Goal: Task Accomplishment & Management: Use online tool/utility

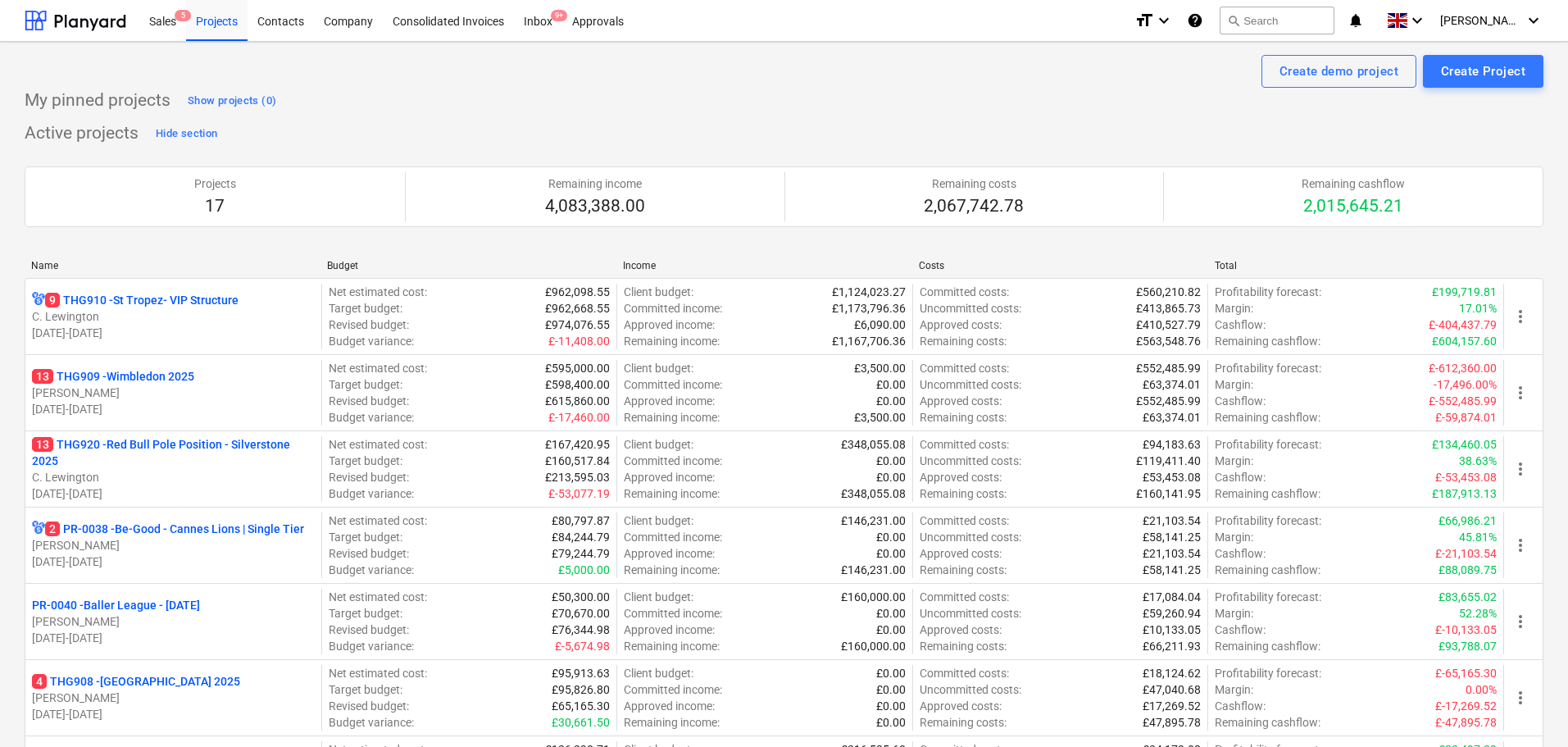
click at [158, 9] on div "Sales 5" at bounding box center [163, 20] width 47 height 42
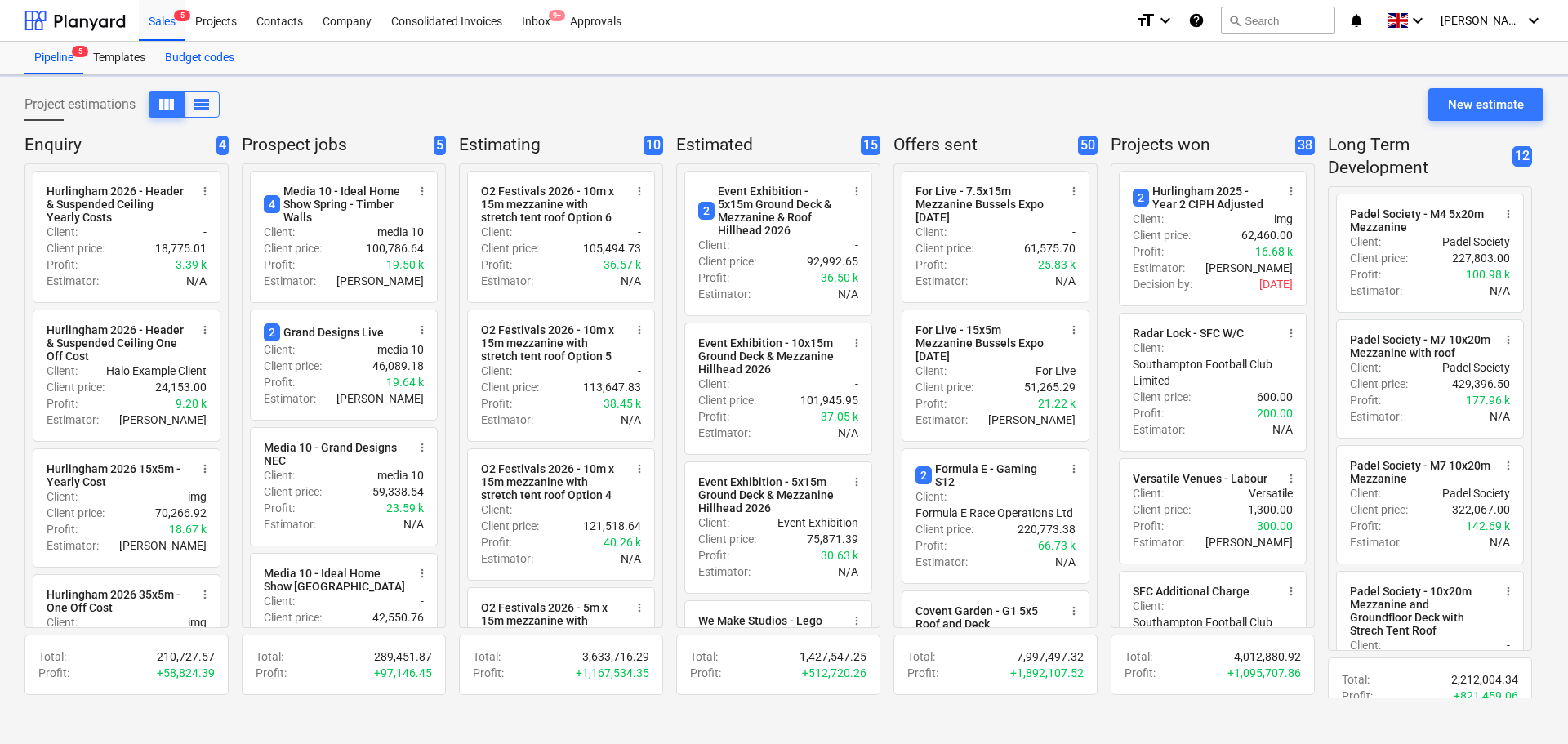
click at [219, 54] on div "Budget codes" at bounding box center [200, 58] width 89 height 33
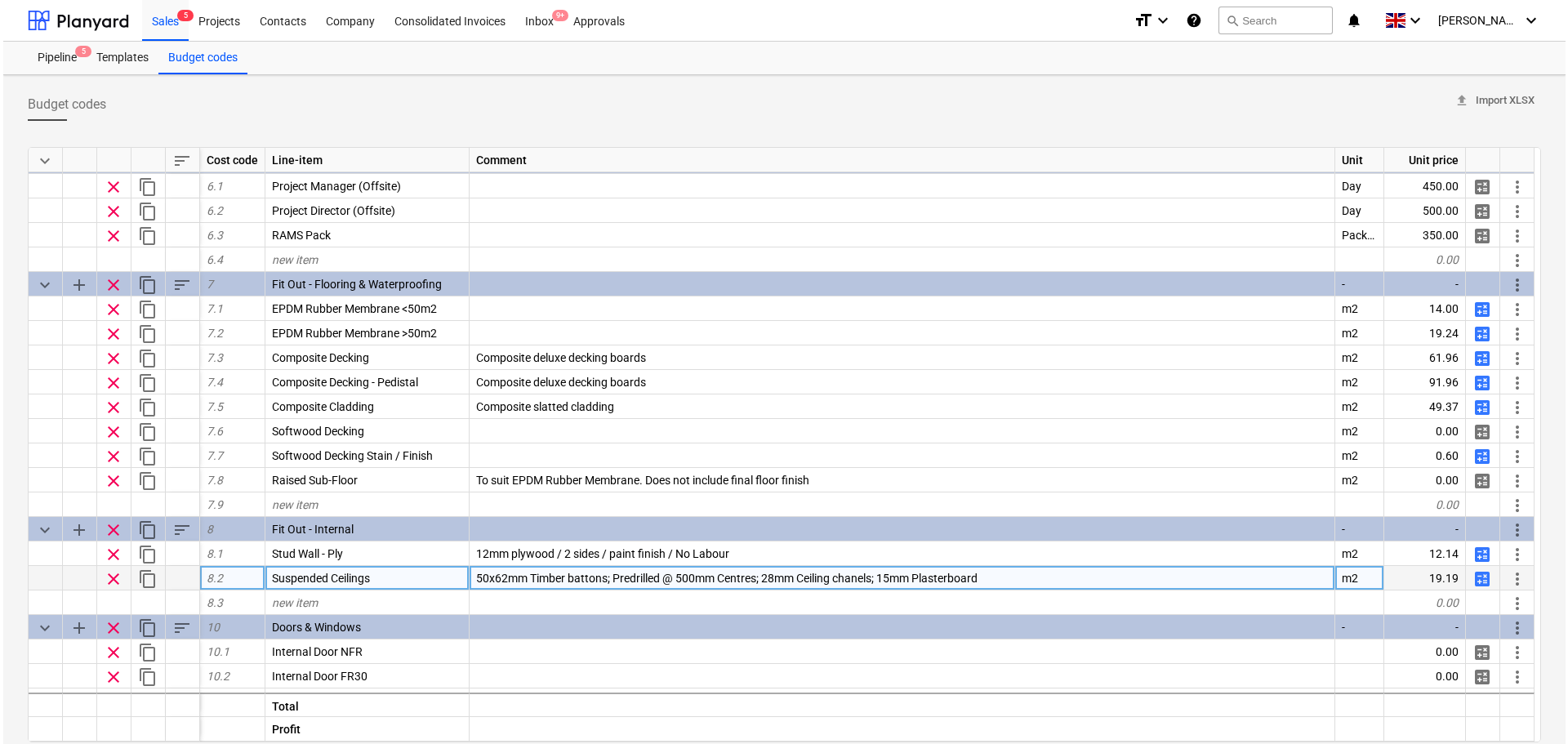
scroll to position [1470, 0]
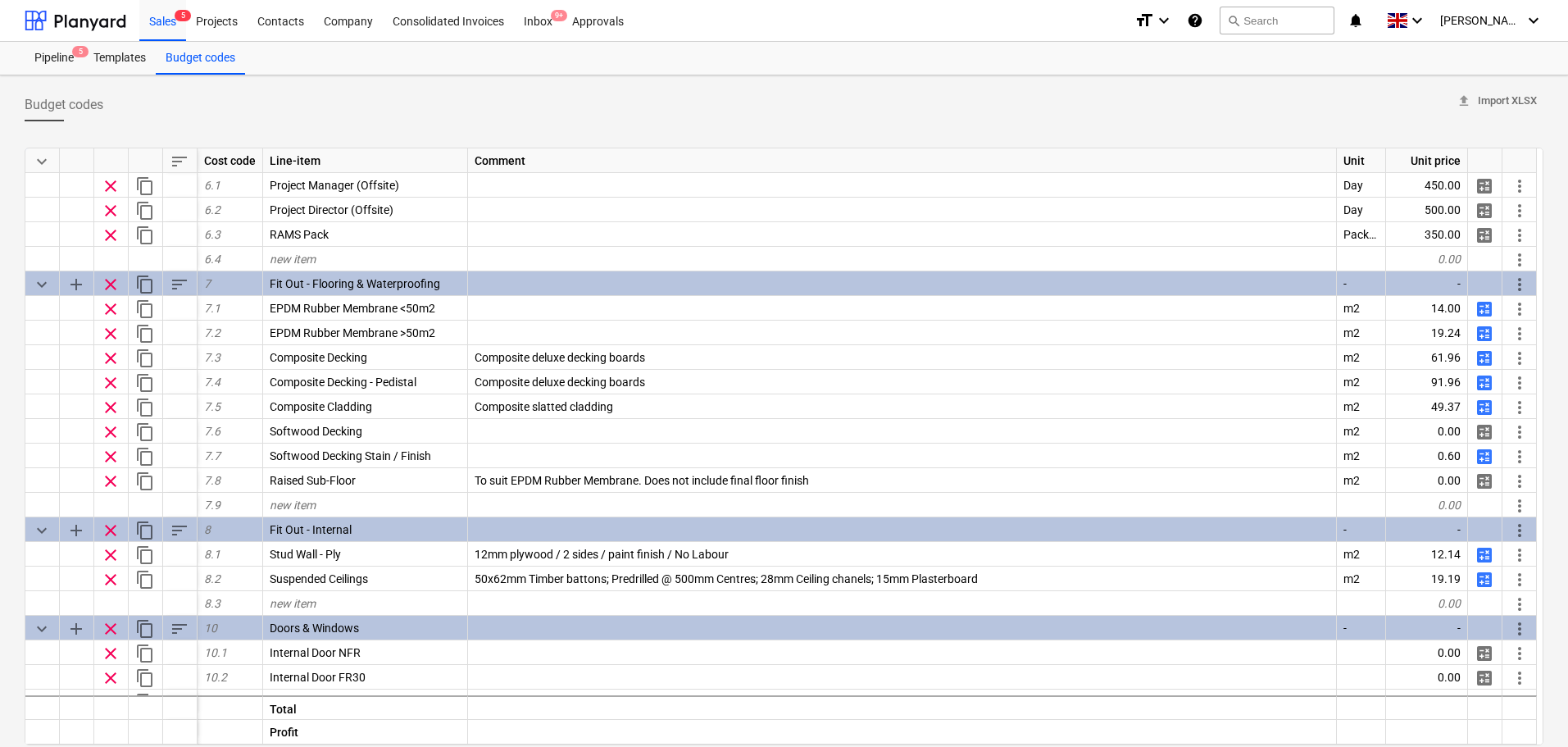
click at [11, 163] on div "Budget codes upload Import XLSX keyboard_arrow_down sort Cost code Line-item Co…" at bounding box center [784, 503] width 1568 height 855
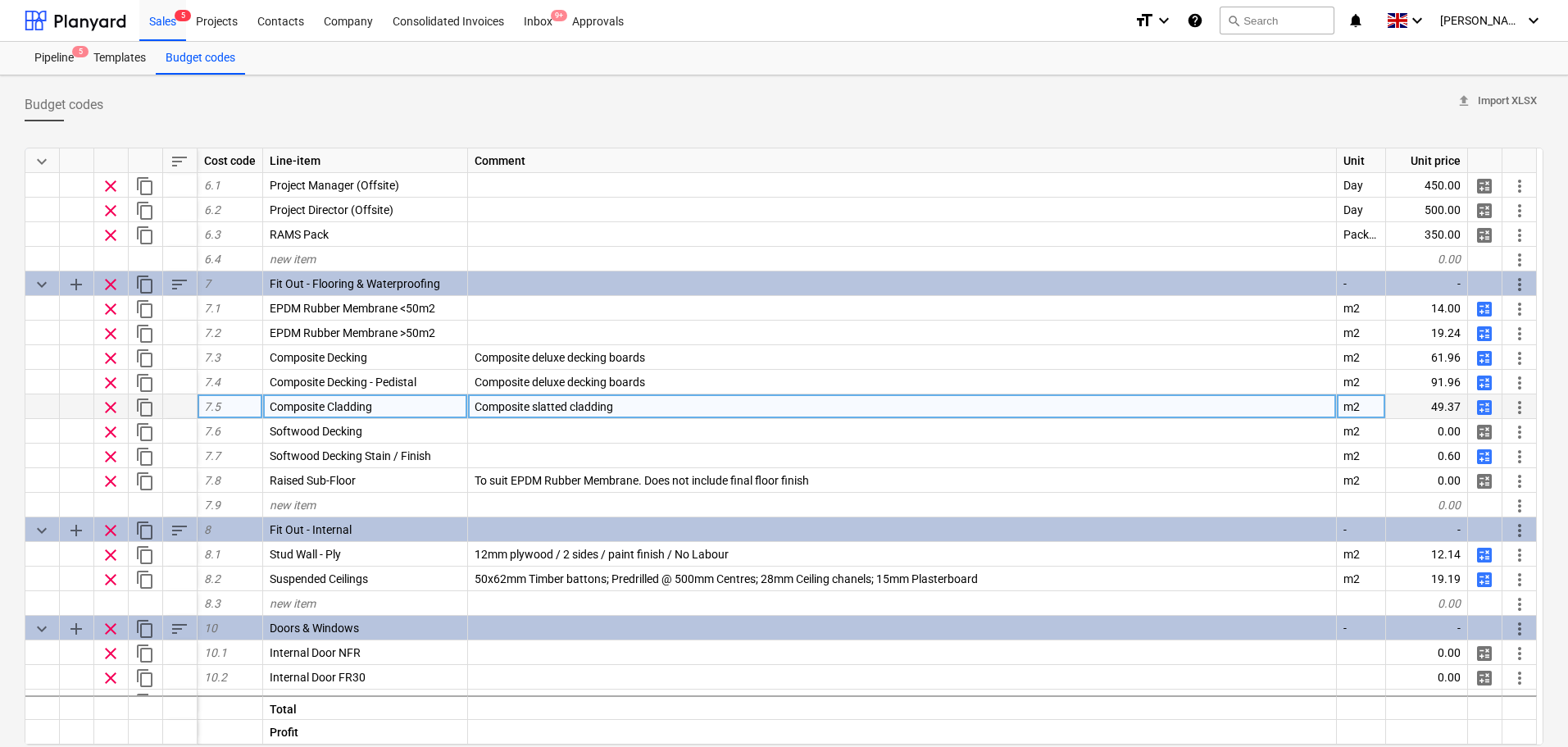
click at [1484, 407] on span "calculate" at bounding box center [1484, 407] width 20 height 20
type textarea "x"
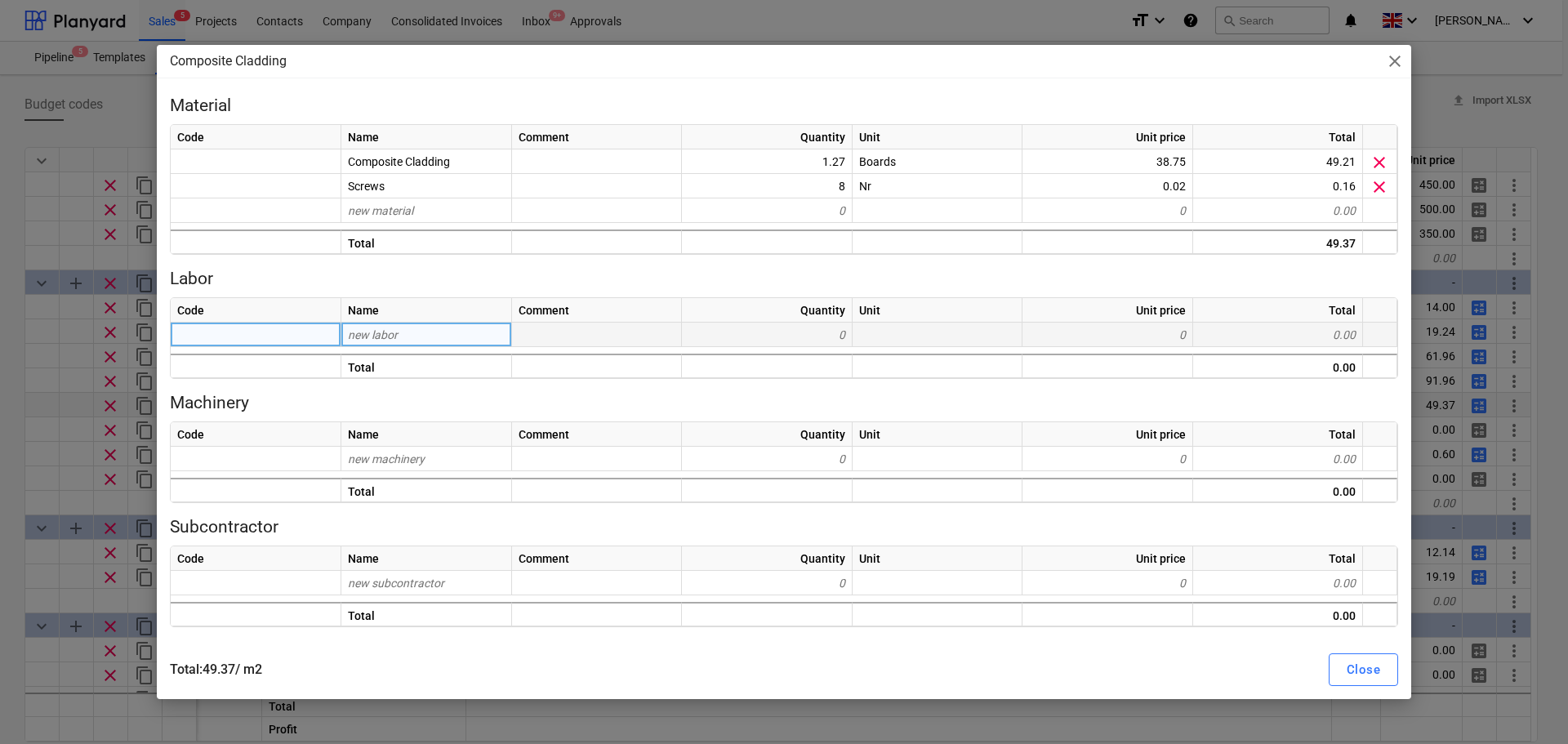
click at [444, 344] on div "new labor" at bounding box center [427, 335] width 170 height 25
click at [425, 337] on div "new labor" at bounding box center [427, 335] width 170 height 25
type input "Labour 1"
type textarea "x"
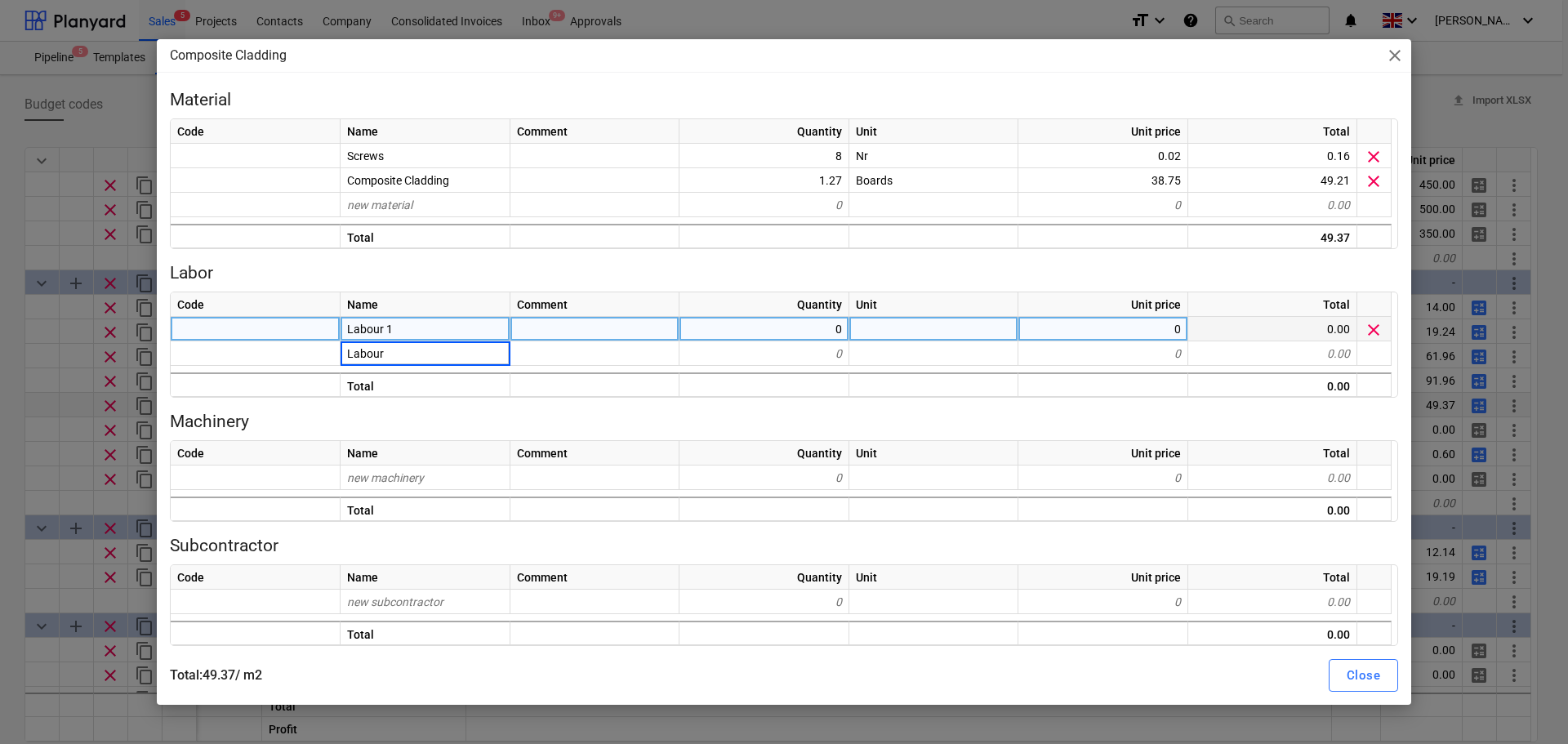
type input "Labour 2"
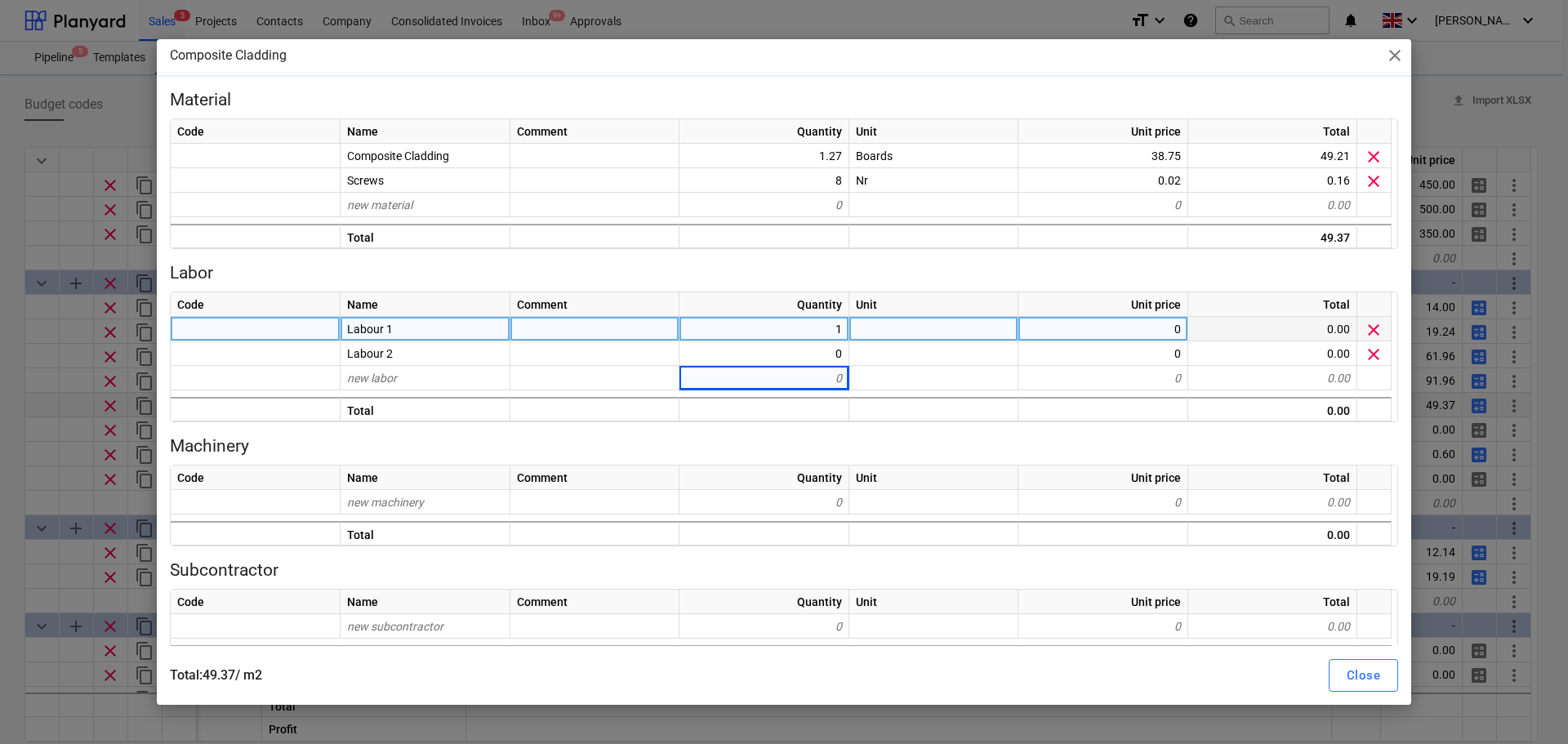
type textarea "x"
type input "22.81"
type textarea "x"
type input "22.81"
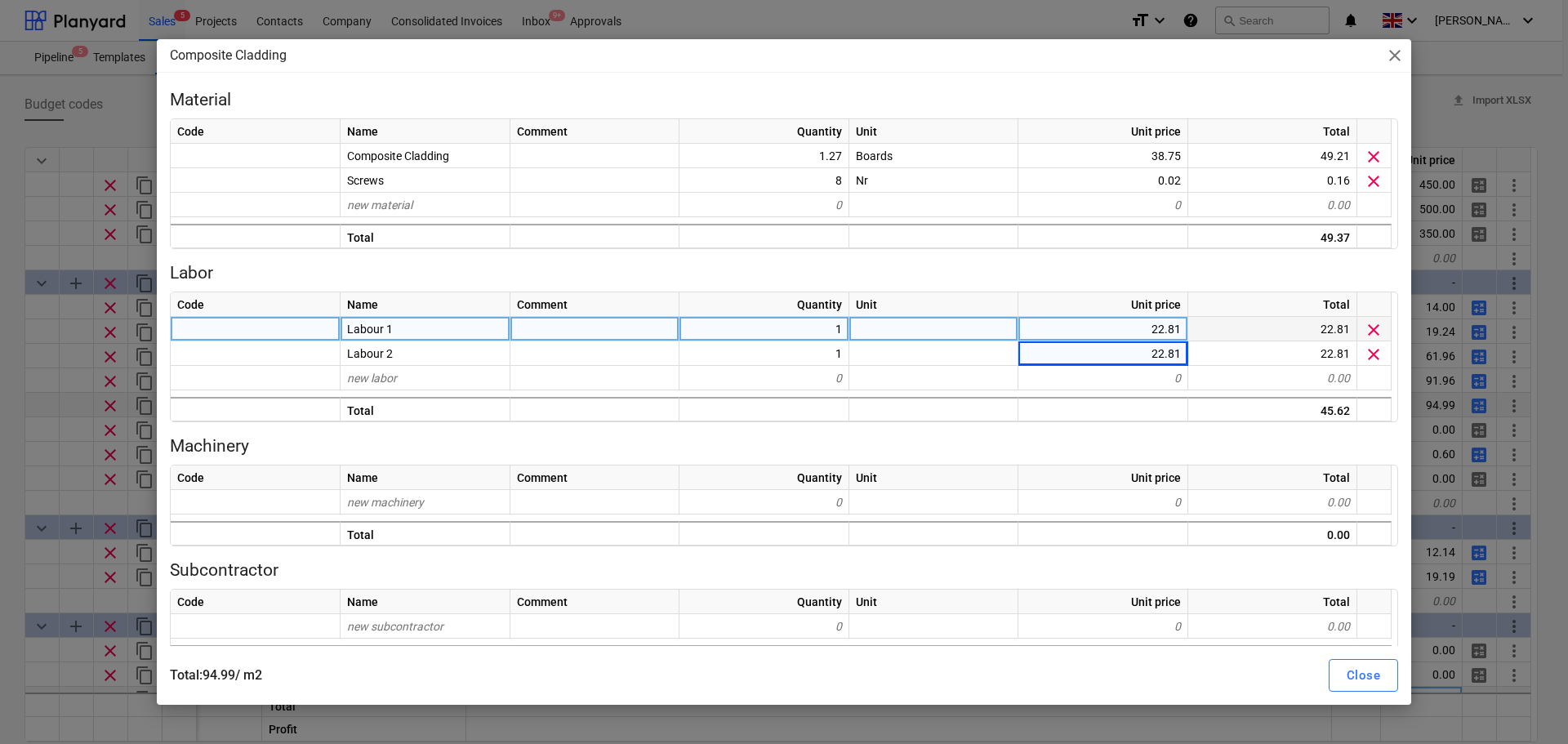
click at [1347, 680] on div "Close" at bounding box center [1363, 675] width 33 height 21
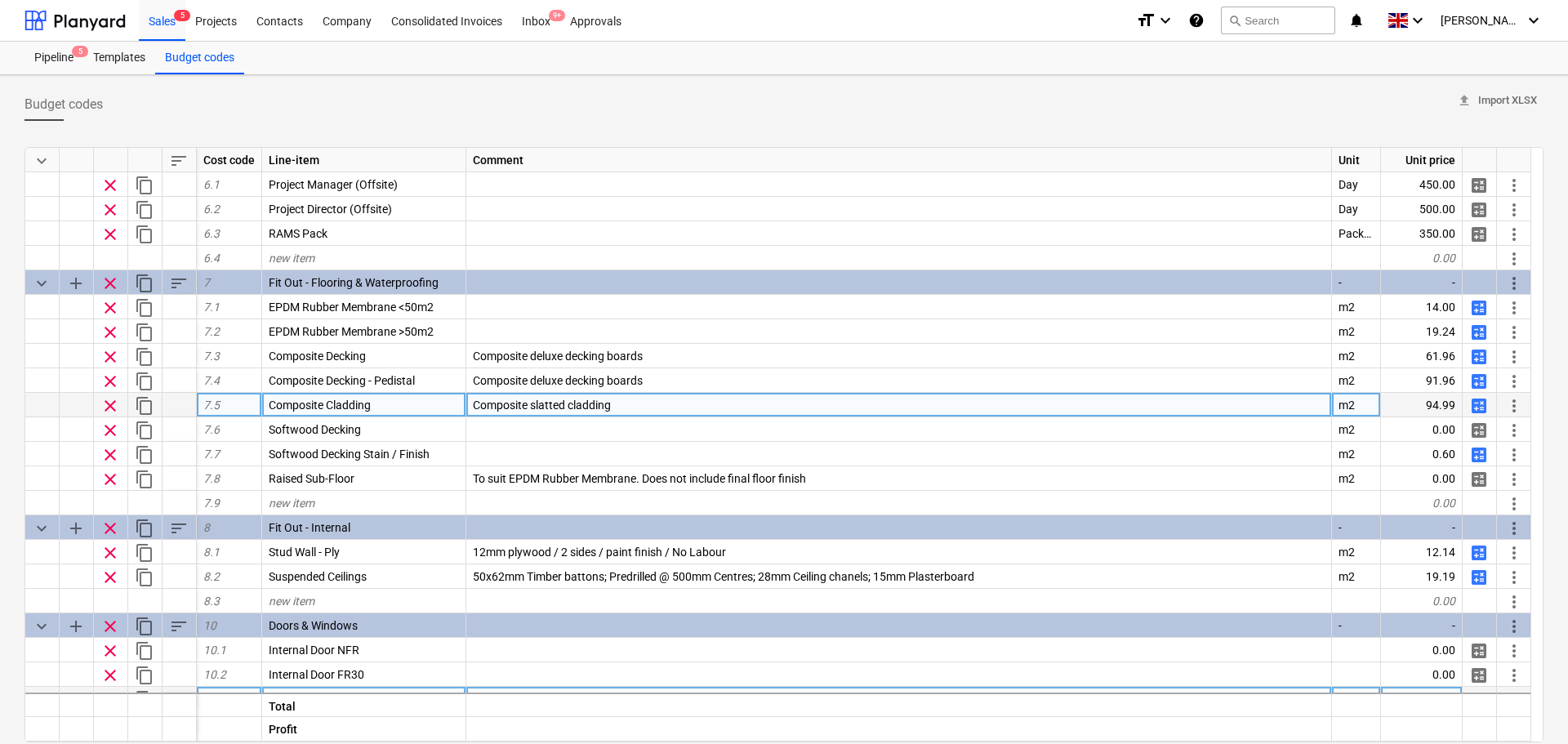
type textarea "x"
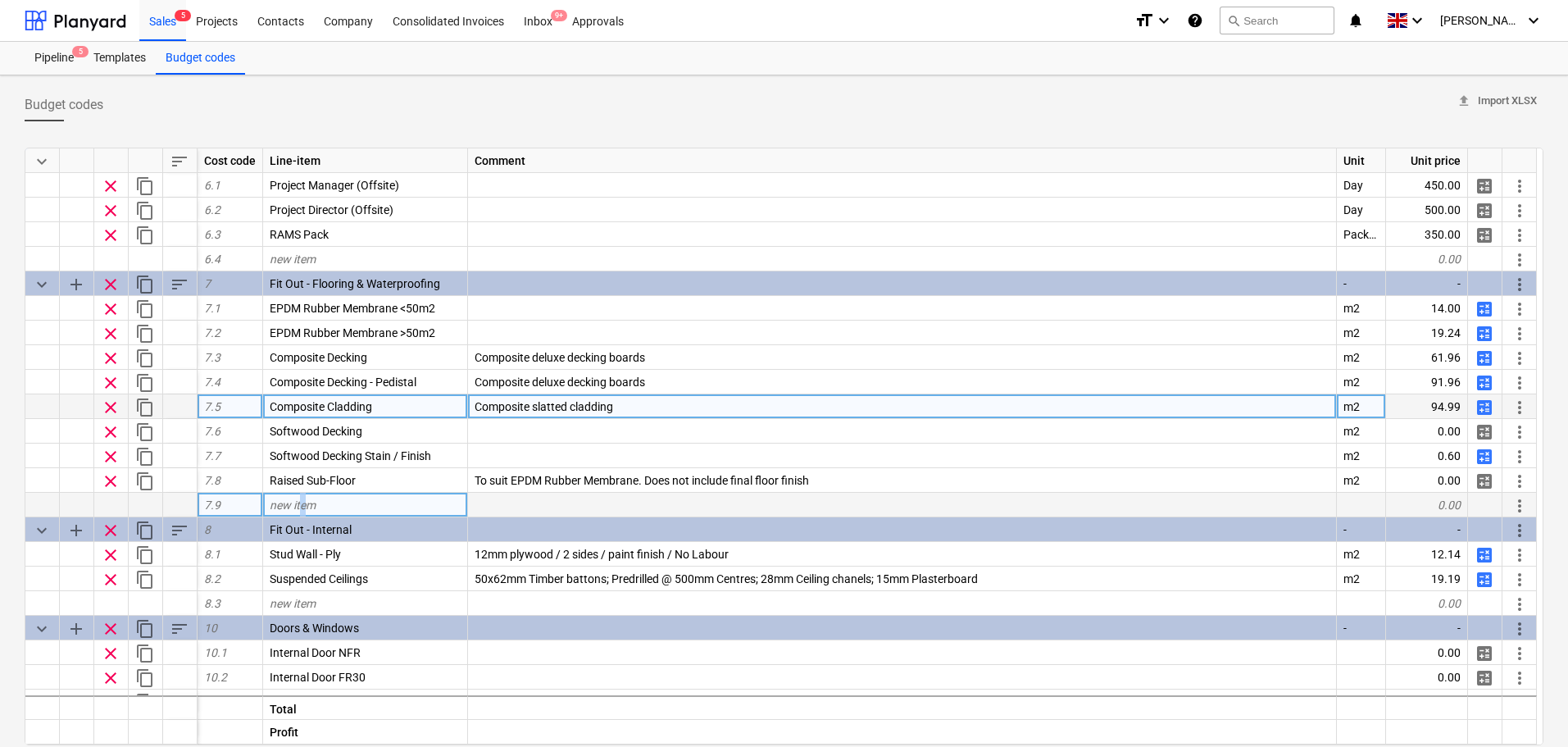
click at [304, 509] on span "new item" at bounding box center [293, 506] width 46 height 13
type input "Wall Panels"
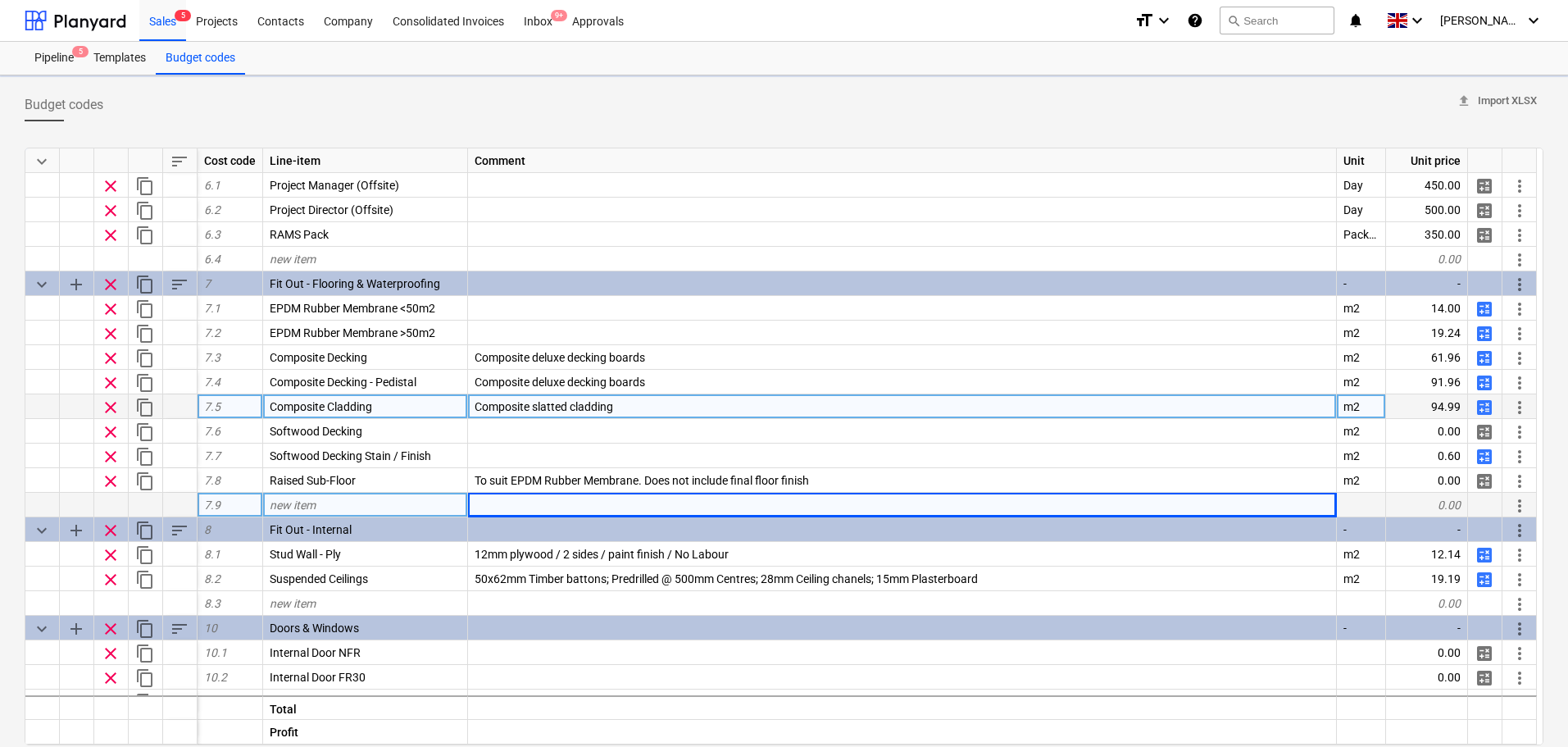
type textarea "x"
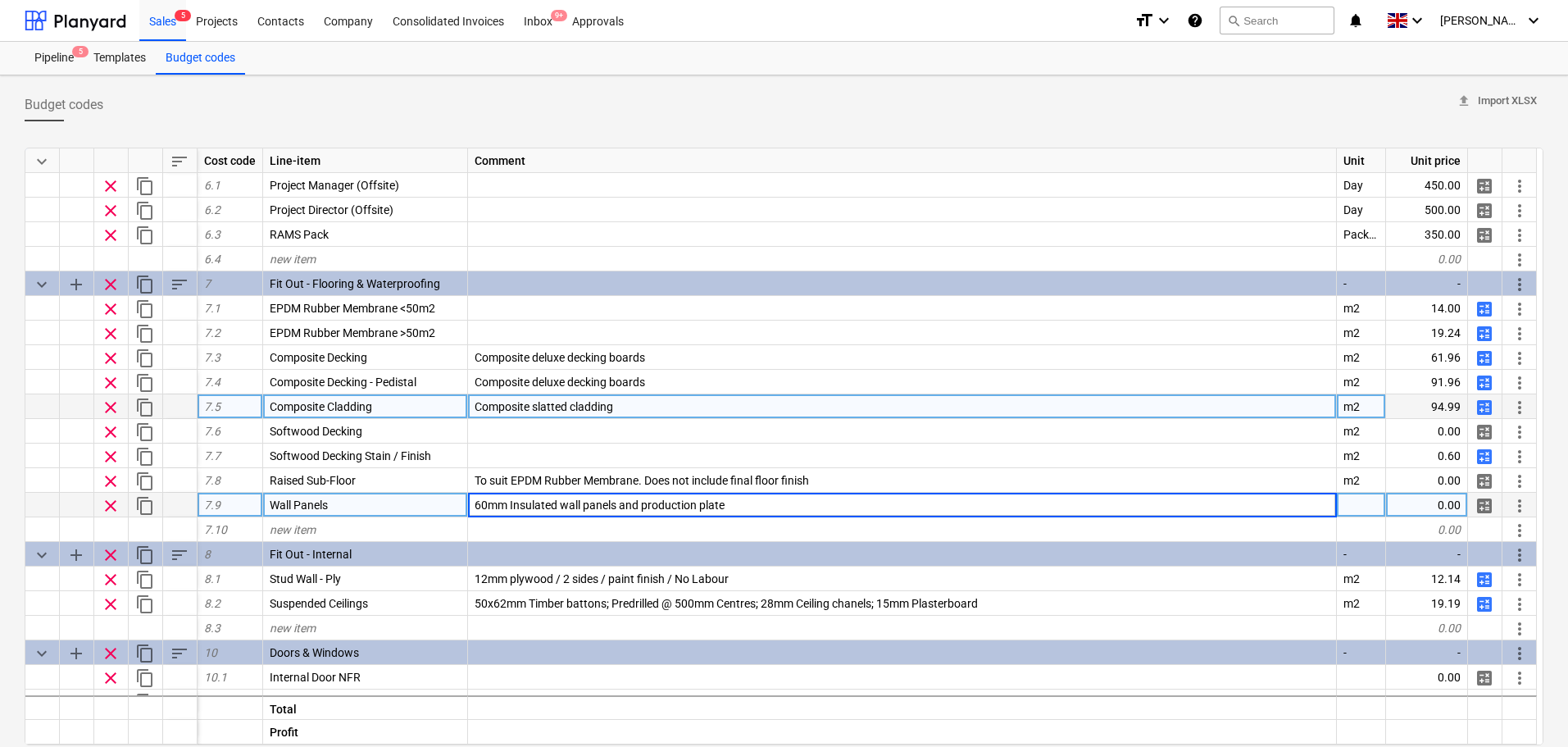
type input "60mm Insulated wall panels and production plates"
type textarea "x"
click at [492, 510] on span "60mm Insulated wall panels and production plates" at bounding box center [602, 506] width 256 height 13
type input "Supply & Install 60mm Insulated wall panels and production plates"
click at [1483, 504] on span "calculate" at bounding box center [1484, 506] width 20 height 20
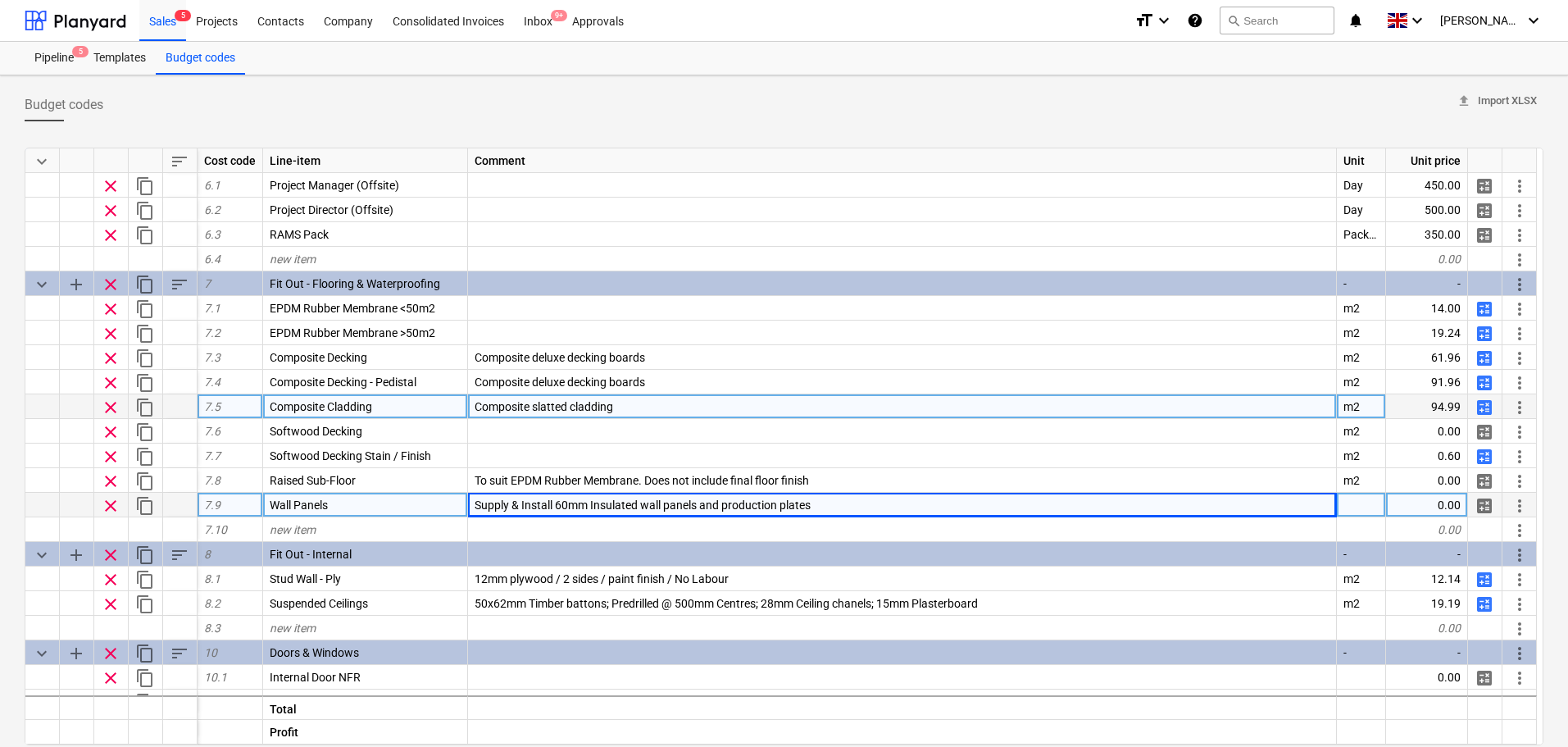
type textarea "x"
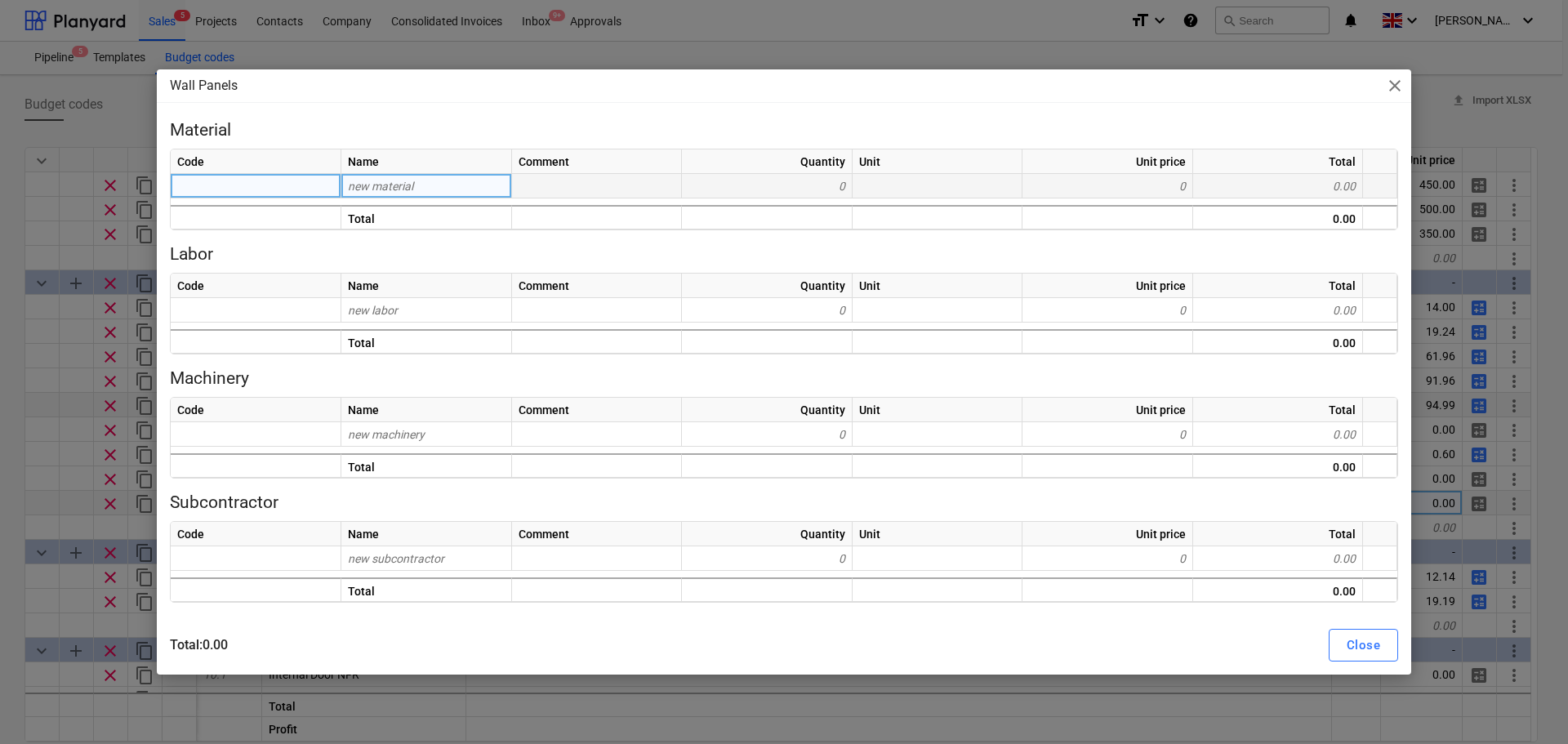
click at [489, 190] on div "new material" at bounding box center [427, 186] width 170 height 25
type input "W"
type input "a"
type input "Wall Pan"
type input "l"
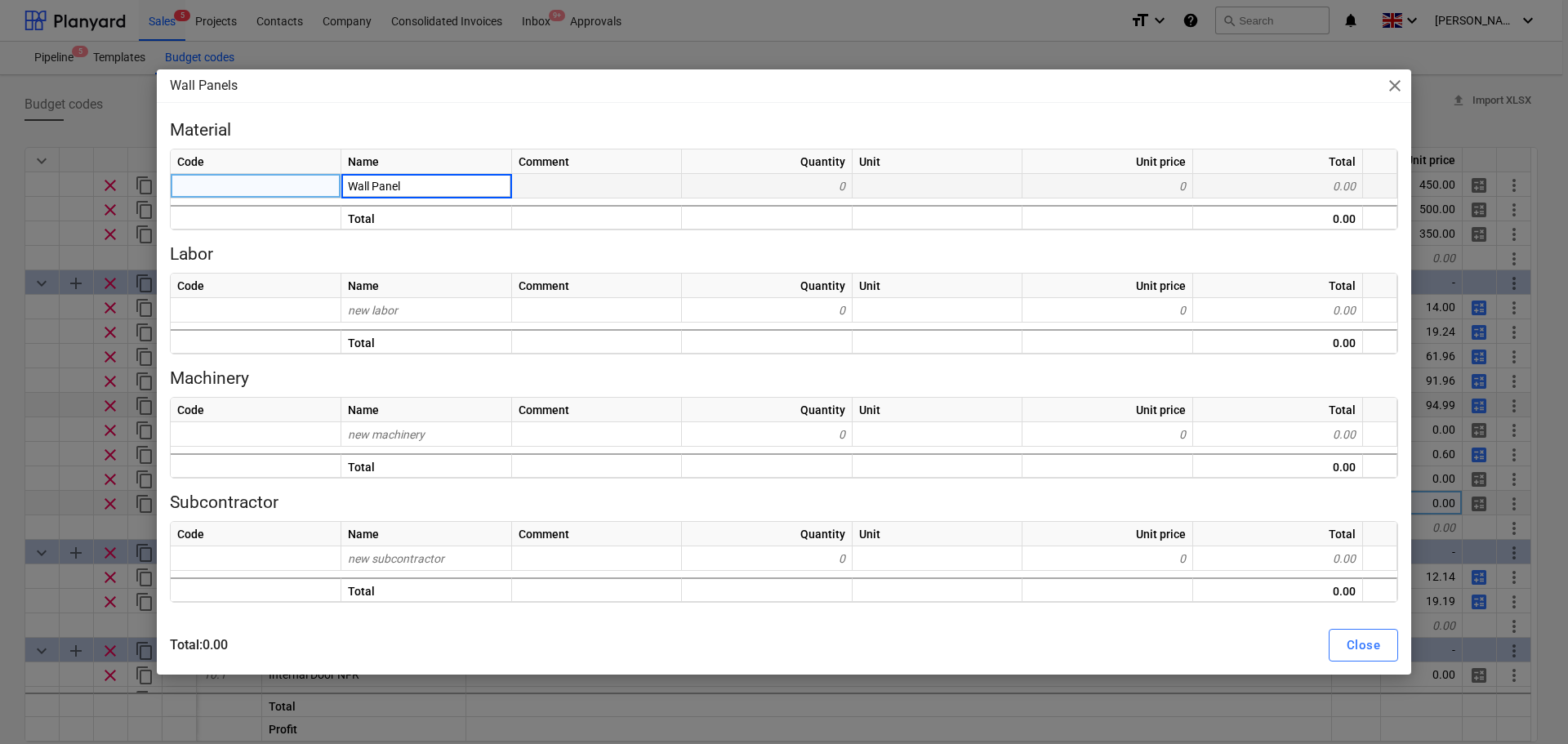
type input "Wall Panels"
type textarea "x"
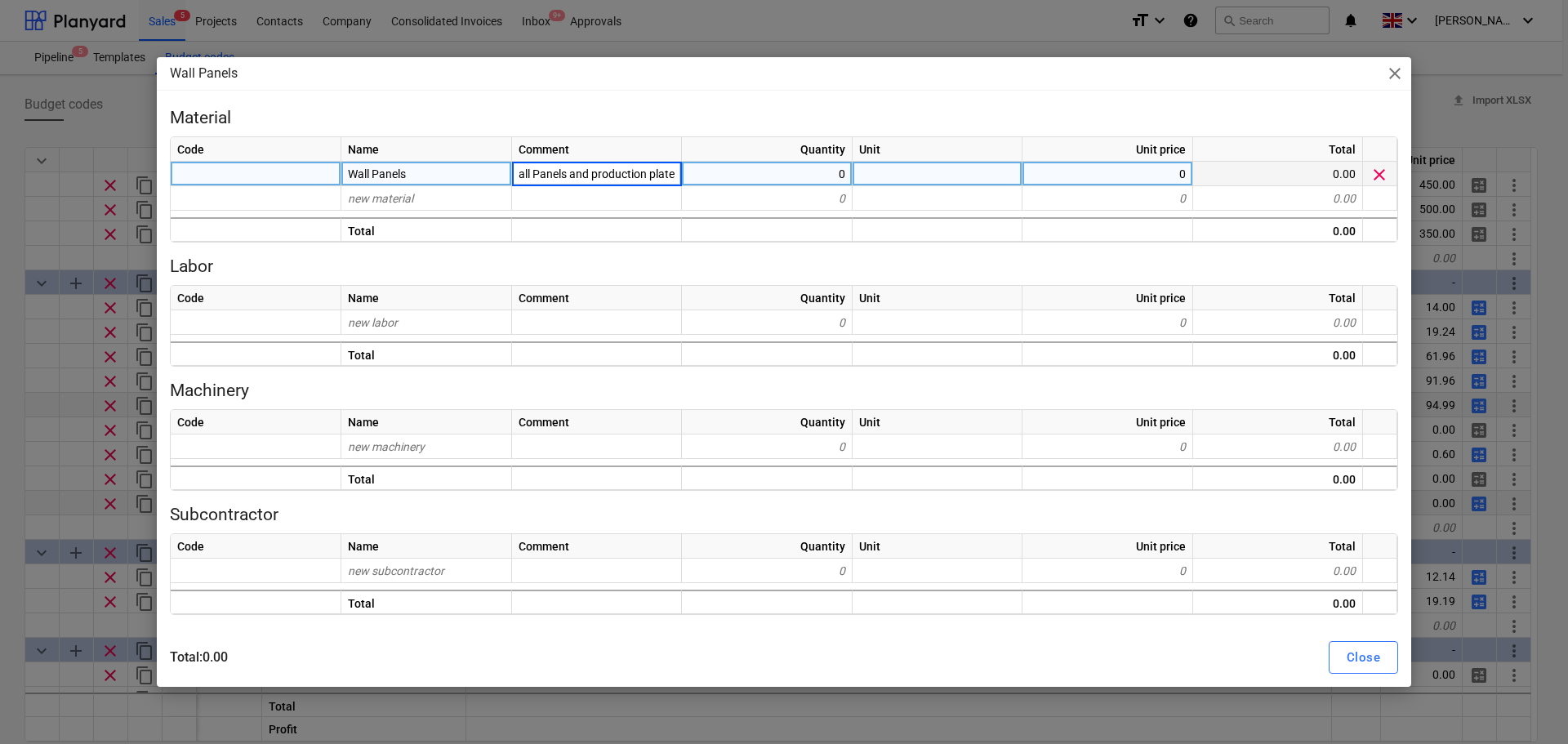
type input "60mm Wall Panels and production plates"
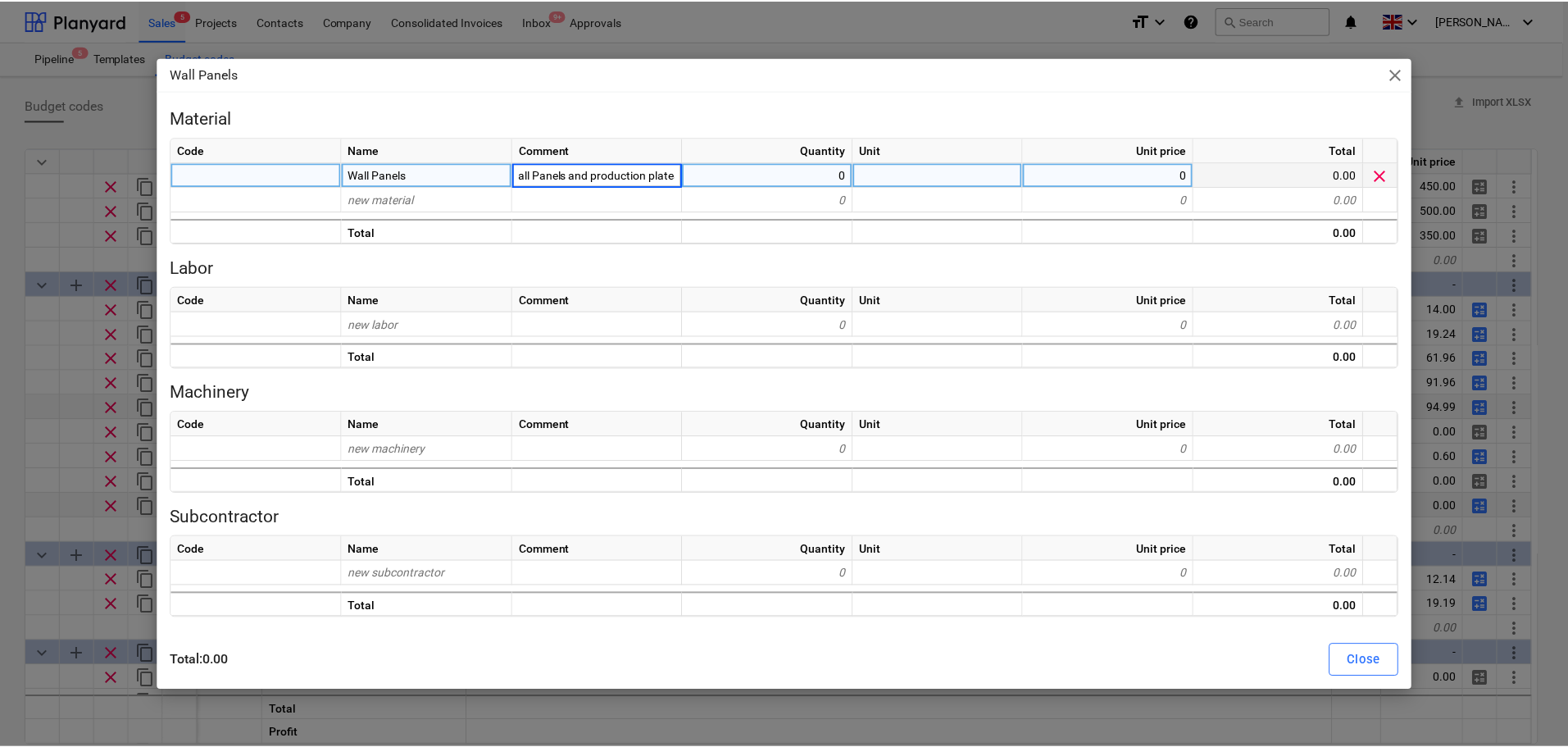
scroll to position [0, 51]
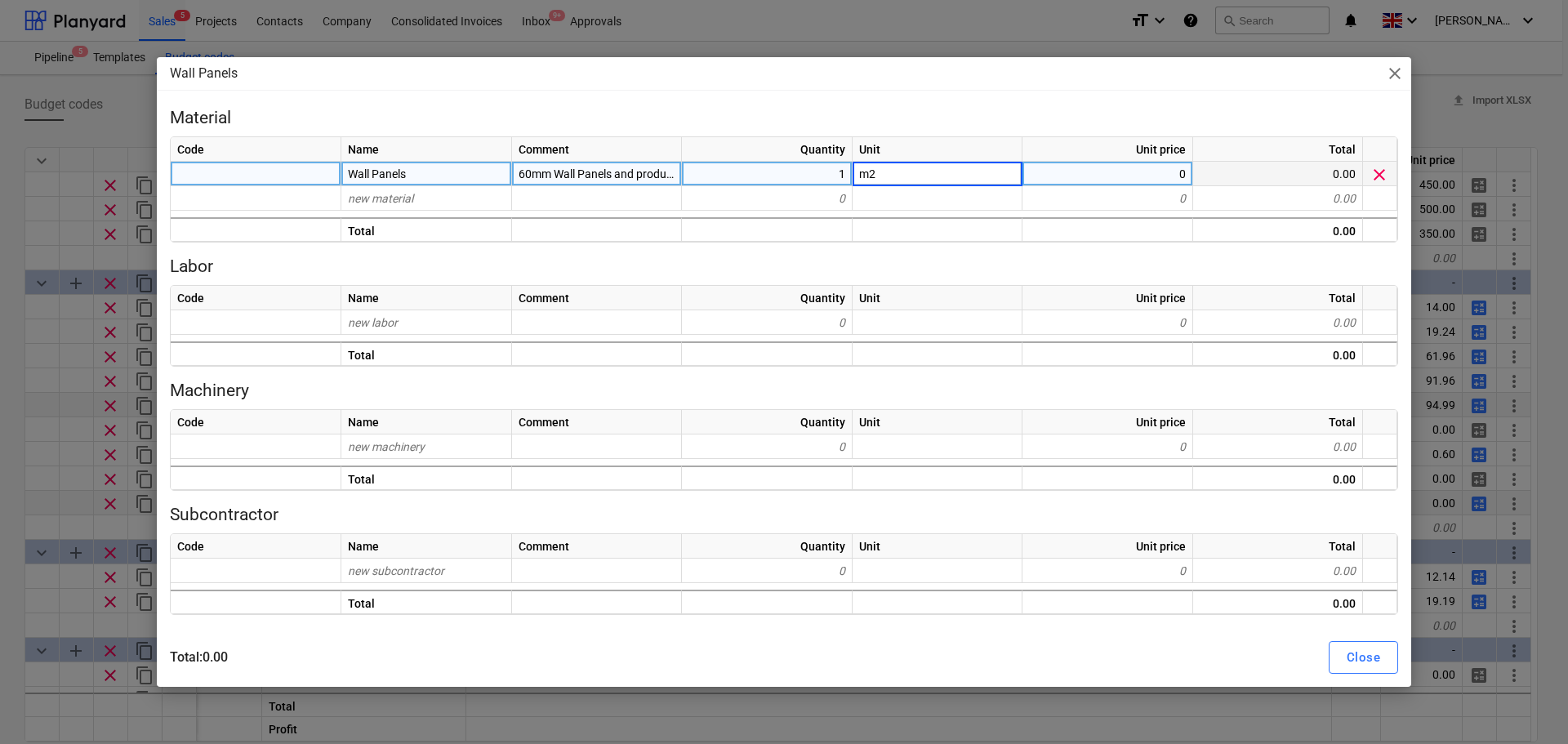
type textarea "x"
type input "45"
type textarea "x"
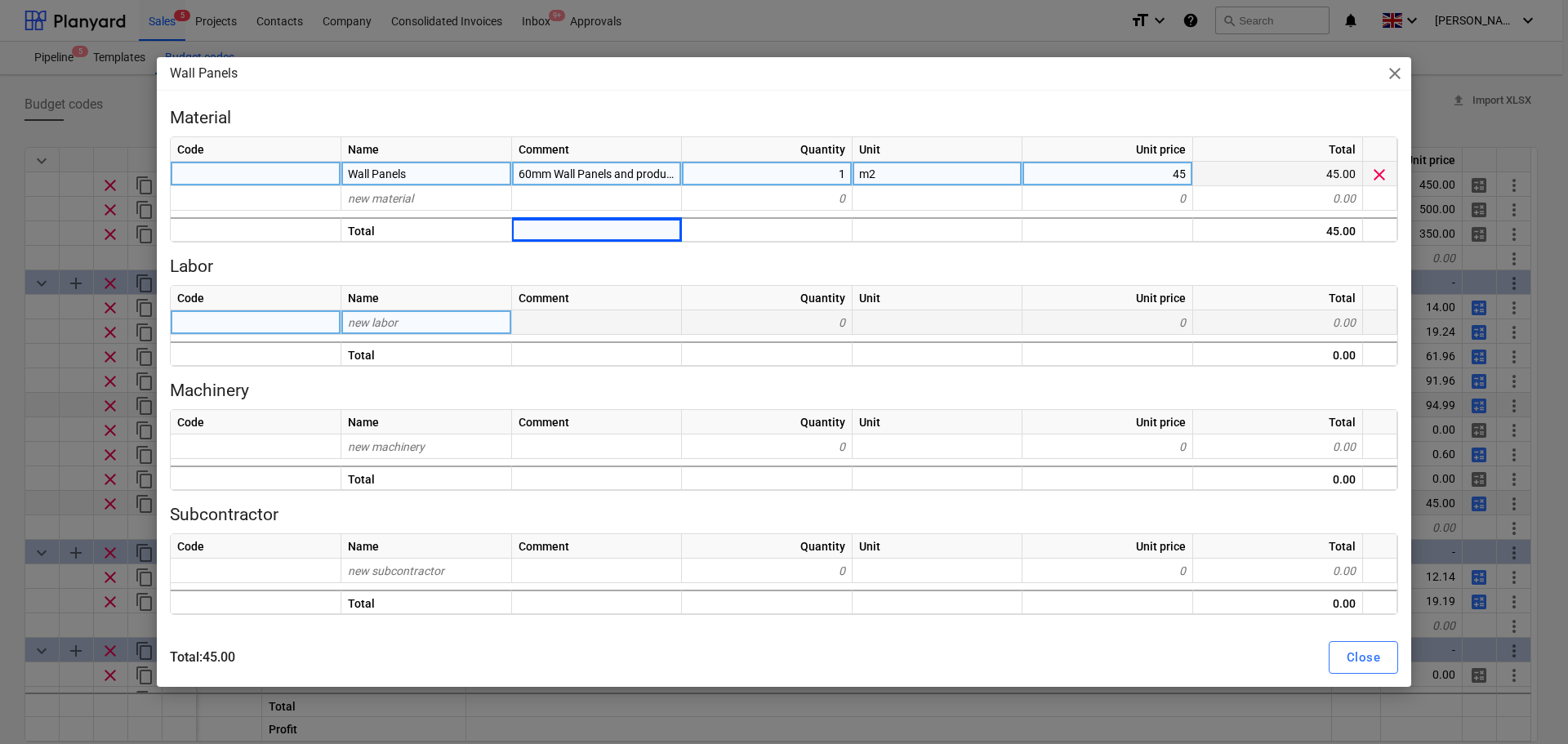
click at [374, 325] on span "new labor" at bounding box center [373, 323] width 50 height 13
type input "Labour 1"
type textarea "x"
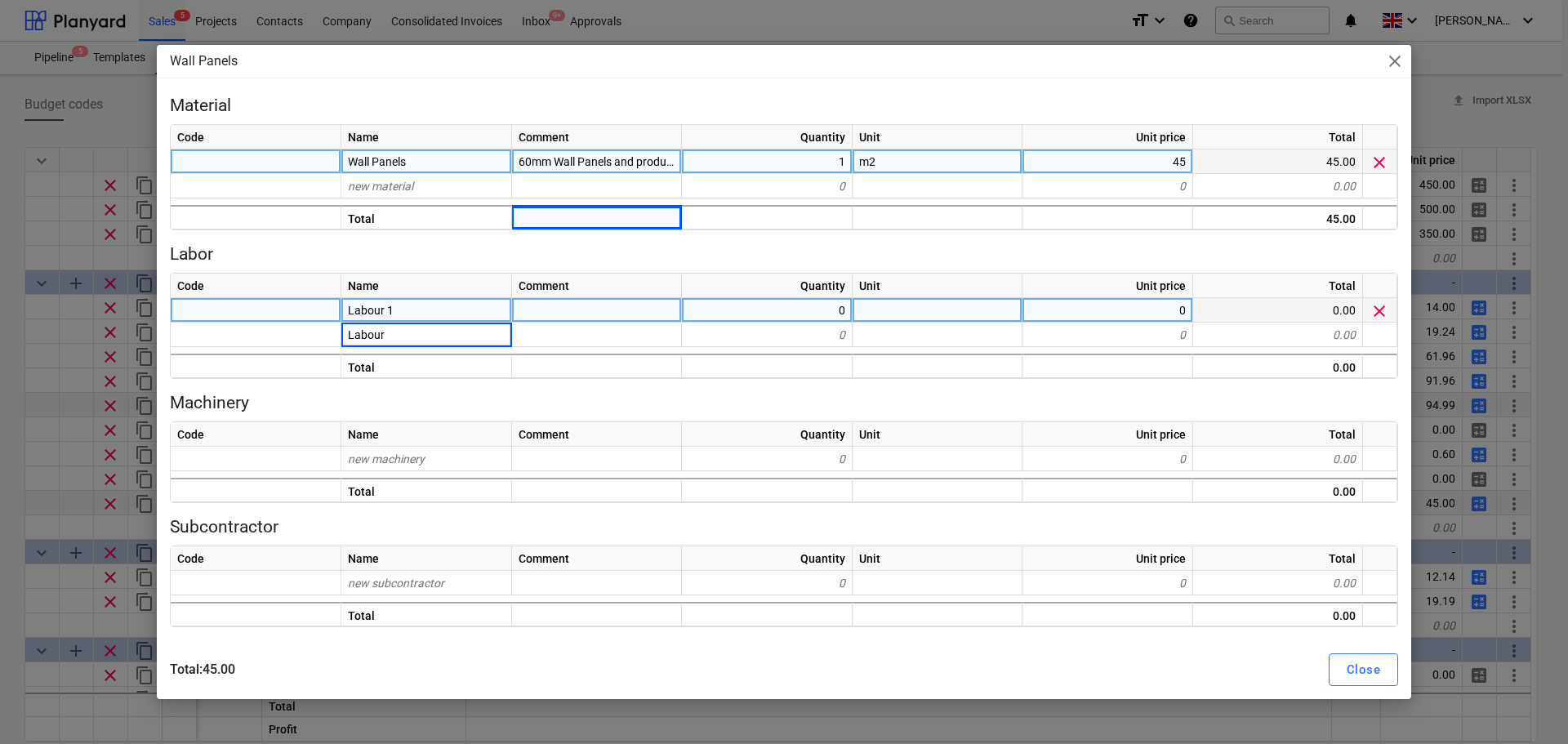
type input "Labour 2"
type textarea "x"
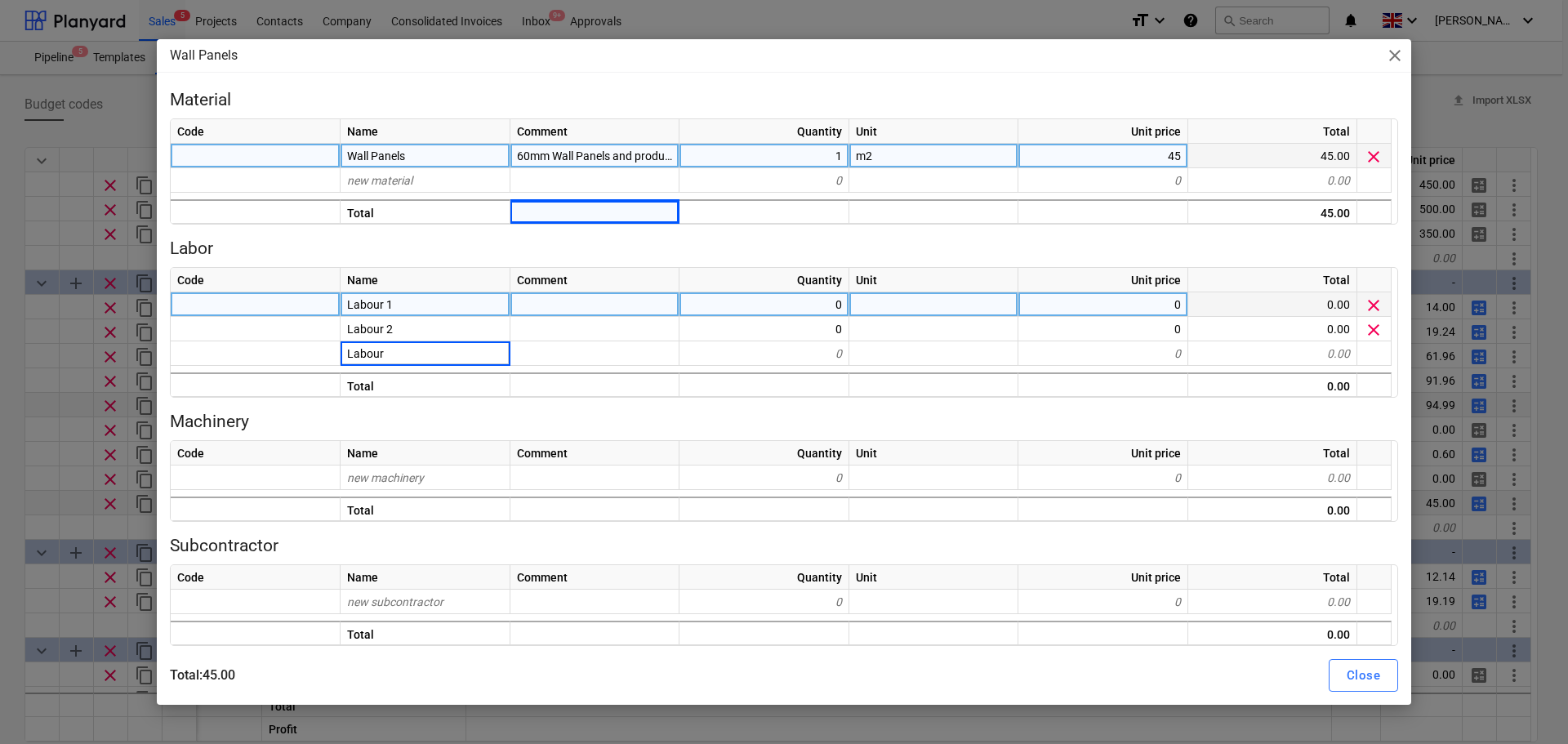
type input "Labour 3"
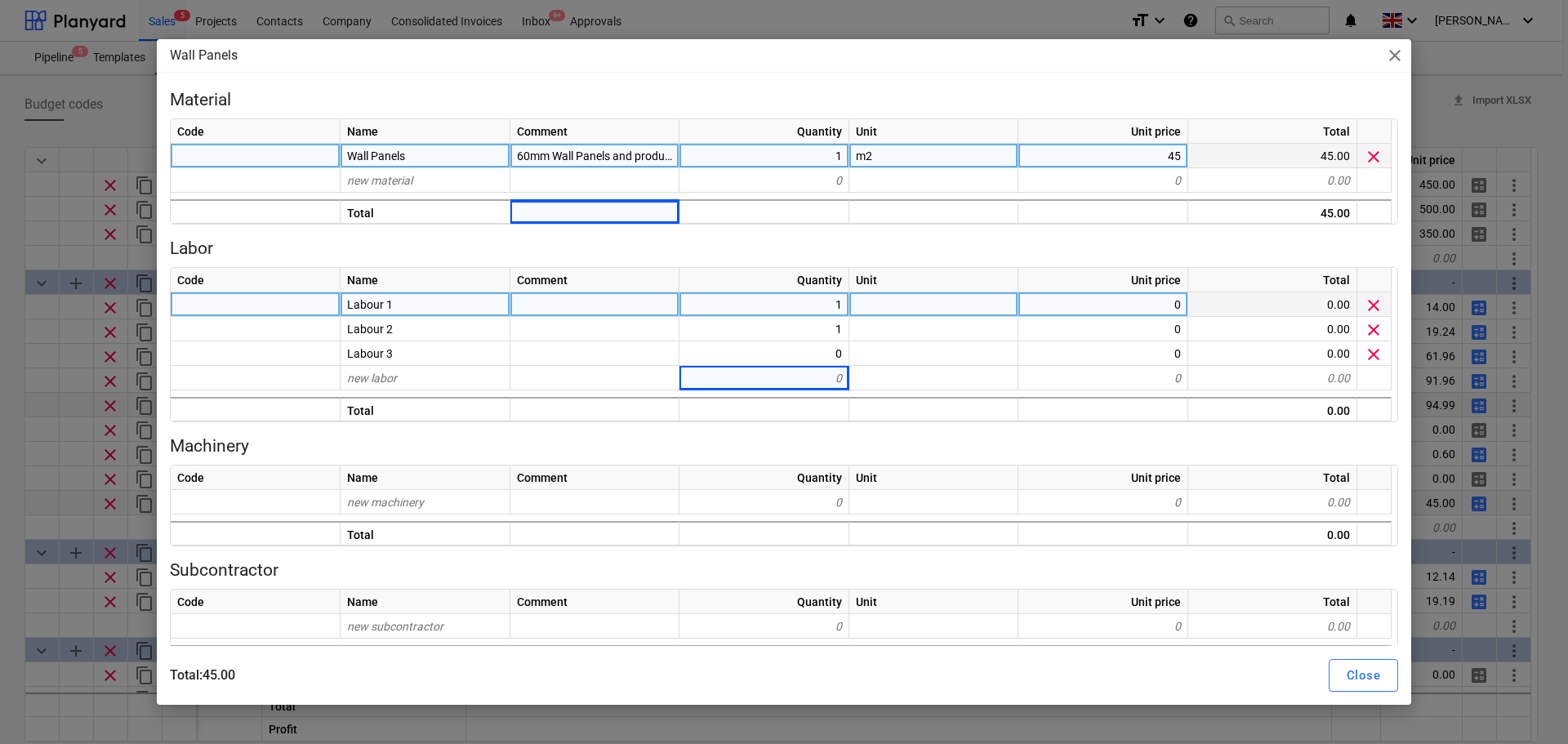
type textarea "x"
type input "LinM"
type textarea "x"
type input "Up to 4m high"
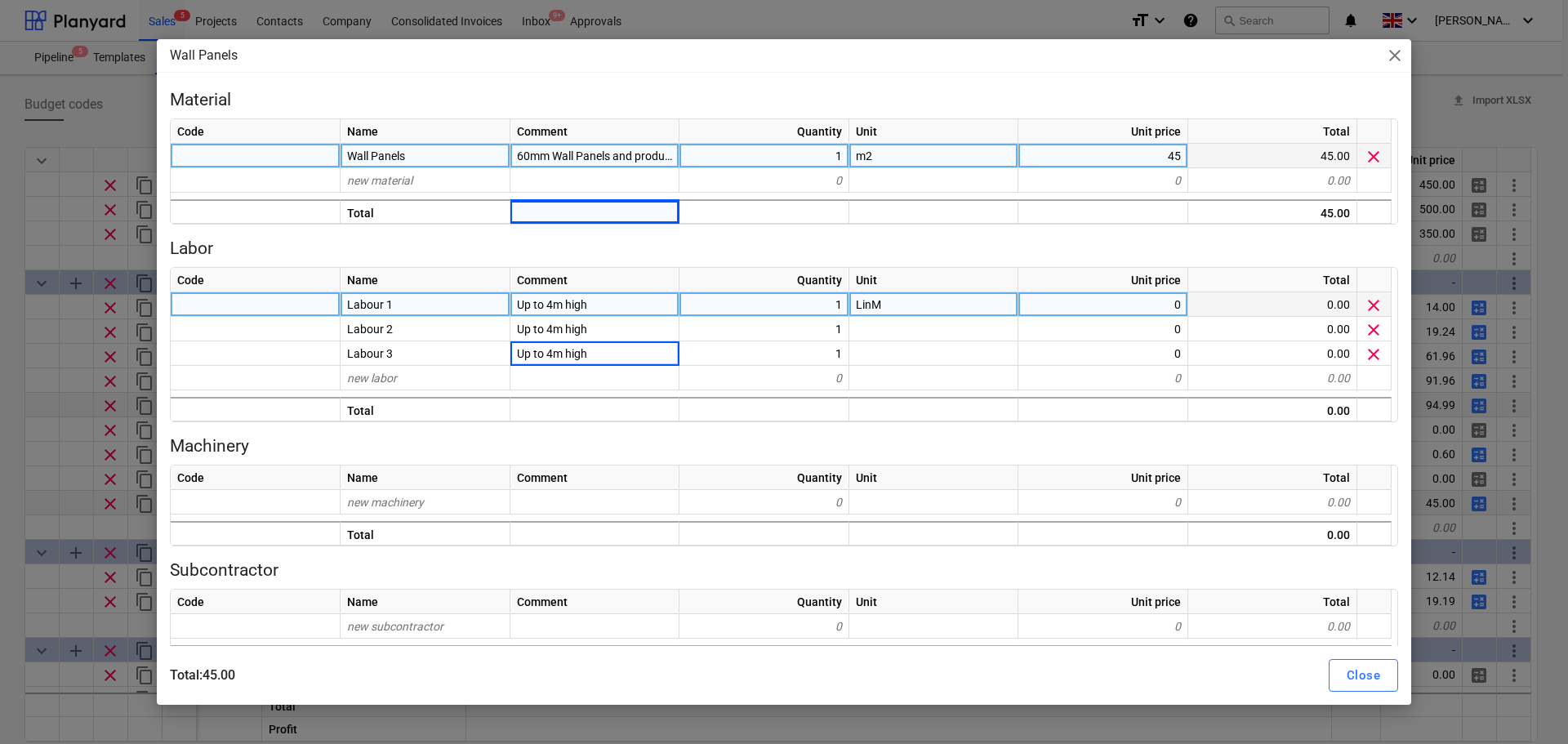
type textarea "x"
type input "11.41"
type textarea "x"
type input "."
type input "11.41"
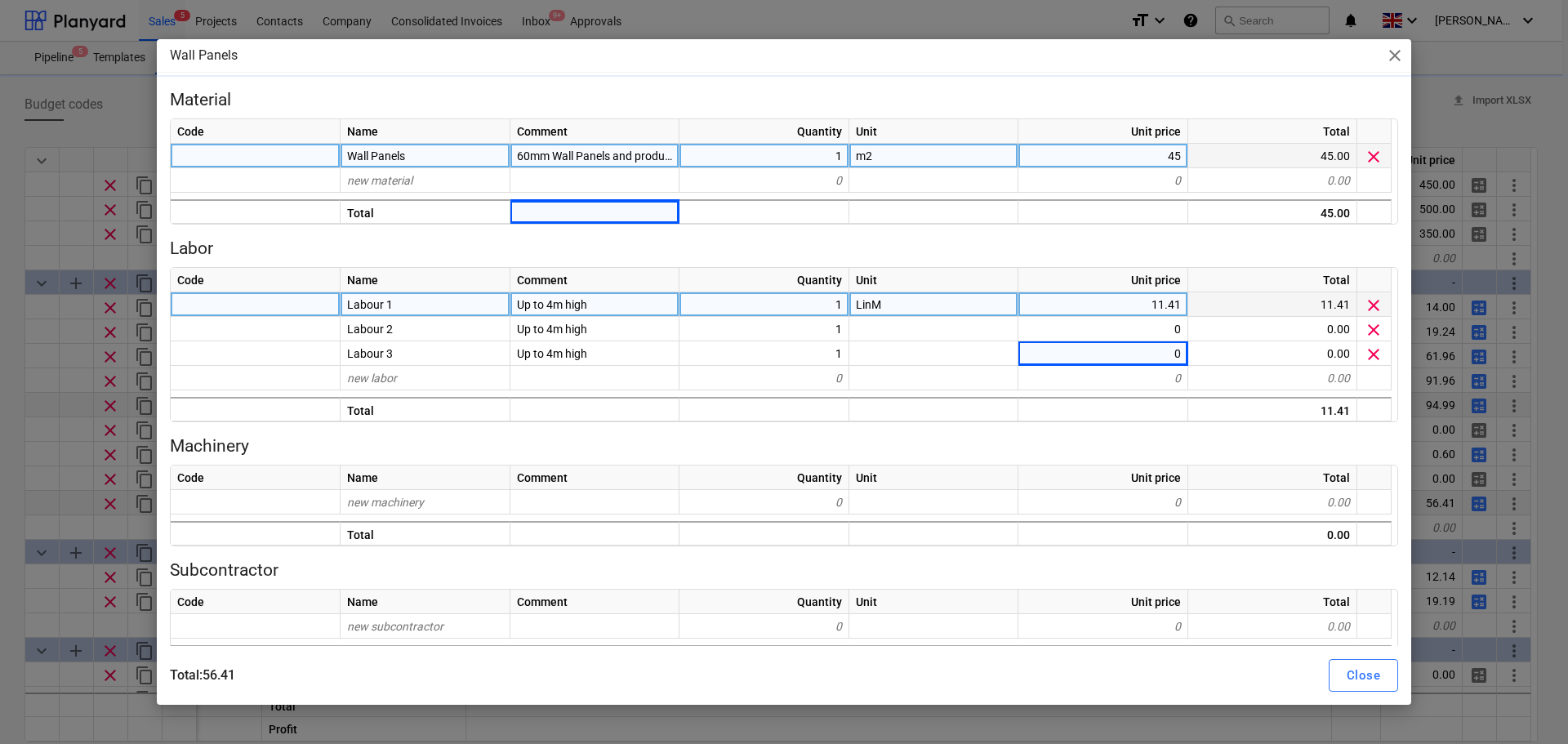
type textarea "x"
type input "11.41"
click at [1353, 667] on div "Close" at bounding box center [1363, 675] width 33 height 21
type textarea "x"
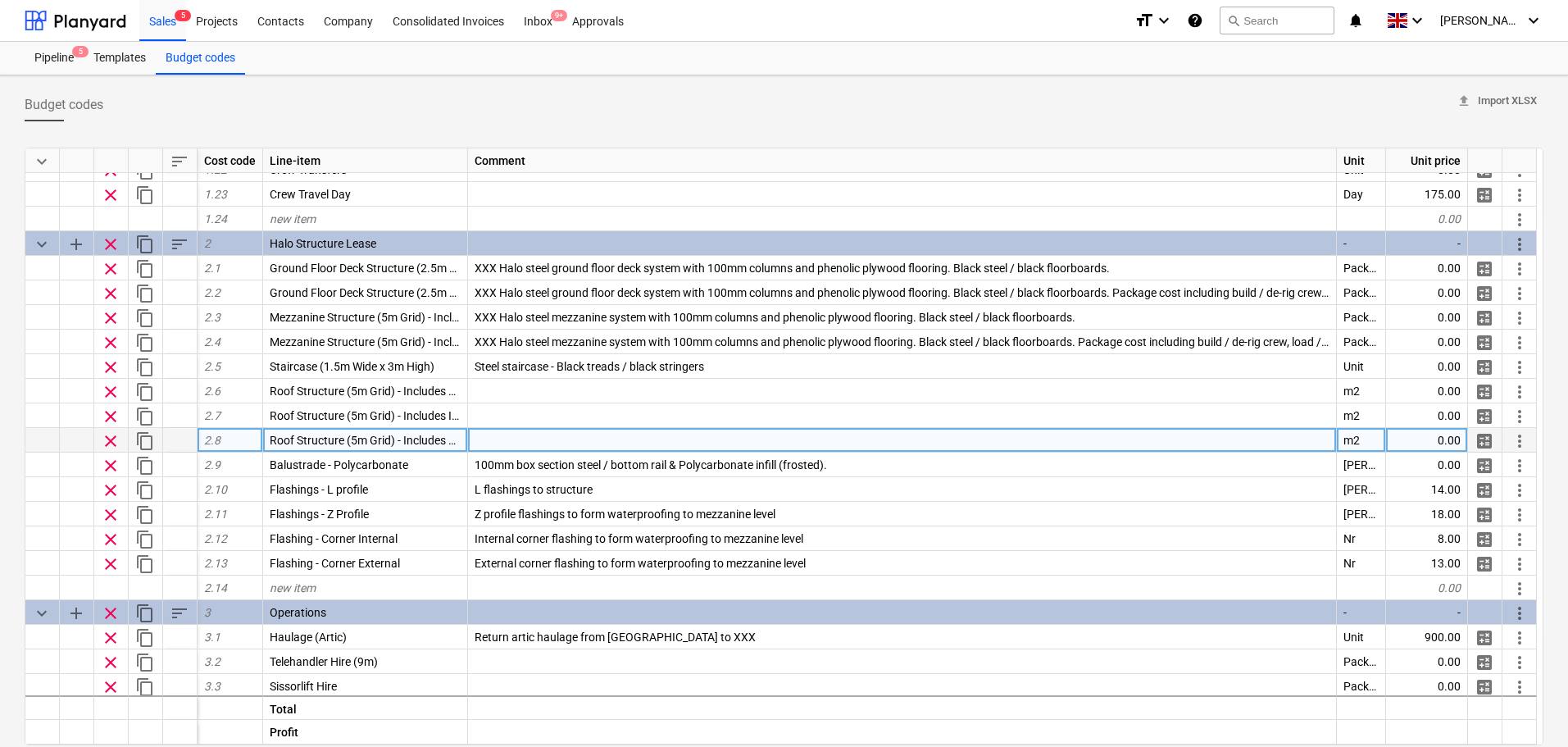
scroll to position [328, 0]
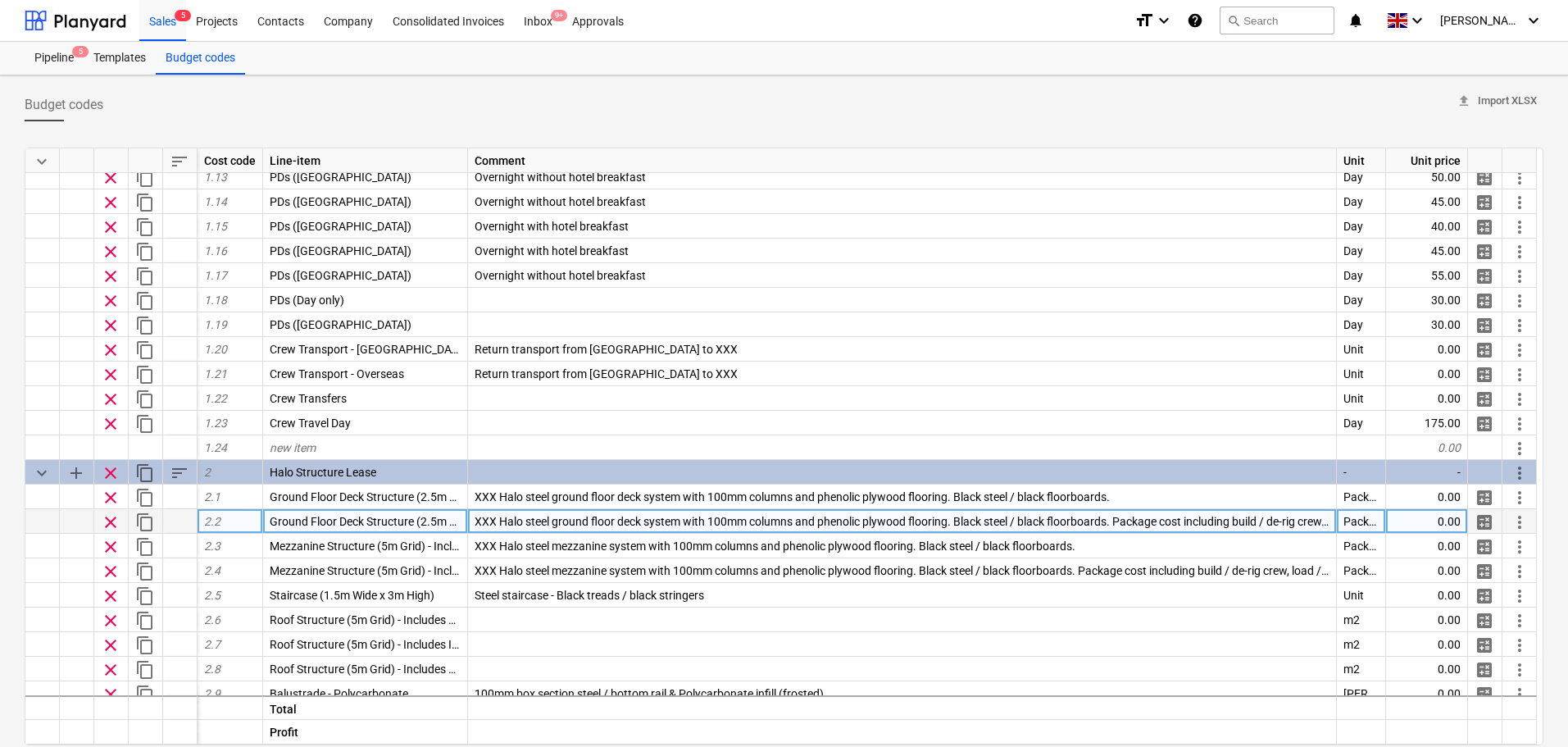
click at [1378, 520] on div "Package" at bounding box center [1362, 522] width 49 height 25
click at [1378, 520] on input "Package" at bounding box center [1361, 521] width 48 height 24
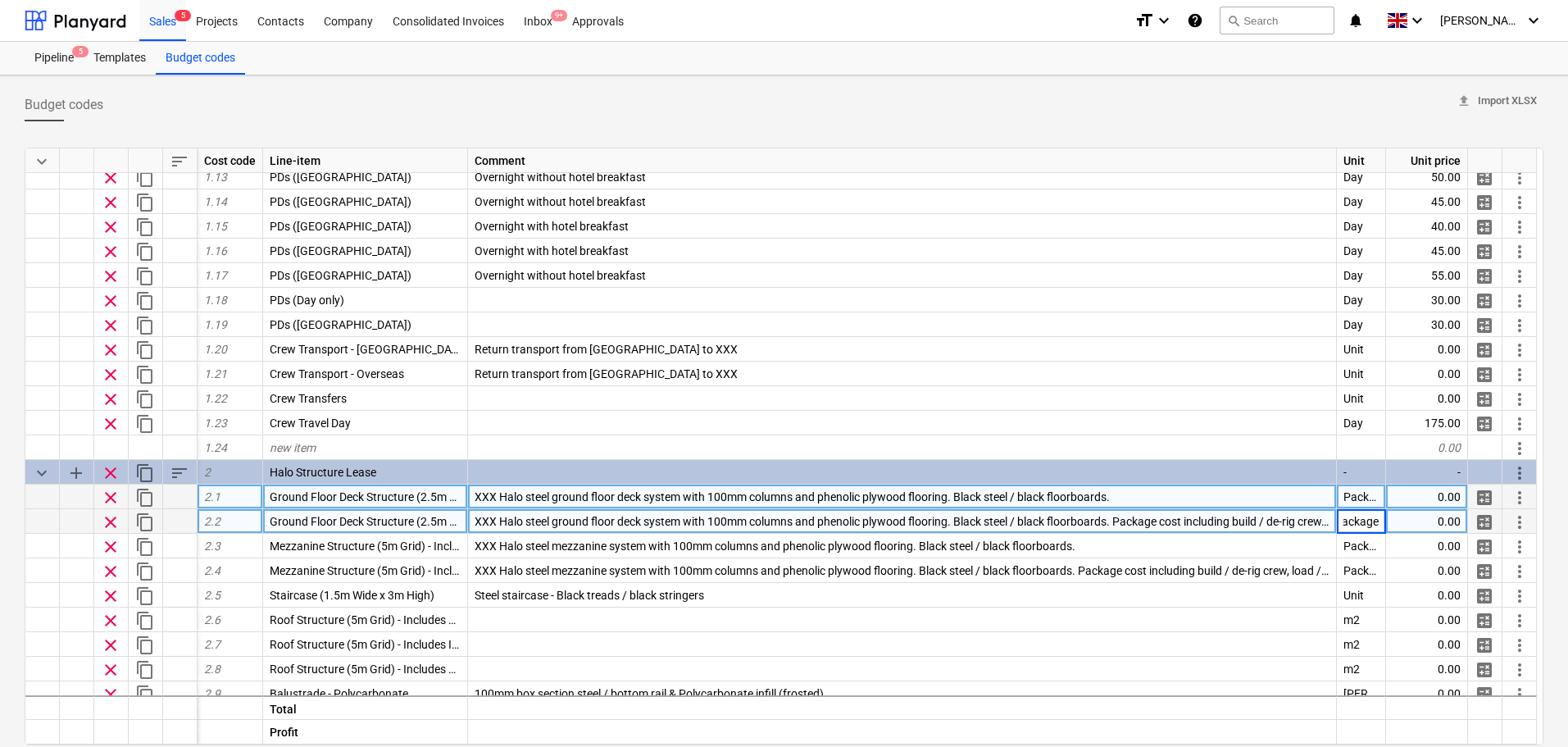
click at [1376, 496] on div "Package" at bounding box center [1362, 497] width 49 height 25
type input "P"
type input "Structure"
type input "Nr"
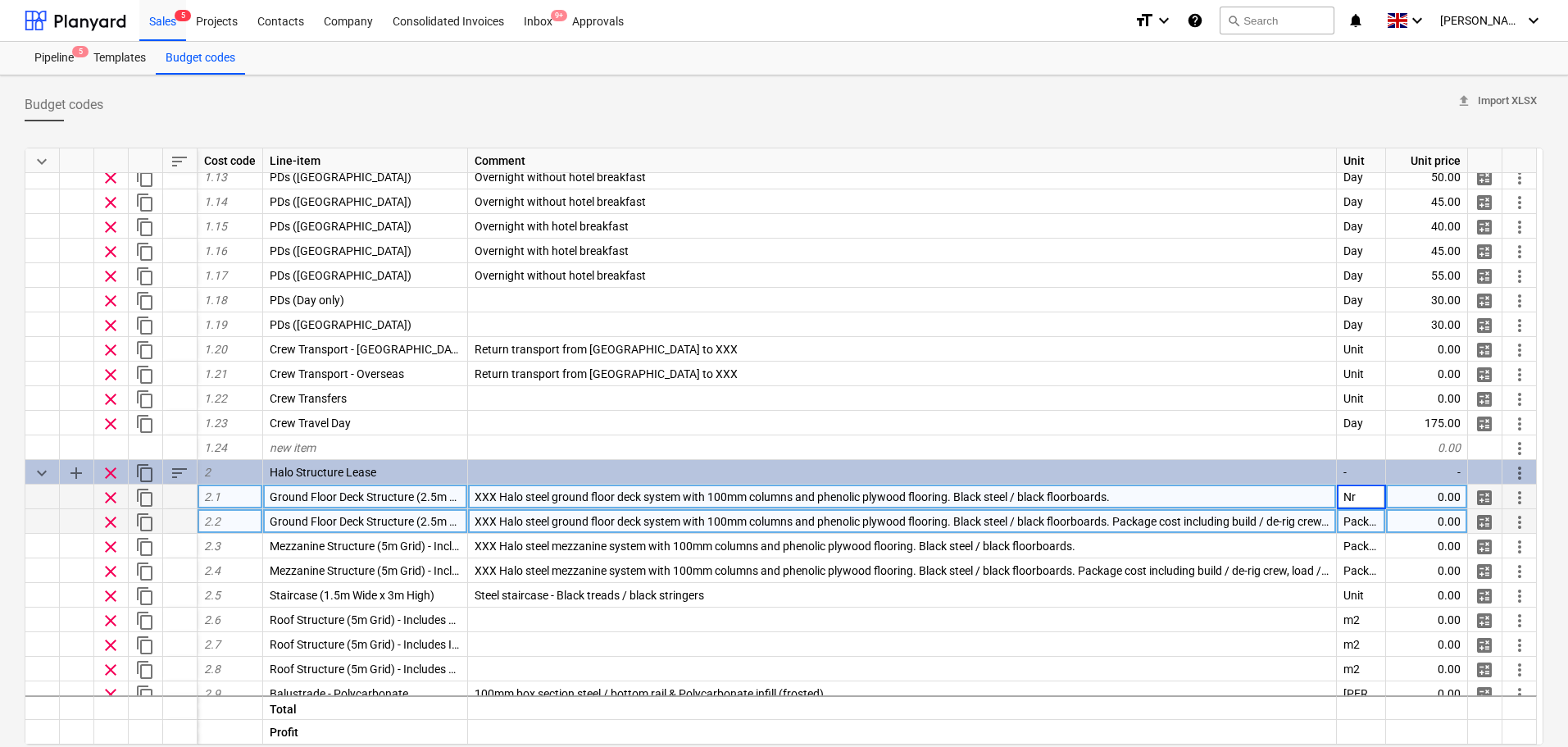
type textarea "x"
type input "Nr"
type textarea "x"
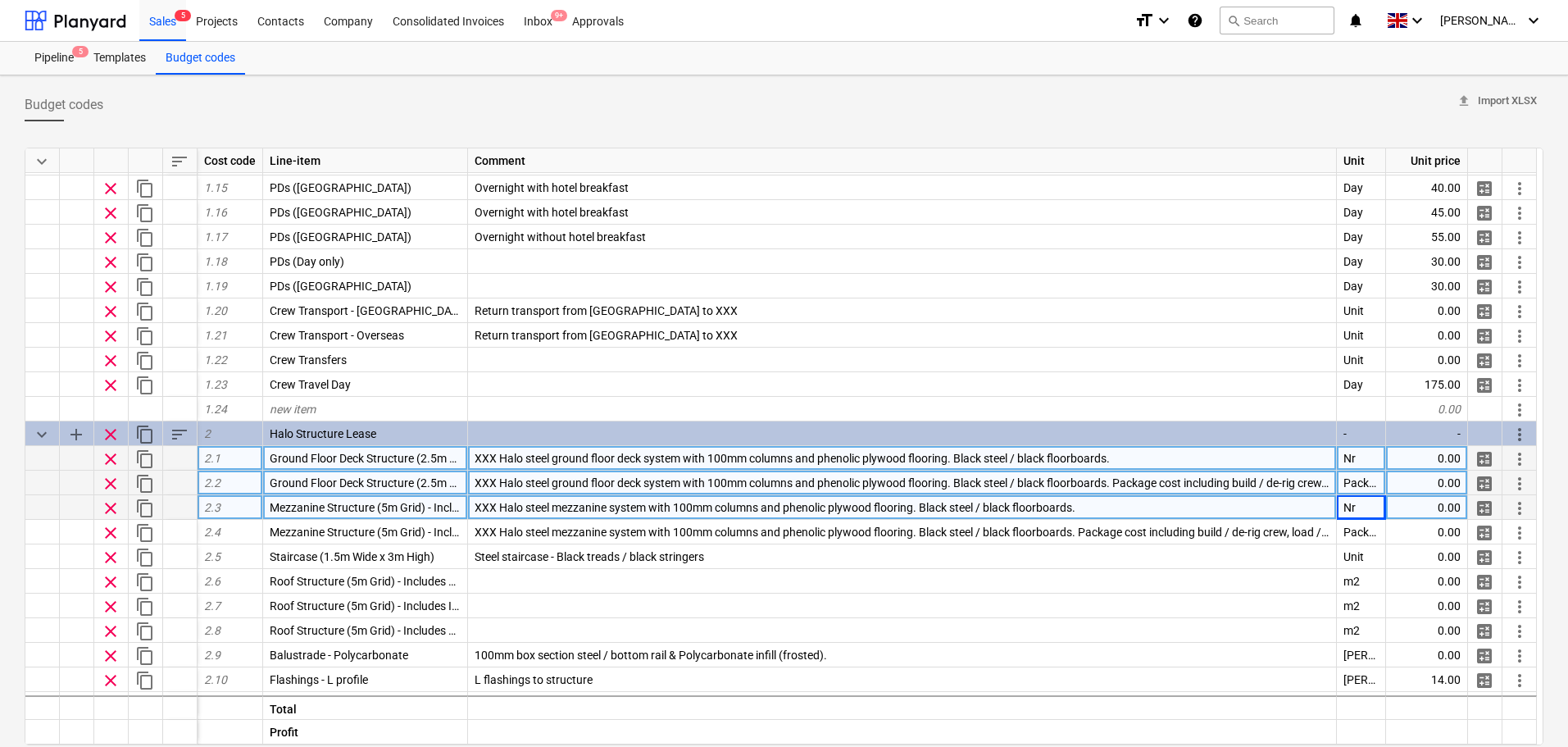
scroll to position [410, 0]
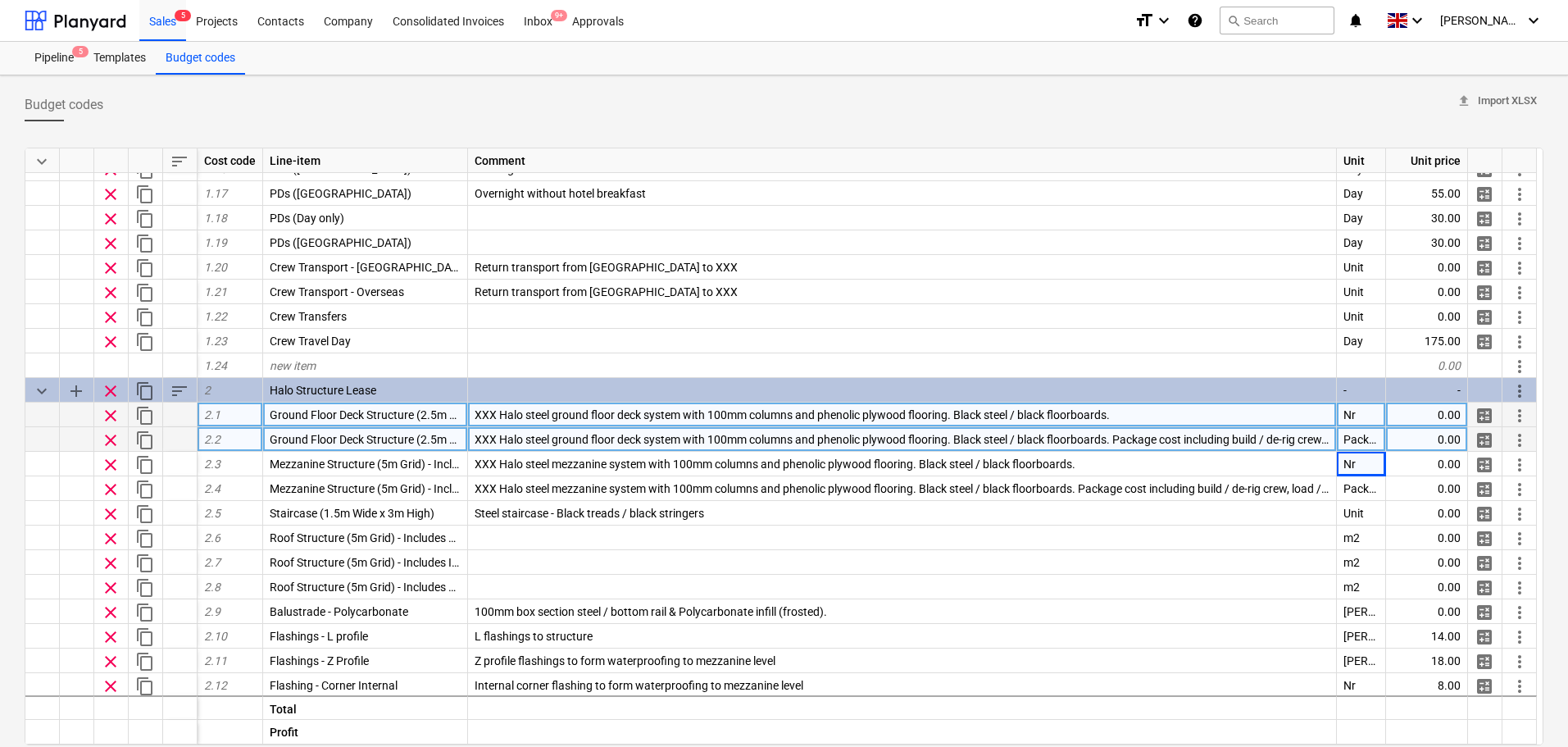
click at [1350, 416] on div "Nr" at bounding box center [1362, 415] width 49 height 25
type input "Unit"
type textarea "x"
type input "Unit"
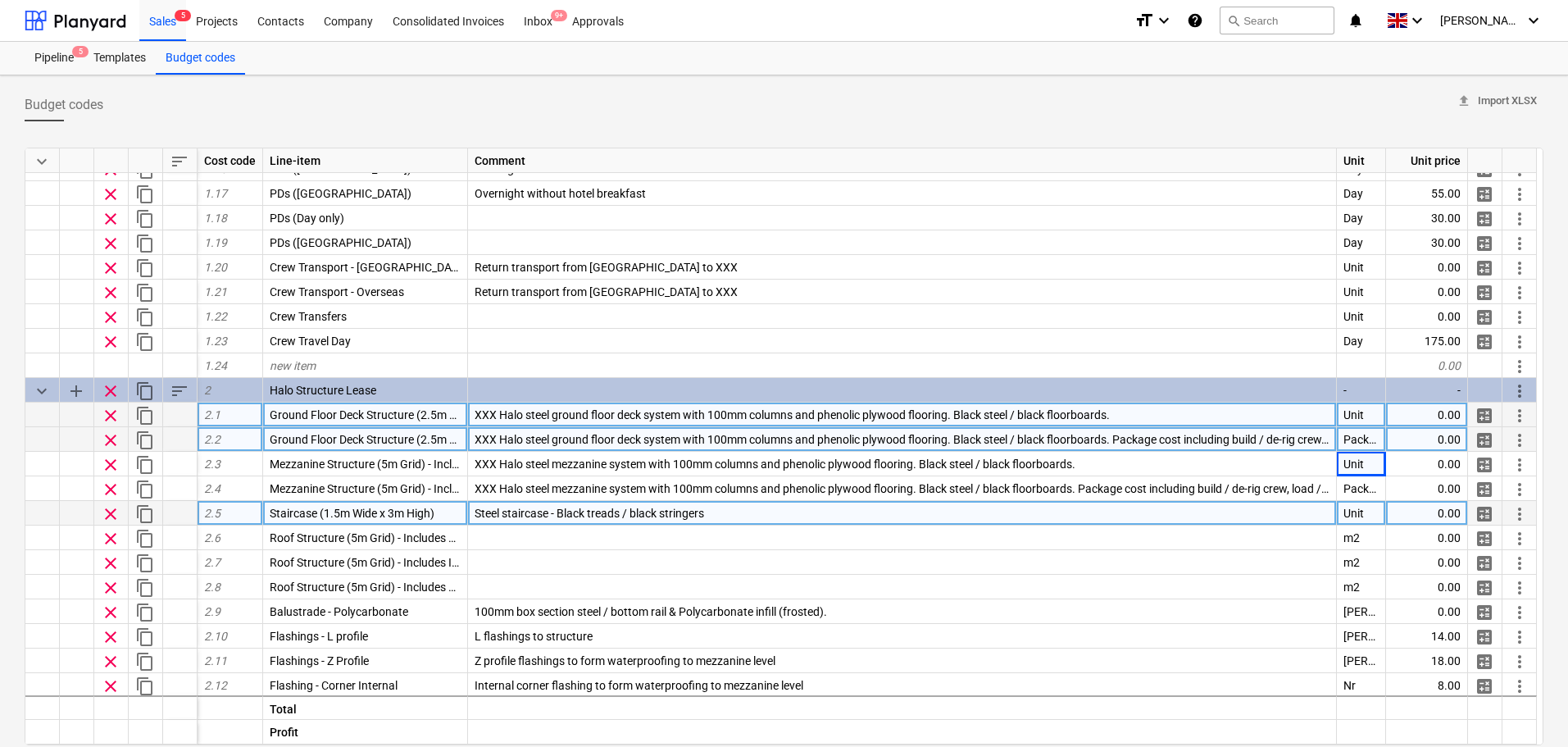
click at [430, 525] on div "Staircase (1.5m Wide x 3m High)" at bounding box center [366, 513] width 205 height 25
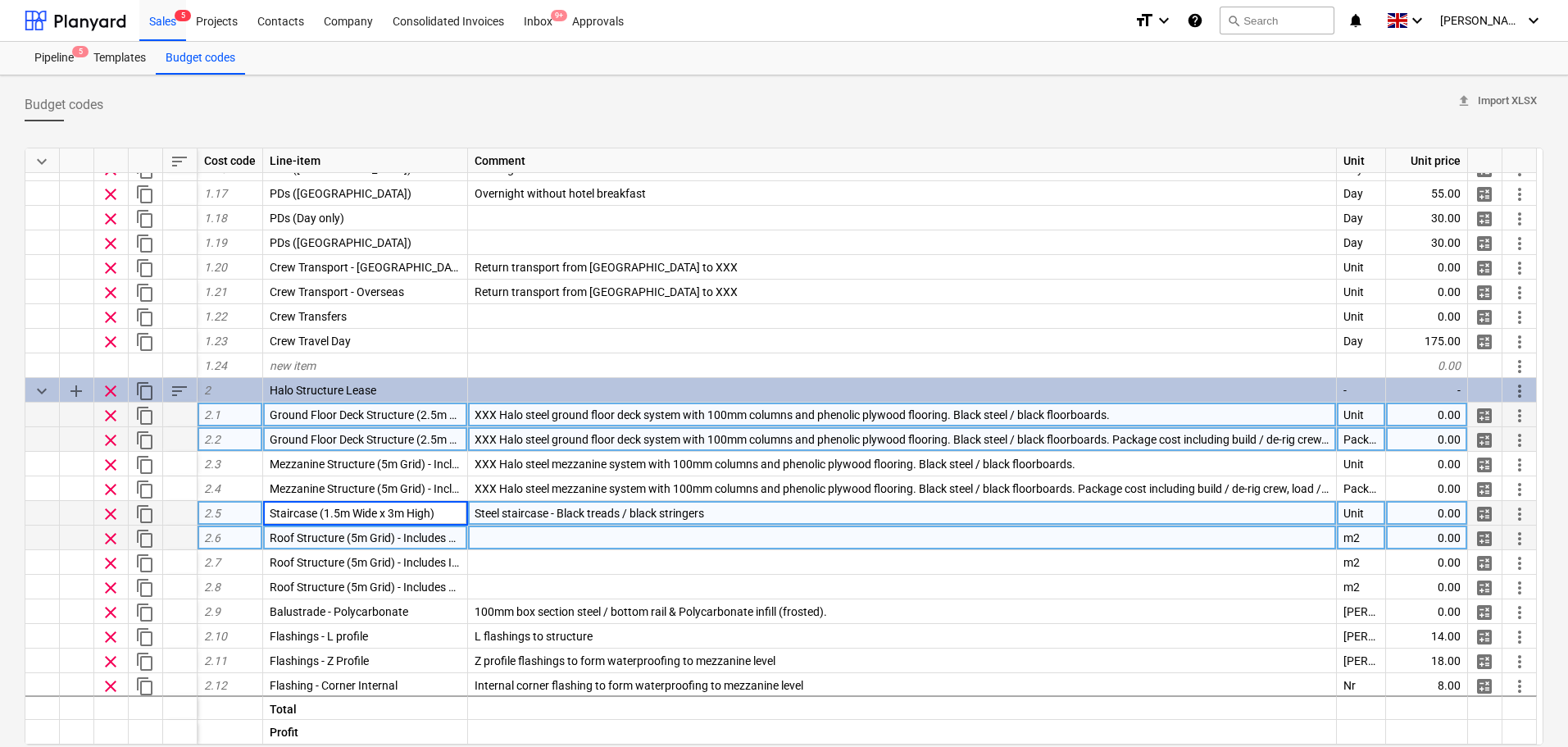
click at [437, 541] on span "Roof Structure (5m Grid) - Includes Phenolic Ply & PVC" at bounding box center [407, 538] width 275 height 13
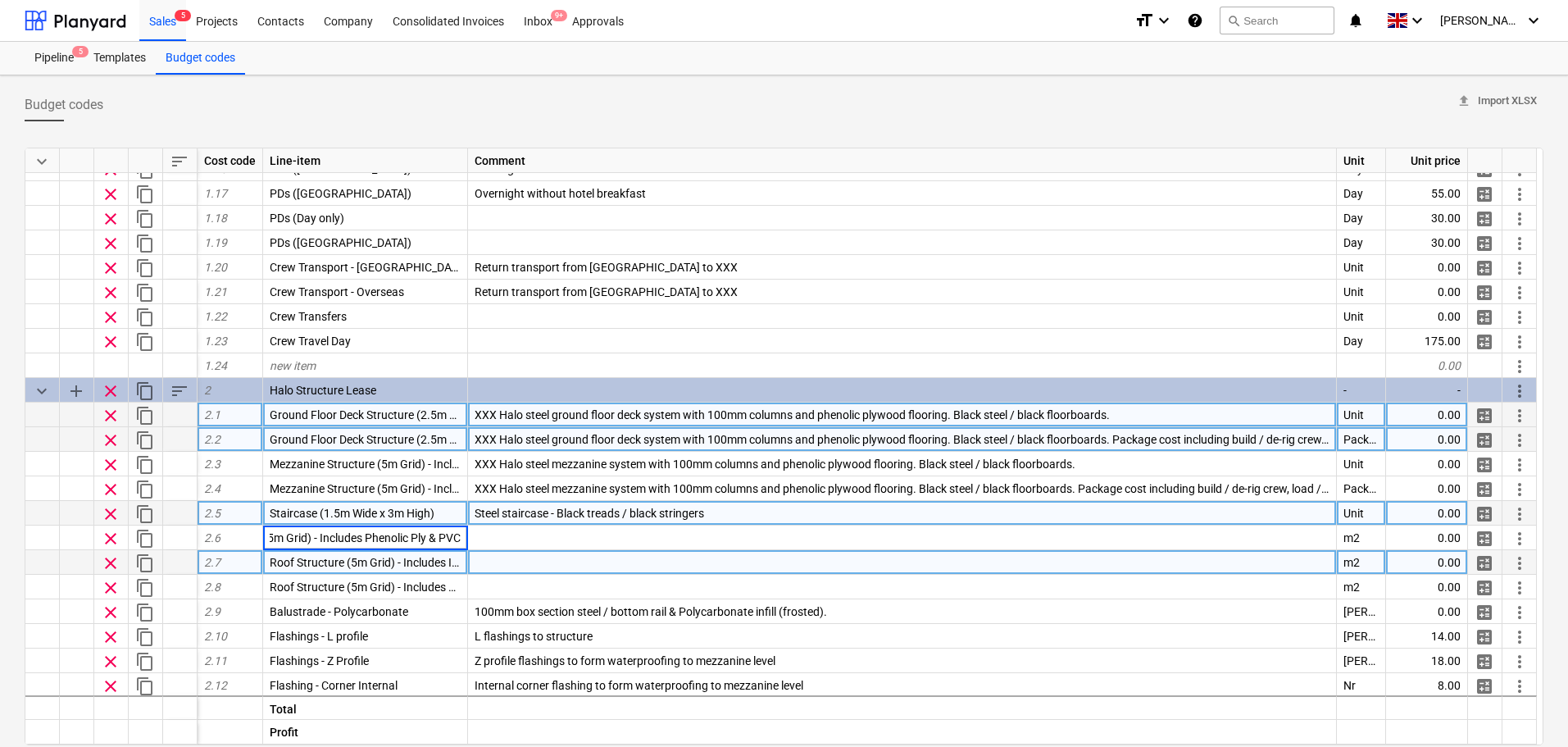
click at [444, 567] on span "Roof Structure (5m Grid) - Includes Insulated Roof Sheet (Anthracite Grey / Whi…" at bounding box center [476, 563] width 413 height 13
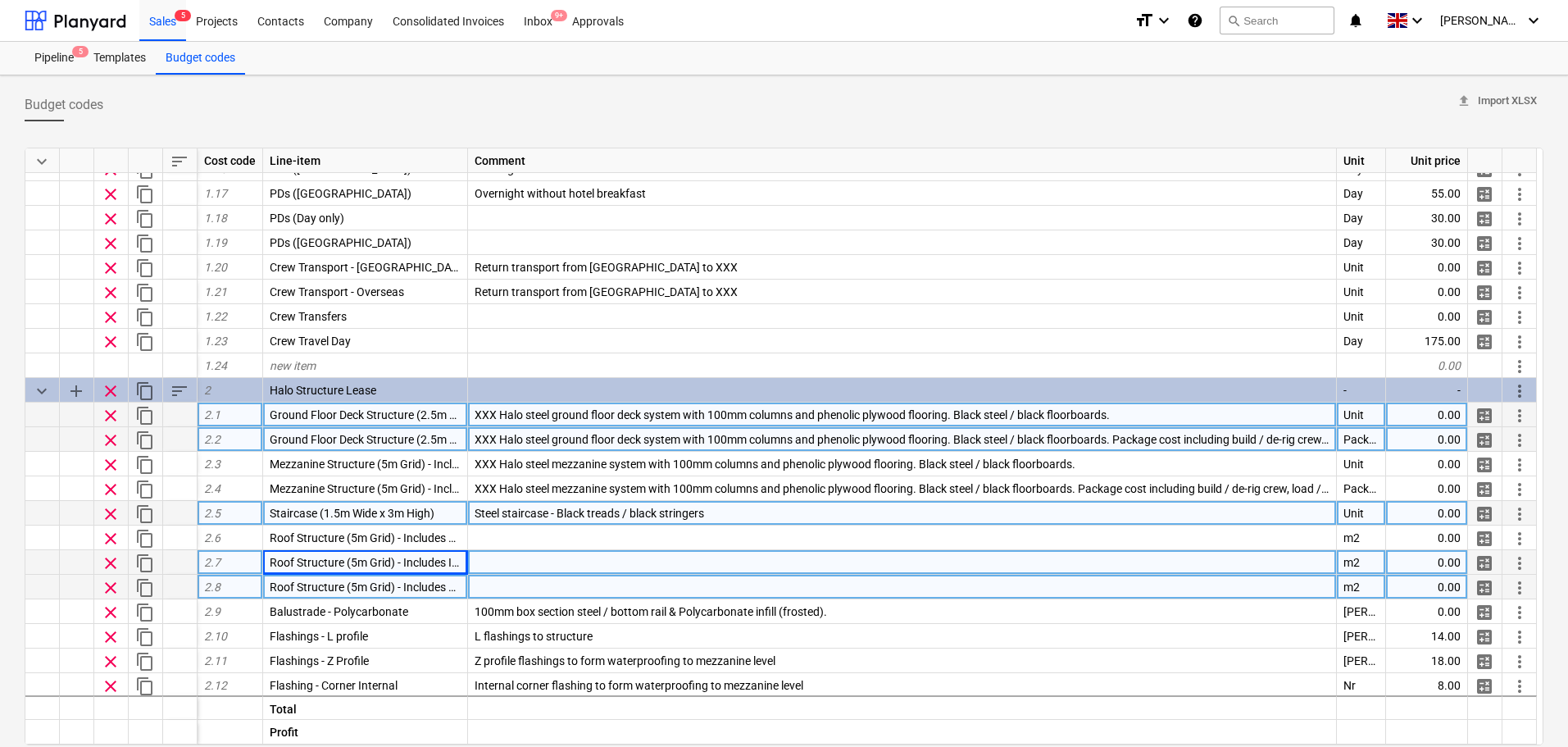
click at [445, 589] on span "Roof Structure (5m Grid) - Includes Phenolic Ply & EPDM Membrane" at bounding box center [440, 587] width 341 height 13
click at [449, 582] on input "Roof Structure (5m Grid) - Includes Phenolic Ply & EPDM Membrane" at bounding box center [365, 586] width 204 height 24
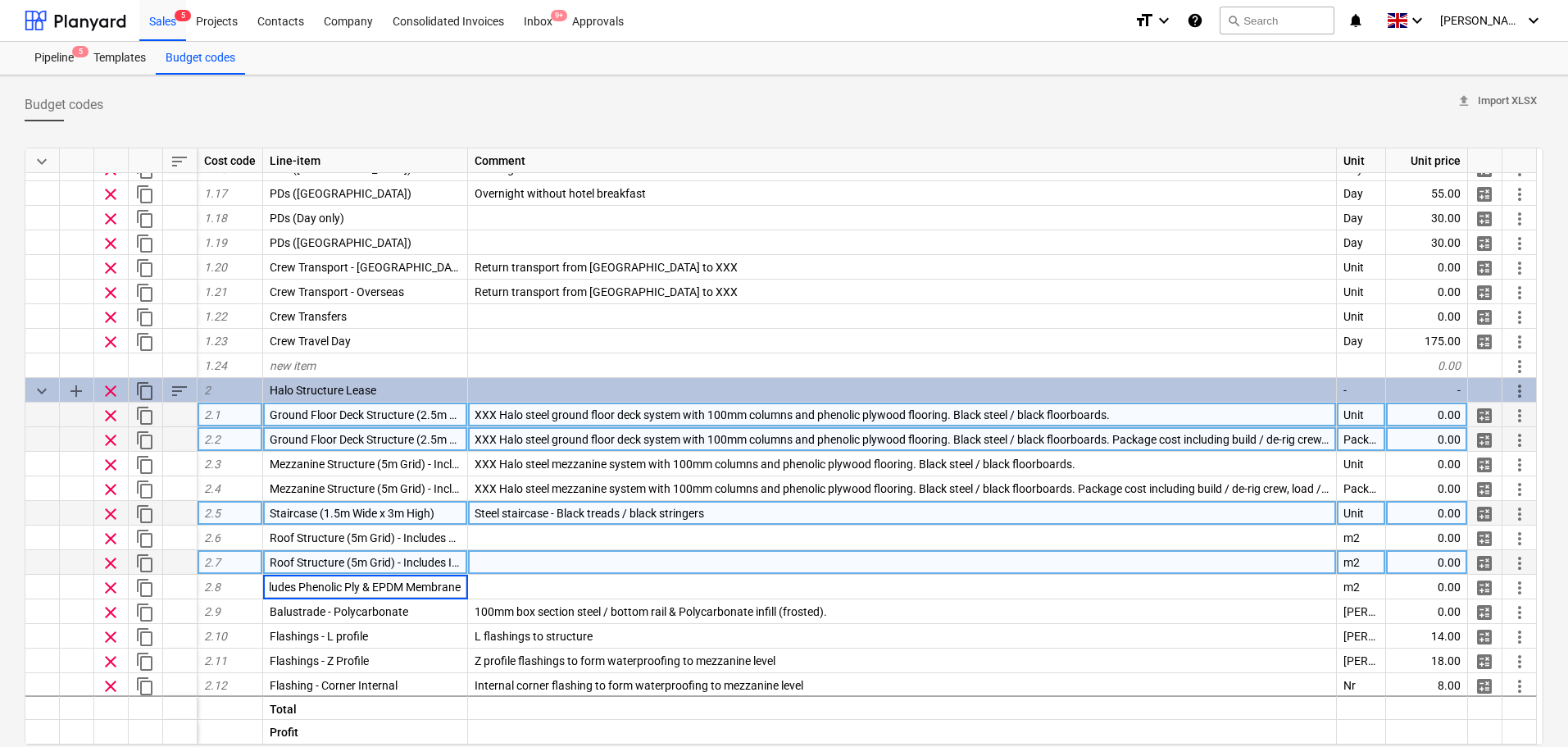
click at [450, 558] on span "Roof Structure (5m Grid) - Includes Insulated Roof Sheet (Anthracite Grey / Whi…" at bounding box center [476, 563] width 413 height 13
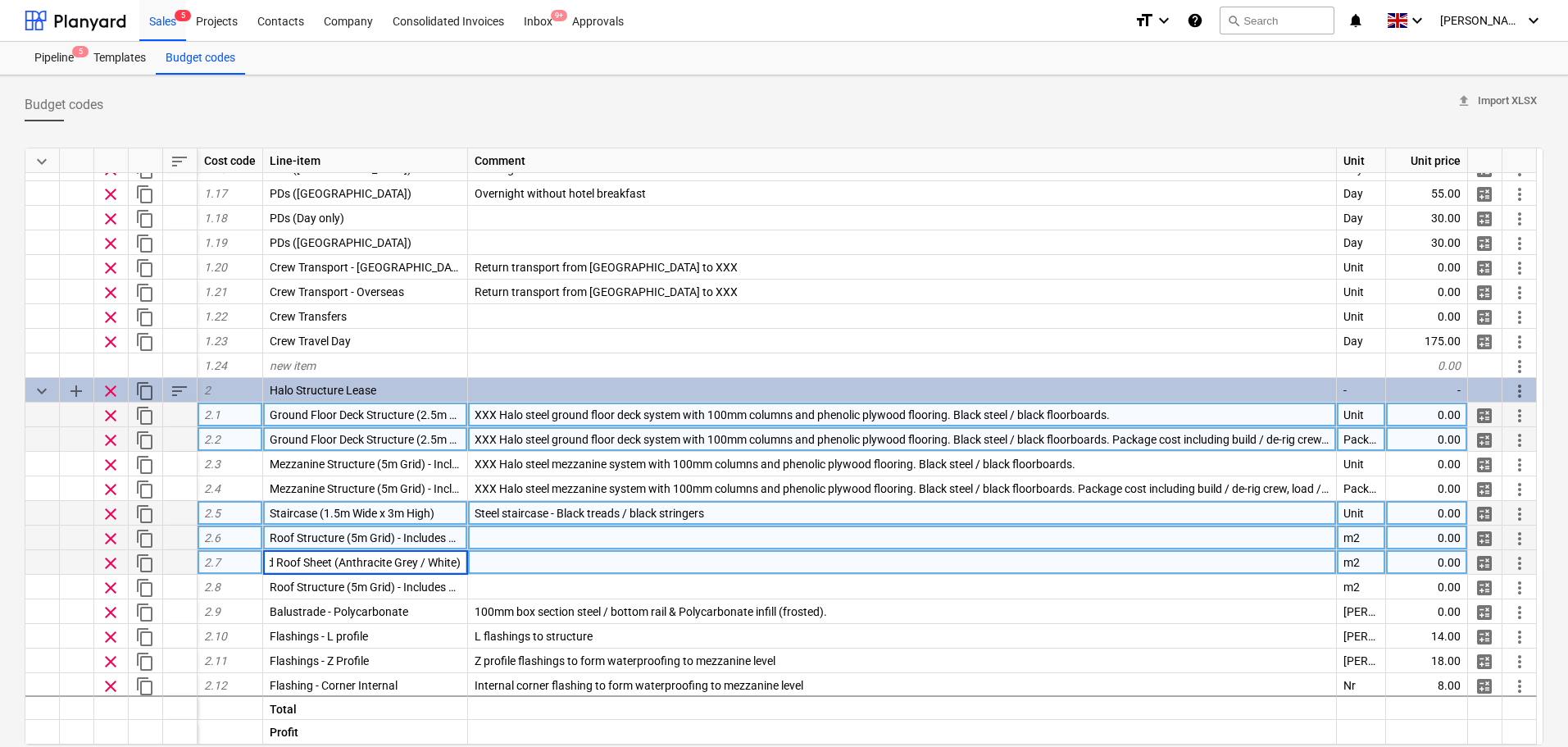
click at [294, 544] on span "Roof Structure (5m Grid) - Includes Phenolic Ply & PVC" at bounding box center [407, 538] width 275 height 13
click at [299, 565] on span "Roof Structure (5m Grid) - Includes Insulated Roof Sheet (Anthracite Grey / Whi…" at bounding box center [476, 563] width 413 height 13
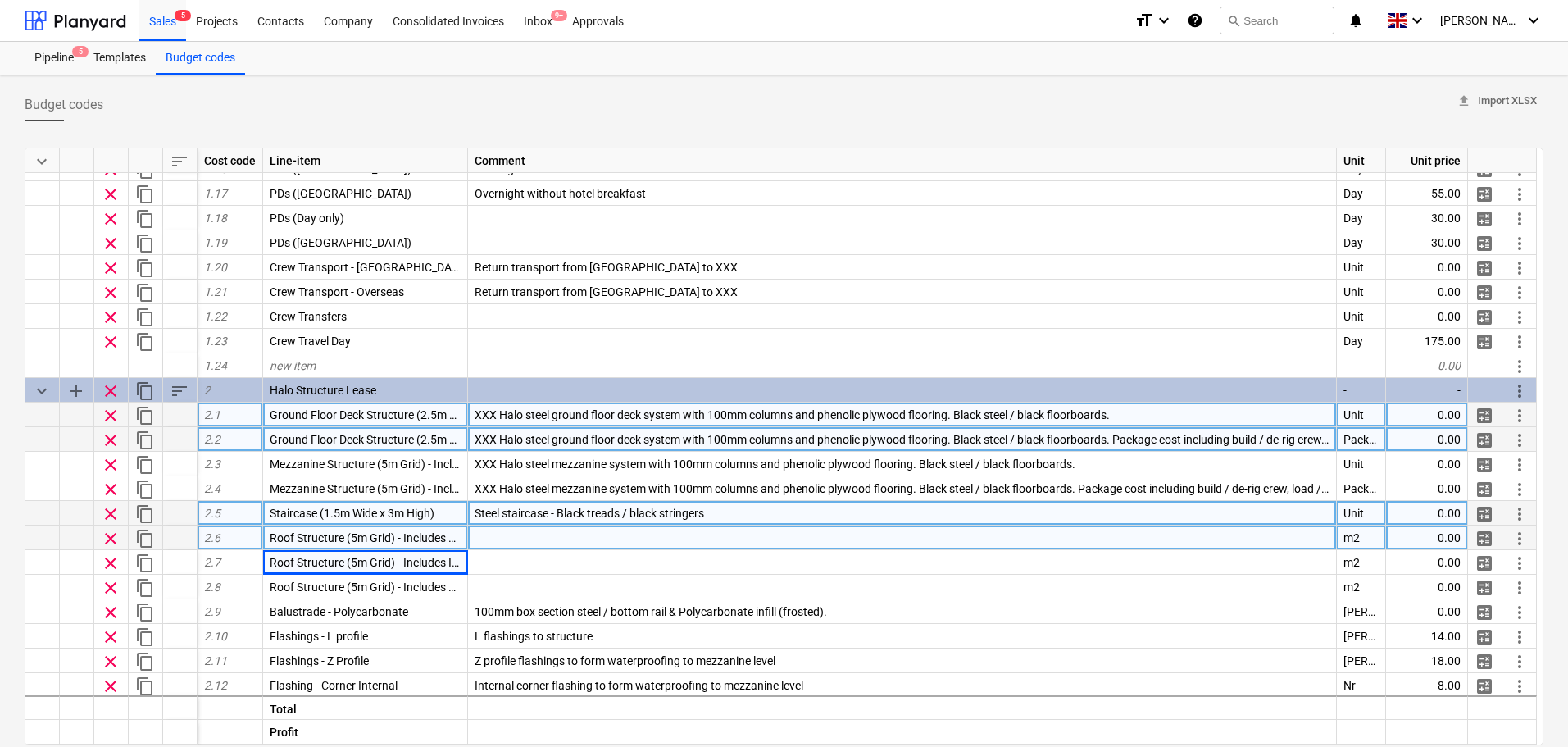
drag, startPoint x: 108, startPoint y: 561, endPoint x: 112, endPoint y: 537, distance: 24.3
click at [112, 537] on div "keyboard_arrow_down sort Cost code Line-item Comment Unit Unit price clear cont…" at bounding box center [784, 446] width 1520 height 598
click at [112, 537] on span "clear" at bounding box center [110, 538] width 20 height 20
type textarea "x"
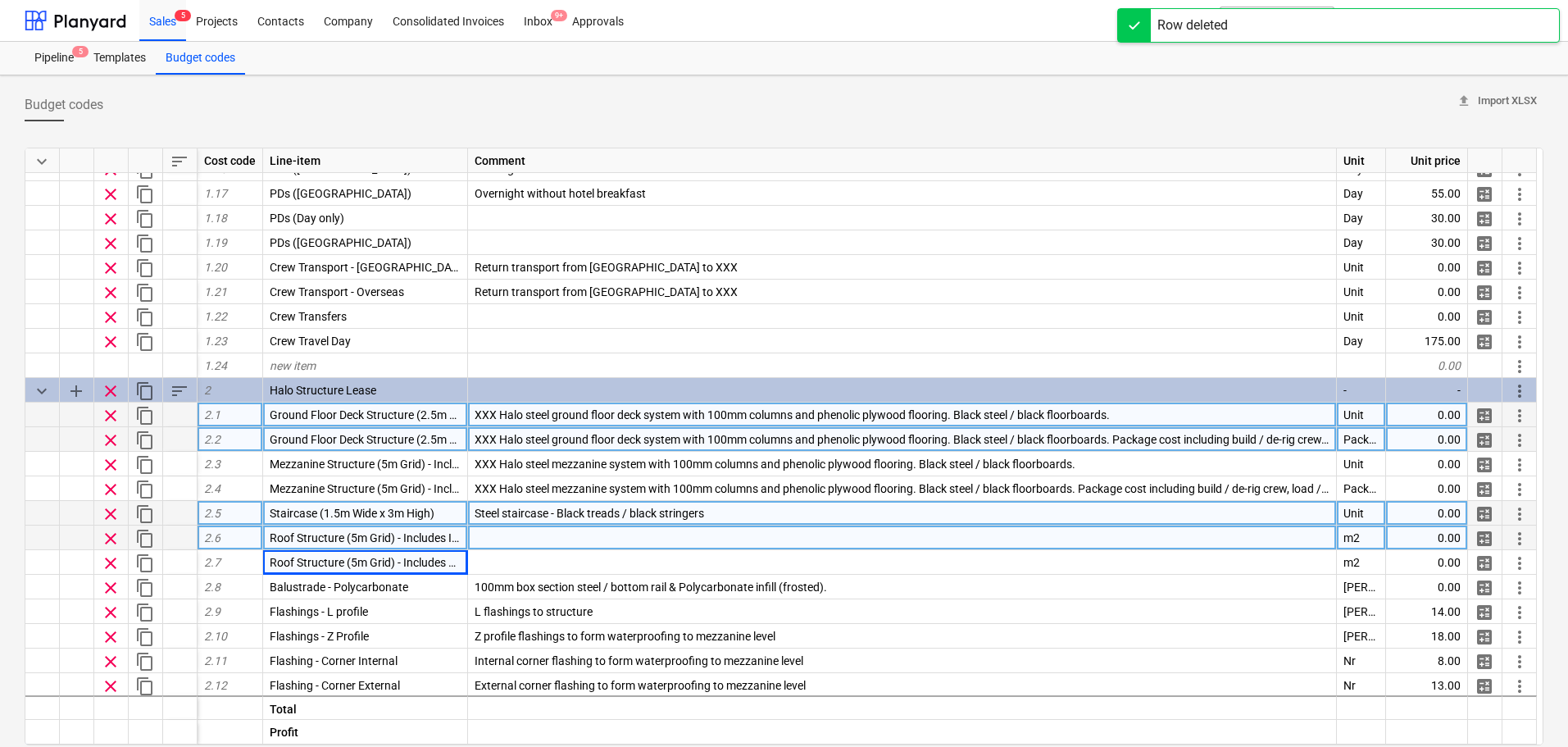
click at [411, 543] on span "Roof Structure (5m Grid) - Includes Insulated Roof Sheet (Anthracite Grey / Whi…" at bounding box center [476, 538] width 413 height 13
click at [314, 541] on input "Roof Structure (5m Grid) - Includes Insulated Roof Sheet (Anthracite Grey / Whi…" at bounding box center [365, 537] width 204 height 24
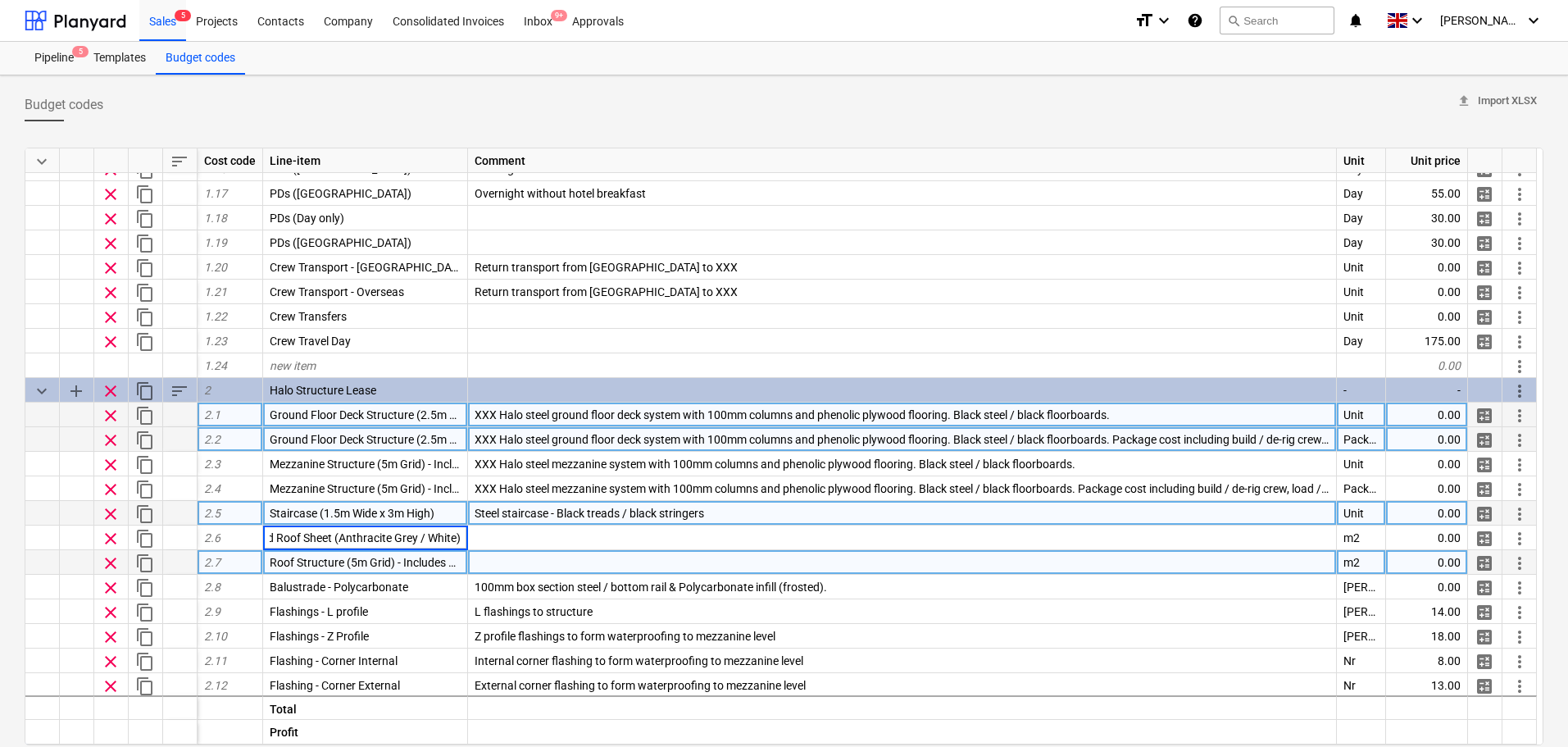
click at [396, 566] on span "Roof Structure (5m Grid) - Includes Phenolic Ply & EPDM Membrane" at bounding box center [440, 563] width 341 height 13
click at [348, 563] on input "Roof Structure (5m Grid) - Includes Phenolic Ply & EPDM Membrane" at bounding box center [365, 562] width 204 height 24
drag, startPoint x: 361, startPoint y: 560, endPoint x: 673, endPoint y: 558, distance: 312.0
click at [0, 0] on div "clear content_copy 2.7 Roof Structure (5m Grid) - Includes Phenolic Ply & EPDM …" at bounding box center [0, 0] width 0 height 0
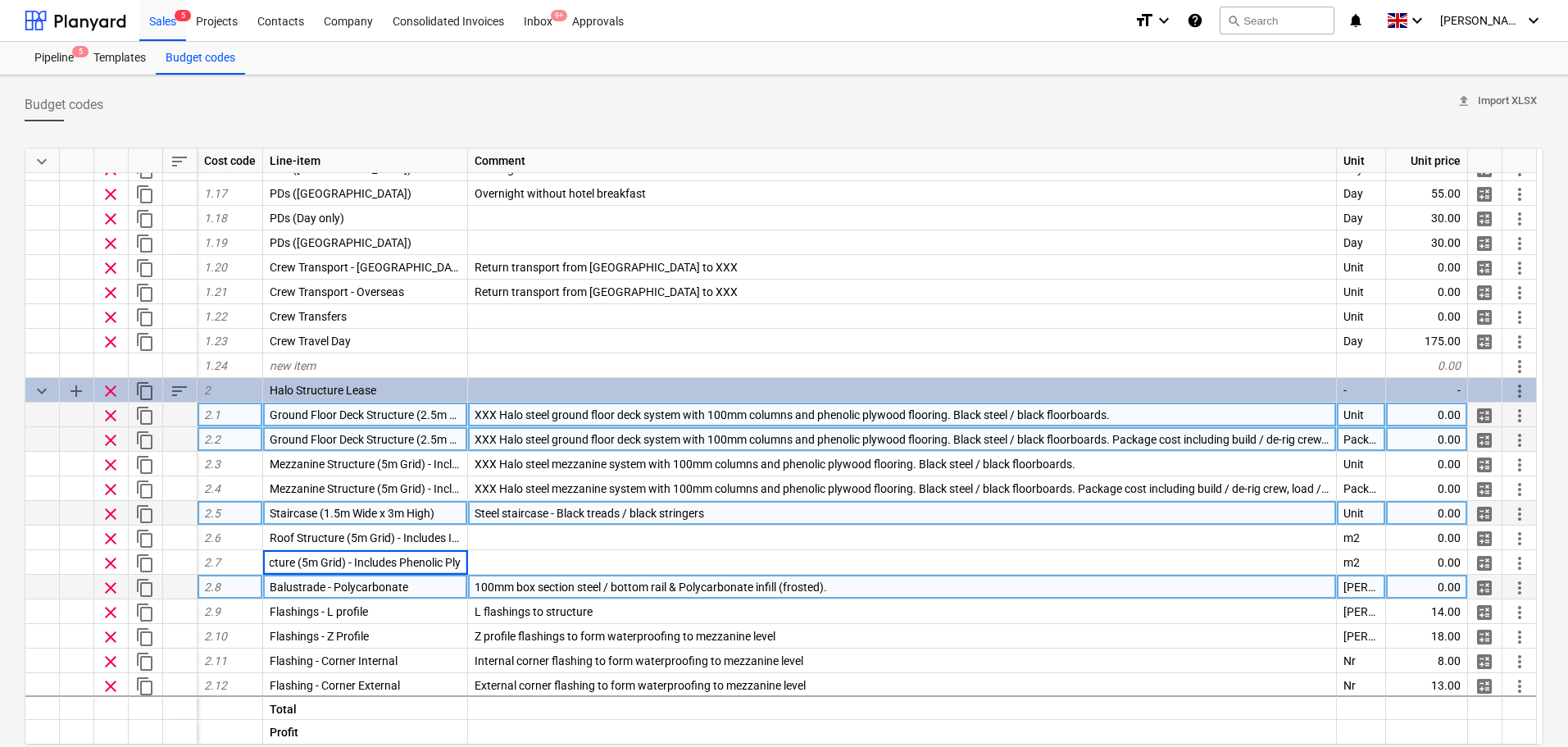
scroll to position [0, 54]
type input "Roof Structure (5m Grid) - Includes Phenolic Ply"
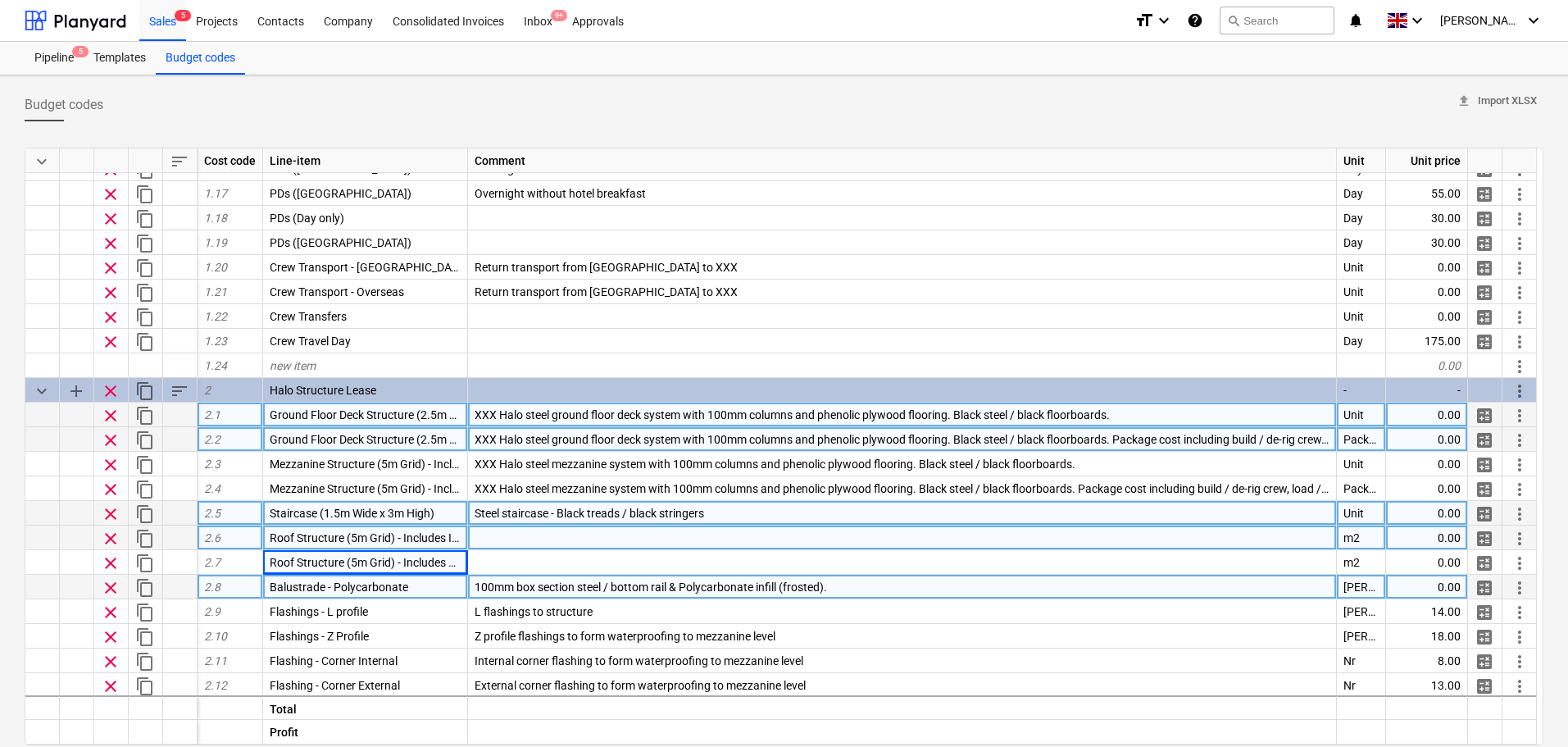
click at [355, 546] on div "Roof Structure (5m Grid) - Includes Insulated Roof Sheet (Anthracite Grey / Whi…" at bounding box center [366, 538] width 205 height 25
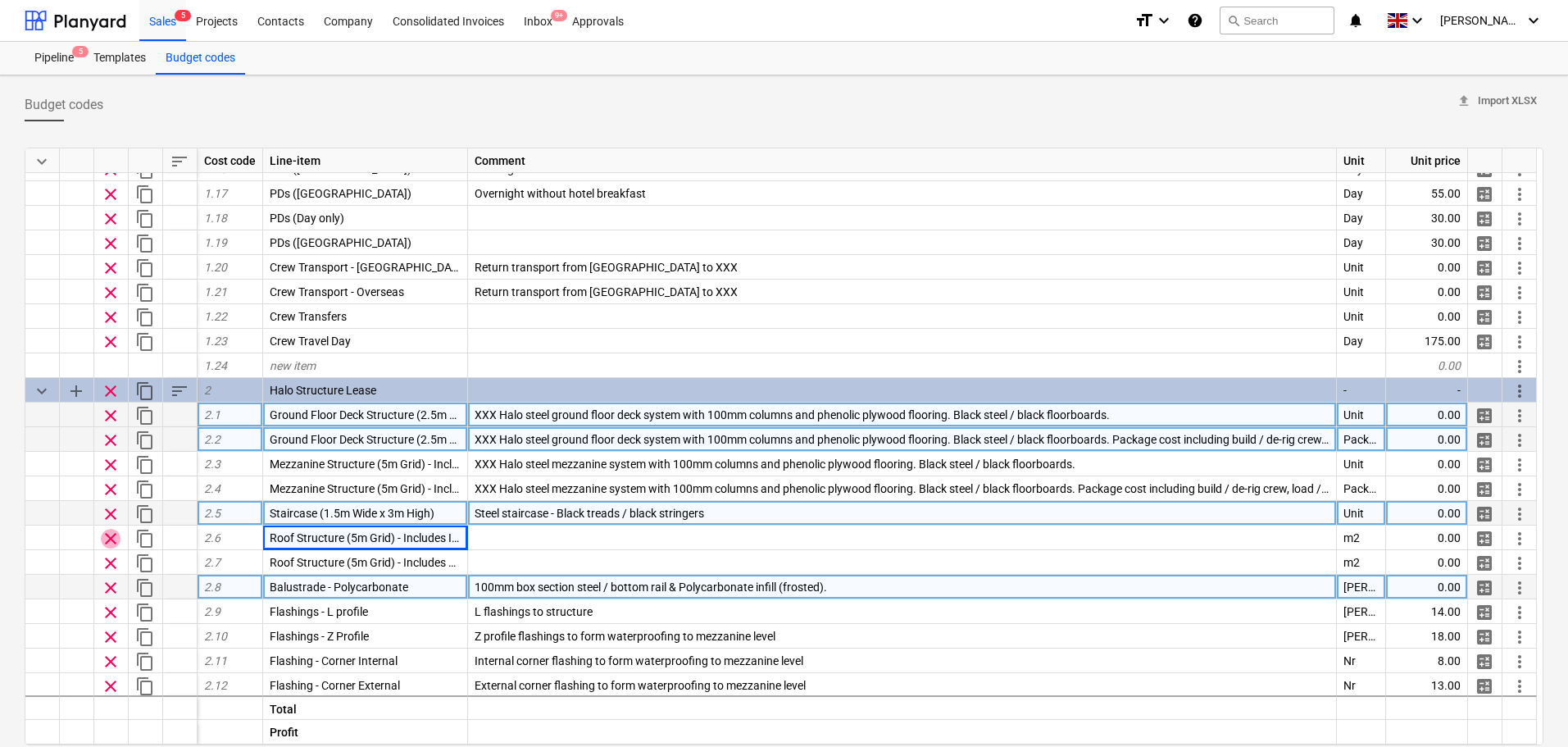
click at [112, 537] on span "clear" at bounding box center [110, 538] width 20 height 20
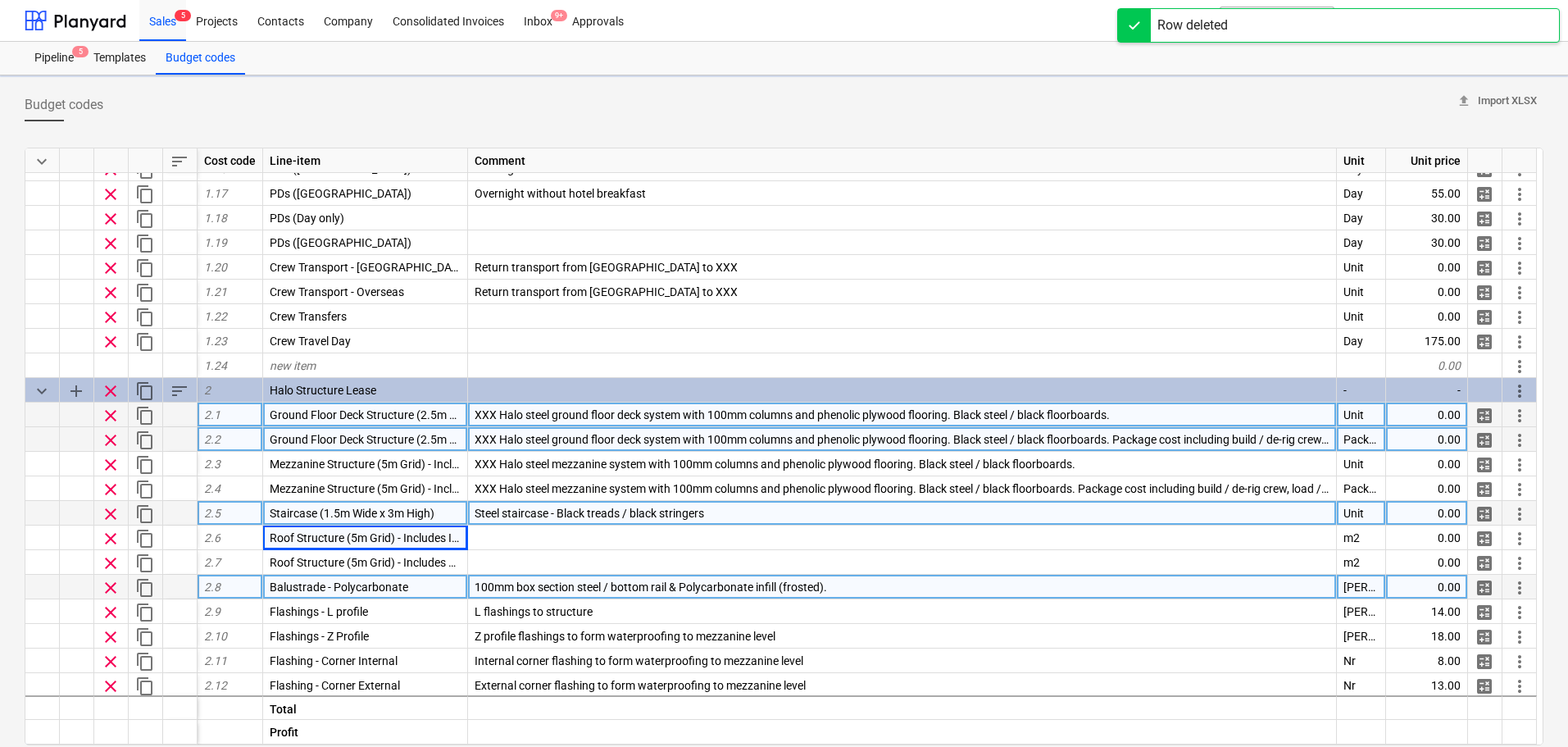
type textarea "x"
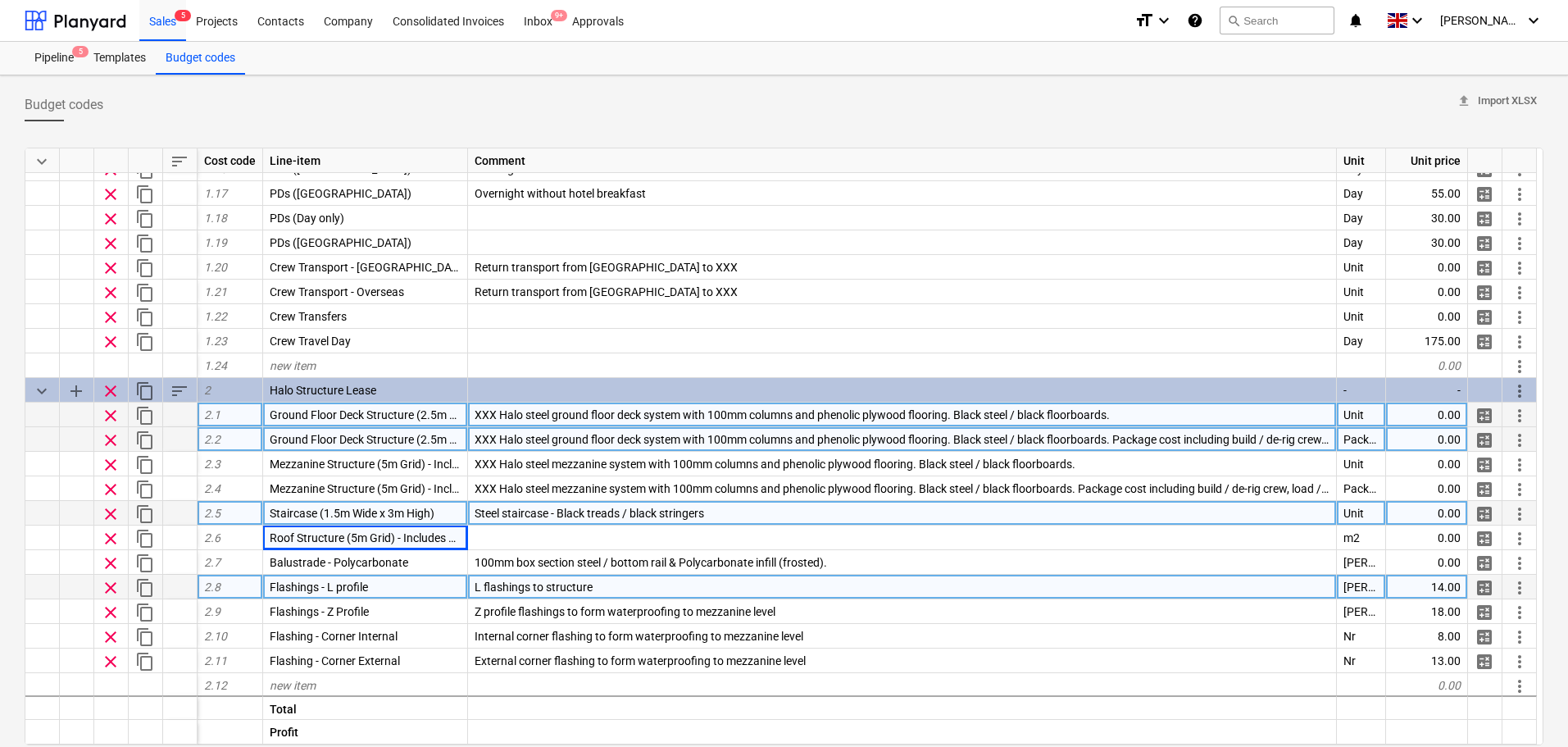
click at [515, 420] on span "XXX Halo steel ground floor deck system with 100mm columns and phenolic plywood…" at bounding box center [793, 415] width 636 height 13
click at [475, 412] on input "XXX Halo steel ground floor deck system with 100mm columns and phenolic plywood…" at bounding box center [903, 414] width 869 height 24
drag, startPoint x: 475, startPoint y: 412, endPoint x: 1017, endPoint y: 403, distance: 542.1
click at [1017, 403] on input "XXX Halo steel ground floor deck system with 100mm columns and phenolic plywood…" at bounding box center [903, 414] width 869 height 24
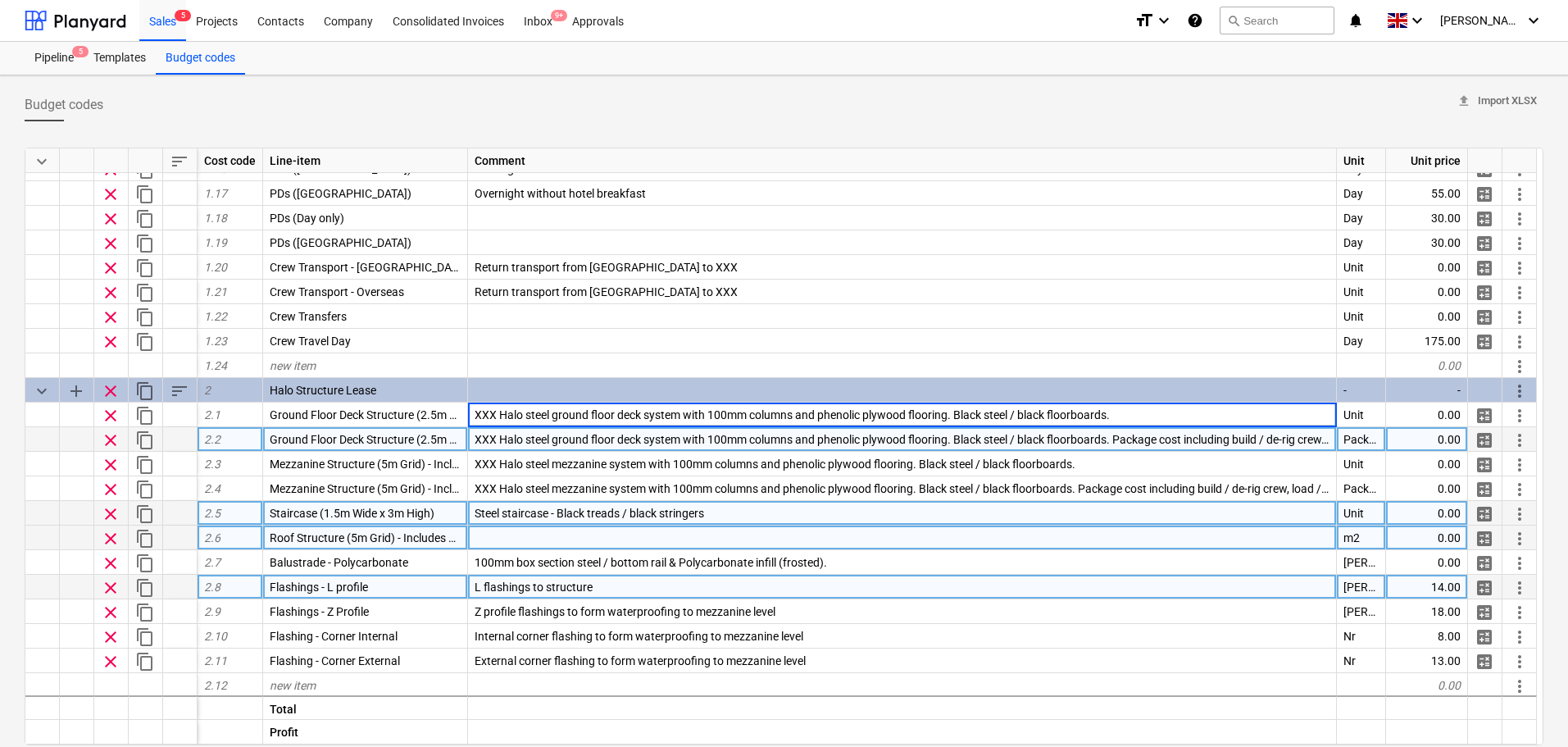
click at [545, 538] on div at bounding box center [903, 538] width 870 height 25
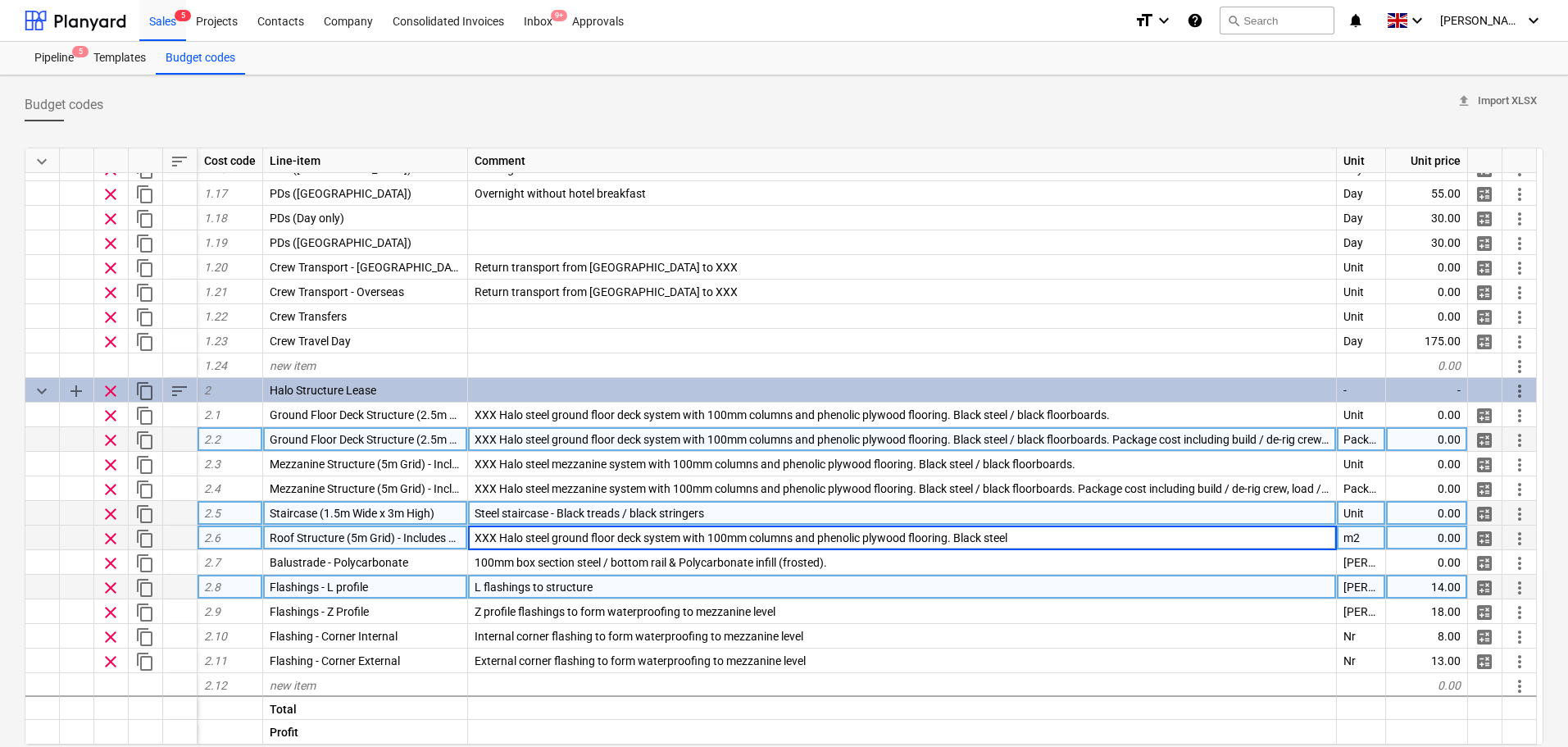
click at [588, 534] on input "XXX Halo steel ground floor deck system with 100mm columns and phenolic plywood…" at bounding box center [903, 537] width 869 height 24
drag, startPoint x: 562, startPoint y: 532, endPoint x: 555, endPoint y: 541, distance: 11.4
click at [555, 541] on input "XXX Halo steel ground floor deck system with 100mm columns and phenolic plywood…" at bounding box center [903, 537] width 869 height 24
drag, startPoint x: 555, startPoint y: 541, endPoint x: 641, endPoint y: 541, distance: 86.0
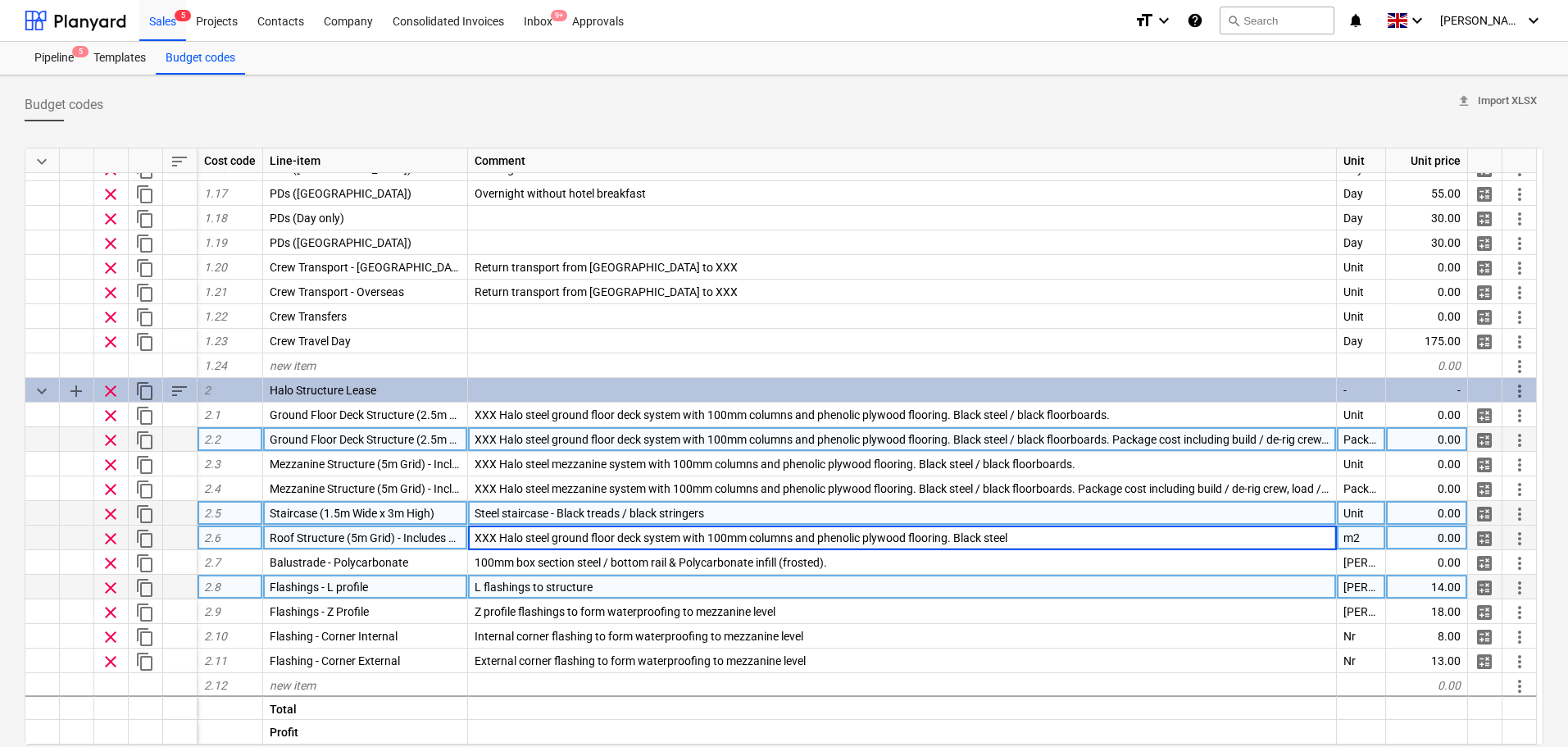
click at [641, 541] on input "XXX Halo steel ground floor deck system with 100mm columns and phenolic plywood…" at bounding box center [903, 537] width 869 height 24
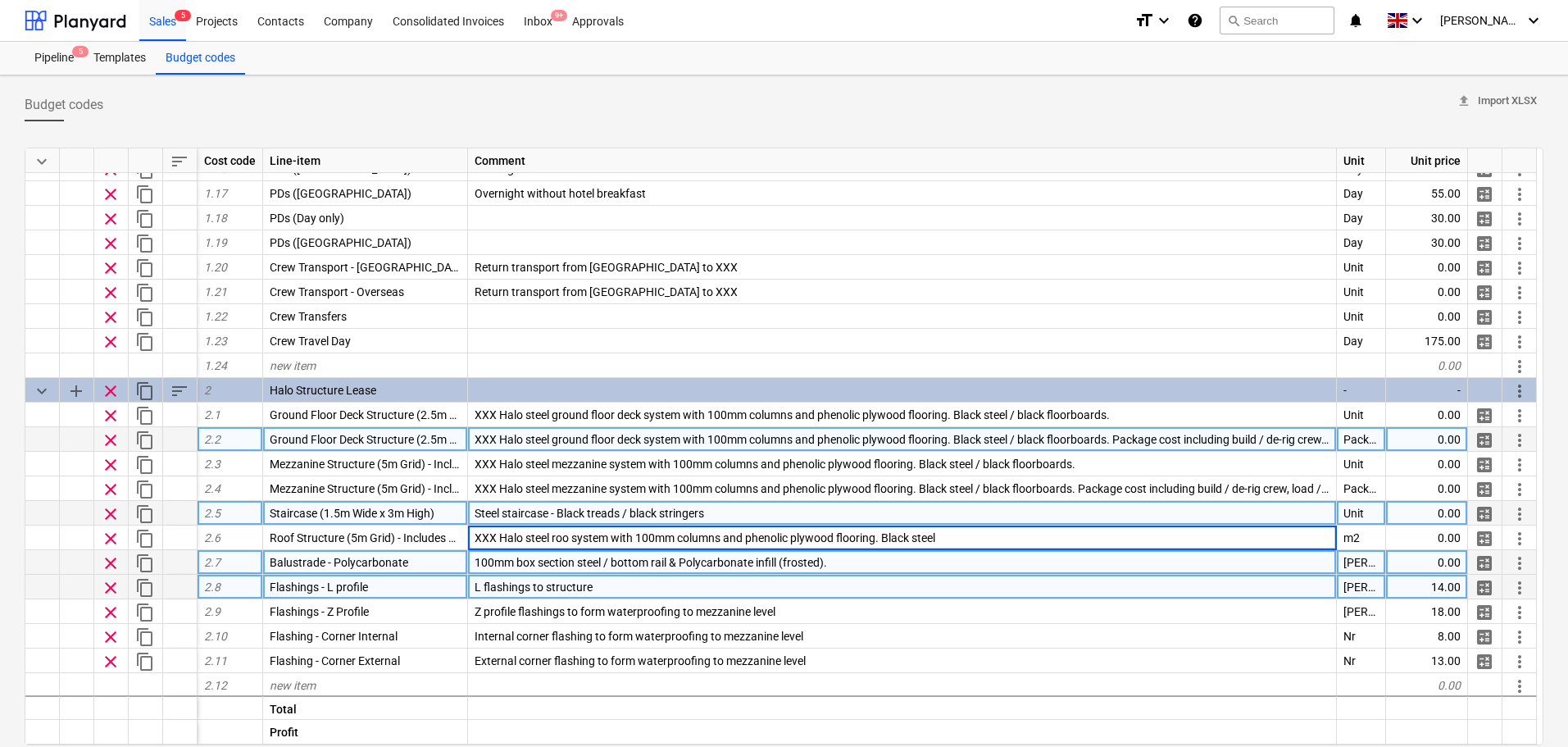
type input "XXX Halo steel roof system with 100mm columns and phenolic plywood flooring. Bl…"
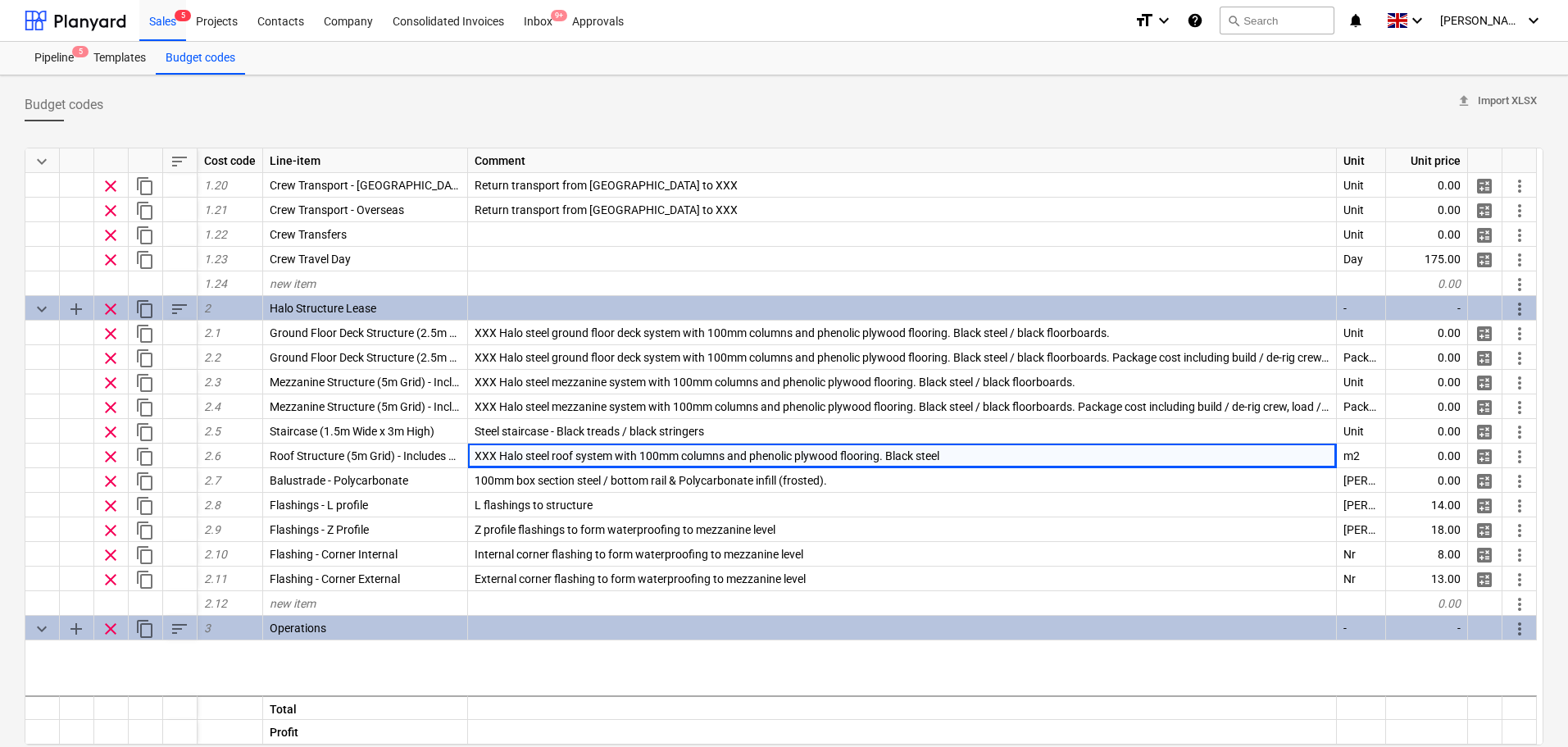
scroll to position [0, 0]
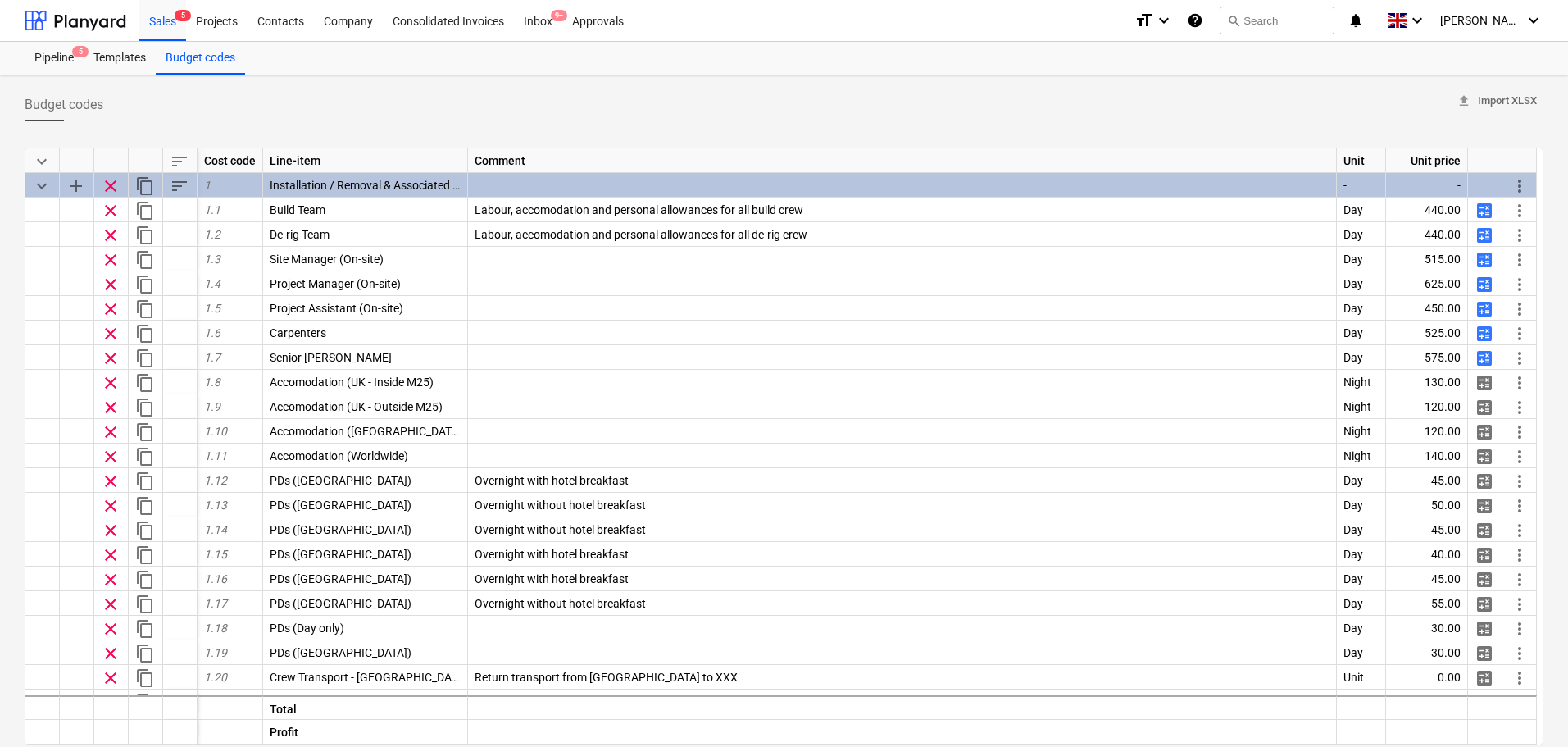
click at [176, 159] on span "sort" at bounding box center [180, 162] width 20 height 20
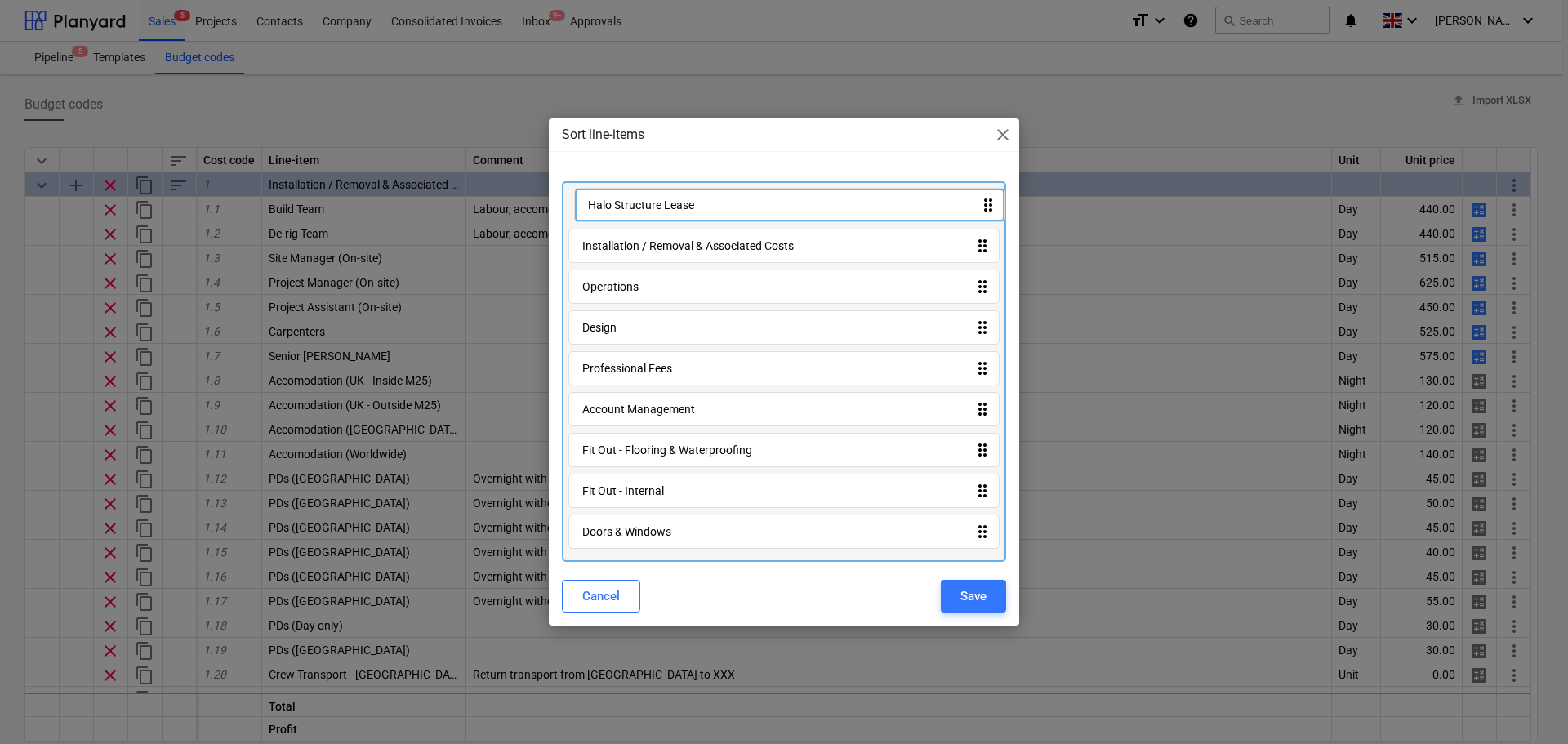
drag, startPoint x: 622, startPoint y: 261, endPoint x: 628, endPoint y: 204, distance: 57.3
click at [628, 204] on div "Installation / Removal & Associated Costs drag_indicator Halo Structure Lease d…" at bounding box center [784, 372] width 444 height 381
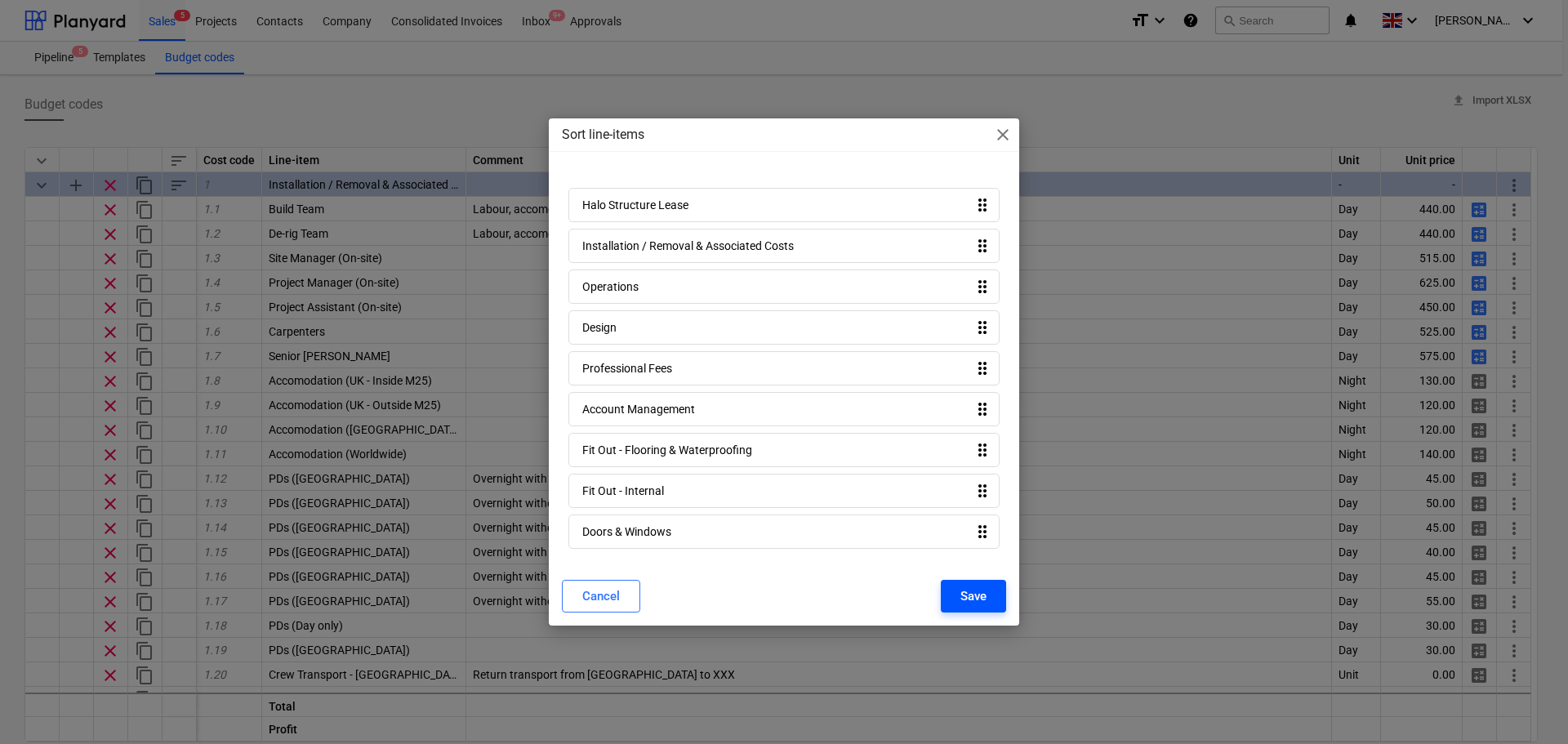
click at [949, 587] on button "Save" at bounding box center [973, 596] width 65 height 33
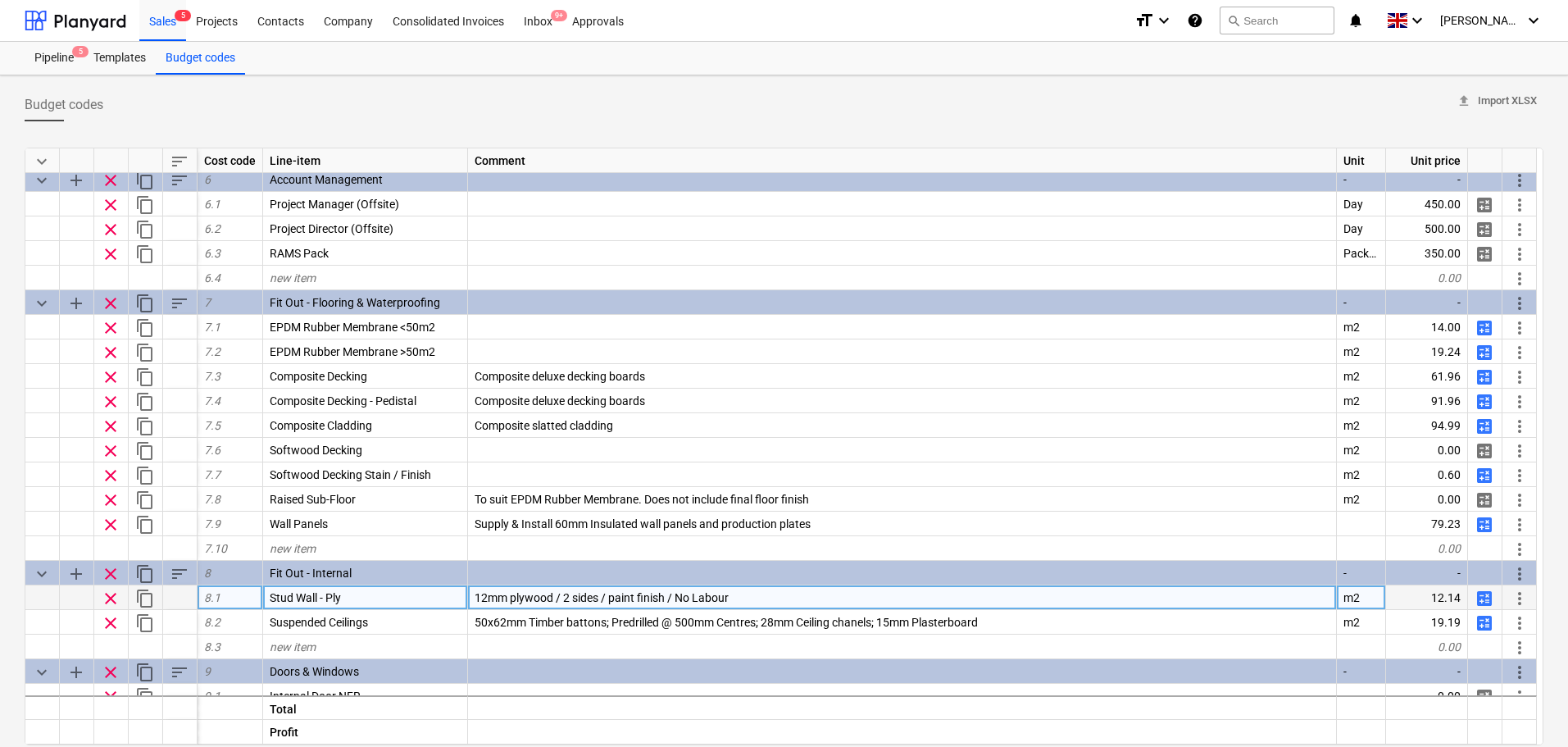
scroll to position [1405, 0]
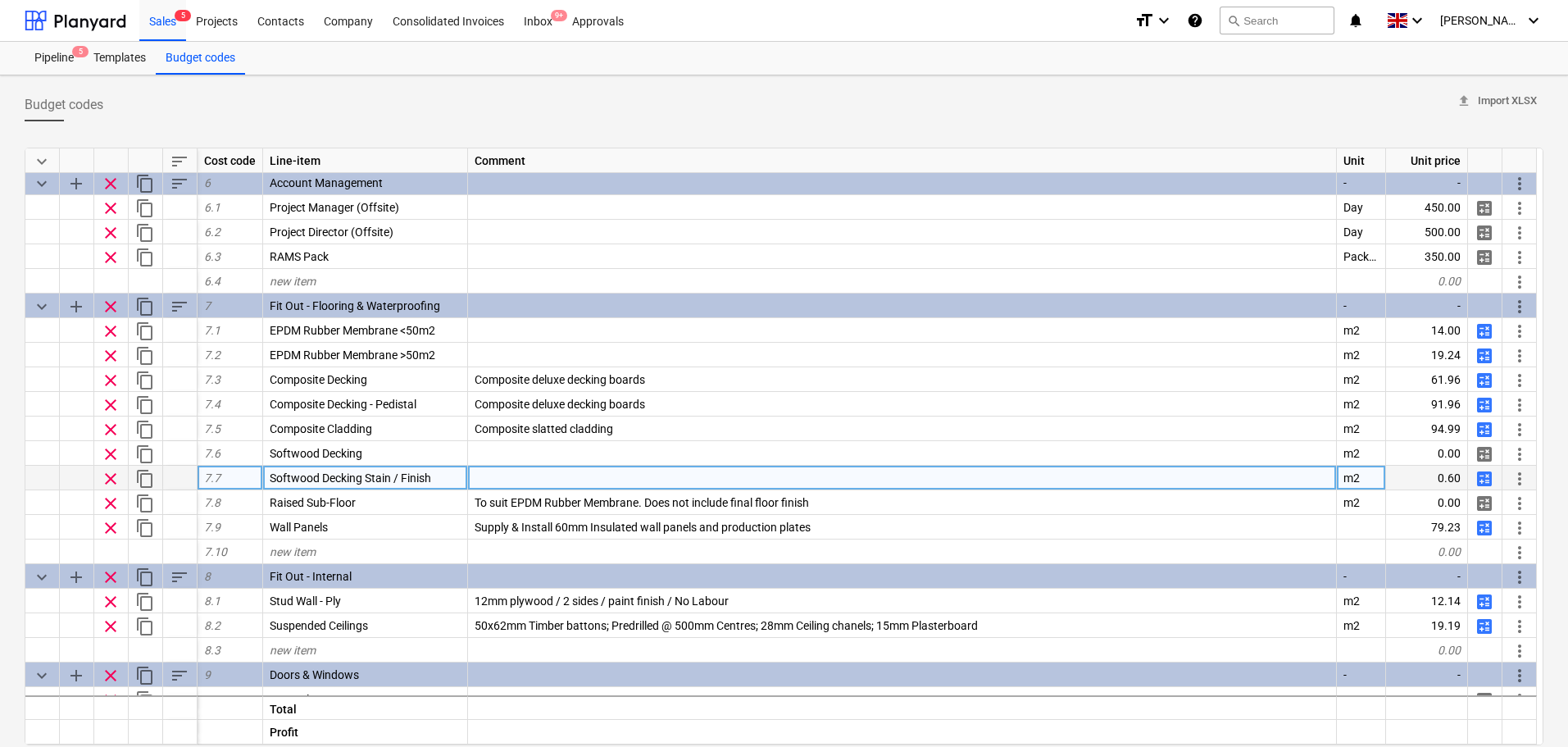
click at [1487, 471] on span "calculate" at bounding box center [1484, 478] width 20 height 20
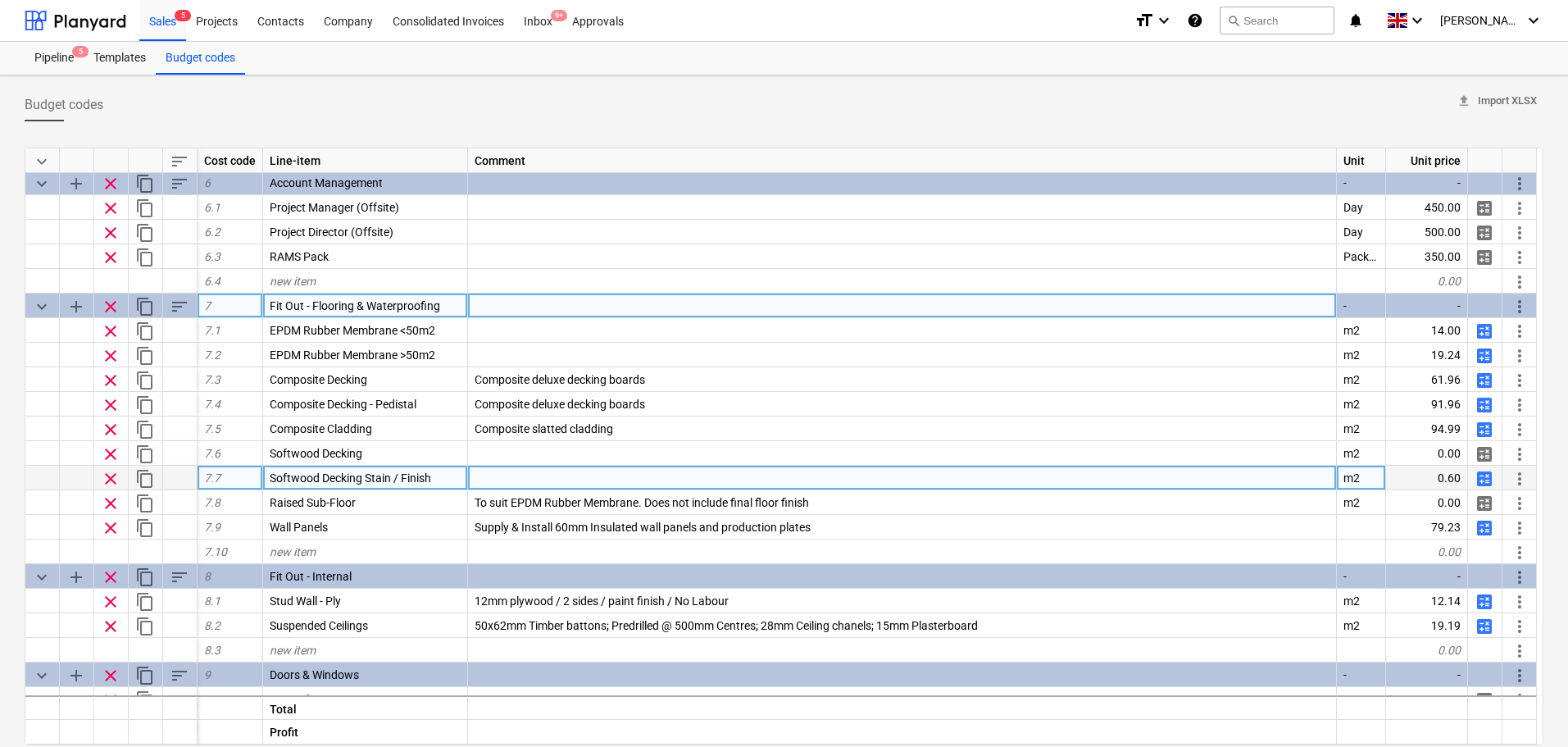
click at [170, 311] on span "sort" at bounding box center [180, 306] width 20 height 20
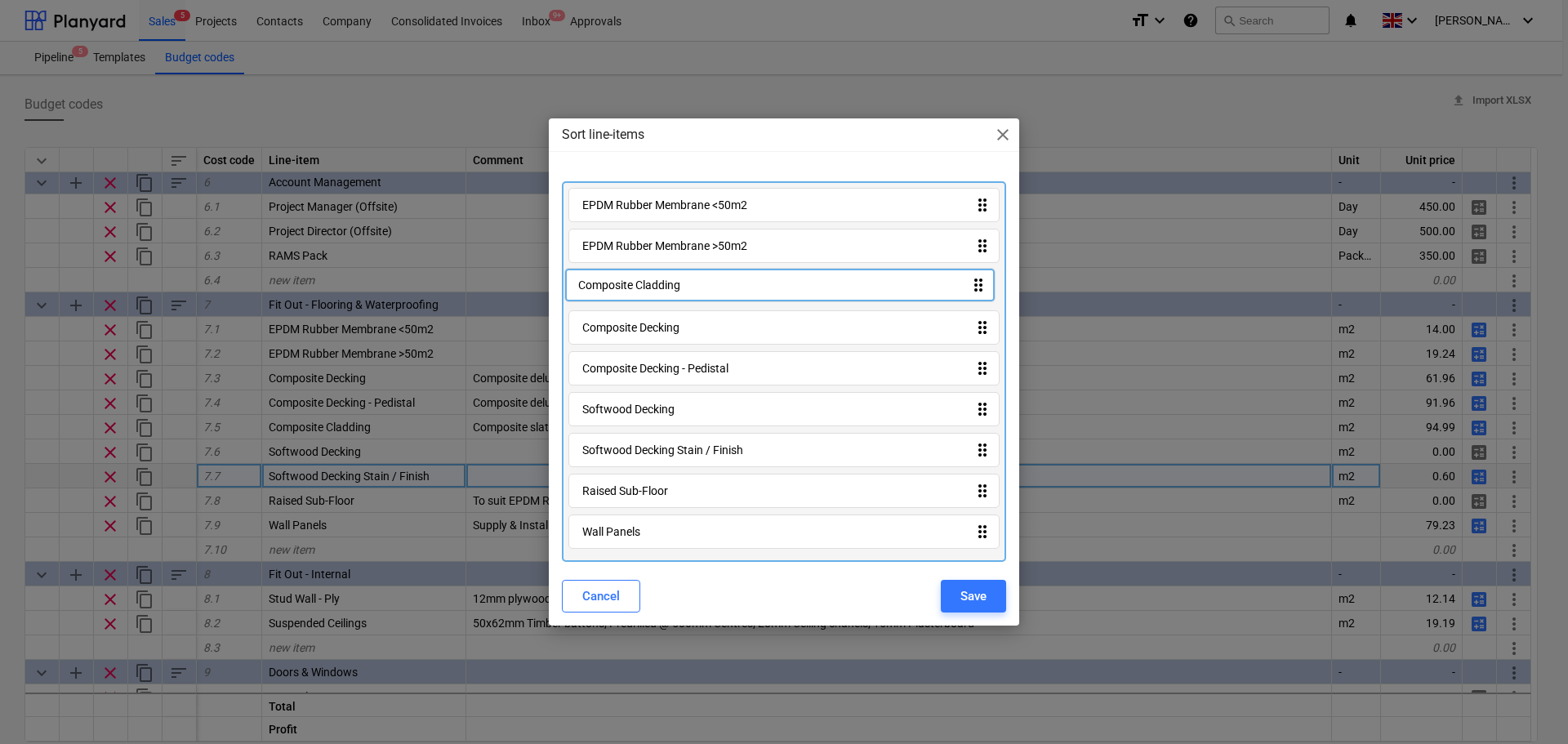
drag, startPoint x: 681, startPoint y: 375, endPoint x: 675, endPoint y: 286, distance: 89.2
click at [675, 286] on div "EPDM Rubber Membrane <50m2 drag_indicator EPDM Rubber Membrane >50m2 drag_indic…" at bounding box center [784, 372] width 444 height 381
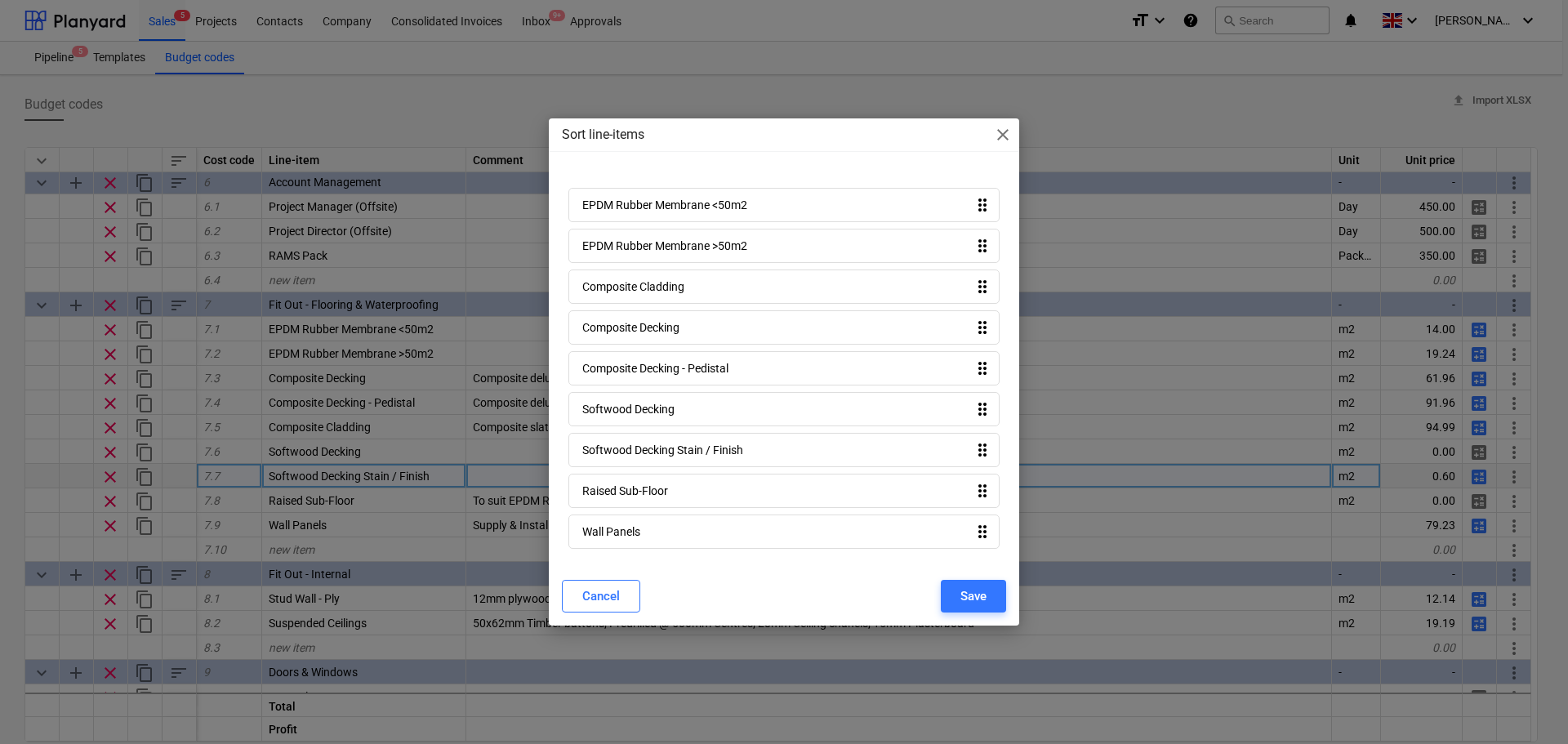
drag, startPoint x: 678, startPoint y: 299, endPoint x: 608, endPoint y: 502, distance: 214.7
click at [608, 502] on div "Raised Sub-Floor drag_indicator" at bounding box center [784, 490] width 432 height 34
click at [0, 350] on div "Sort line-items close EPDM Rubber Membrane <50m2 drag_indicator EPDM Rubber Mem…" at bounding box center [784, 372] width 1568 height 744
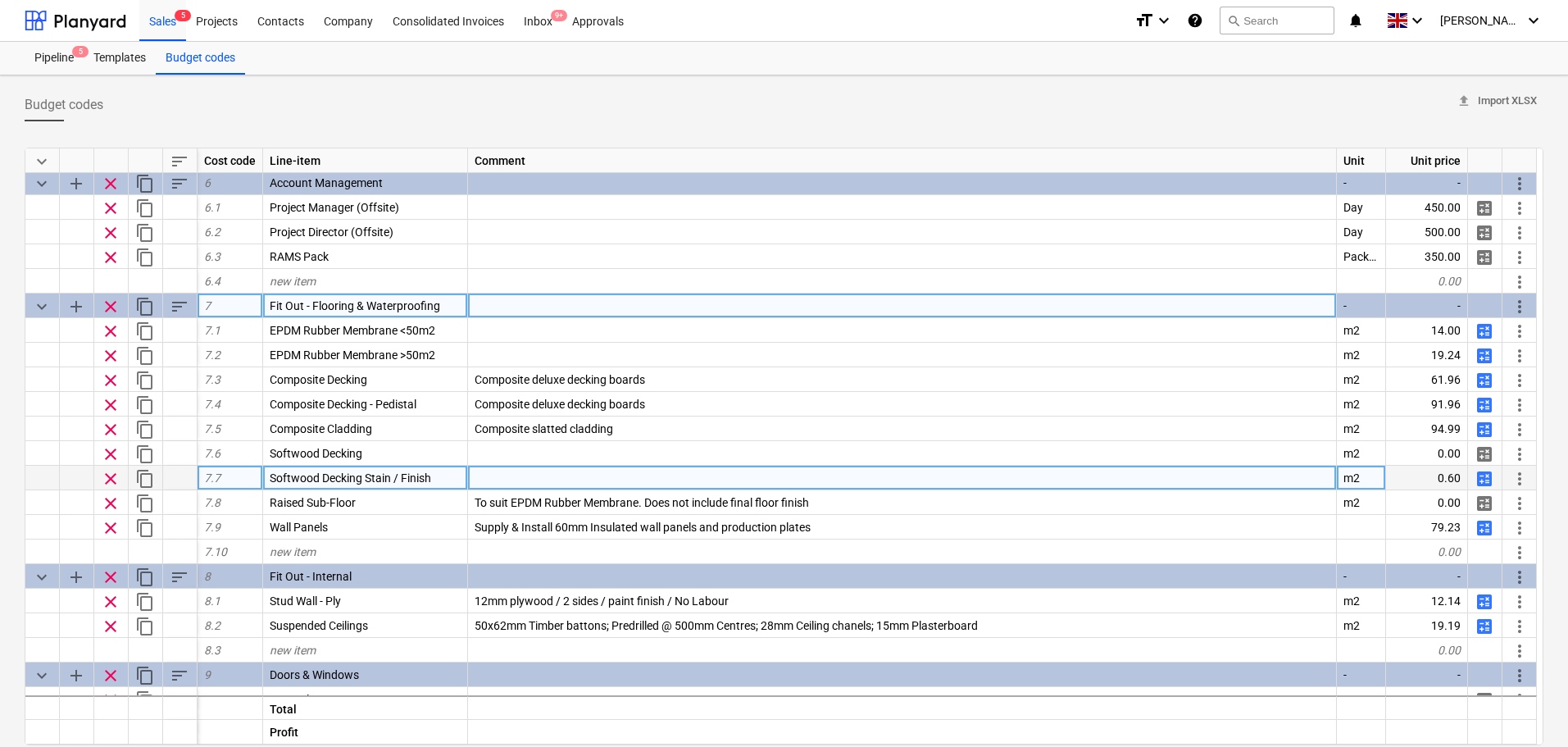
click at [312, 300] on span "Fit Out - Flooring & Waterproofing" at bounding box center [354, 306] width 170 height 13
click at [42, 306] on span "keyboard_arrow_down" at bounding box center [42, 306] width 20 height 20
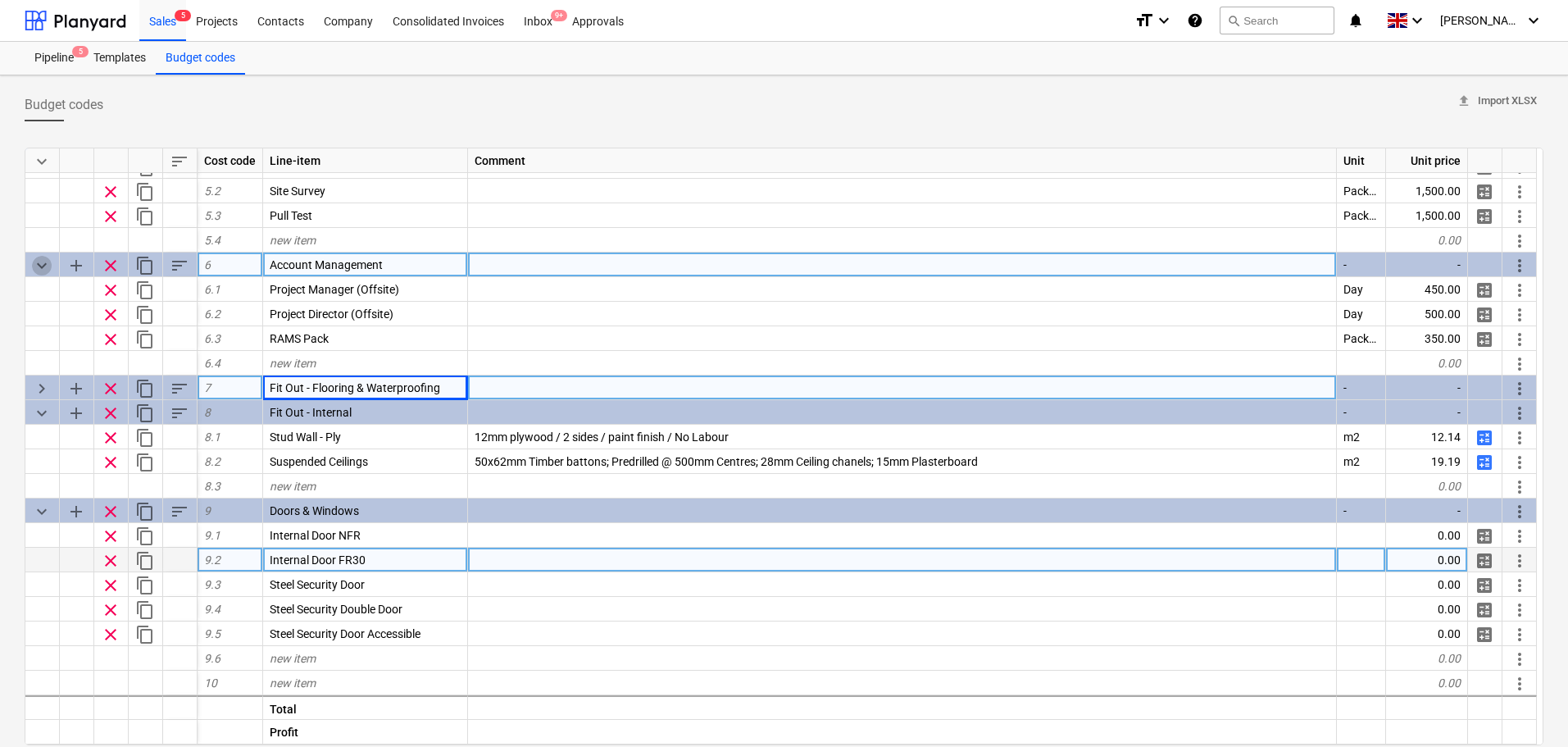
click at [42, 264] on span "keyboard_arrow_down" at bounding box center [42, 265] width 20 height 20
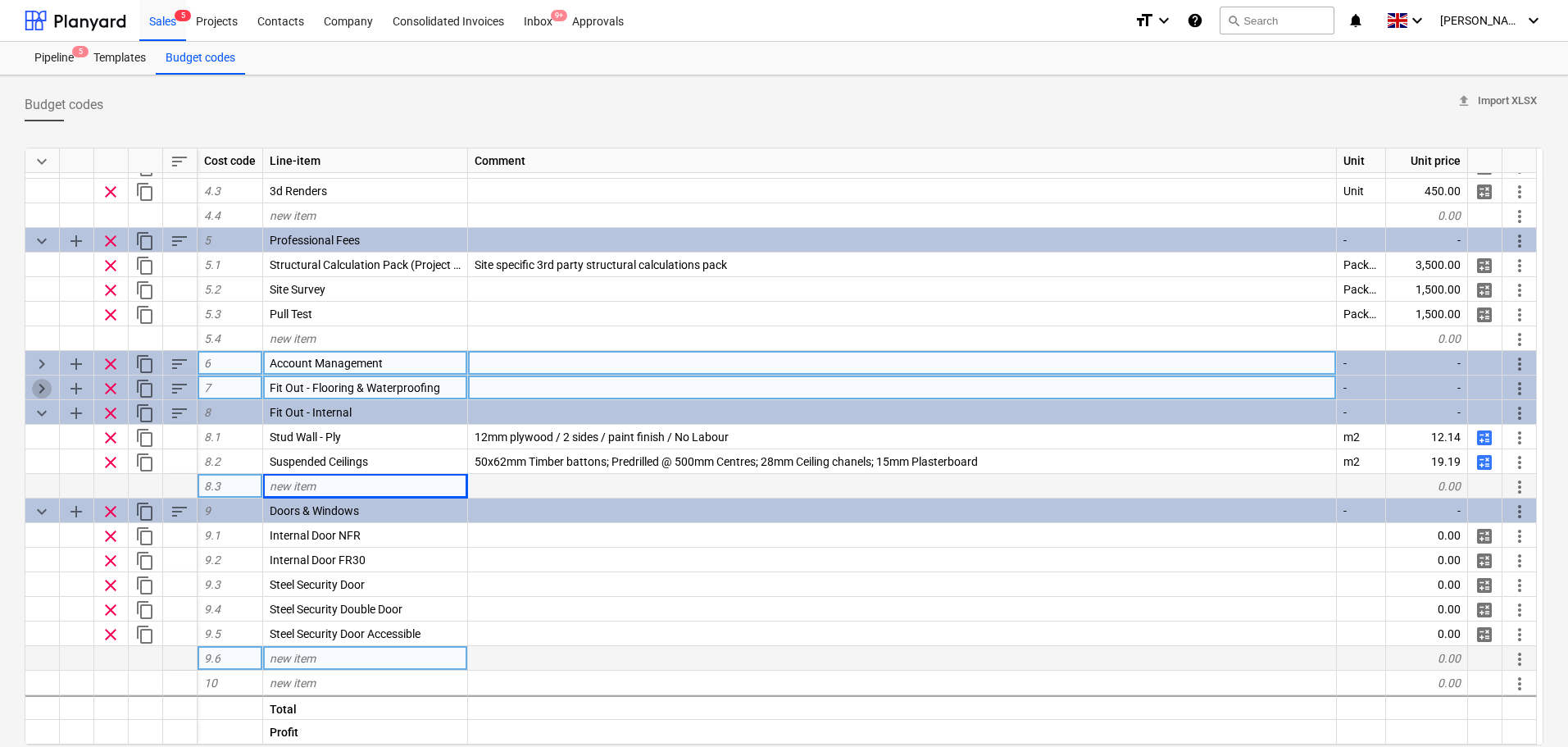
click at [36, 395] on span "keyboard_arrow_right" at bounding box center [42, 389] width 20 height 20
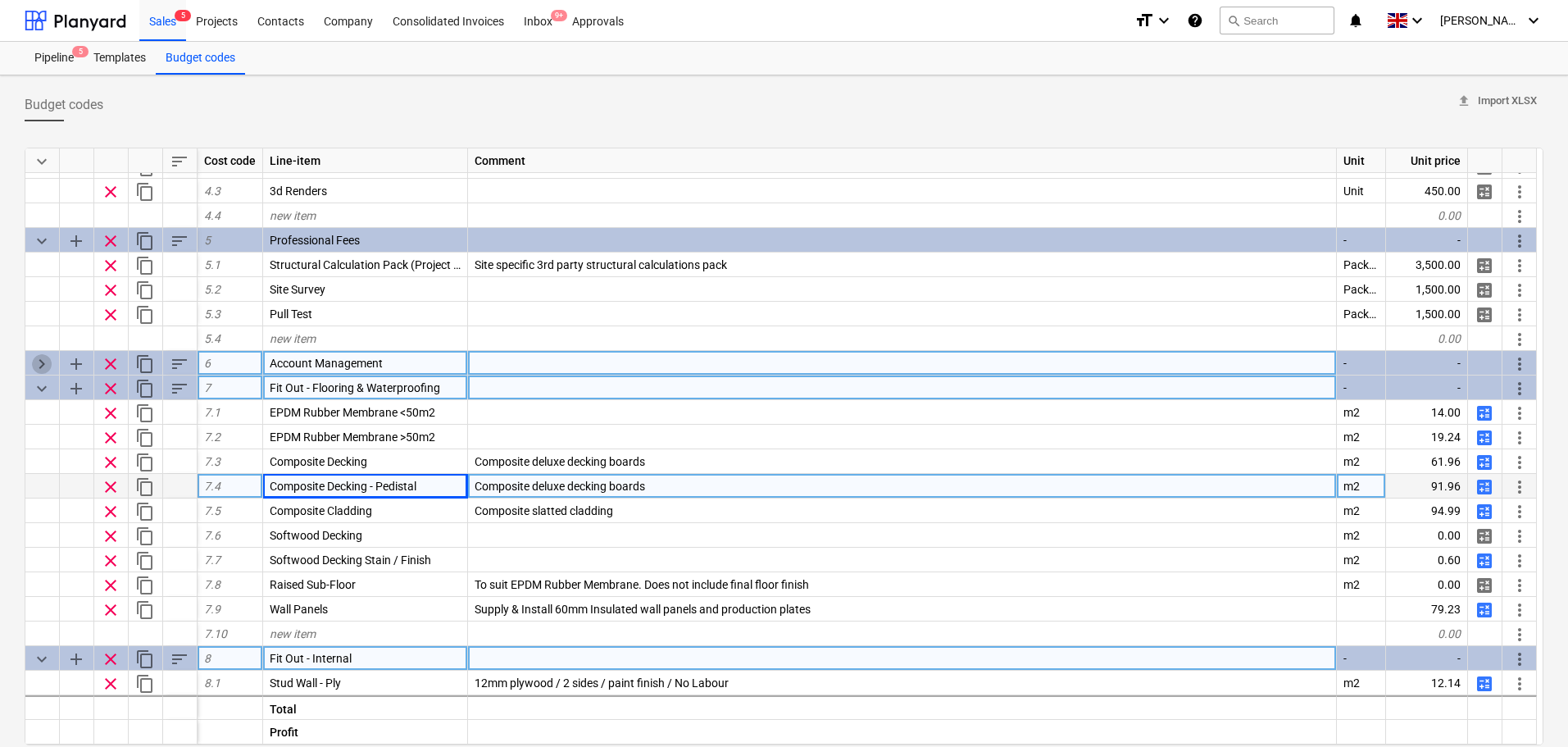
click at [33, 362] on span "keyboard_arrow_right" at bounding box center [42, 364] width 20 height 20
type textarea "x"
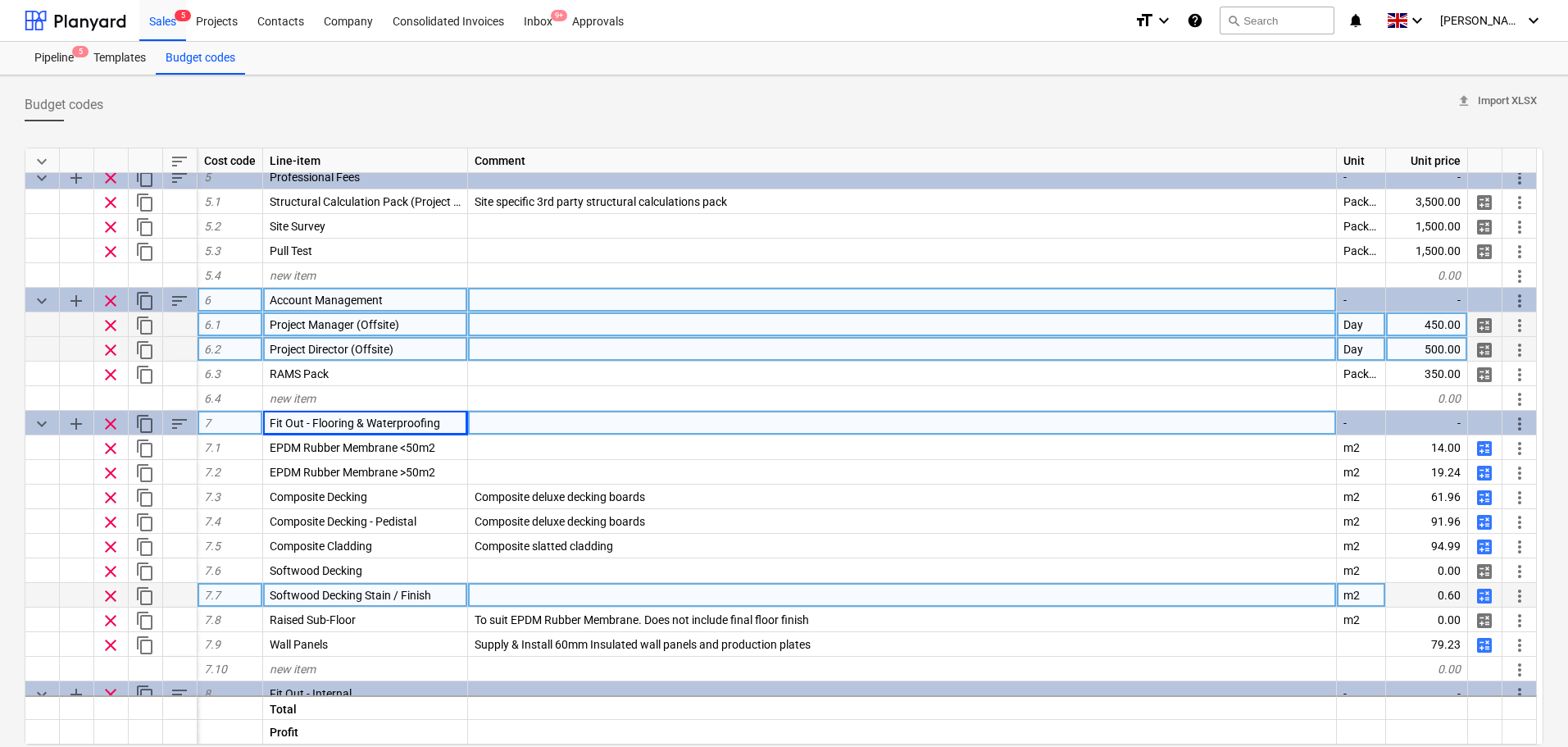
scroll to position [1389, 0]
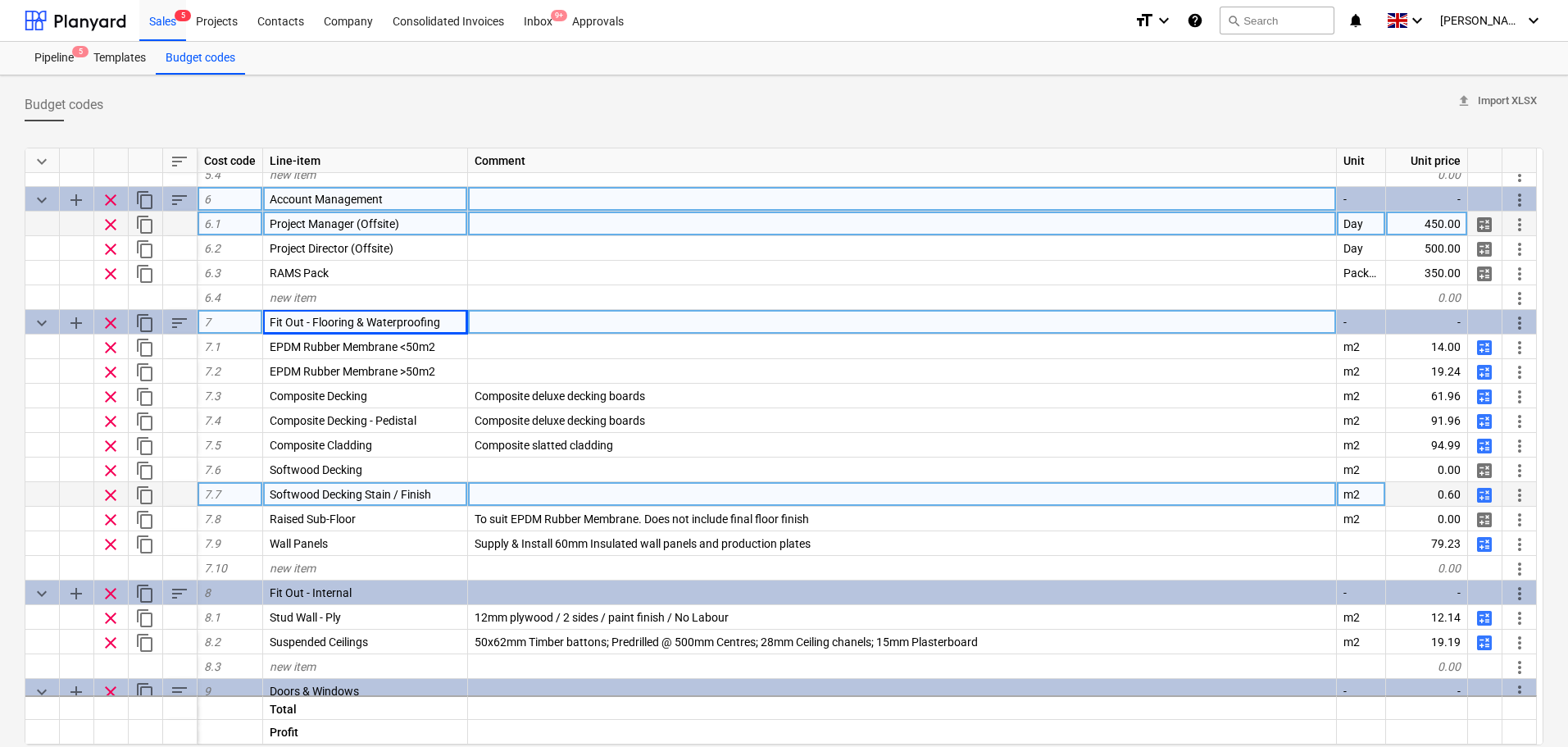
click at [0, 397] on div "Budget codes upload Import XLSX keyboard_arrow_down sort Cost code Line-item Co…" at bounding box center [784, 503] width 1568 height 855
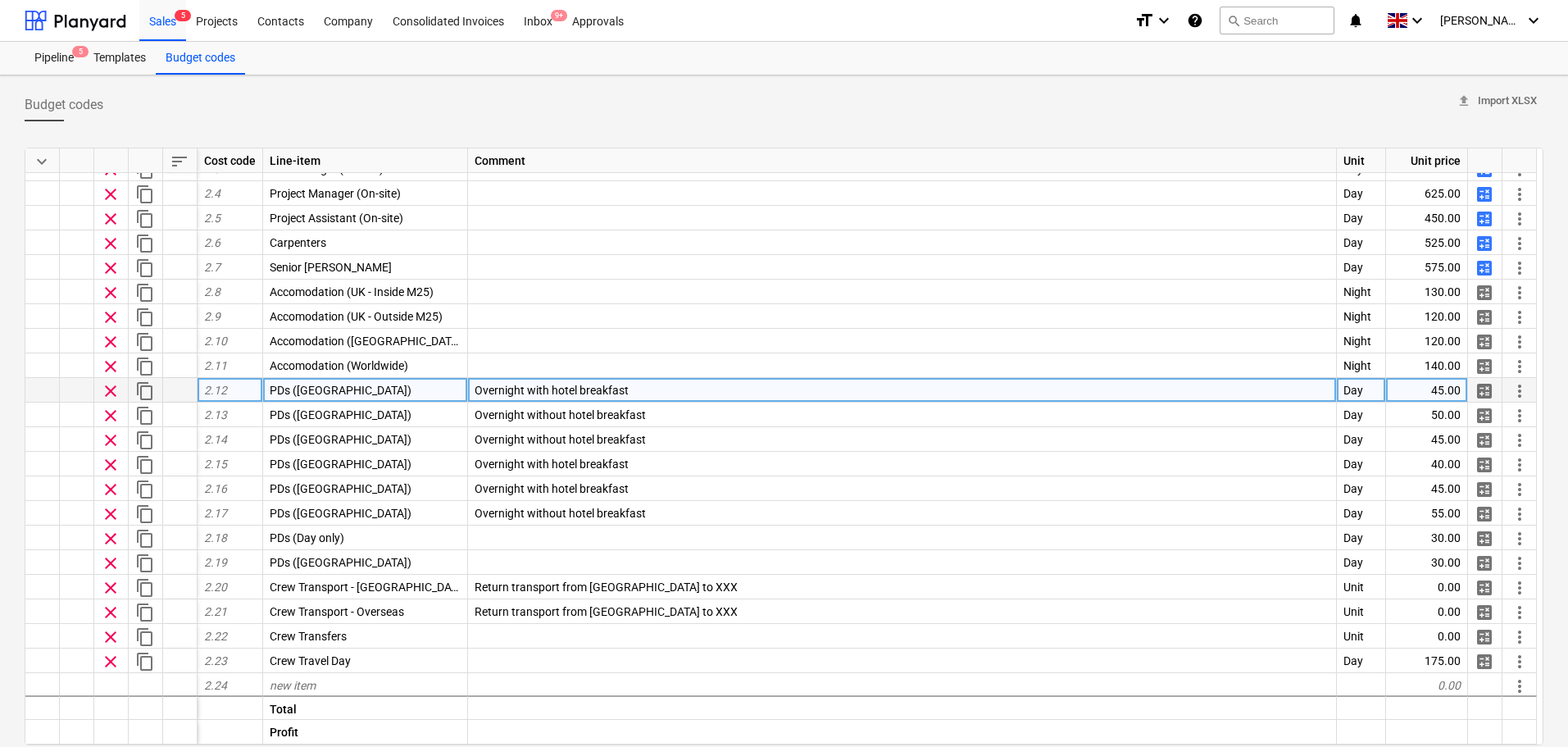
scroll to position [0, 0]
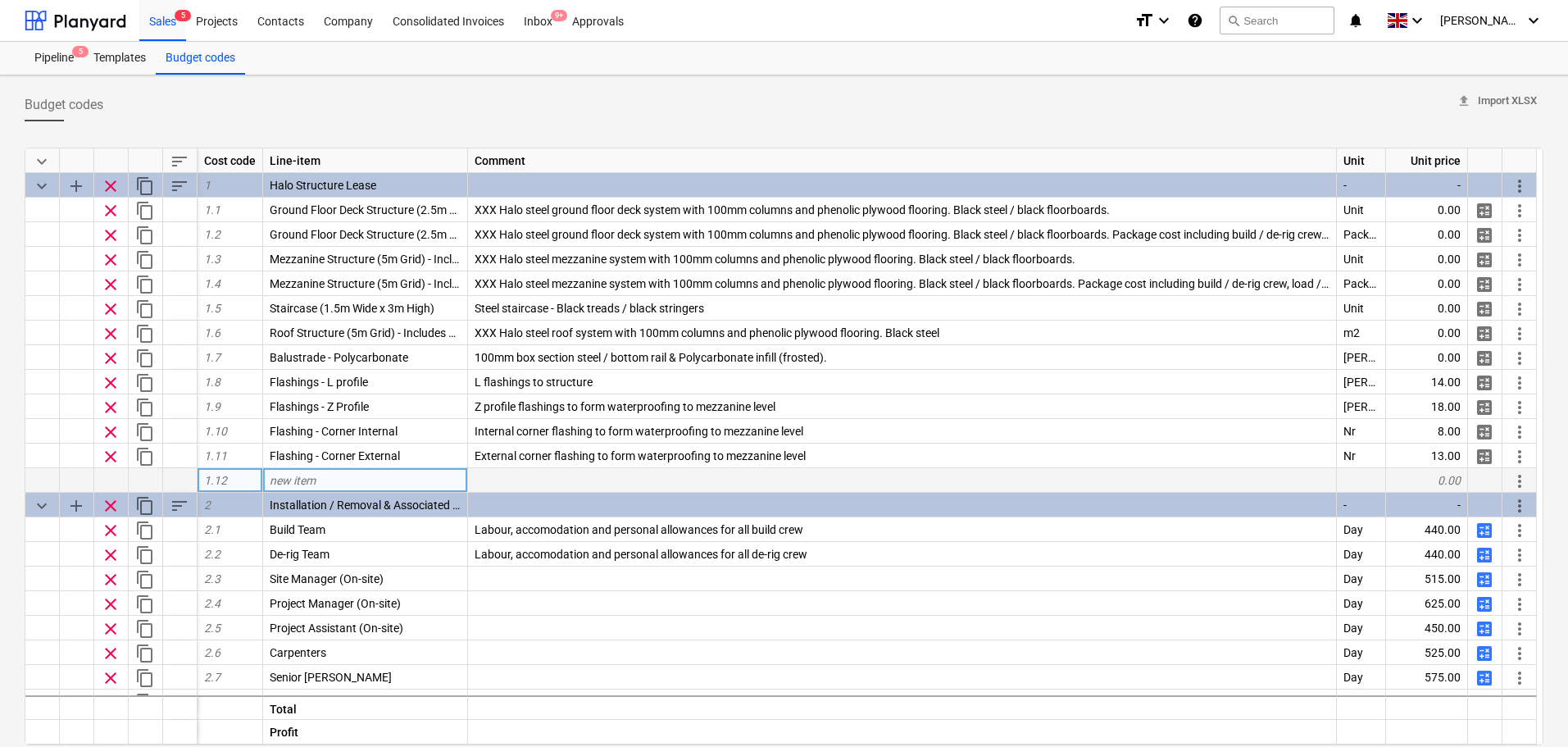
click at [343, 473] on div "new item" at bounding box center [366, 481] width 205 height 25
type input "Glass Balustrade"
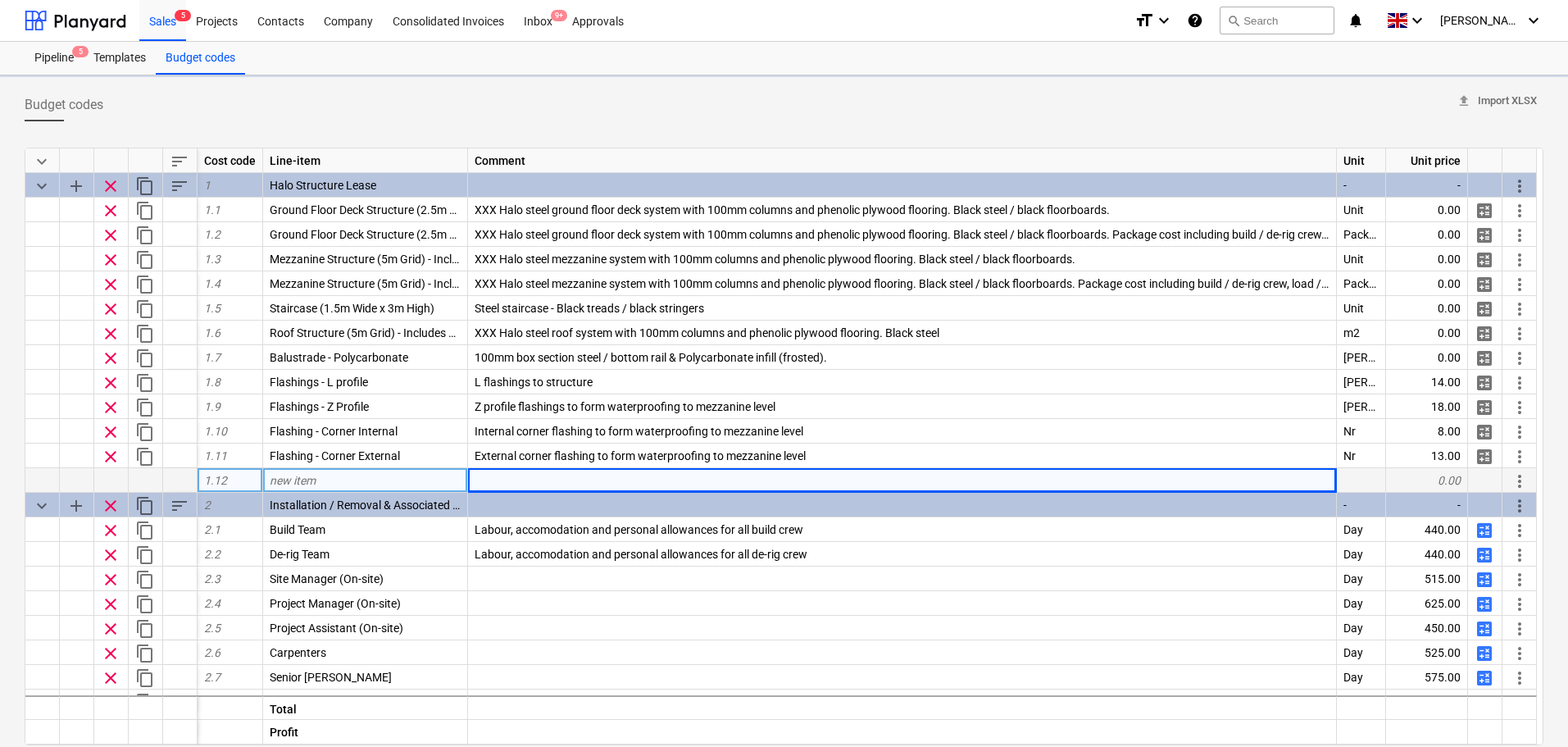
type textarea "x"
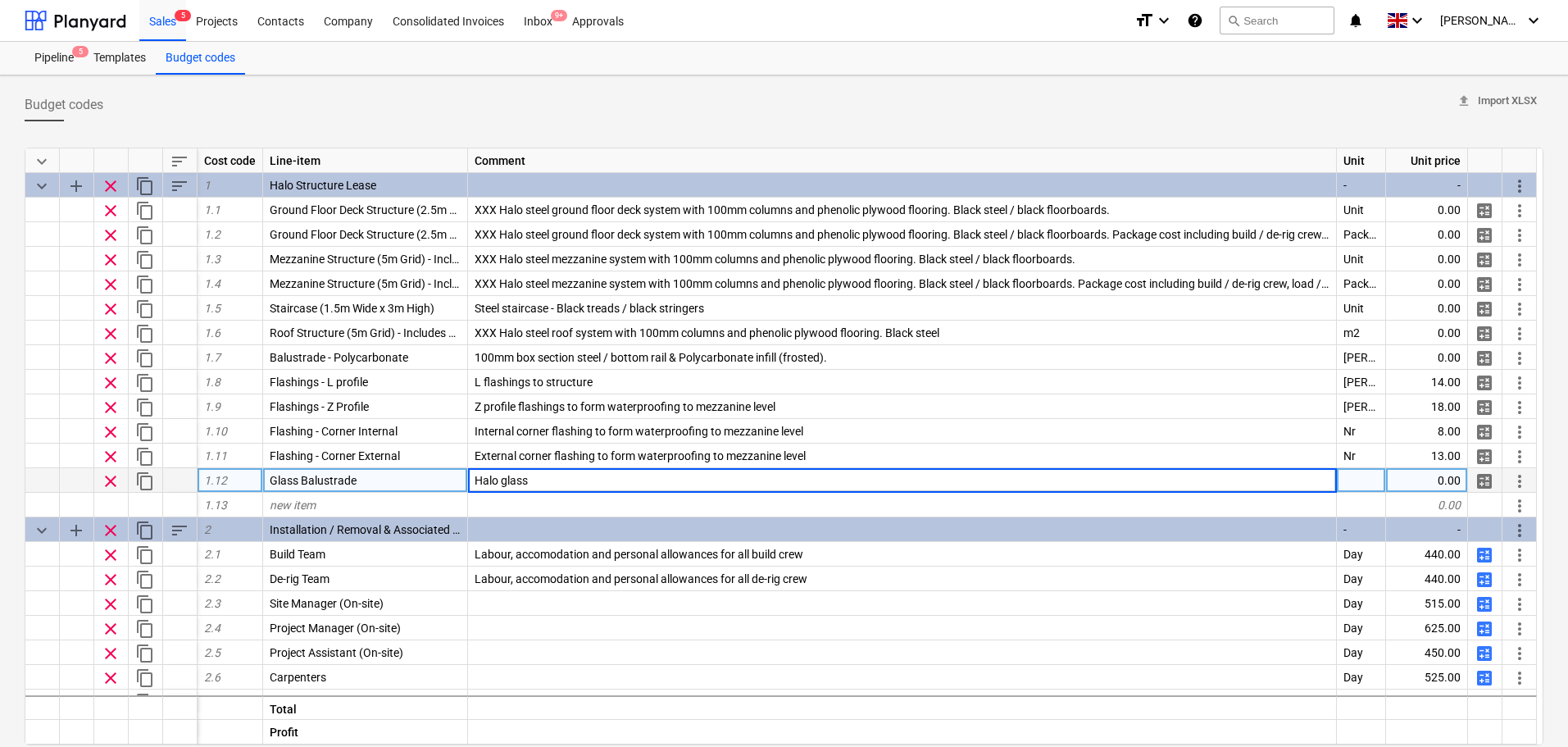
type input "Halo"
type input "Glass balustrade/ Powdercoated mid and end posts with sapele handrail"
type textarea "x"
type input "LinM"
click at [1481, 476] on span "calculate" at bounding box center [1484, 481] width 20 height 20
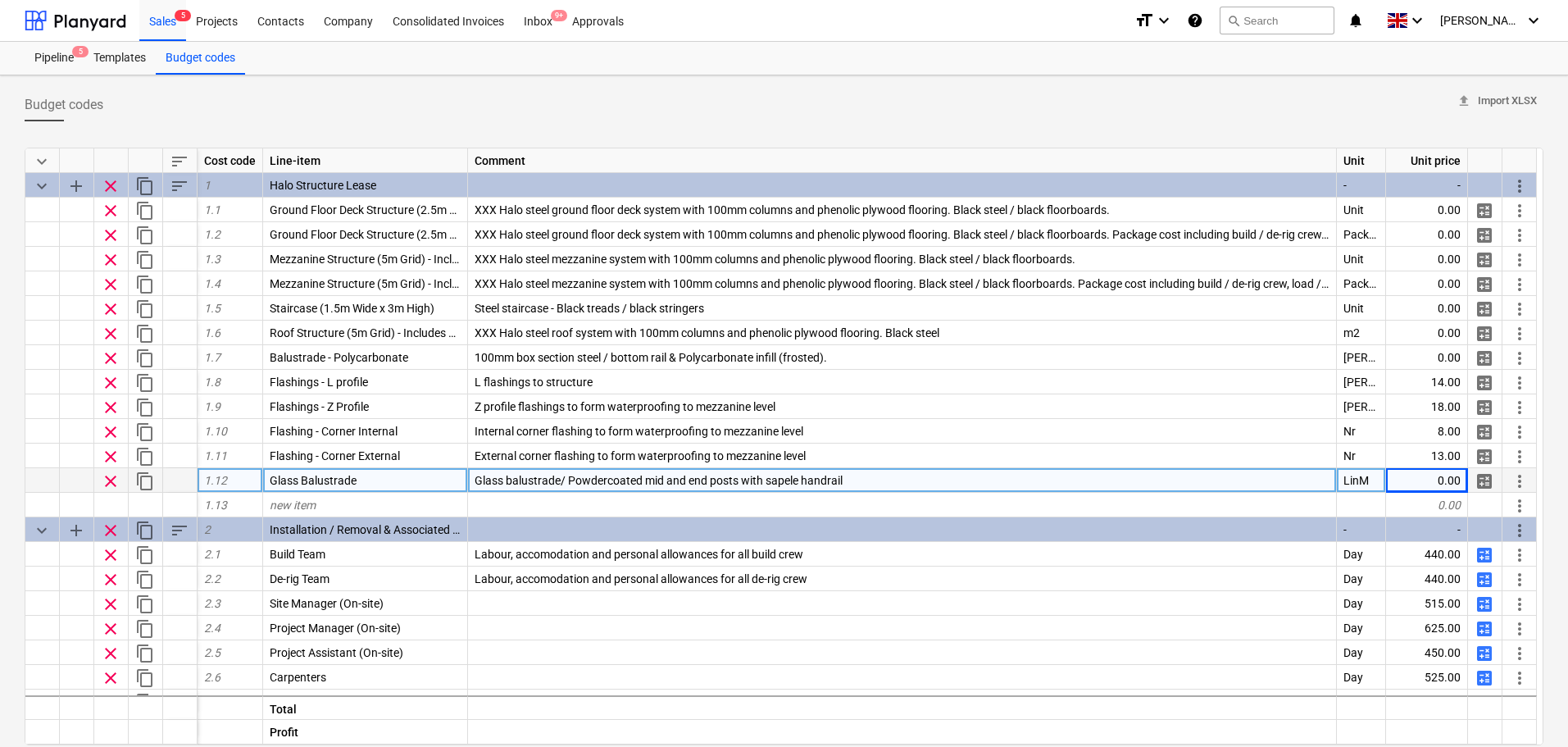
type textarea "x"
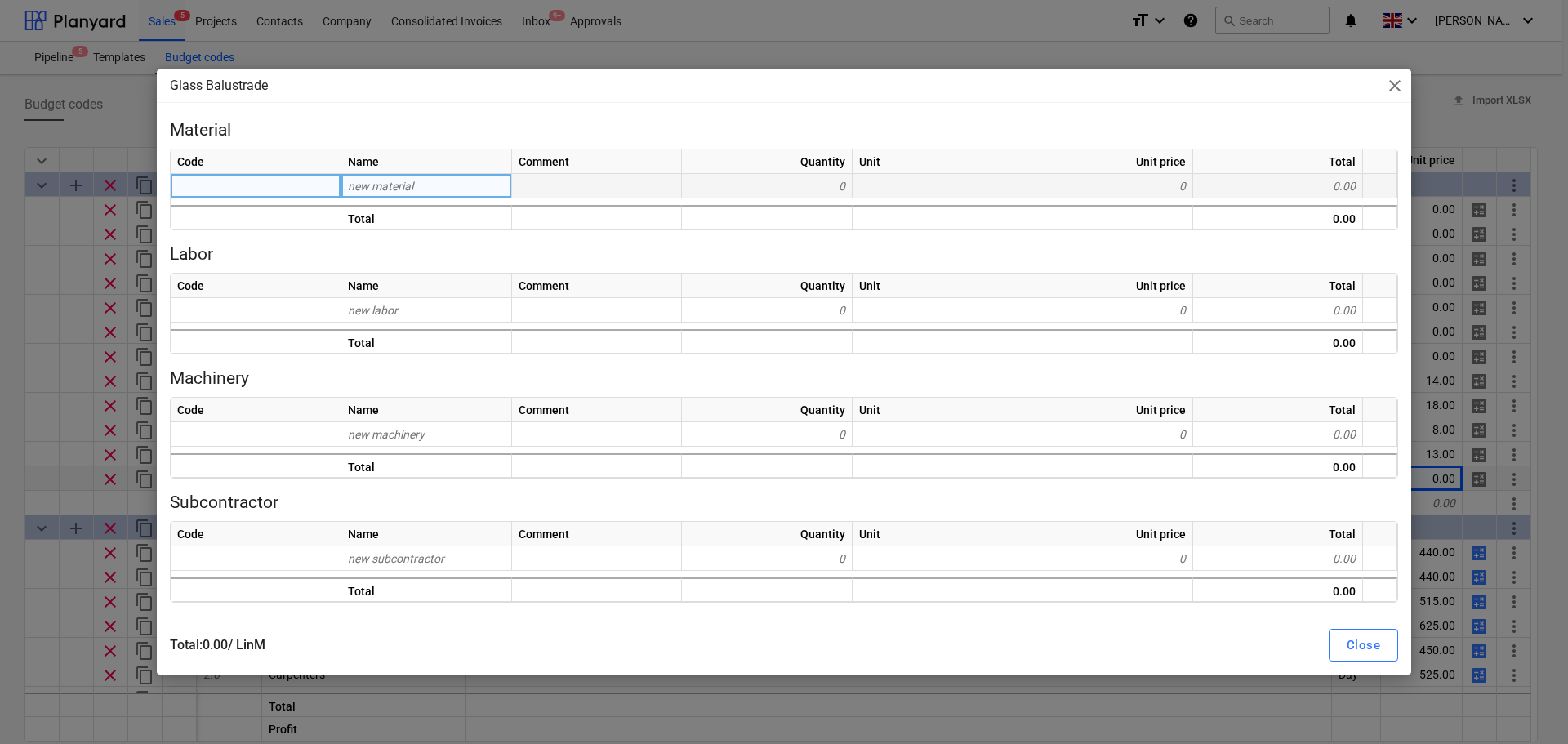
click at [479, 190] on div "new material" at bounding box center [427, 186] width 170 height 25
type input "Hire rate"
type input "Hire"
type input "r"
type input "Hire rate"
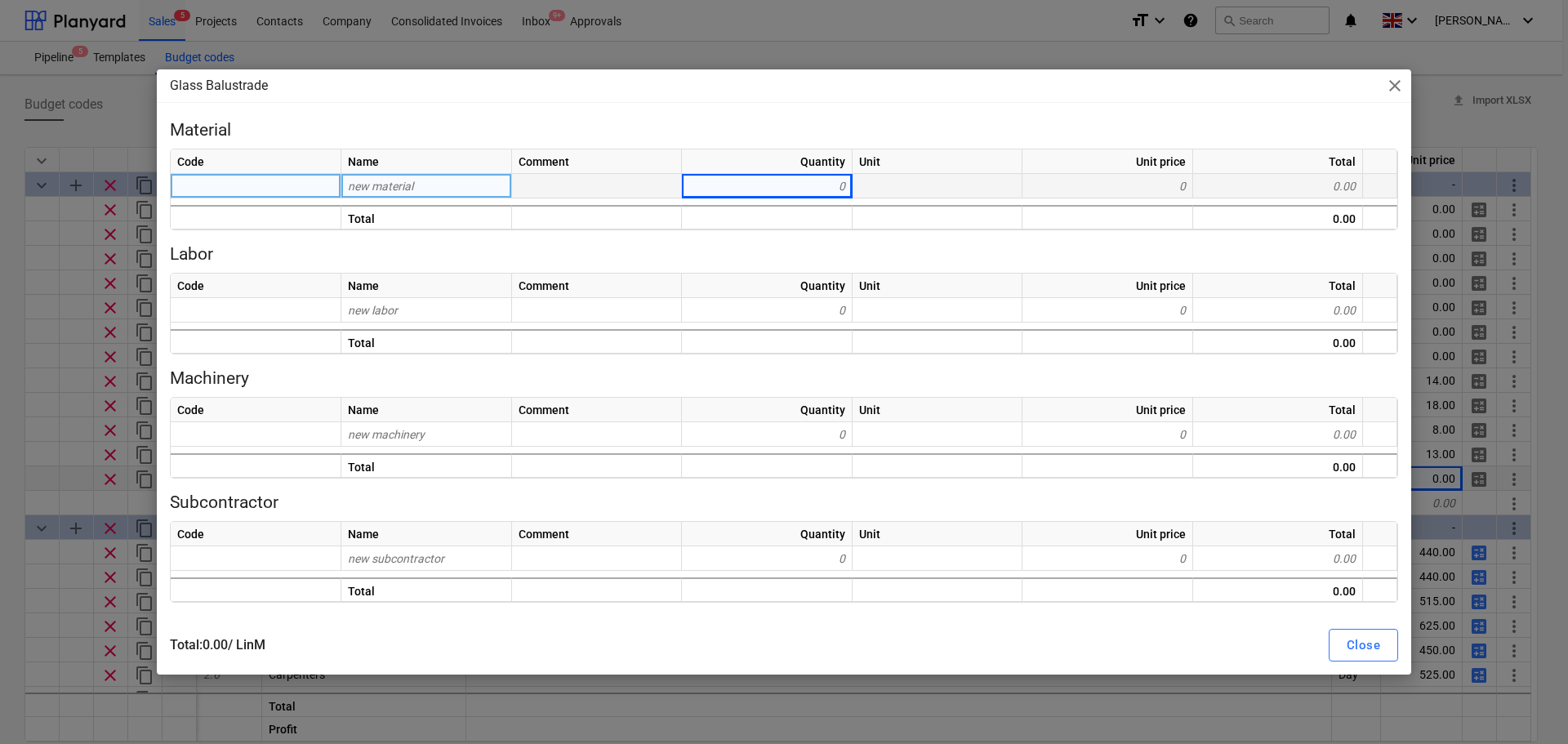
type textarea "x"
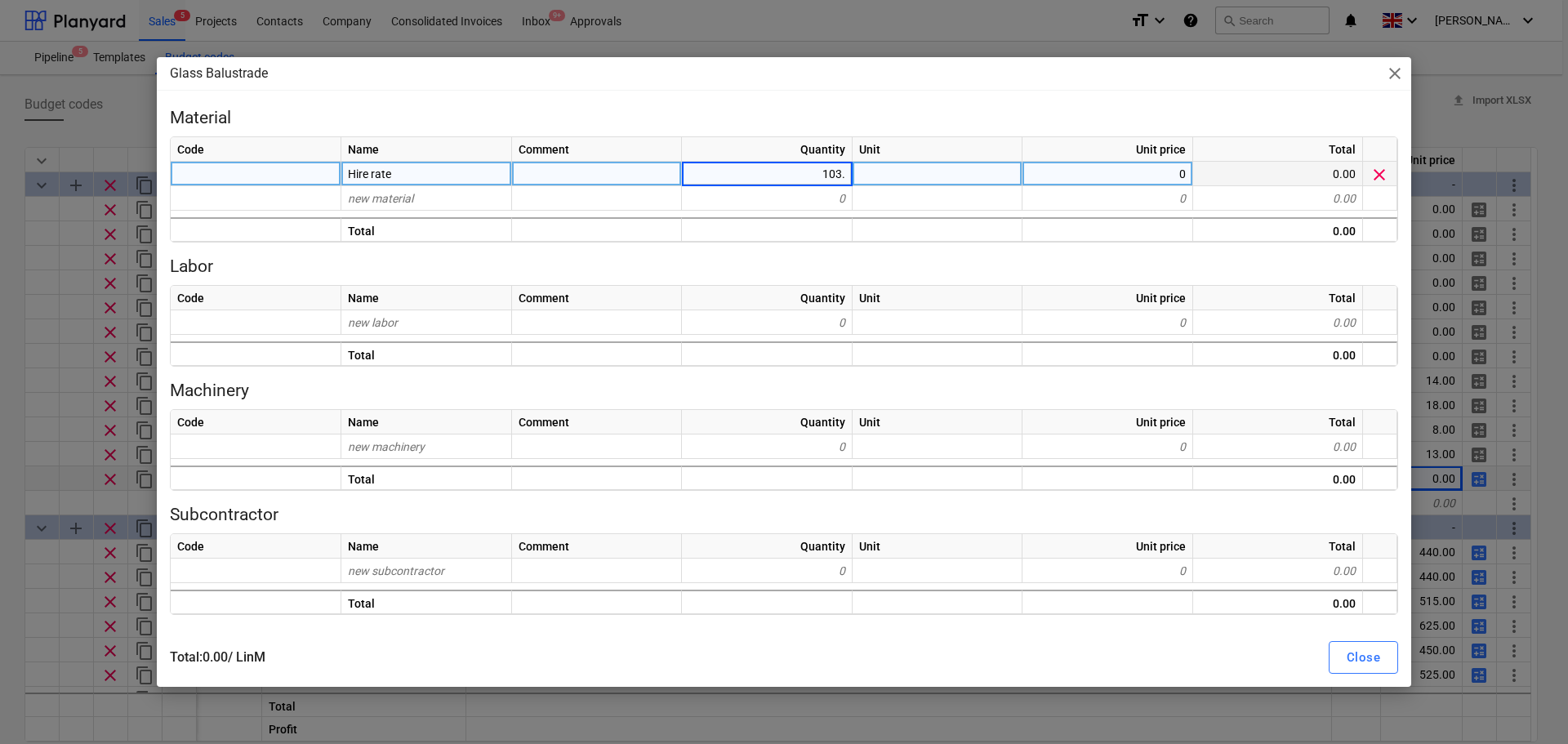
type input "103.6"
type textarea "x"
type input "LinM"
type textarea "x"
type input "103.6"
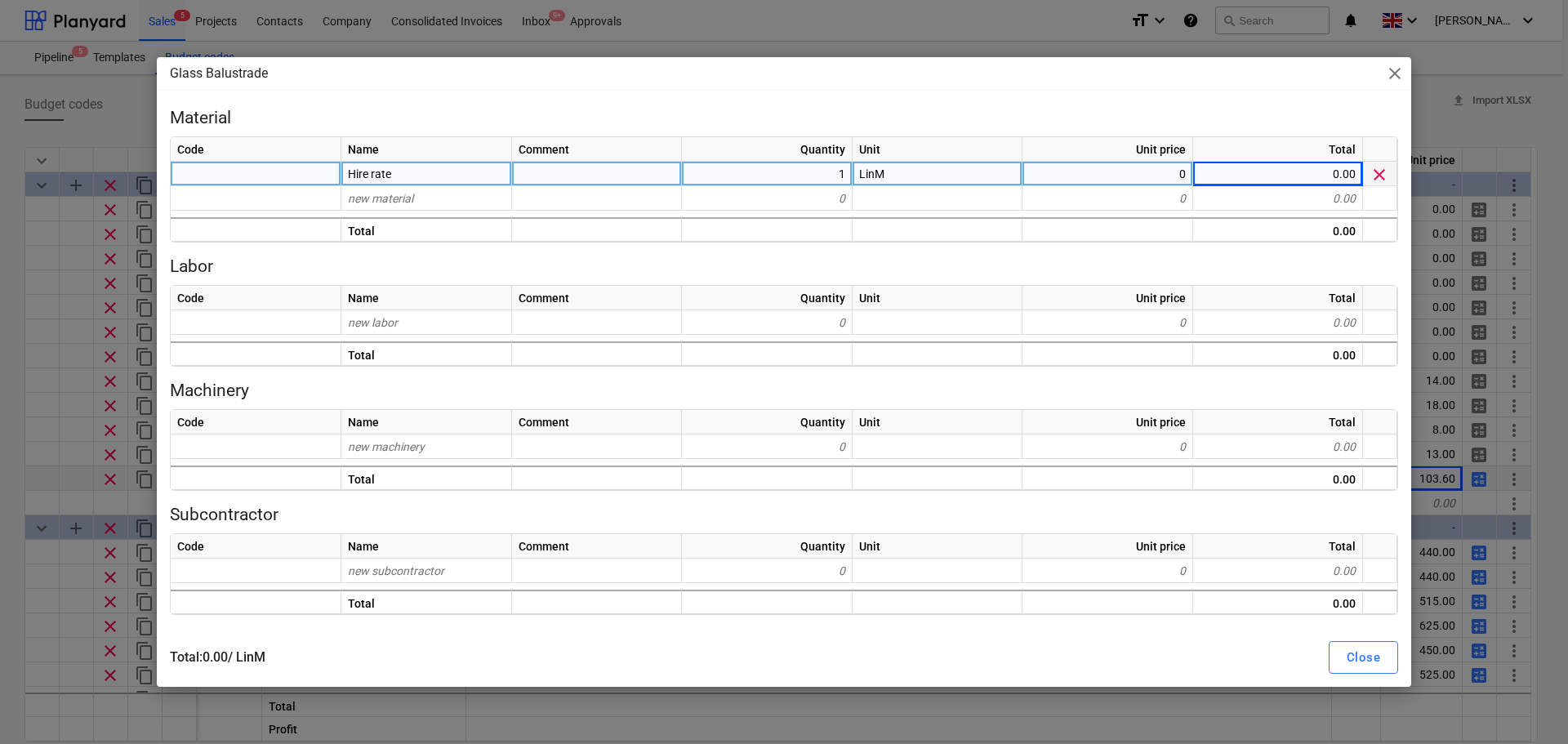
type textarea "x"
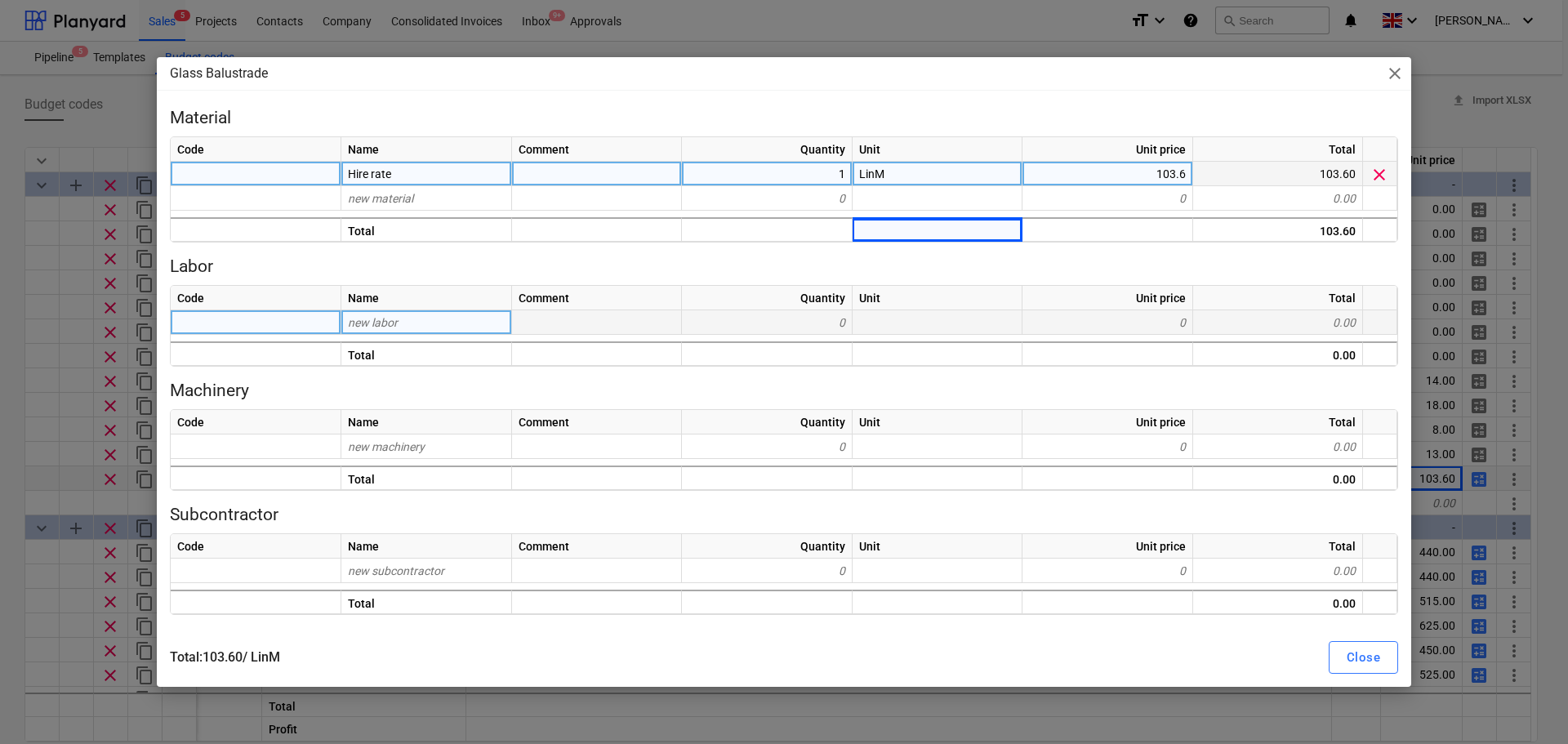
click at [353, 330] on div "new labor" at bounding box center [427, 323] width 170 height 25
type input "Labour 1"
type textarea "x"
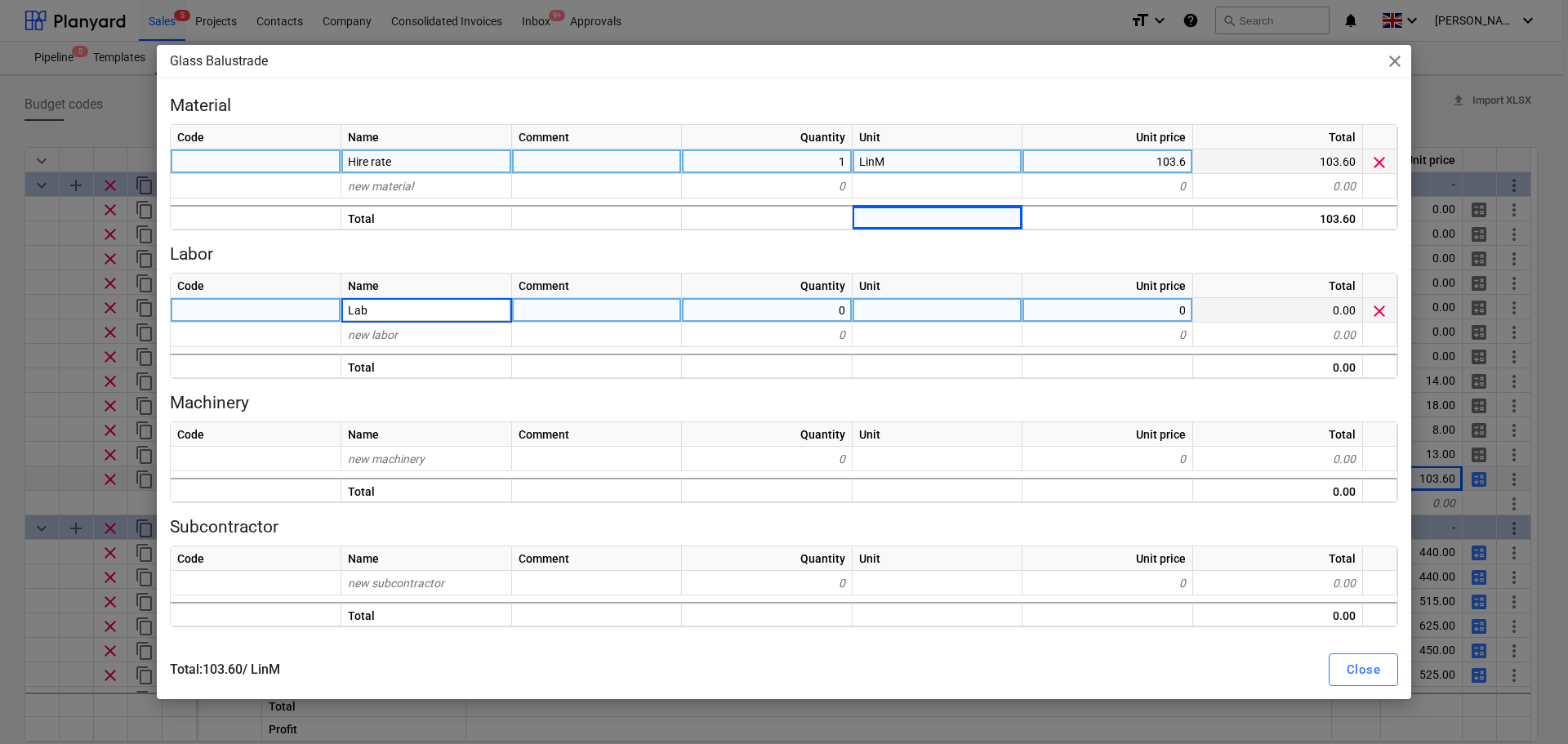
type input "La"
type input "Labour 2"
type textarea "x"
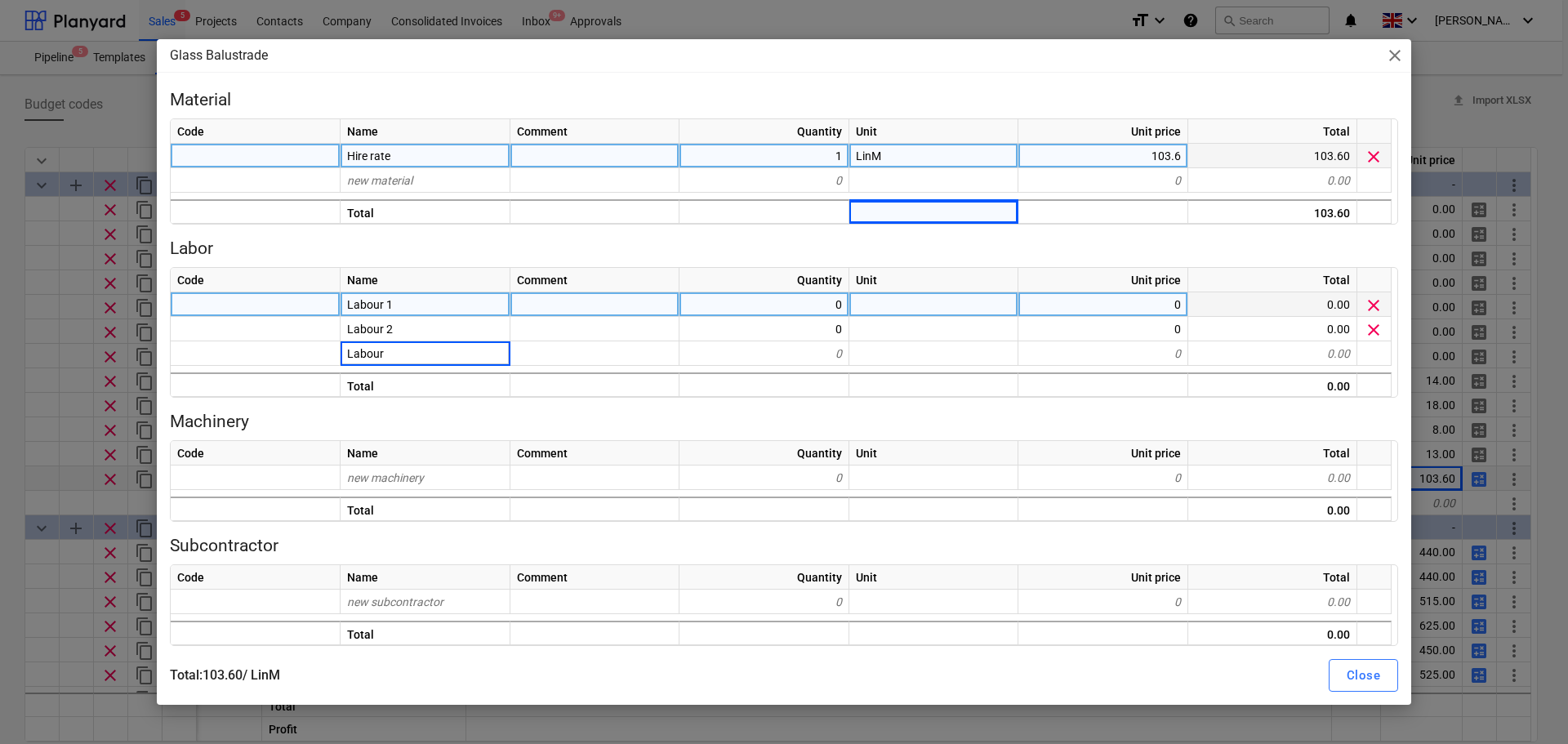
type input "Labour 3"
type textarea "x"
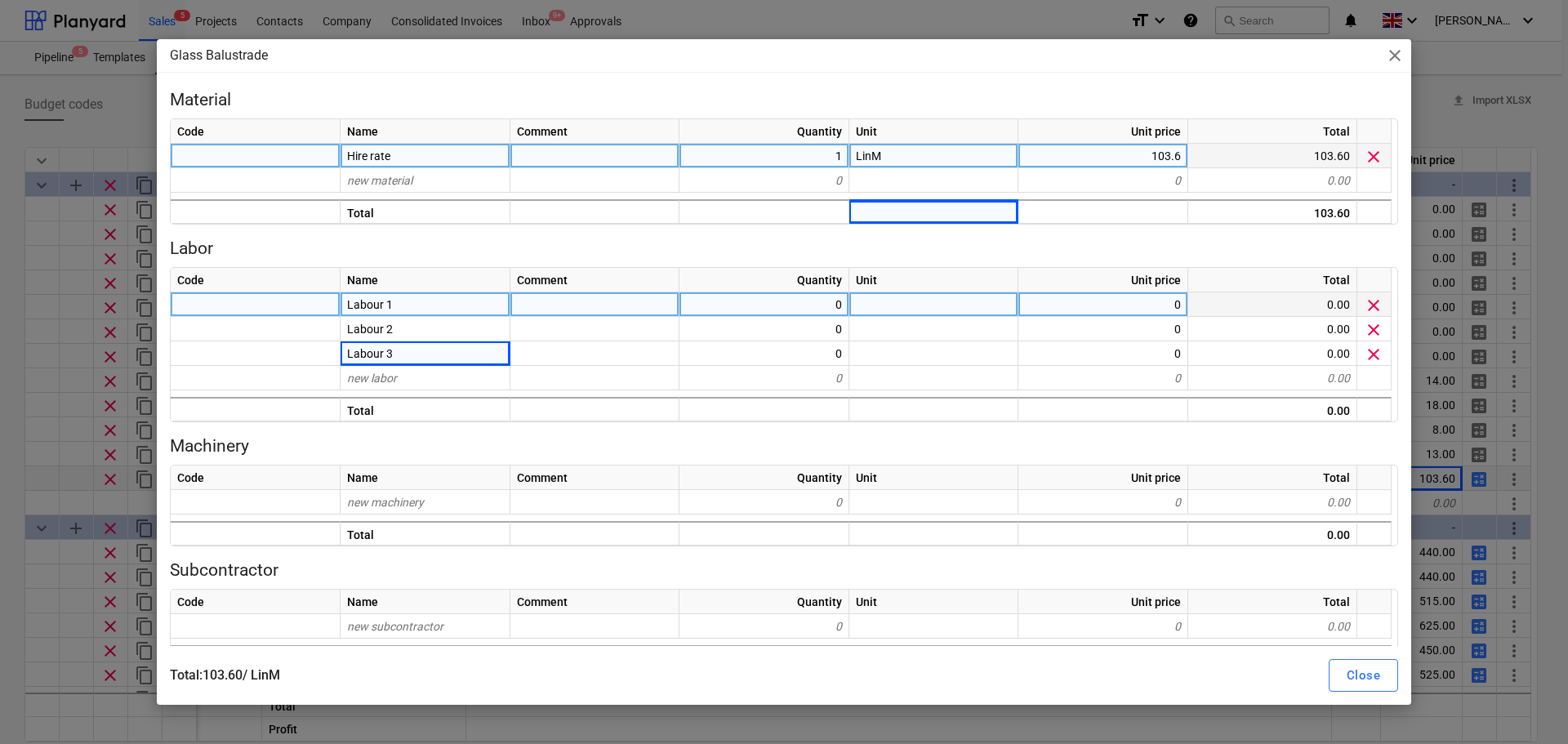
click at [812, 301] on div "0" at bounding box center [764, 305] width 169 height 25
type input "1"
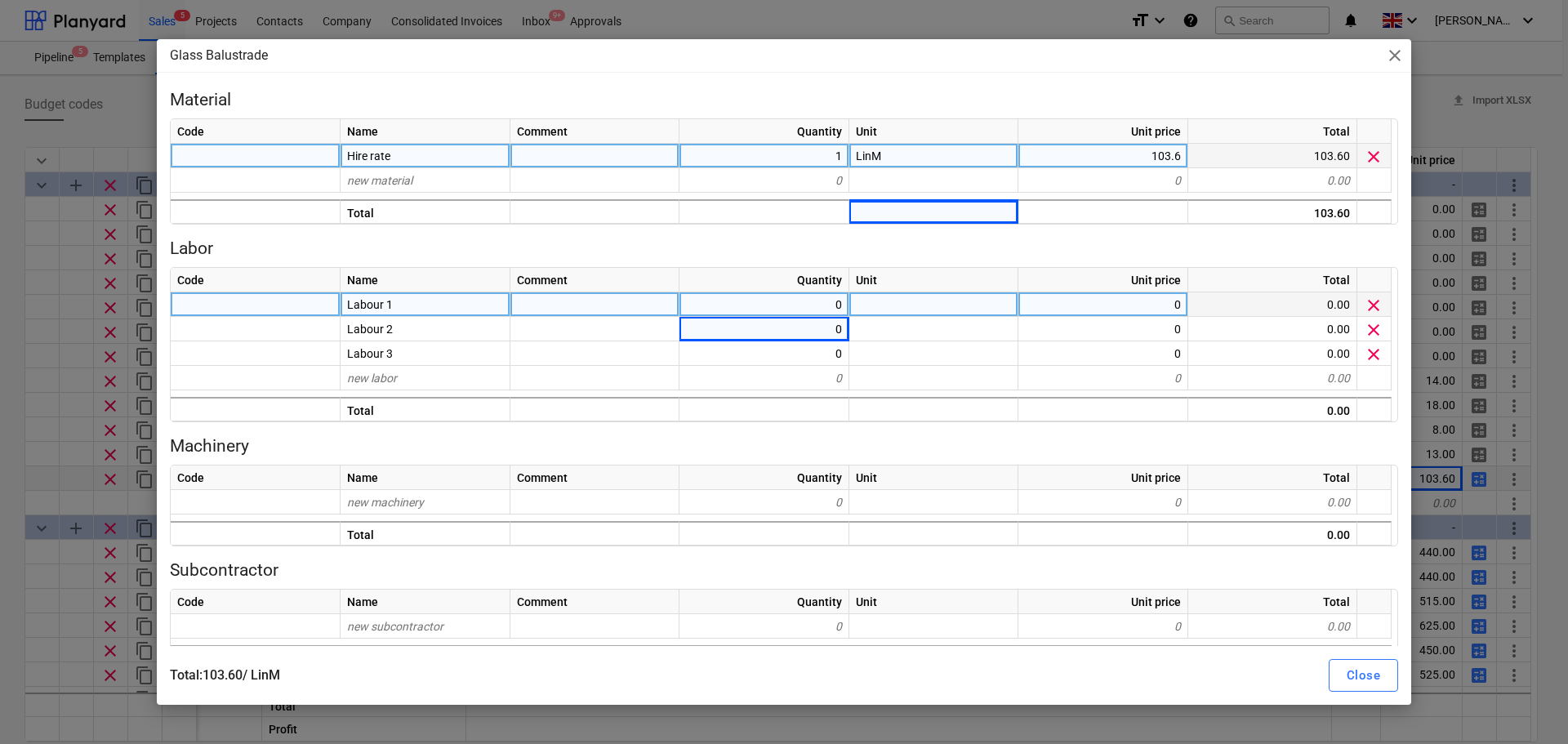
type textarea "x"
type input "17.93"
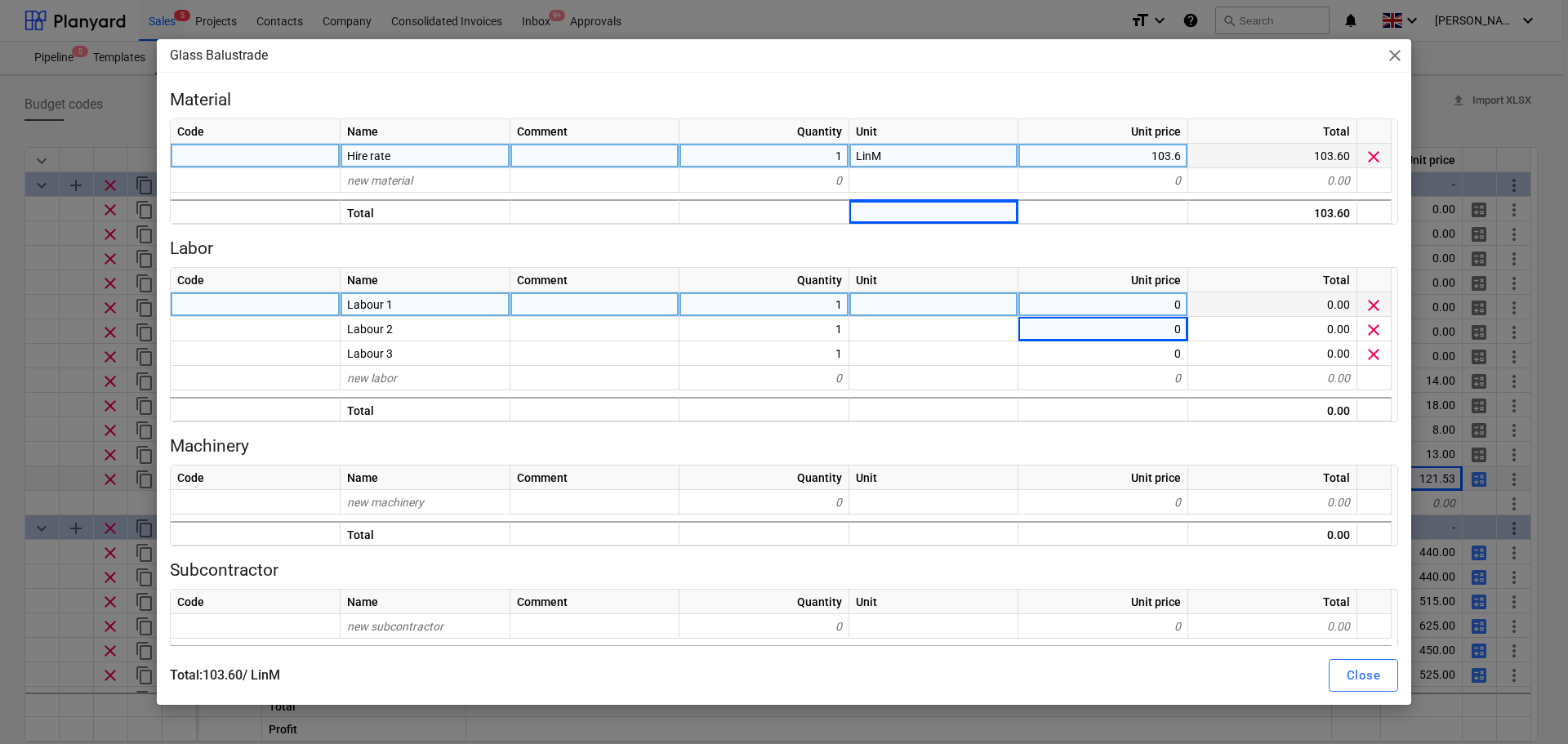
type textarea "x"
type input "17.93"
type textarea "x"
type input "17.93"
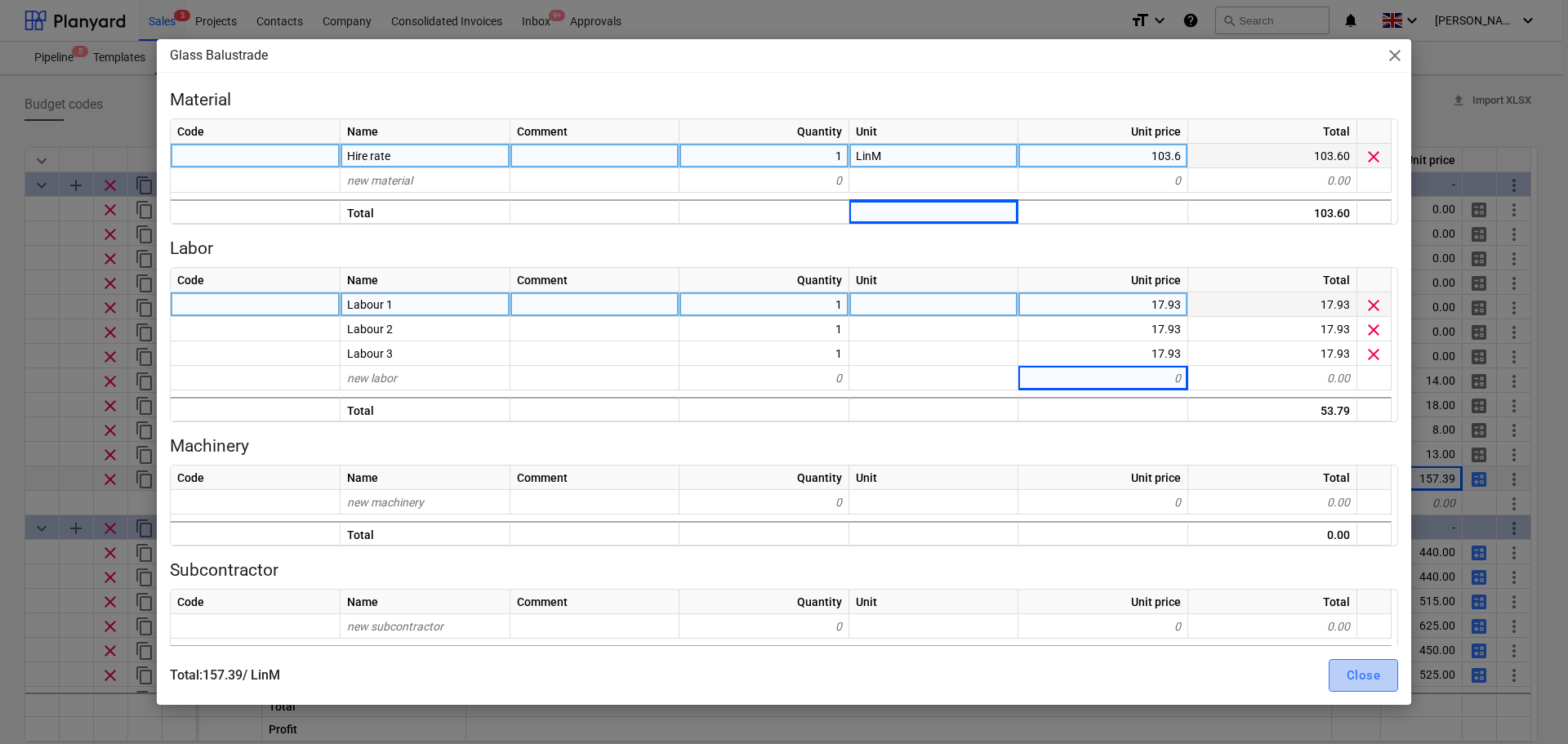
click at [1378, 673] on div "Close" at bounding box center [1363, 675] width 33 height 21
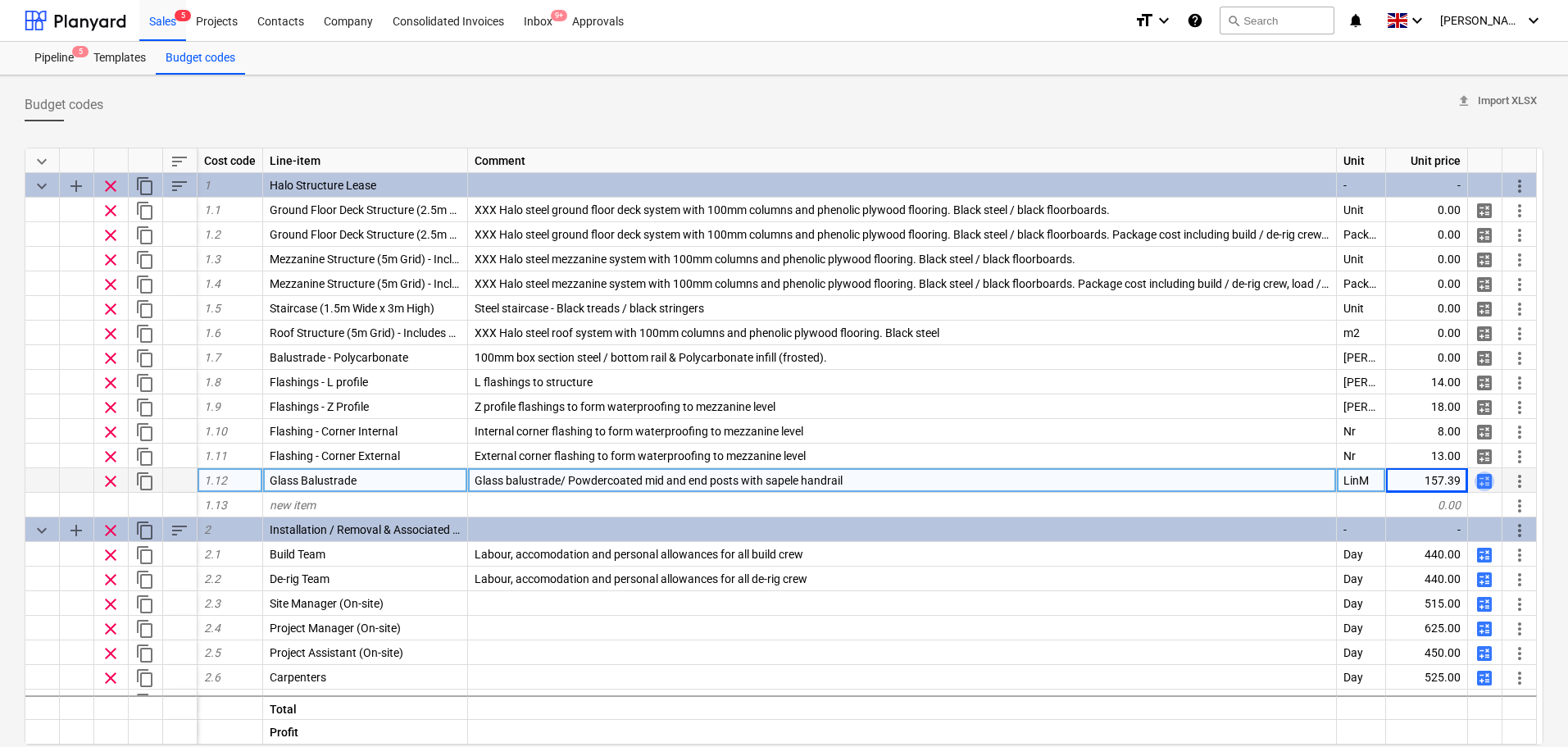
click at [1481, 481] on span "calculate" at bounding box center [1484, 481] width 20 height 20
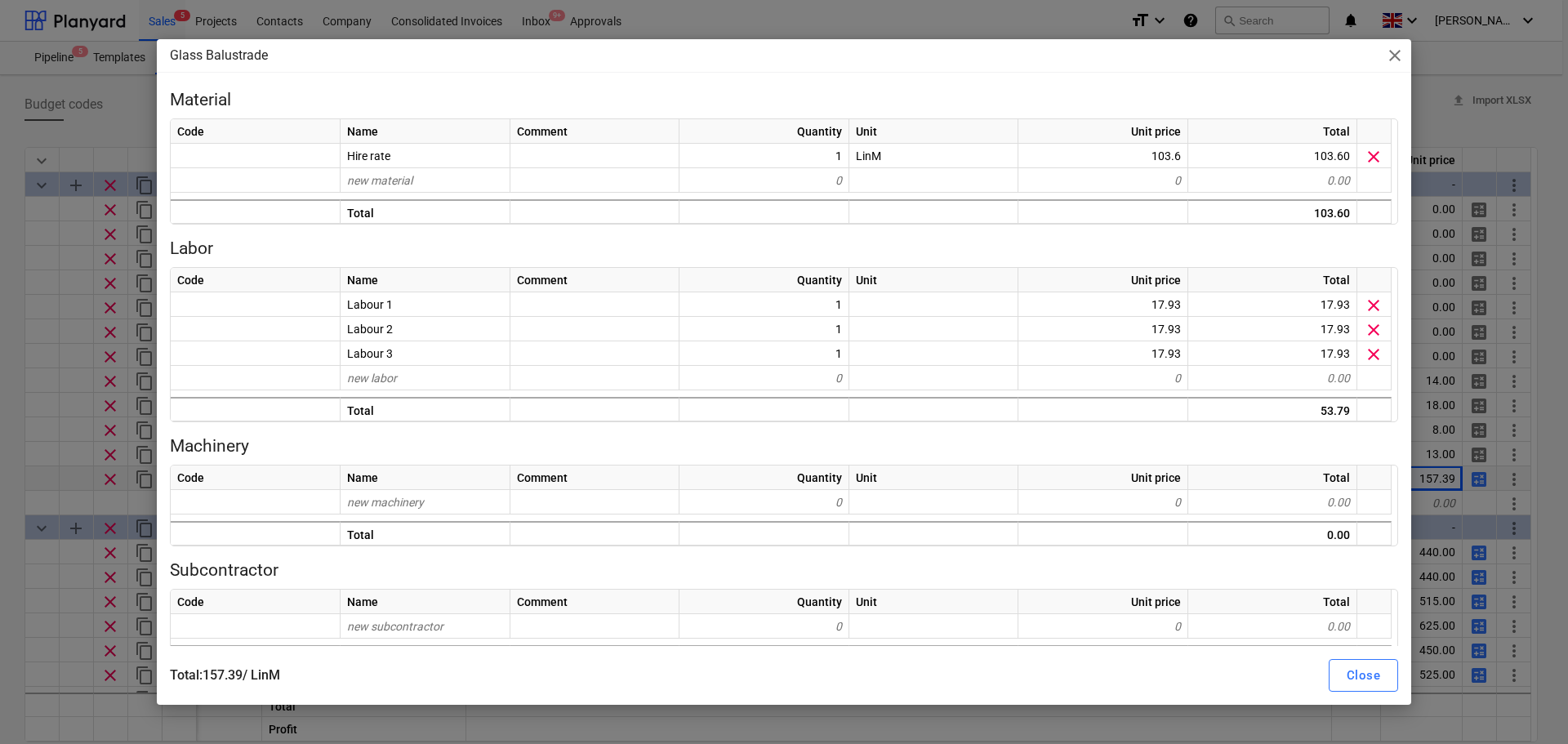
click at [1503, 363] on div "Glass Balustrade close Material Code Name Comment Quantity Unit Unit price Tota…" at bounding box center [784, 372] width 1568 height 744
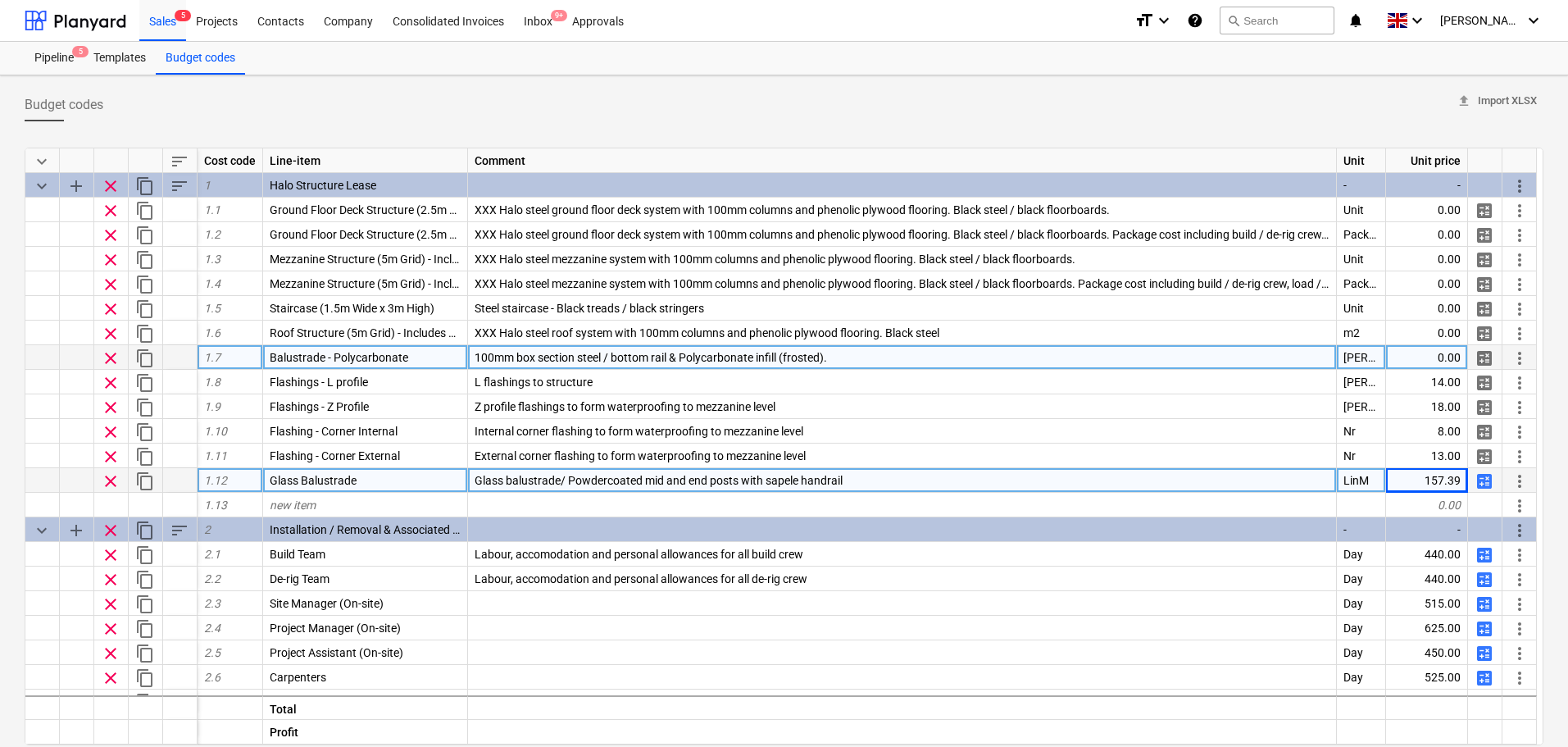
click at [1482, 357] on span "calculate" at bounding box center [1484, 358] width 20 height 20
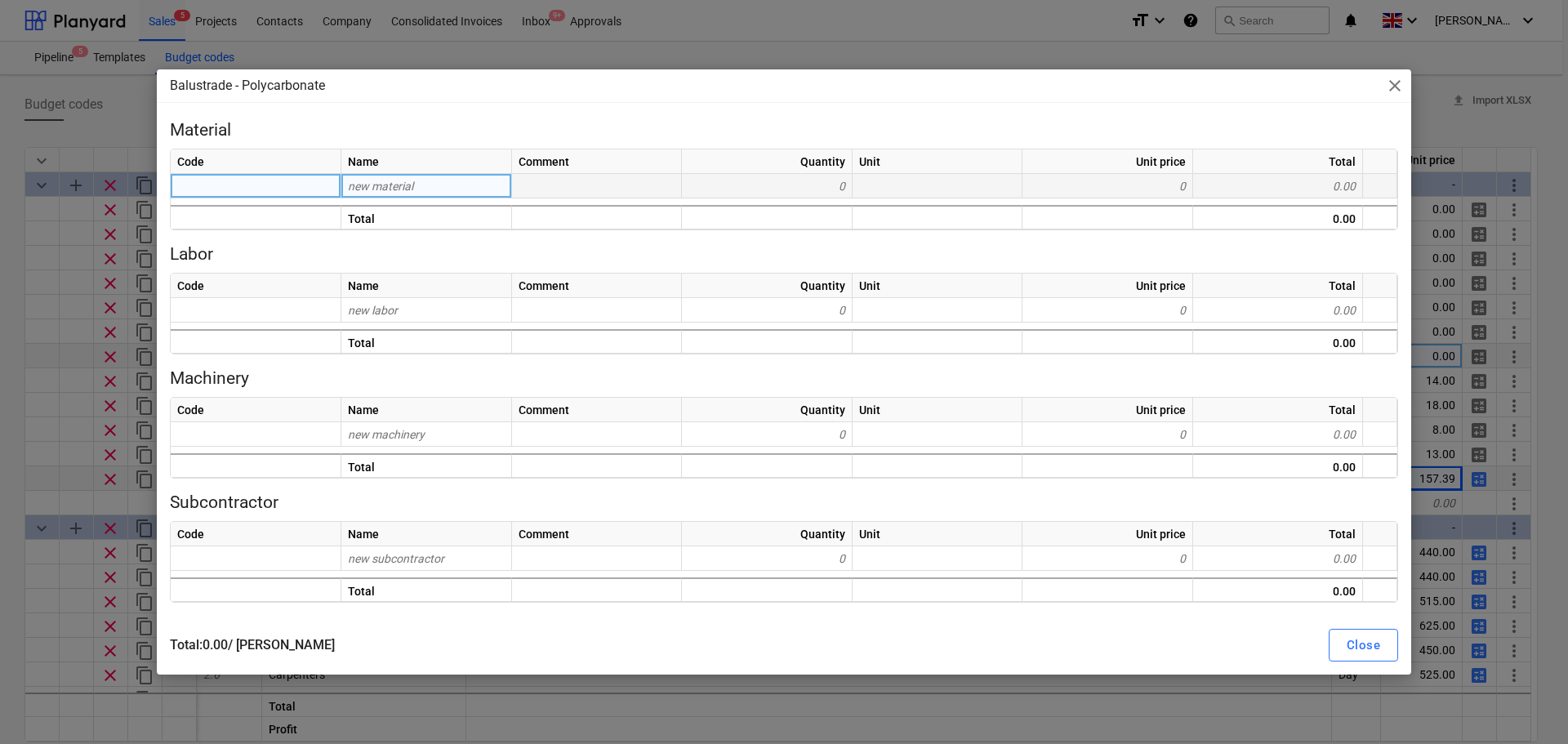
click at [401, 187] on span "new material" at bounding box center [381, 186] width 65 height 13
click at [388, 315] on span "new labor" at bounding box center [373, 310] width 50 height 13
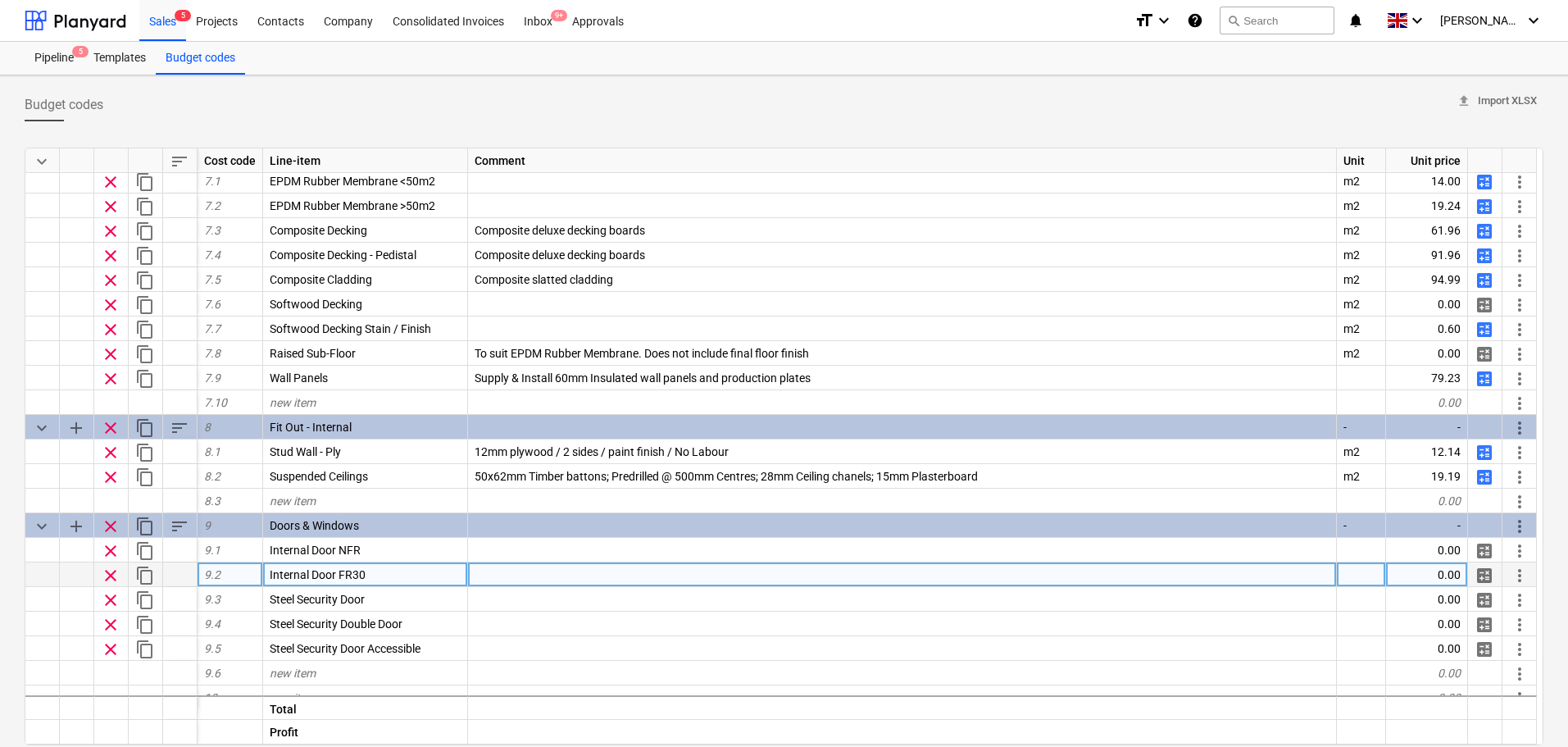
scroll to position [1593, 0]
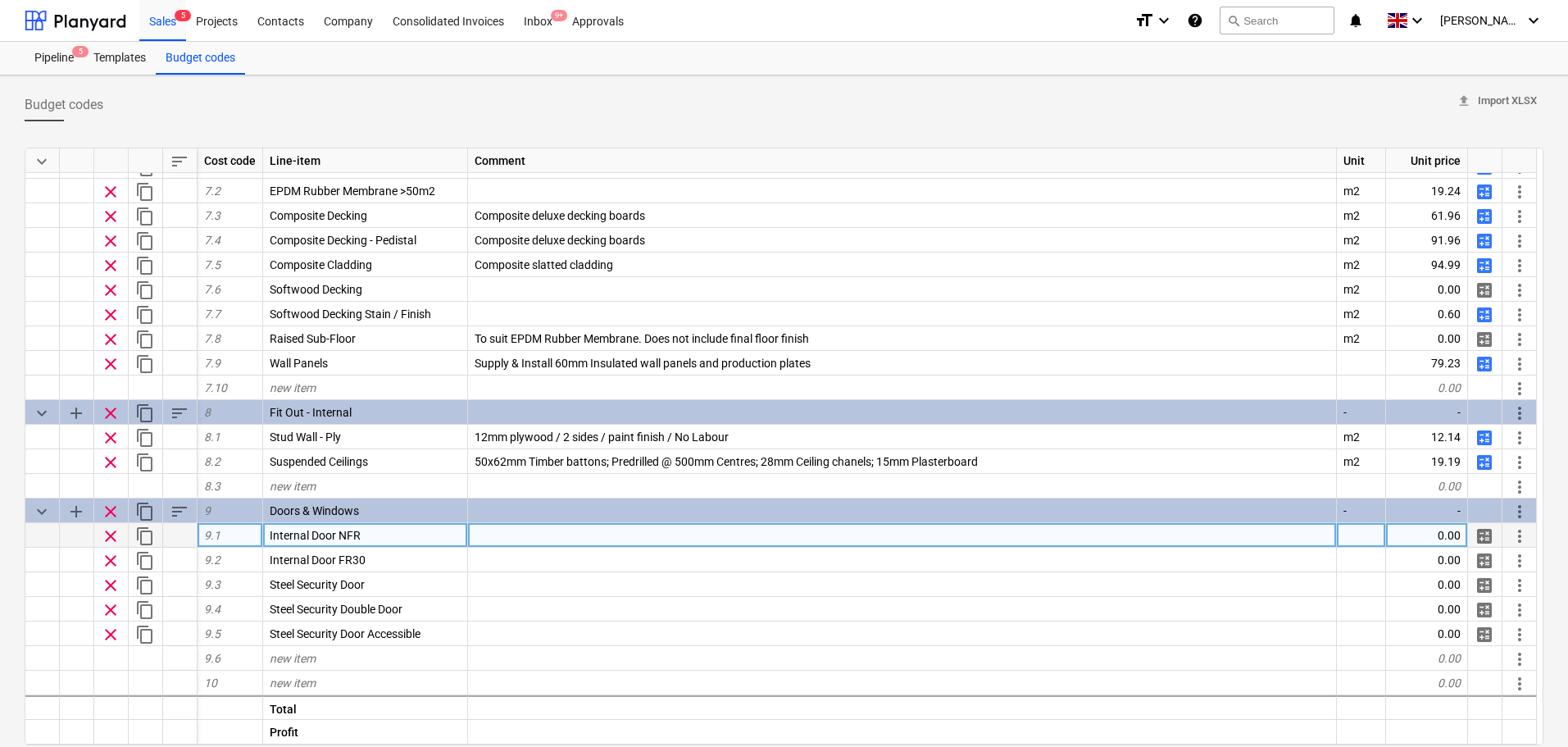
click at [1487, 541] on span "calculate" at bounding box center [1484, 536] width 20 height 20
type textarea "x"
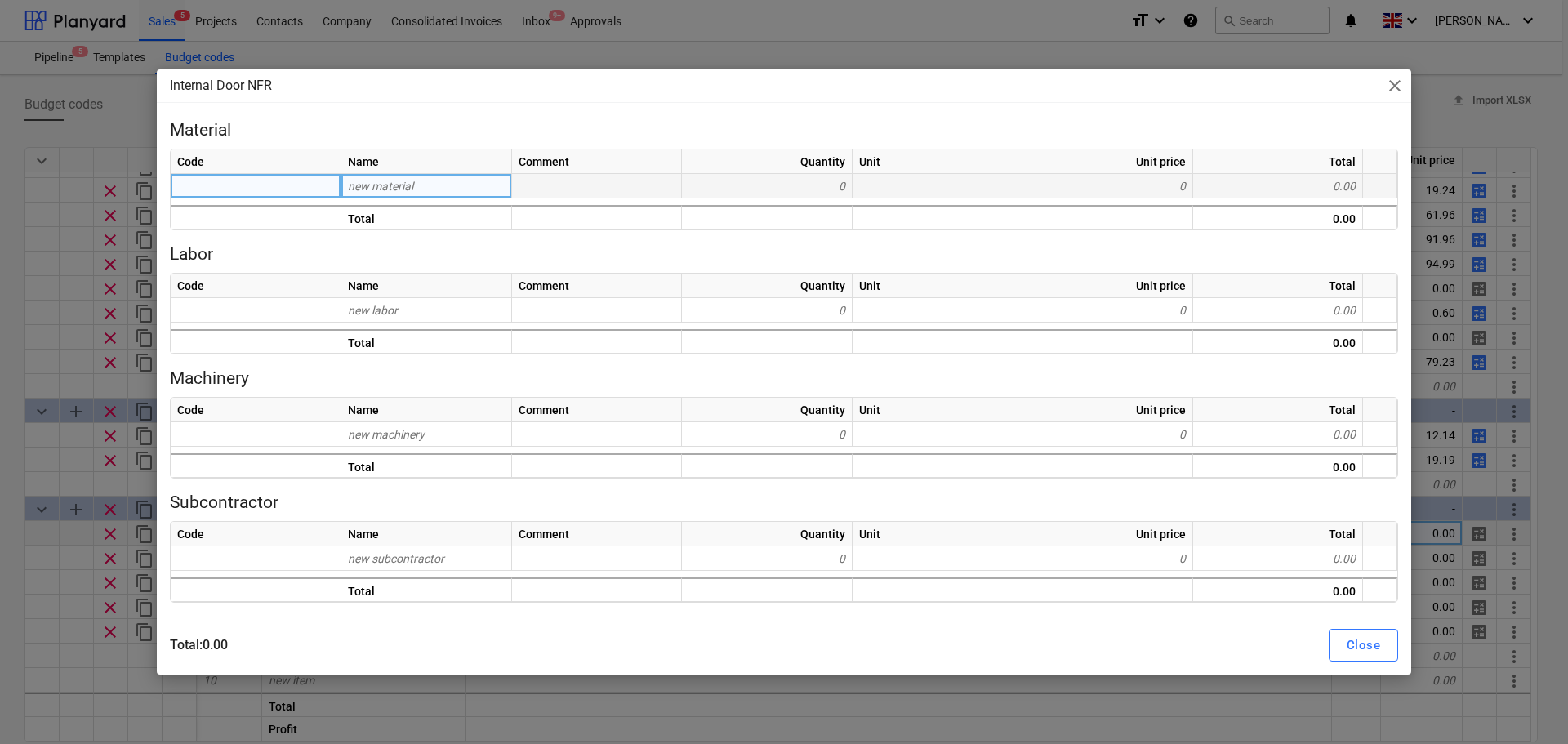
click at [459, 182] on div "new material" at bounding box center [427, 186] width 170 height 25
type input "Internal"
type input "o"
type input "Door leaf"
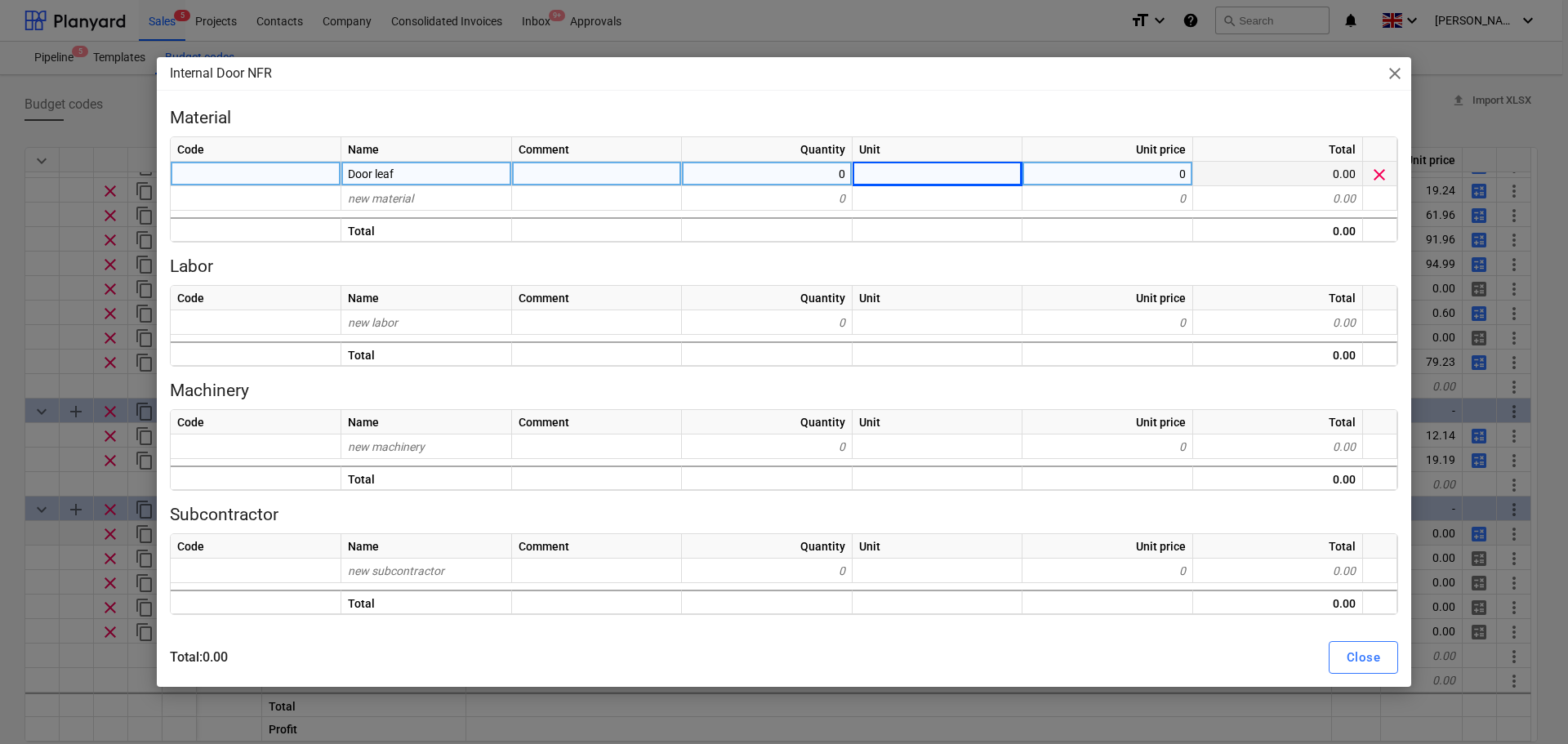
type textarea "x"
type input "Nr"
type textarea "x"
type input "Framing kit"
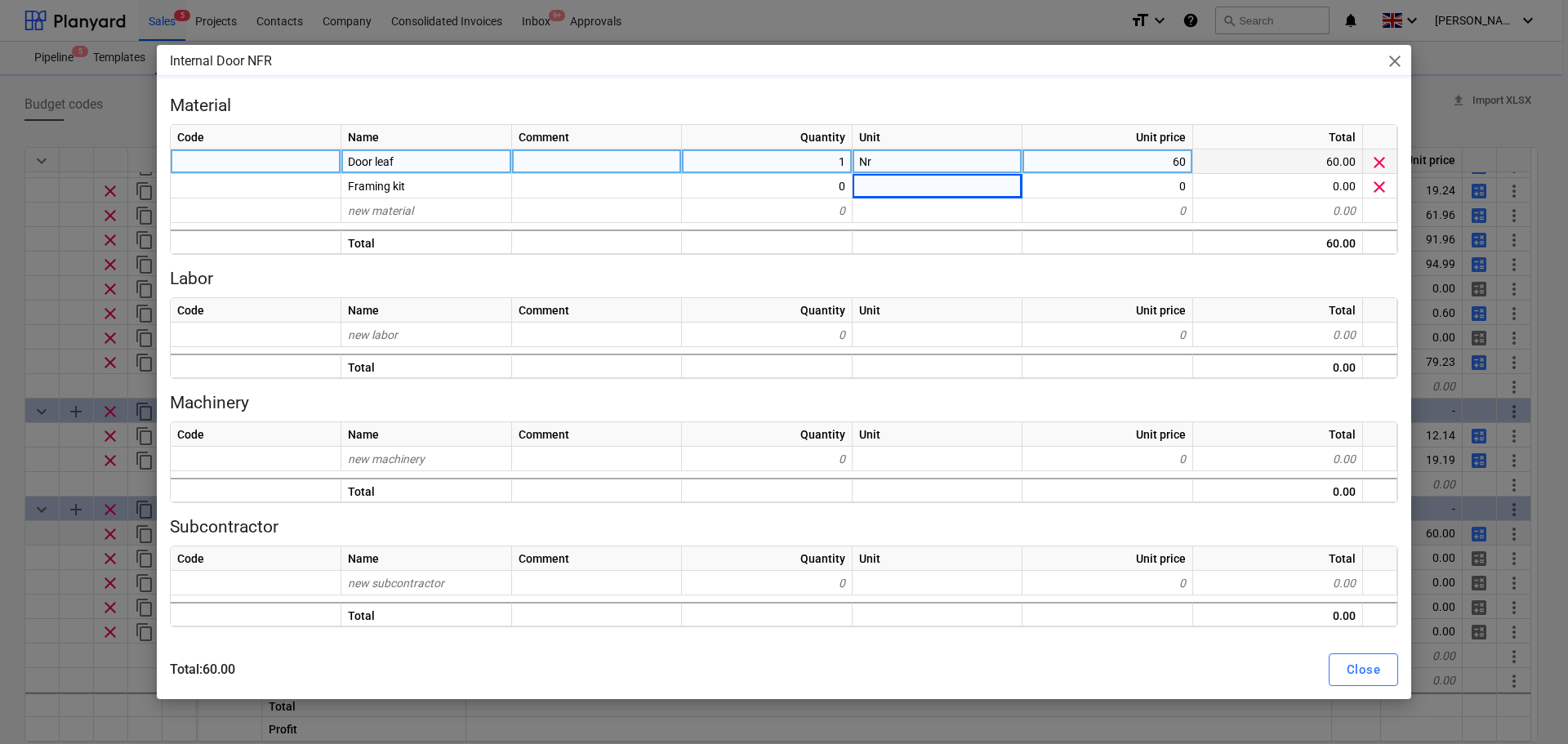
type textarea "x"
type input "Nr"
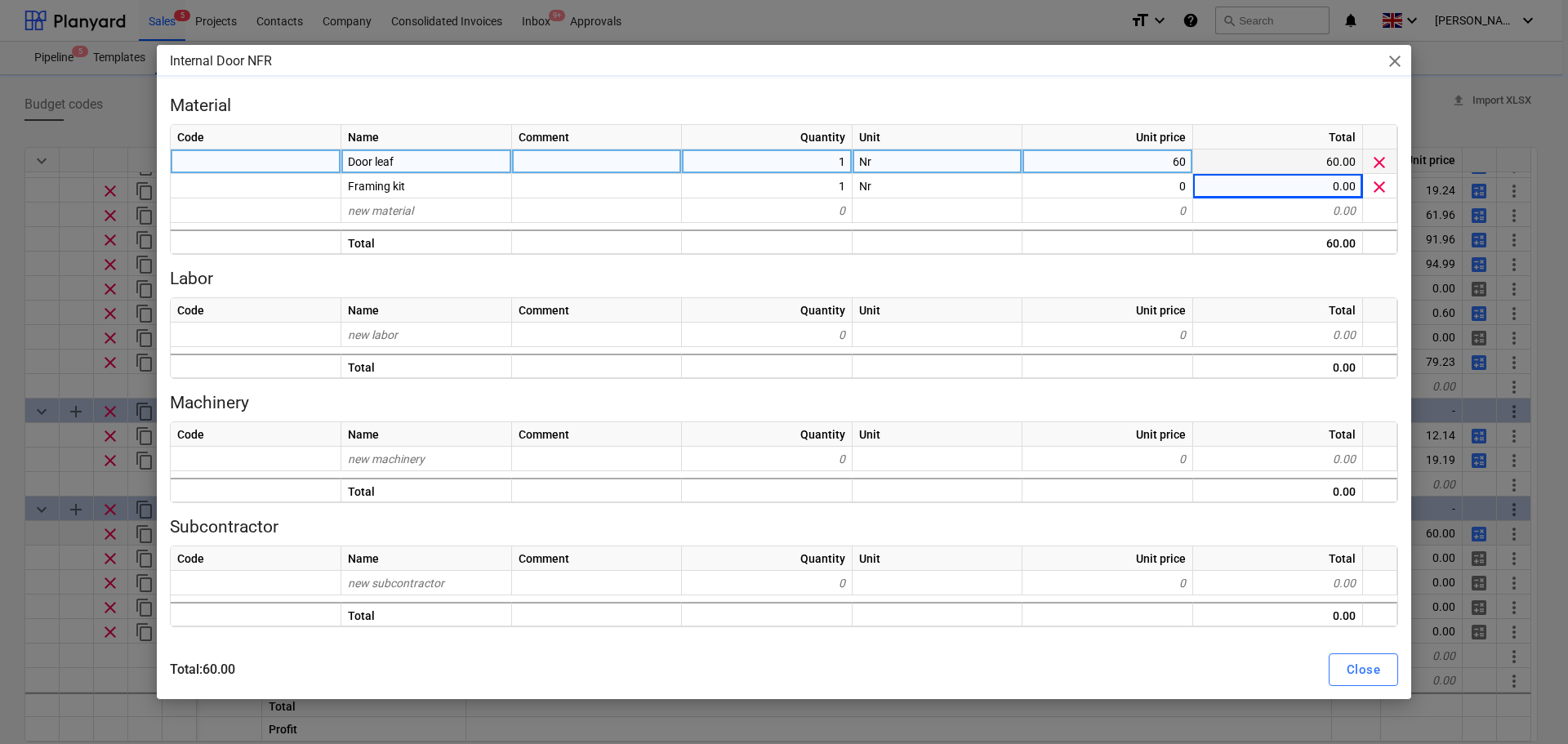
type textarea "x"
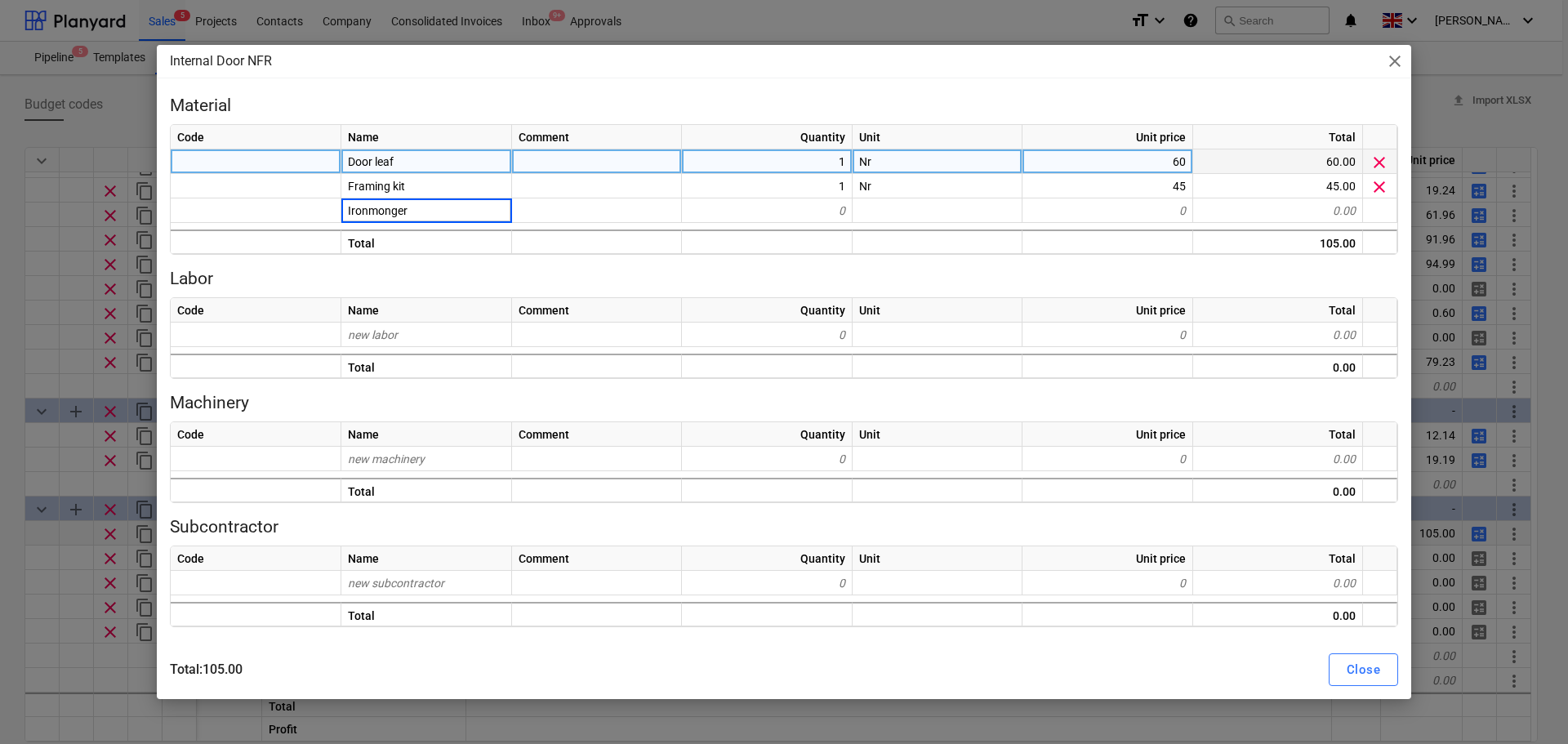
type input "Ironmongery"
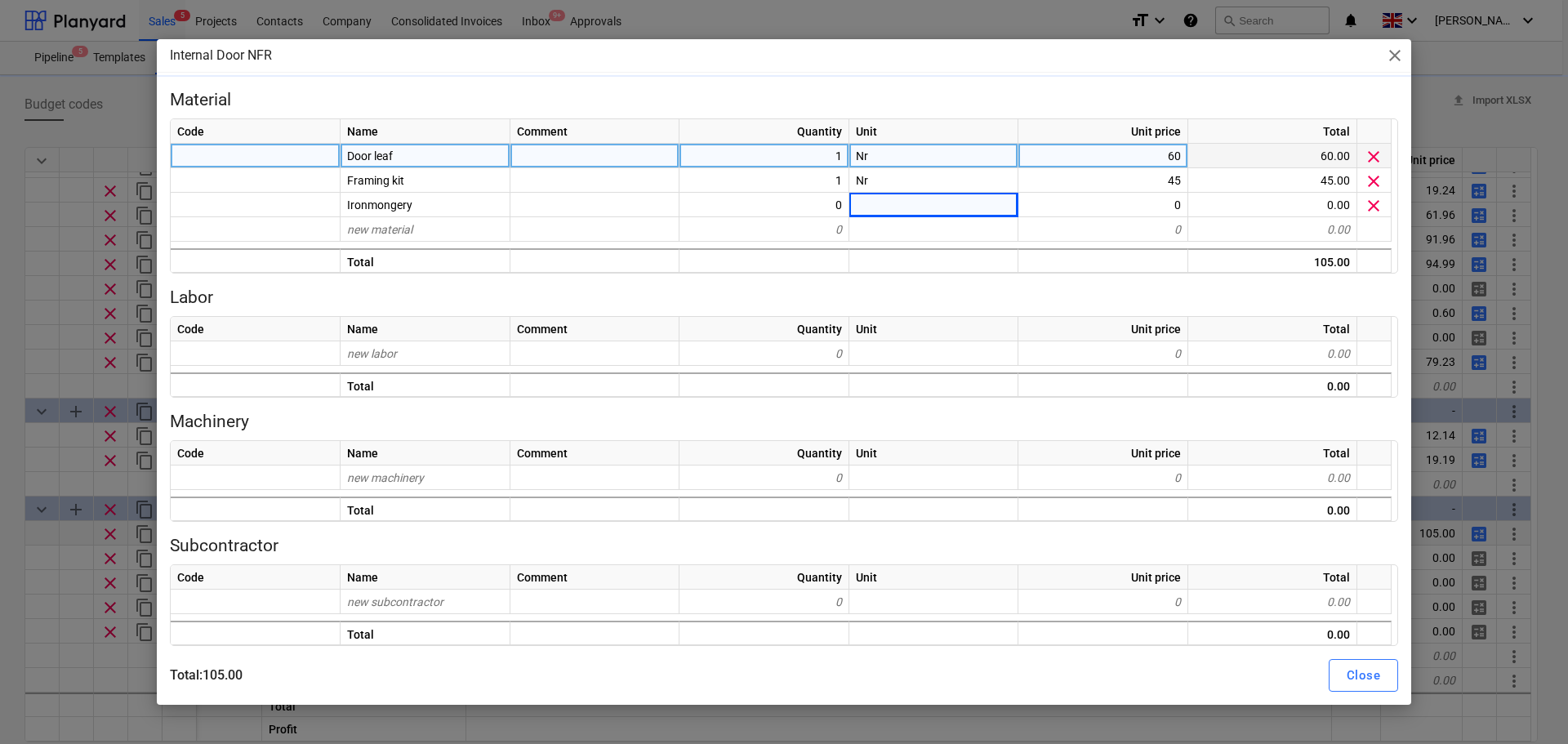
type textarea "x"
type input "Nr"
type textarea "x"
type input "25"
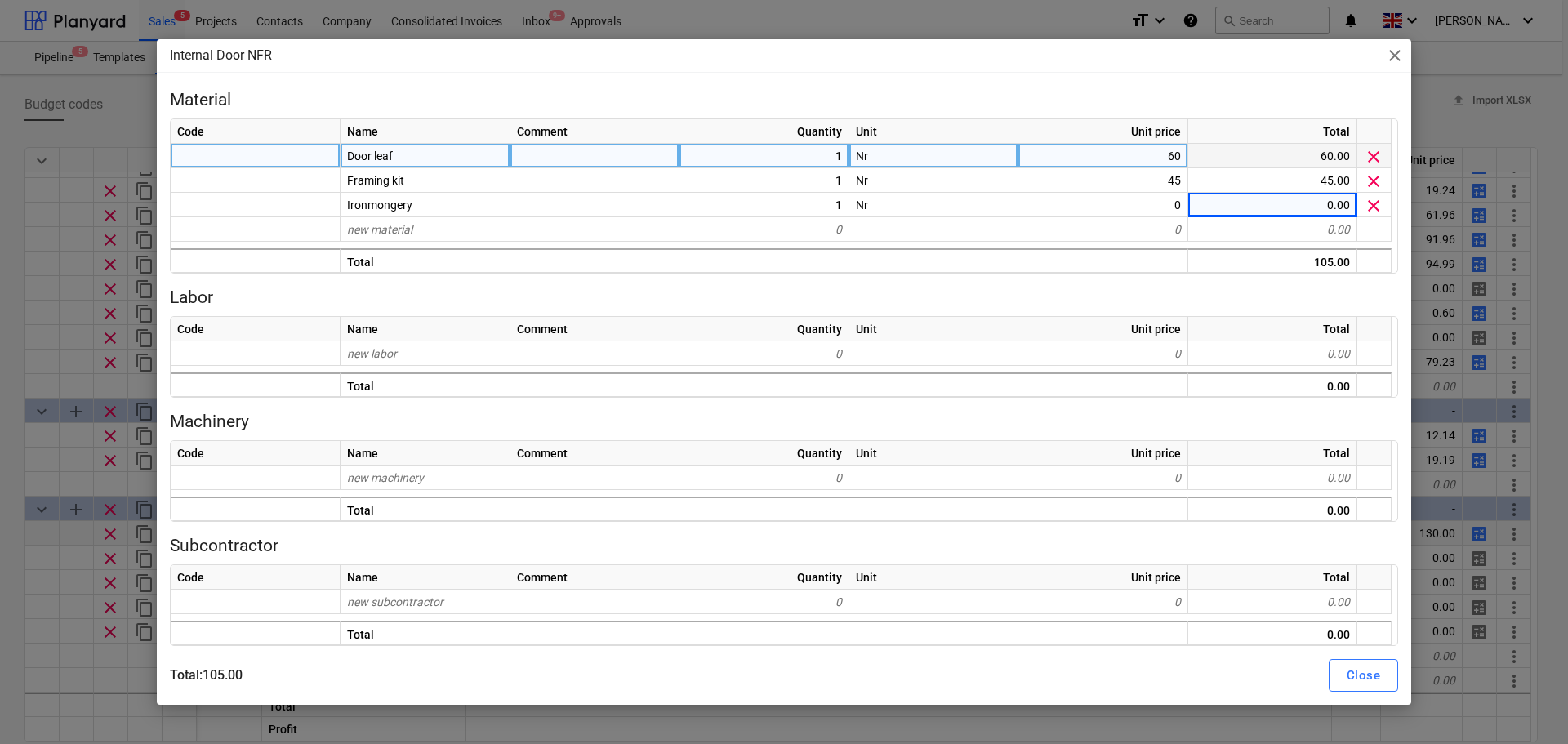
type textarea "x"
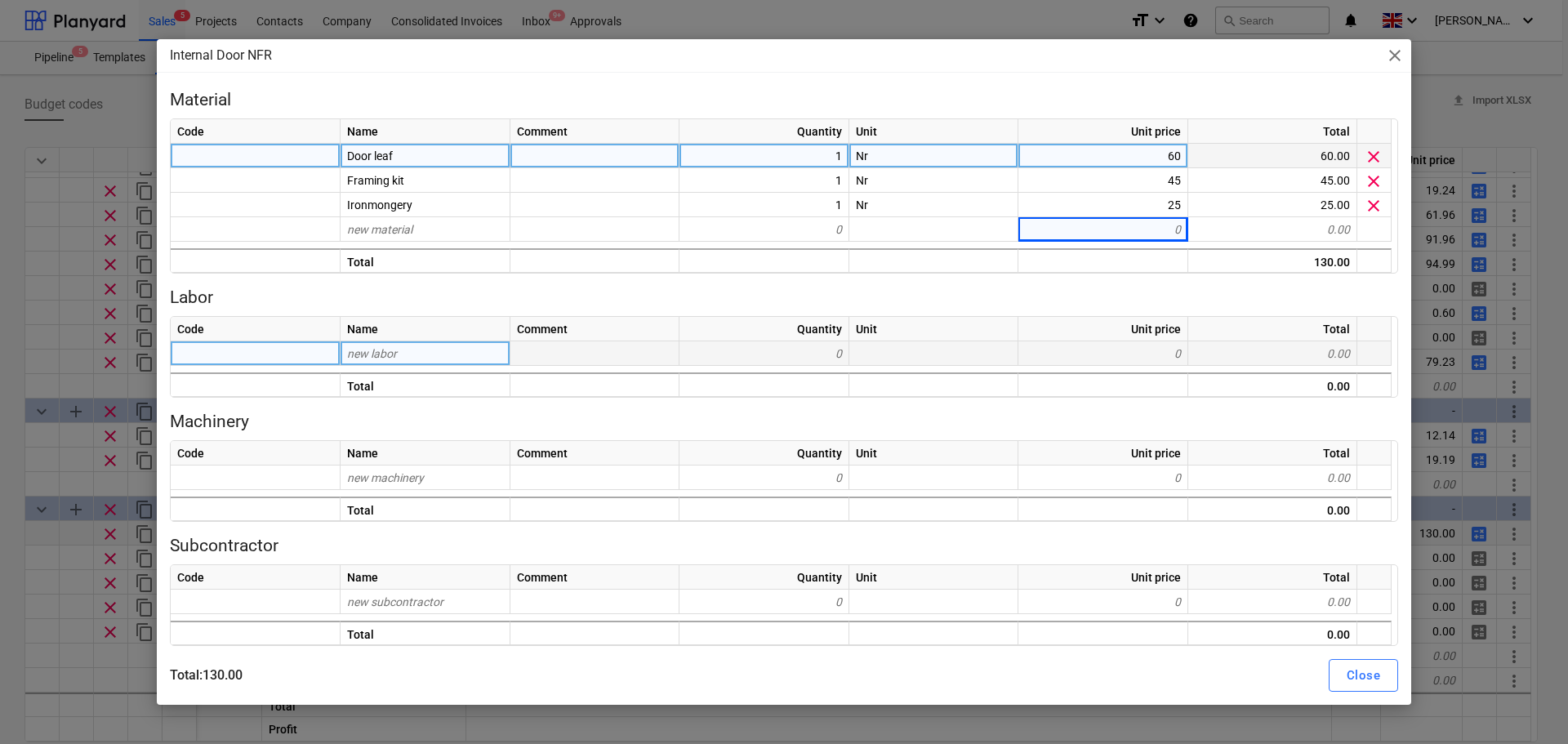
click at [387, 351] on span "new labor" at bounding box center [372, 354] width 50 height 13
type input "Labour 1"
type textarea "x"
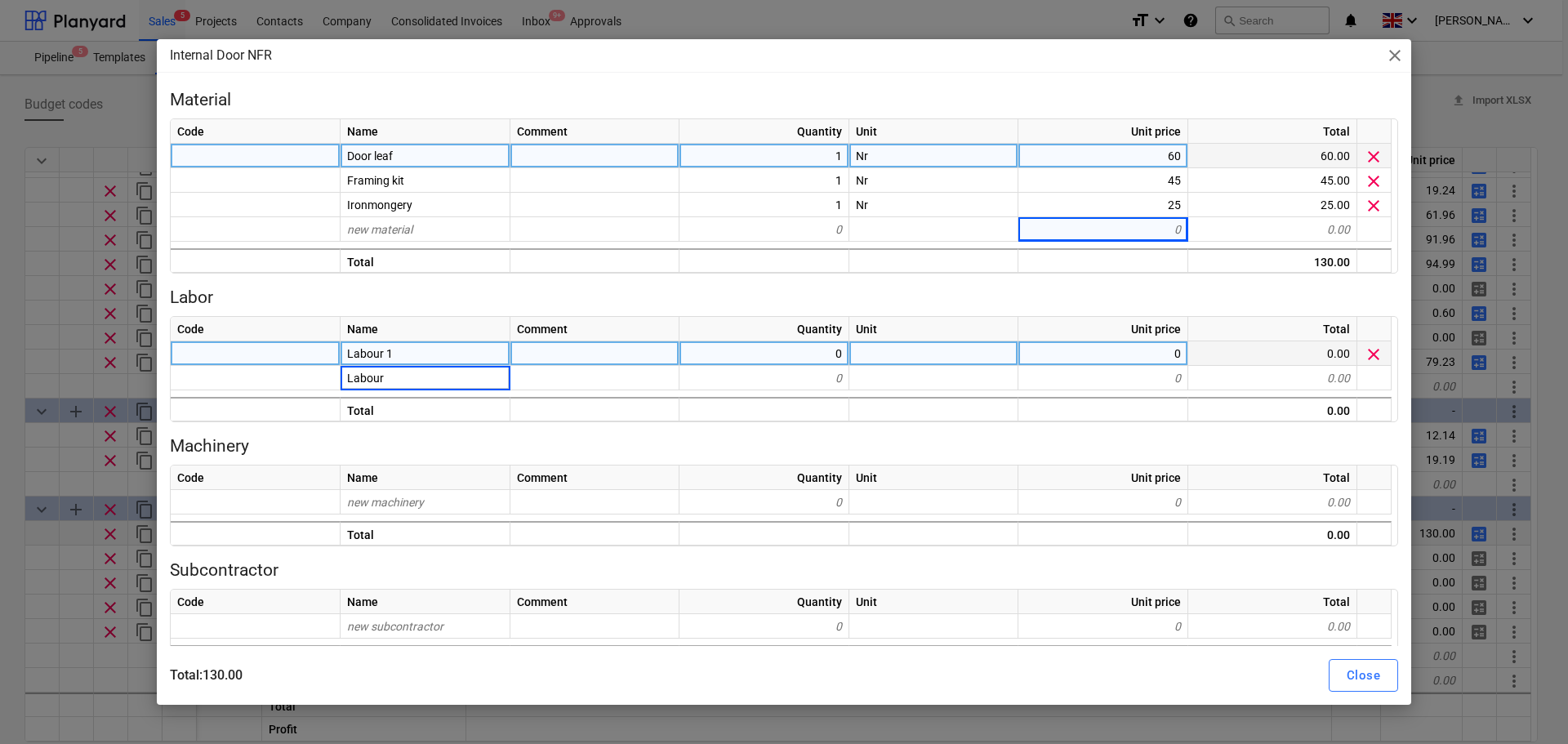
type input "Labour 2"
type textarea "x"
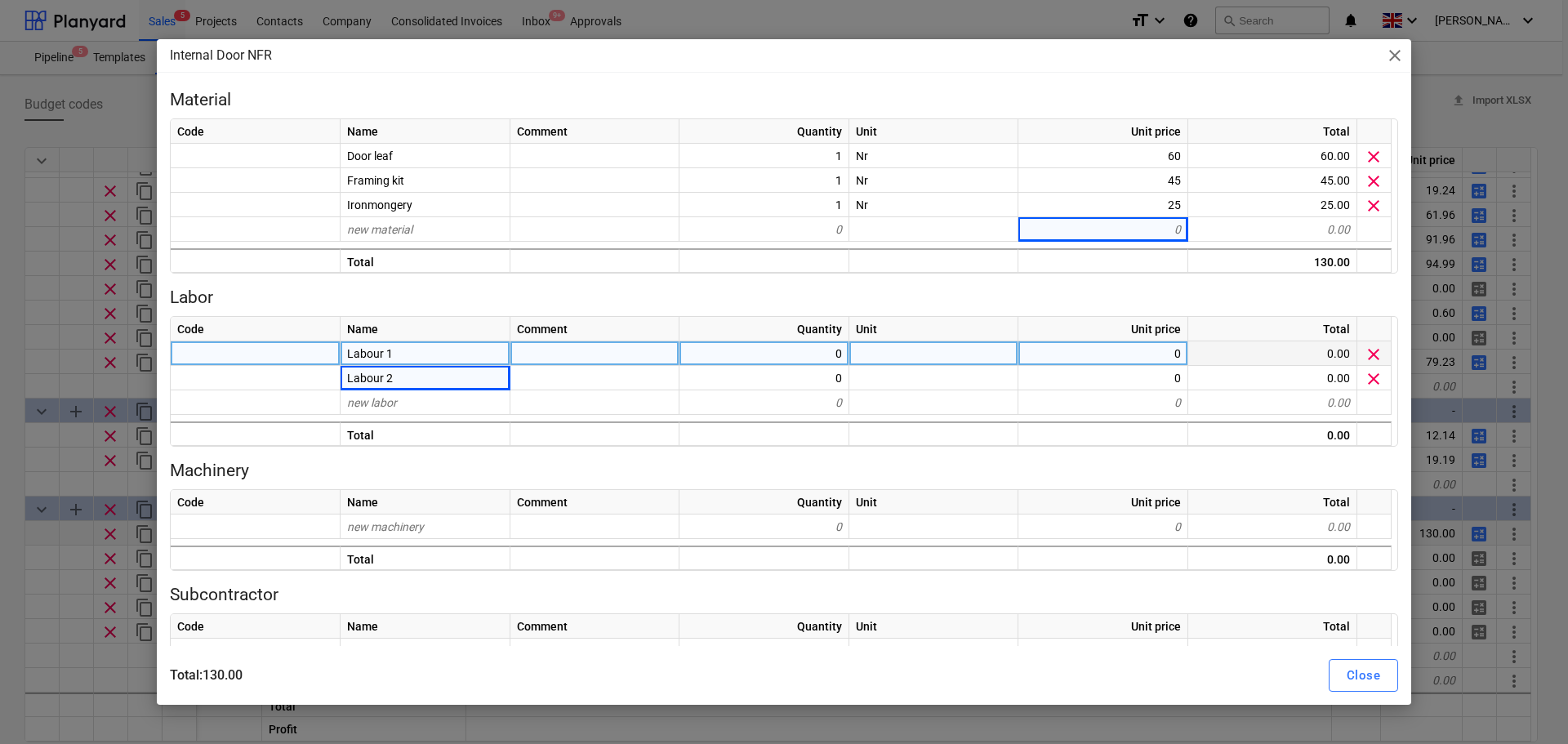
click at [801, 364] on div "0" at bounding box center [764, 354] width 169 height 25
type input "1"
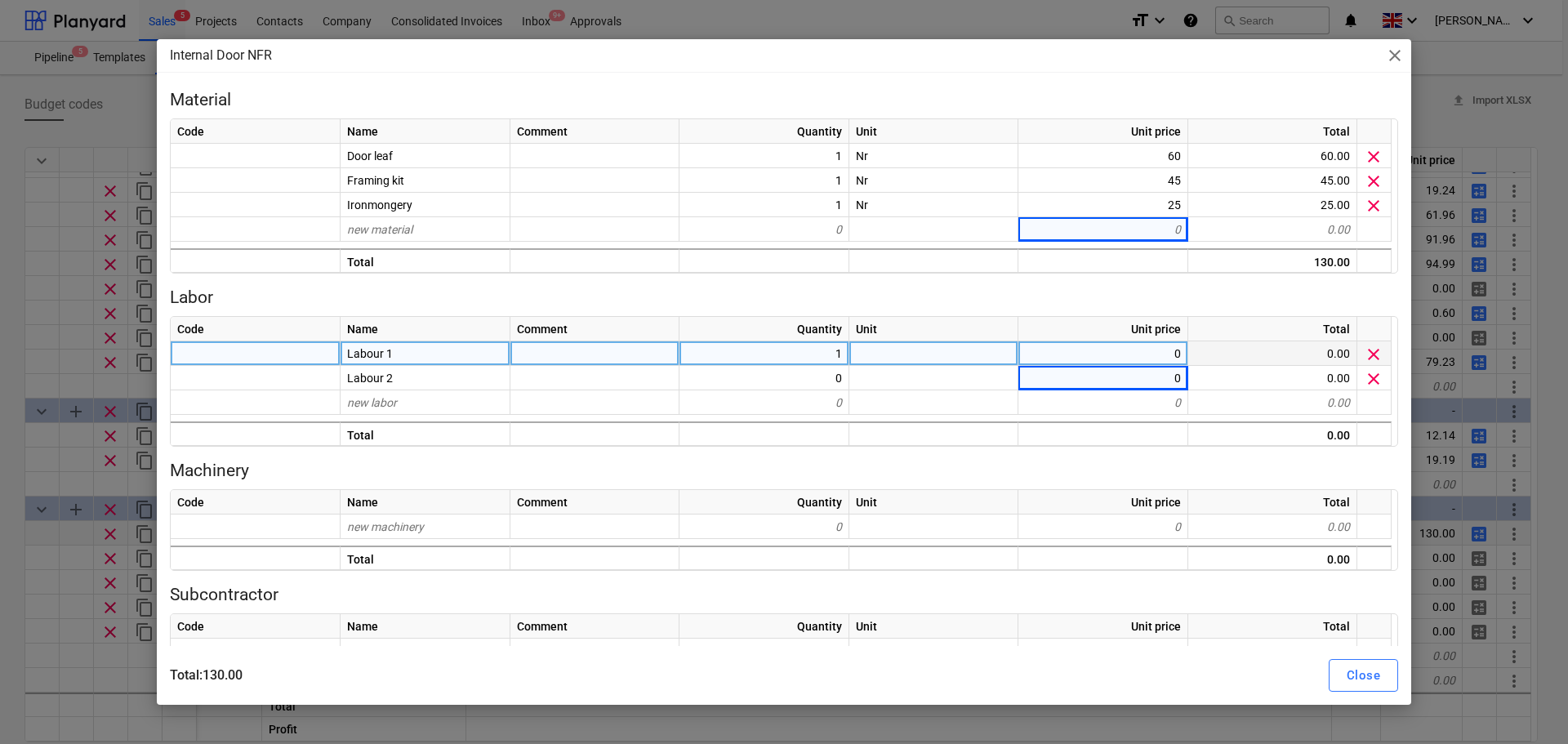
type textarea "x"
type input "36.67"
type textarea "x"
type input "36.67"
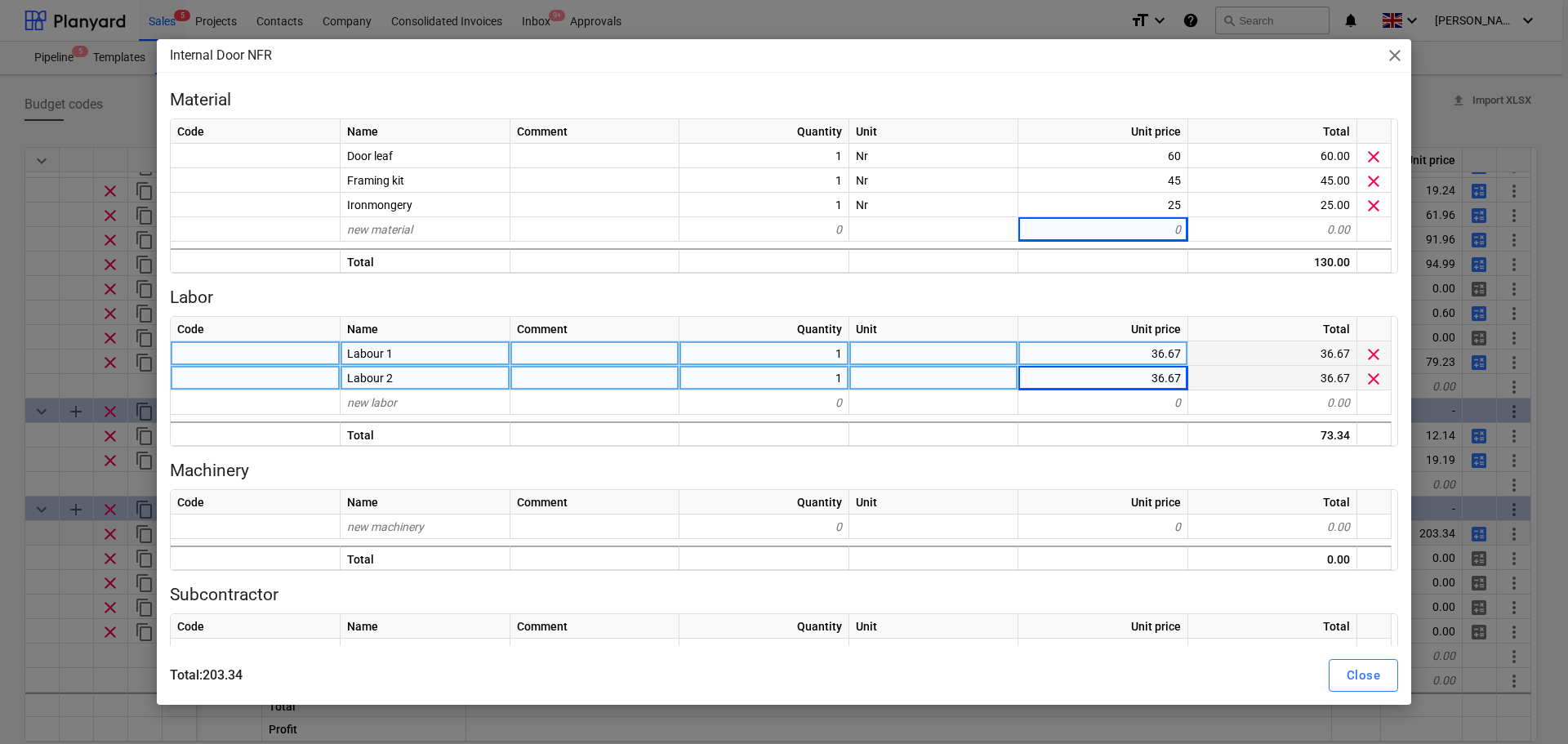
click at [1128, 370] on div "36.67" at bounding box center [1103, 379] width 169 height 25
click at [1129, 350] on div "36.67" at bounding box center [1103, 354] width 169 height 25
click at [0, 298] on div "Internal Door NFR close Material Code Name Comment Quantity Unit Unit price Tot…" at bounding box center [784, 372] width 1568 height 744
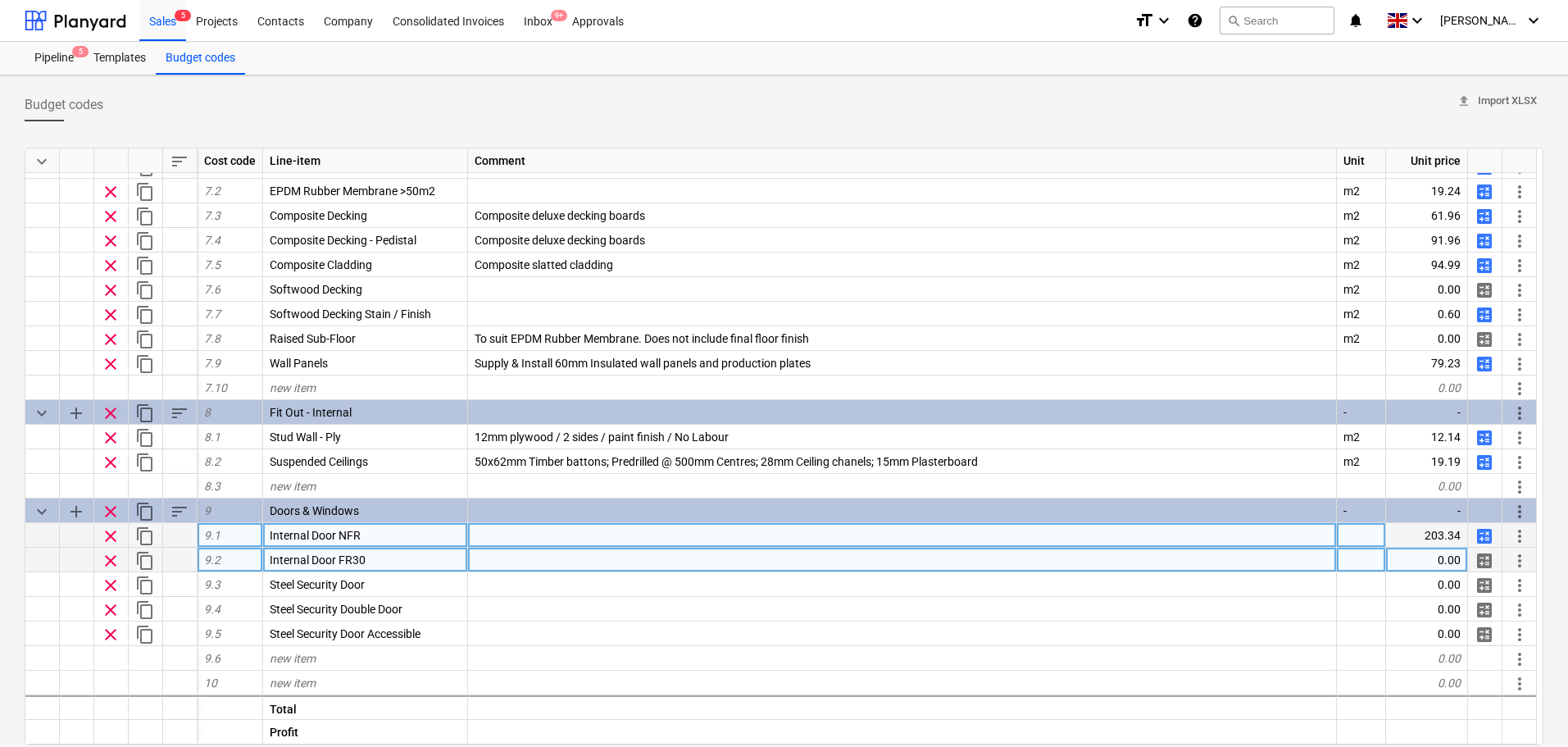
click at [116, 565] on span "clear" at bounding box center [110, 561] width 20 height 20
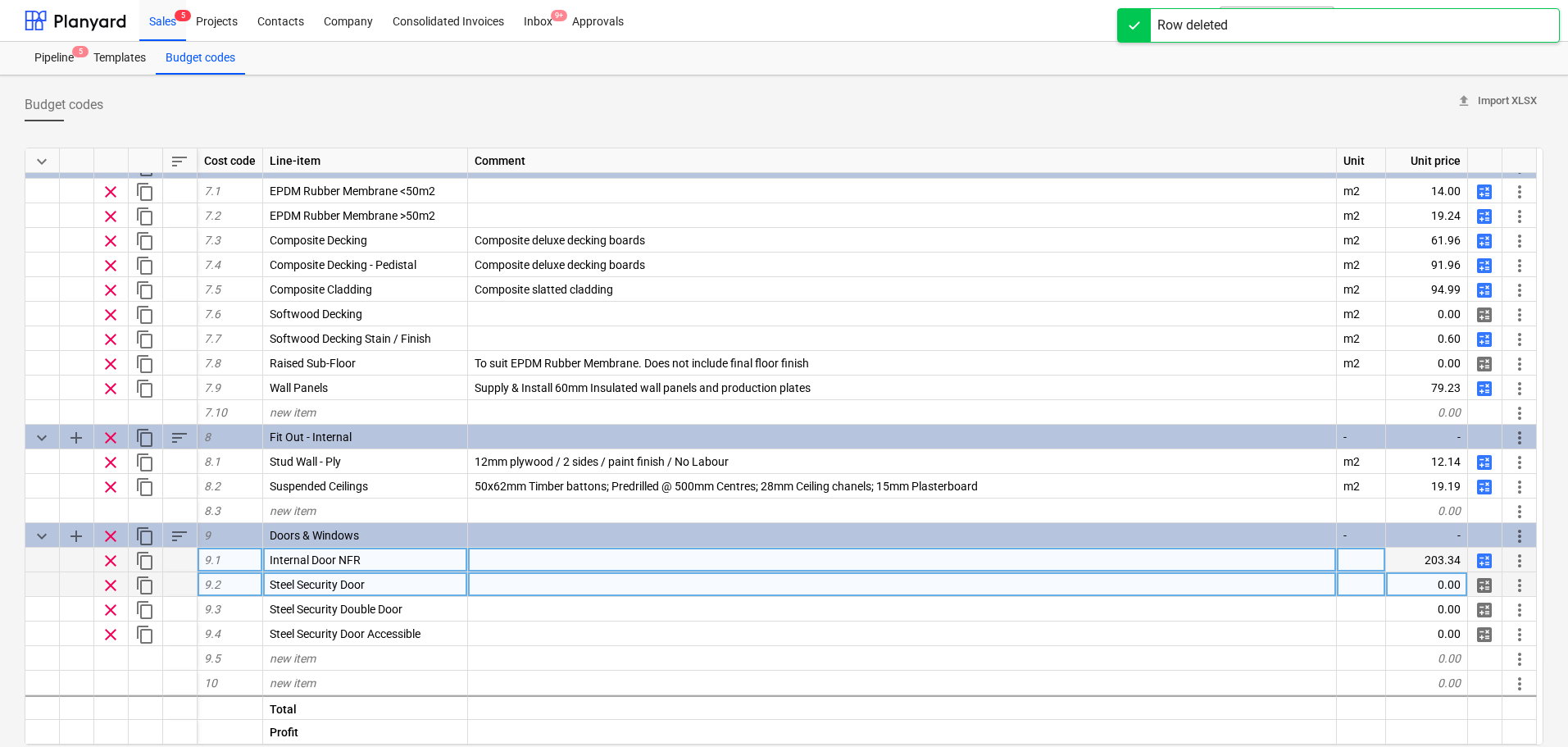
click at [145, 564] on span "content_copy" at bounding box center [144, 561] width 20 height 20
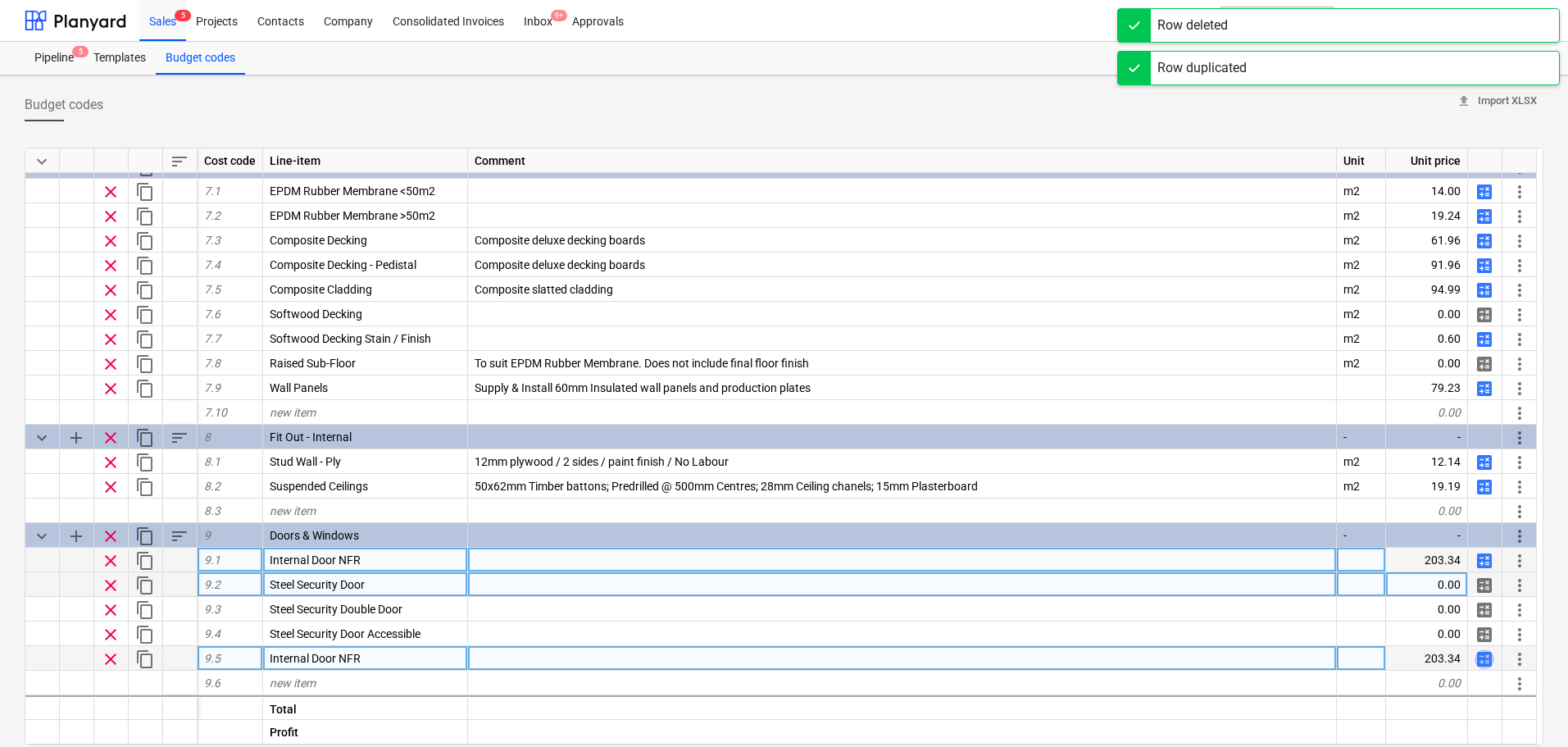
click at [1484, 662] on span "calculate" at bounding box center [1484, 659] width 20 height 20
type textarea "x"
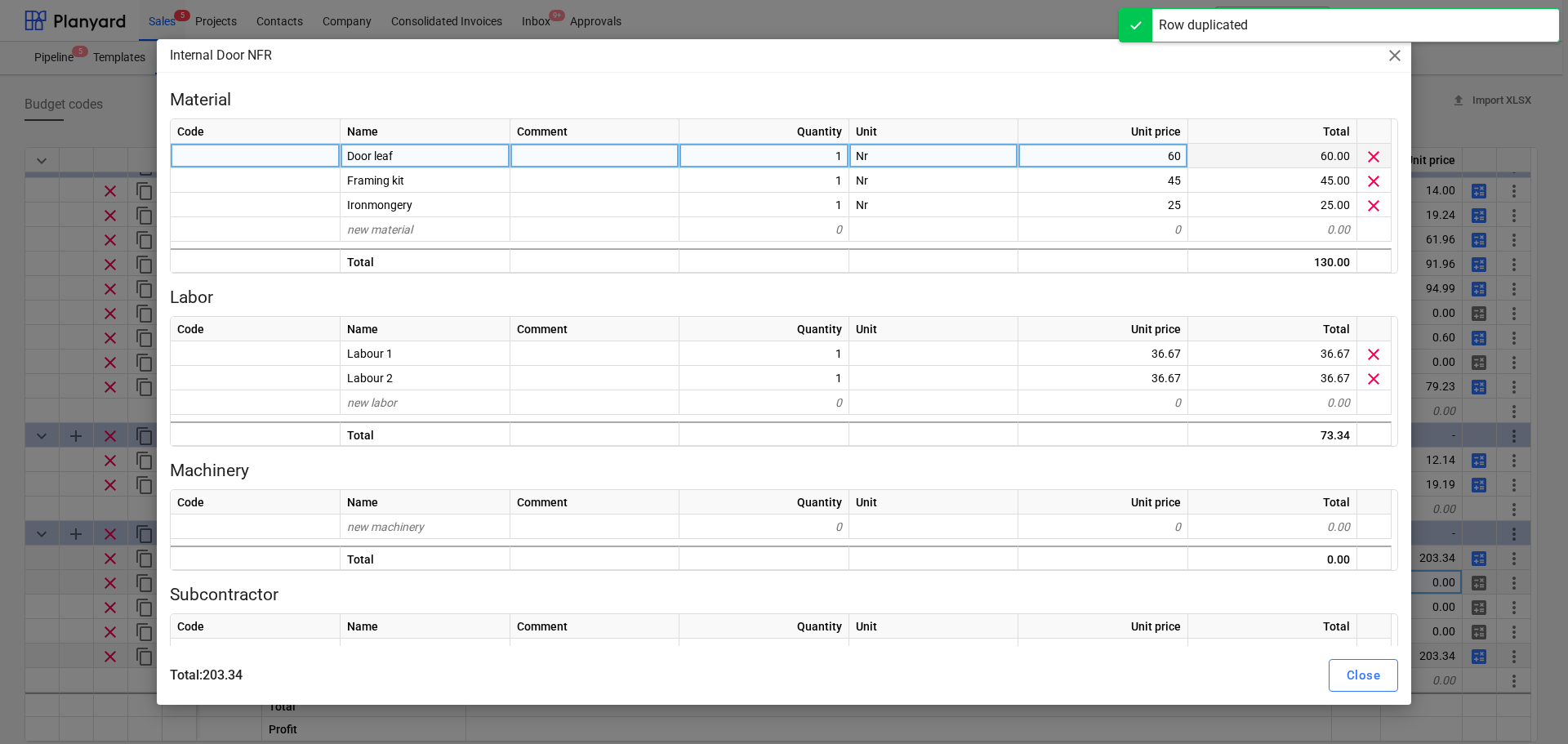
click at [1128, 155] on div "60" at bounding box center [1103, 156] width 169 height 25
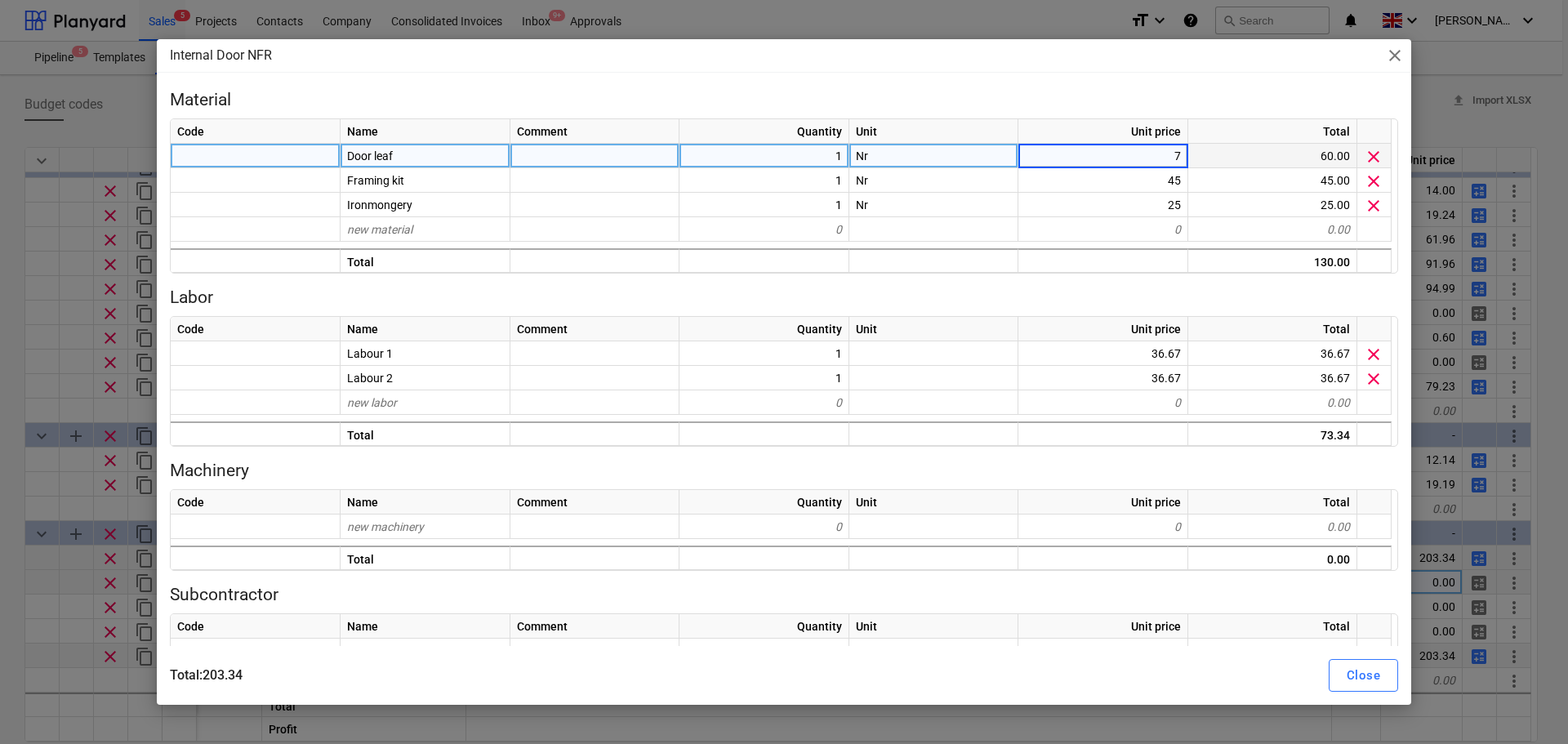
type input "75"
type textarea "x"
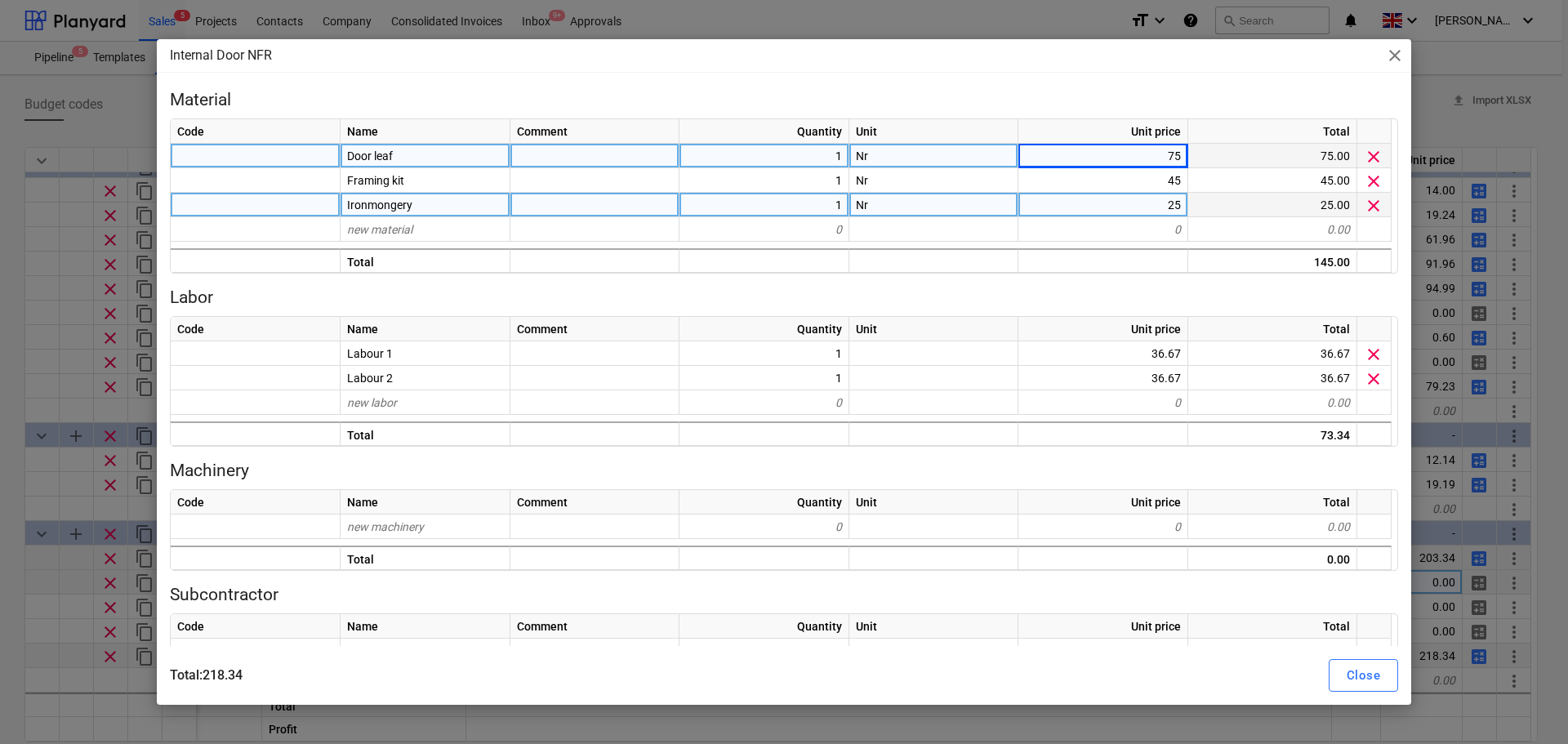
click at [1119, 204] on div "25" at bounding box center [1103, 205] width 169 height 25
type input "35"
click at [1366, 675] on div "Close" at bounding box center [1363, 675] width 33 height 21
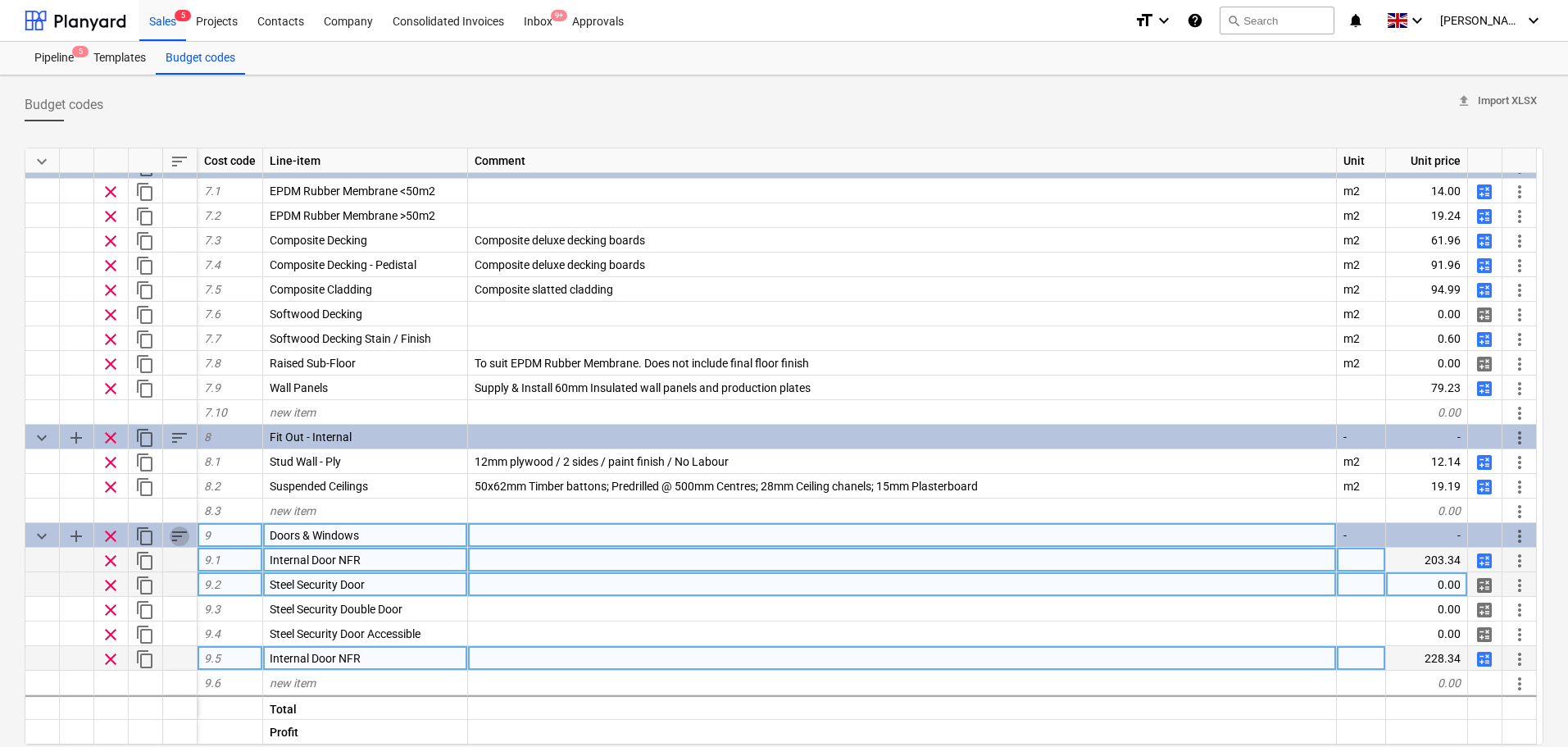
click at [179, 534] on span "sort" at bounding box center [180, 536] width 20 height 20
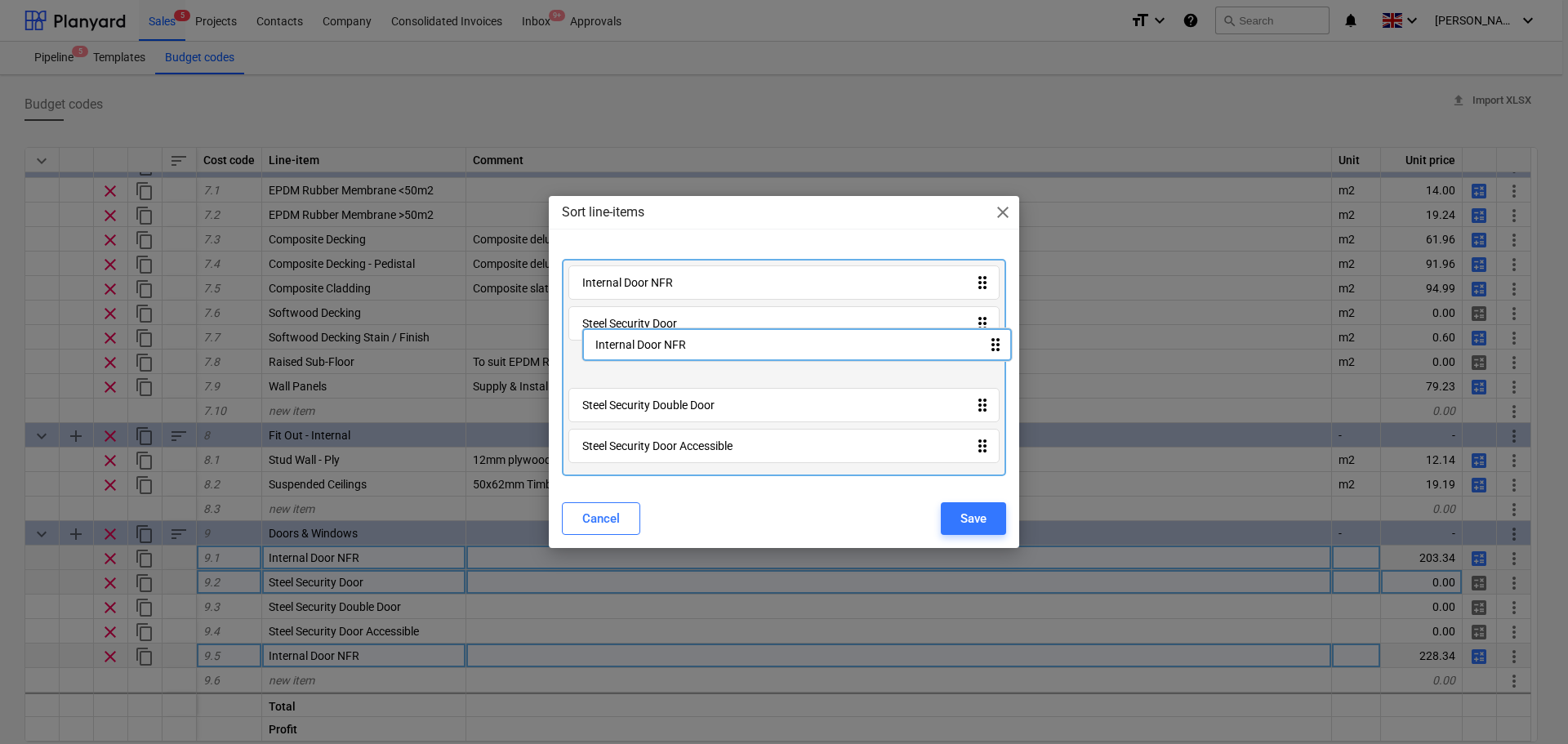
drag, startPoint x: 611, startPoint y: 419, endPoint x: 624, endPoint y: 317, distance: 102.8
click at [624, 317] on div "Internal Door NFR drag_indicator Steel Security Door drag_indicator Steel Secur…" at bounding box center [784, 366] width 444 height 217
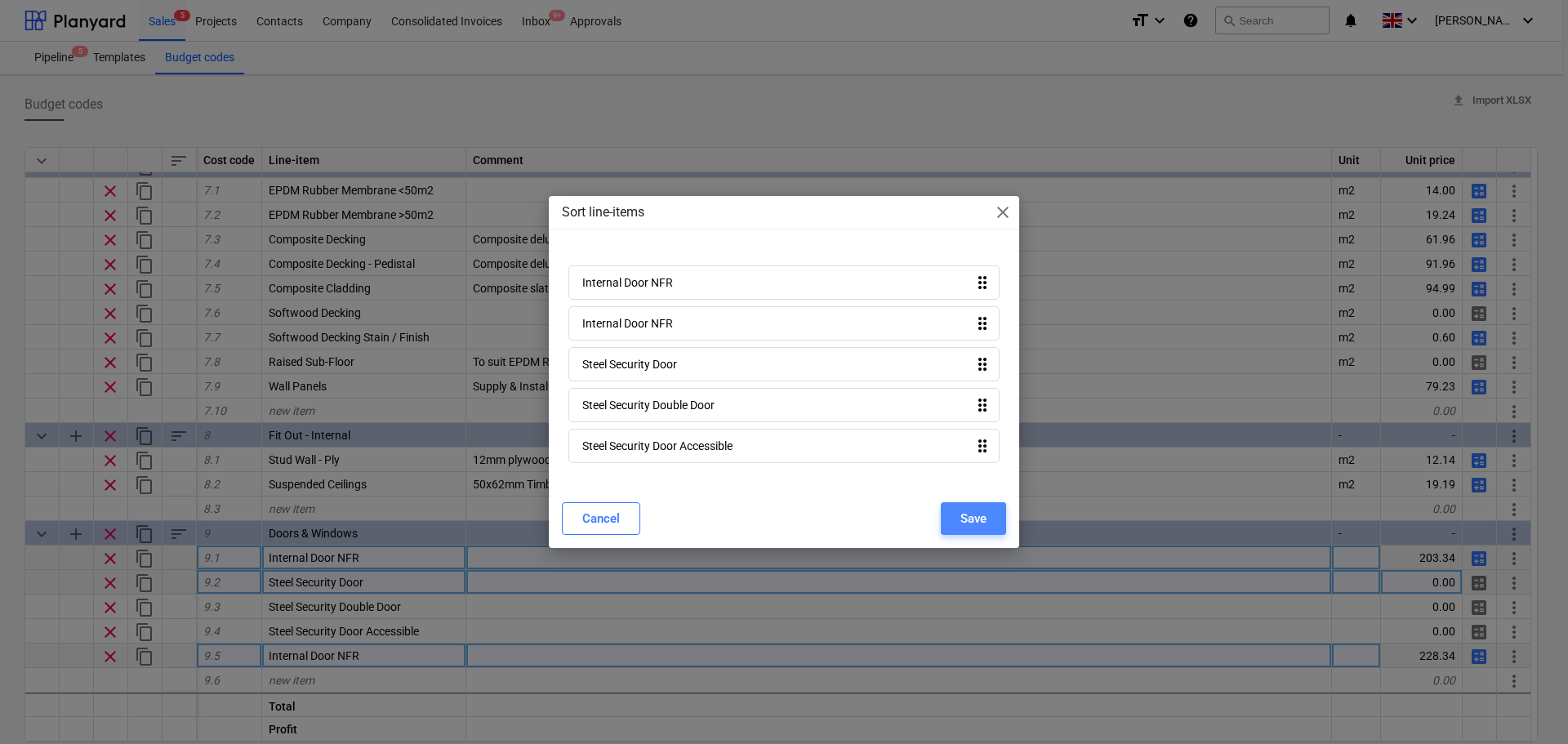
click at [961, 513] on div "Save" at bounding box center [974, 519] width 27 height 21
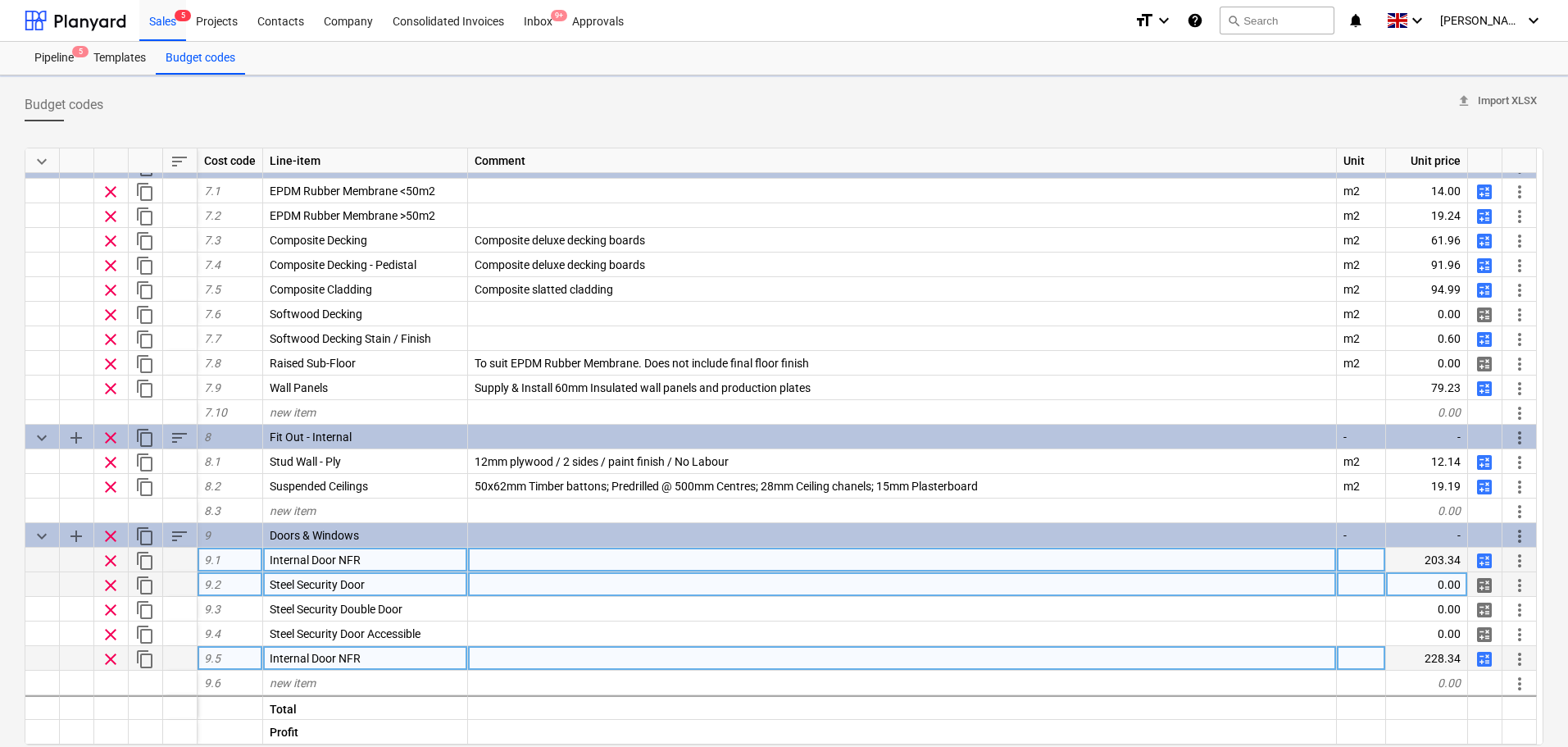
type textarea "x"
click at [404, 580] on div "Internal Door NFR" at bounding box center [366, 584] width 205 height 25
click at [404, 580] on input "Internal Door NFR" at bounding box center [365, 584] width 204 height 24
drag, startPoint x: 404, startPoint y: 580, endPoint x: 395, endPoint y: 582, distance: 9.2
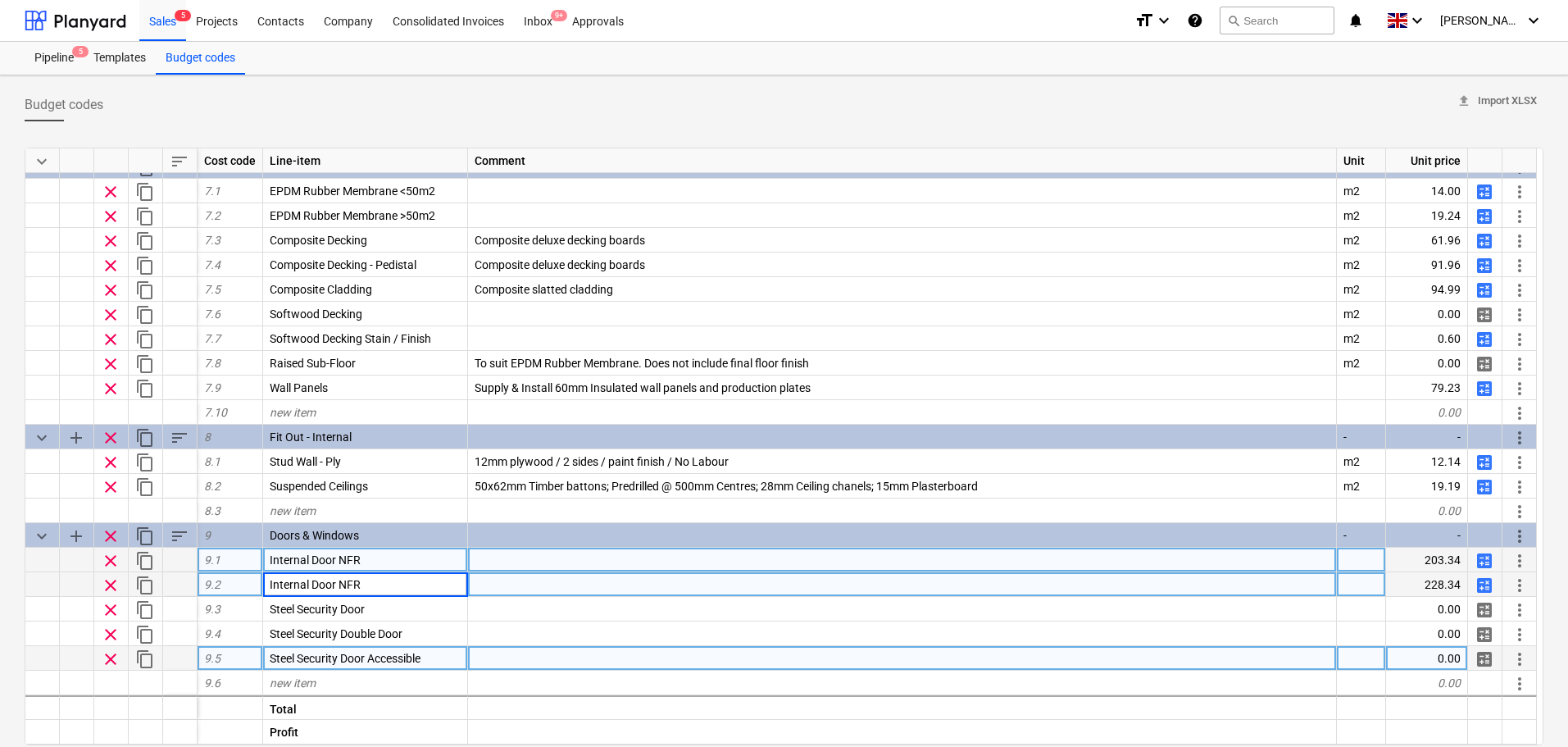
click at [395, 582] on input "Internal Door NFR" at bounding box center [365, 584] width 204 height 24
type input "Internal Door FR30"
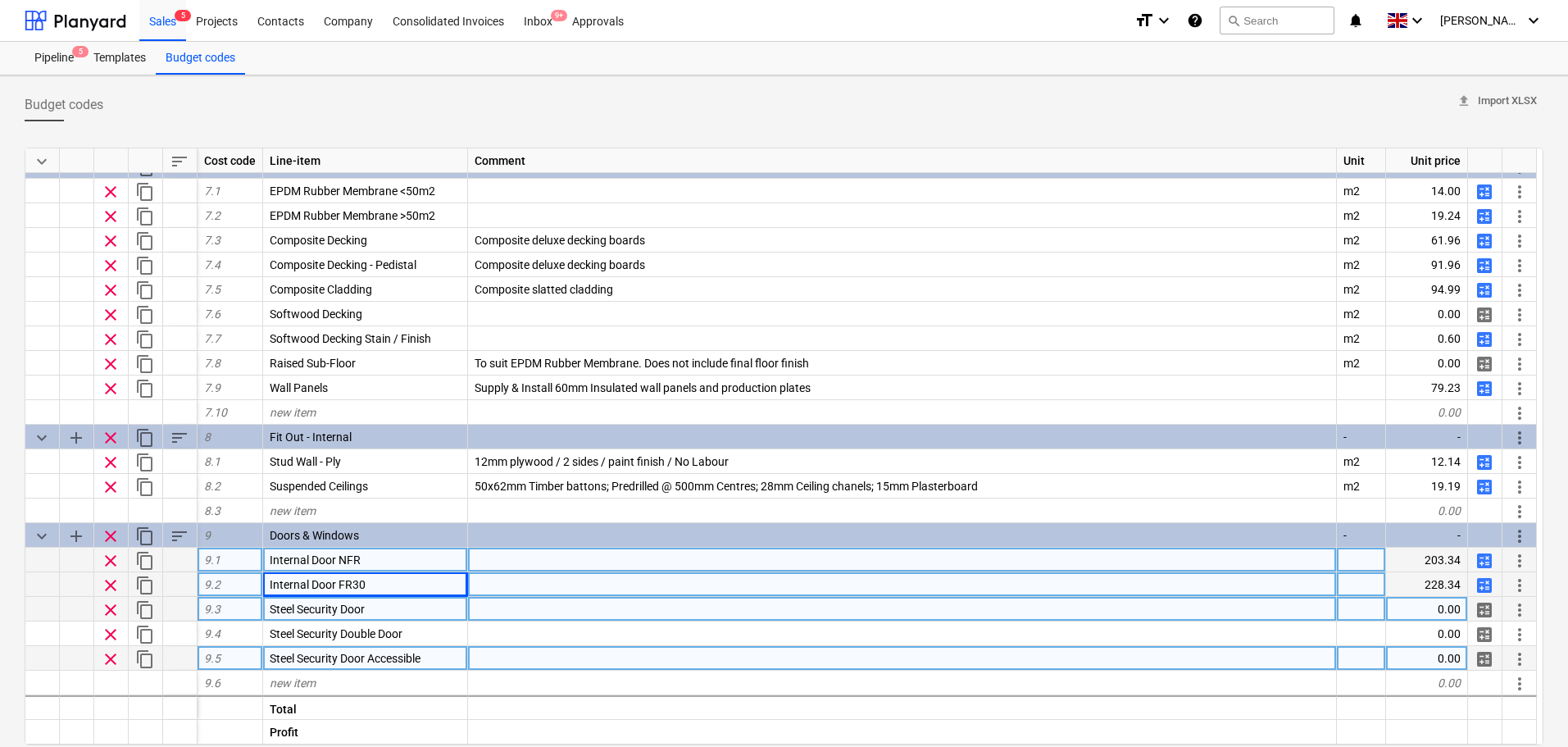
click at [1489, 606] on span "calculate" at bounding box center [1484, 610] width 20 height 20
type textarea "x"
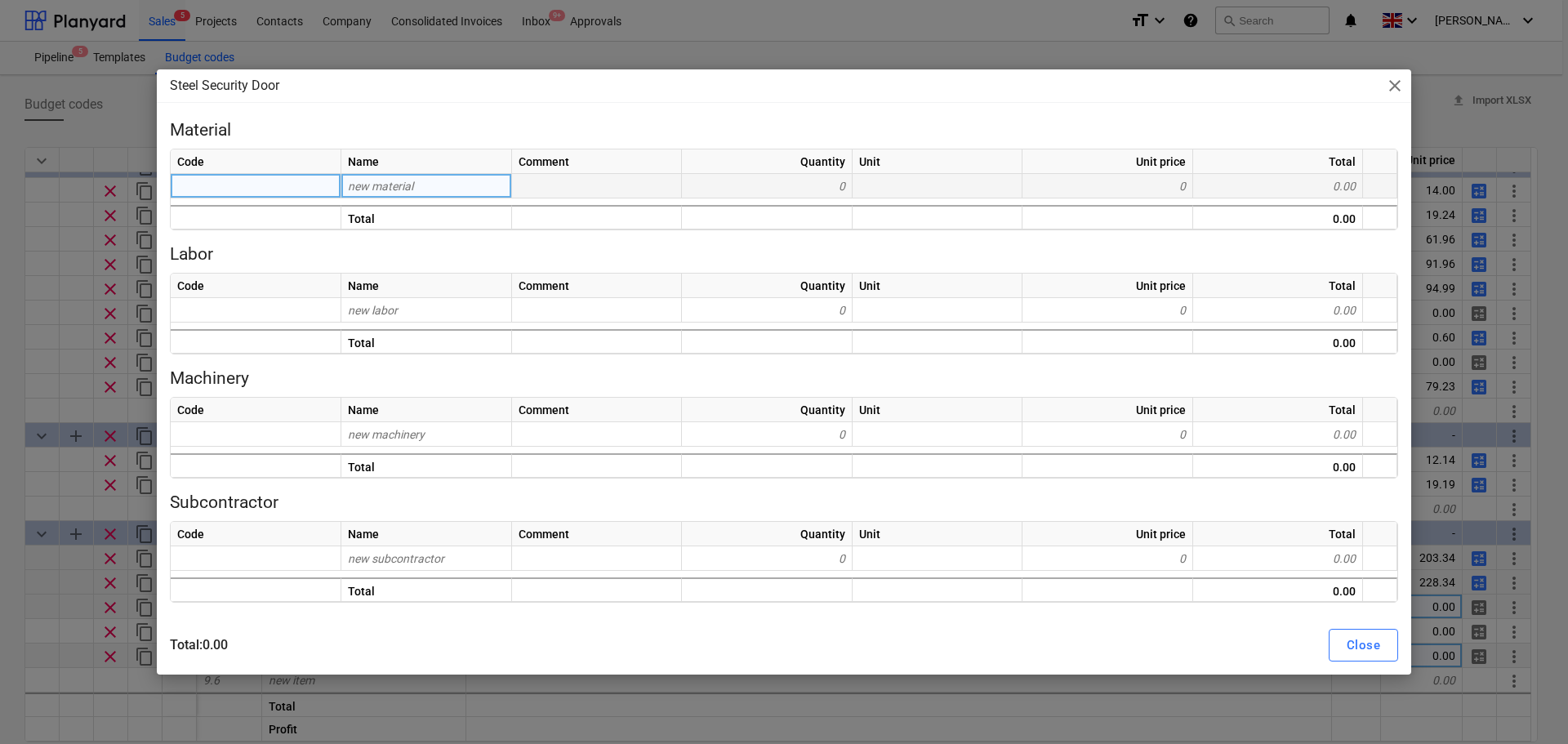
click at [409, 199] on div "Code Name Comment Quantity Unit Unit price Total new material 0 0 0.00 Total 0.…" at bounding box center [784, 189] width 1229 height 81
click at [420, 182] on div "new material" at bounding box center [427, 186] width 170 height 25
type input "s"
type input "Steel Door"
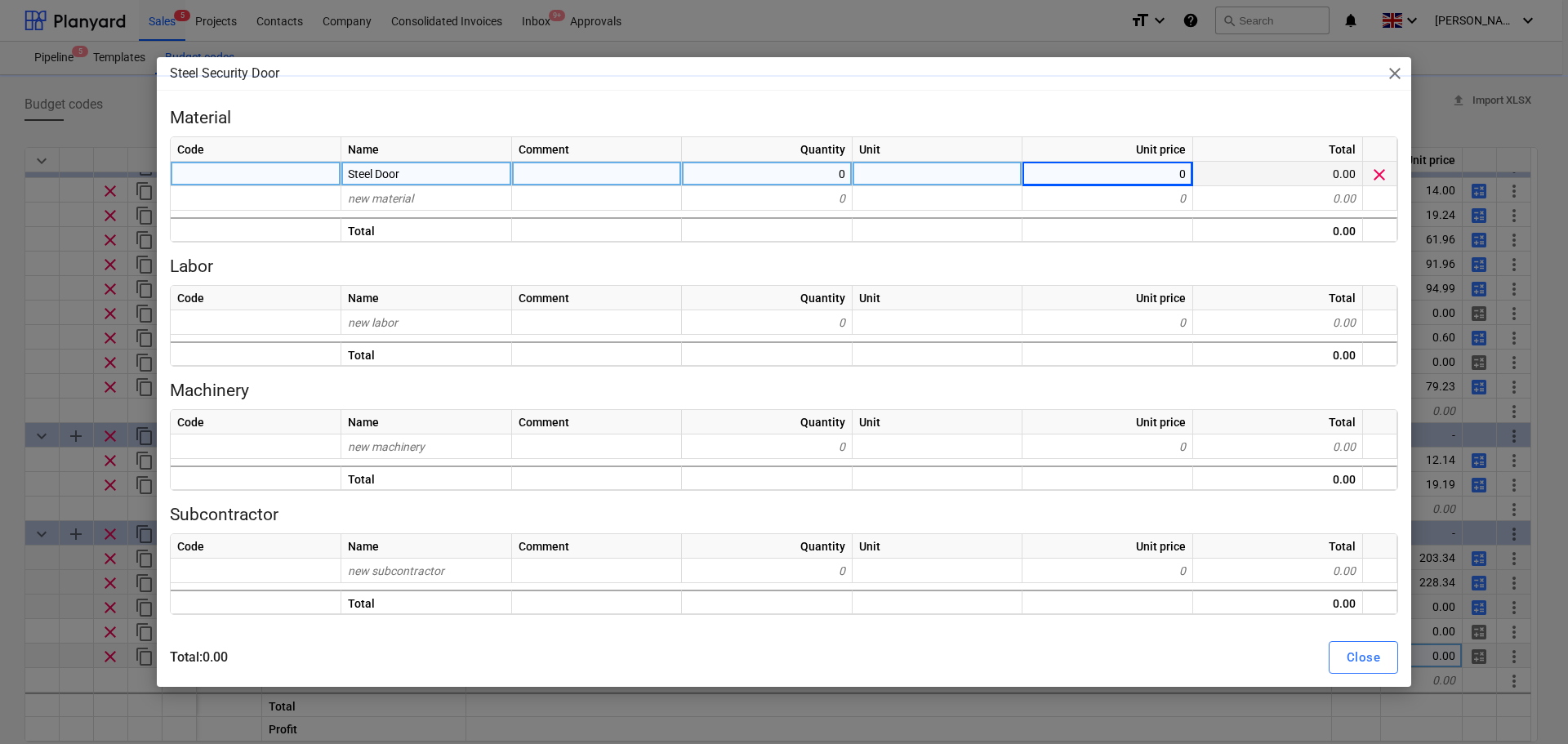
type textarea "x"
type input "1200"
type textarea "x"
type input "750"
type textarea "x"
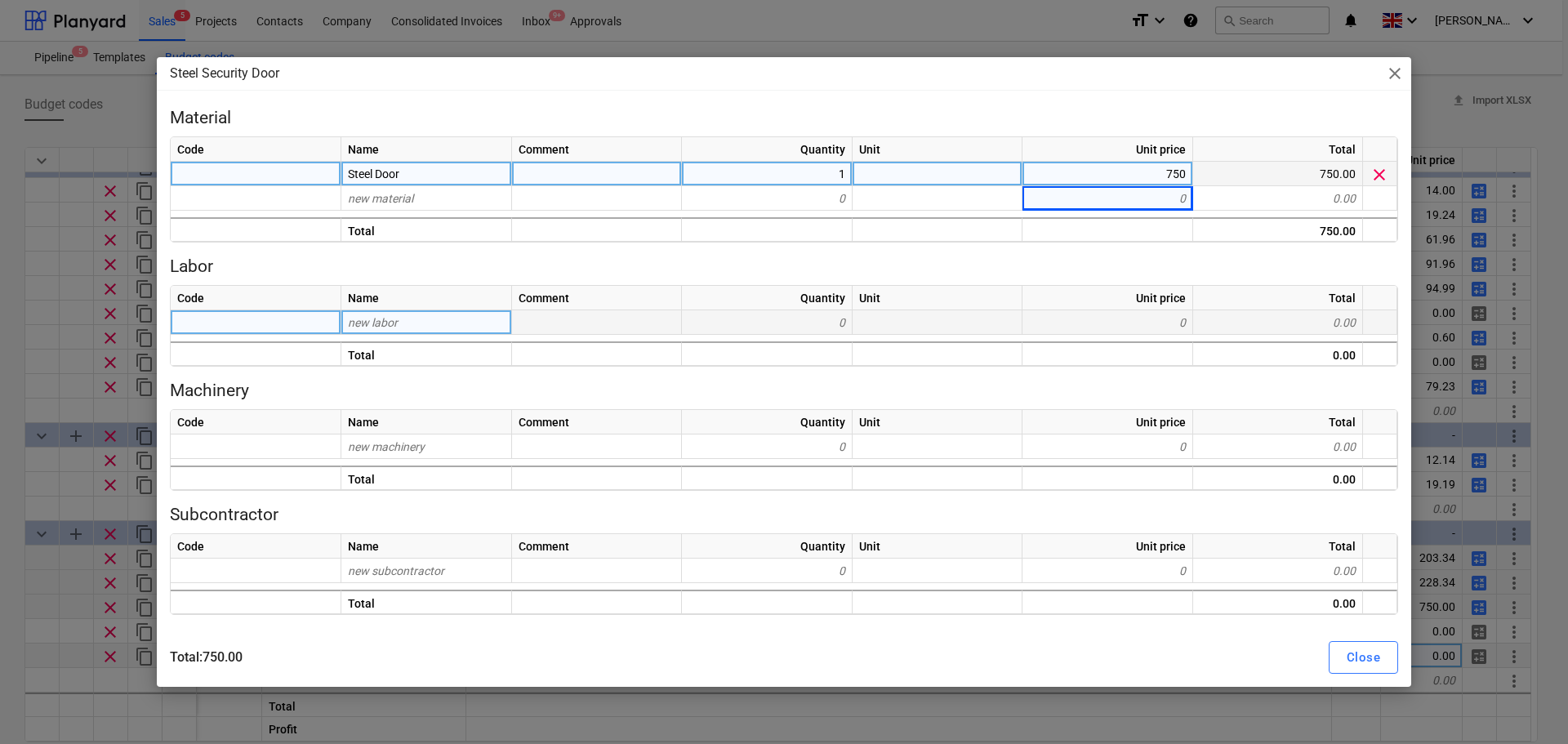
click at [485, 321] on div "new labor" at bounding box center [427, 323] width 170 height 25
type input "Install 1"
type textarea "x"
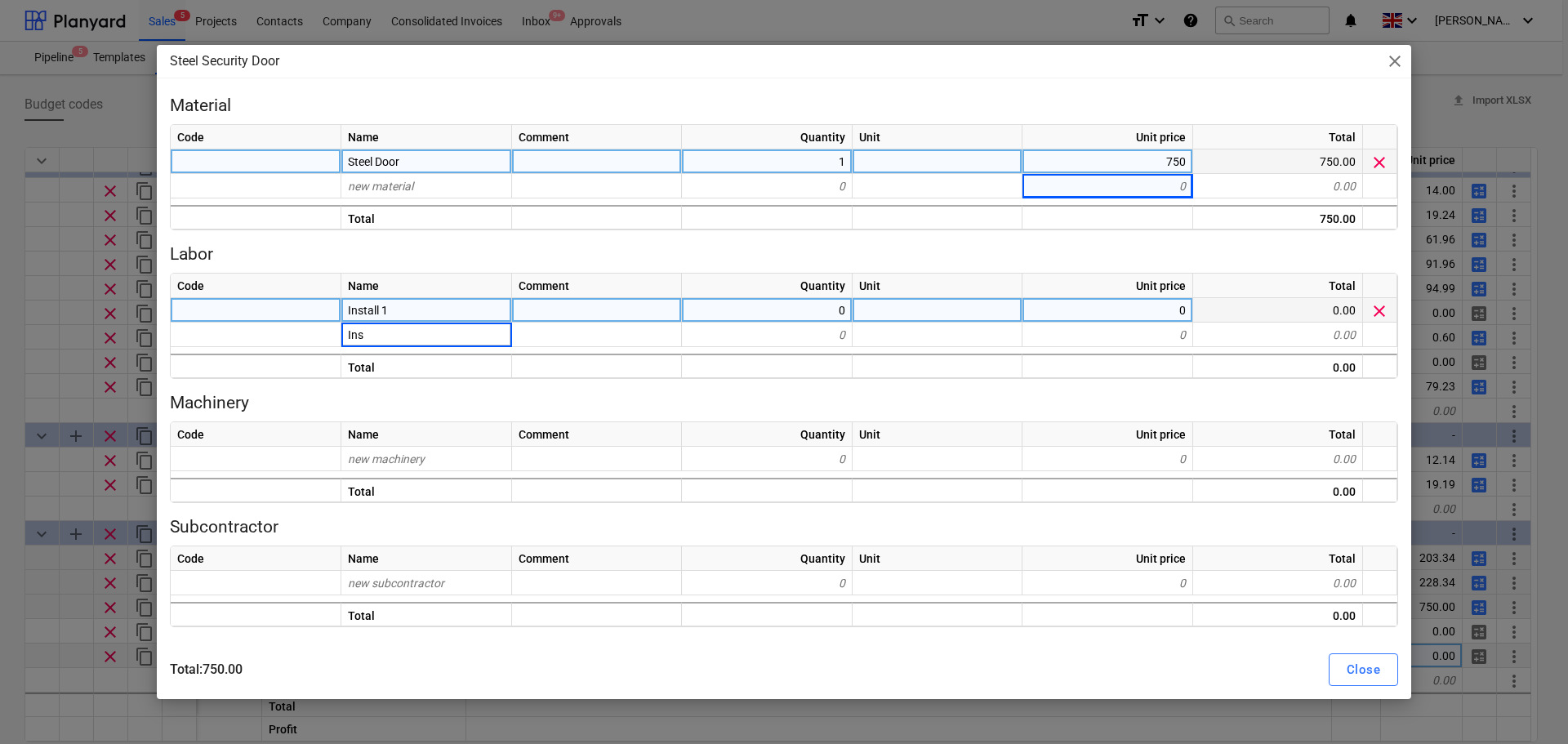
type input "Inst"
type input "all 2"
type textarea "x"
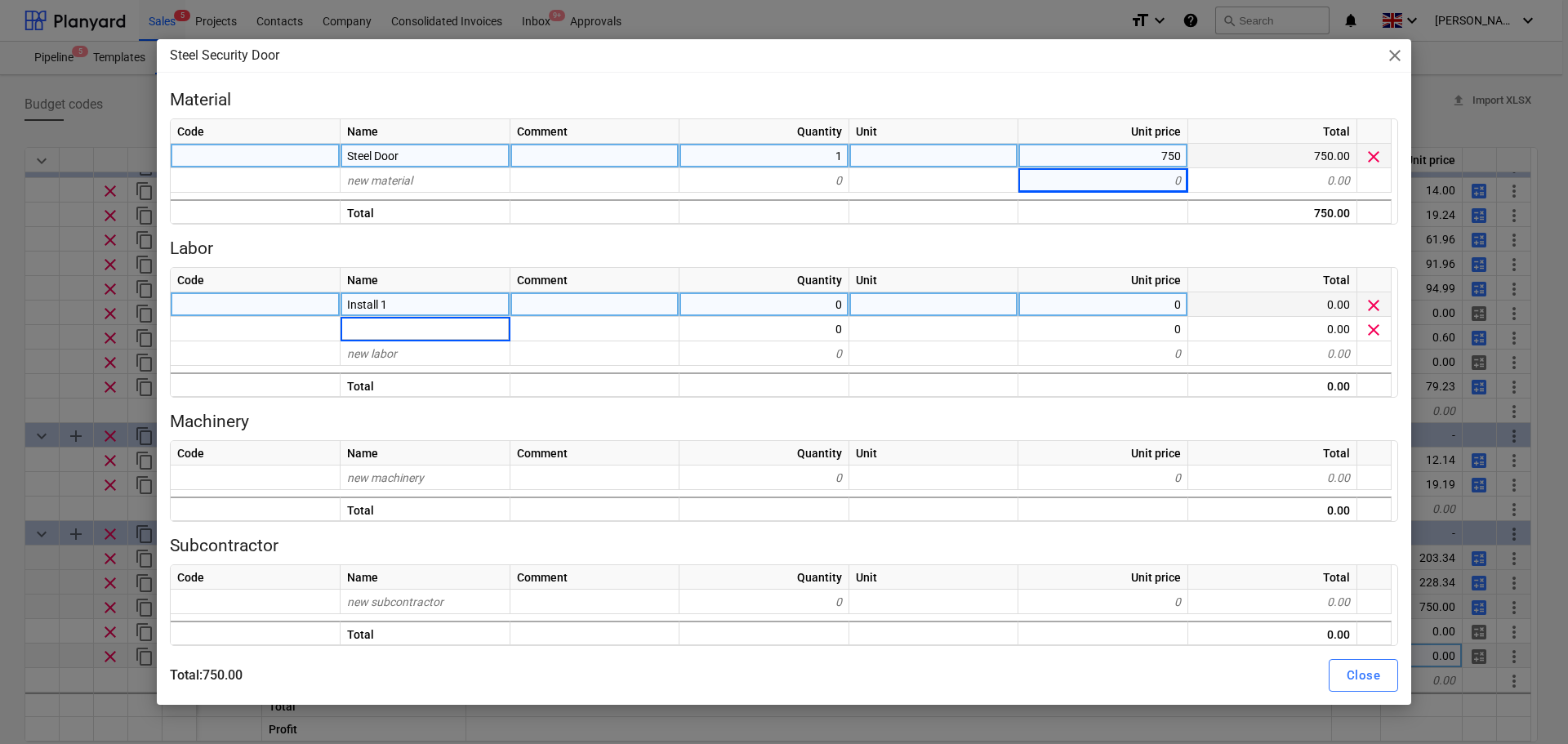
type textarea "x"
click at [457, 310] on div "Install 1" at bounding box center [425, 305] width 169 height 25
type input "Labour 1"
type textarea "x"
type input "Labour 2"
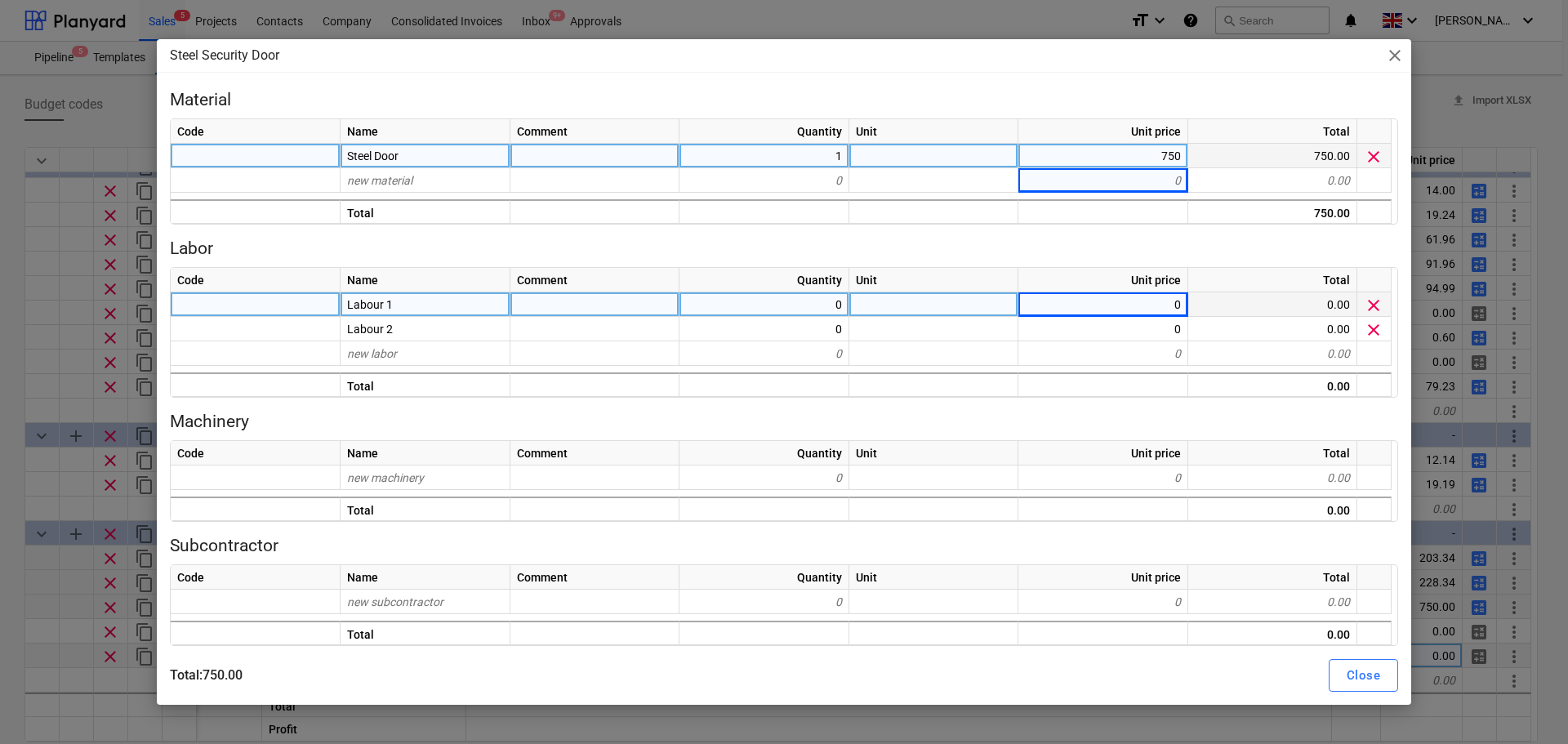
type textarea "x"
type input "48.89"
type textarea "x"
type input "48.89"
click at [1331, 672] on button "Close" at bounding box center [1363, 675] width 69 height 33
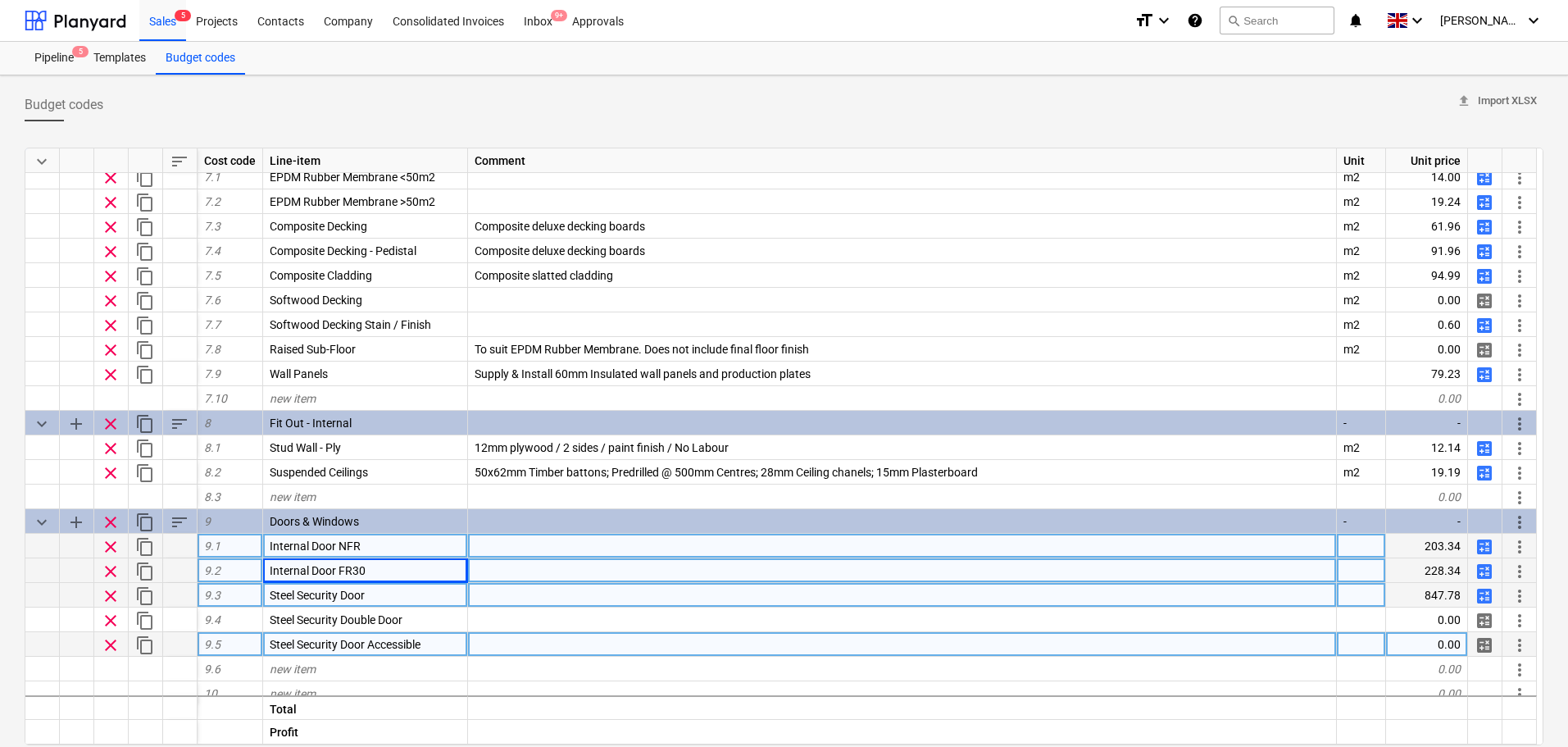
scroll to position [1593, 0]
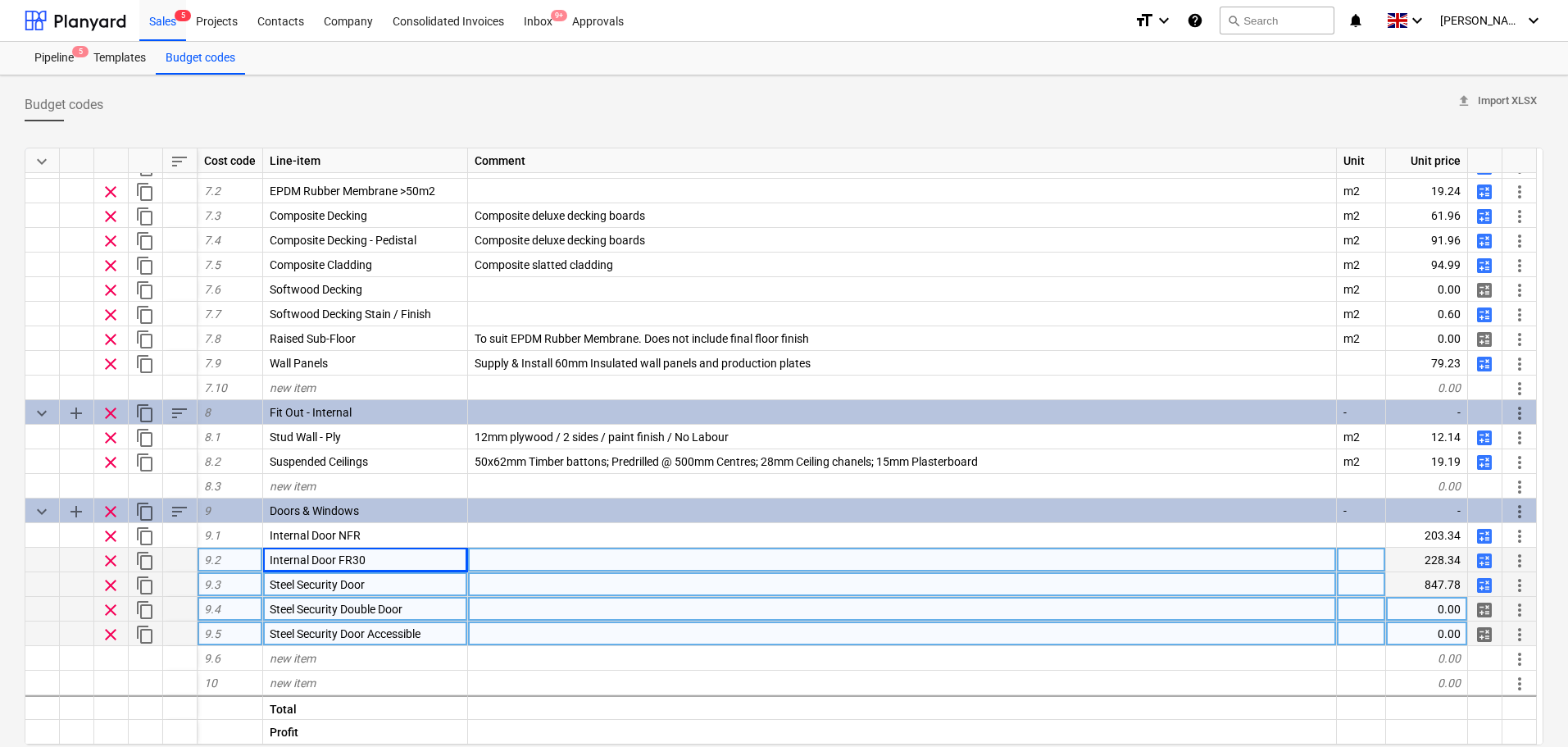
click at [1484, 612] on span "calculate" at bounding box center [1484, 610] width 20 height 20
click at [146, 589] on span "content_copy" at bounding box center [144, 585] width 20 height 20
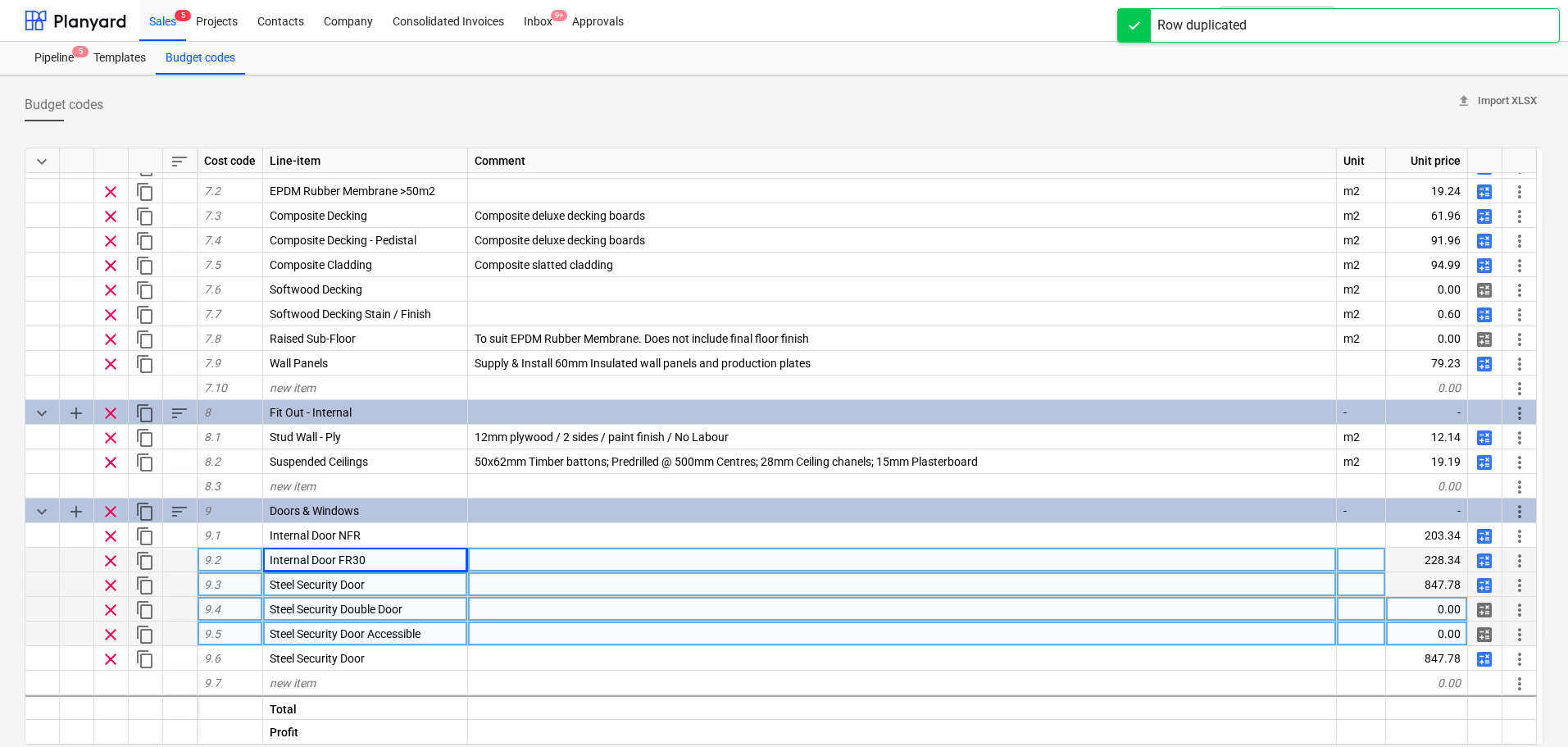
click at [114, 606] on span "clear" at bounding box center [110, 610] width 20 height 20
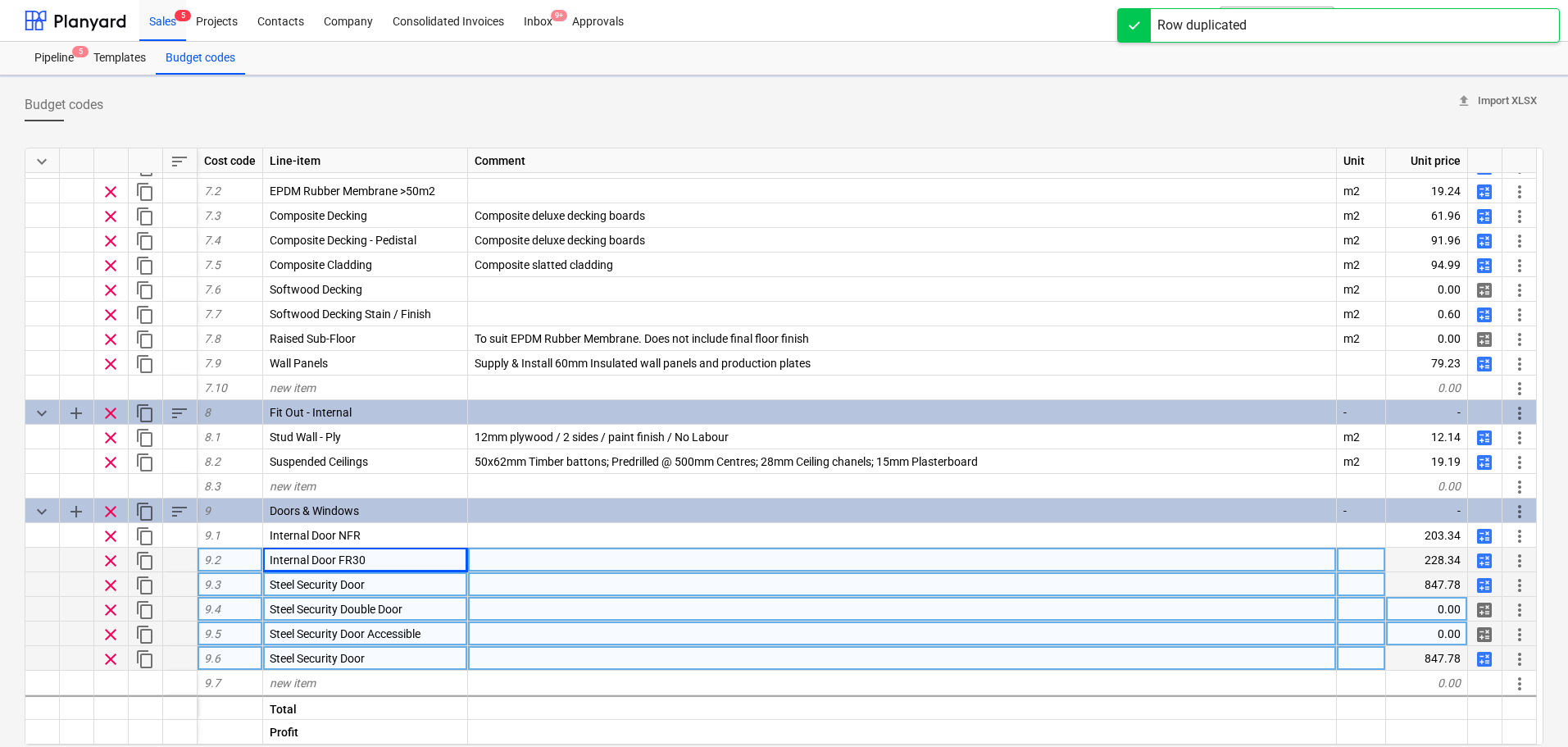
type textarea "x"
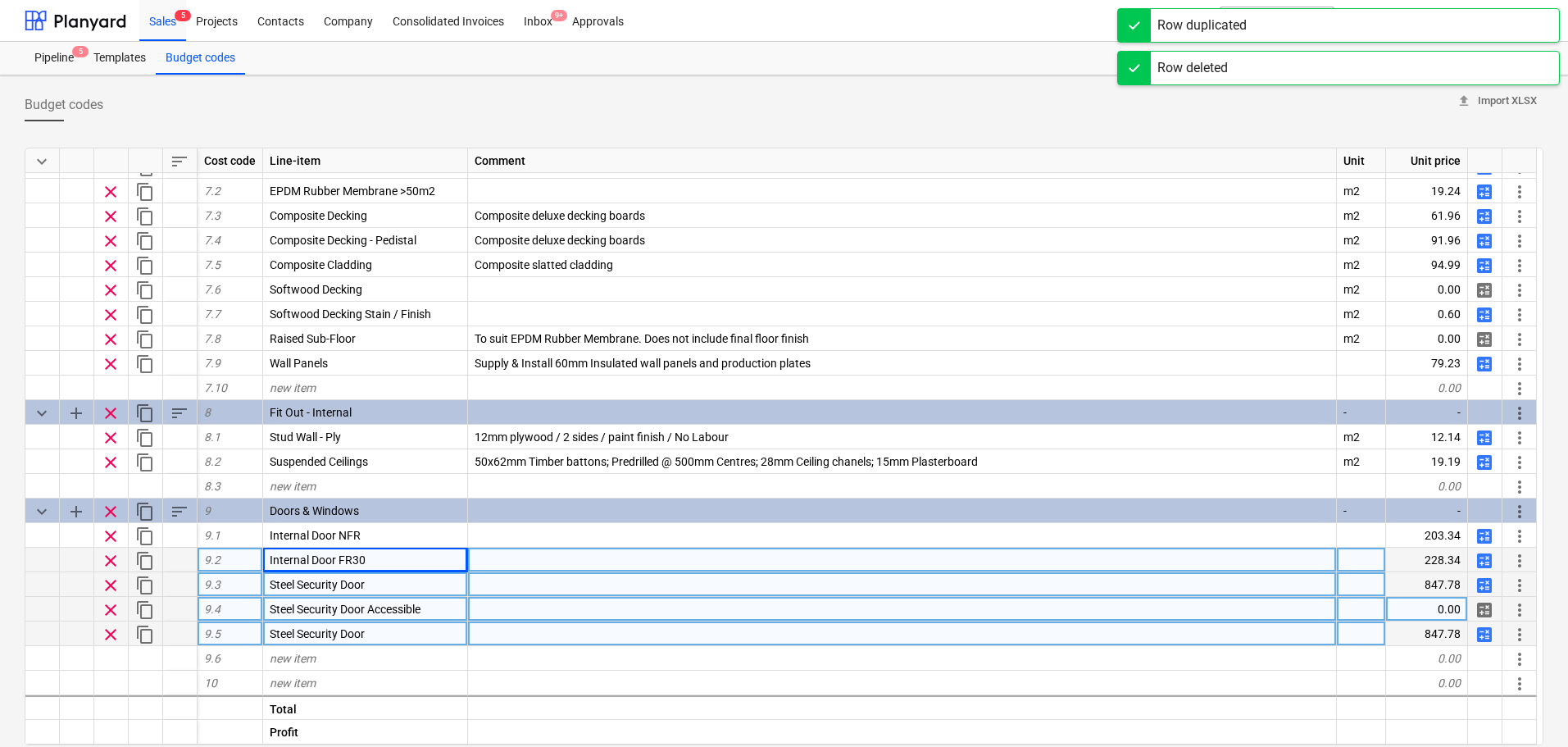
click at [392, 638] on div "Steel Security Door" at bounding box center [366, 634] width 205 height 25
click at [334, 626] on input "Steel Security Door" at bounding box center [365, 633] width 204 height 24
click at [338, 629] on input "Steel Security Door" at bounding box center [365, 633] width 204 height 24
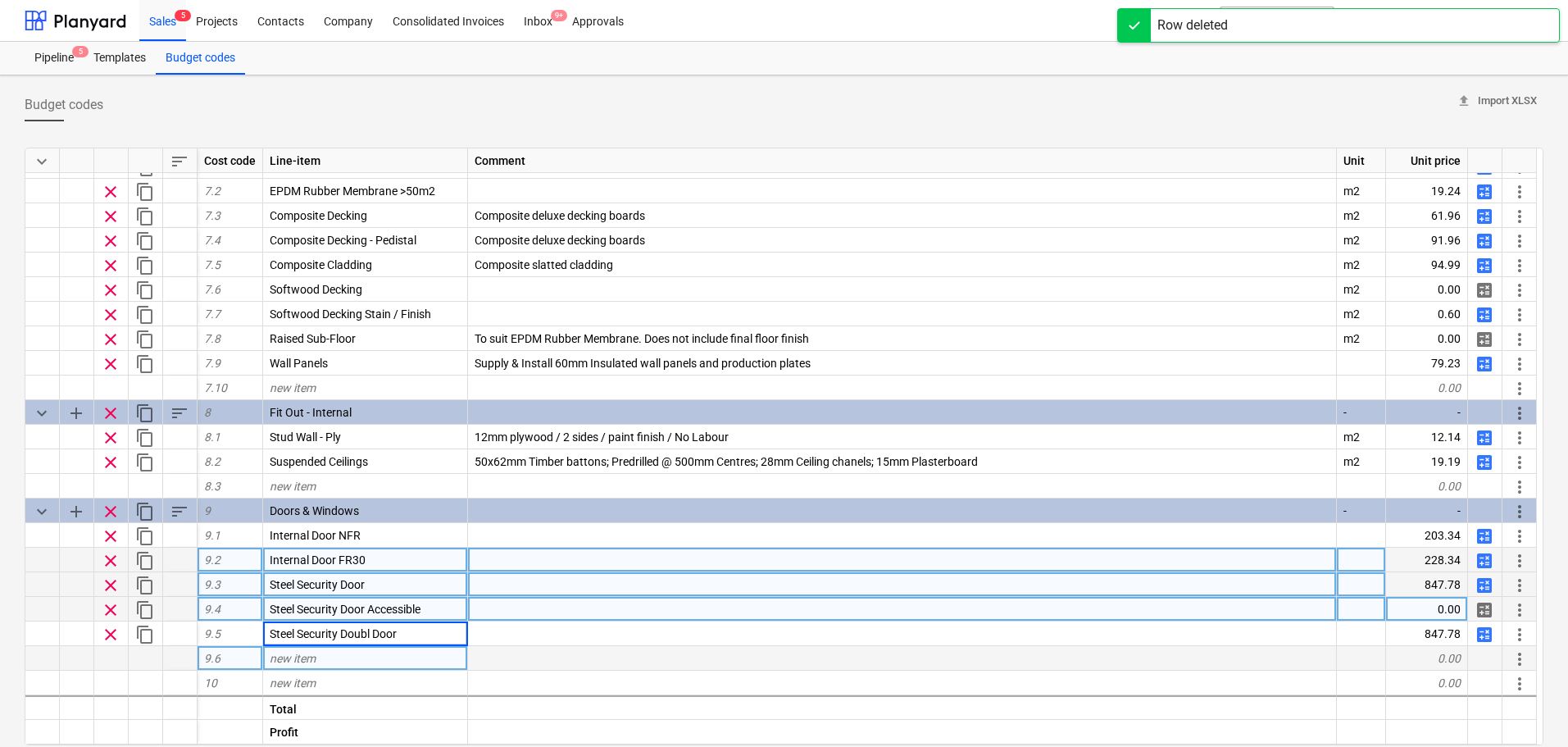
type input "Steel Security Double Door"
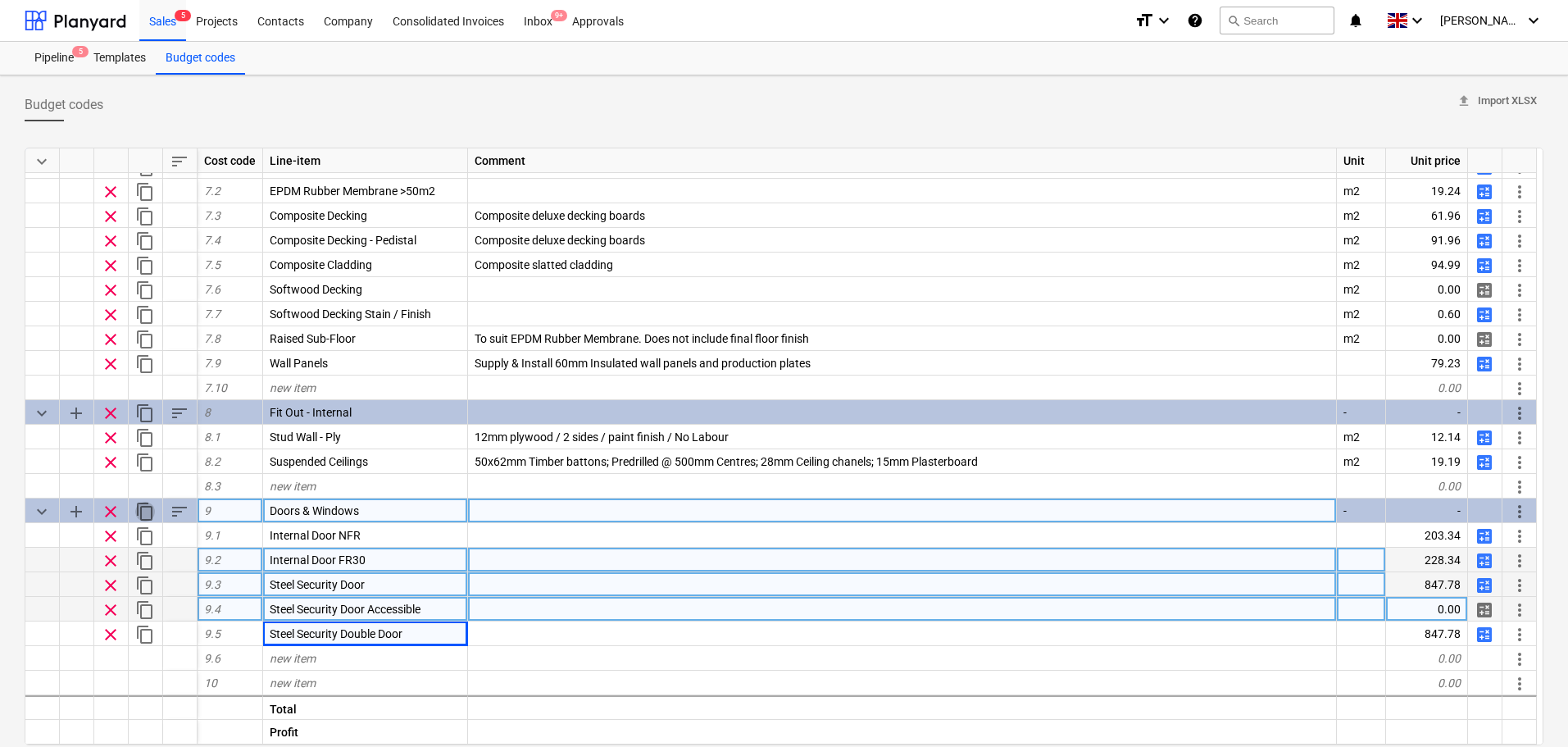
click at [143, 508] on span "content_copy" at bounding box center [144, 511] width 20 height 20
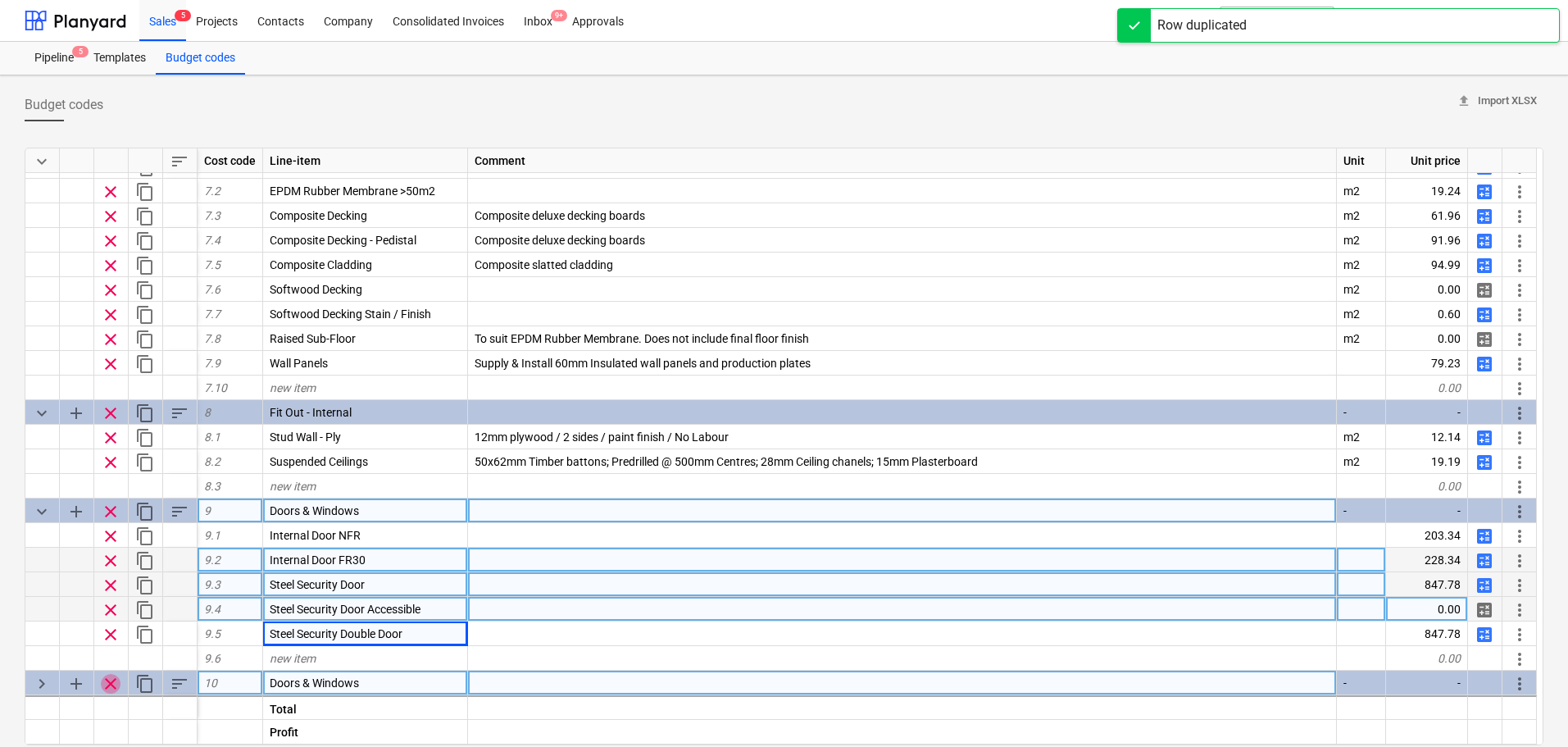
click at [110, 684] on span "clear" at bounding box center [110, 683] width 20 height 20
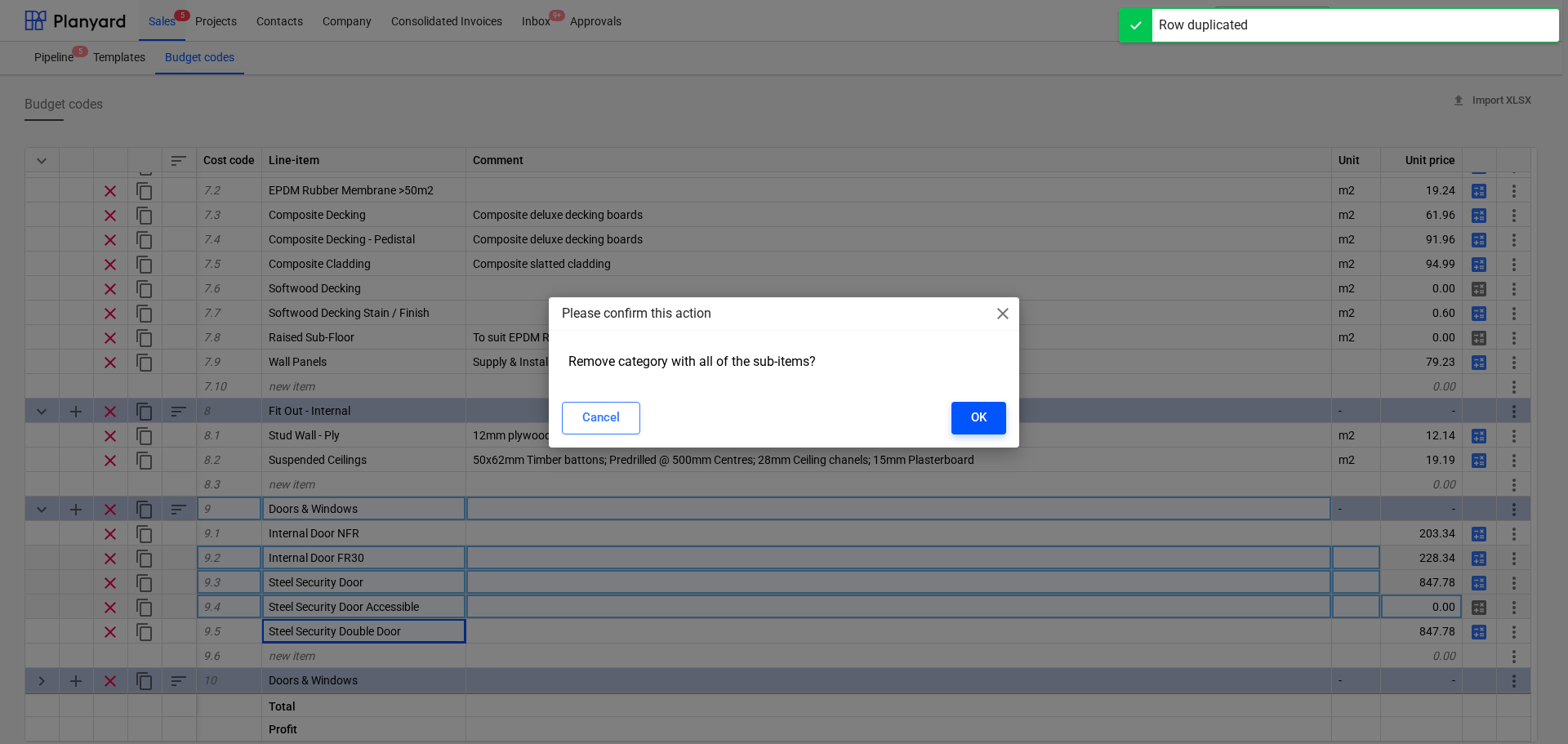
click at [971, 413] on div "OK" at bounding box center [979, 417] width 15 height 21
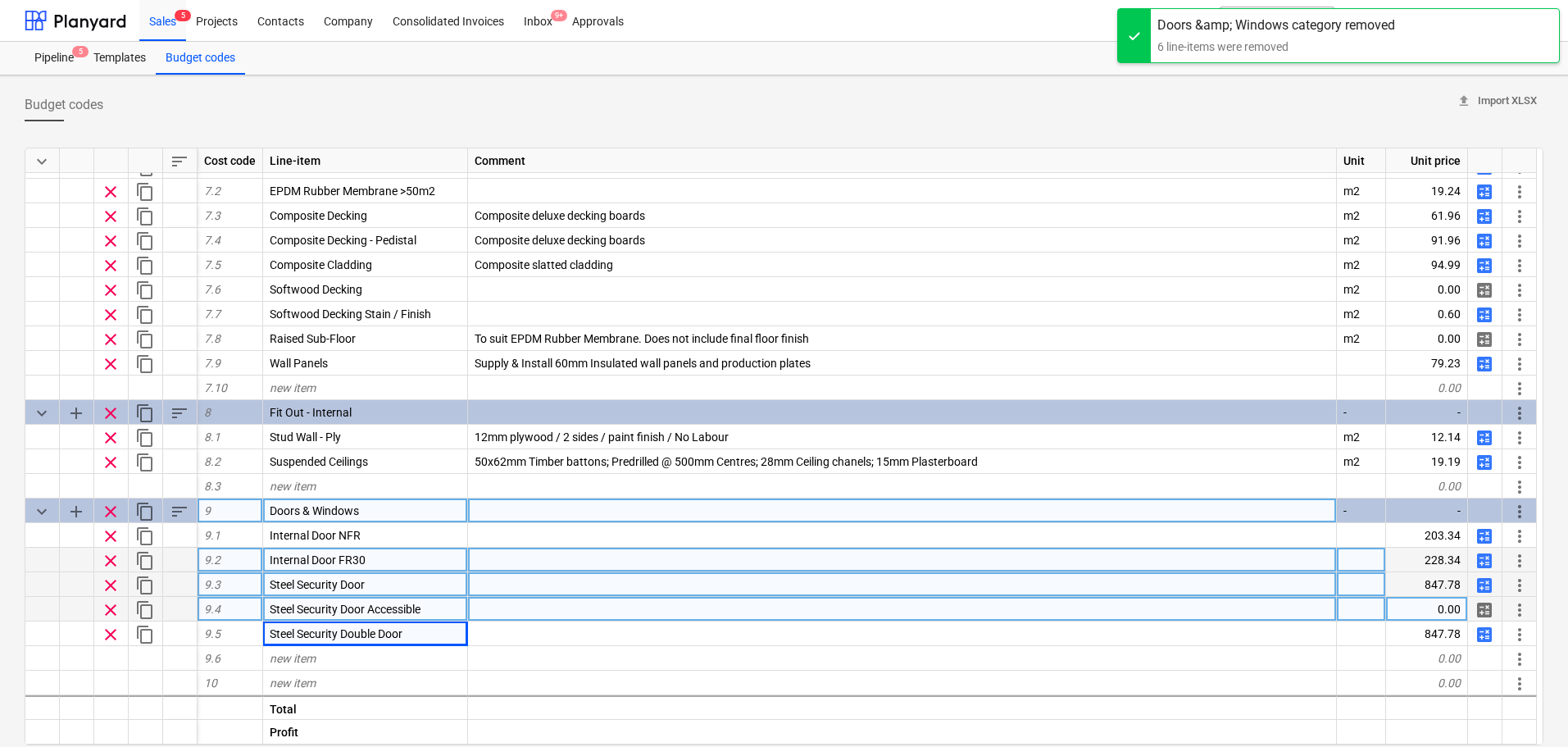
click at [179, 509] on span "sort" at bounding box center [180, 511] width 20 height 20
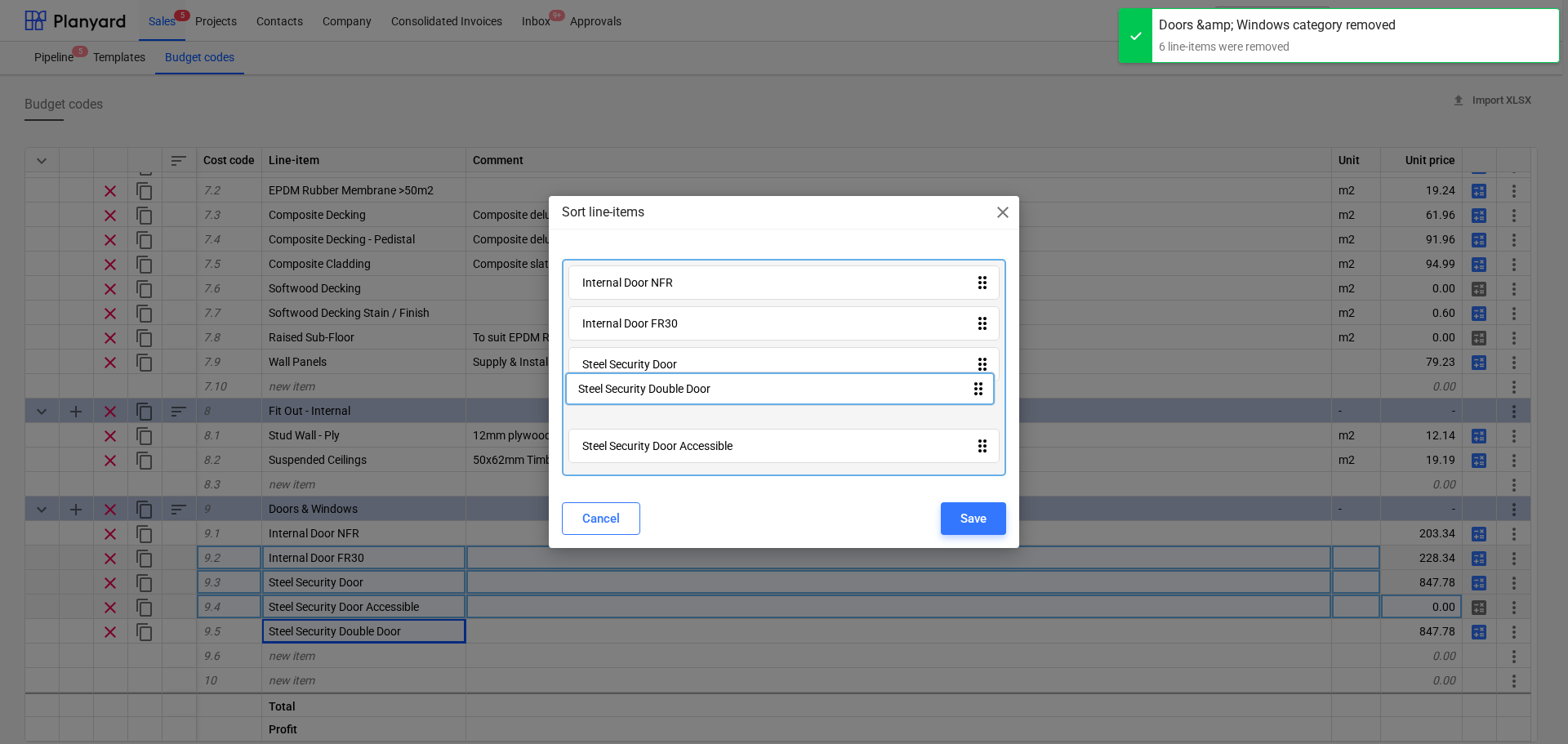
drag, startPoint x: 658, startPoint y: 458, endPoint x: 652, endPoint y: 397, distance: 61.3
click at [652, 397] on div "Internal Door NFR drag_indicator Internal Door FR30 drag_indicator Steel Securi…" at bounding box center [784, 366] width 444 height 217
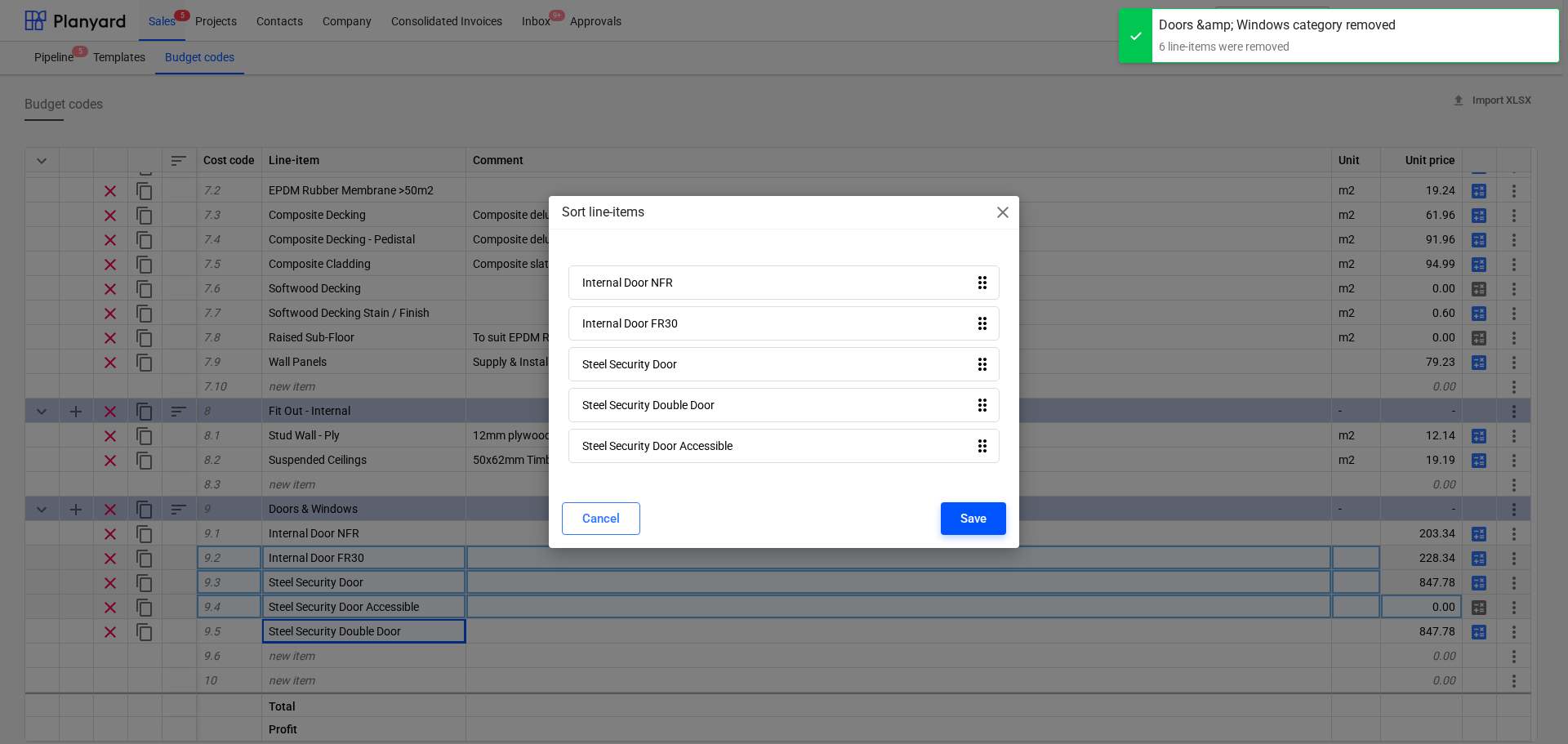
click at [968, 520] on div "Save" at bounding box center [974, 519] width 27 height 21
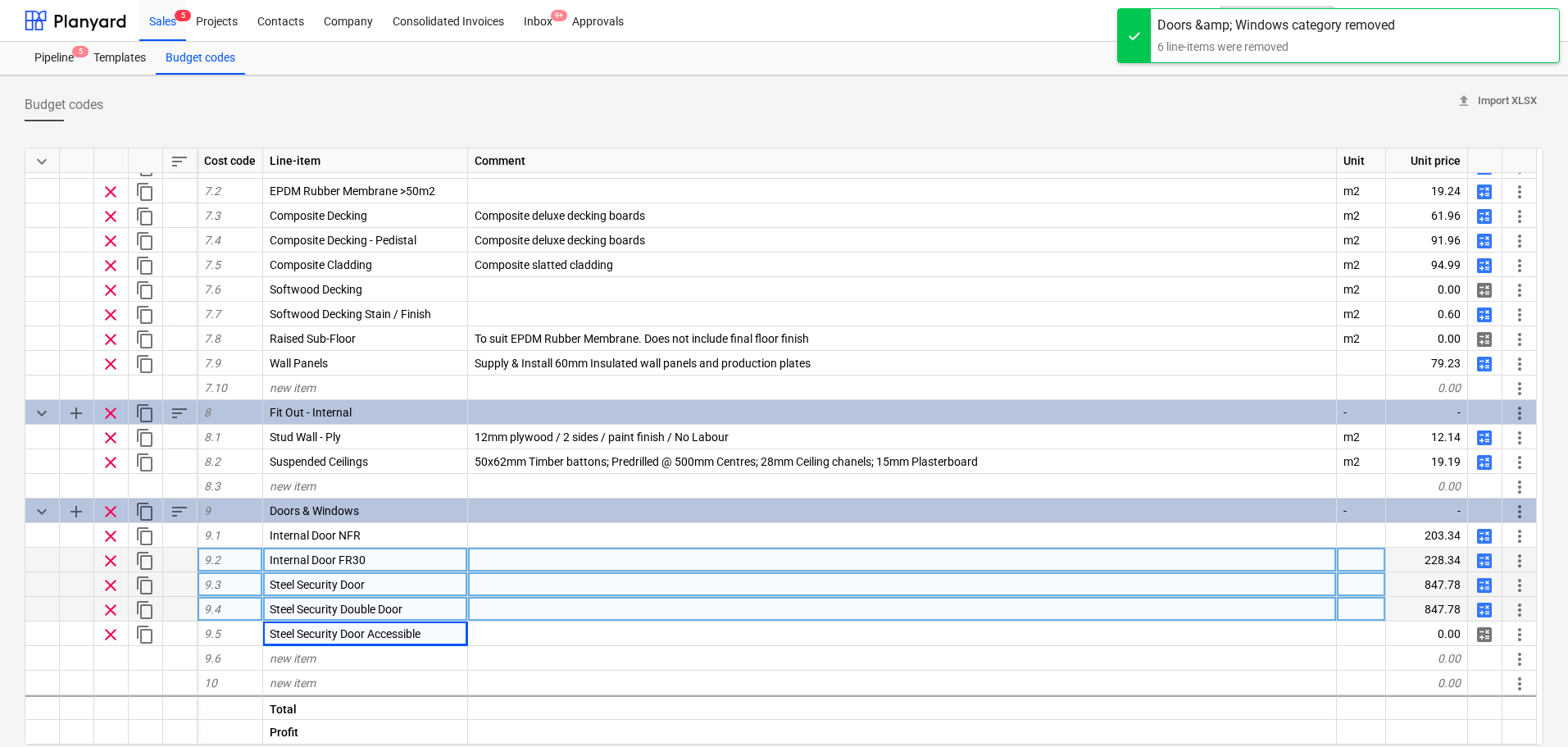
click at [1486, 580] on span "calculate" at bounding box center [1484, 585] width 20 height 20
type textarea "x"
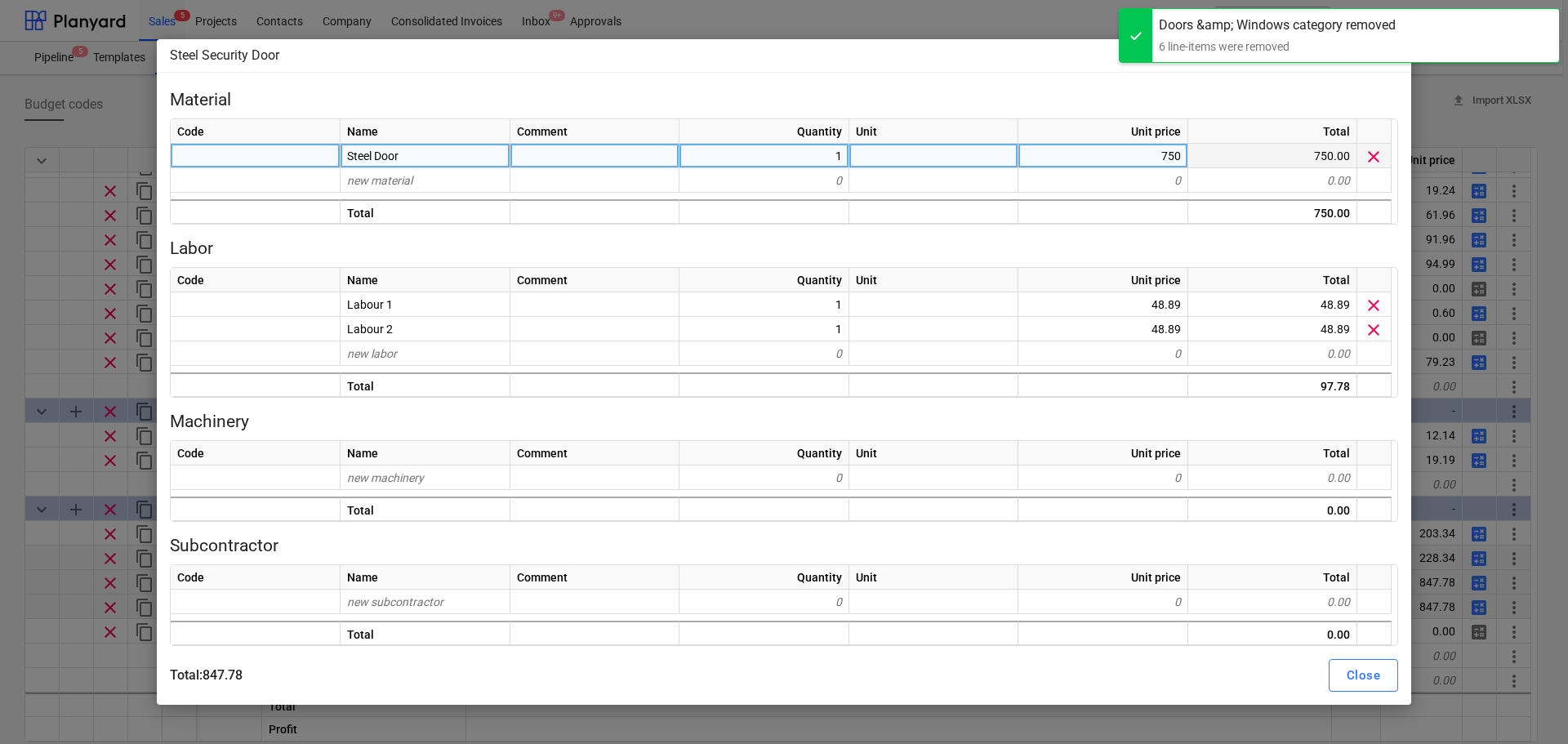
click at [1142, 160] on div "750" at bounding box center [1103, 156] width 169 height 25
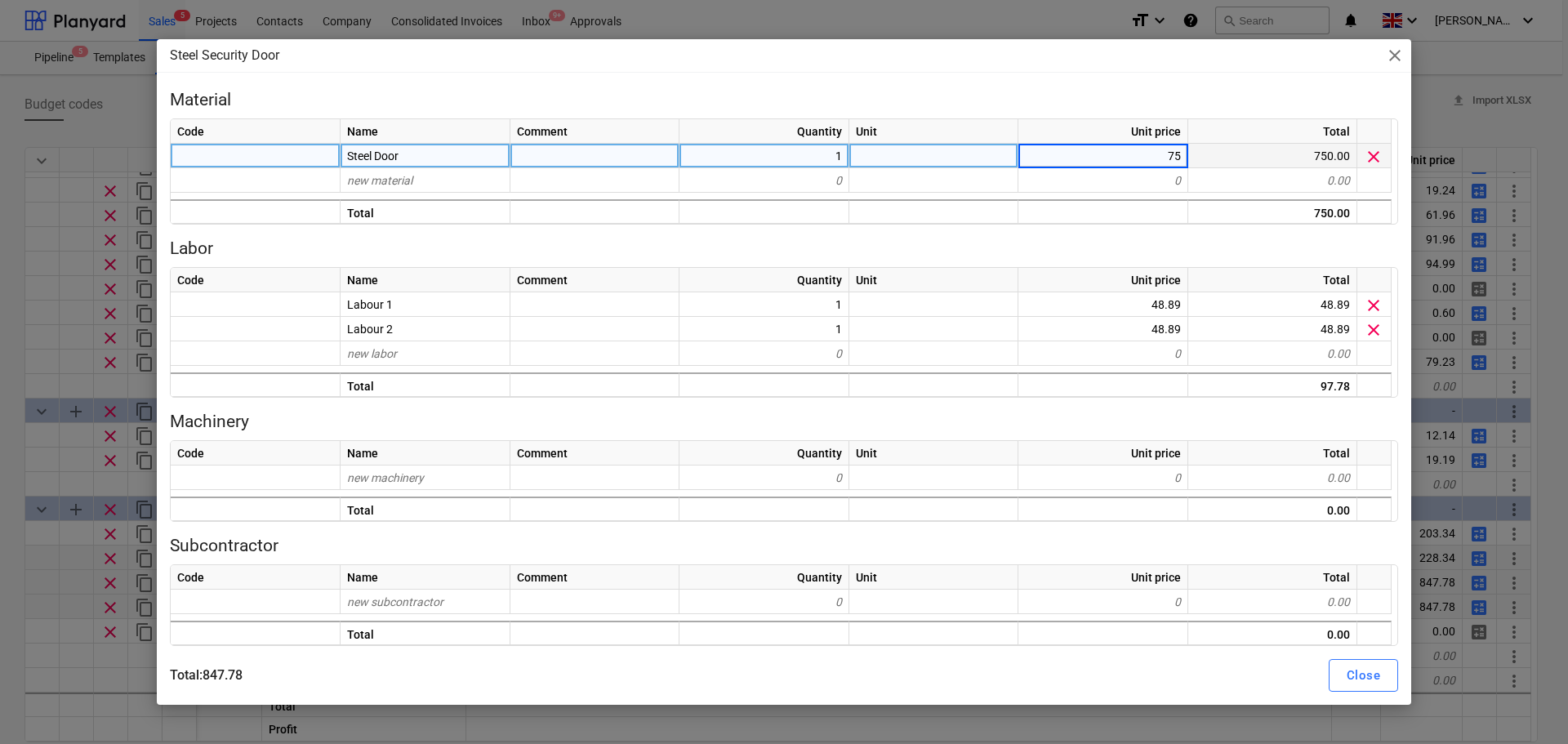
type input "7"
type input "680"
click at [1329, 673] on button "Close" at bounding box center [1363, 675] width 69 height 33
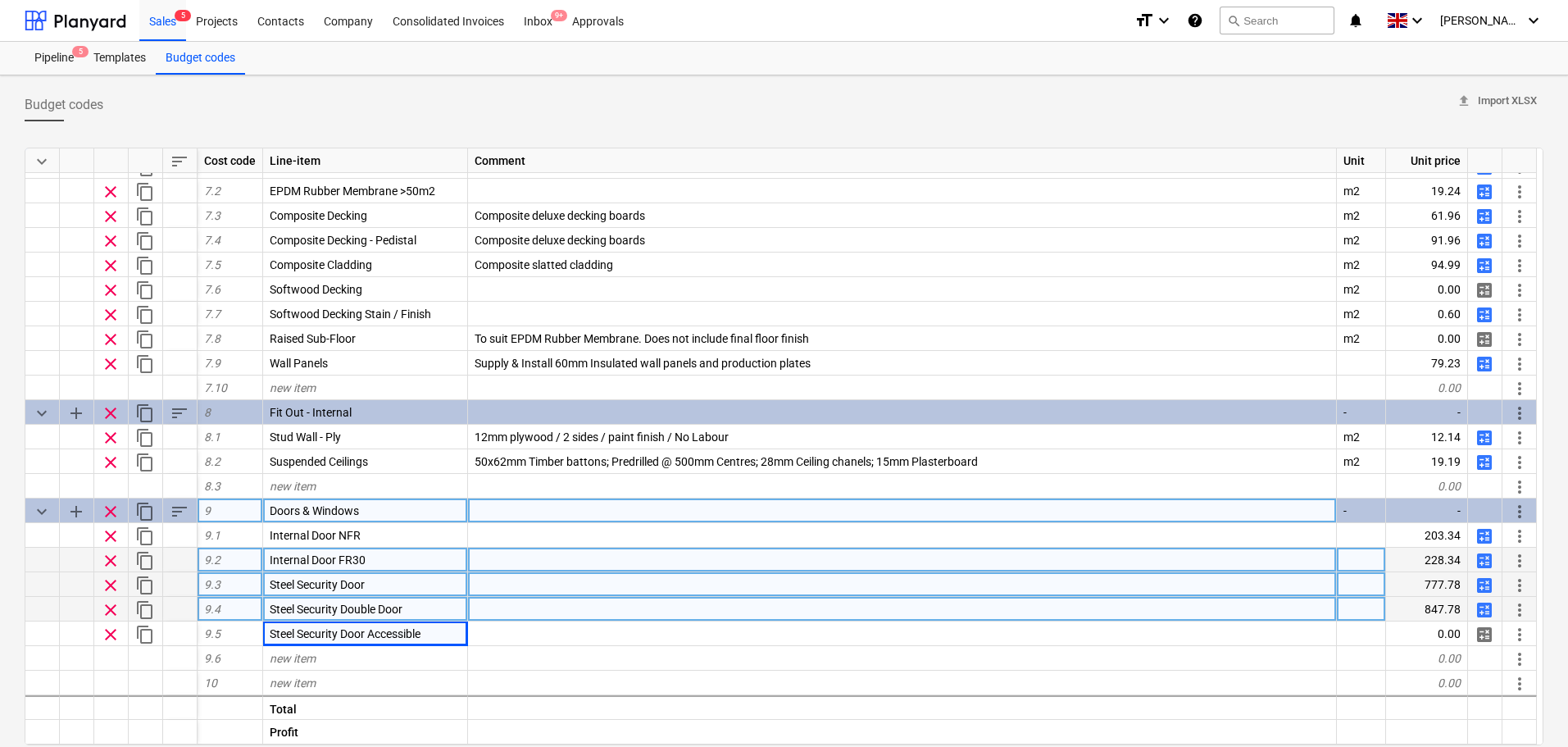
click at [177, 512] on span "sort" at bounding box center [180, 511] width 20 height 20
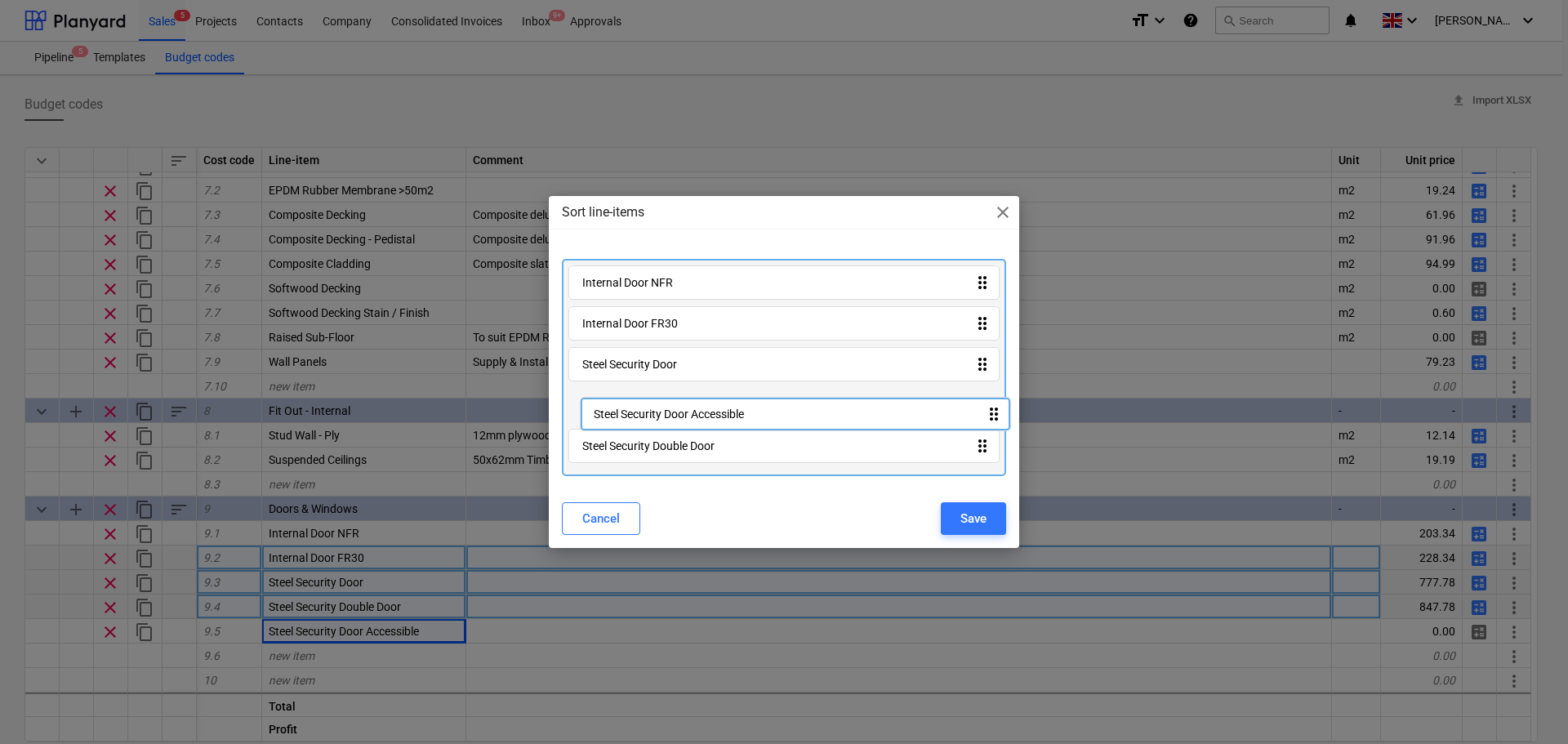
drag, startPoint x: 661, startPoint y: 455, endPoint x: 674, endPoint y: 419, distance: 38.3
click at [674, 419] on div "Internal Door NFR drag_indicator Internal Door FR30 drag_indicator Steel Securi…" at bounding box center [784, 366] width 444 height 217
click at [967, 515] on div "Save" at bounding box center [974, 519] width 27 height 21
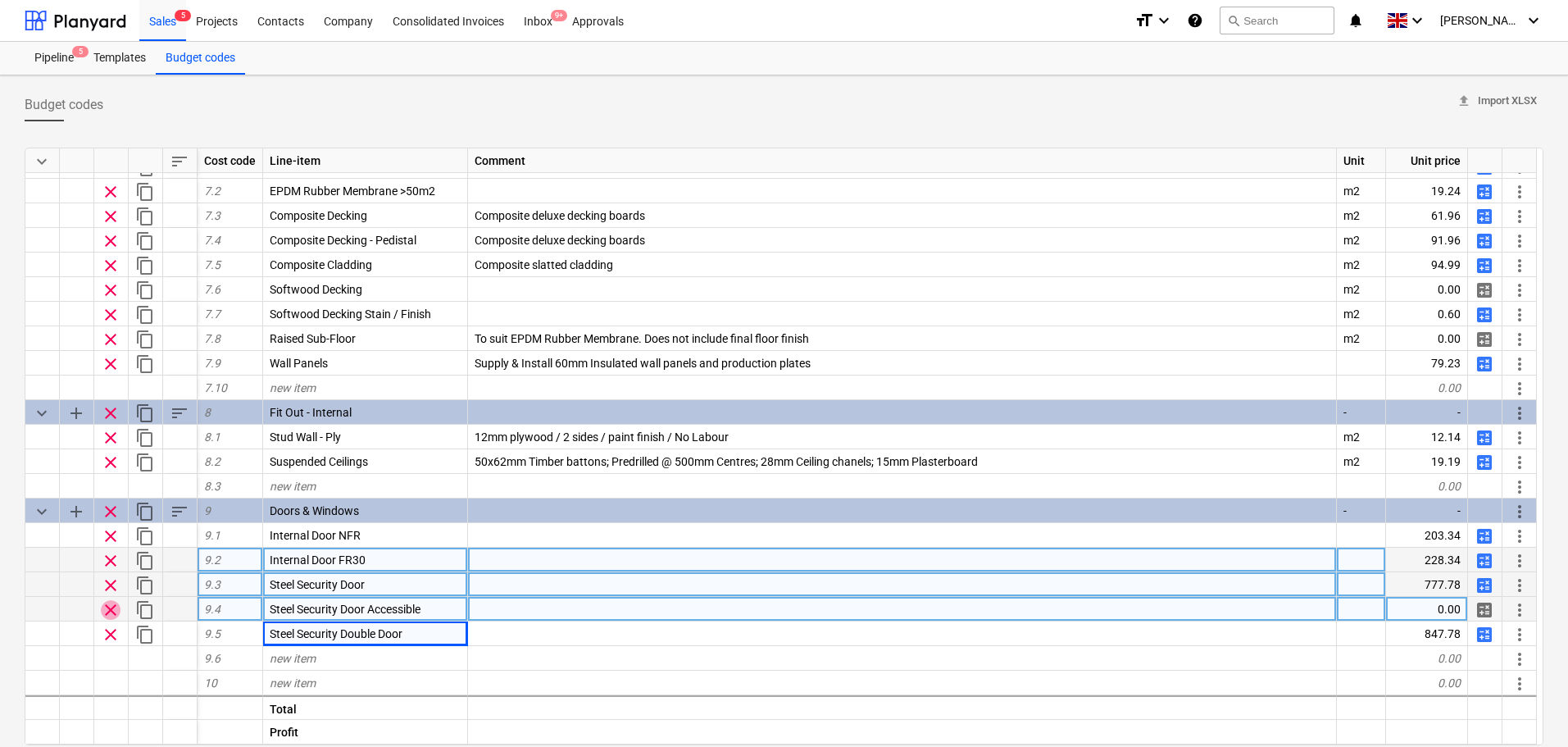
click at [105, 607] on span "clear" at bounding box center [110, 610] width 20 height 20
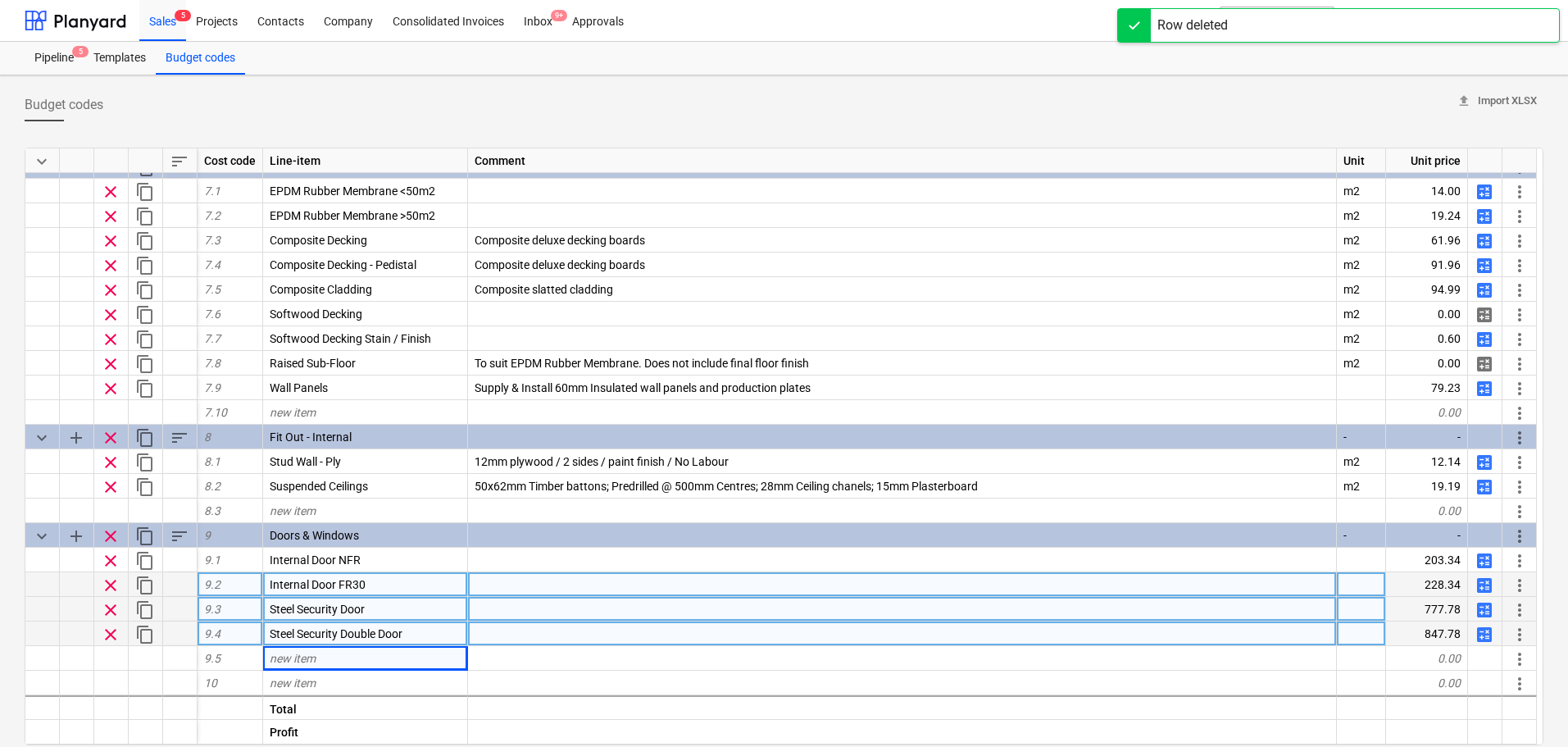
scroll to position [1568, 0]
click at [145, 607] on span "content_copy" at bounding box center [144, 610] width 20 height 20
type textarea "x"
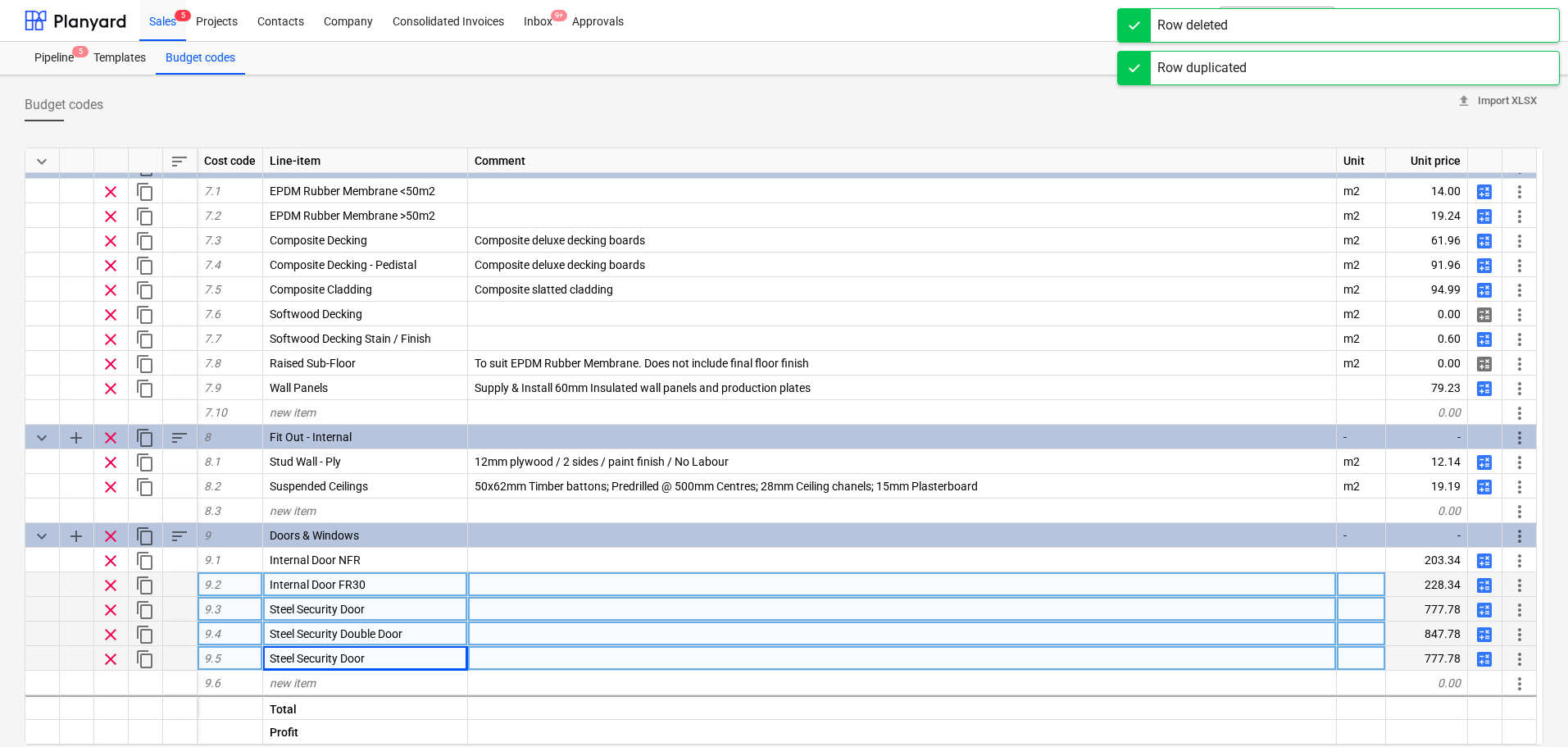
click at [411, 658] on div "Steel Security Door" at bounding box center [366, 659] width 205 height 25
click at [411, 658] on input "Steel Security Door" at bounding box center [365, 658] width 204 height 24
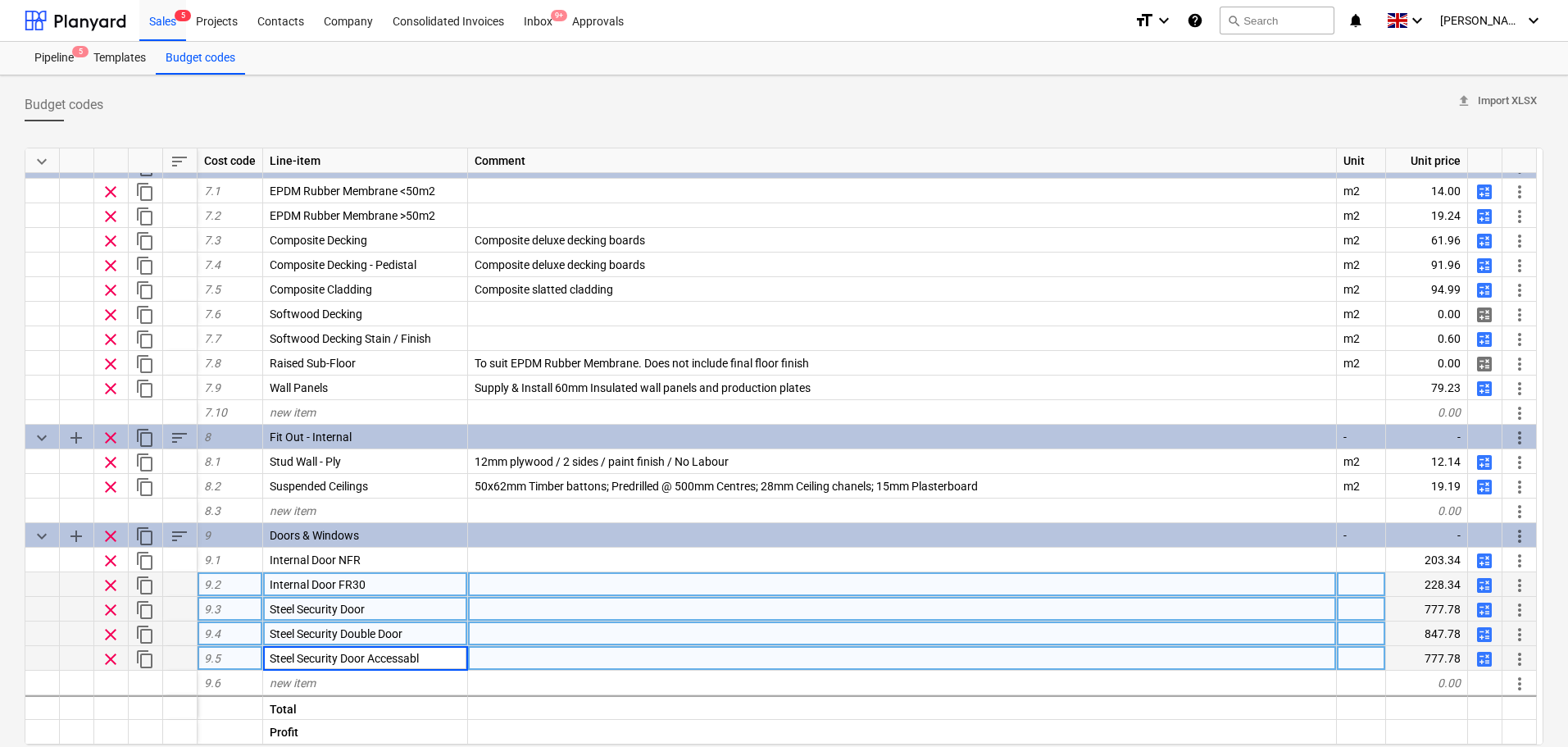
type input "Steel Security Door Accessable"
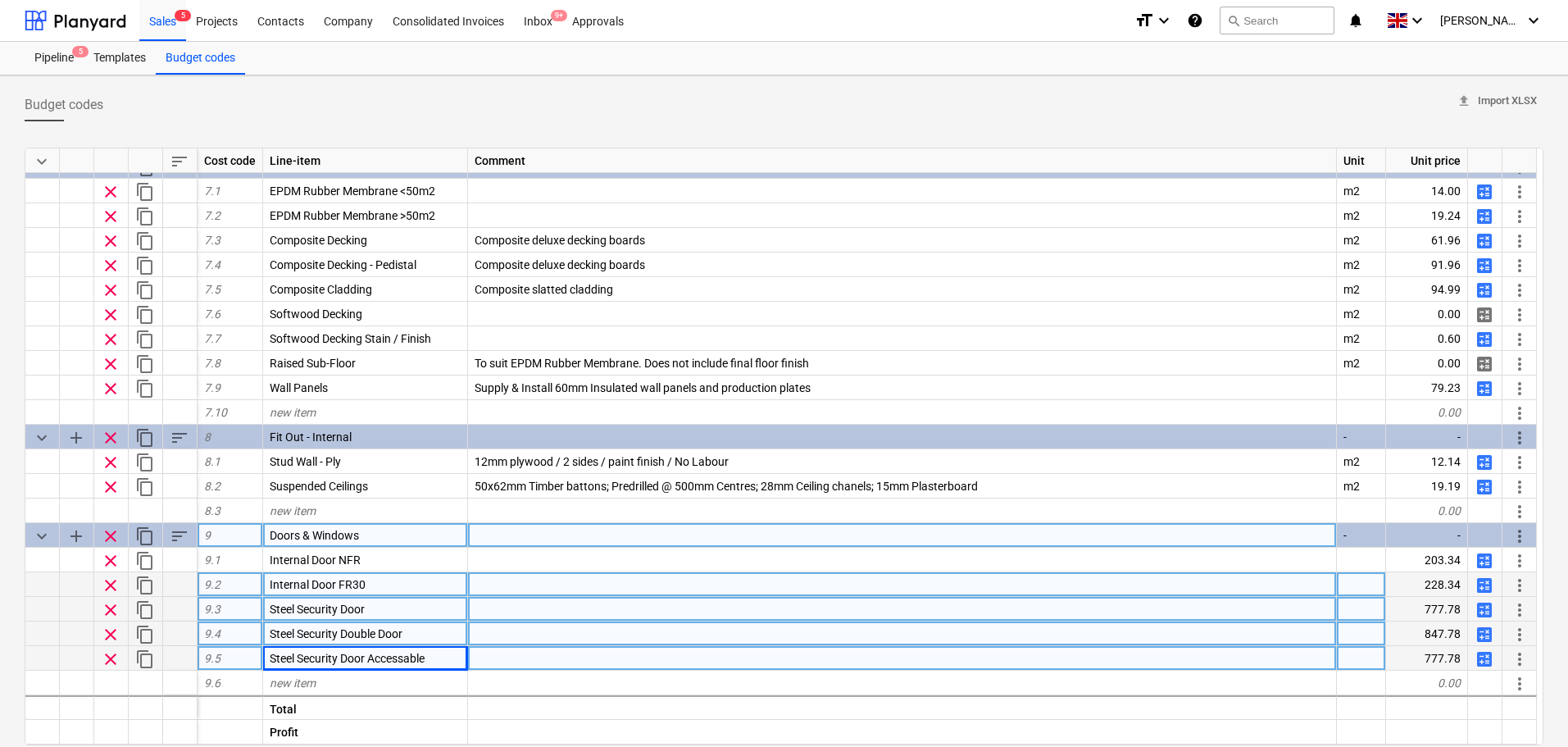
click at [173, 535] on span "sort" at bounding box center [180, 536] width 20 height 20
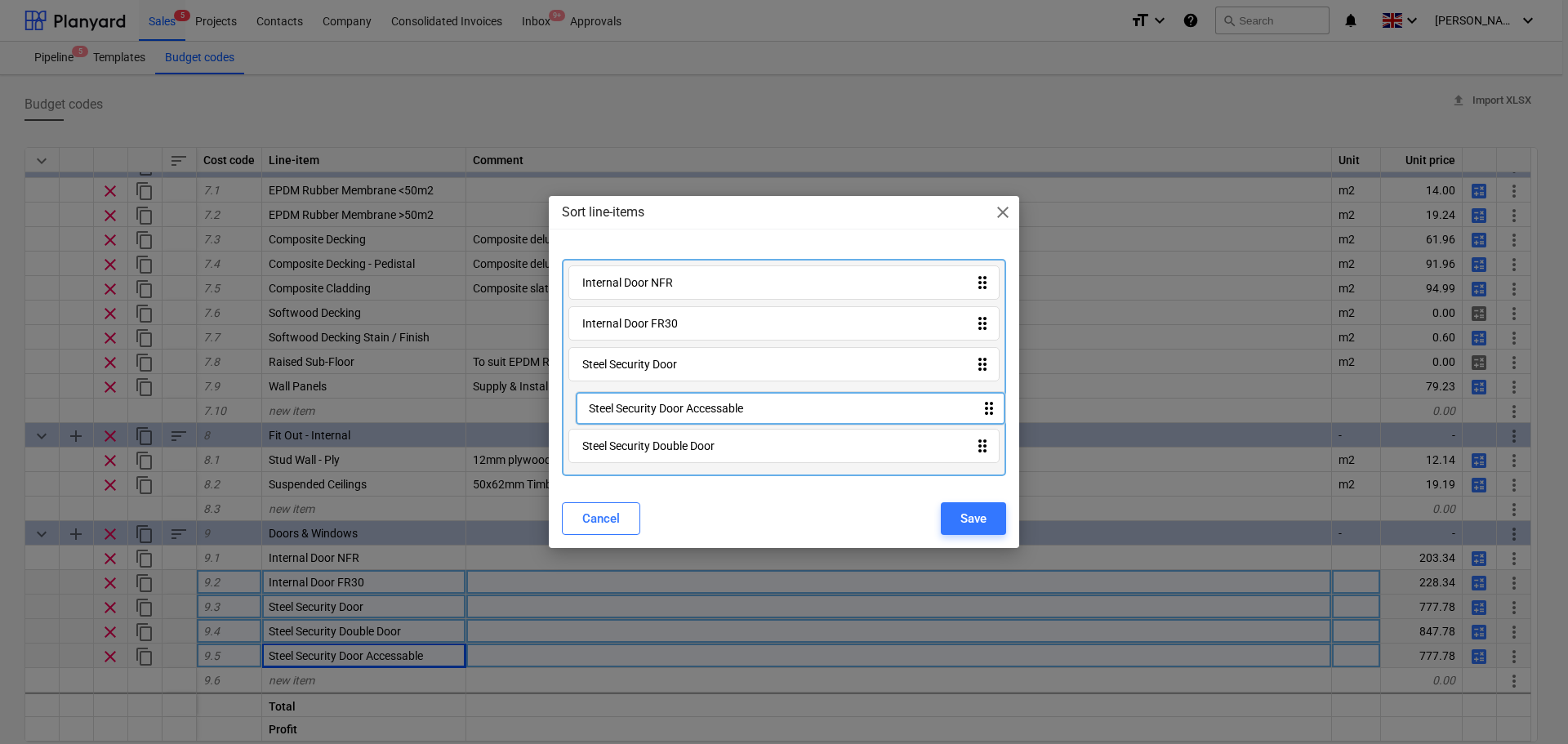
drag, startPoint x: 652, startPoint y: 418, endPoint x: 659, endPoint y: 397, distance: 22.1
click at [659, 397] on div "Internal Door NFR drag_indicator Internal Door FR30 drag_indicator Steel Securi…" at bounding box center [784, 366] width 444 height 217
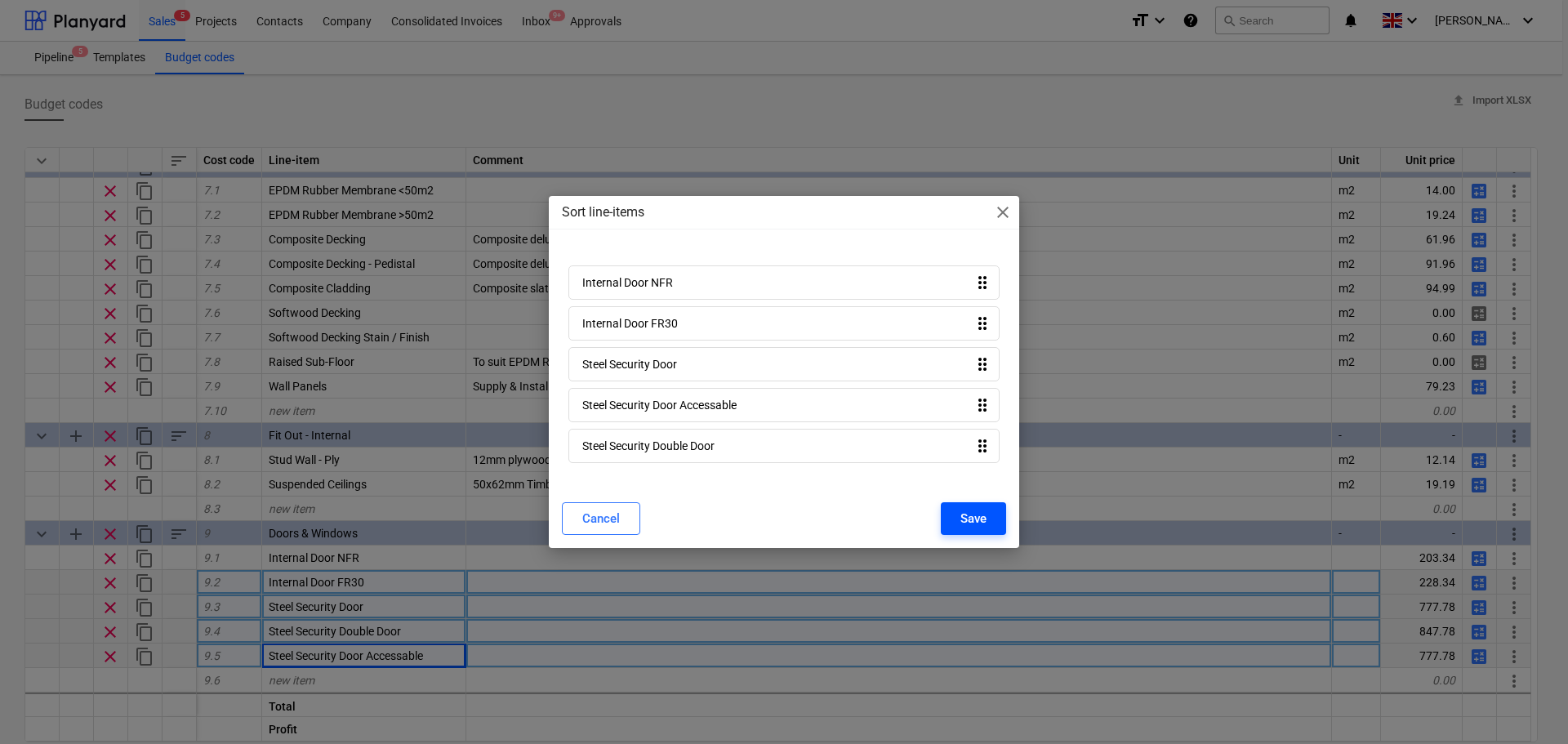
click at [962, 510] on div "Save" at bounding box center [974, 519] width 27 height 21
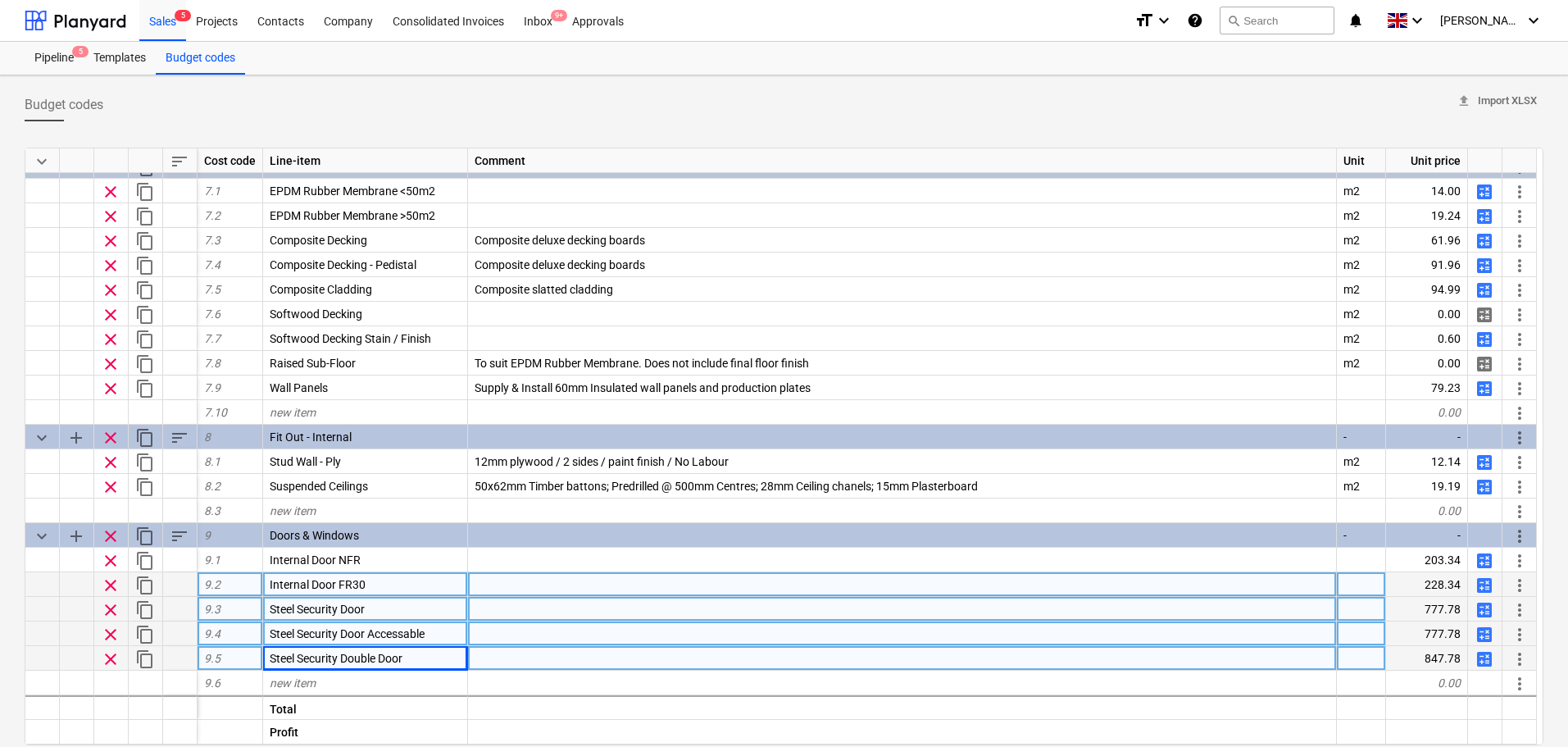
click at [1482, 636] on span "calculate" at bounding box center [1484, 634] width 20 height 20
type textarea "x"
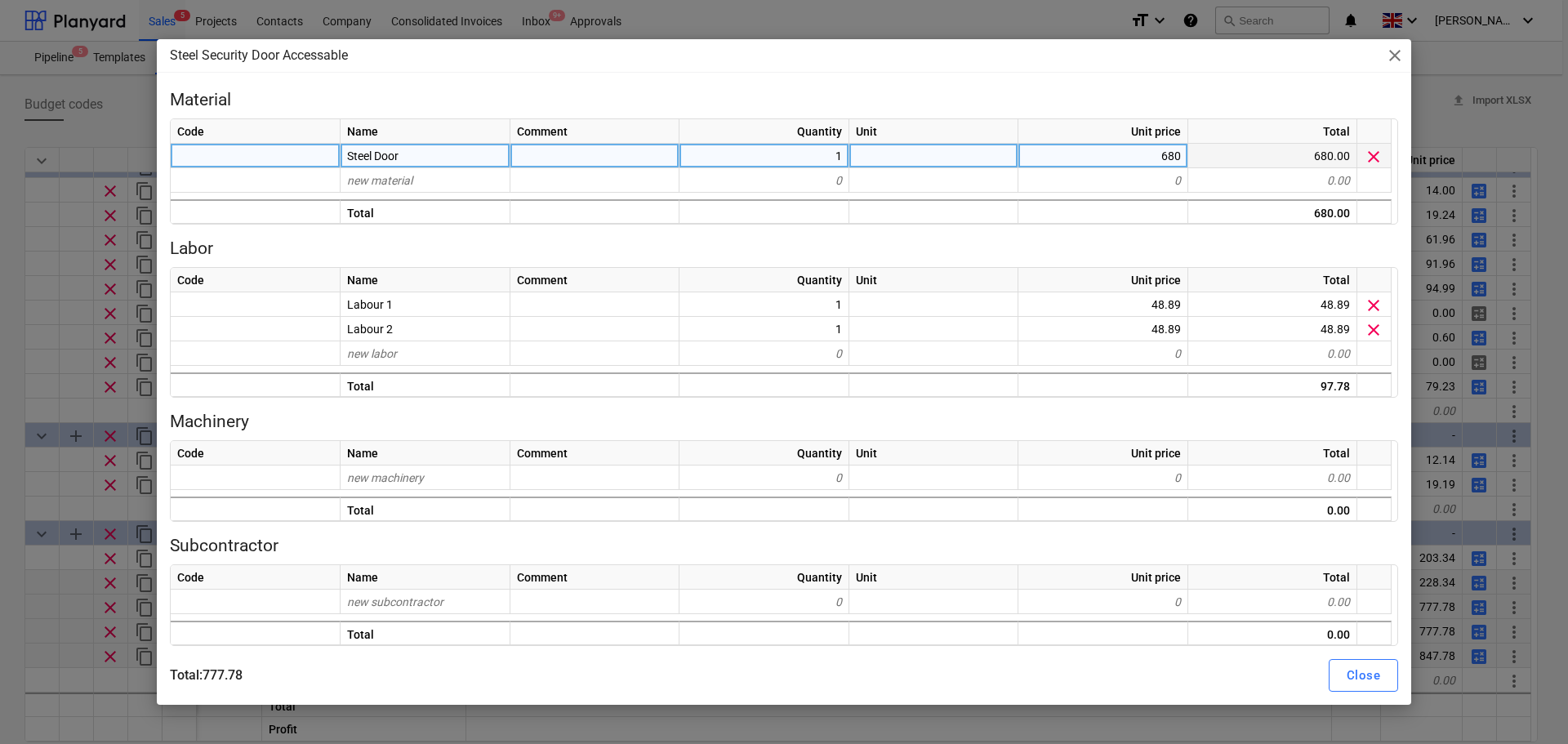
click at [1149, 158] on div "680" at bounding box center [1103, 156] width 169 height 25
type input "750"
click at [1356, 677] on div "Close" at bounding box center [1363, 675] width 33 height 21
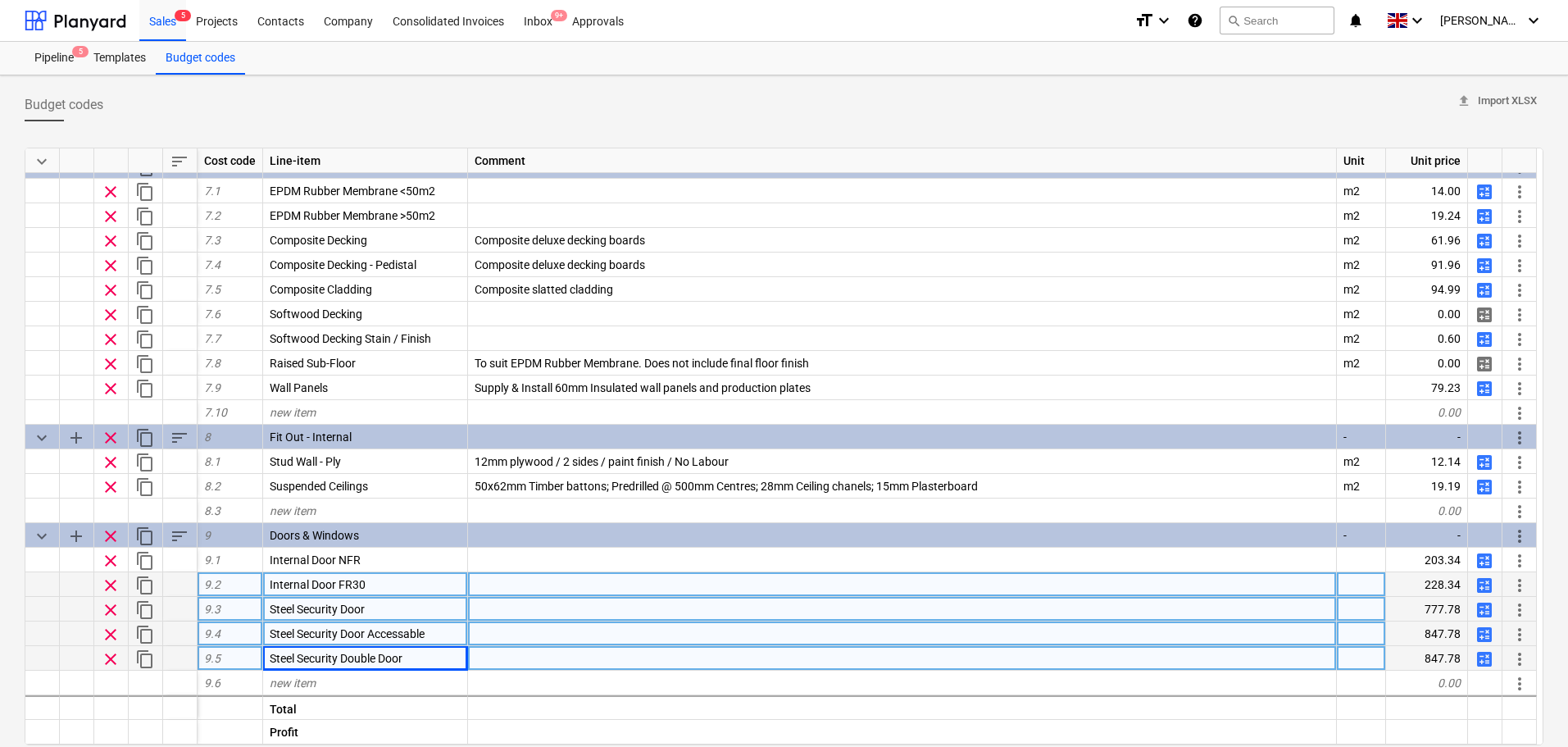
click at [1486, 660] on span "calculate" at bounding box center [1484, 659] width 20 height 20
type textarea "x"
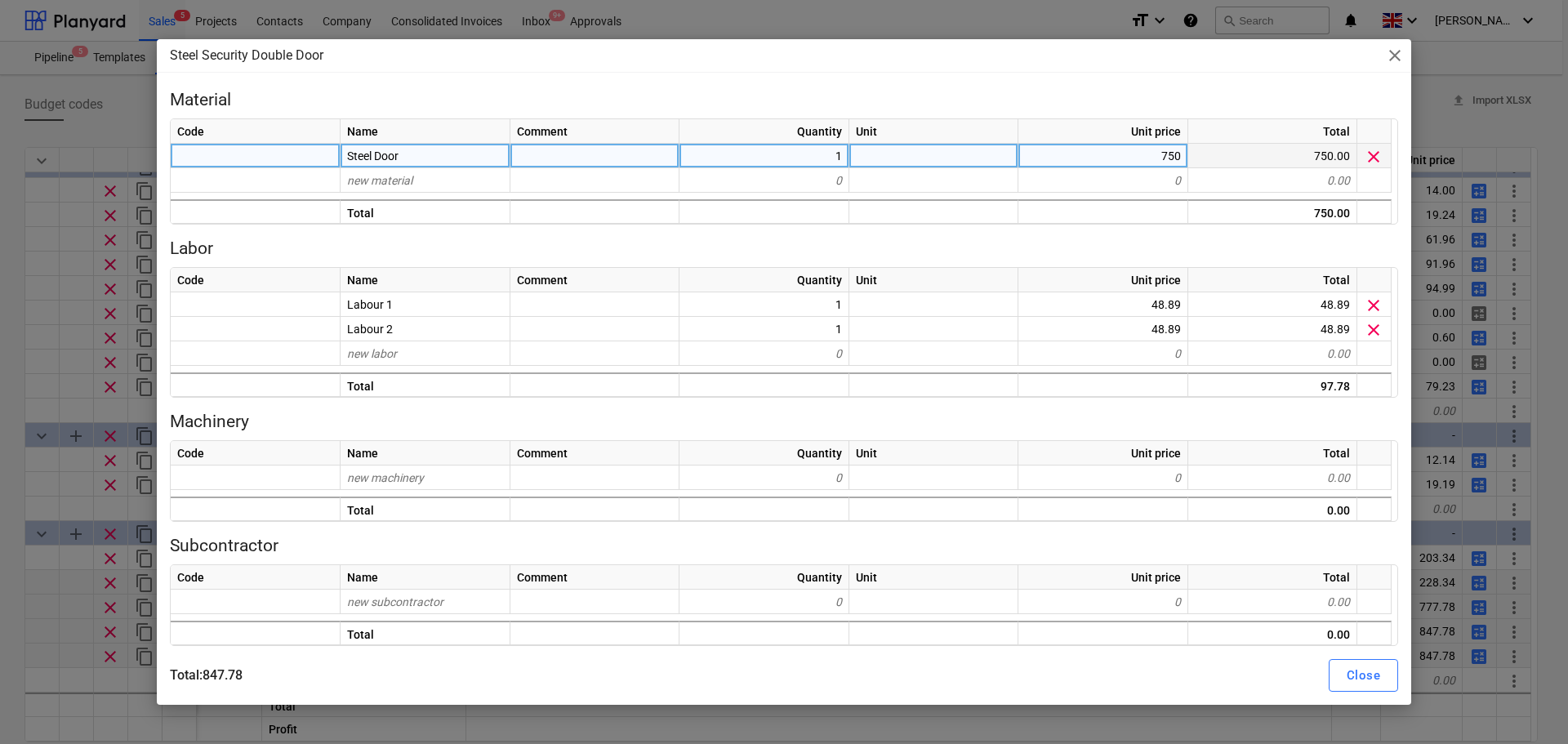
click at [1083, 156] on div "750" at bounding box center [1103, 156] width 169 height 25
type input "1200"
click at [1370, 664] on div "Close" at bounding box center [1363, 675] width 33 height 21
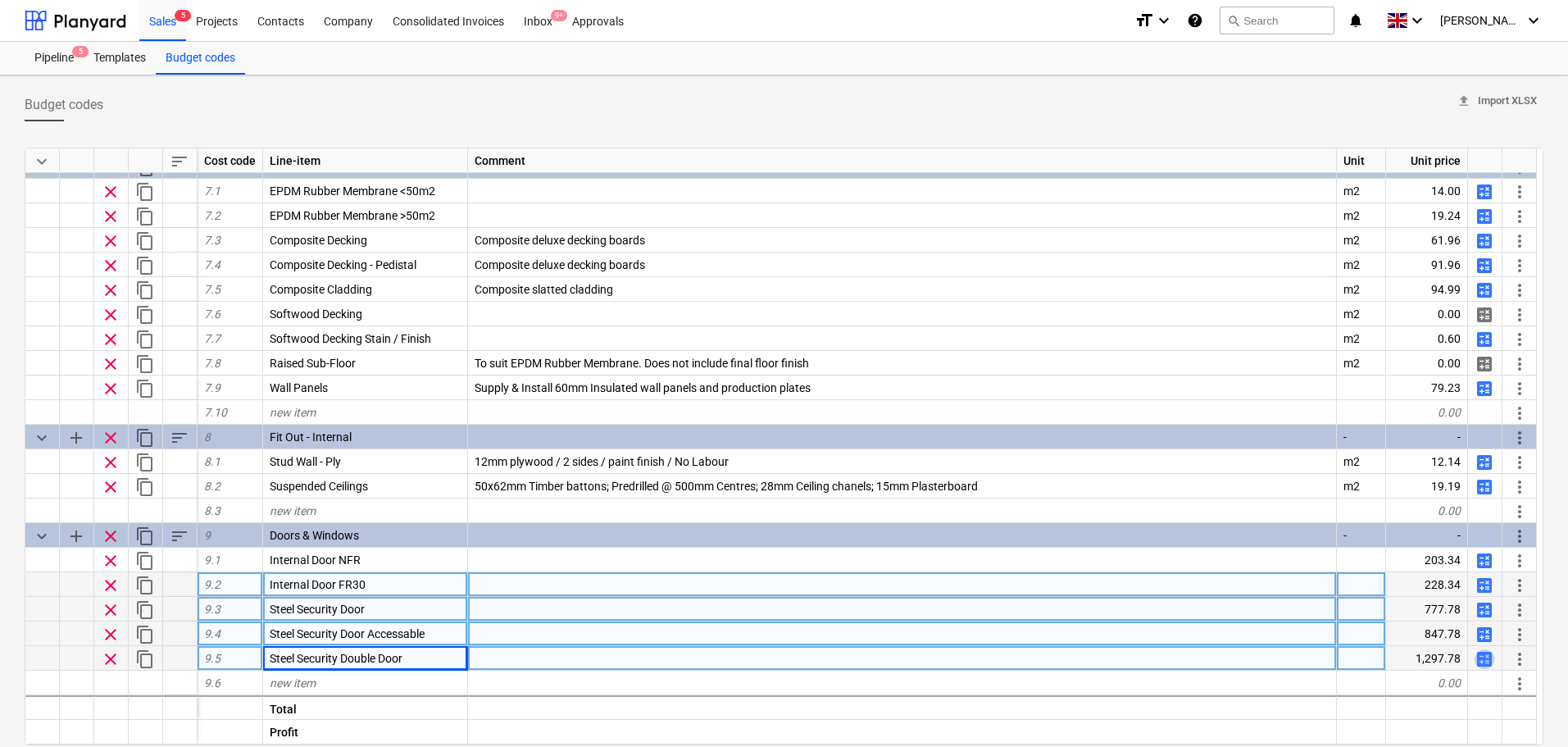
click at [1477, 656] on span "calculate" at bounding box center [1484, 659] width 20 height 20
type textarea "x"
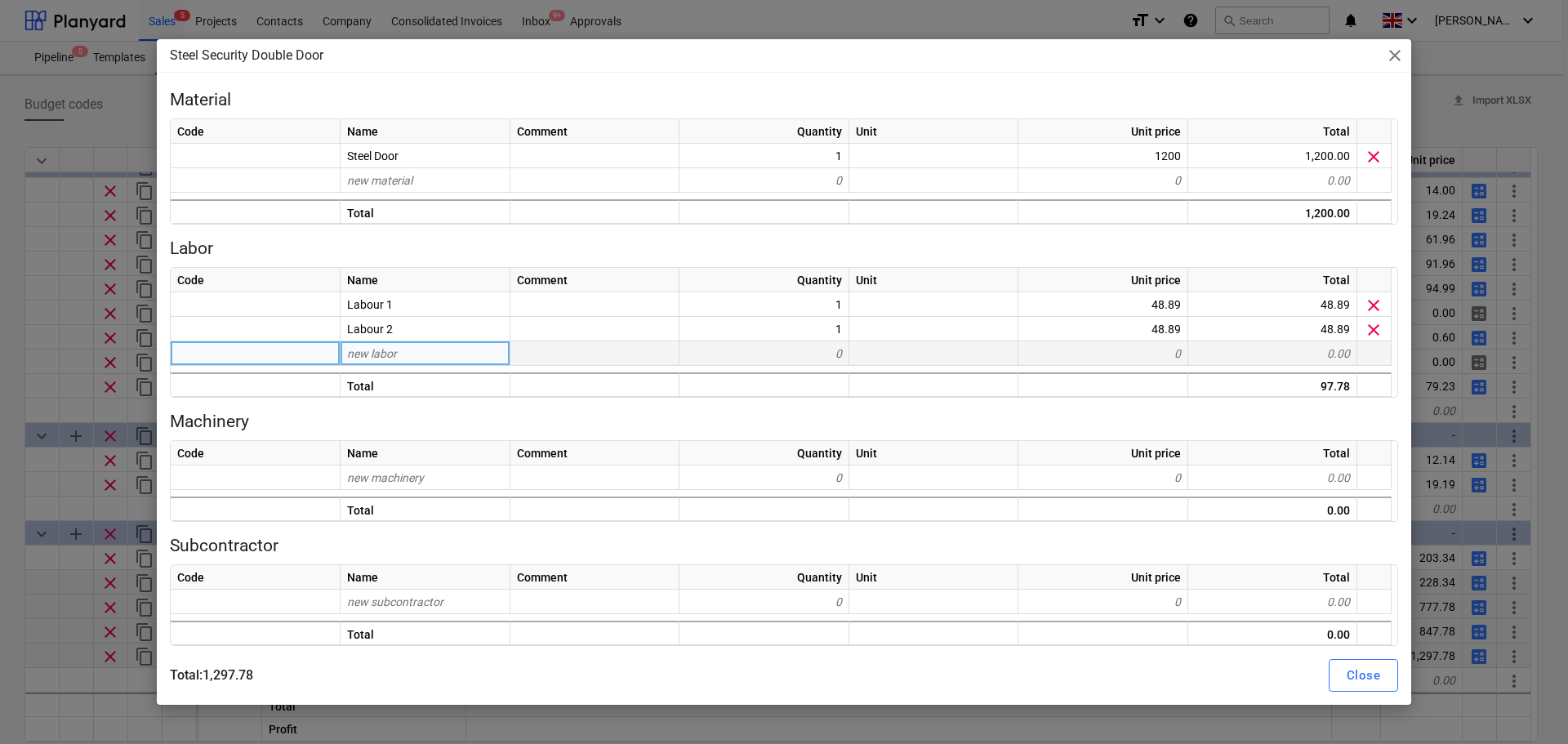
click at [461, 364] on div "new labor" at bounding box center [425, 354] width 169 height 25
type input "Labour 3"
type input "Lab"
type input "u"
type input "Labour 3"
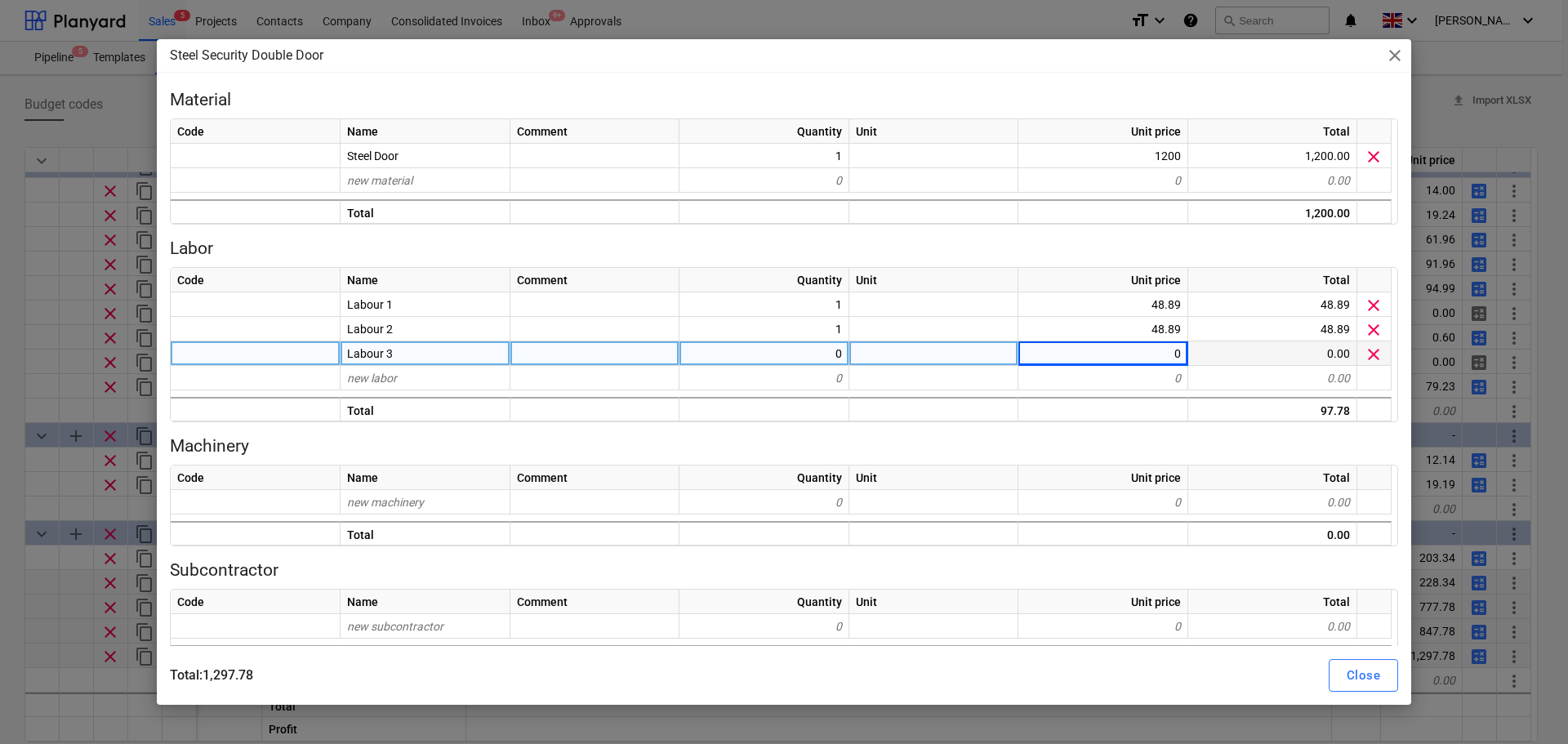
type textarea "x"
type input "48.89"
click at [1380, 673] on div "Close" at bounding box center [1363, 675] width 33 height 21
type textarea "x"
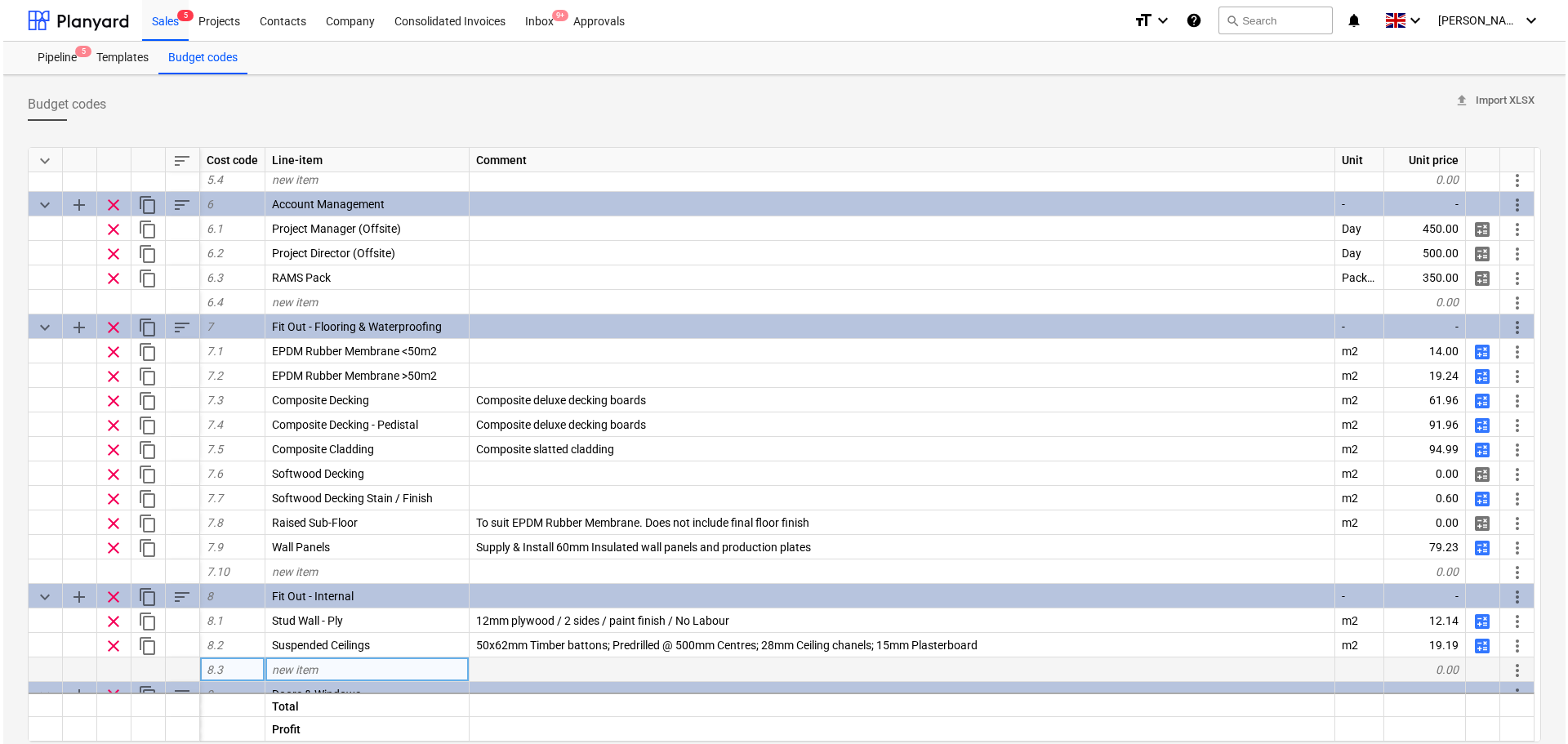
scroll to position [1399, 0]
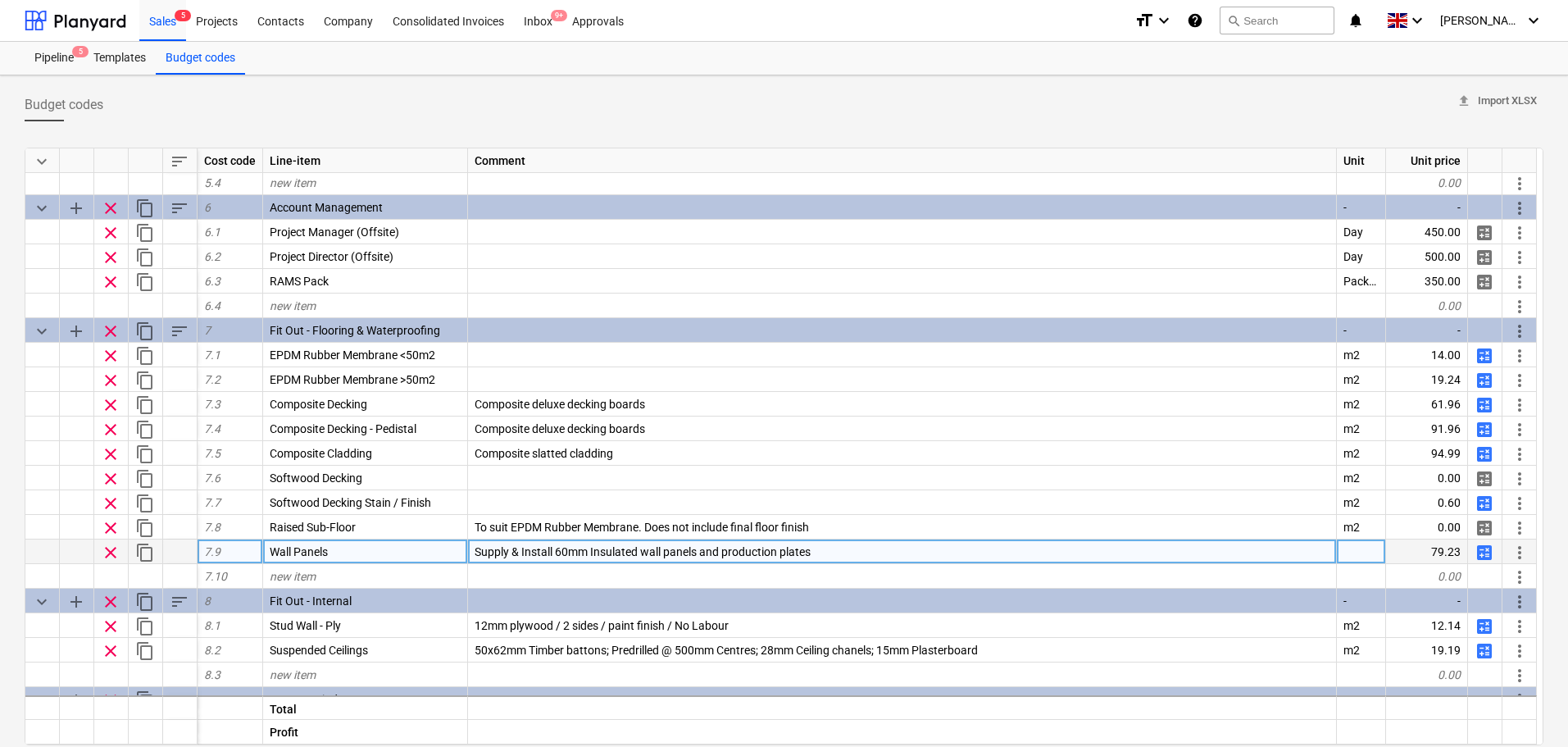
click at [1375, 549] on div at bounding box center [1362, 552] width 49 height 25
type input "m2"
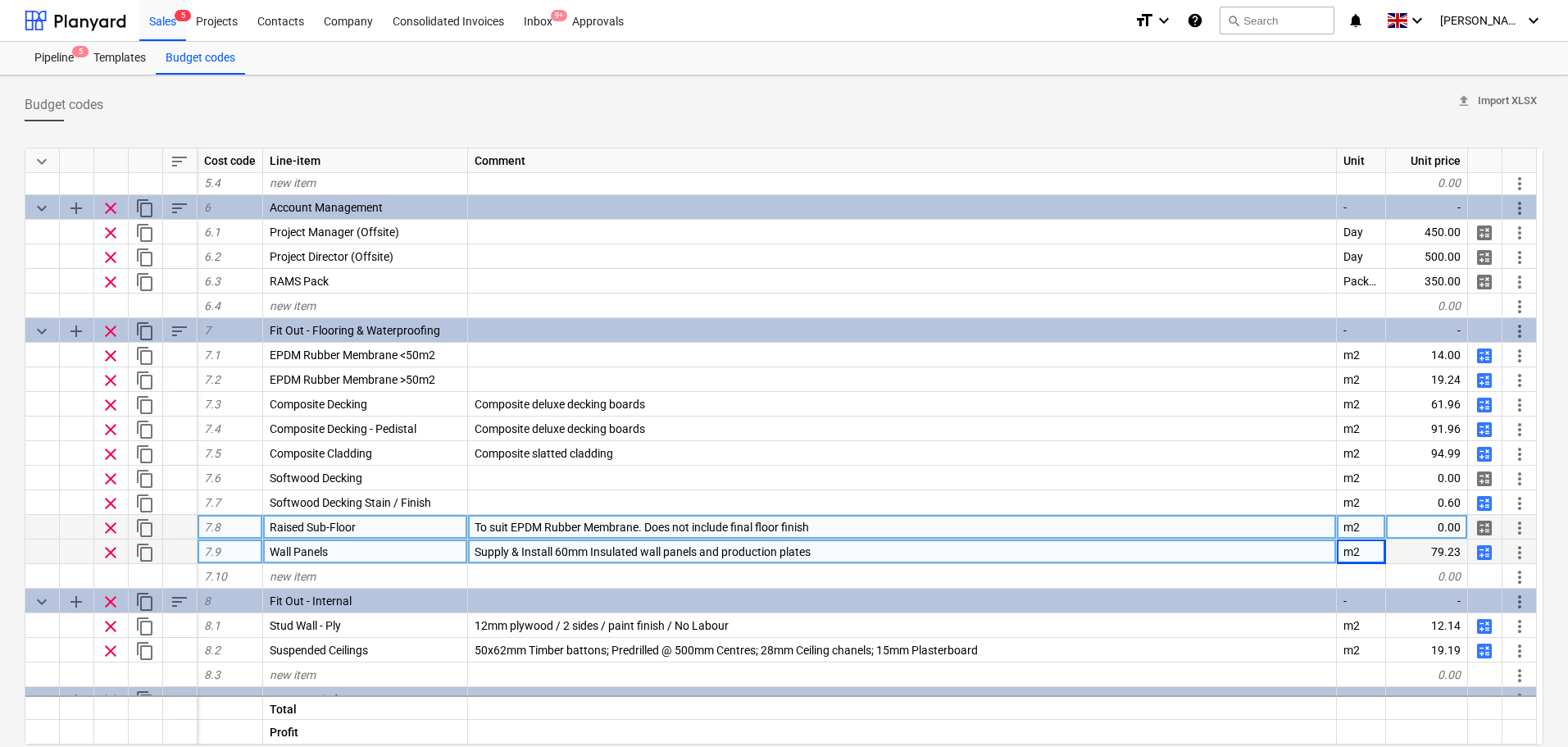
click at [1490, 529] on span "calculate" at bounding box center [1484, 527] width 20 height 20
type textarea "x"
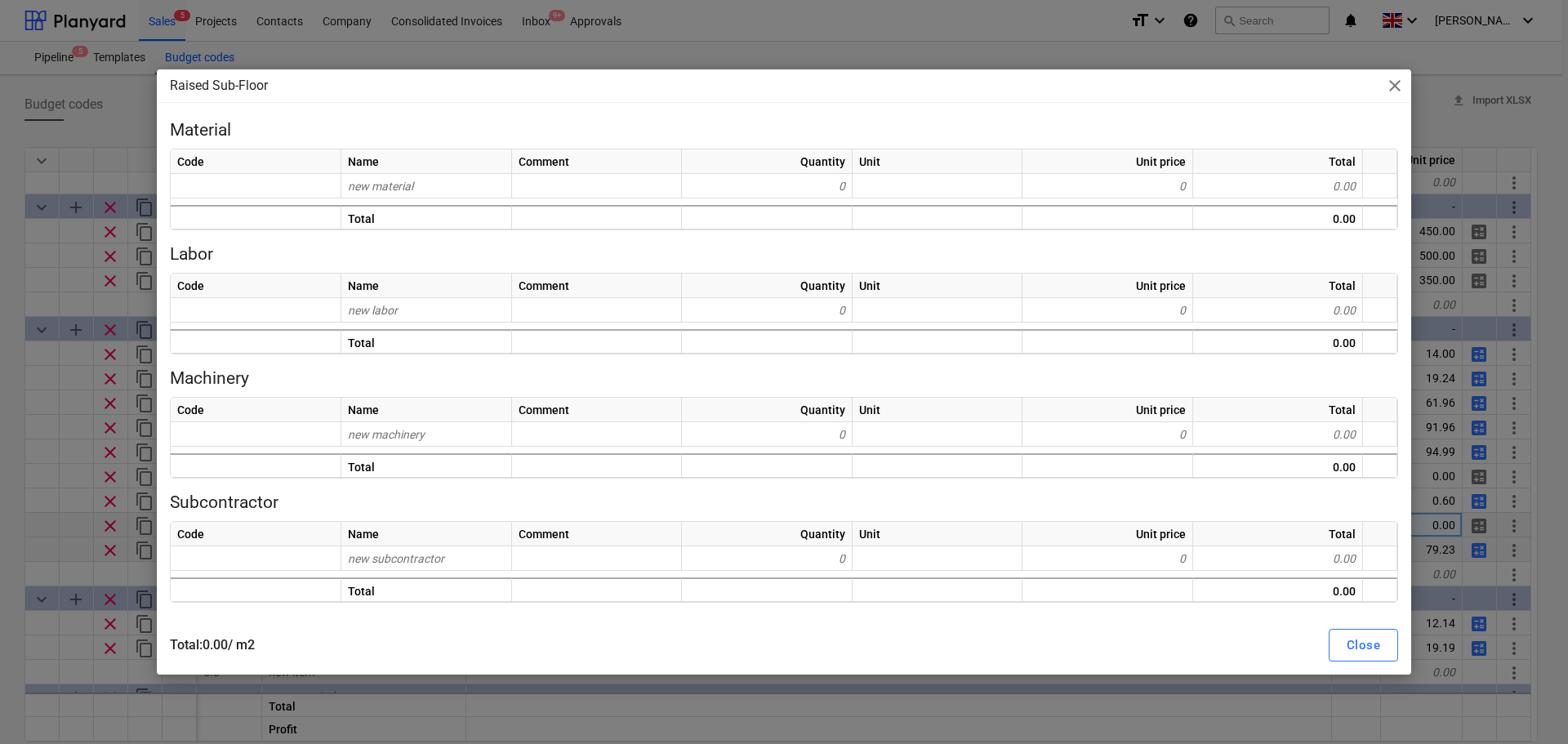
click at [454, 199] on div "Code Name Comment Quantity Unit Unit price Total new material 0 0 0.00 Total 0.…" at bounding box center [784, 189] width 1229 height 81
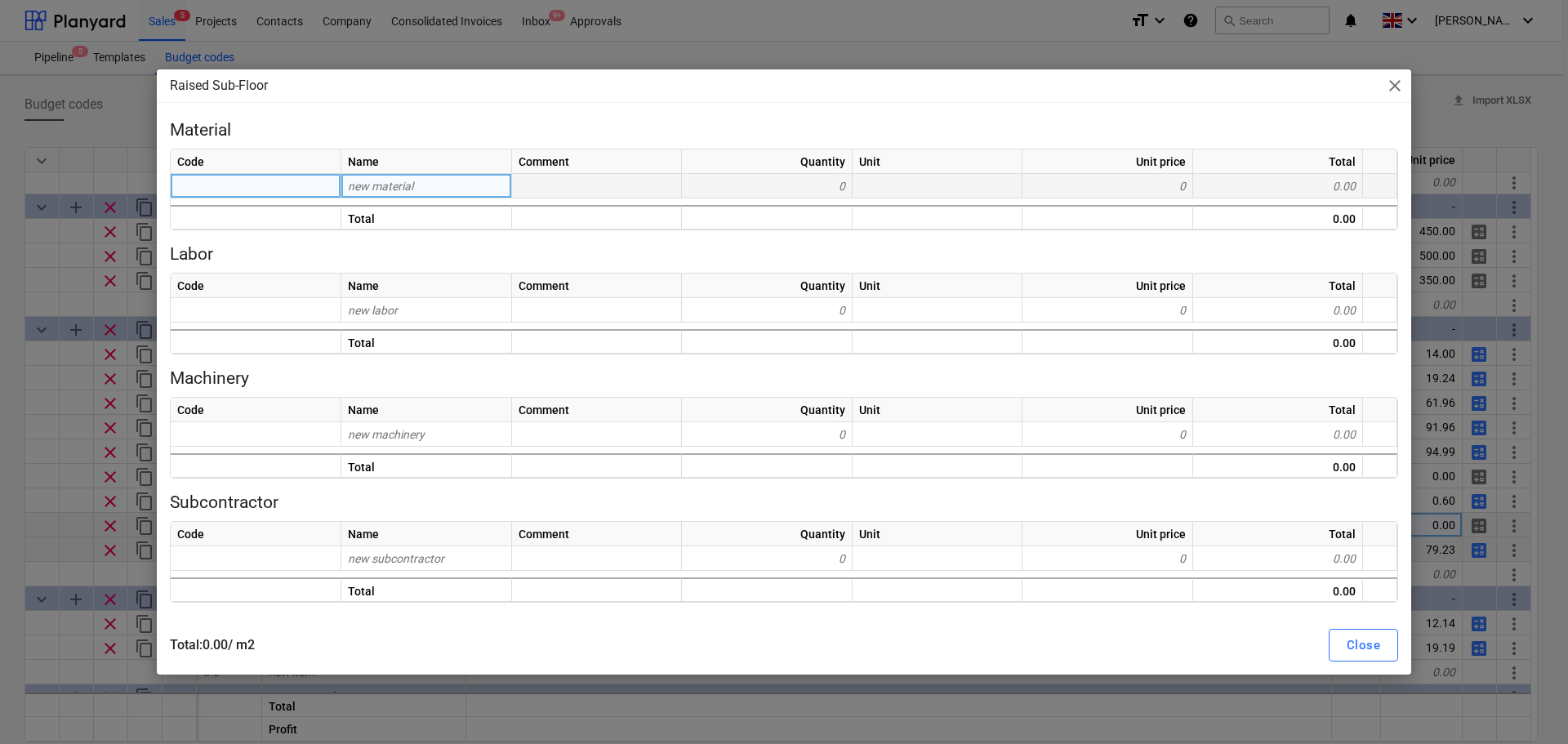
click at [454, 177] on div "new material" at bounding box center [427, 186] width 170 height 25
type input "i"
type input "Timber [PERSON_NAME]"
type input "[PERSON_NAME]"
type textarea "x"
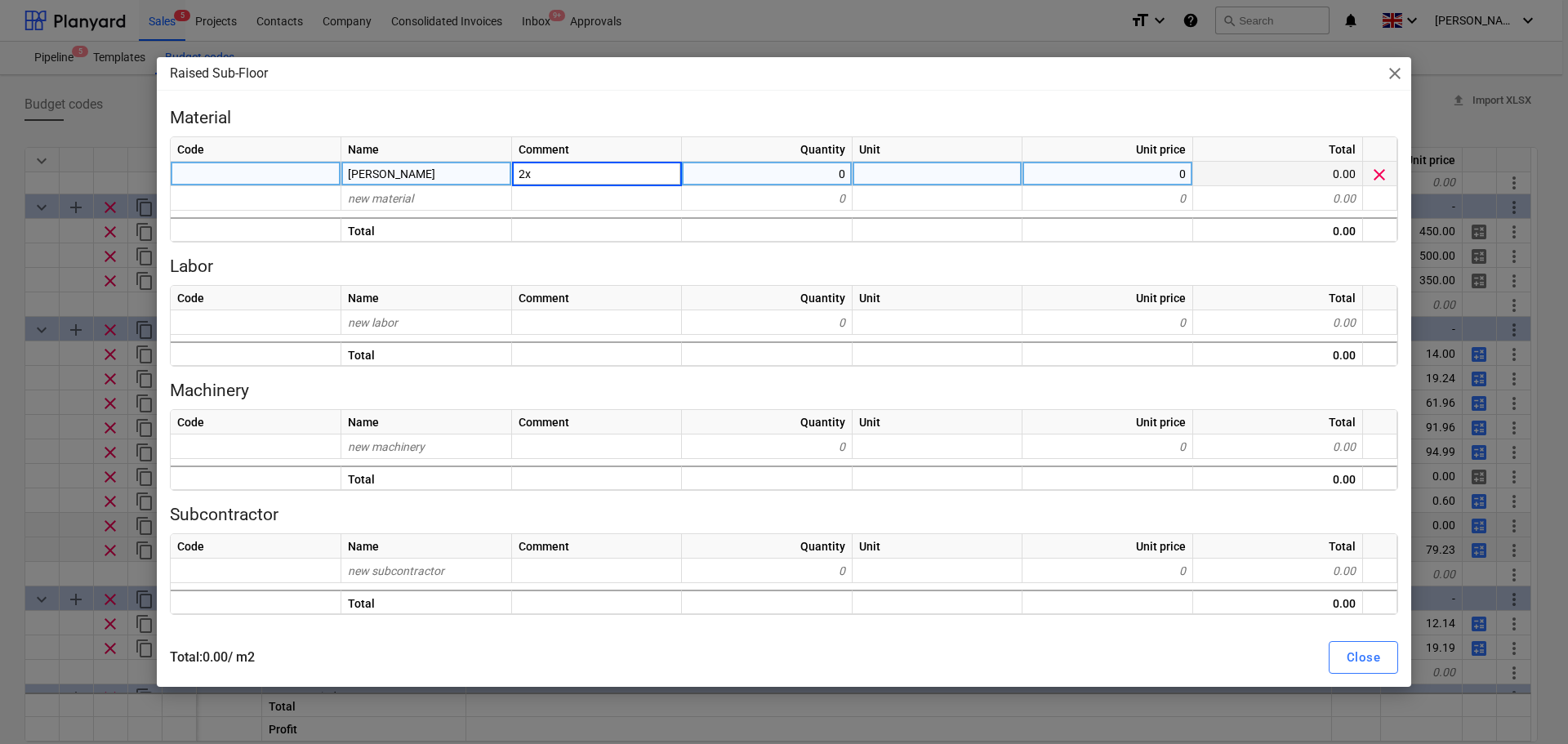
type input "2"
type input "50x25mm timbers @500mm centres"
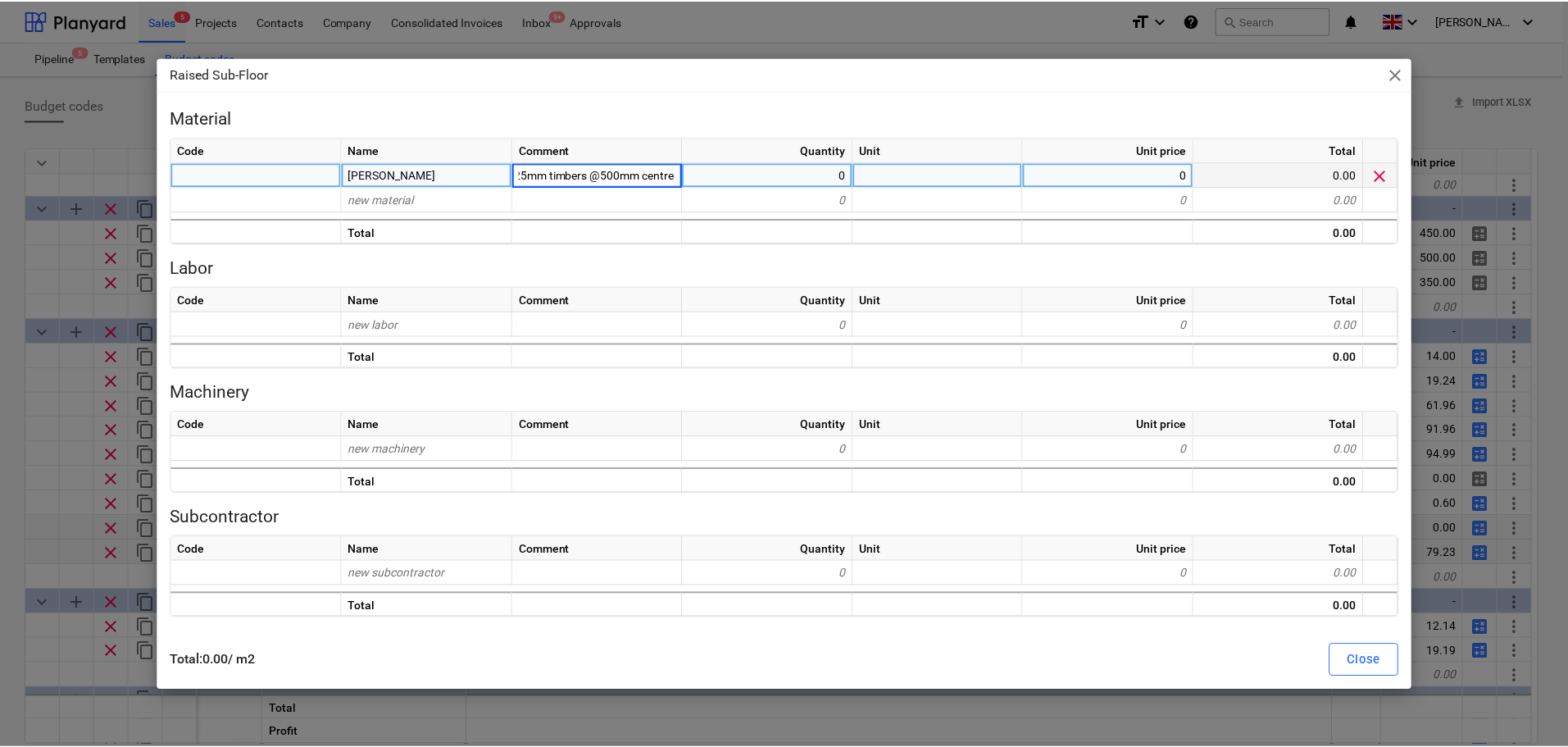
scroll to position [0, 29]
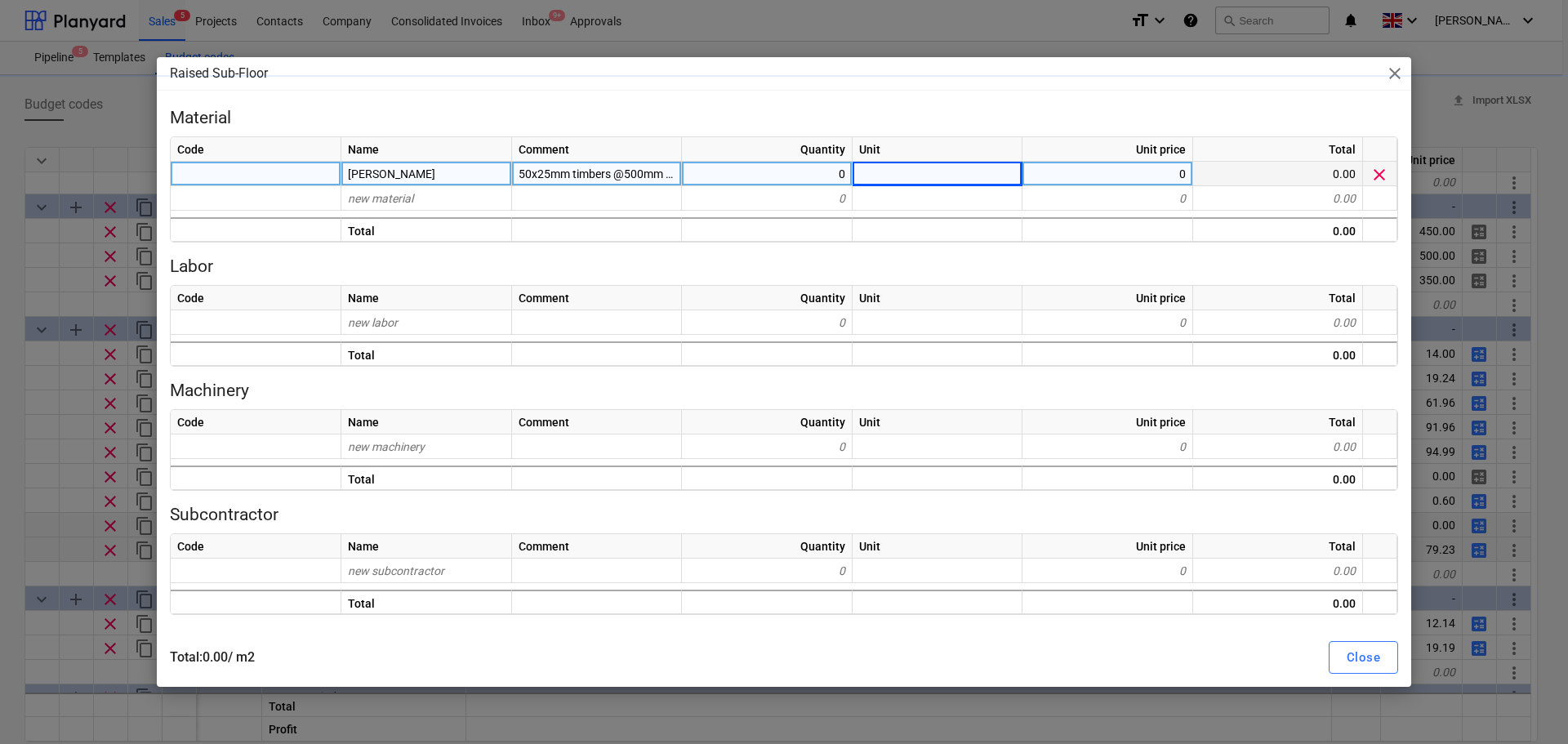
type textarea "x"
type input "LinM"
type textarea "x"
type input "0.83"
click at [1336, 671] on button "Close" at bounding box center [1363, 657] width 69 height 33
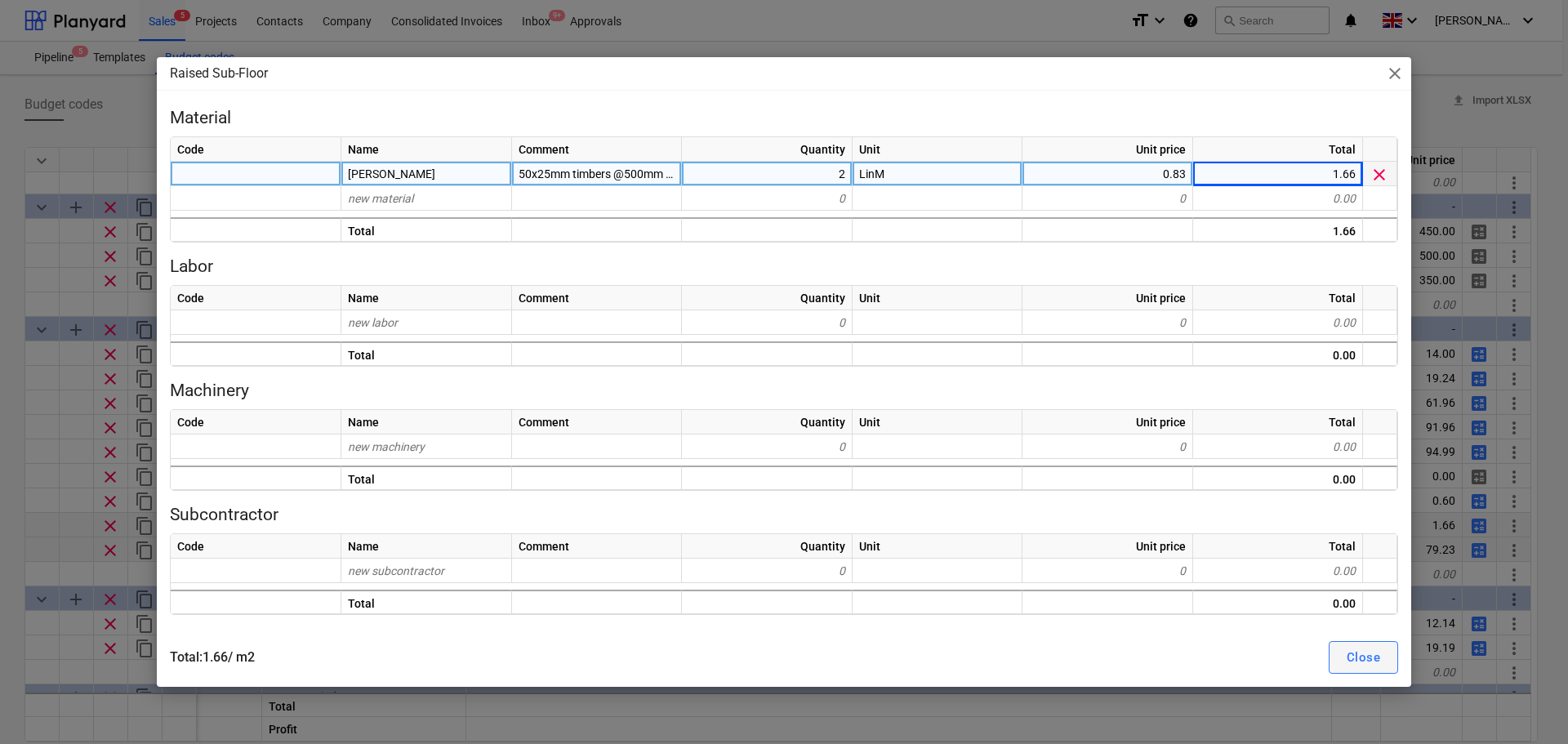
type textarea "x"
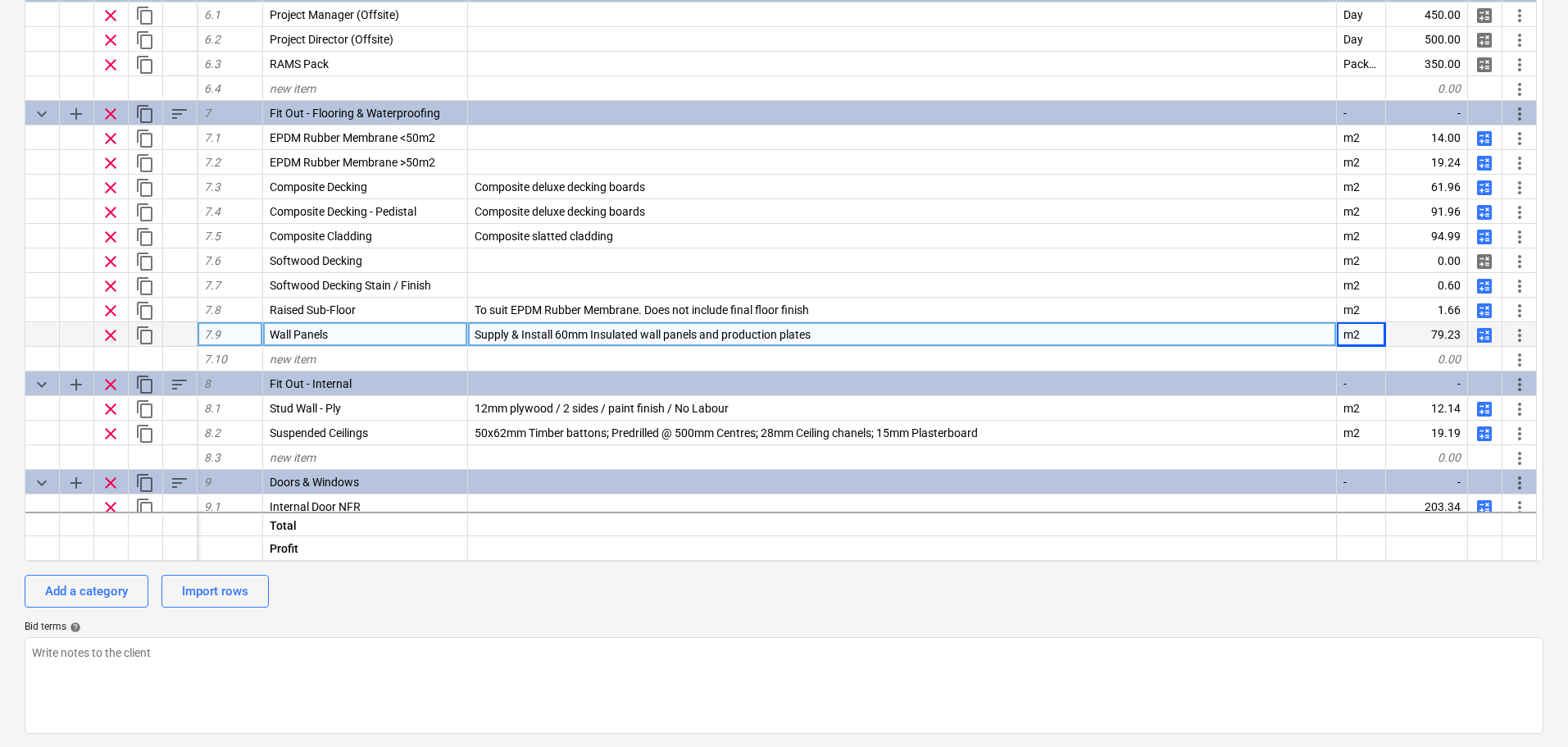
scroll to position [1429, 0]
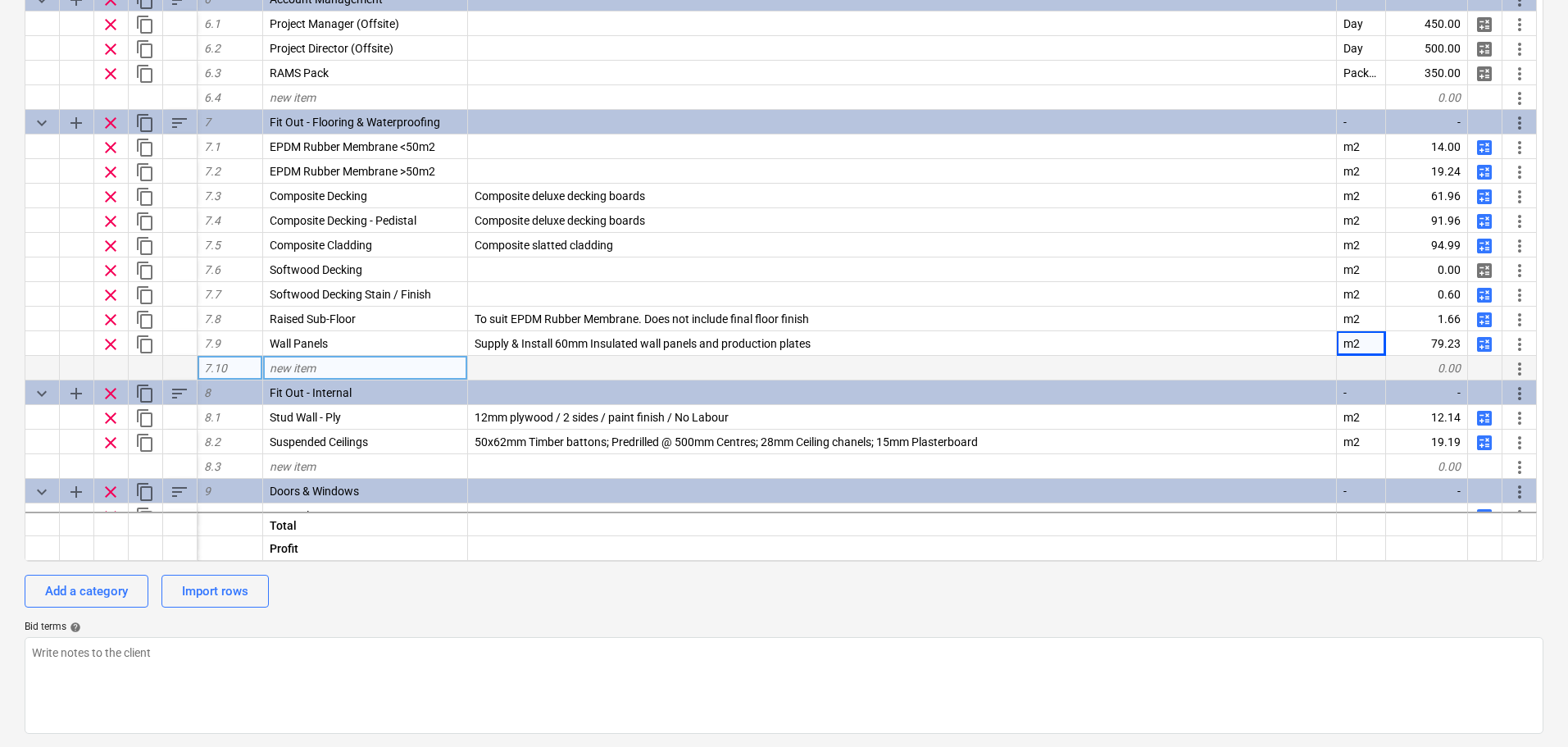
click at [334, 370] on div "new item" at bounding box center [366, 368] width 205 height 25
type input "G"
type input "Guttering"
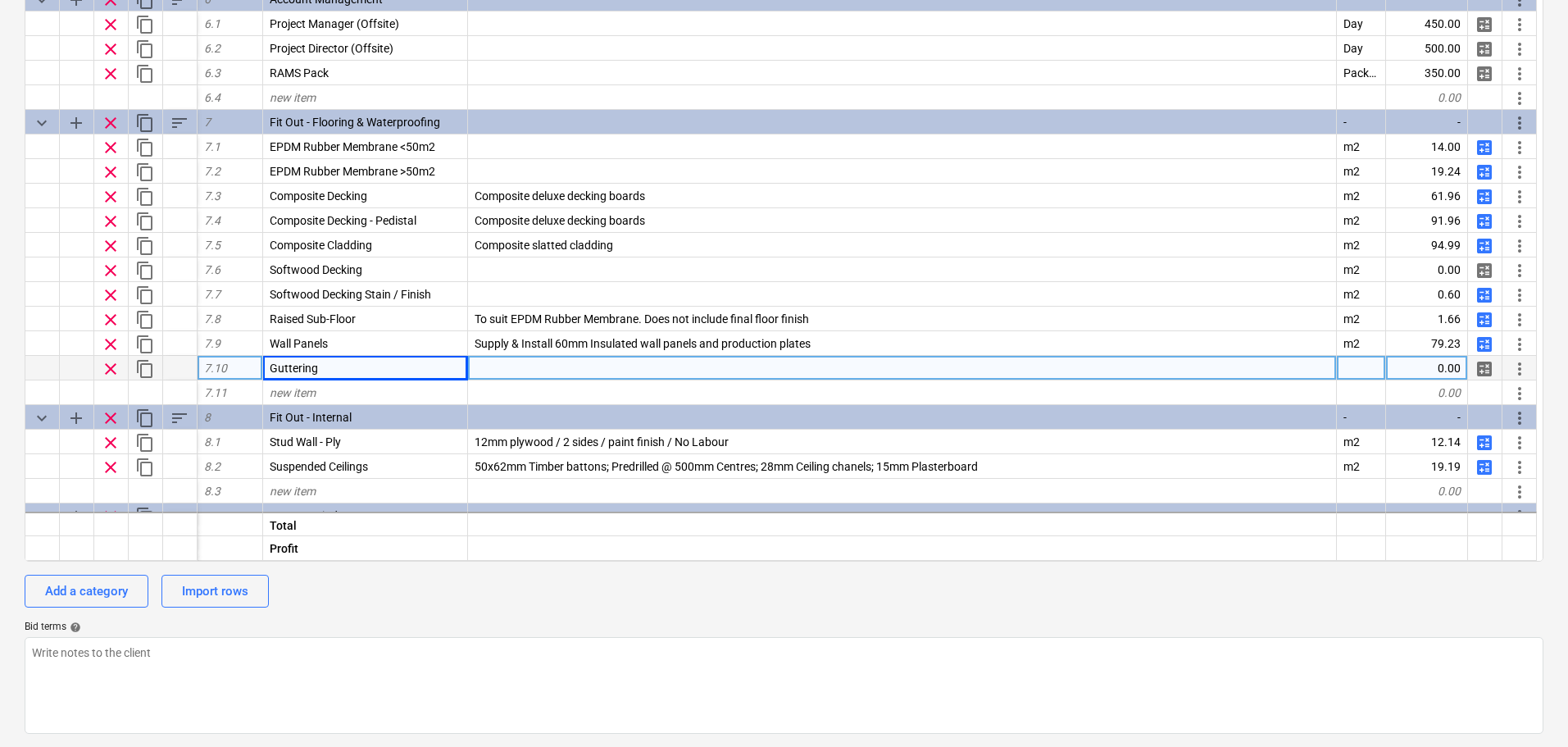
scroll to position [1618, 0]
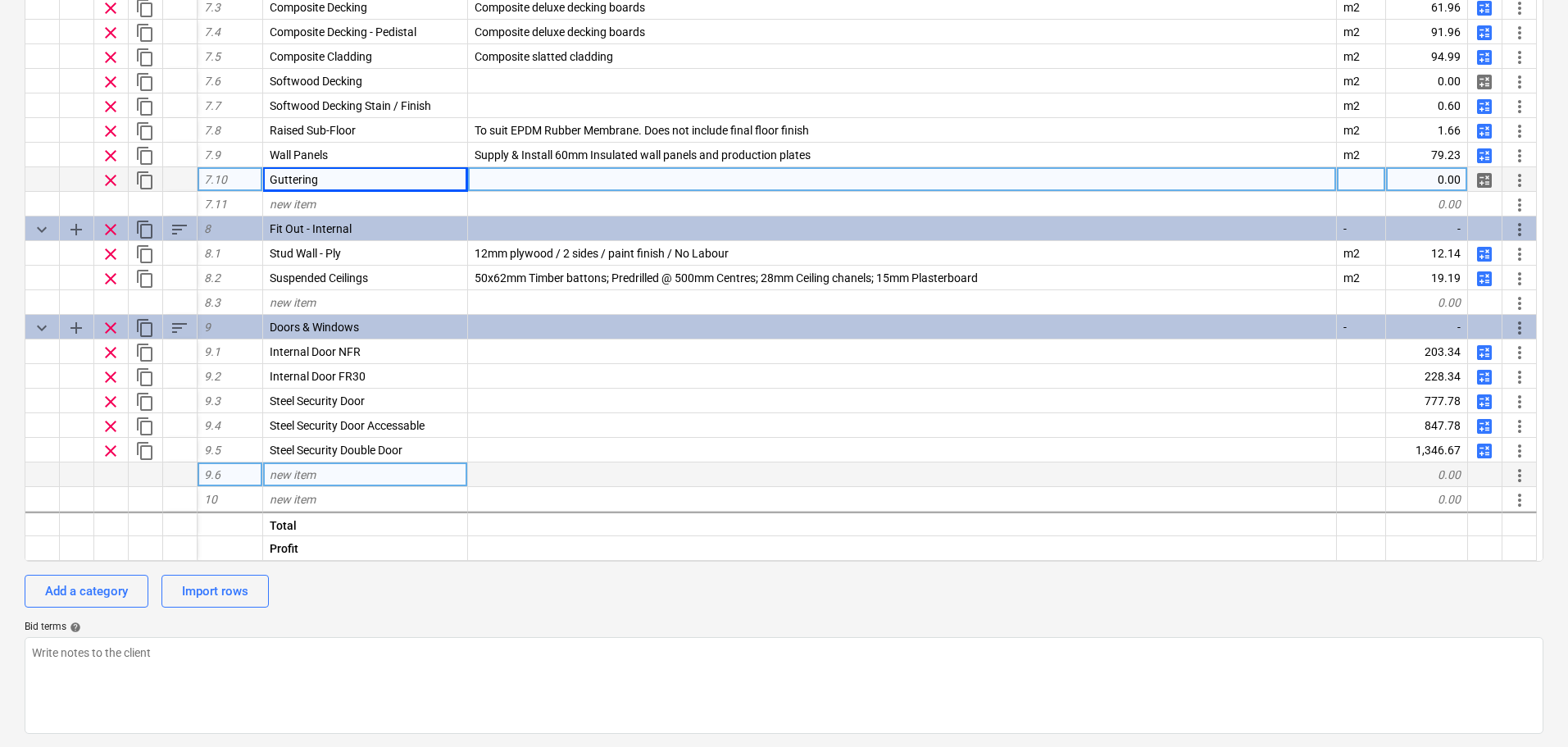
click at [287, 481] on span "new item" at bounding box center [293, 475] width 46 height 13
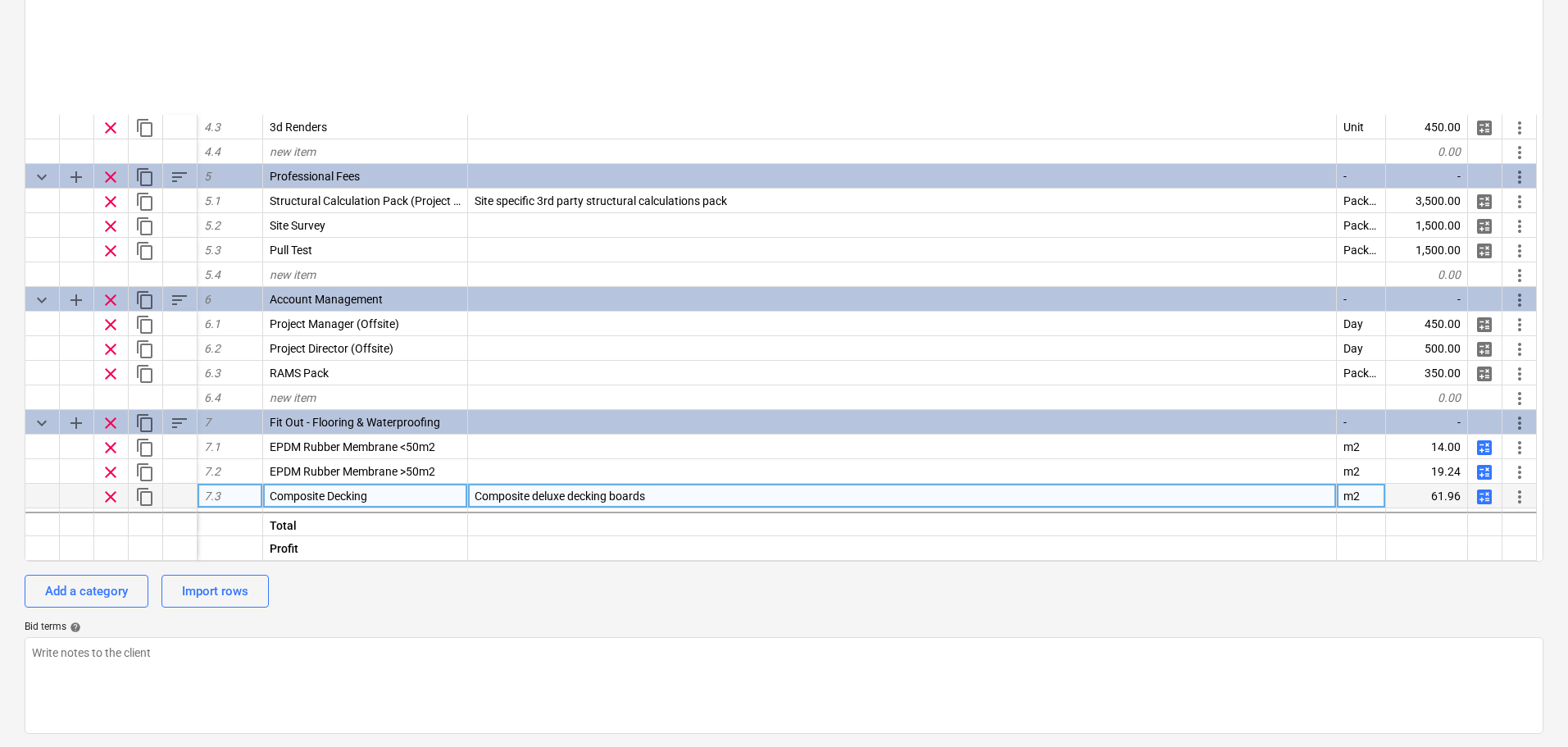
scroll to position [1536, 0]
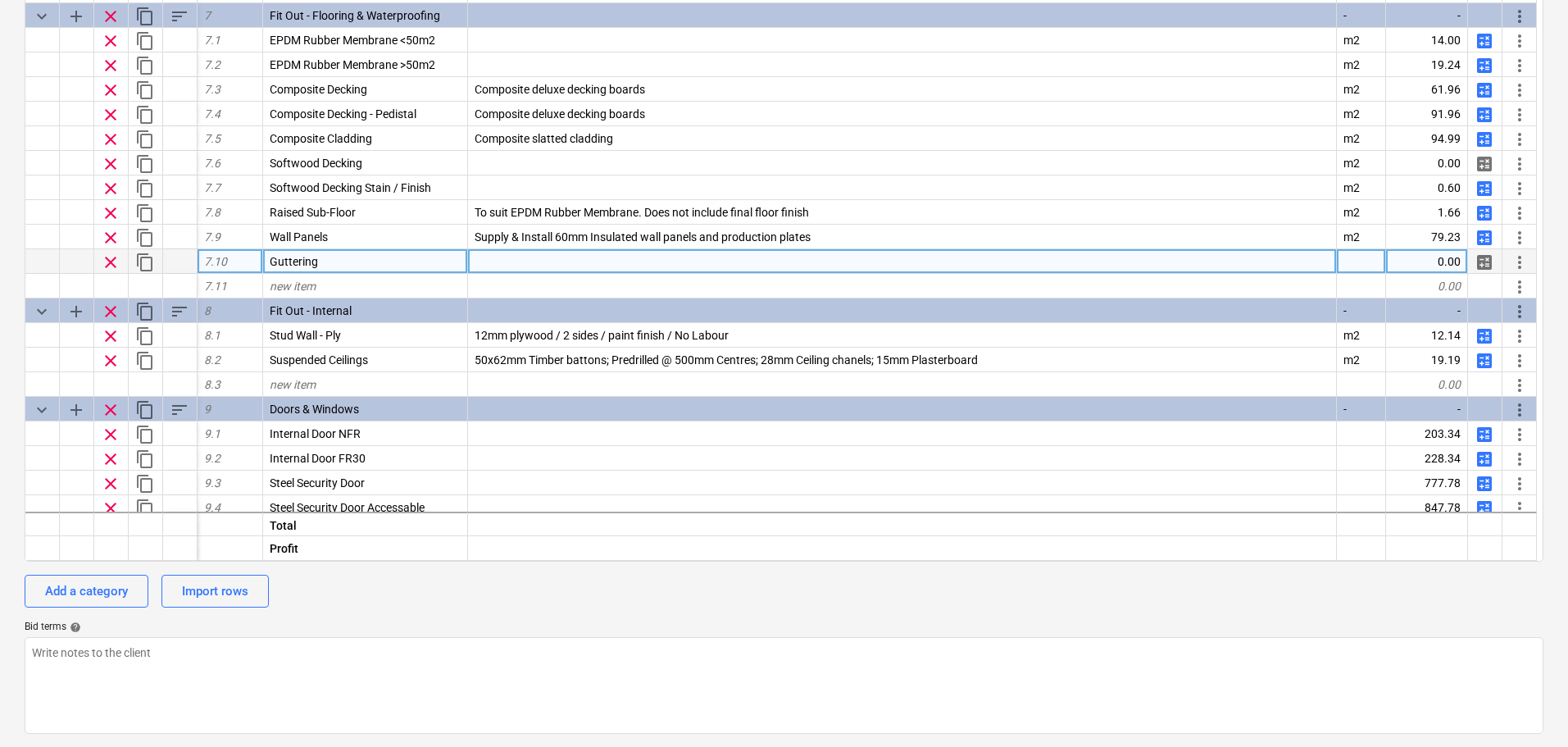
click at [473, 263] on div at bounding box center [903, 261] width 870 height 25
click at [0, 489] on div "Budget codes upload Import XLSX keyboard_arrow_down sort Cost code Line-item Co…" at bounding box center [784, 319] width 1568 height 855
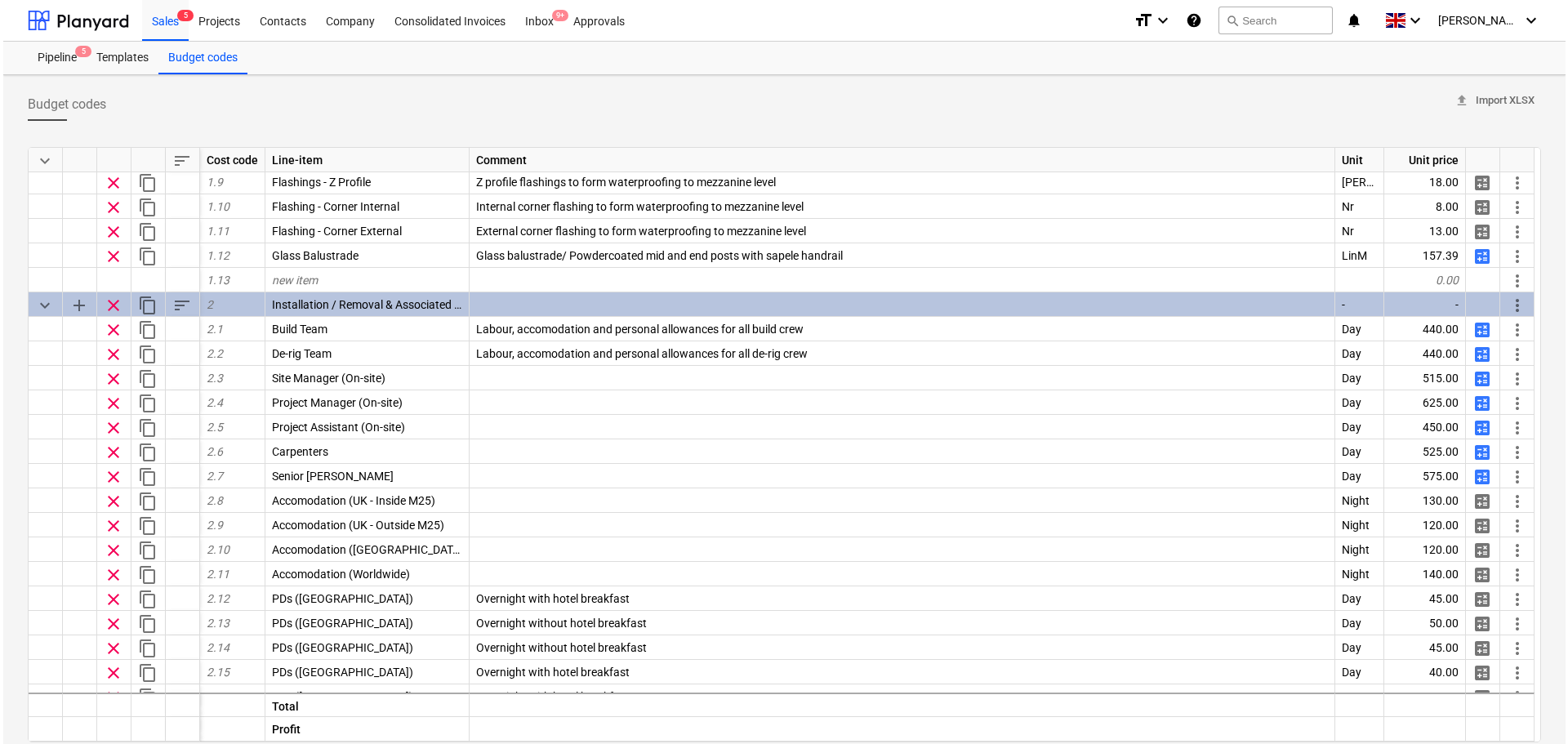
scroll to position [0, 0]
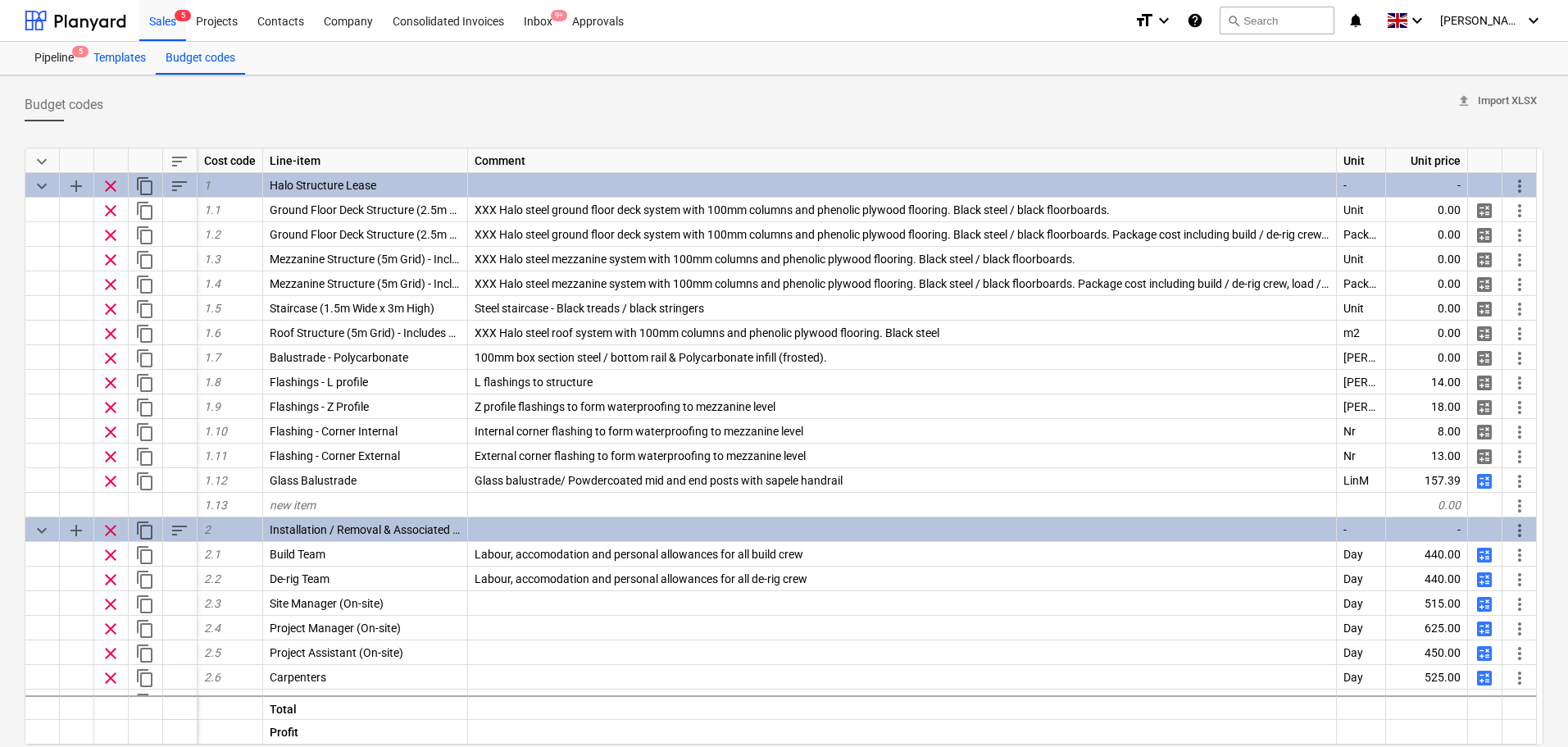
click at [115, 57] on div "Templates" at bounding box center [120, 58] width 72 height 33
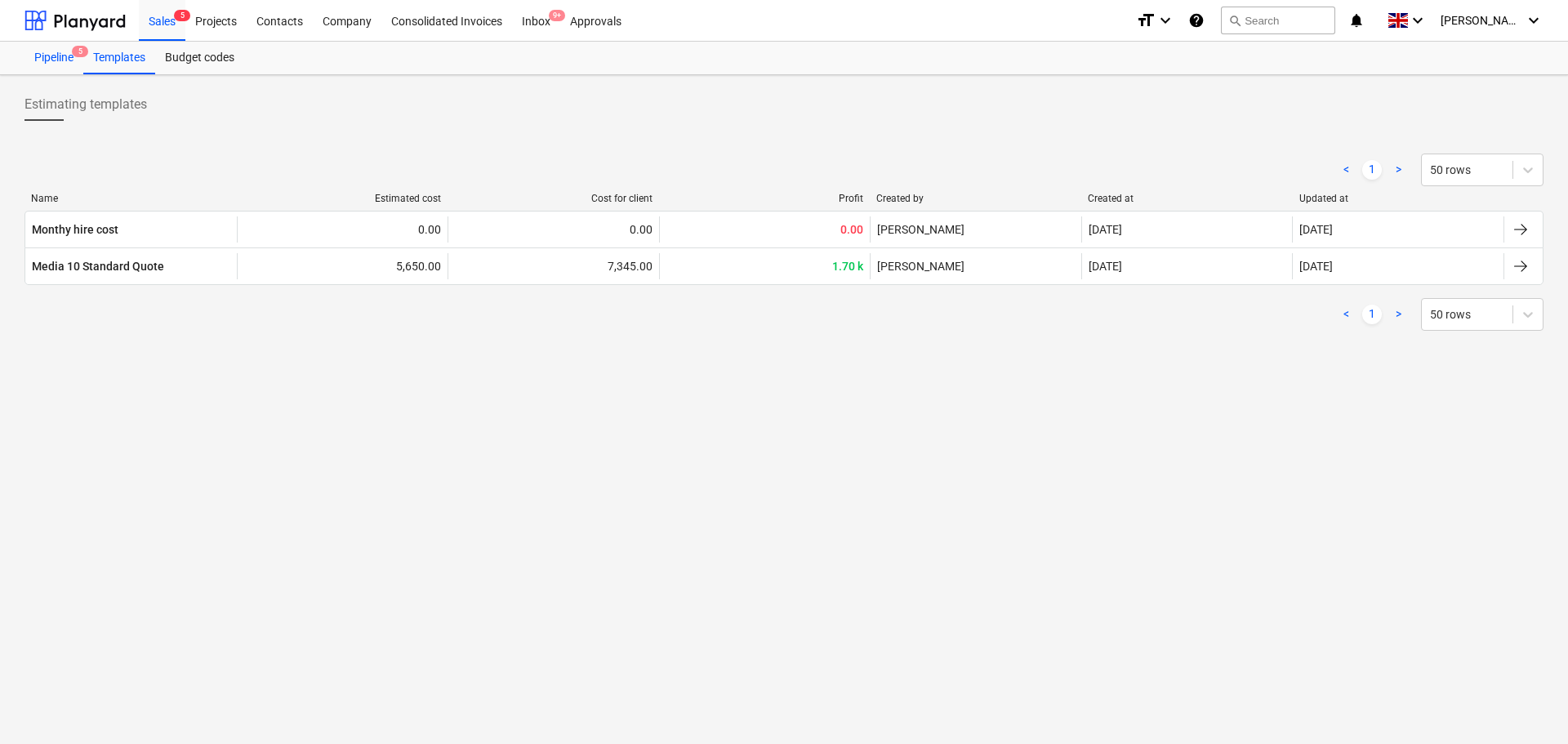
click at [49, 67] on div "Pipeline 5" at bounding box center [54, 58] width 59 height 33
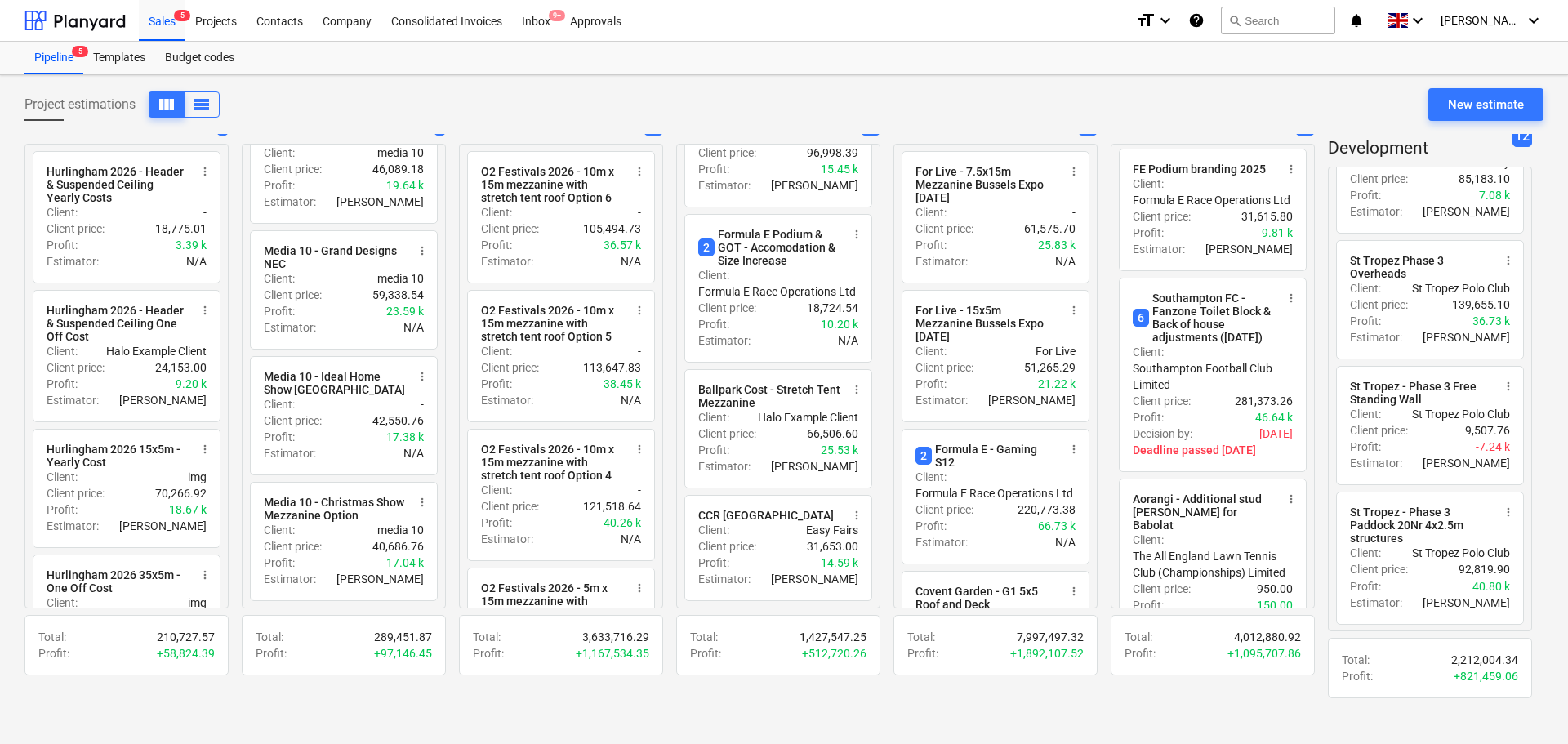
scroll to position [1115, 0]
drag, startPoint x: 920, startPoint y: 109, endPoint x: 1077, endPoint y: 109, distance: 157.0
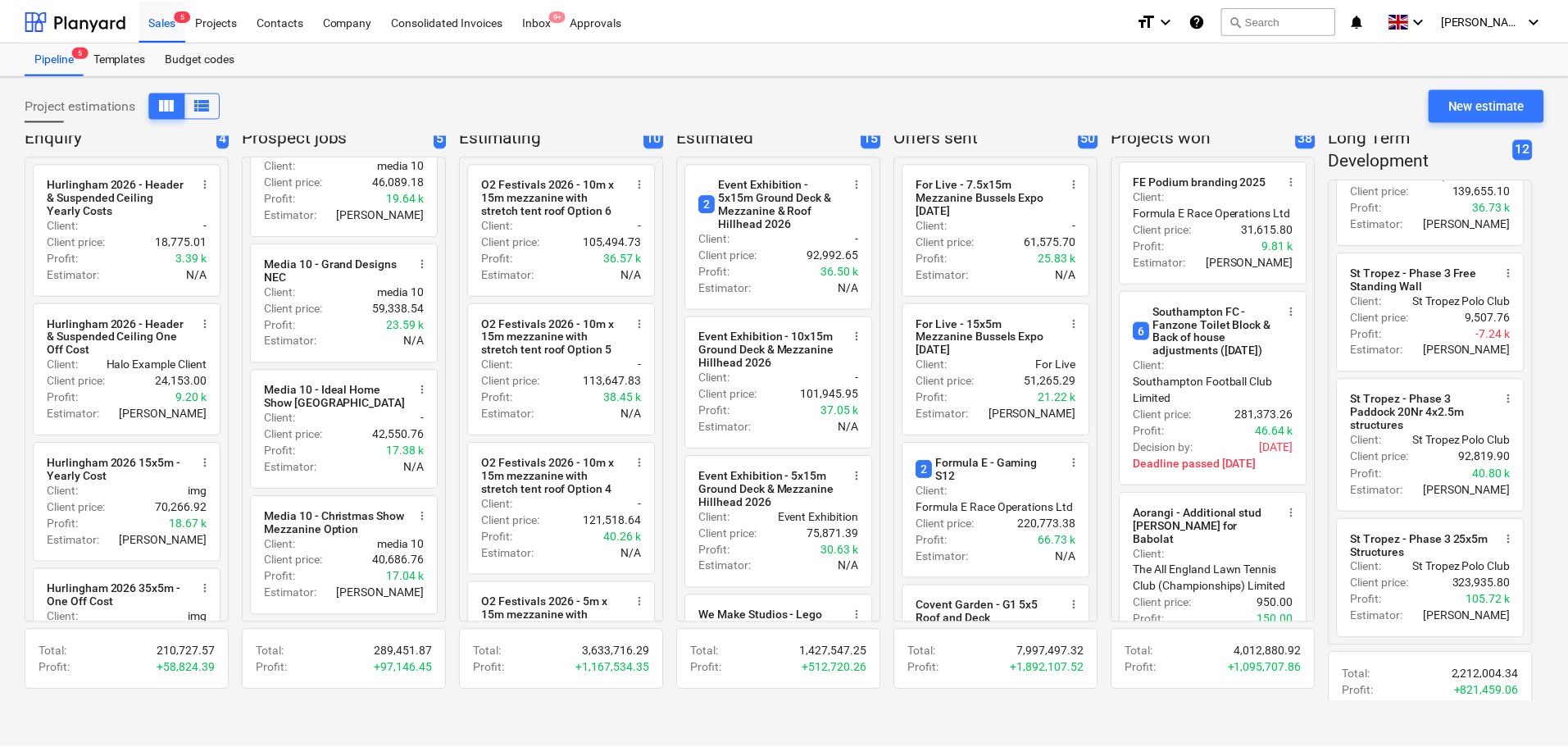
scroll to position [0, 0]
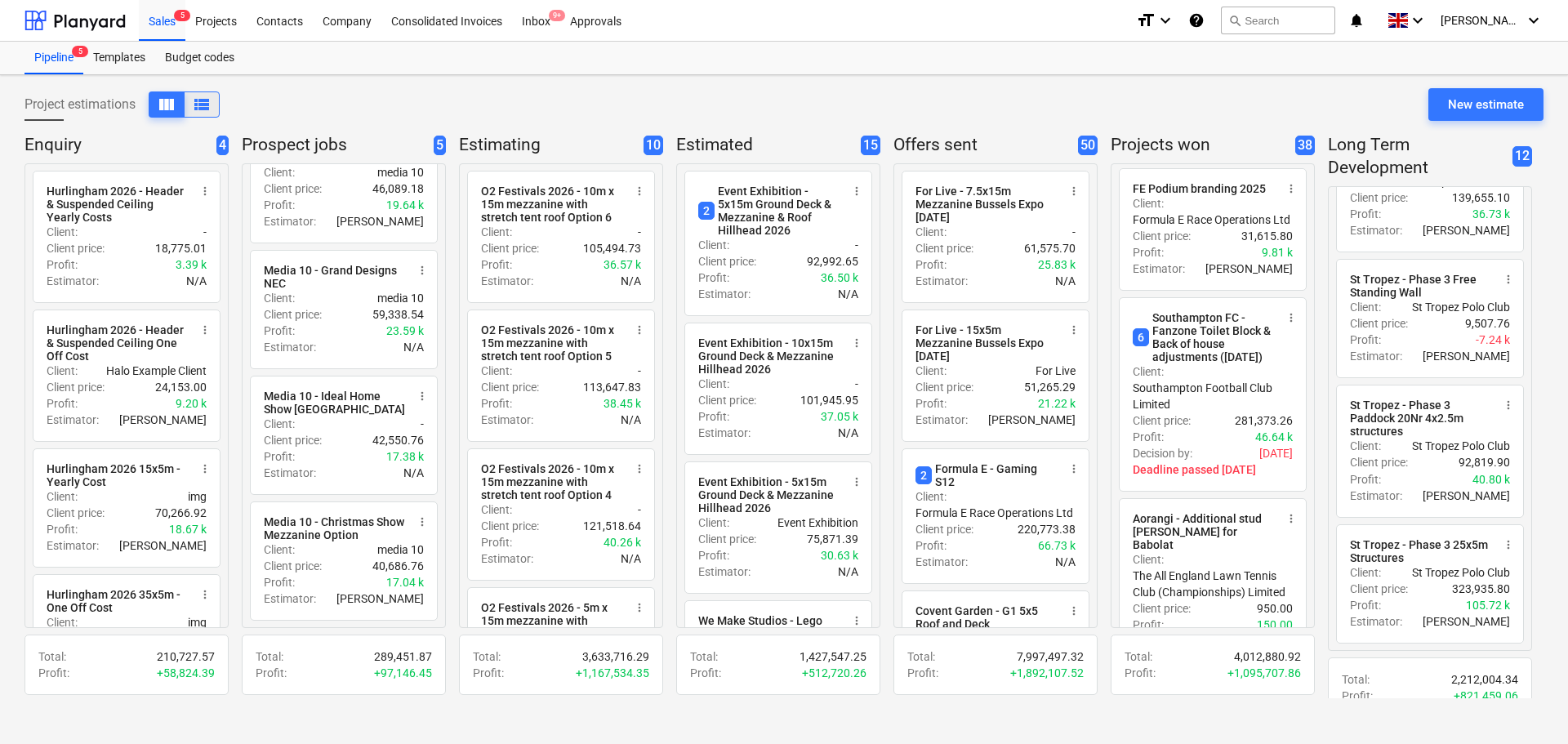
click at [200, 106] on span "view_list" at bounding box center [202, 104] width 20 height 20
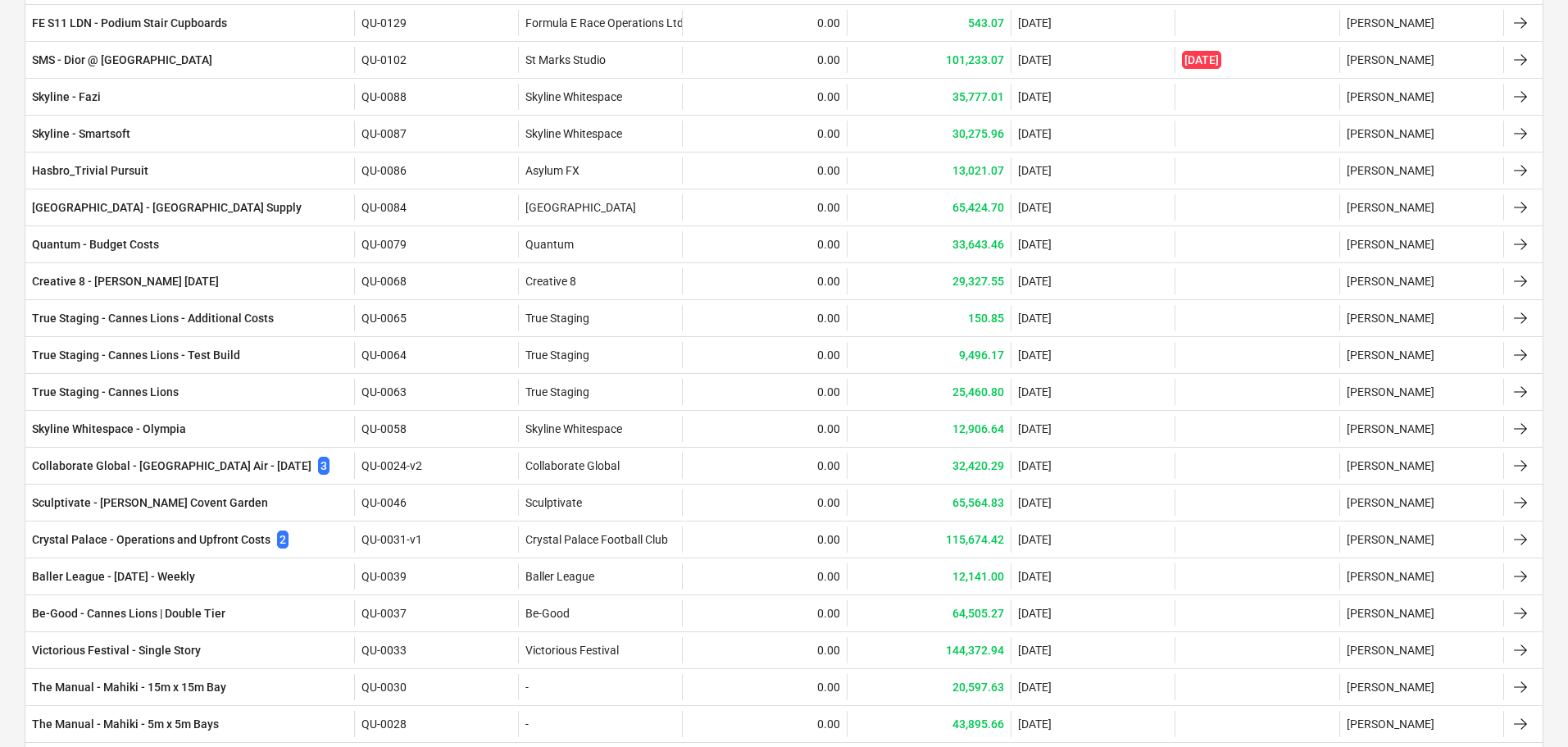
scroll to position [6984, 0]
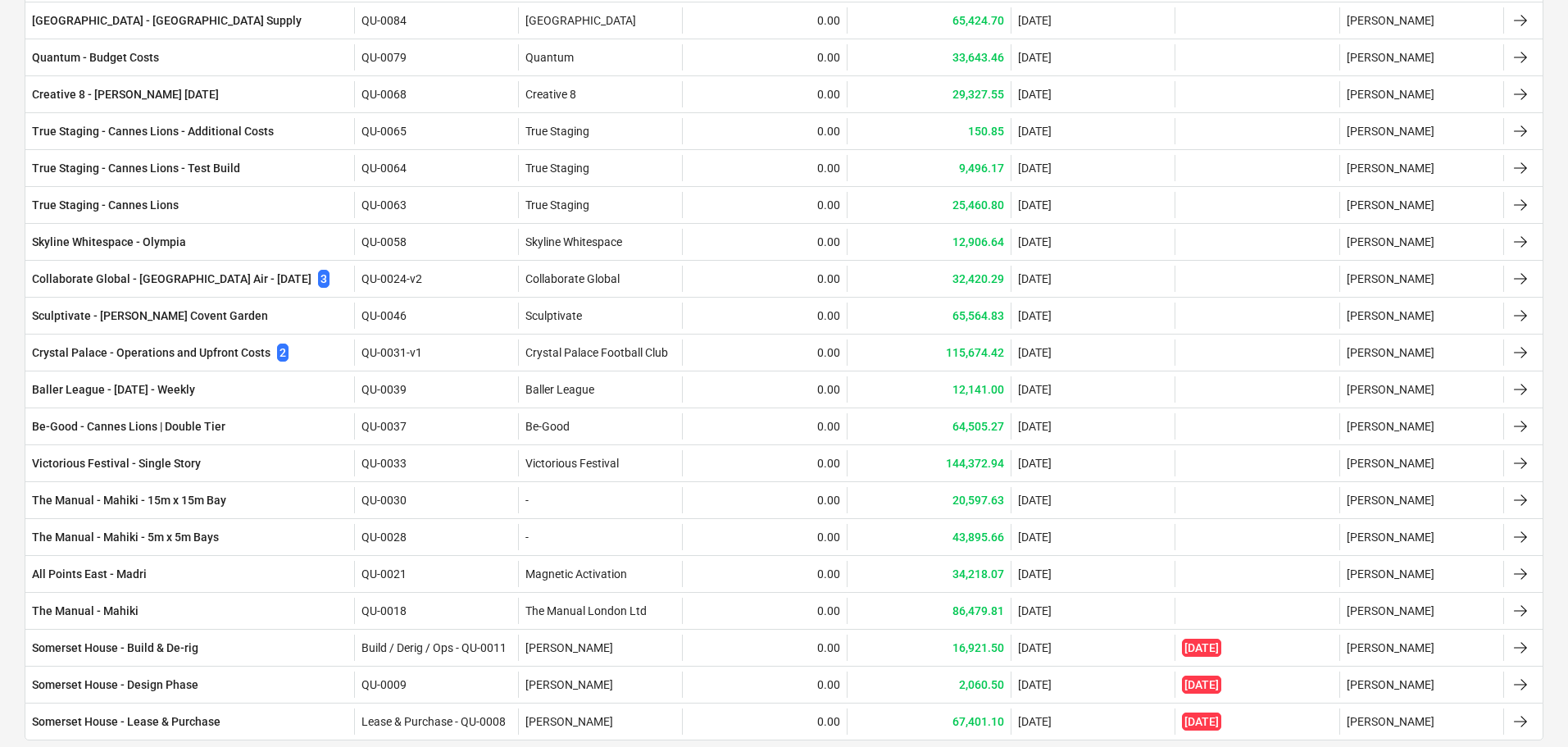
drag, startPoint x: 0, startPoint y: 343, endPoint x: 0, endPoint y: 377, distance: 34.0
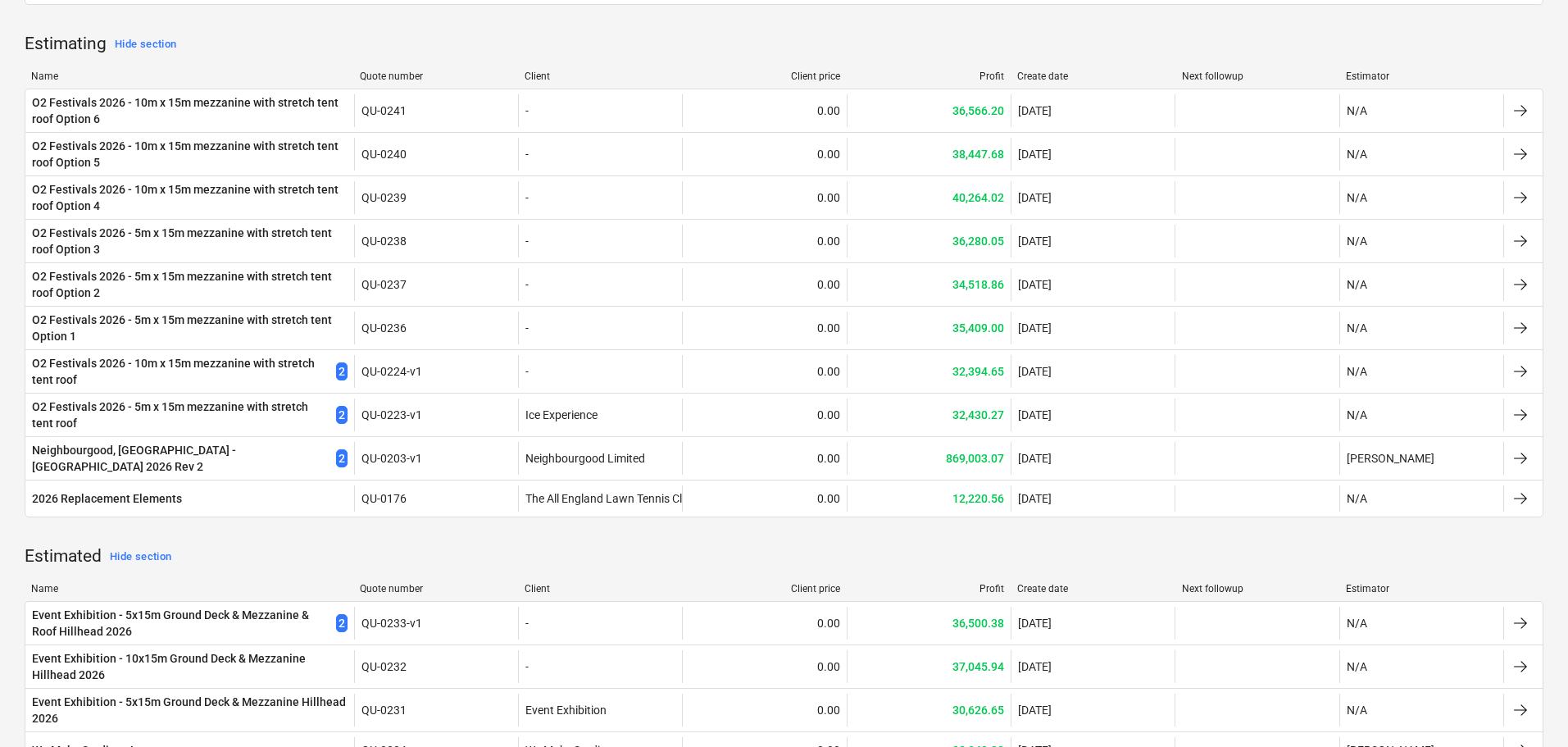
drag, startPoint x: 8, startPoint y: 344, endPoint x: 3, endPoint y: 157, distance: 187.1
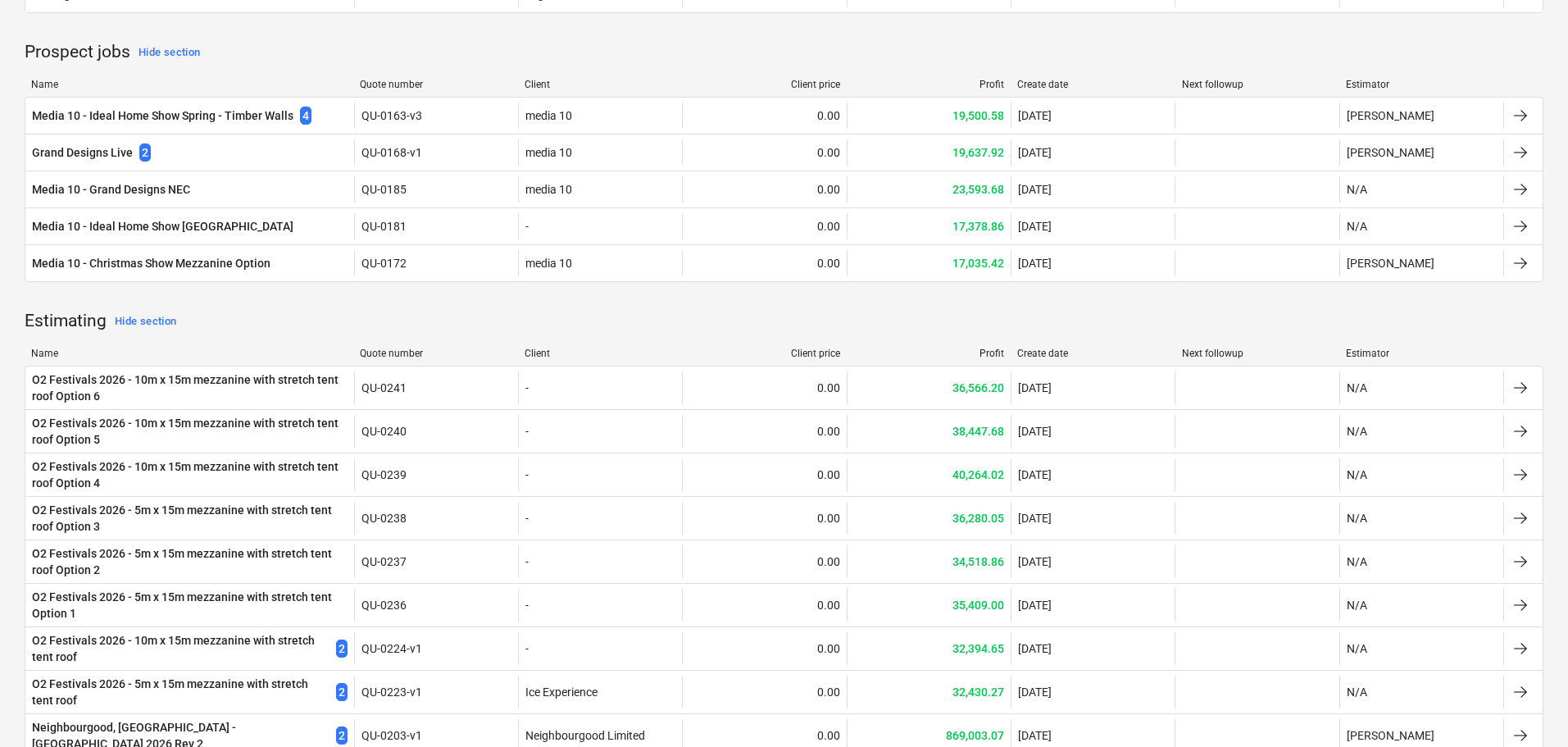
scroll to position [0, 0]
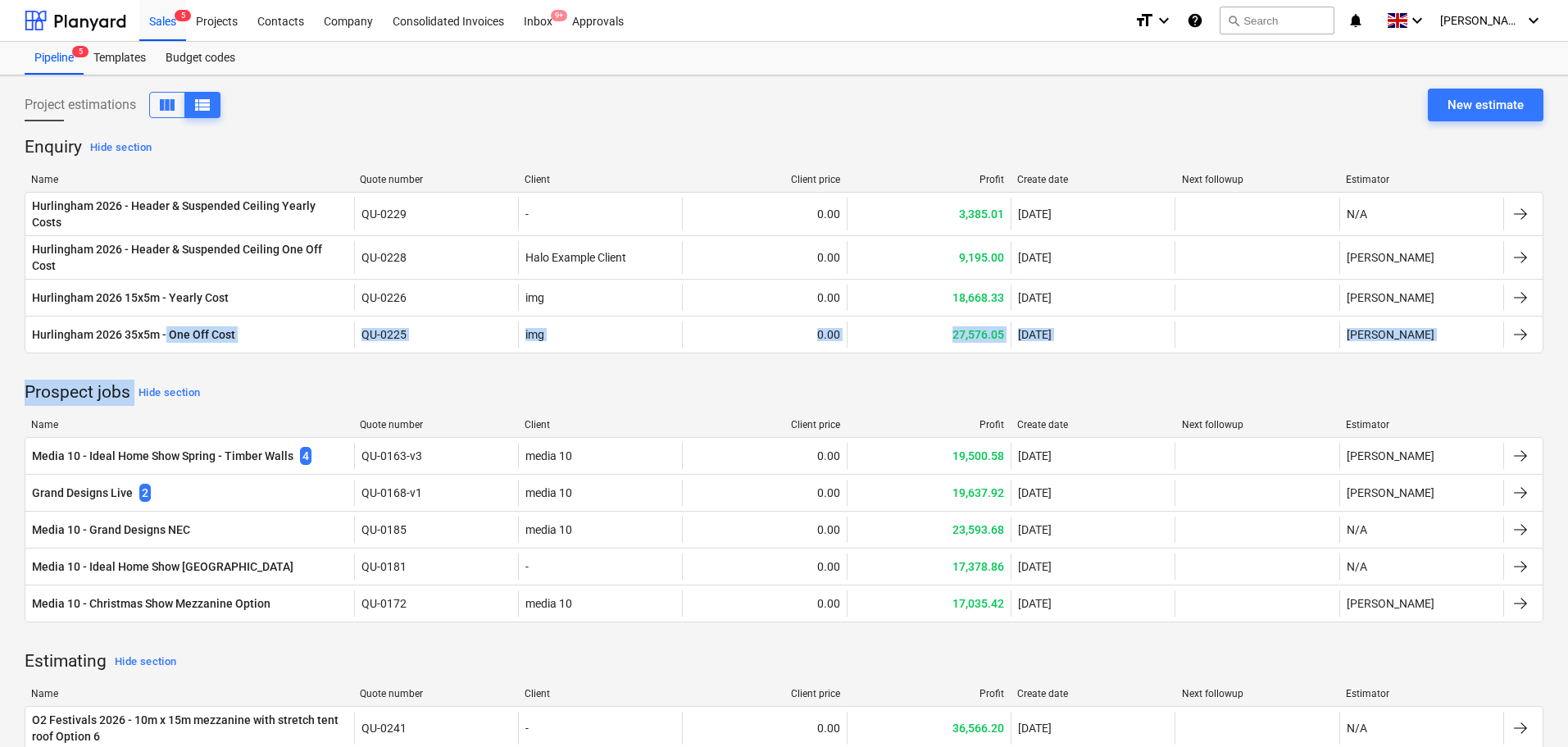
drag, startPoint x: 164, startPoint y: 319, endPoint x: 270, endPoint y: 376, distance: 120.4
click at [252, 351] on div "Name Quote number Client Client price Profit Create date Next followup Estimato…" at bounding box center [784, 266] width 1520 height 212
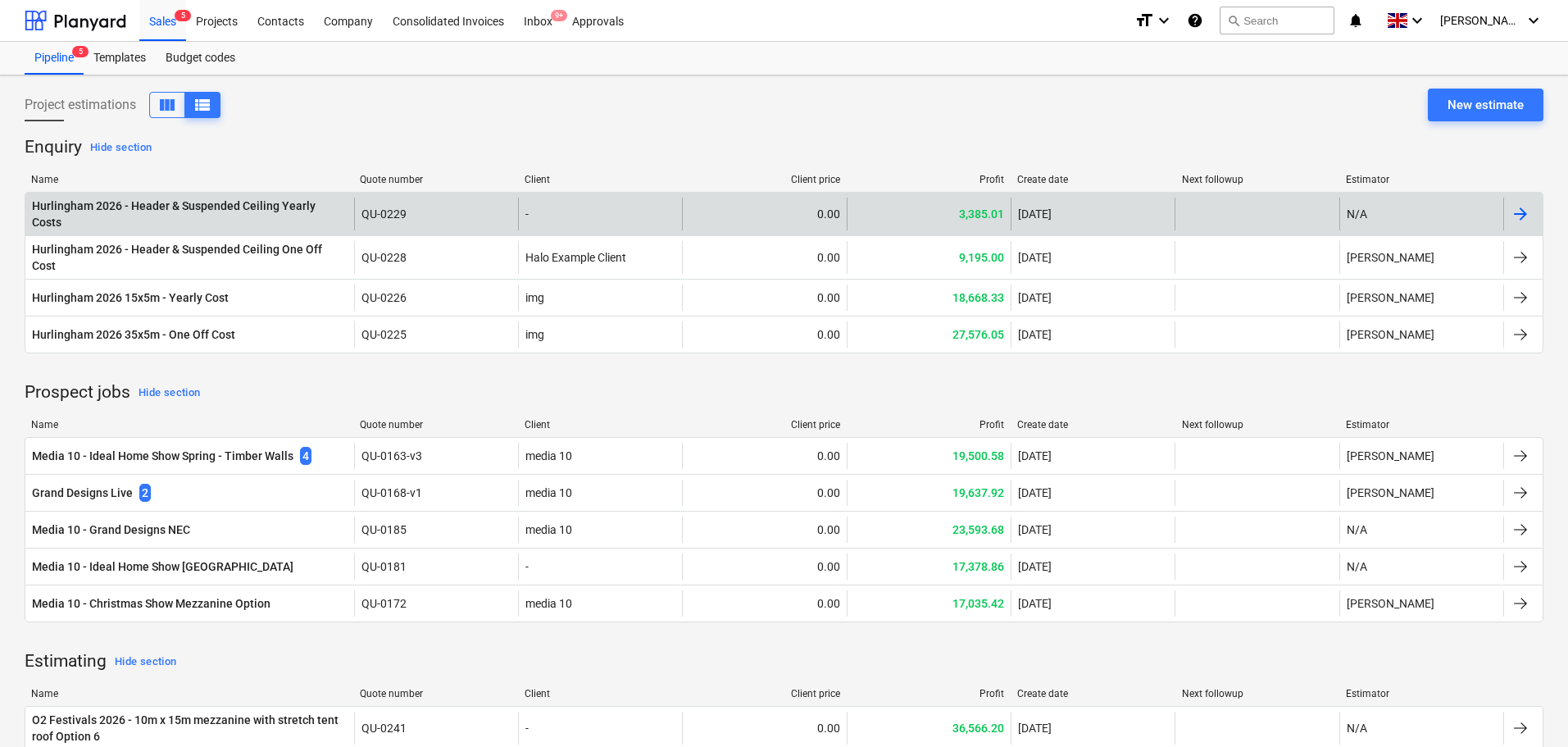
click at [1509, 216] on div at bounding box center [1522, 214] width 39 height 33
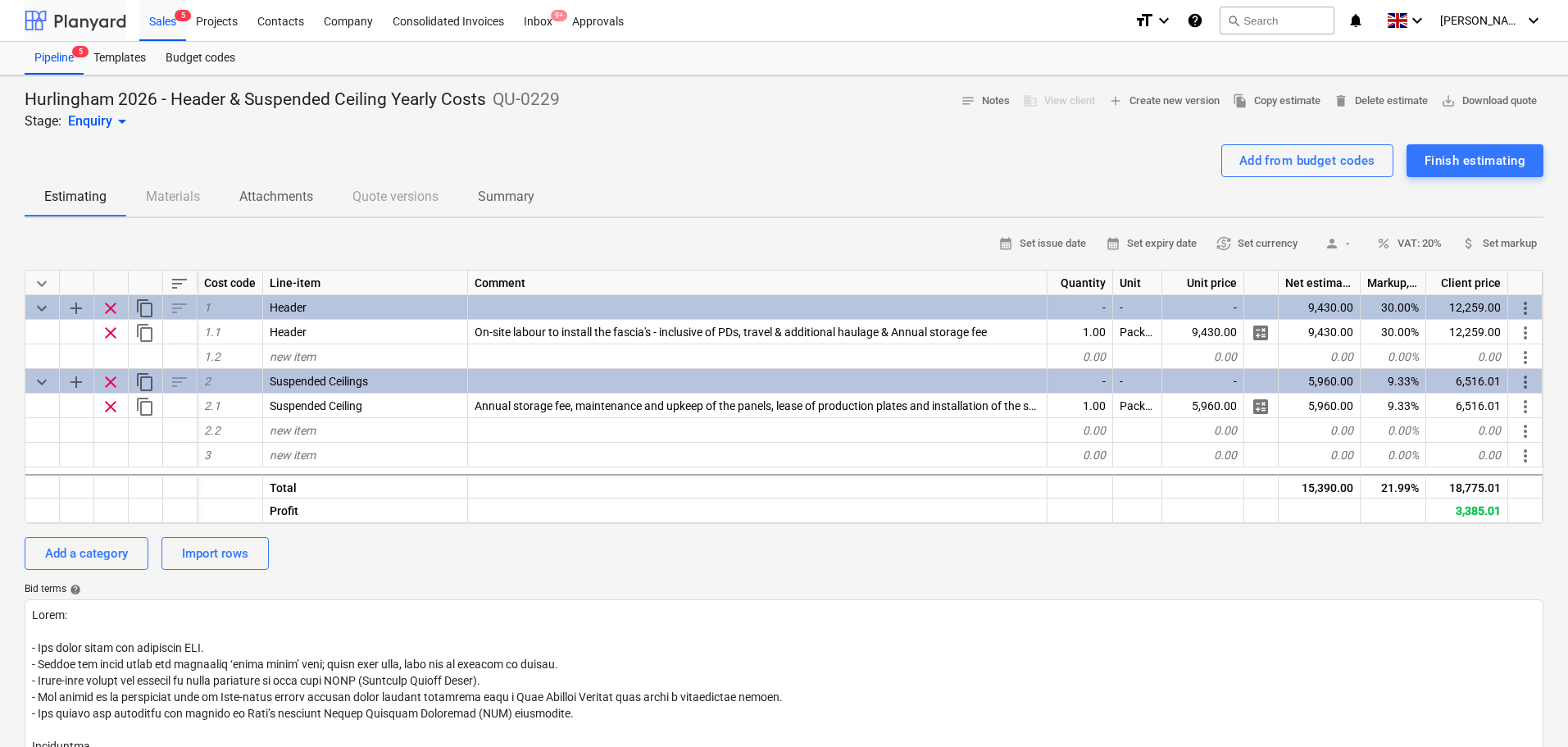
type textarea "x"
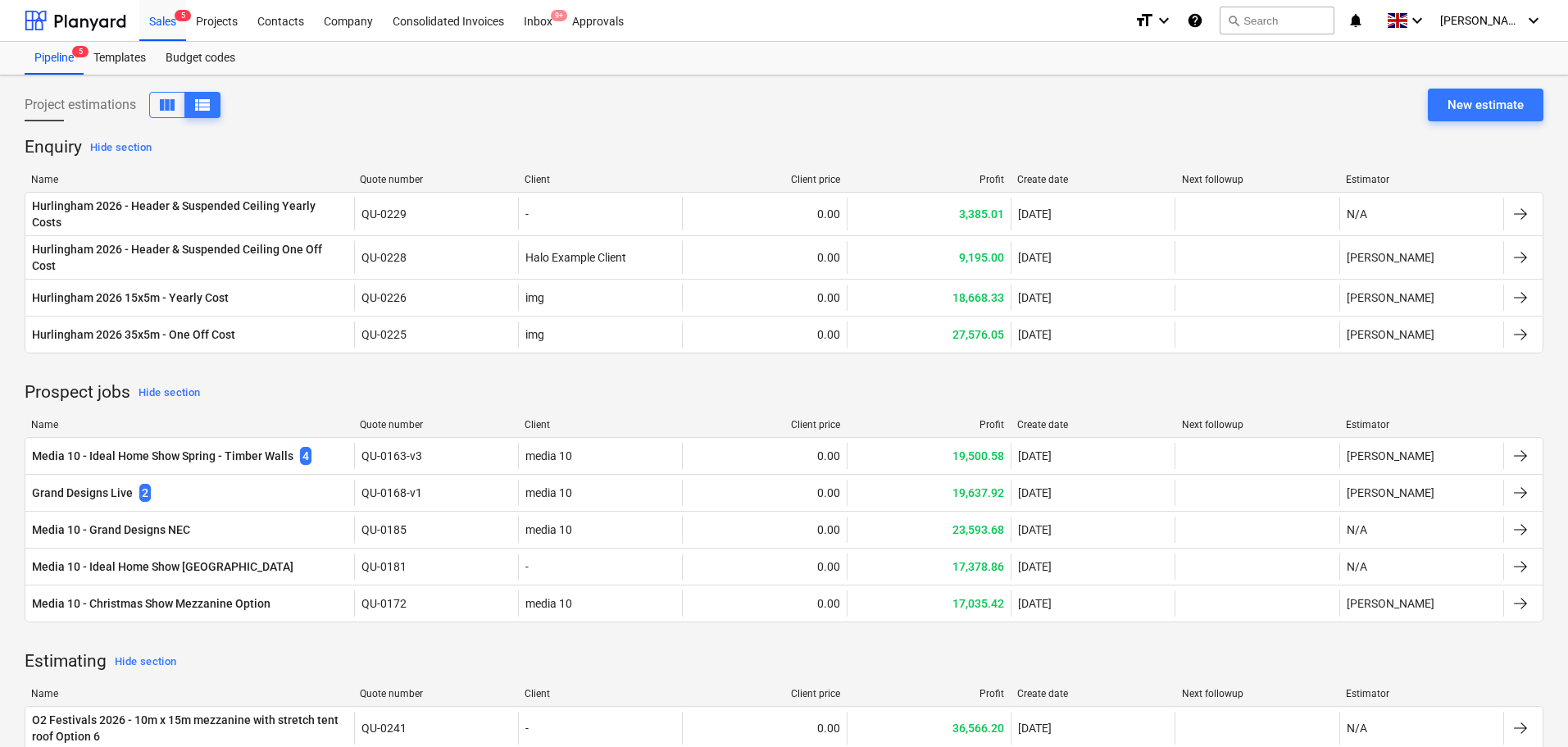
drag, startPoint x: 0, startPoint y: 270, endPoint x: 33, endPoint y: -63, distance: 334.6
click at [168, 113] on span "view_column" at bounding box center [167, 105] width 20 height 20
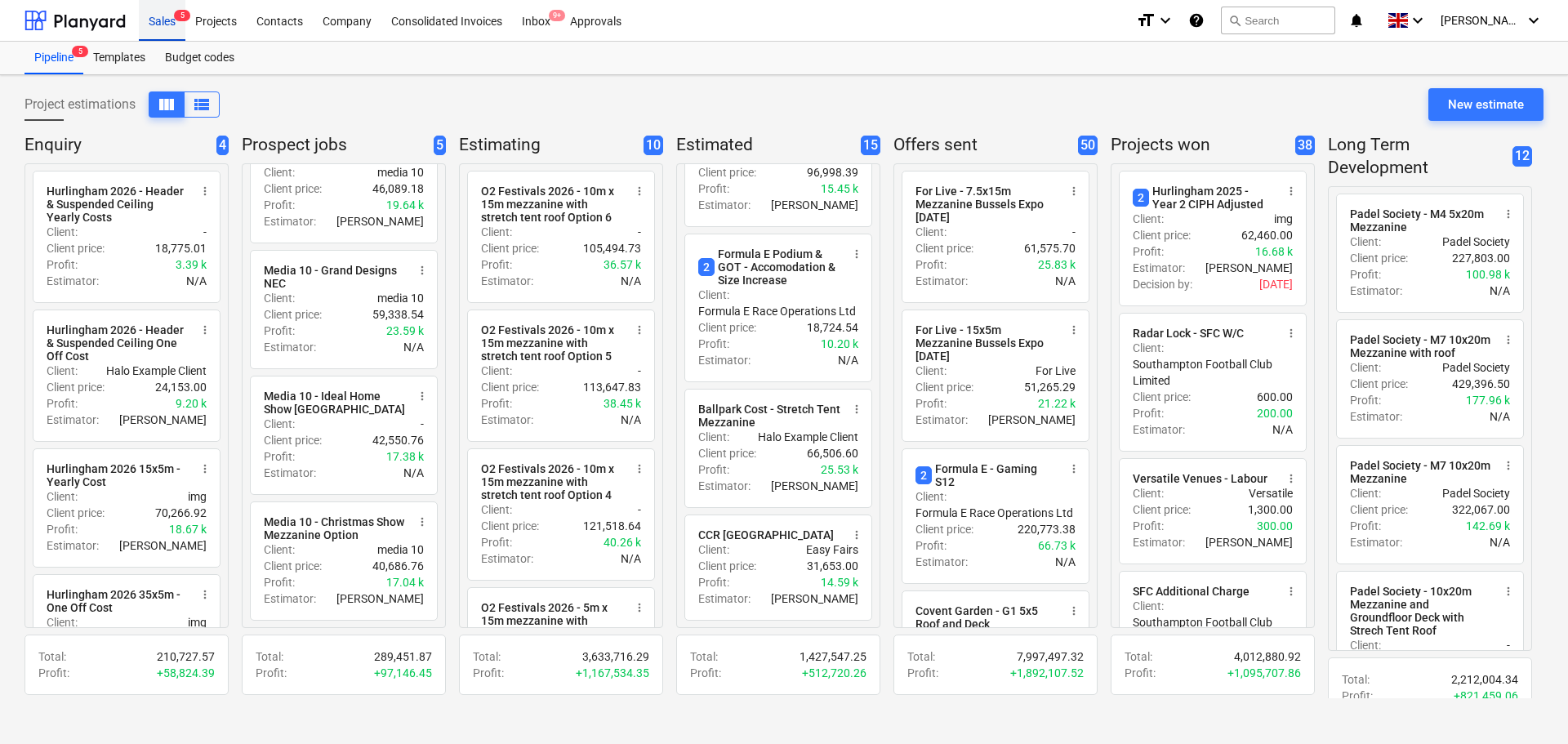
click at [159, 15] on div "Sales 5" at bounding box center [162, 20] width 46 height 42
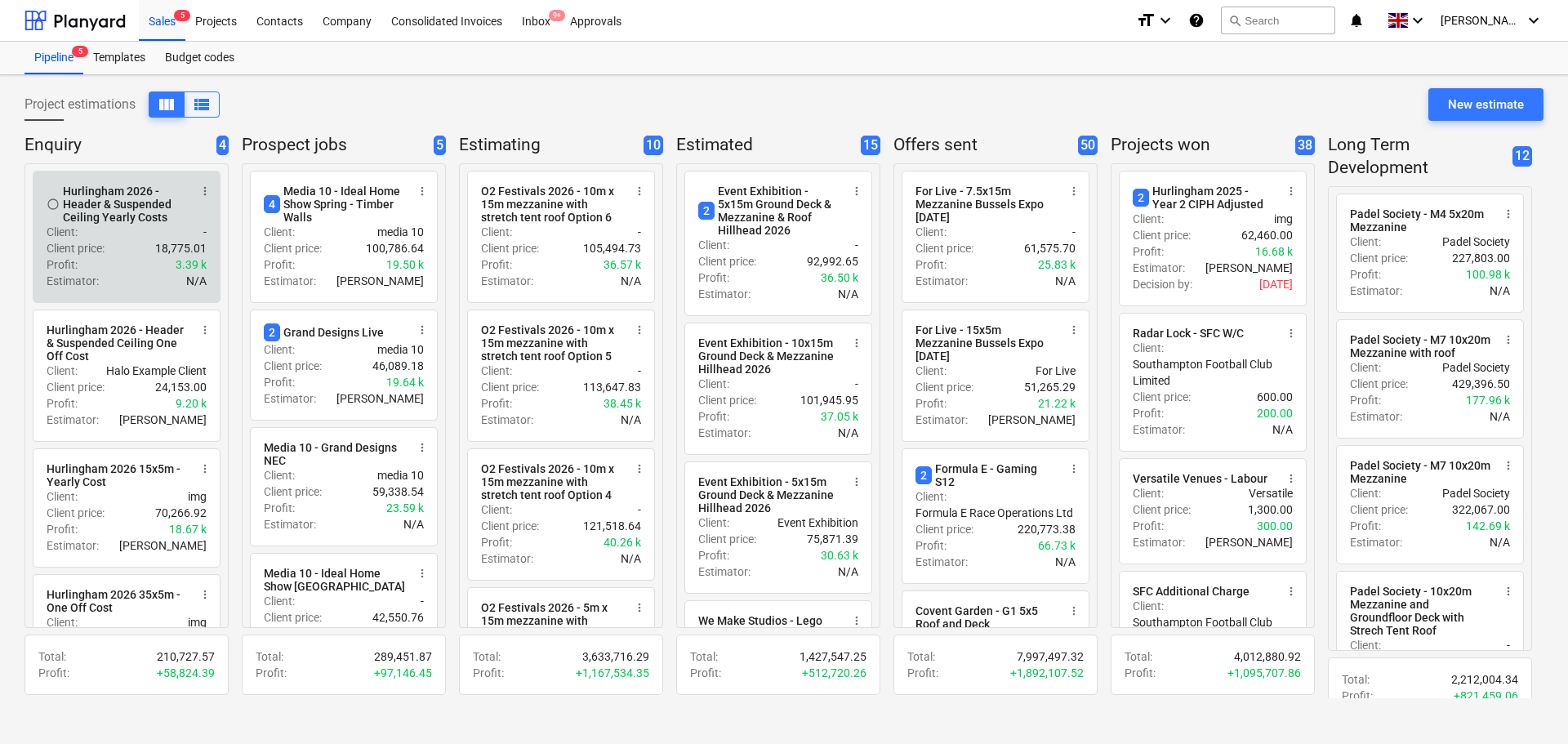
click at [128, 235] on div "Client : -" at bounding box center [126, 231] width 160 height 16
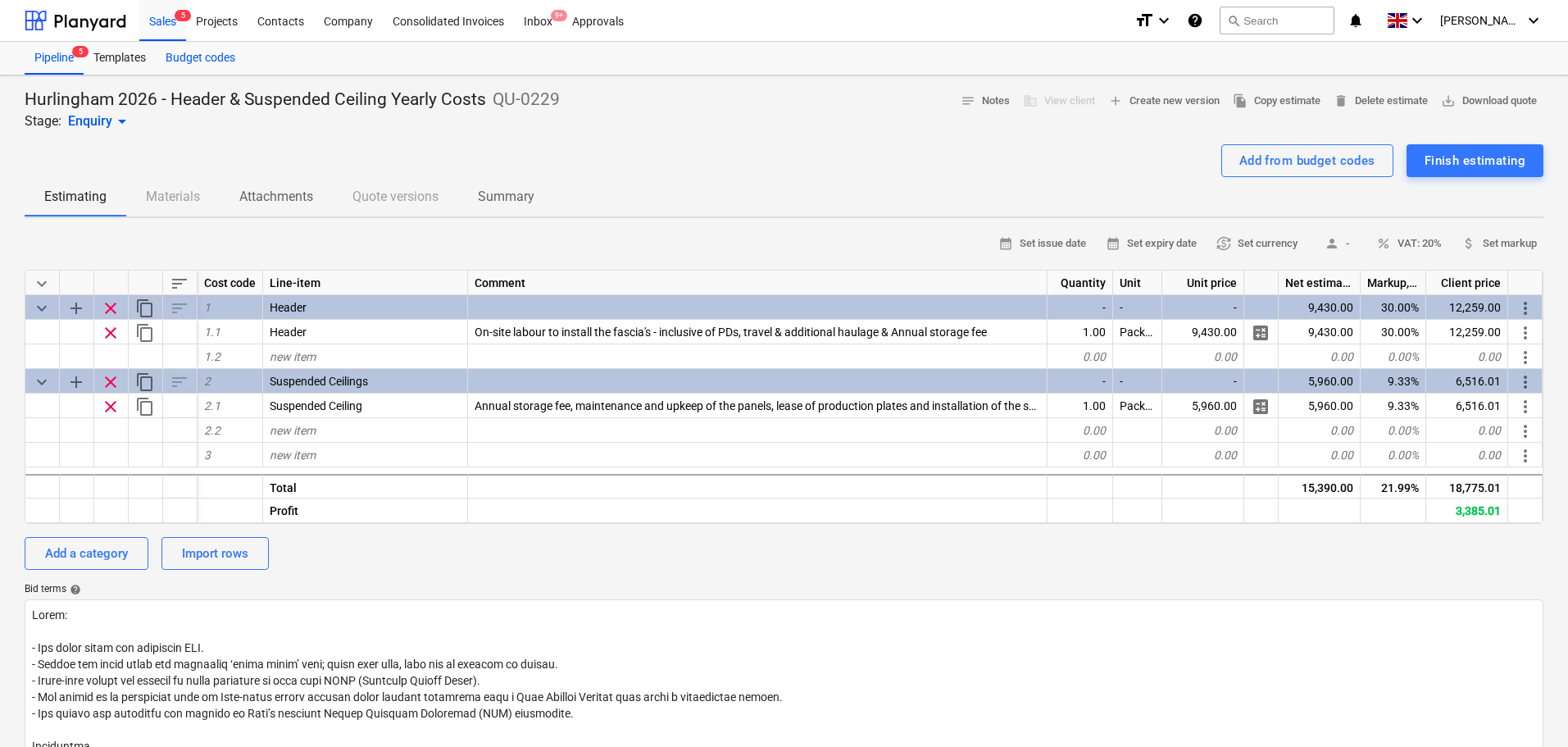
click at [178, 25] on div "Sales 5" at bounding box center [163, 20] width 47 height 42
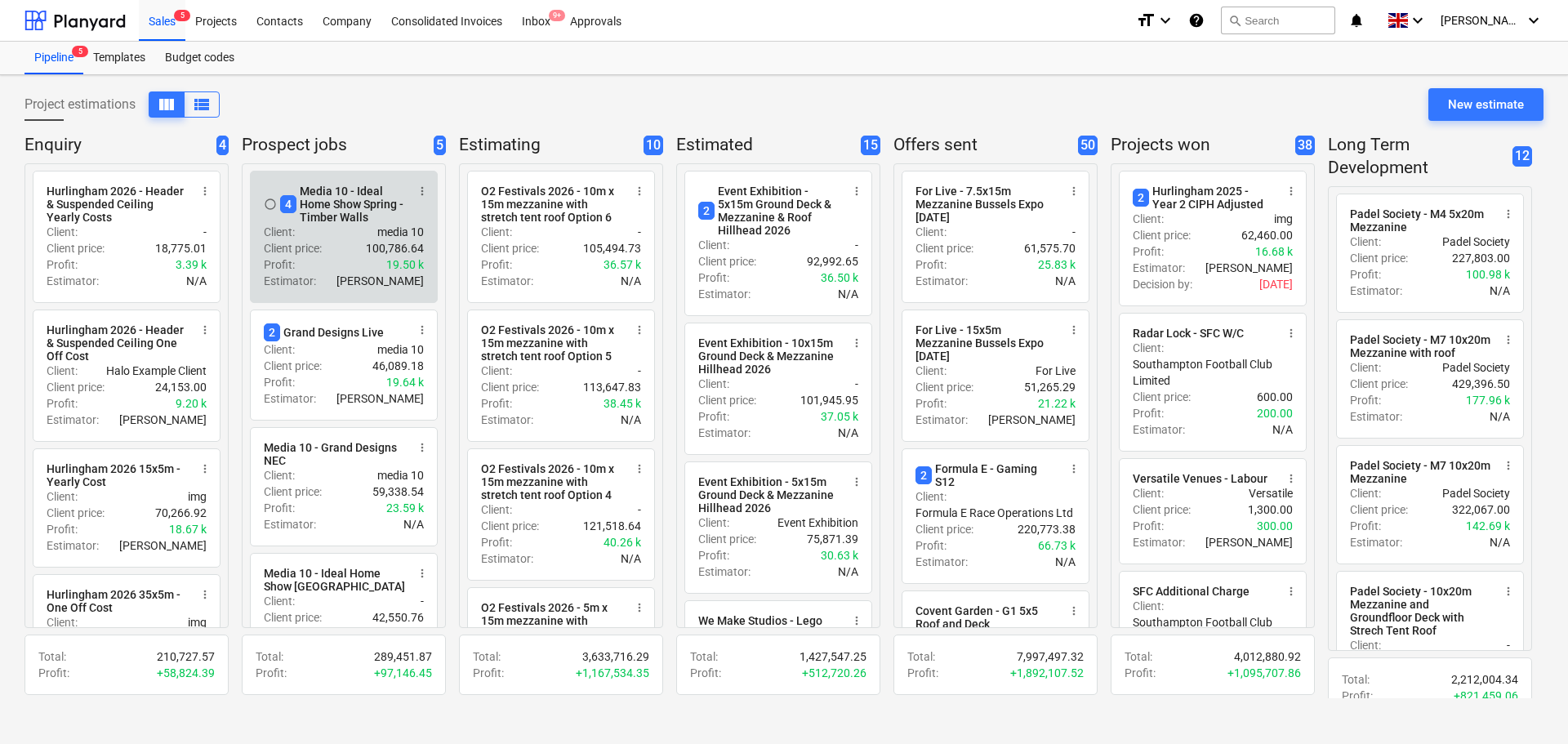
click at [312, 270] on div "Profit : 19.50 k" at bounding box center [344, 264] width 160 height 16
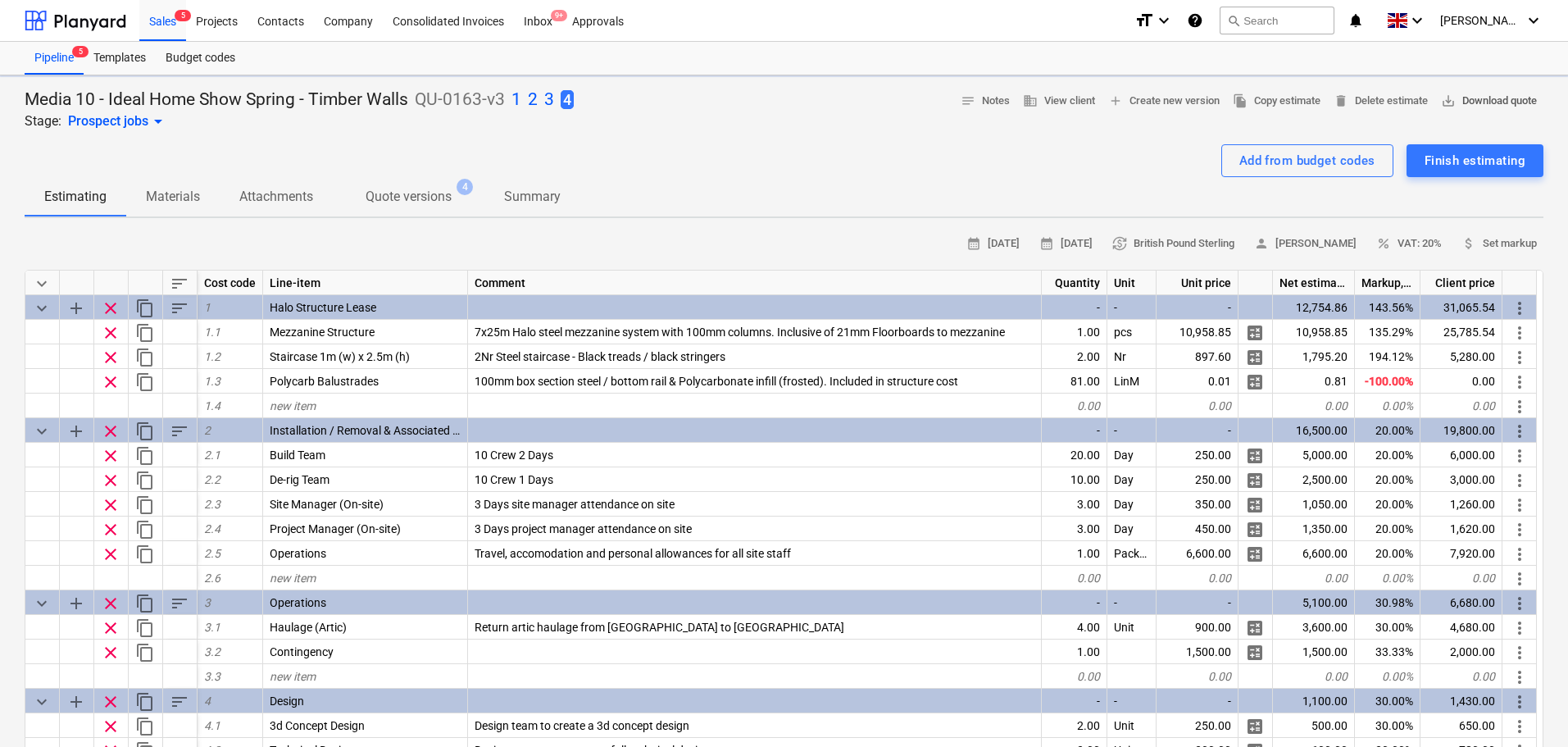
type textarea "x"
click at [1456, 102] on span "save_alt Download quote" at bounding box center [1489, 102] width 96 height 19
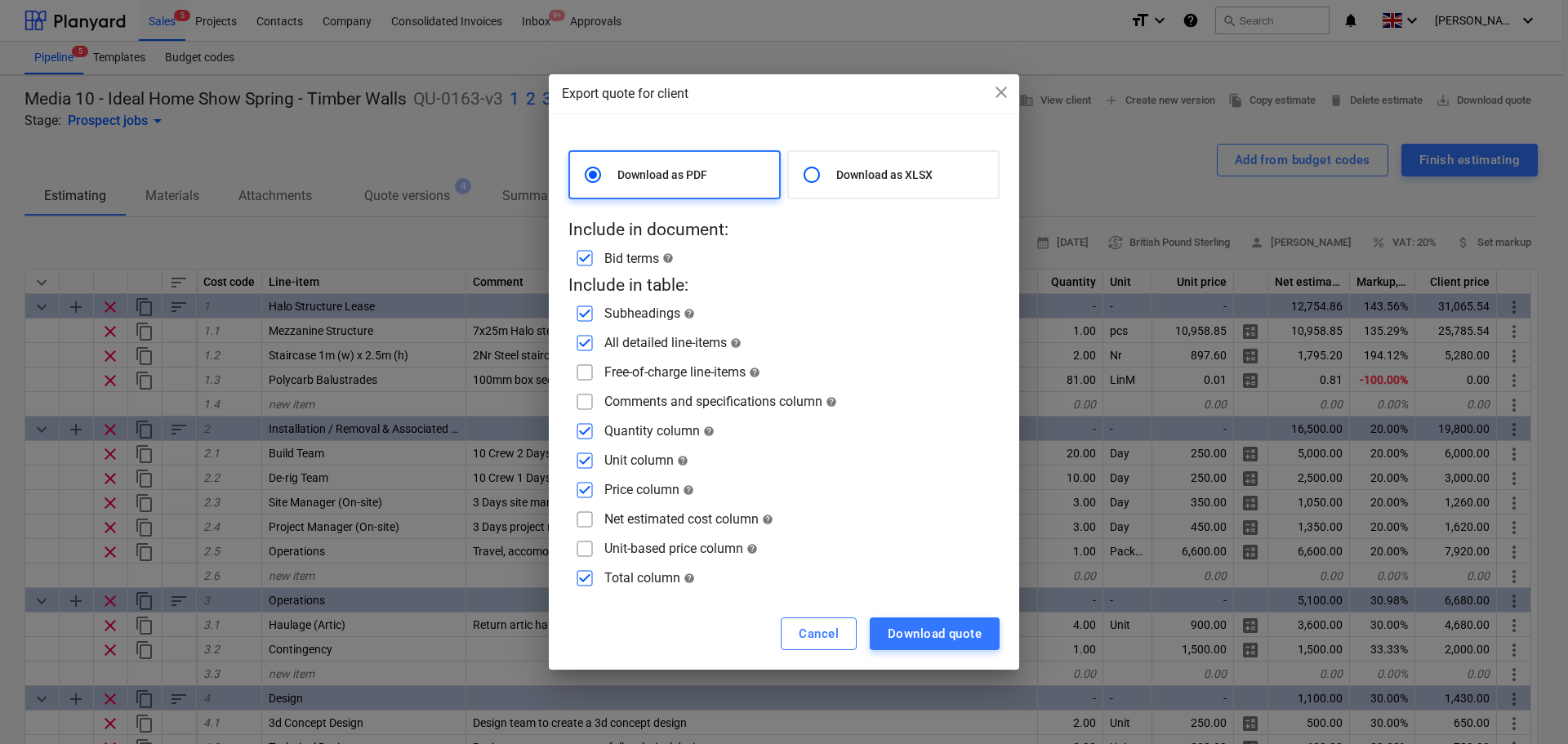
click at [338, 88] on div "Export quote for client close Download as PDF Download as XLSX Include in docum…" at bounding box center [784, 372] width 1568 height 744
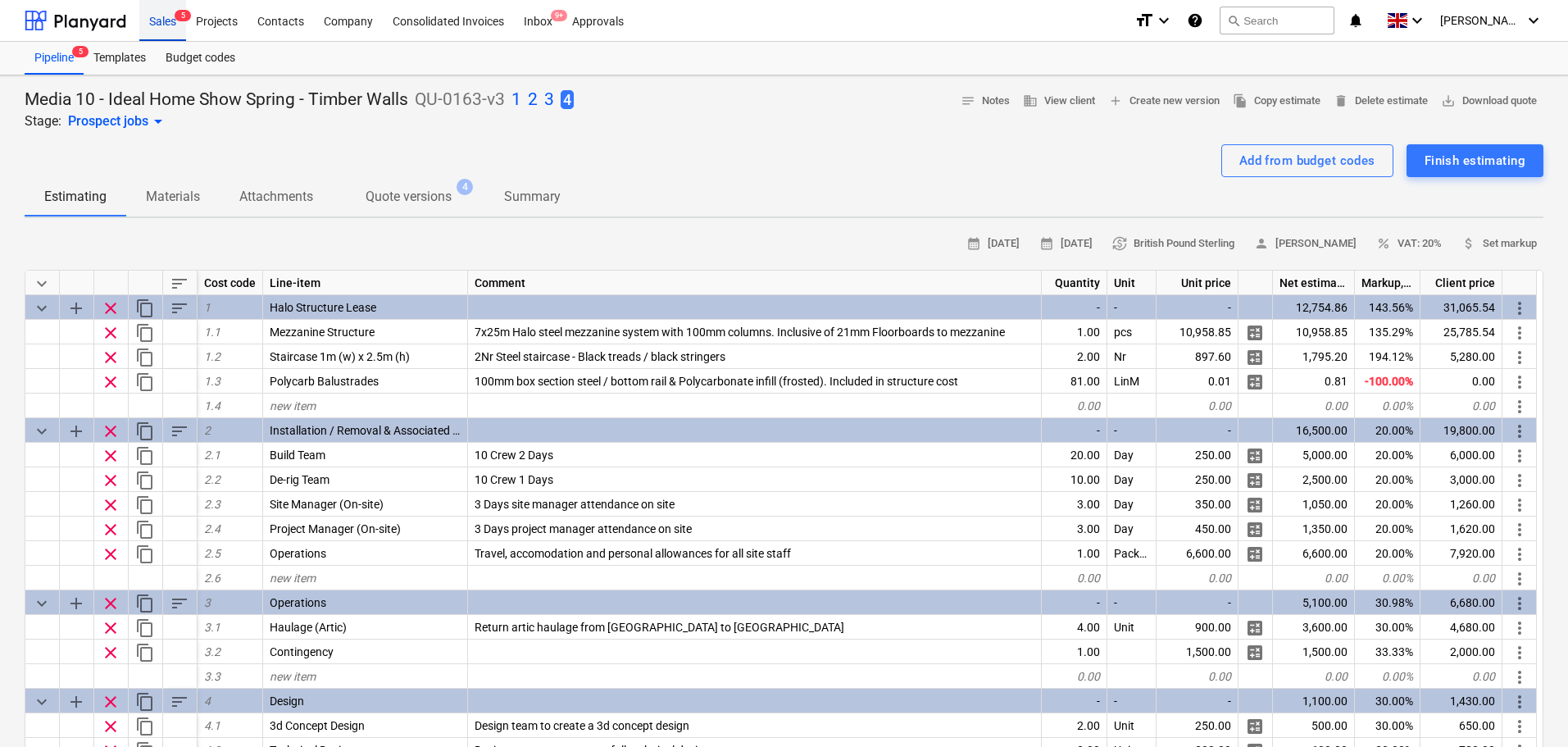
click at [176, 21] on div "Sales 5" at bounding box center [163, 20] width 47 height 42
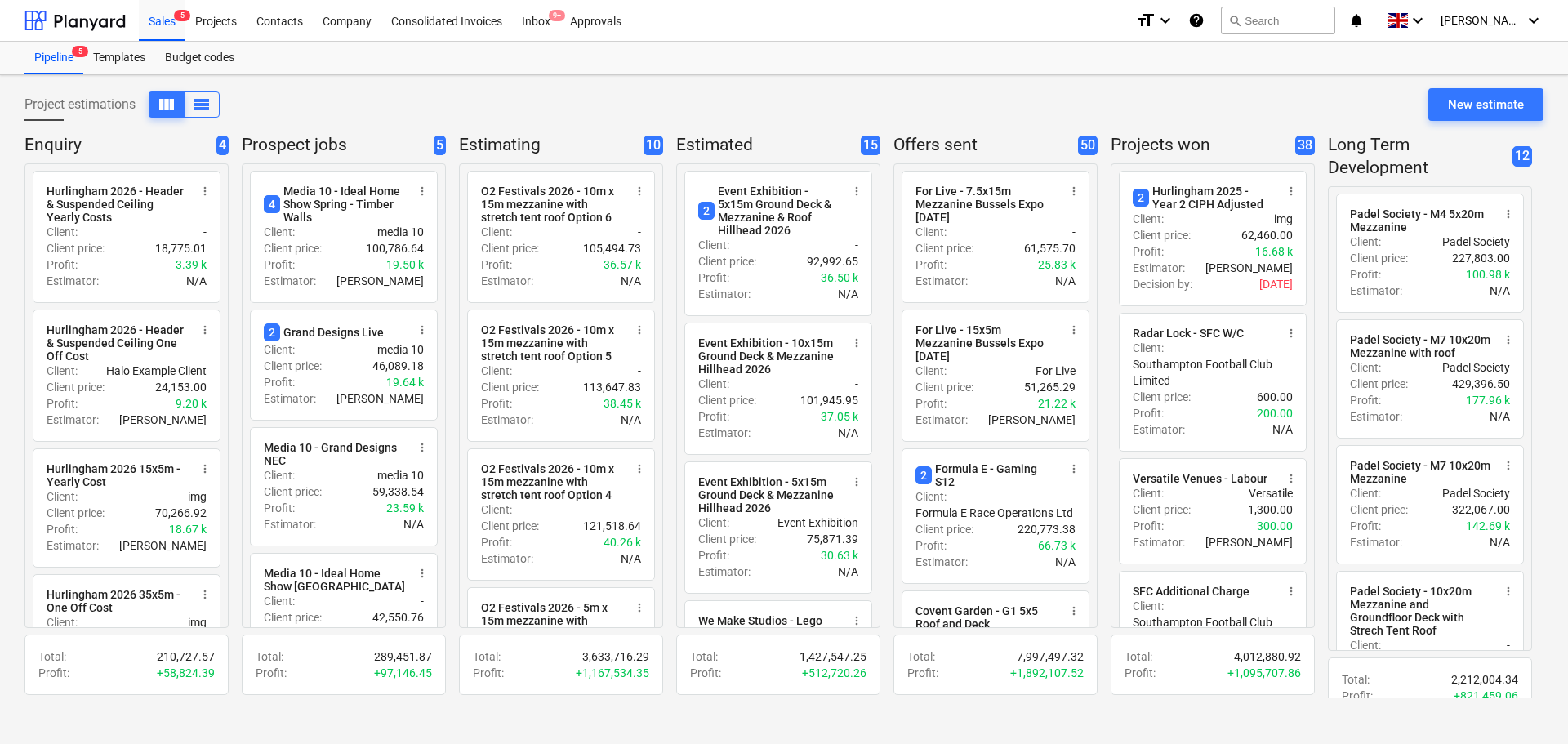
drag, startPoint x: 116, startPoint y: 7, endPoint x: 560, endPoint y: 97, distance: 453.0
click at [560, 97] on div "Project estimations view_column view_list New estimate" at bounding box center [784, 111] width 1520 height 45
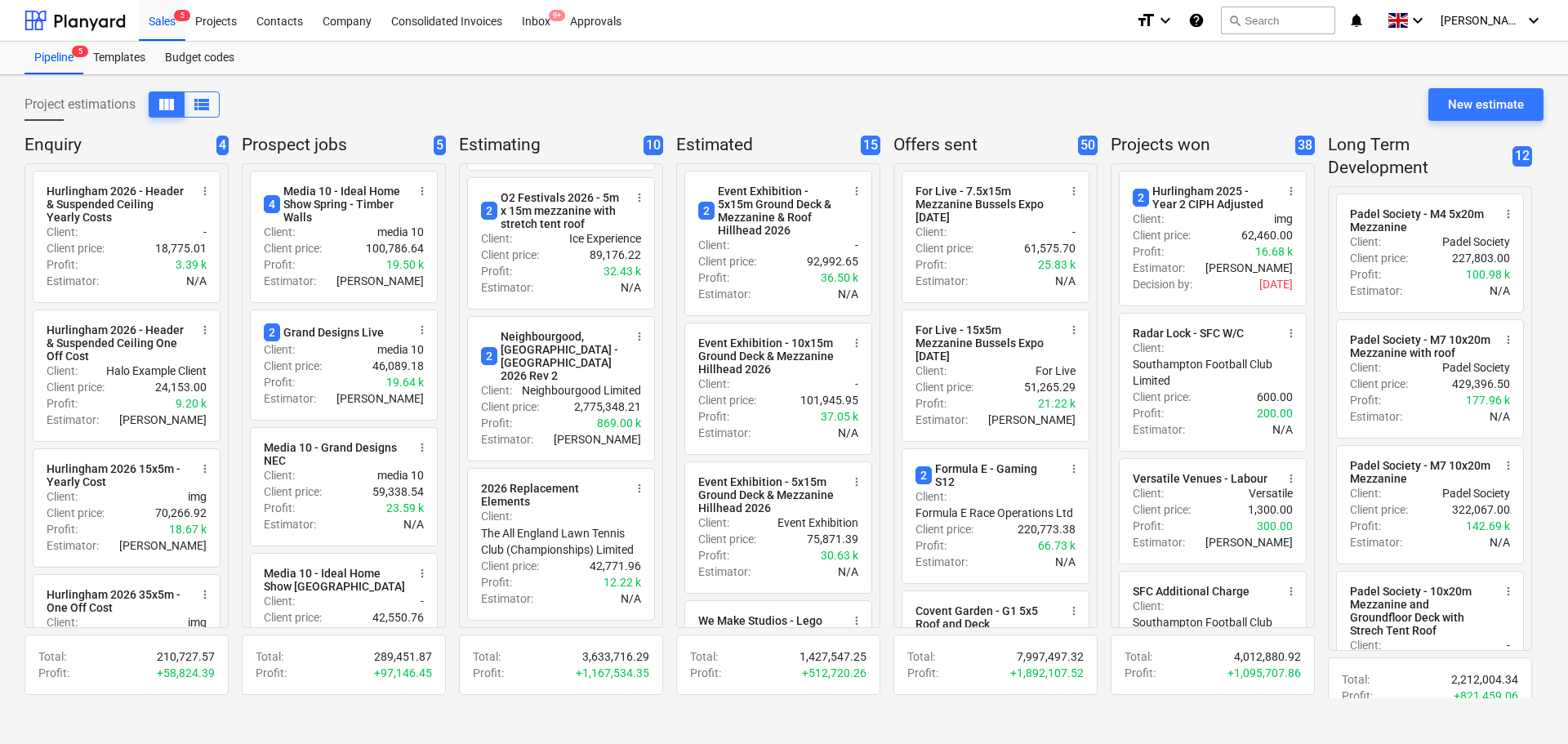
scroll to position [976, 0]
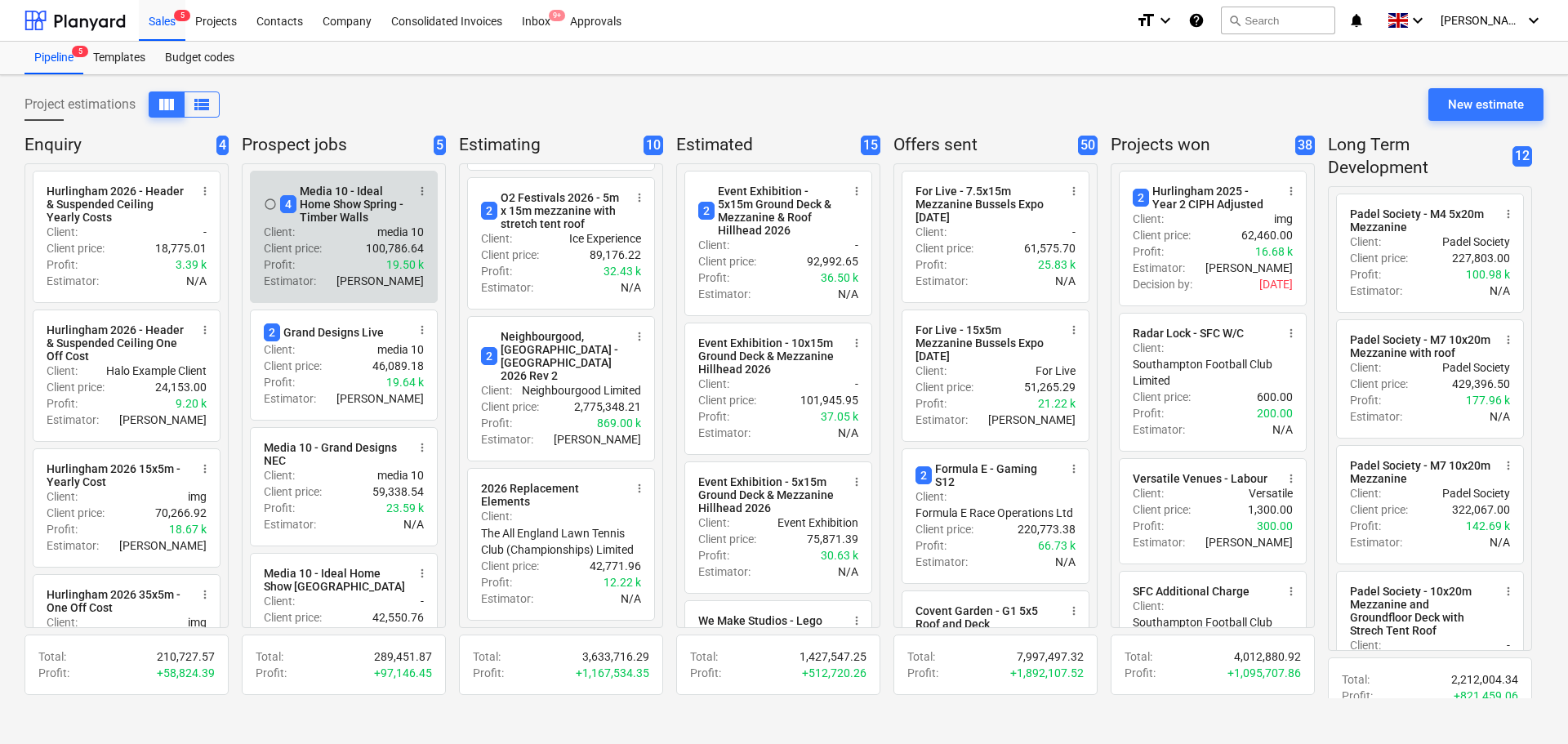
click at [268, 207] on span "radio_button_unchecked" at bounding box center [271, 204] width 13 height 13
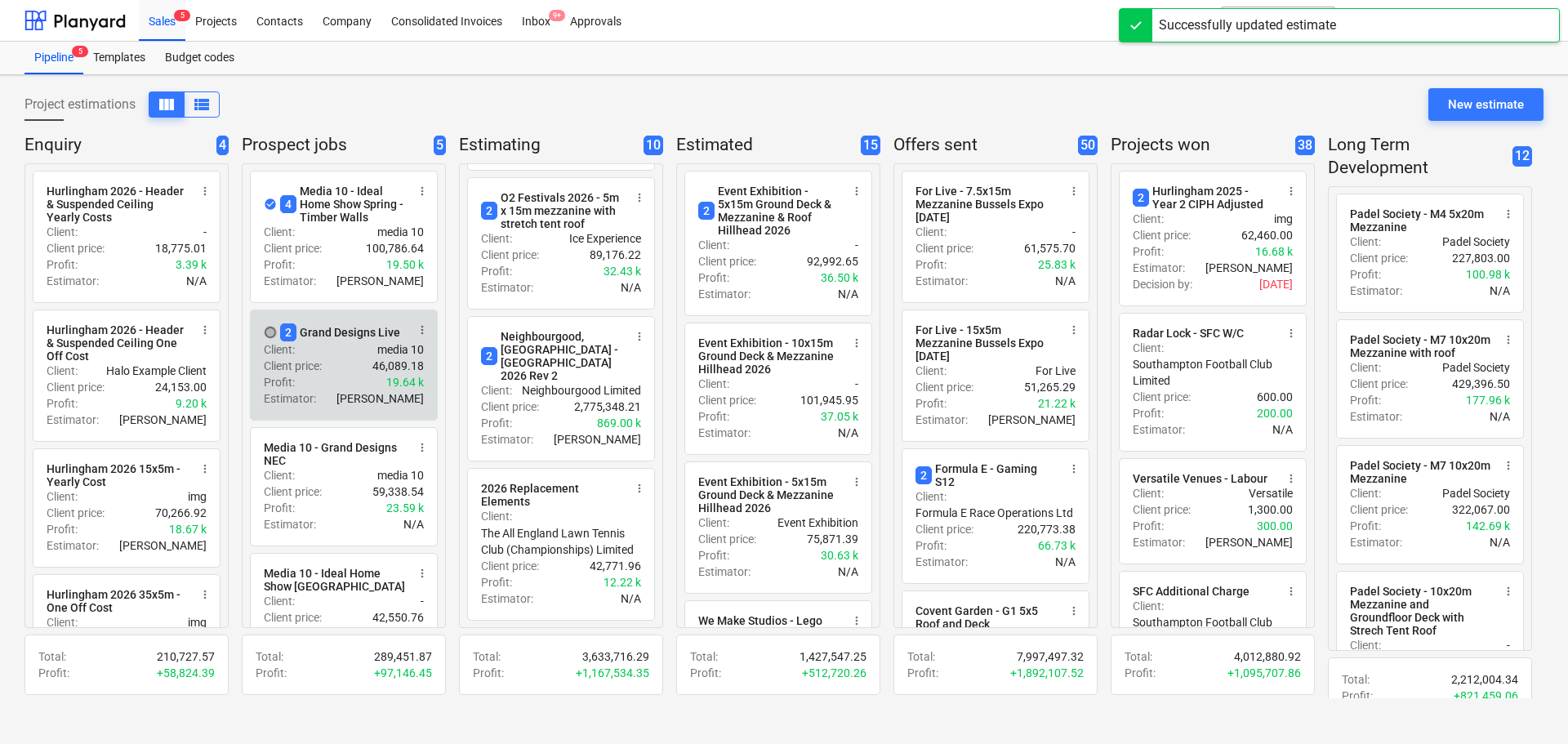
click at [271, 335] on span "radio_button_unchecked" at bounding box center [271, 332] width 13 height 13
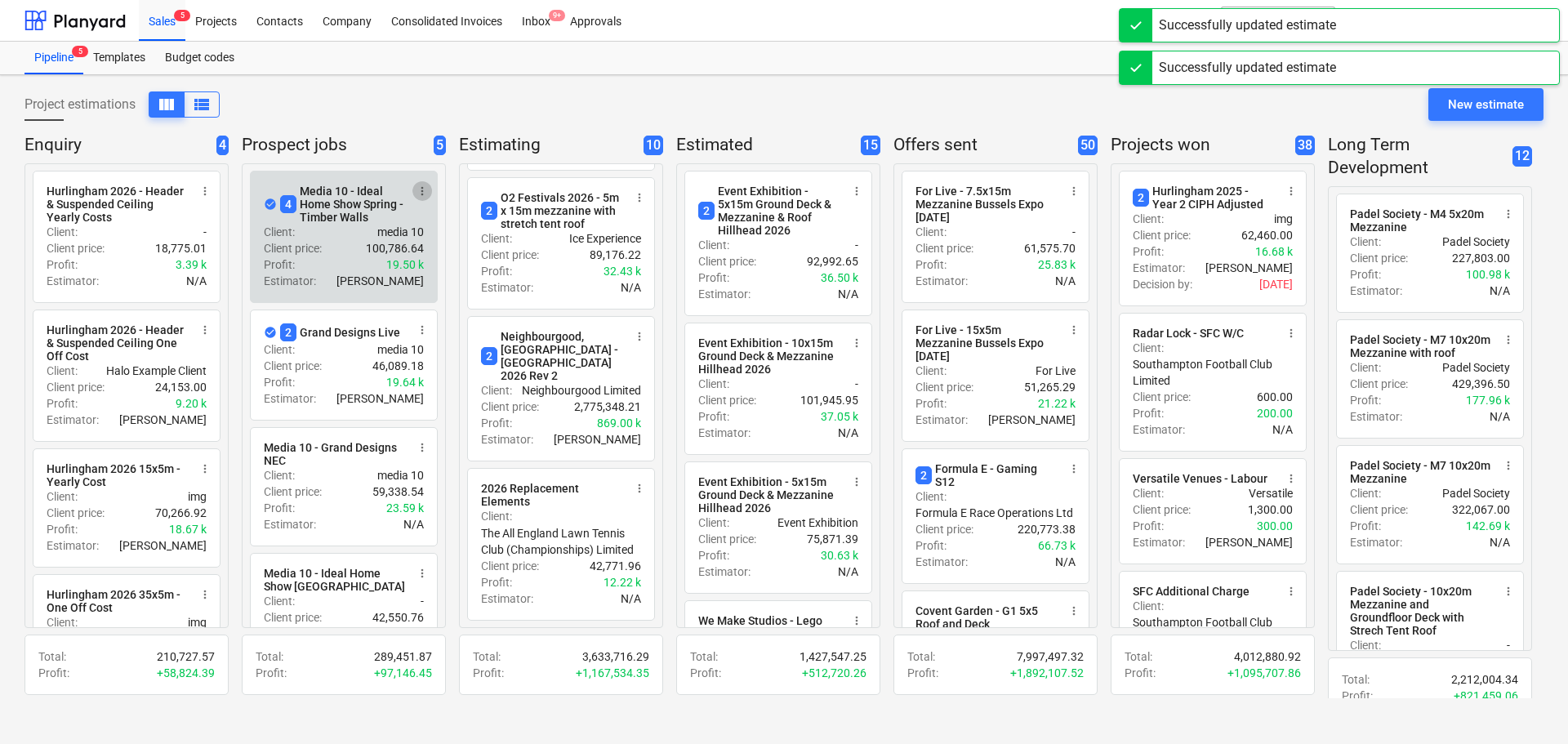
click at [424, 193] on span "more_vert" at bounding box center [422, 191] width 13 height 13
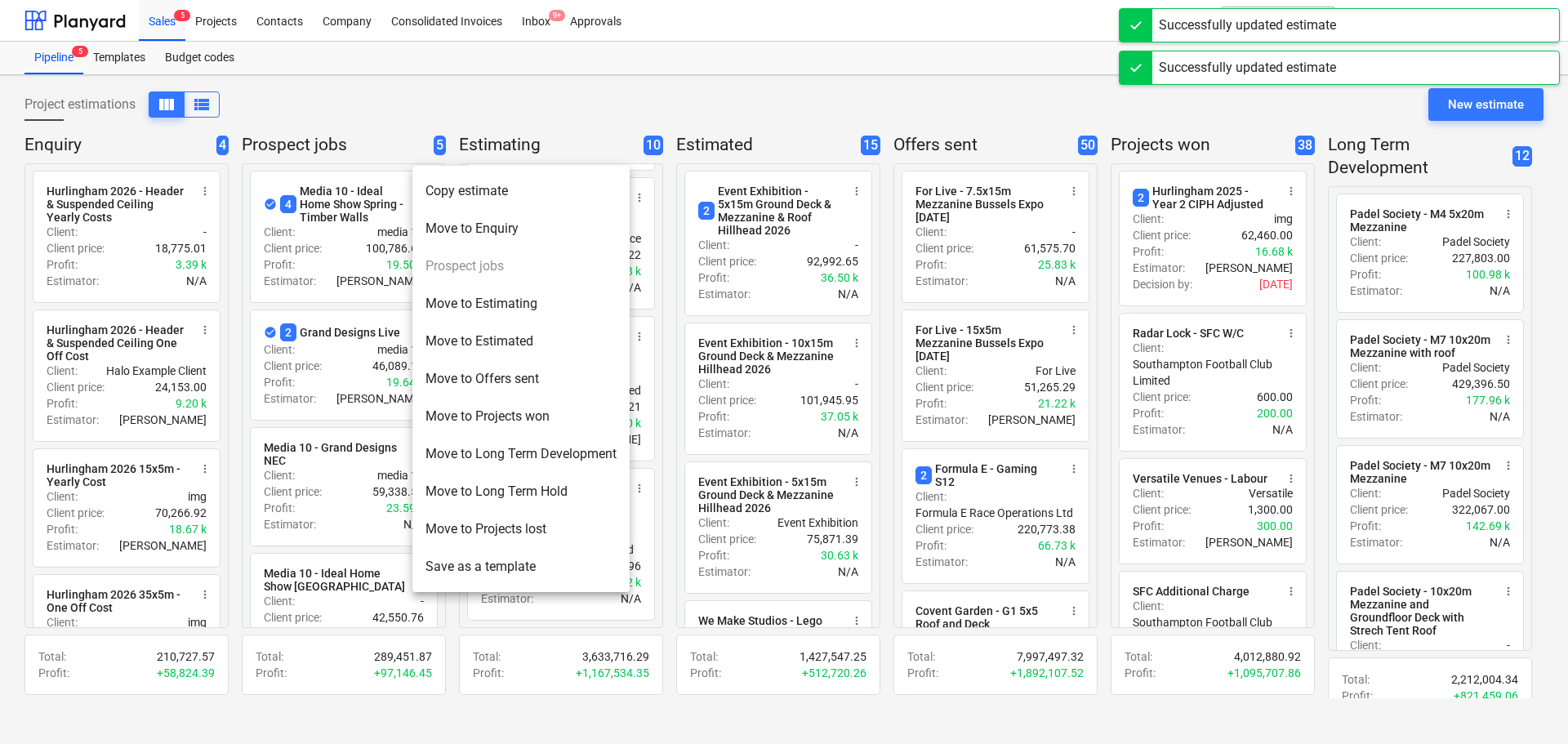
click at [350, 148] on div at bounding box center [784, 372] width 1568 height 744
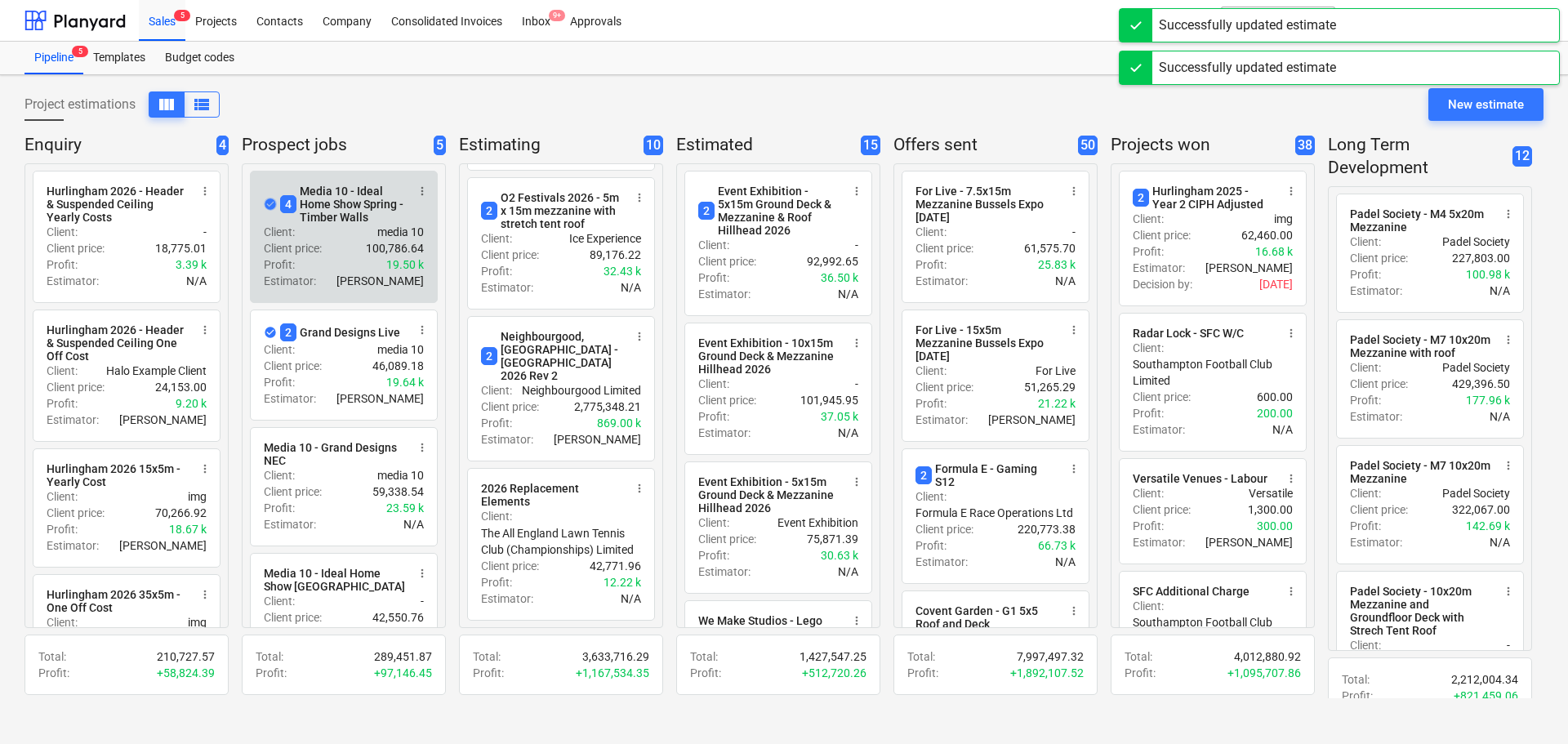
click at [269, 204] on span "check_circle" at bounding box center [271, 204] width 13 height 13
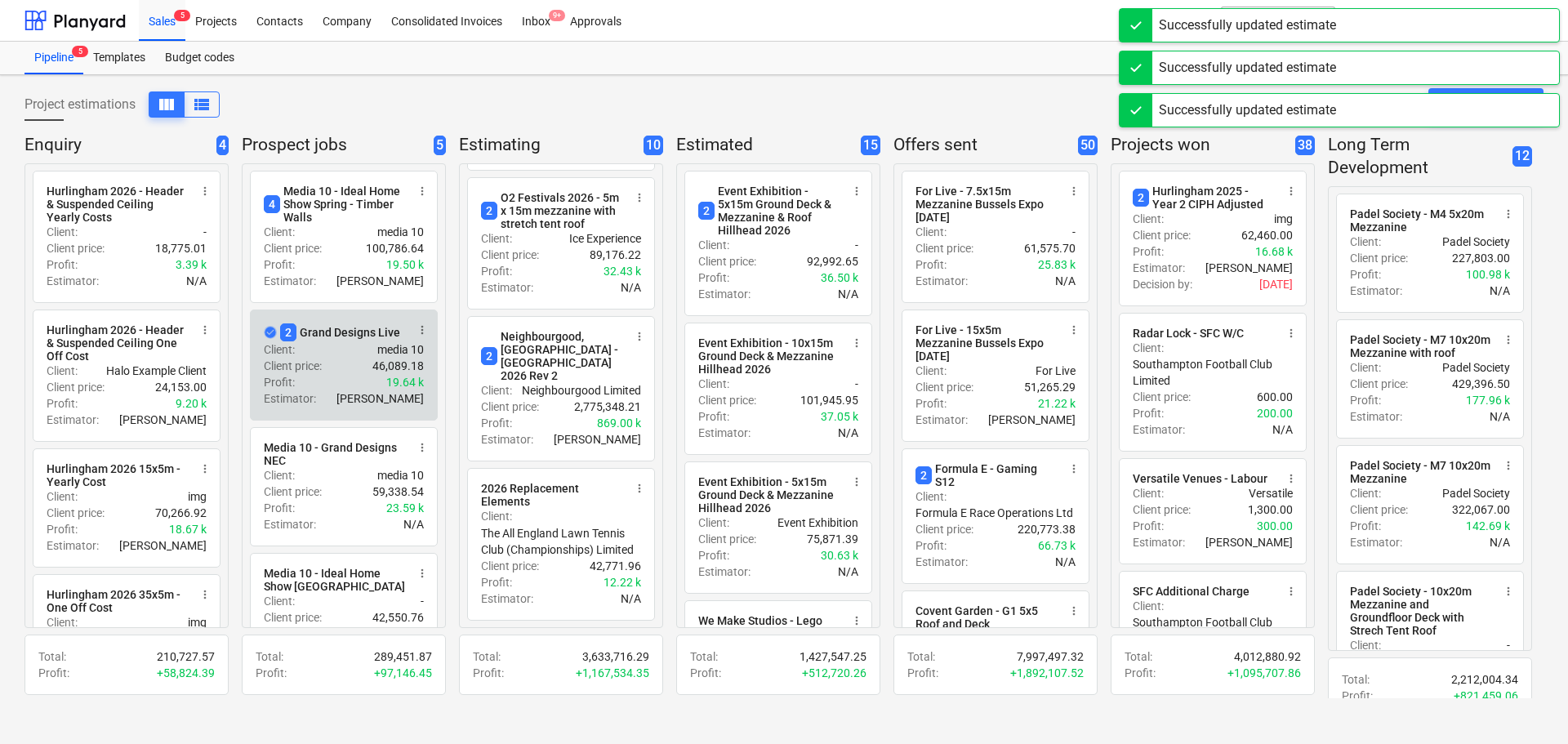
click at [270, 335] on span "check_circle" at bounding box center [271, 332] width 13 height 13
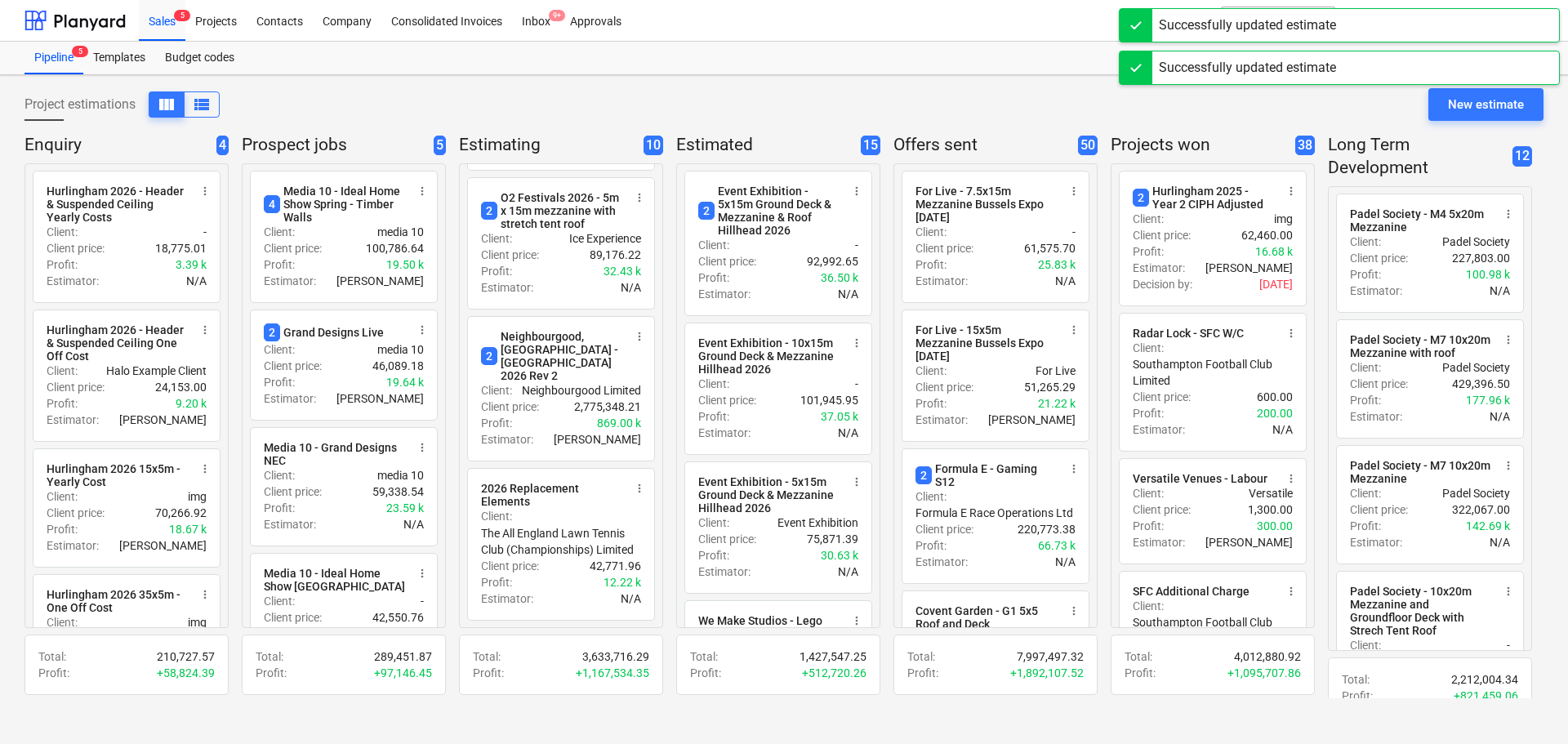
drag, startPoint x: 1007, startPoint y: 98, endPoint x: 1087, endPoint y: 99, distance: 80.0
drag, startPoint x: 775, startPoint y: 711, endPoint x: 1094, endPoint y: 472, distance: 398.6
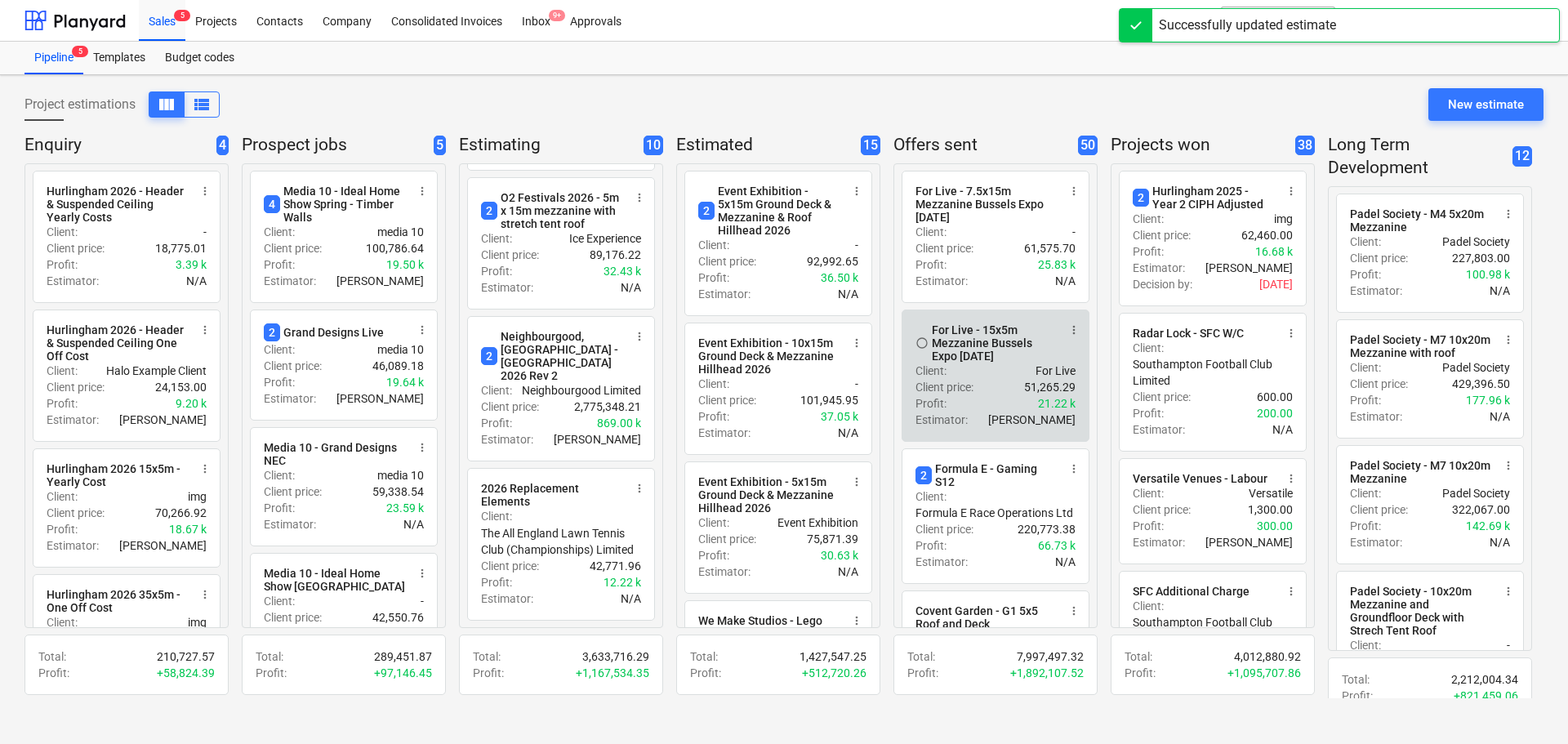
drag, startPoint x: 1115, startPoint y: 416, endPoint x: 954, endPoint y: 343, distance: 176.8
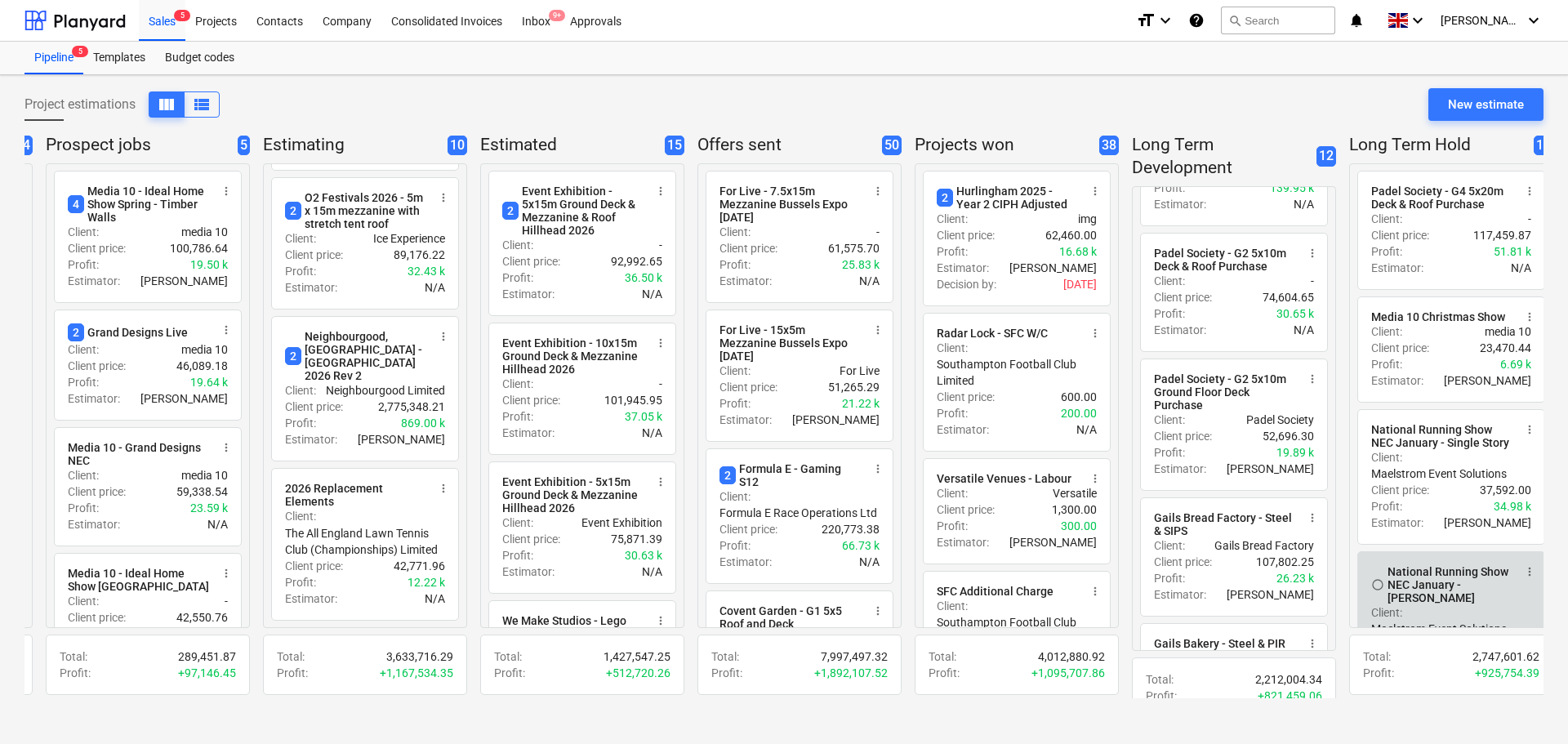
scroll to position [0, 429]
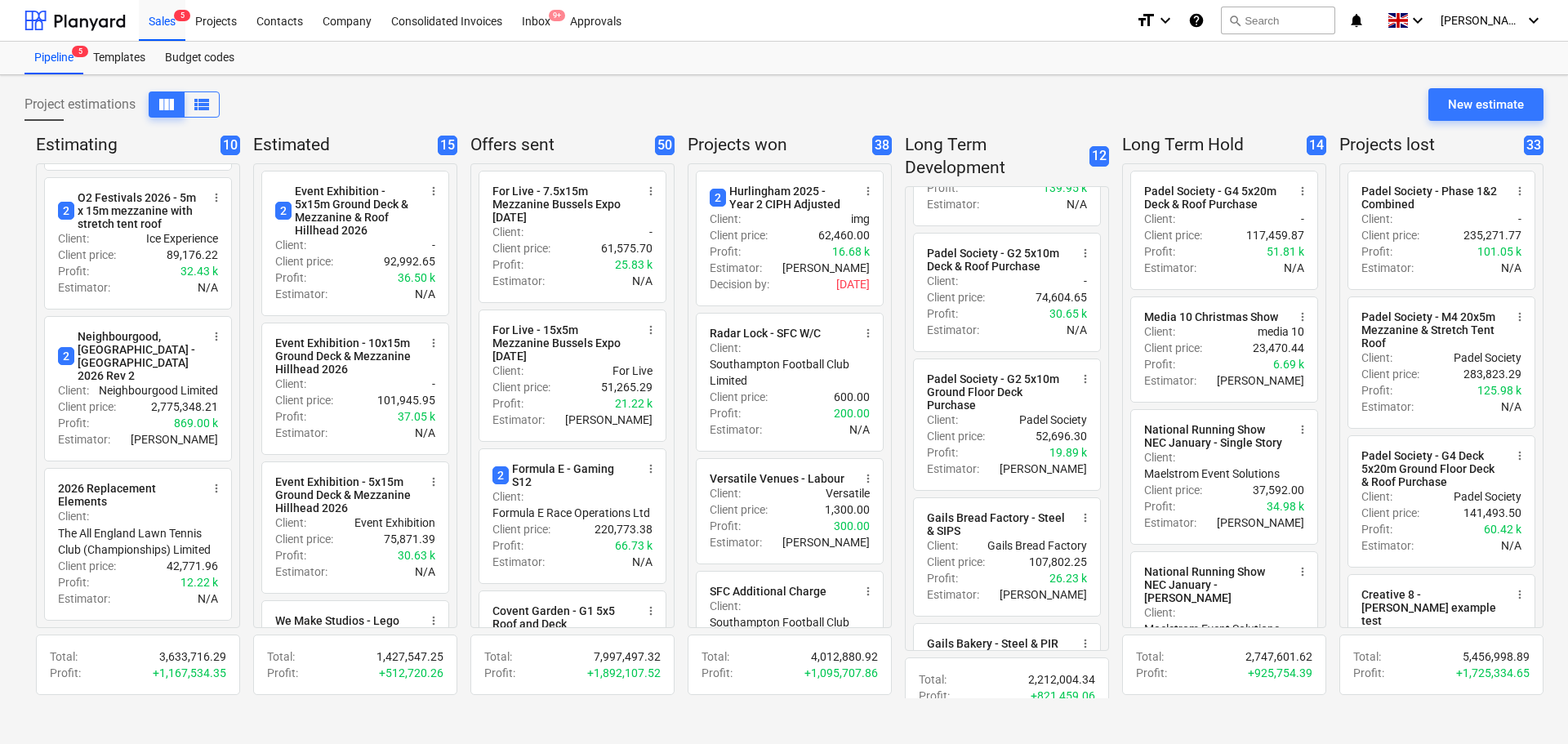
drag, startPoint x: 1211, startPoint y: 674, endPoint x: 1321, endPoint y: 581, distance: 144.0
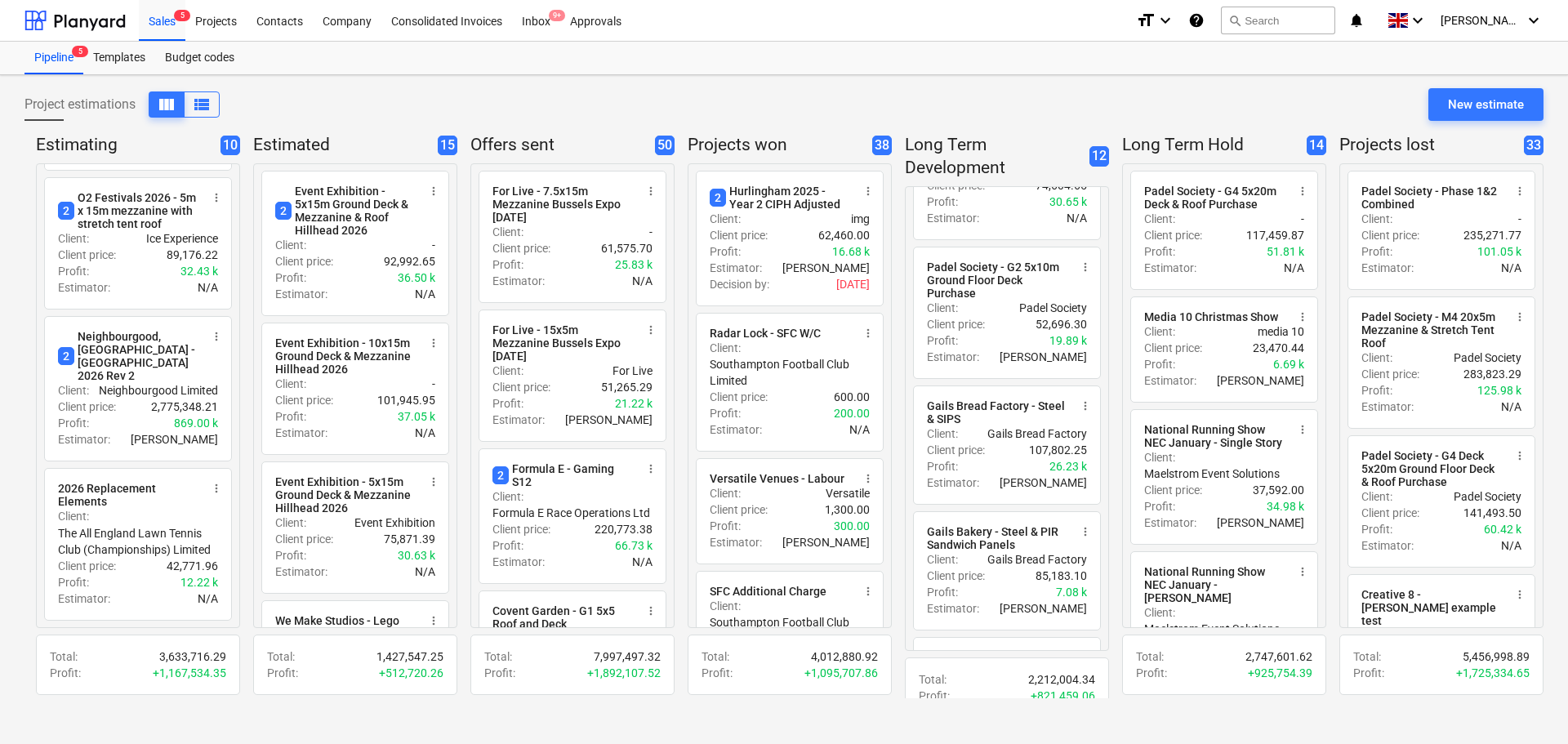
scroll to position [640, 0]
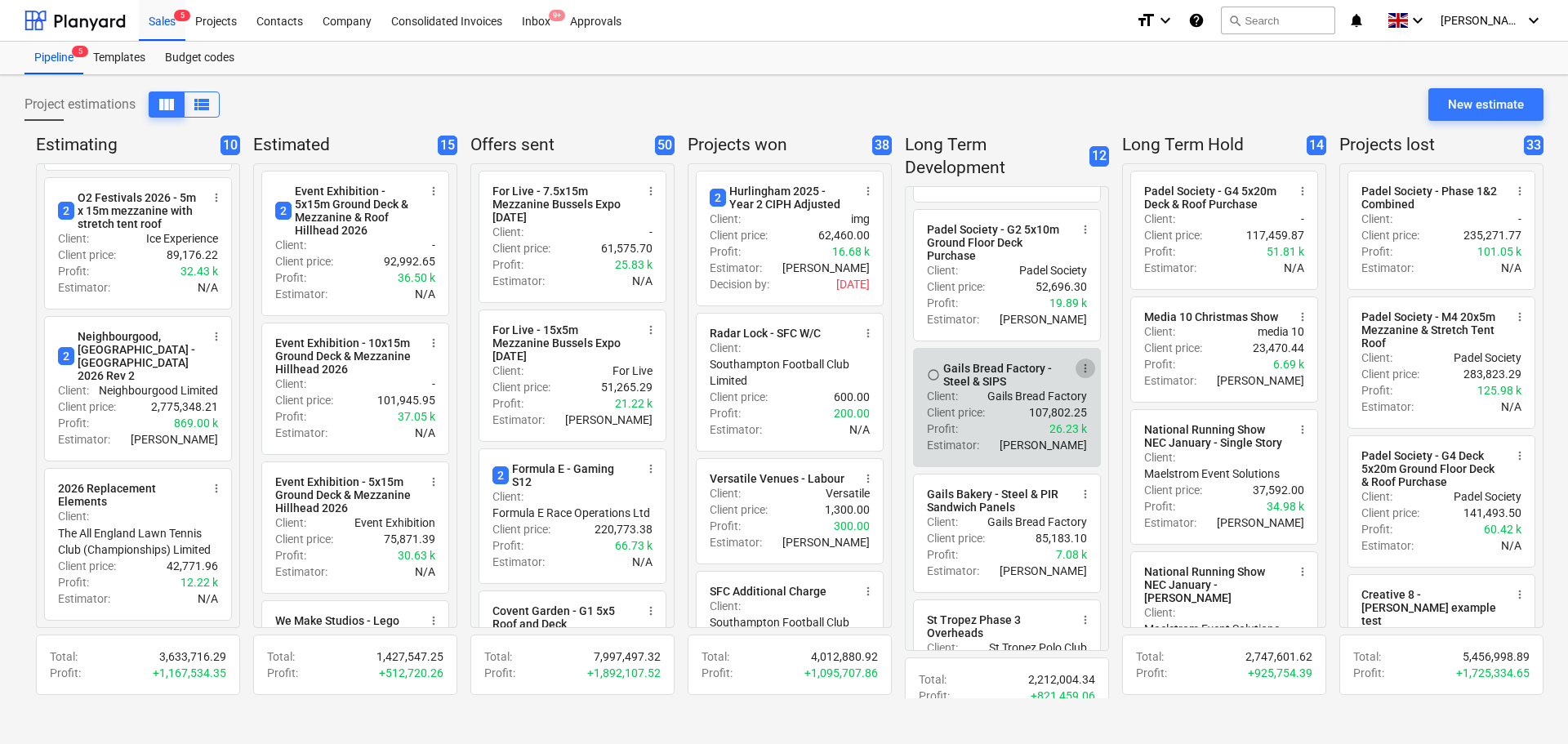
click at [1079, 364] on span "more_vert" at bounding box center [1086, 368] width 13 height 13
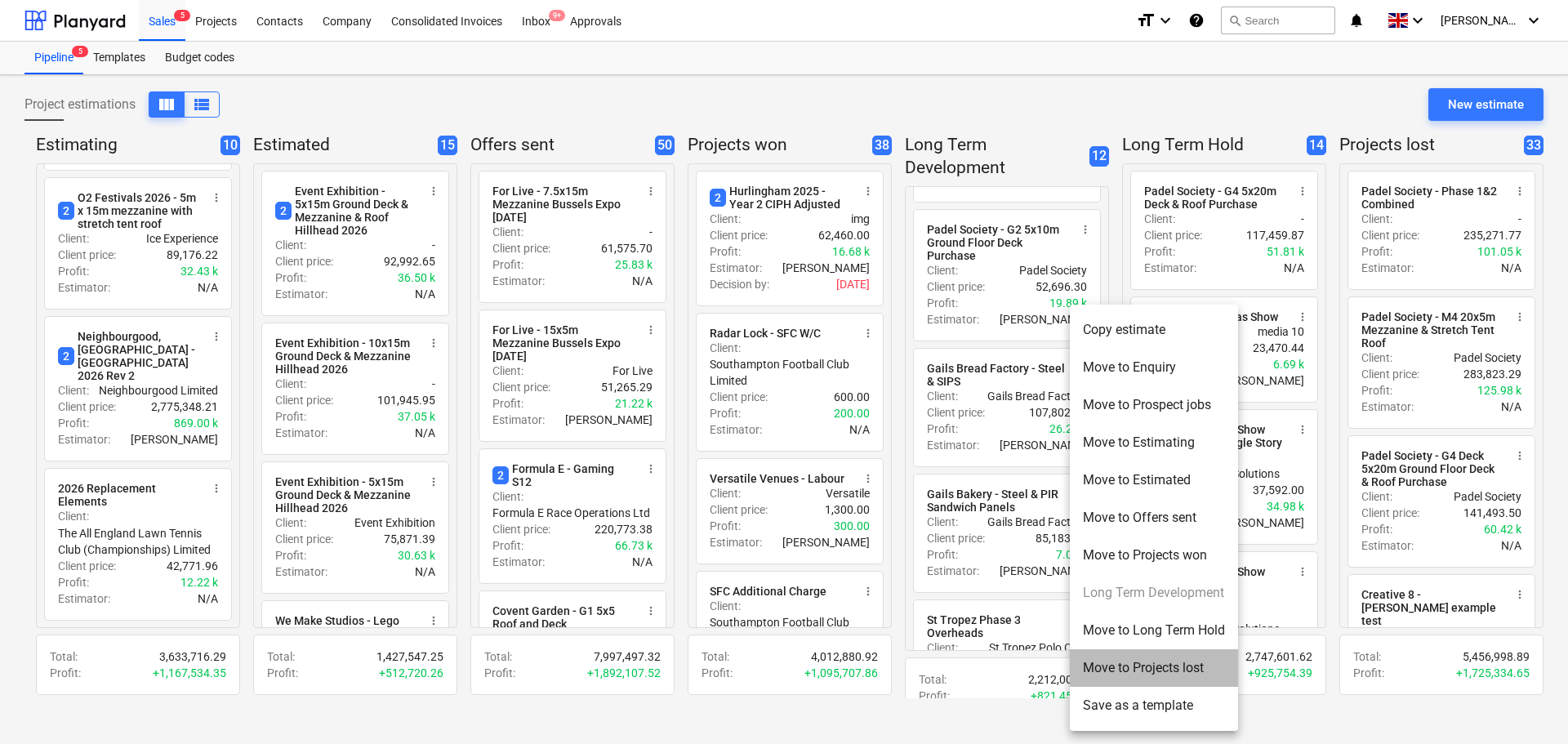
click at [1105, 653] on li "Move to Projects lost" at bounding box center [1154, 668] width 169 height 38
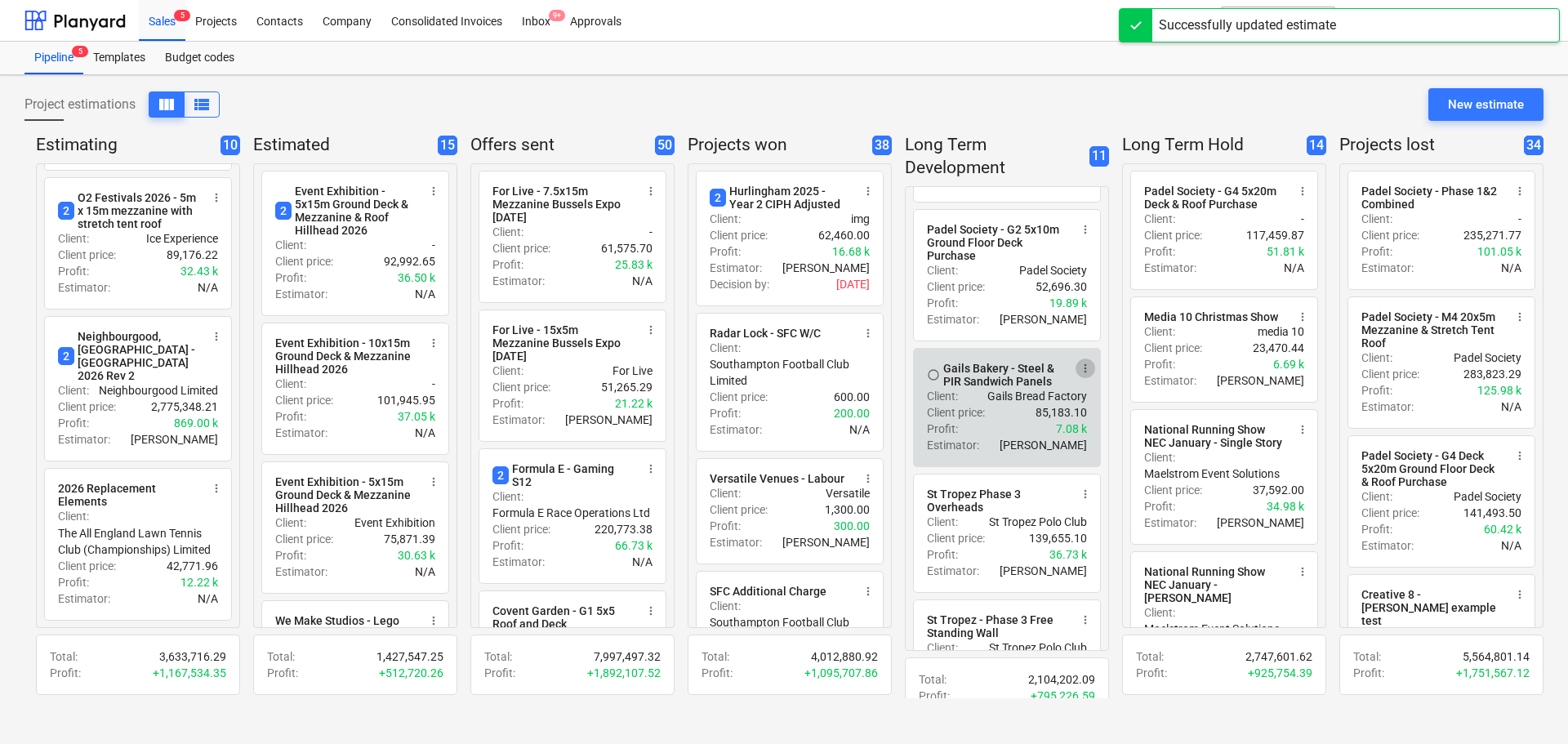
click at [1079, 363] on span "more_vert" at bounding box center [1086, 368] width 13 height 13
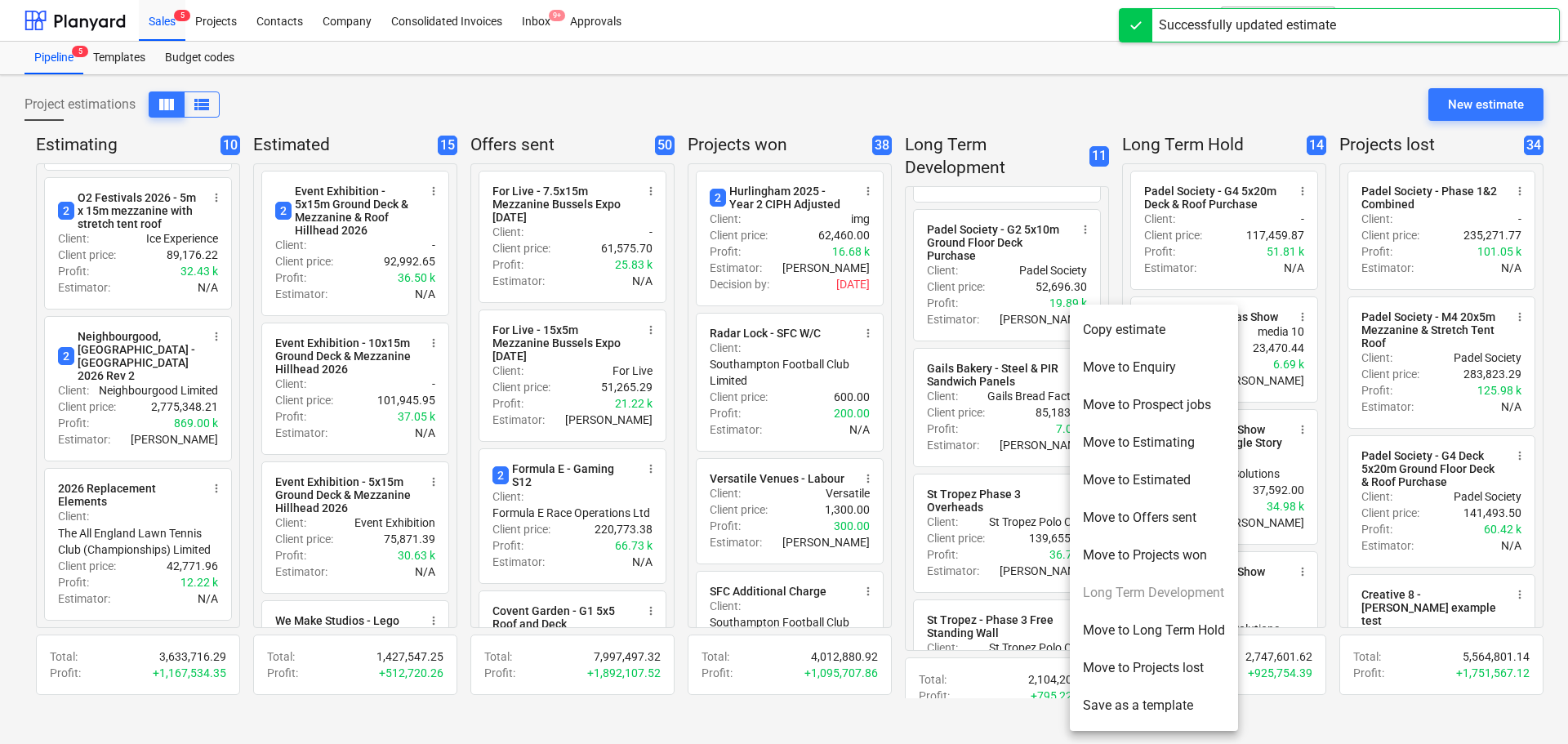
click at [1162, 660] on li "Move to Projects lost" at bounding box center [1154, 668] width 169 height 38
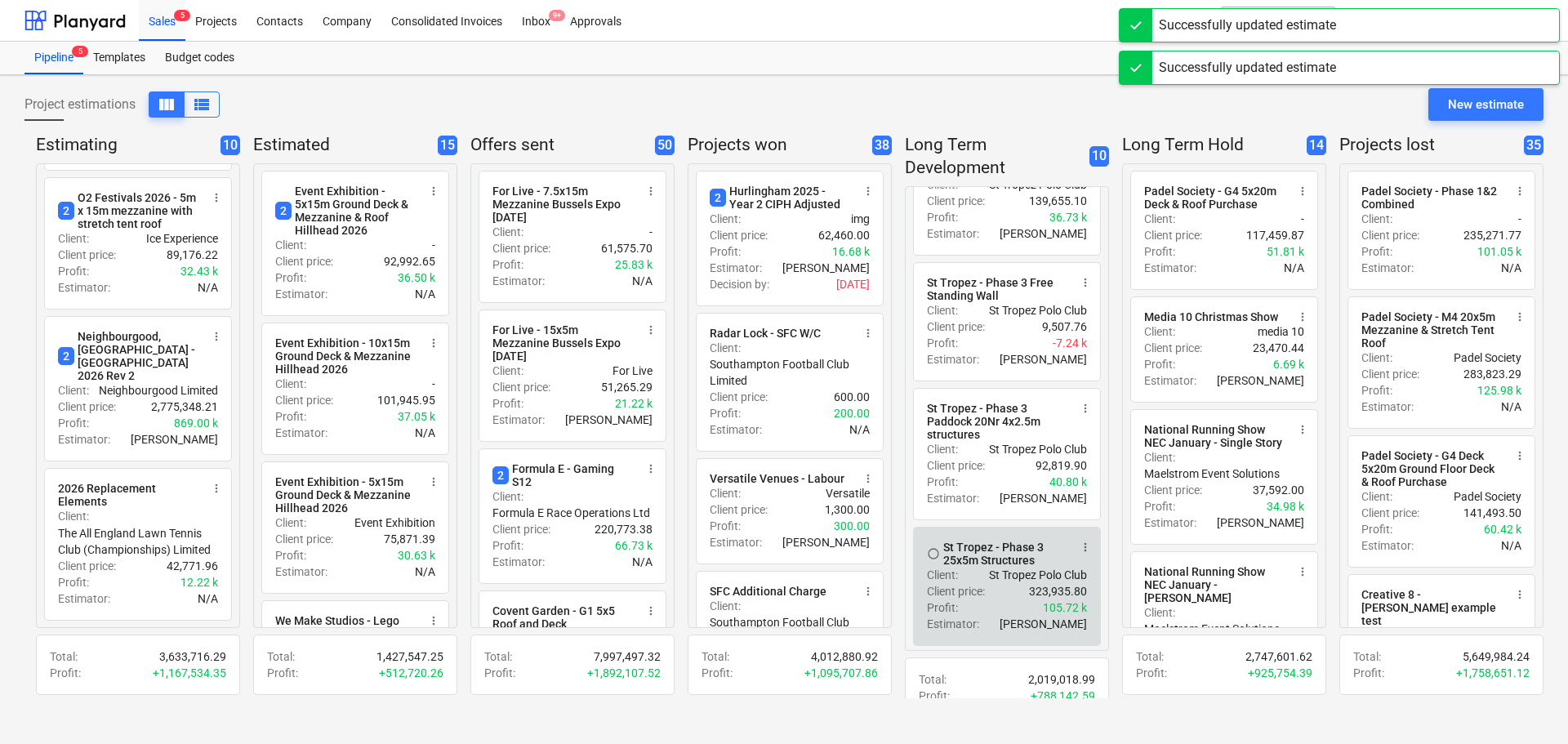
scroll to position [859, 0]
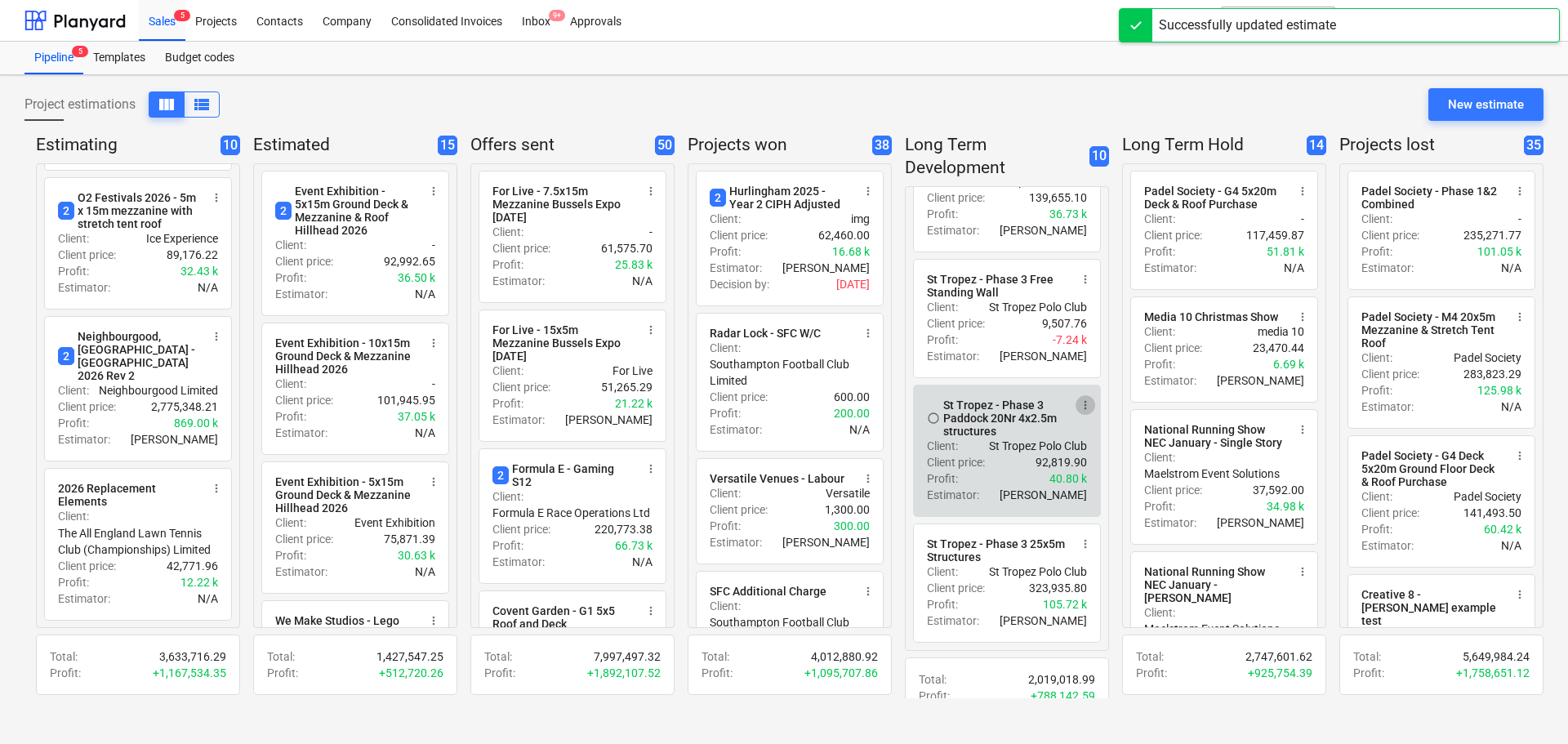
click at [1079, 403] on span "more_vert" at bounding box center [1086, 405] width 13 height 13
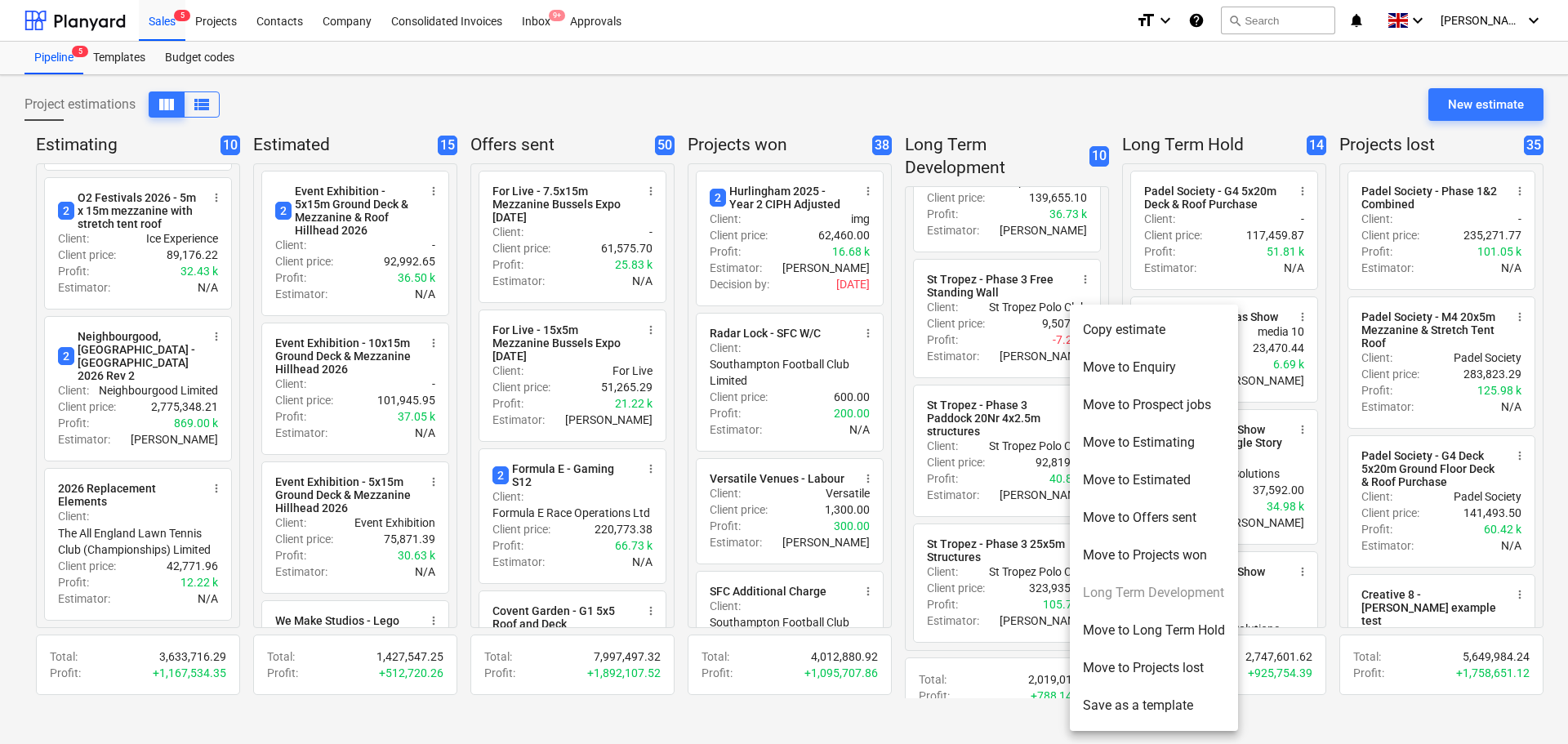
click at [989, 720] on div at bounding box center [784, 372] width 1568 height 744
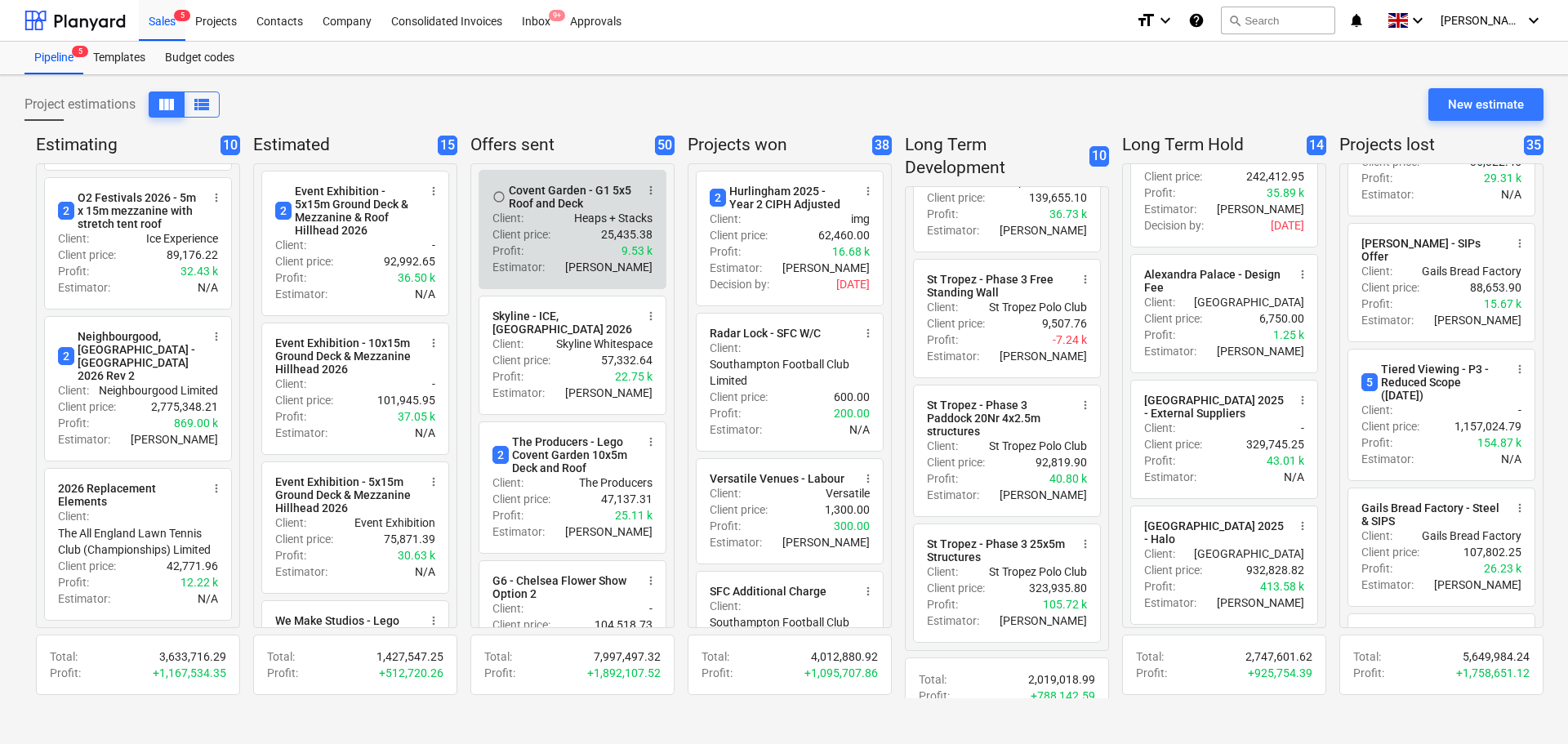
scroll to position [245, 0]
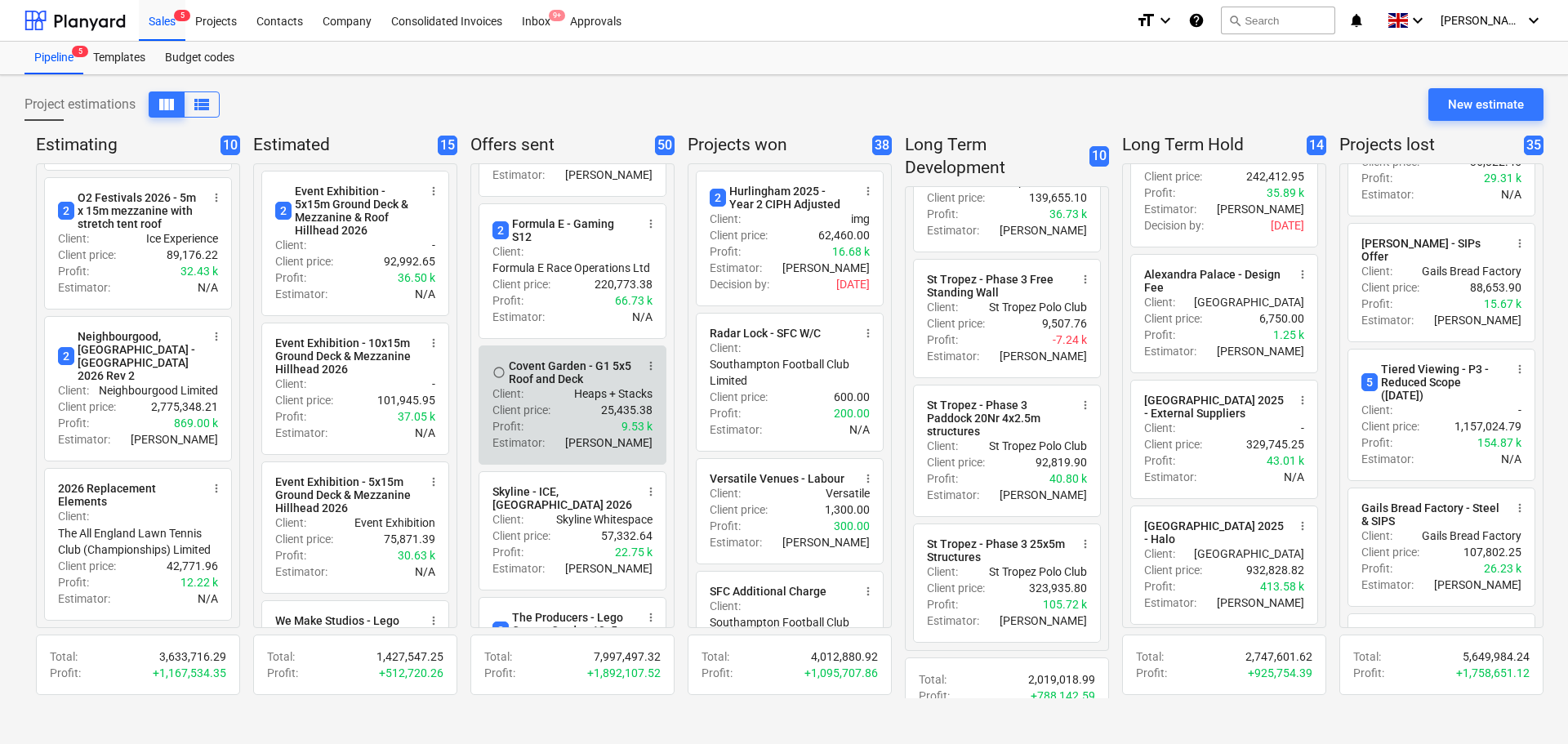
click at [645, 372] on span "more_vert" at bounding box center [651, 366] width 13 height 13
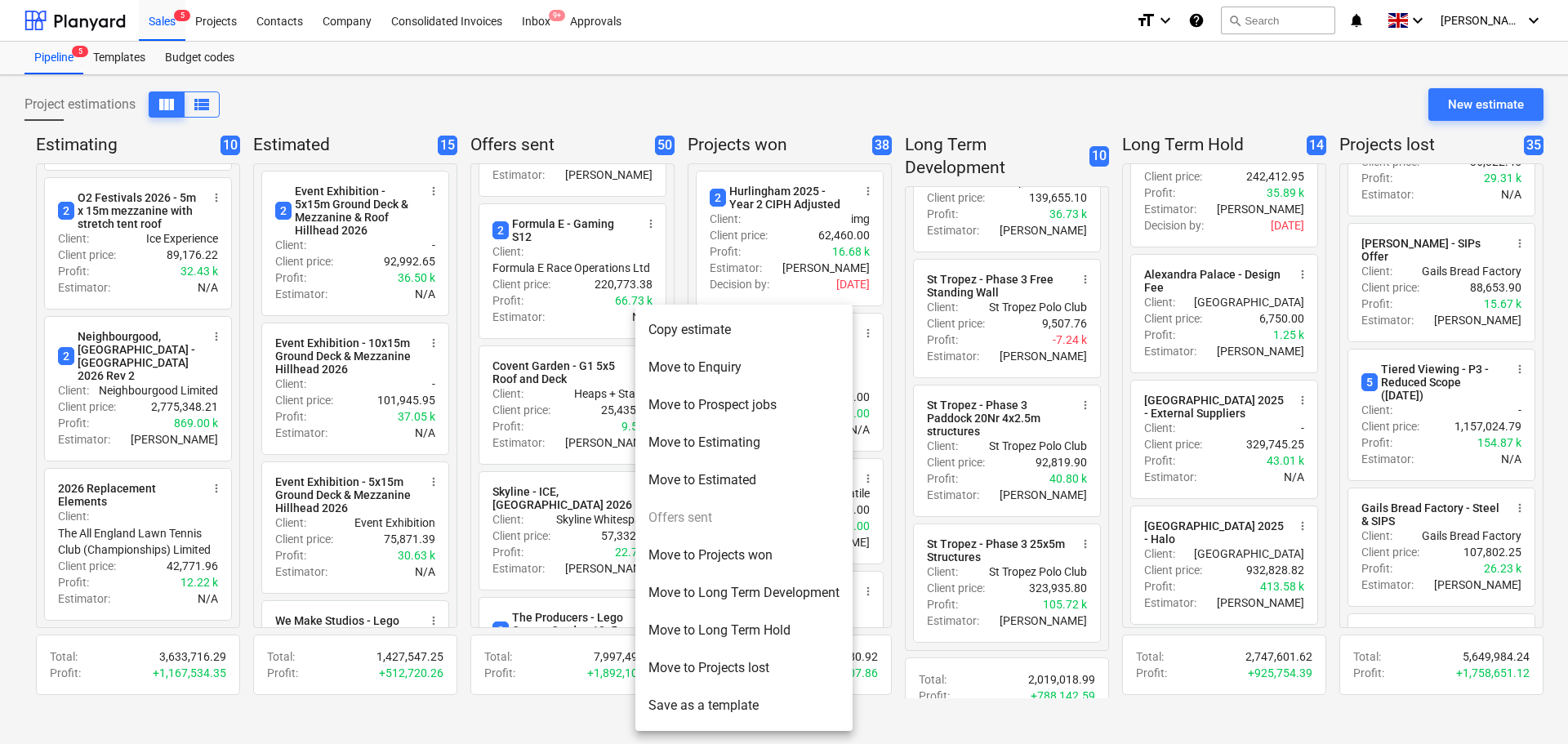
click at [700, 667] on li "Move to Projects lost" at bounding box center [743, 668] width 217 height 38
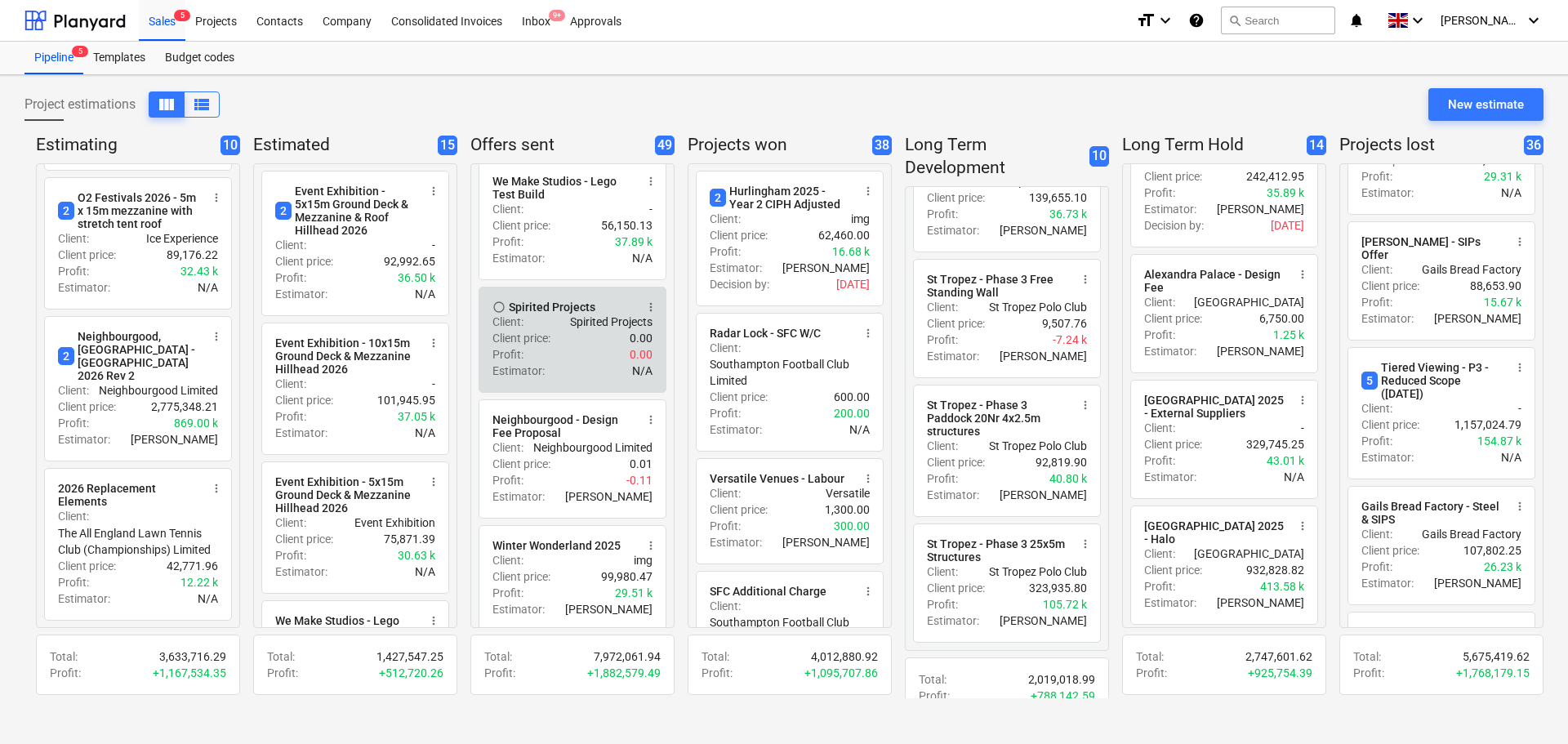
scroll to position [1225, 0]
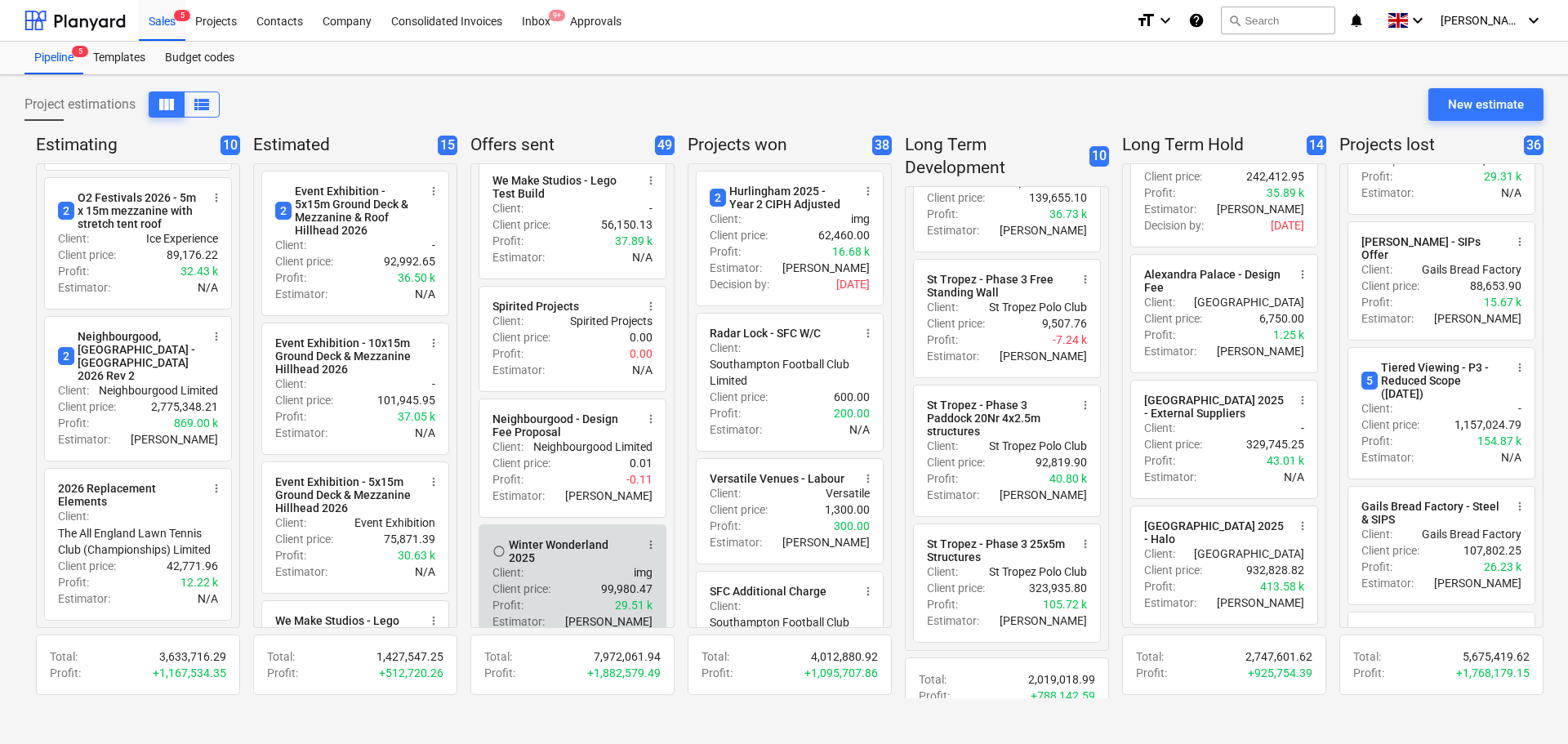
click at [646, 551] on span "more_vert" at bounding box center [651, 545] width 13 height 13
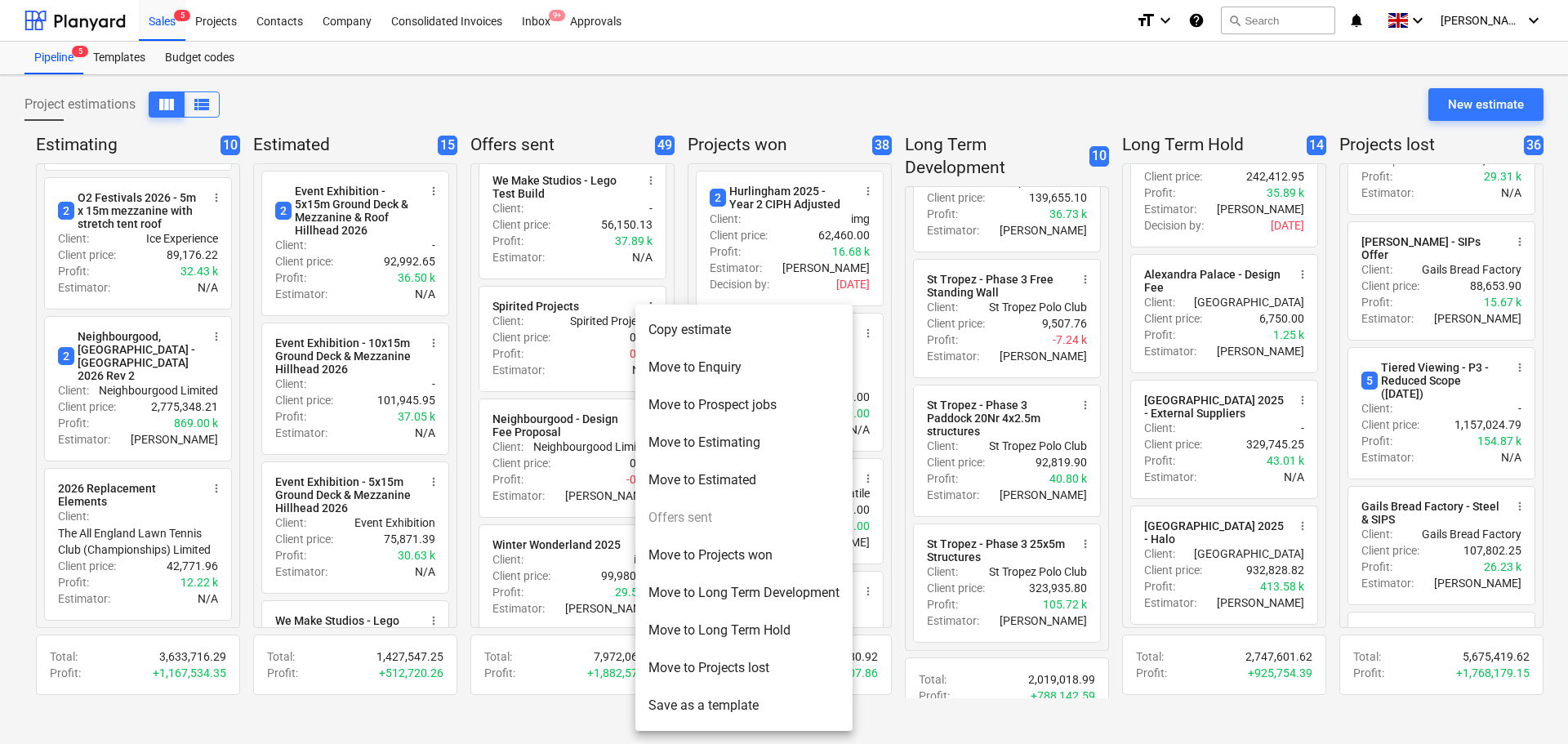
click at [723, 665] on li "Move to Projects lost" at bounding box center [743, 668] width 217 height 38
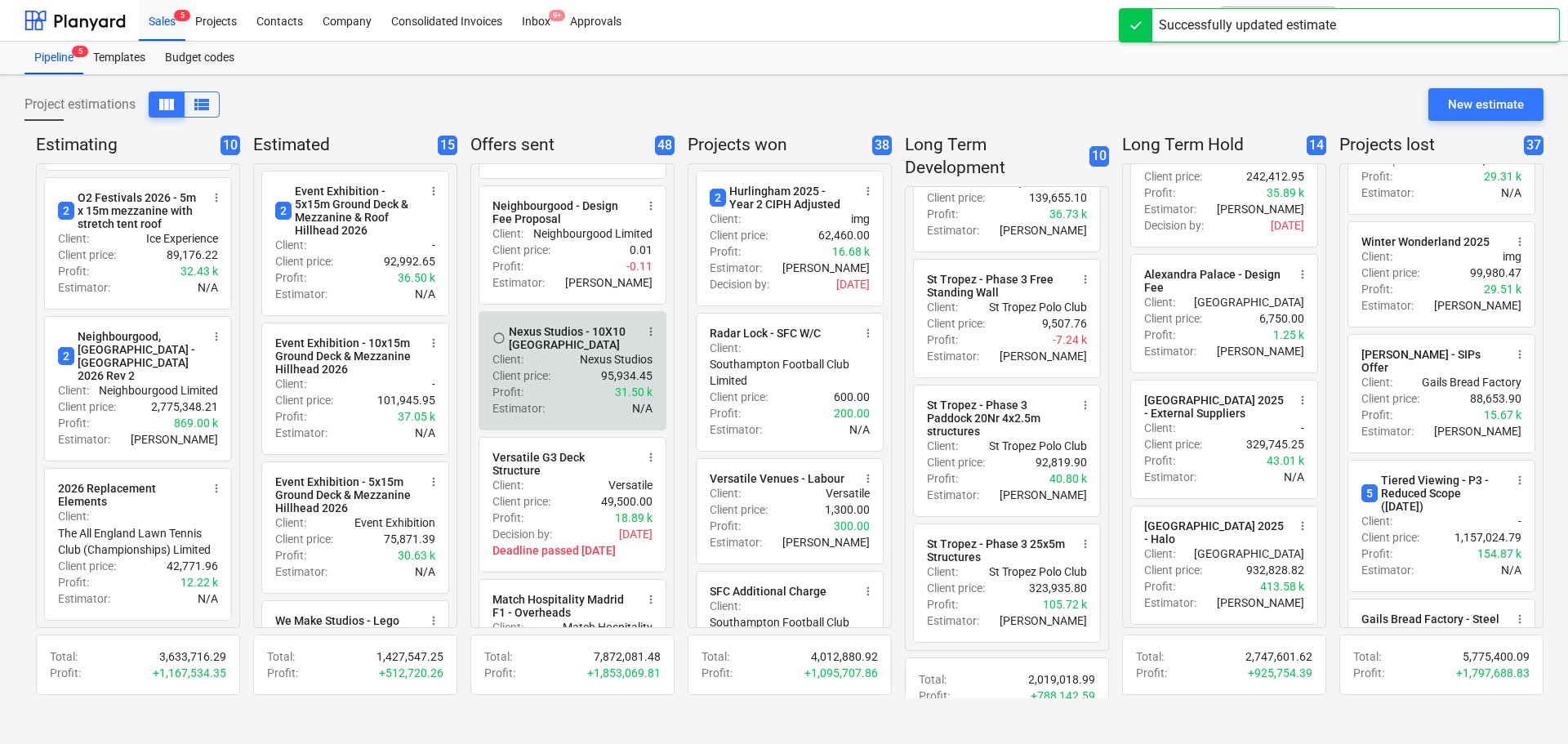
scroll to position [1470, 0]
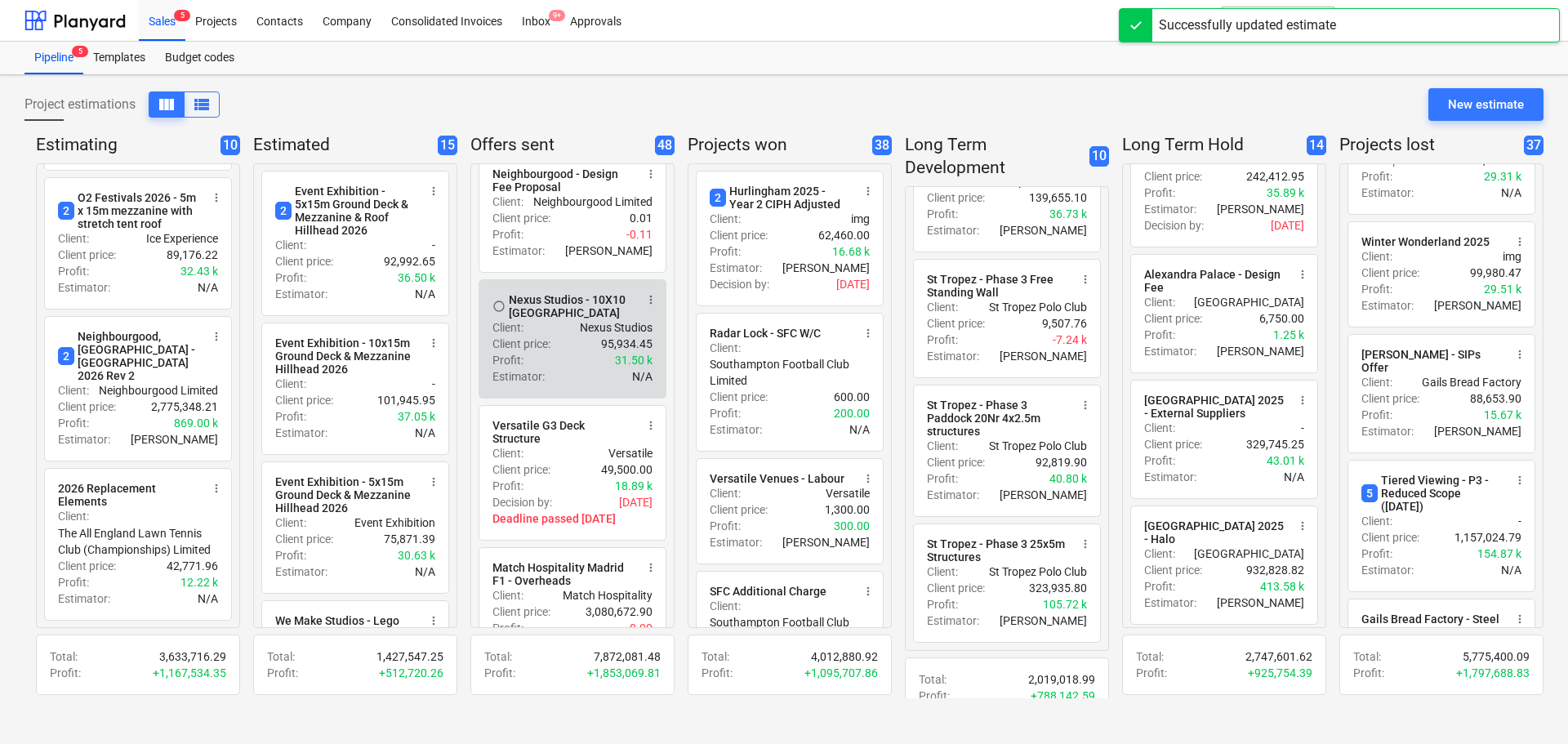
click at [645, 307] on span "more_vert" at bounding box center [651, 300] width 13 height 13
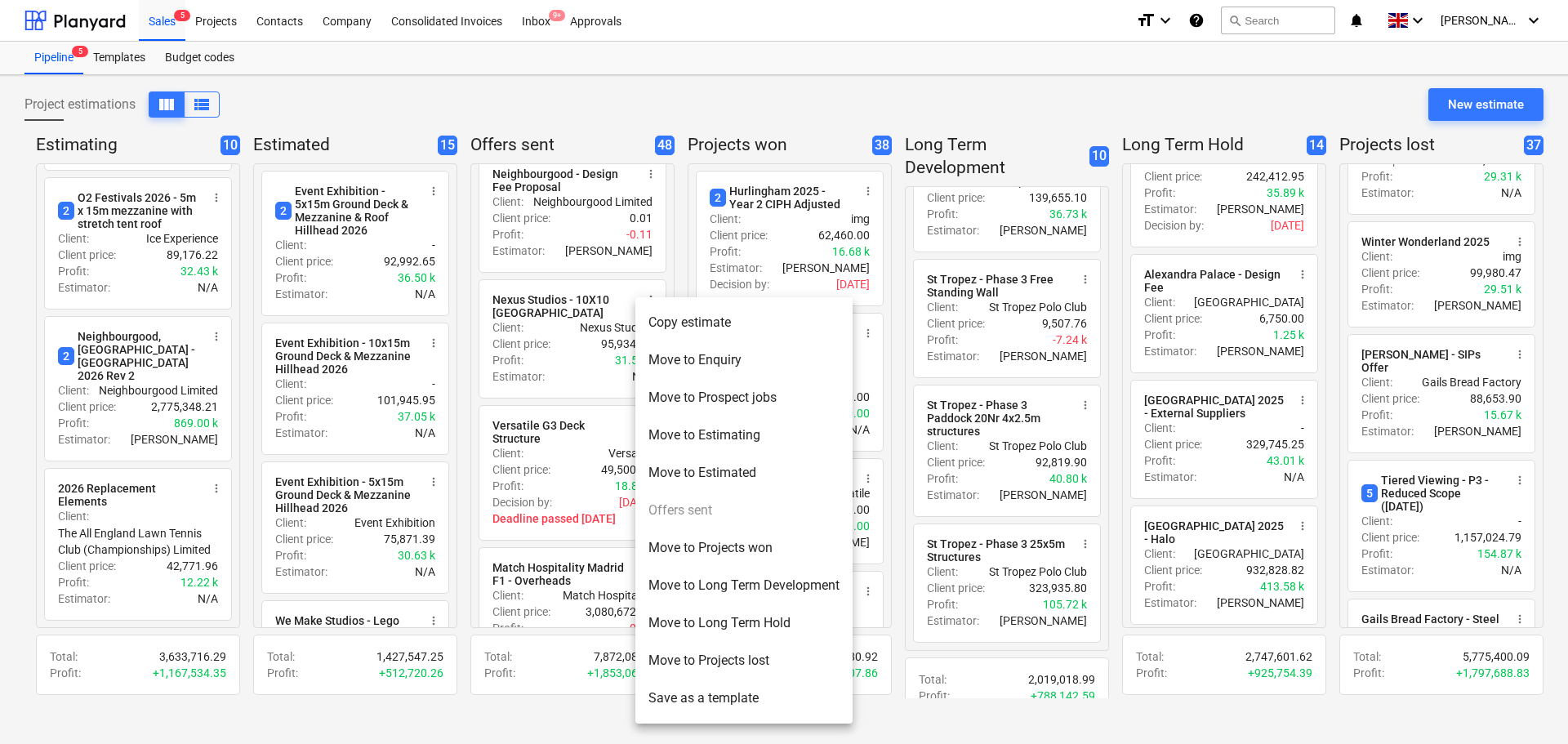
click at [615, 107] on div at bounding box center [784, 372] width 1568 height 744
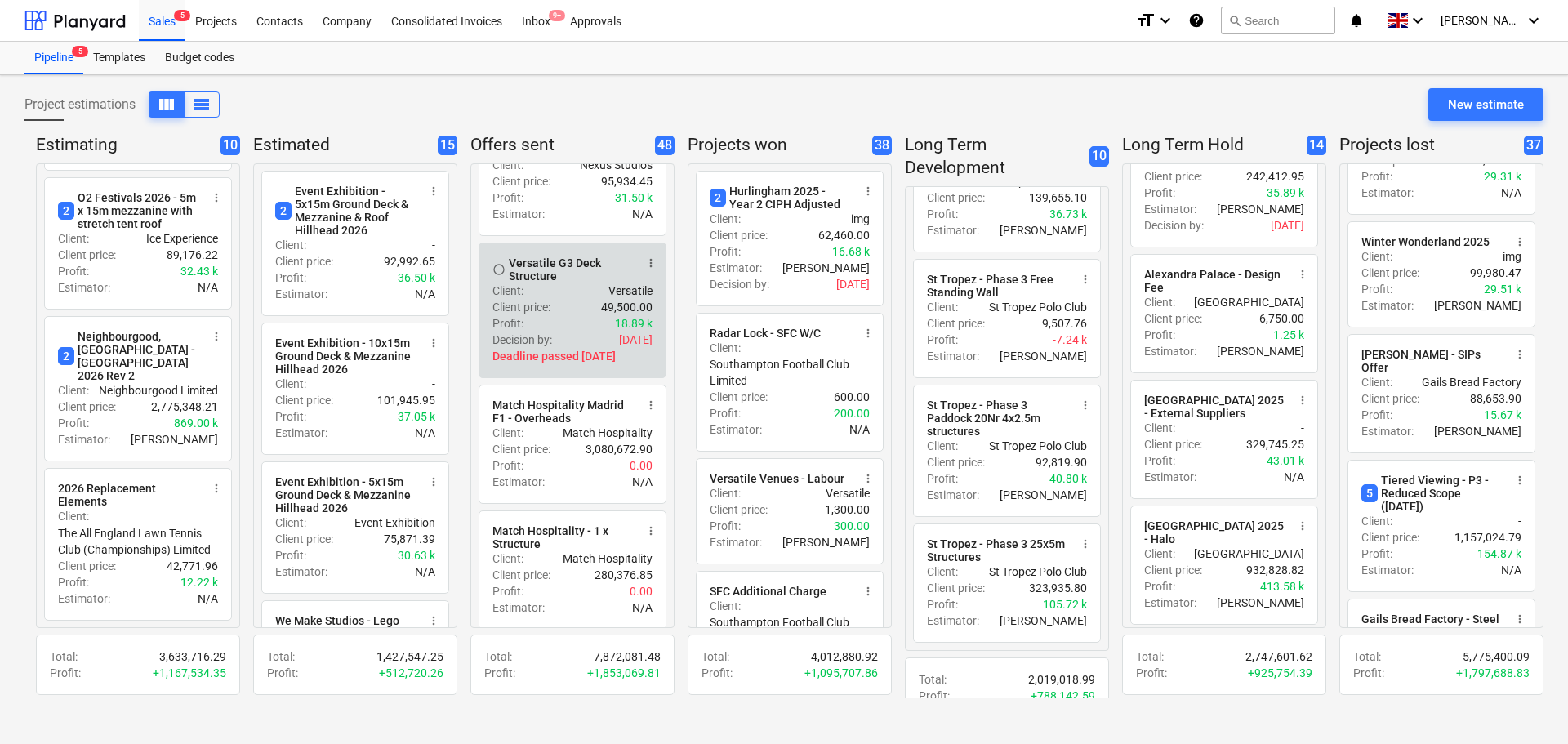
scroll to position [1634, 0]
click at [645, 269] on span "more_vert" at bounding box center [651, 262] width 13 height 13
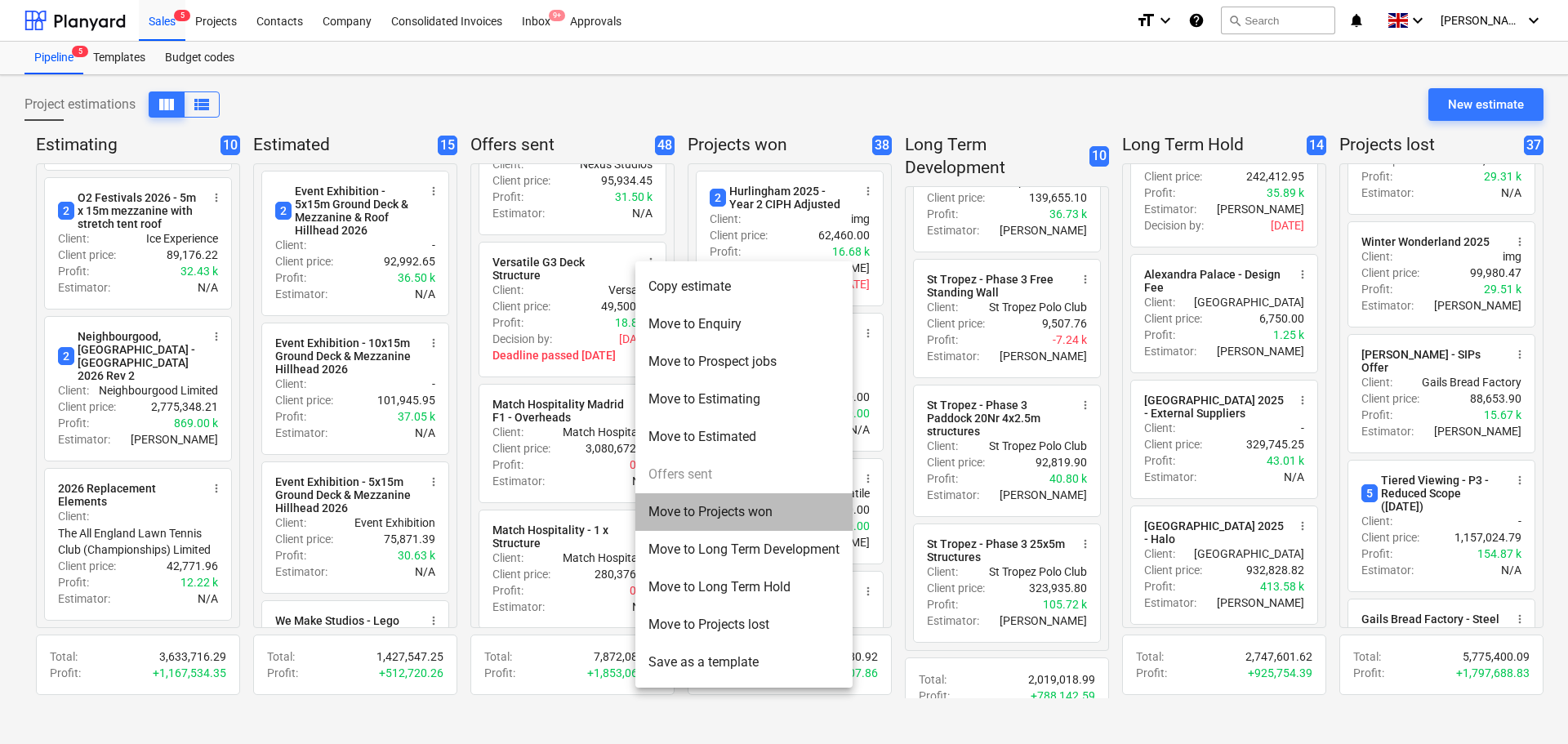
click at [689, 523] on li "Move to Projects won" at bounding box center [743, 512] width 217 height 38
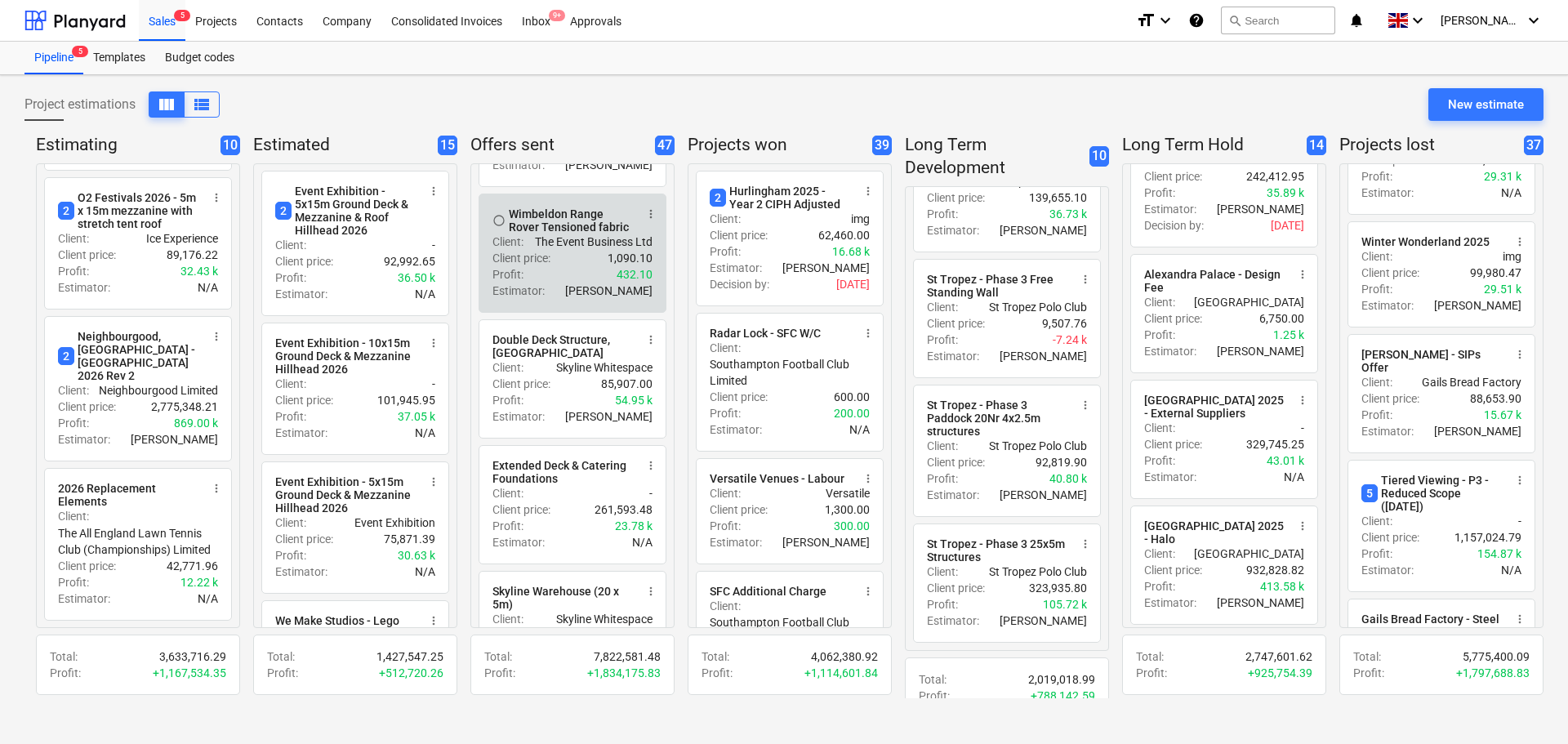
scroll to position [3185, 0]
click at [645, 216] on span "more_vert" at bounding box center [651, 209] width 13 height 13
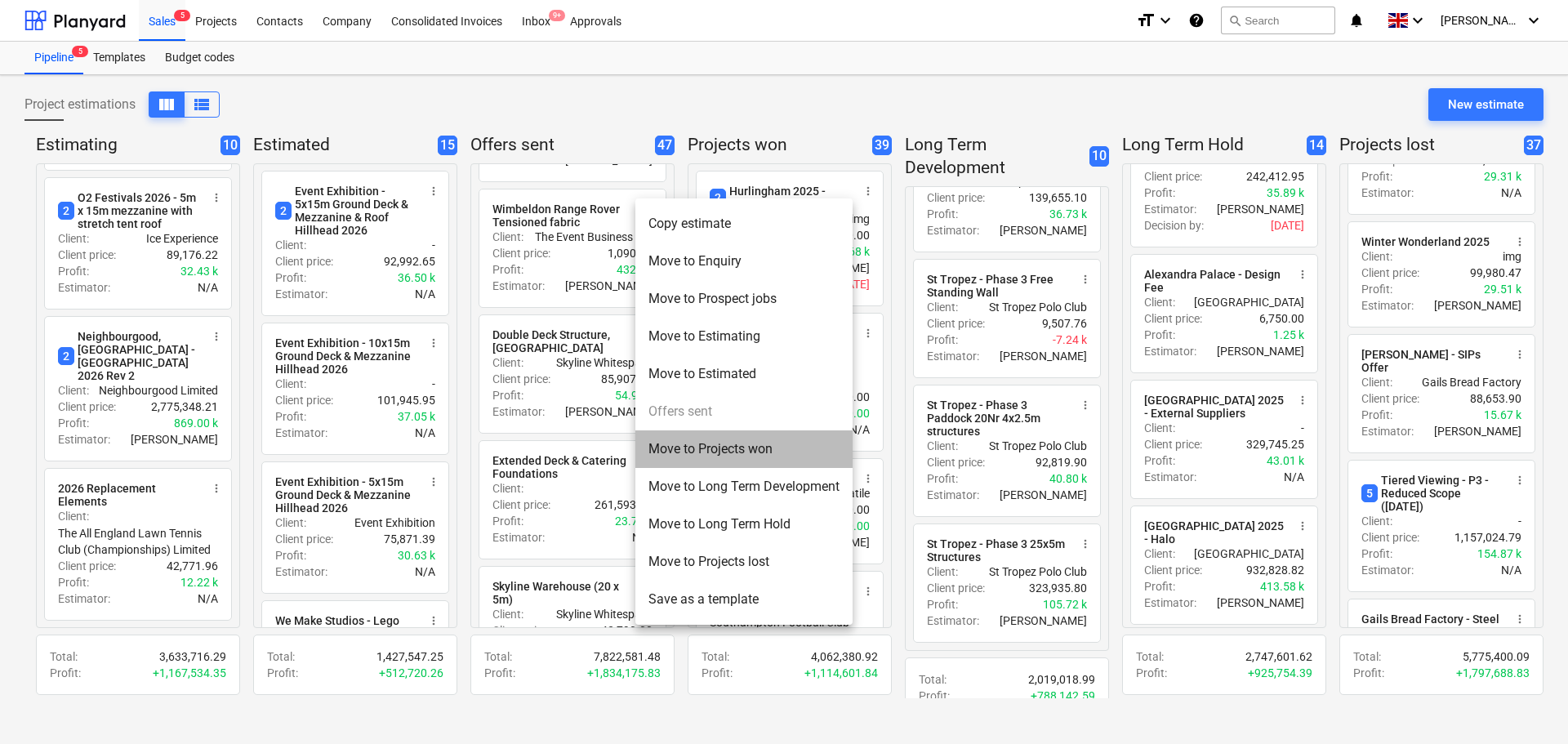
click at [686, 454] on li "Move to Projects won" at bounding box center [743, 450] width 217 height 38
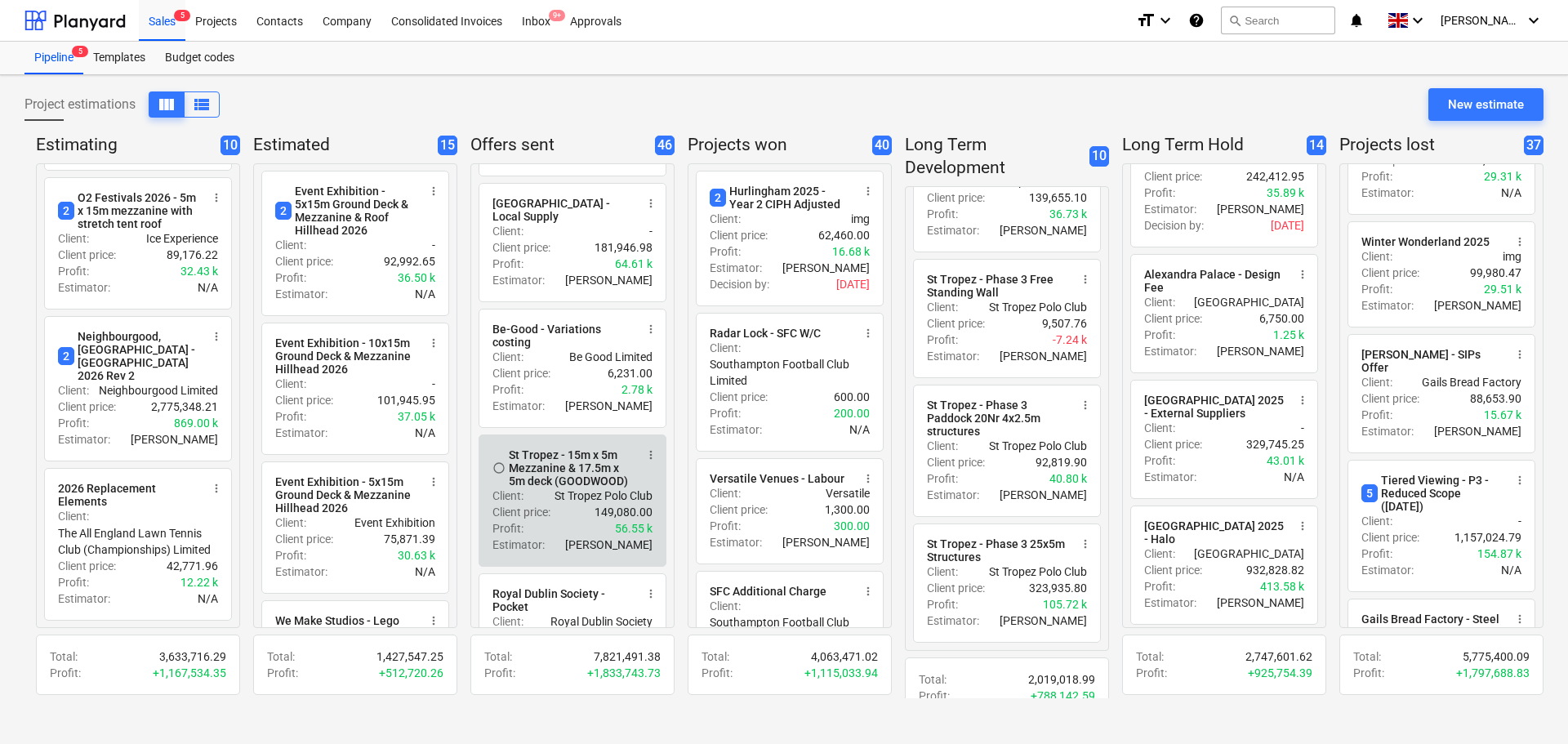
scroll to position [4083, 0]
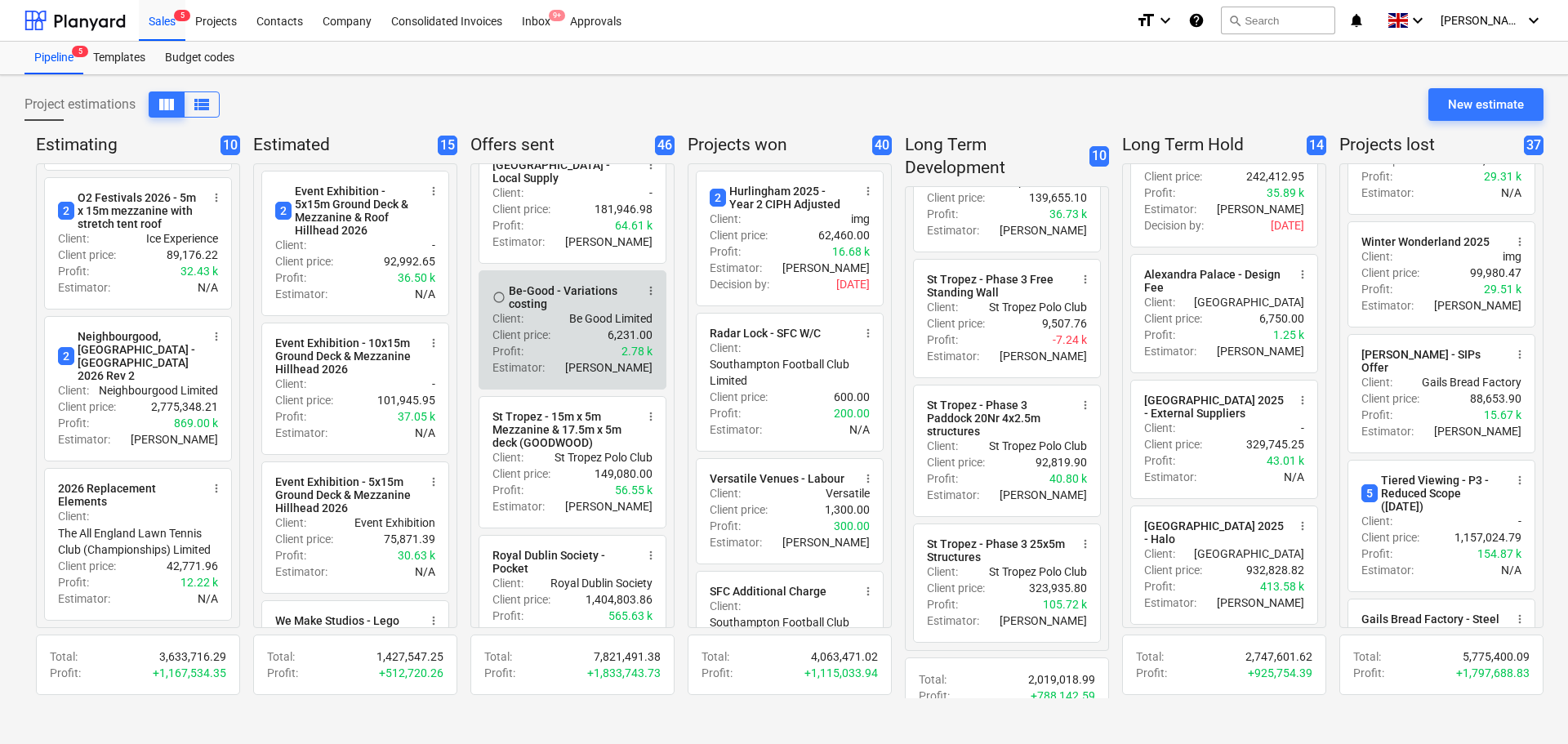
click at [646, 297] on span "more_vert" at bounding box center [651, 291] width 13 height 13
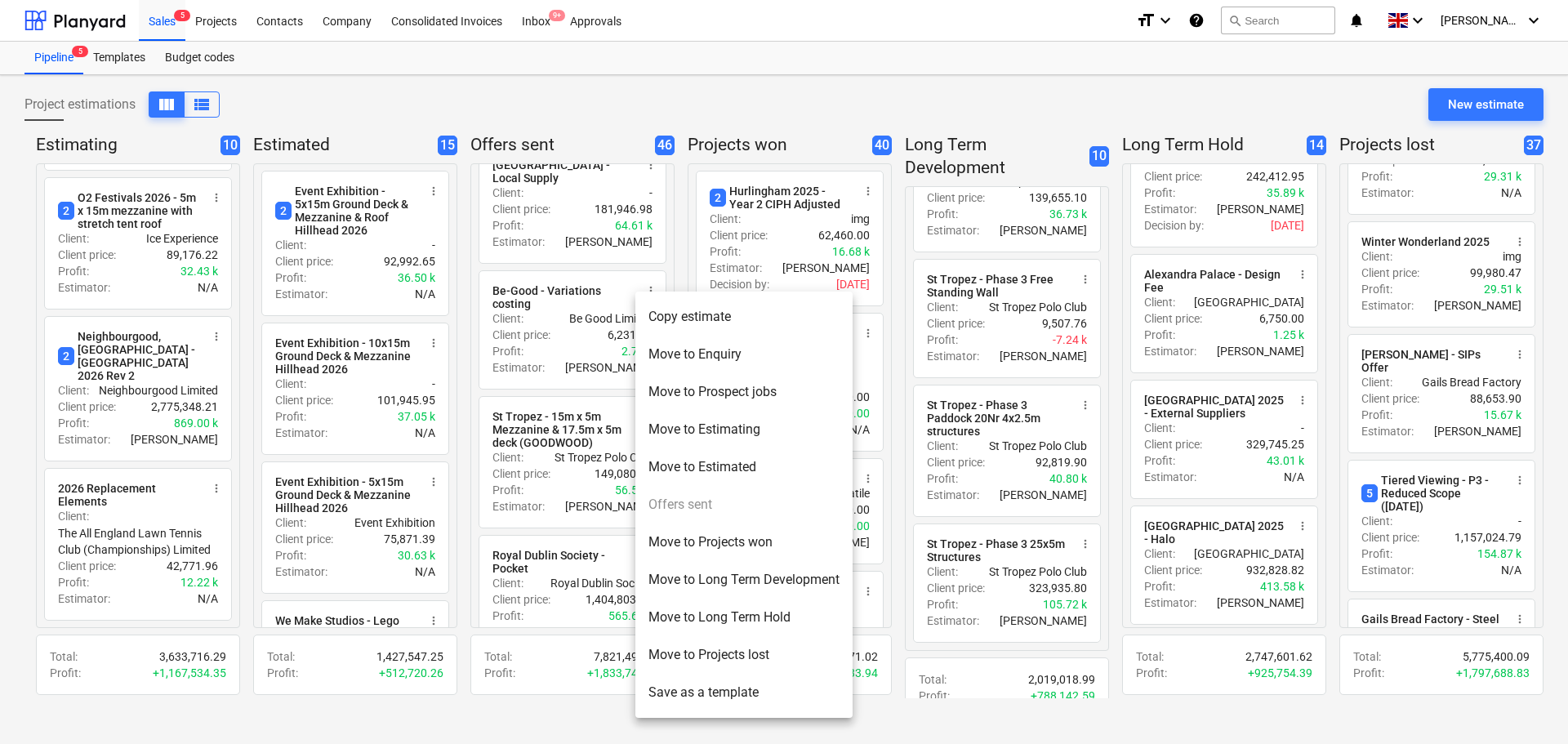
click at [667, 552] on li "Move to Projects won" at bounding box center [743, 542] width 217 height 38
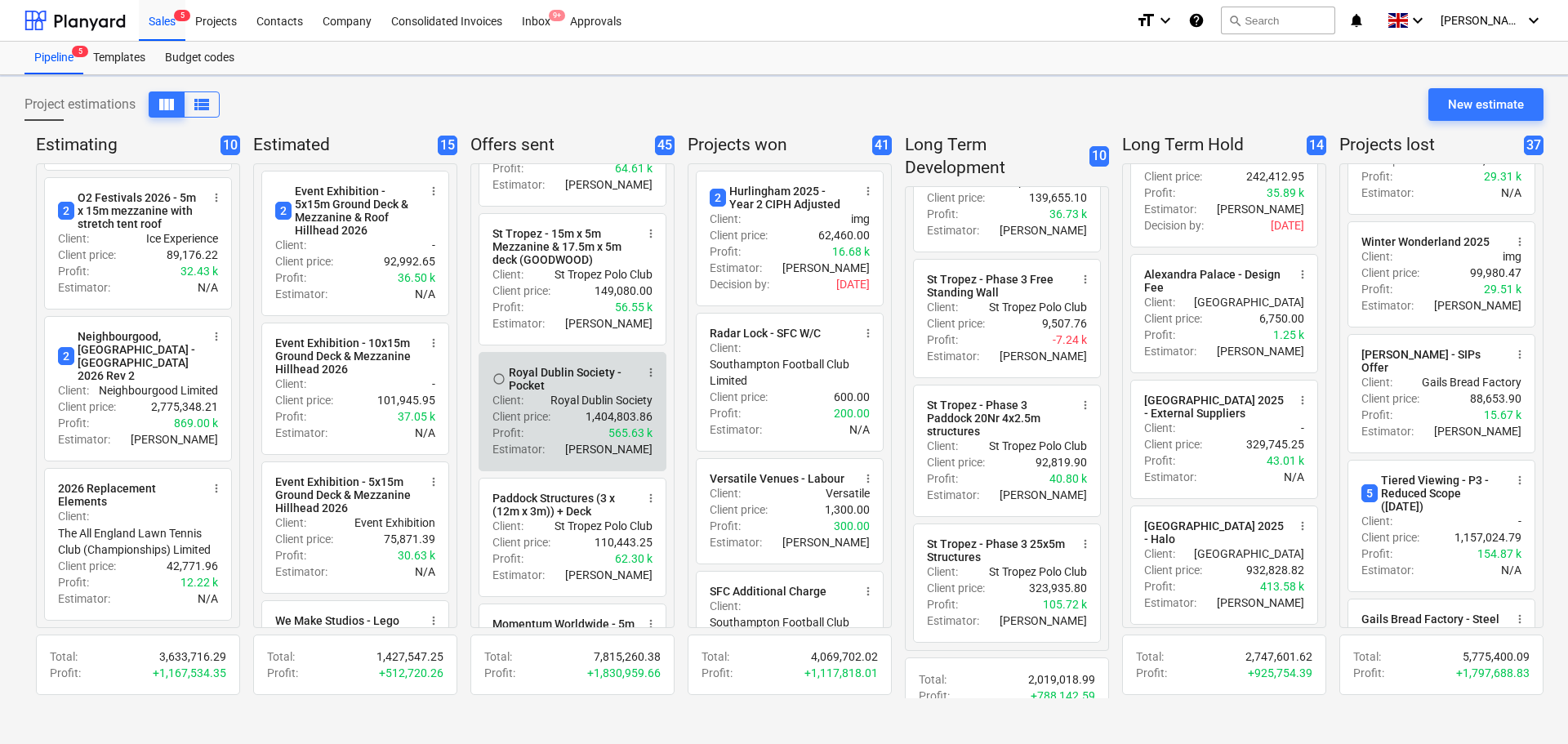
scroll to position [4246, 0]
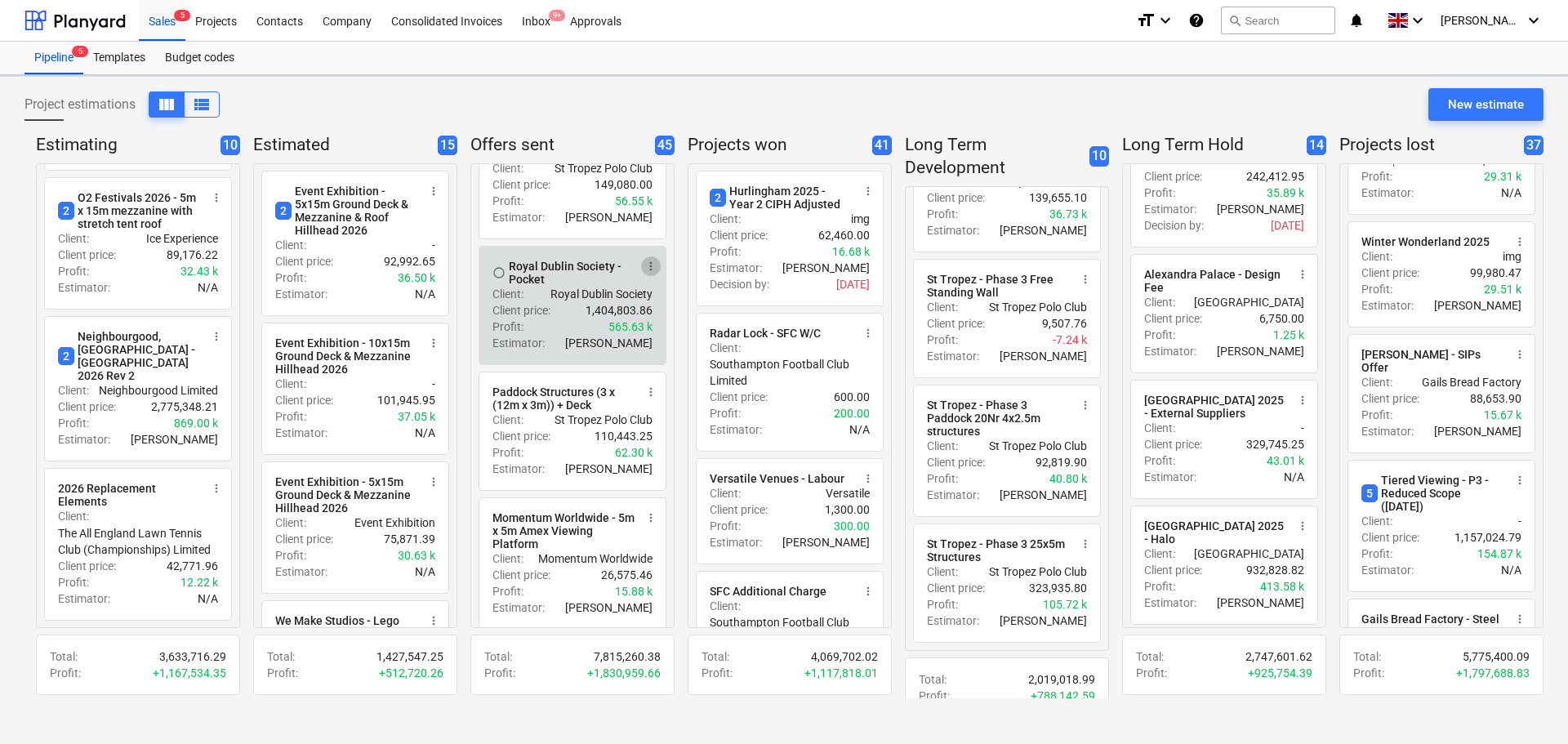
click at [645, 273] on span "more_vert" at bounding box center [651, 266] width 13 height 13
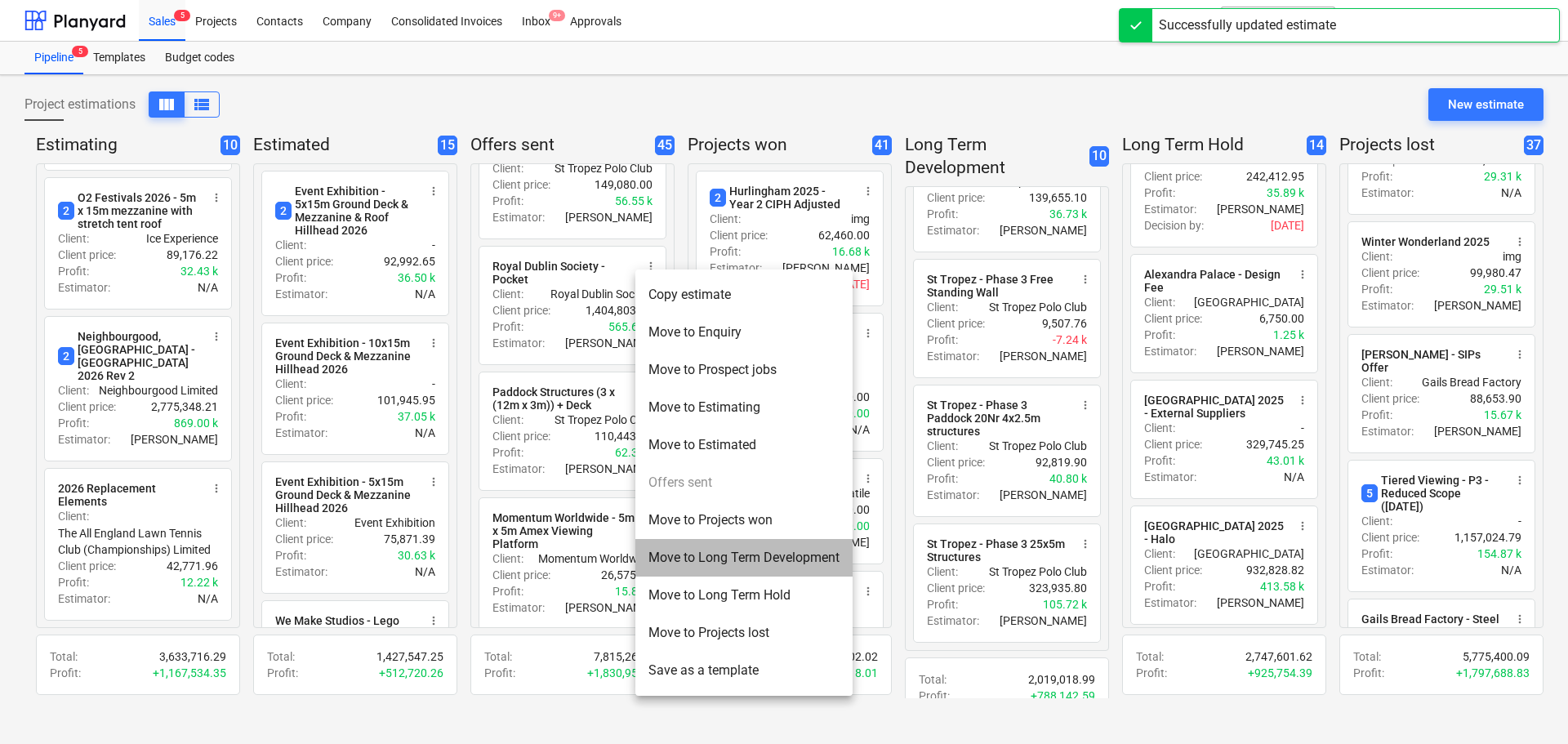
click at [706, 560] on li "Move to Long Term Development" at bounding box center [743, 558] width 217 height 38
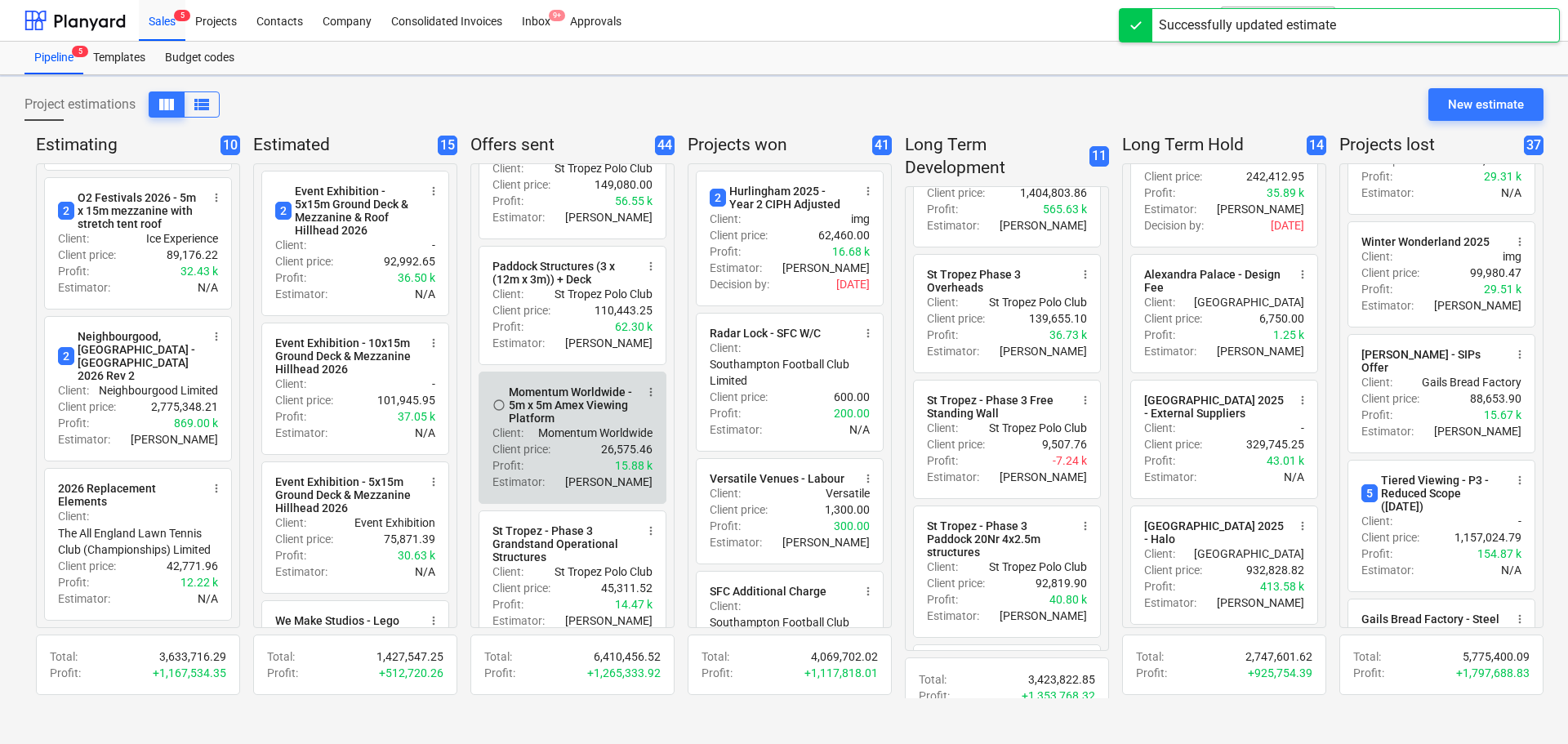
scroll to position [986, 0]
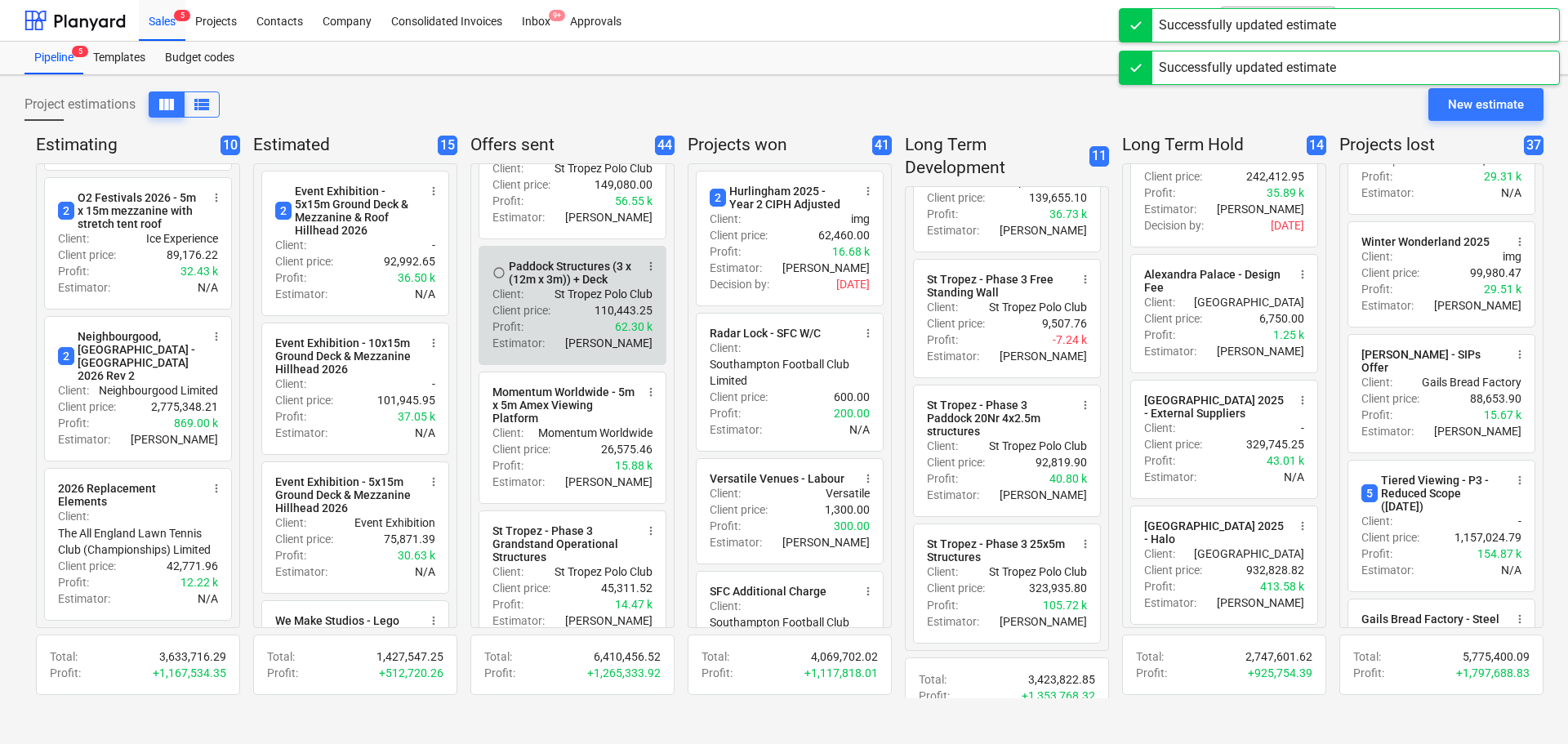
click at [645, 273] on span "more_vert" at bounding box center [651, 266] width 13 height 13
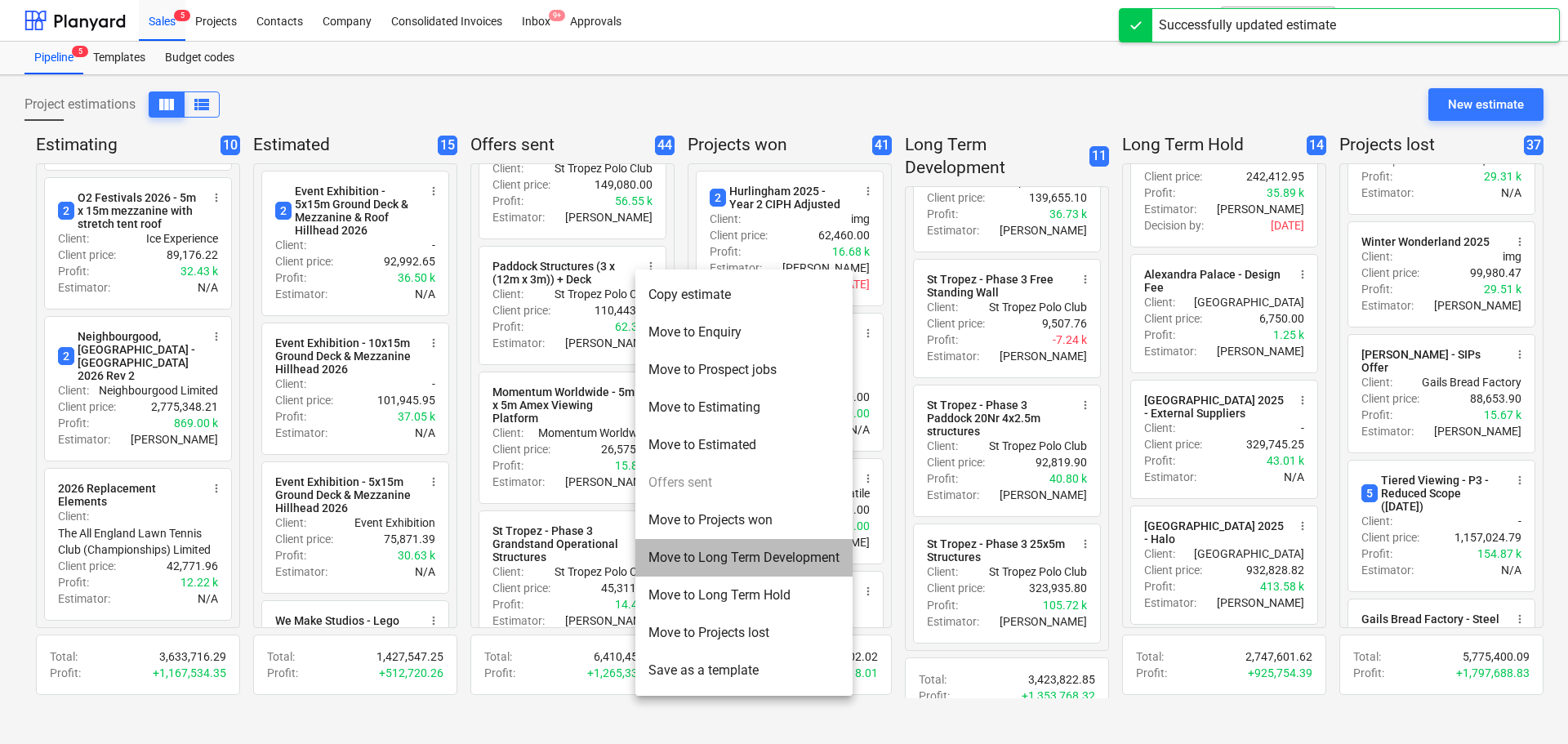
click at [686, 550] on li "Move to Long Term Development" at bounding box center [743, 558] width 217 height 38
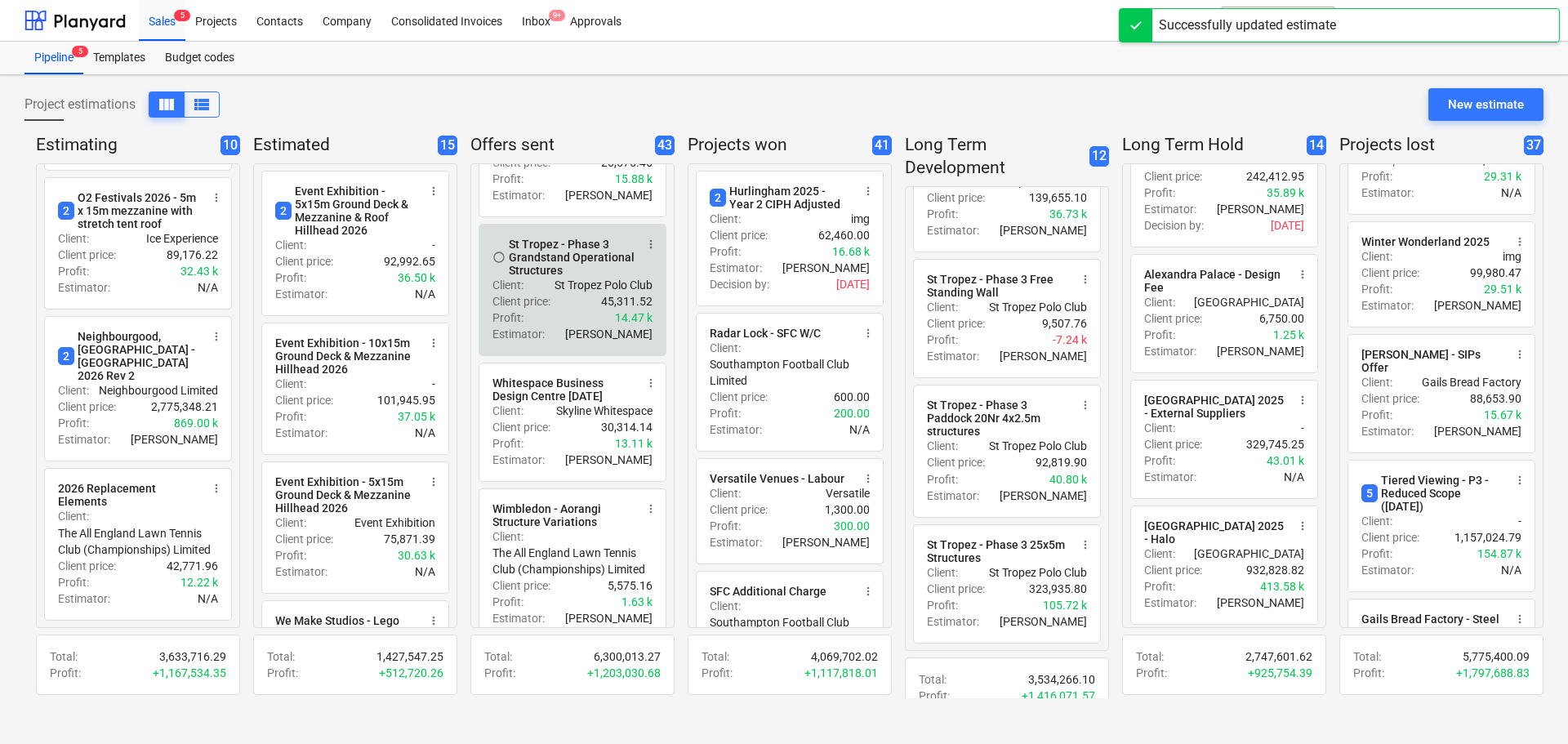
scroll to position [4410, 0]
click at [645, 248] on span "more_vert" at bounding box center [651, 241] width 13 height 13
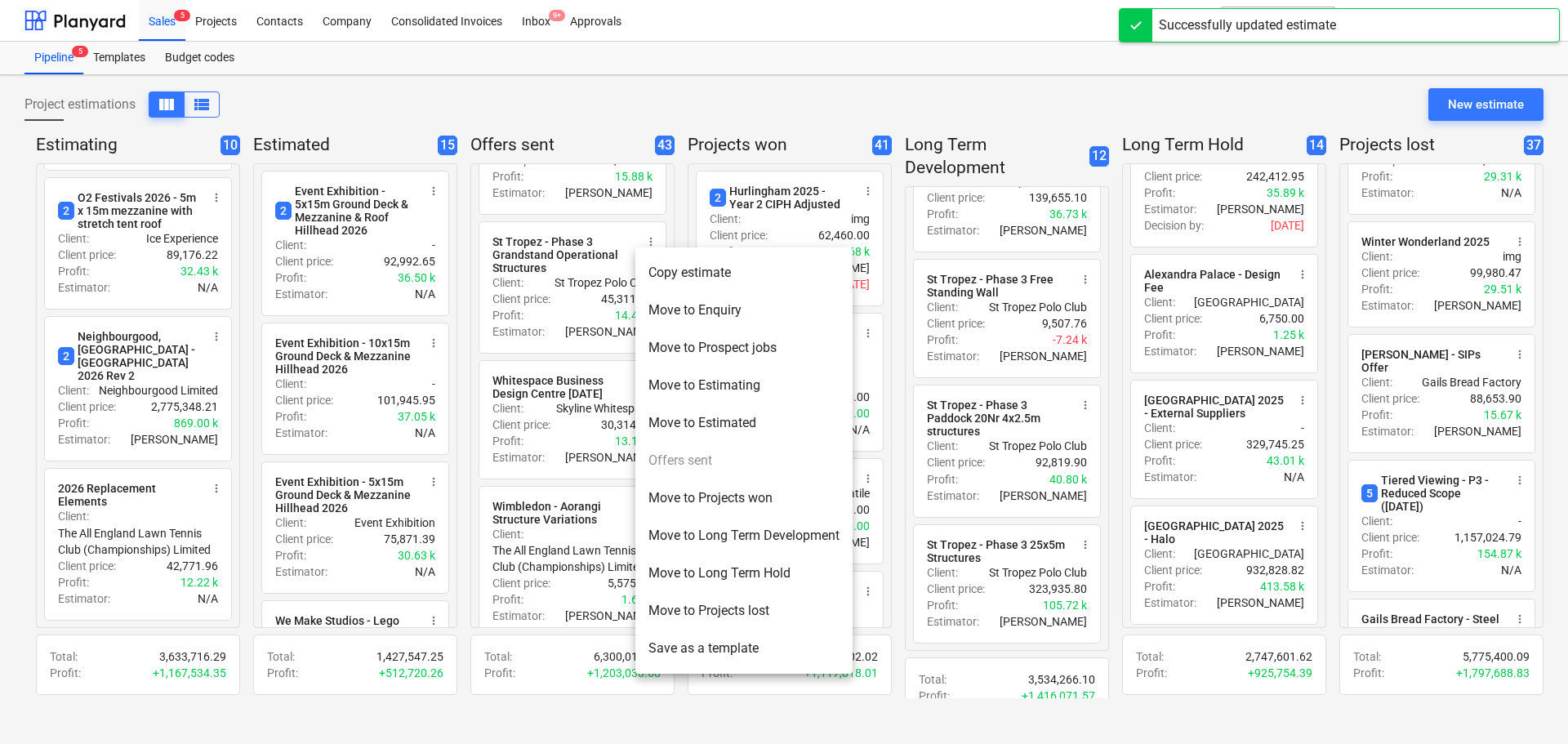
click at [672, 531] on li "Move to Long Term Development" at bounding box center [743, 536] width 217 height 38
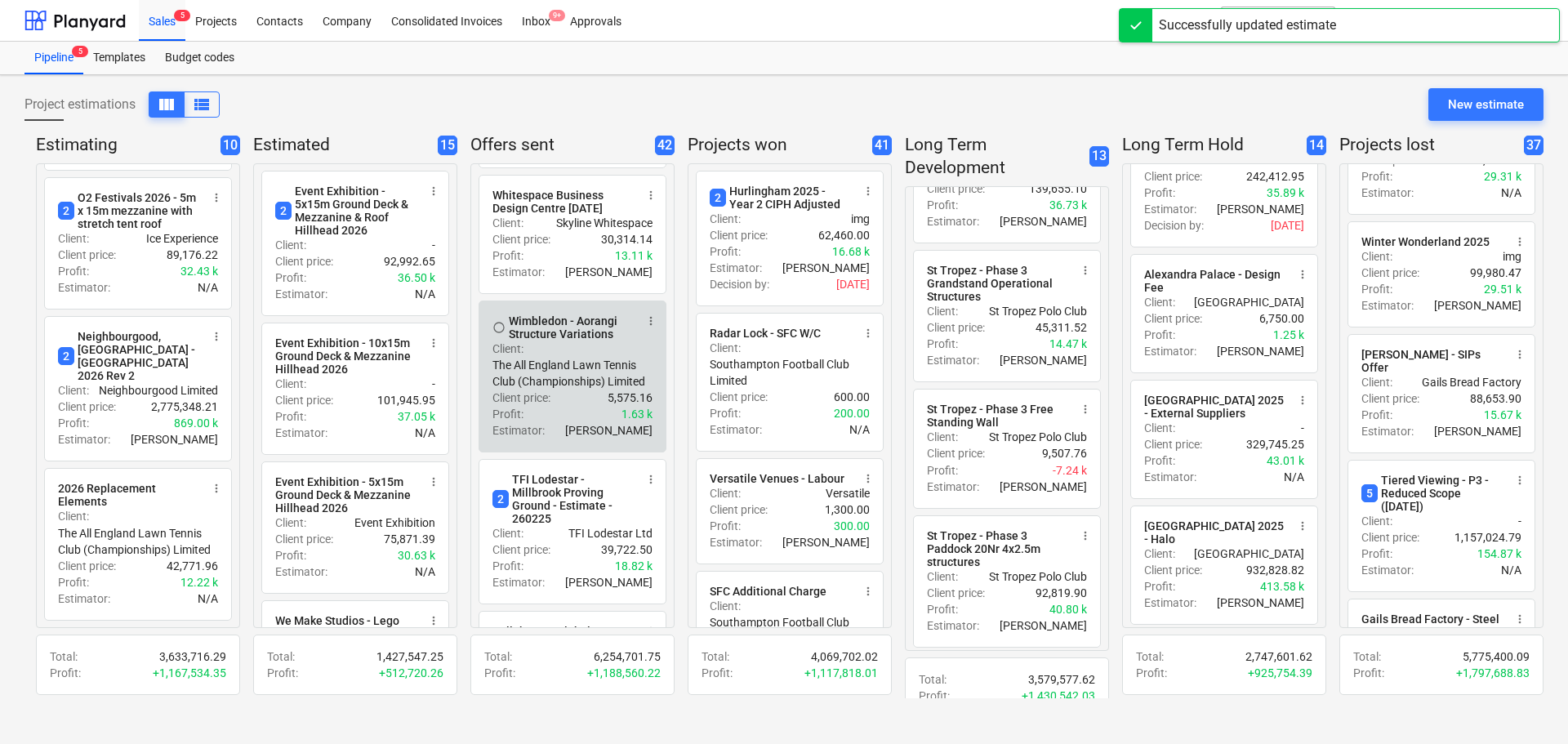
scroll to position [4491, 0]
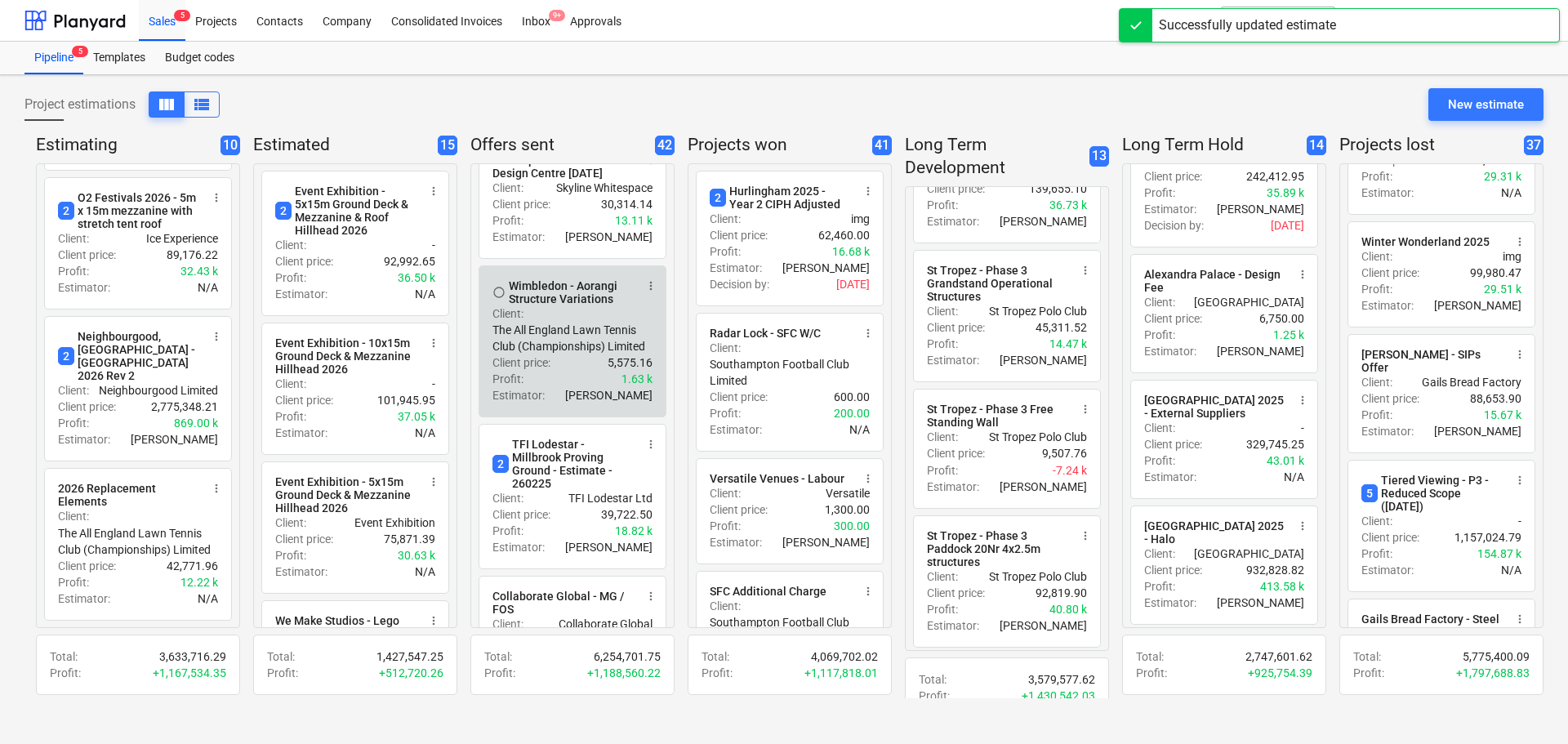
click at [645, 292] on span "more_vert" at bounding box center [651, 286] width 13 height 13
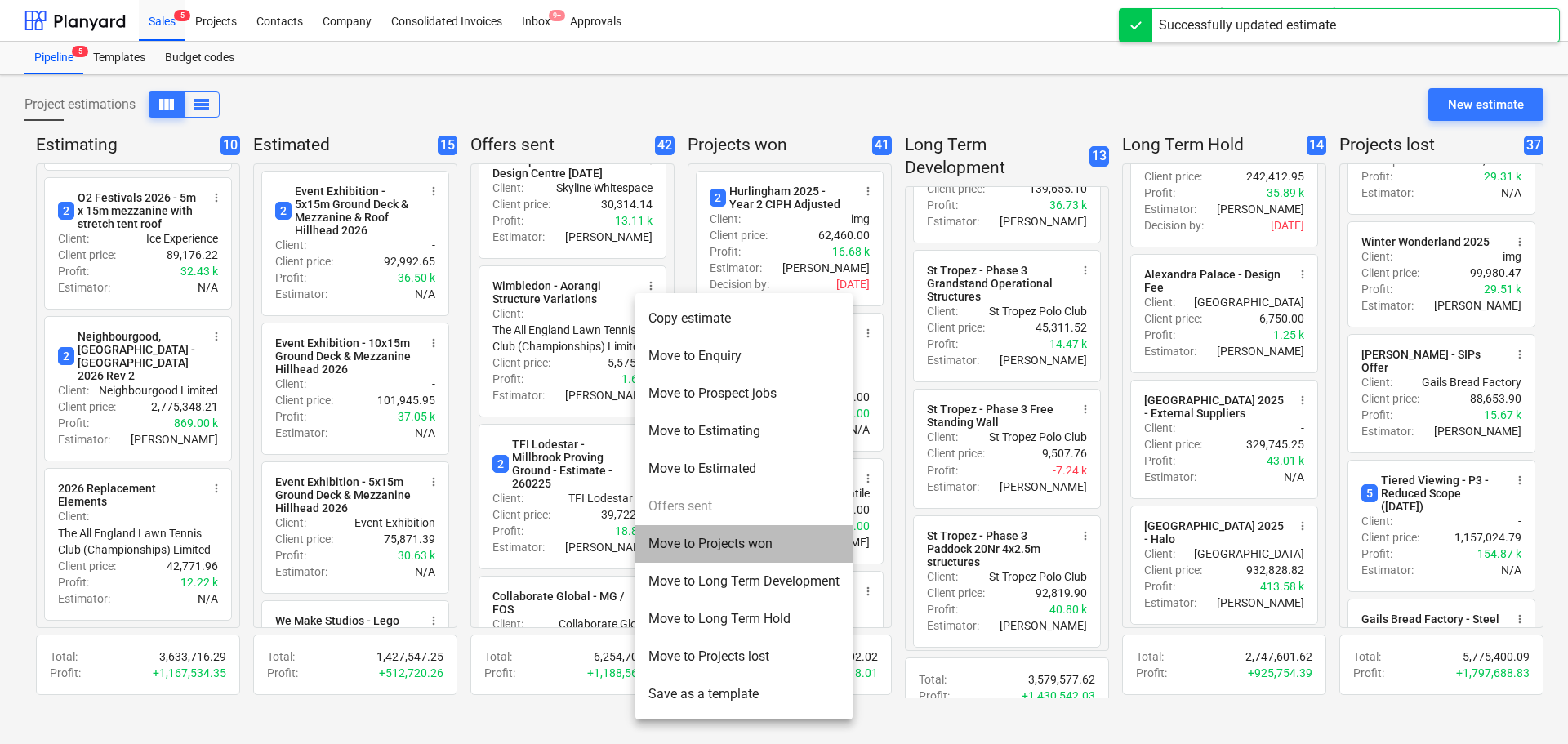
click at [693, 545] on li "Move to Projects won" at bounding box center [743, 544] width 217 height 38
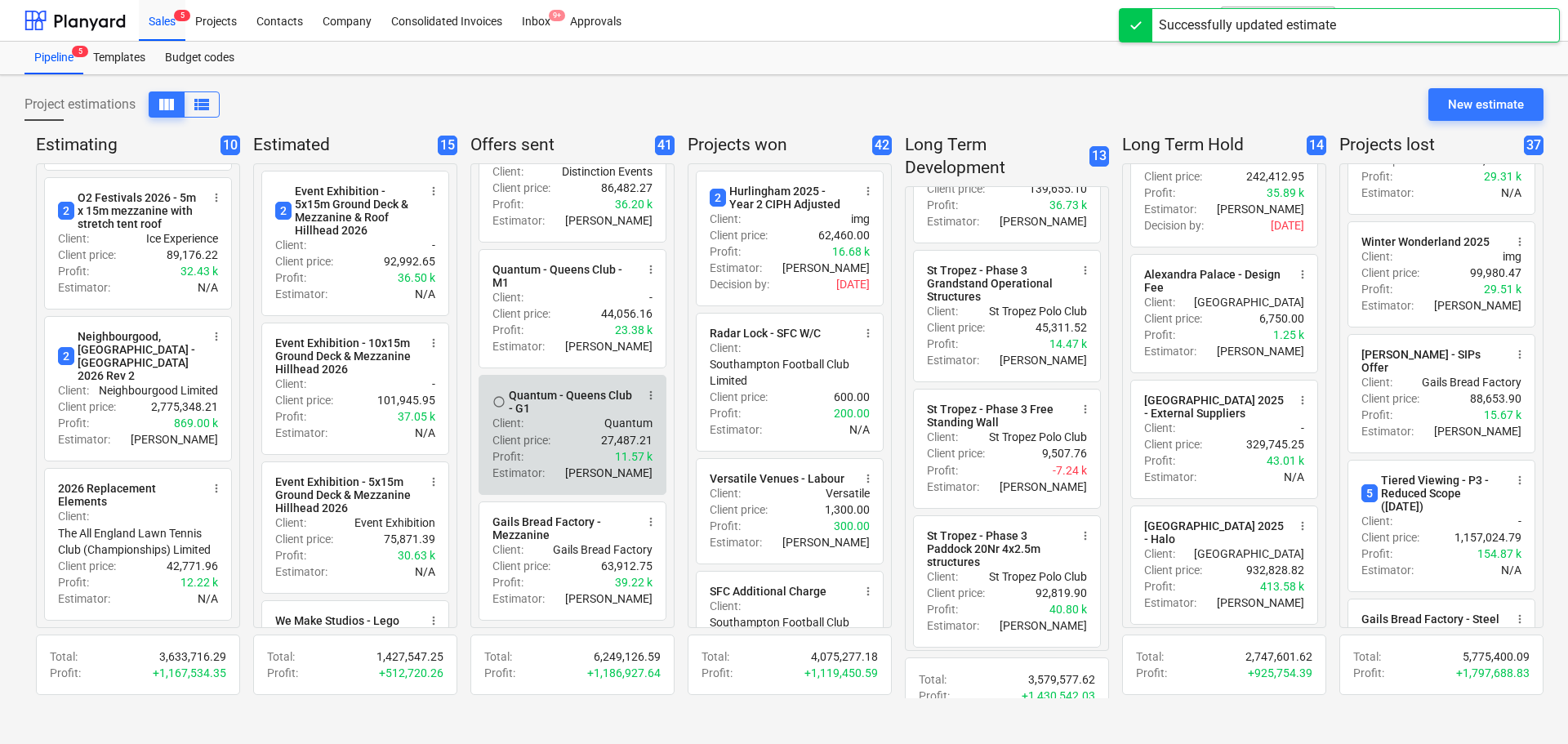
scroll to position [4955, 0]
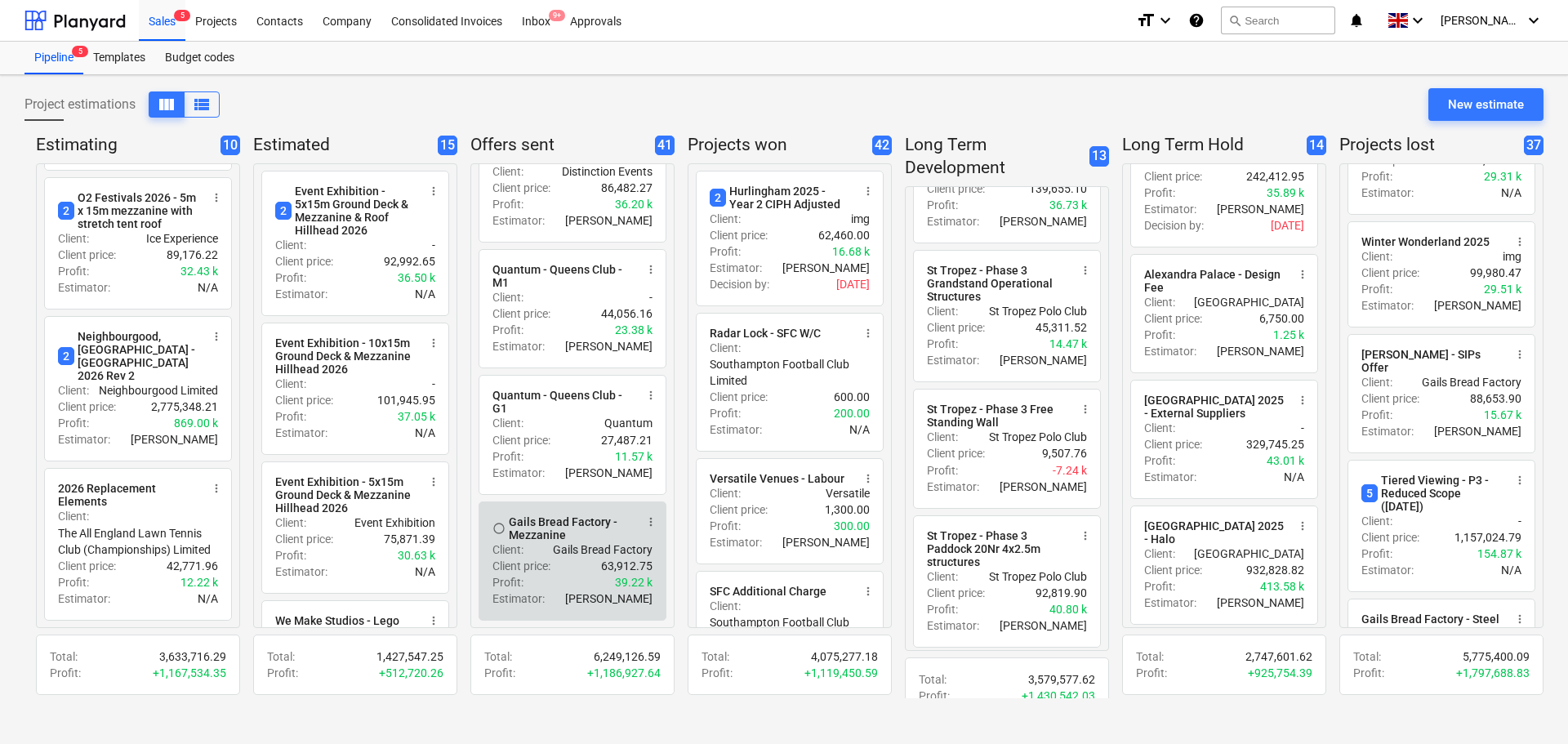
click at [645, 517] on span "more_vert" at bounding box center [651, 522] width 13 height 13
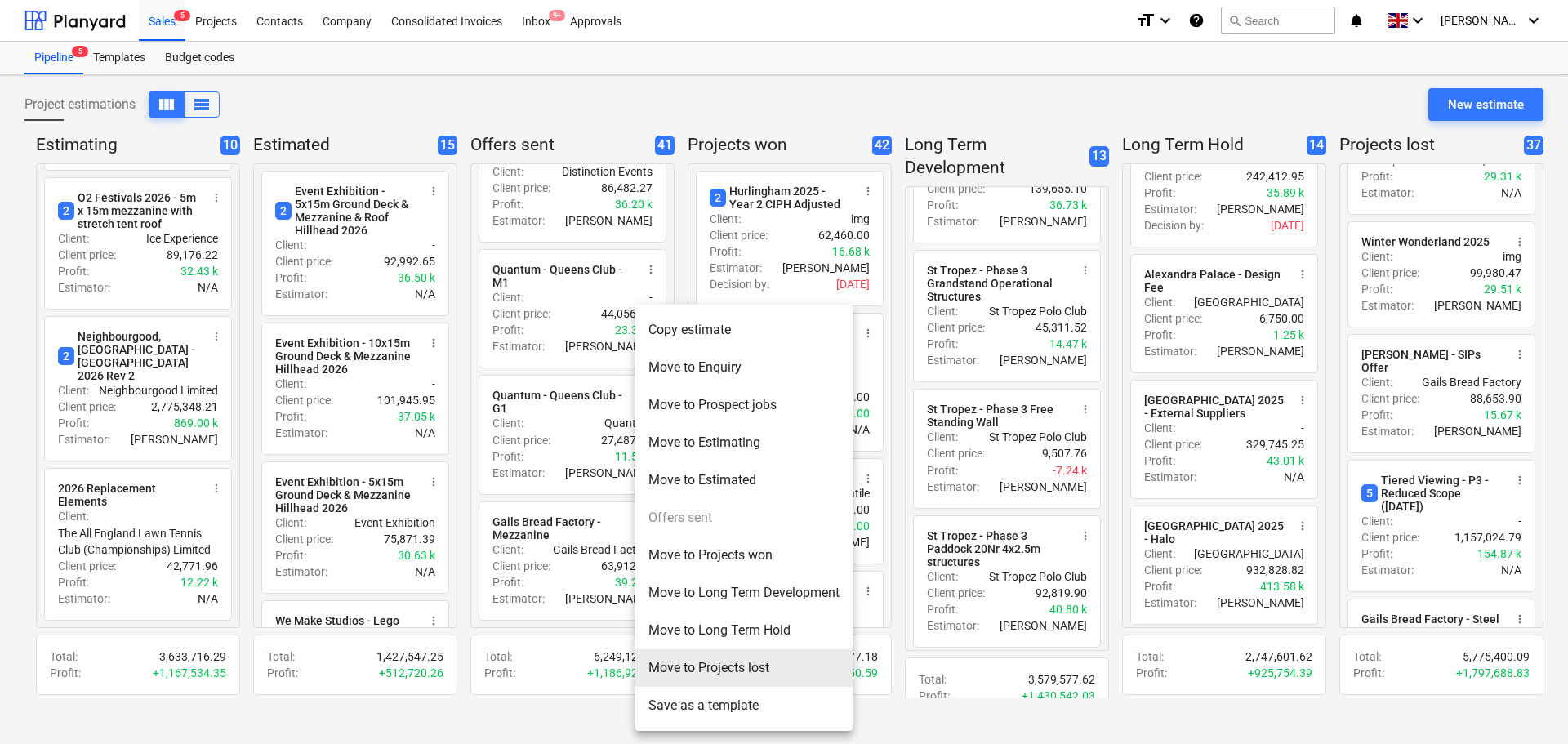
click at [674, 664] on li "Move to Projects lost" at bounding box center [743, 668] width 217 height 38
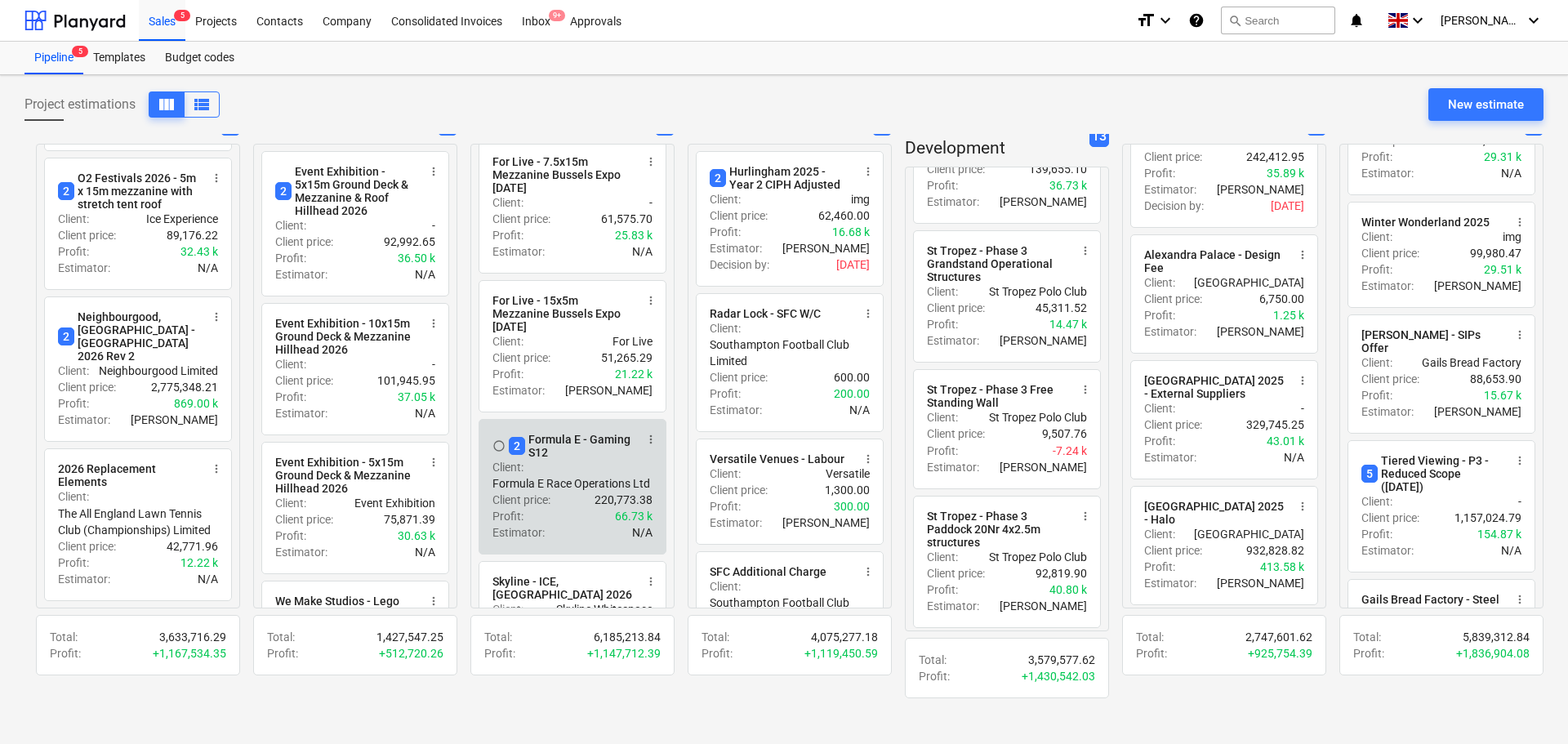
scroll to position [0, 0]
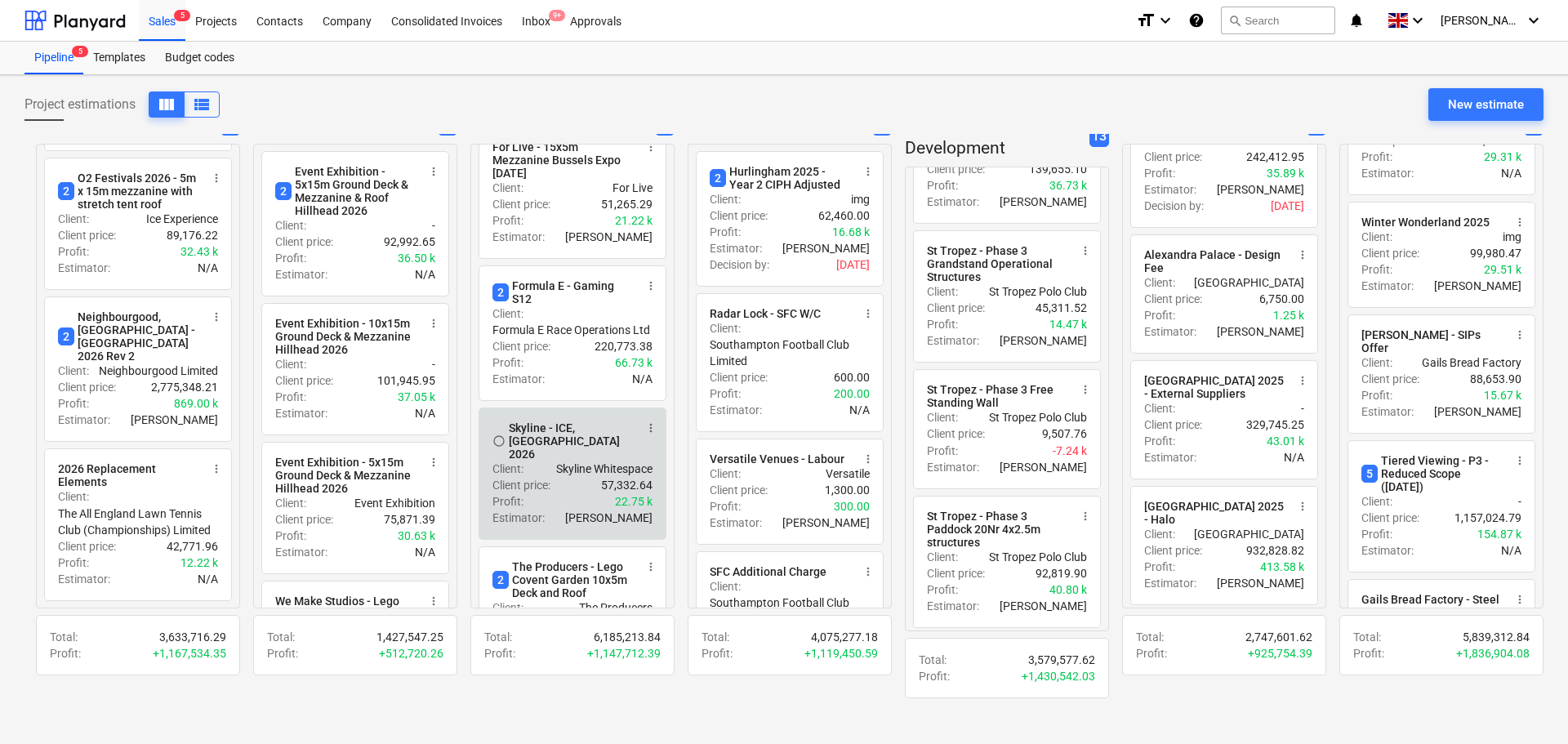
drag, startPoint x: 603, startPoint y: 466, endPoint x: 605, endPoint y: 497, distance: 31.1
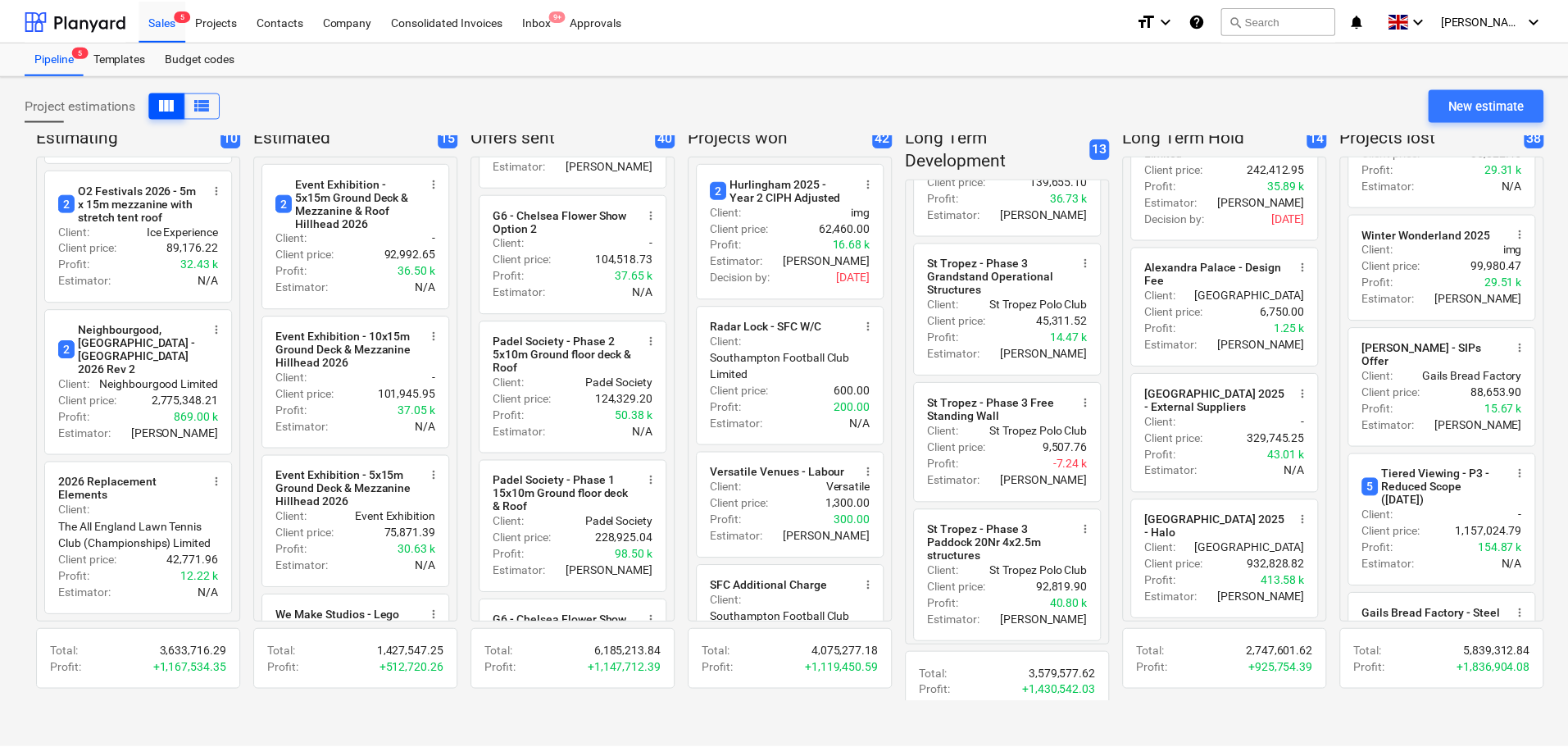
scroll to position [0, 430]
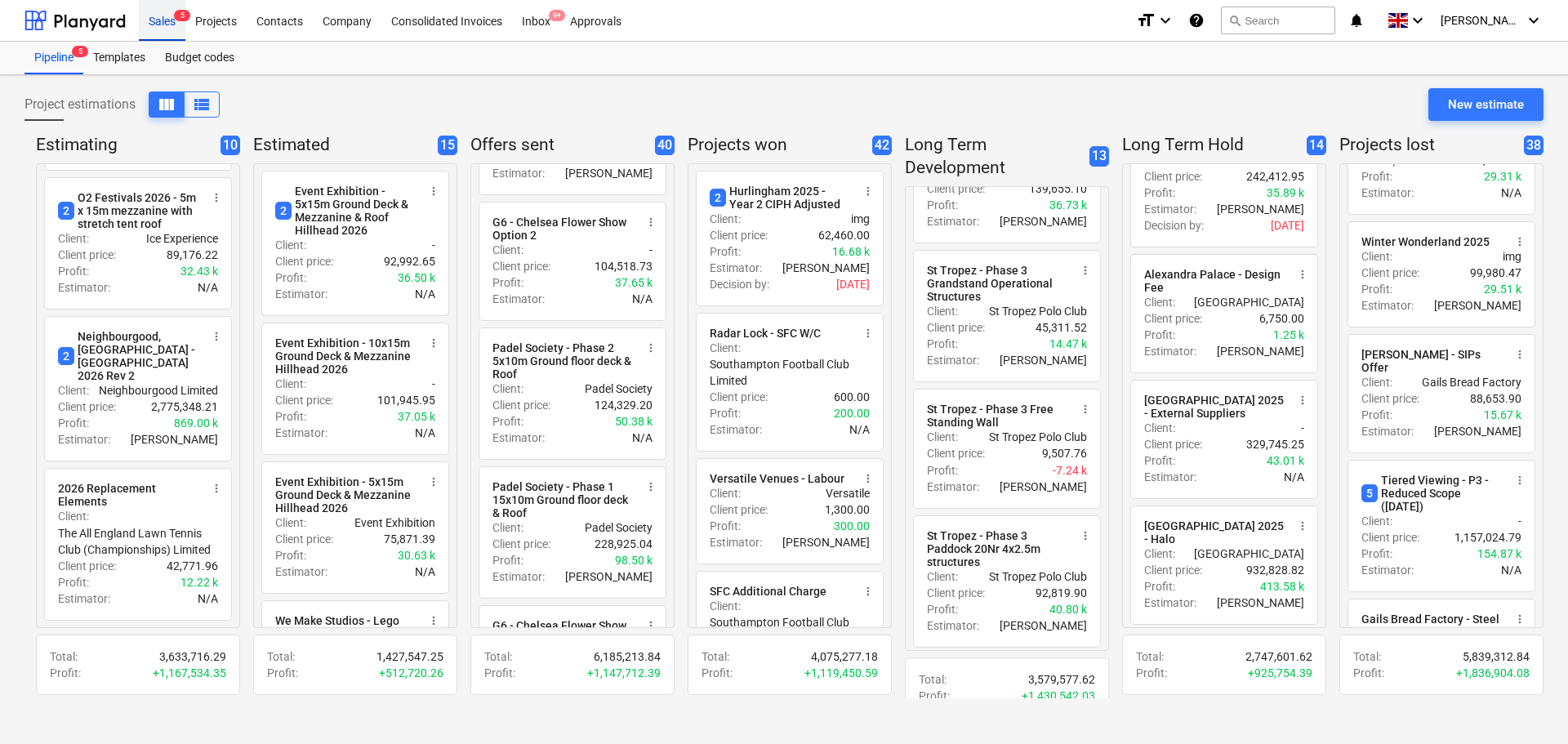
click at [179, 21] on span "5" at bounding box center [182, 15] width 16 height 11
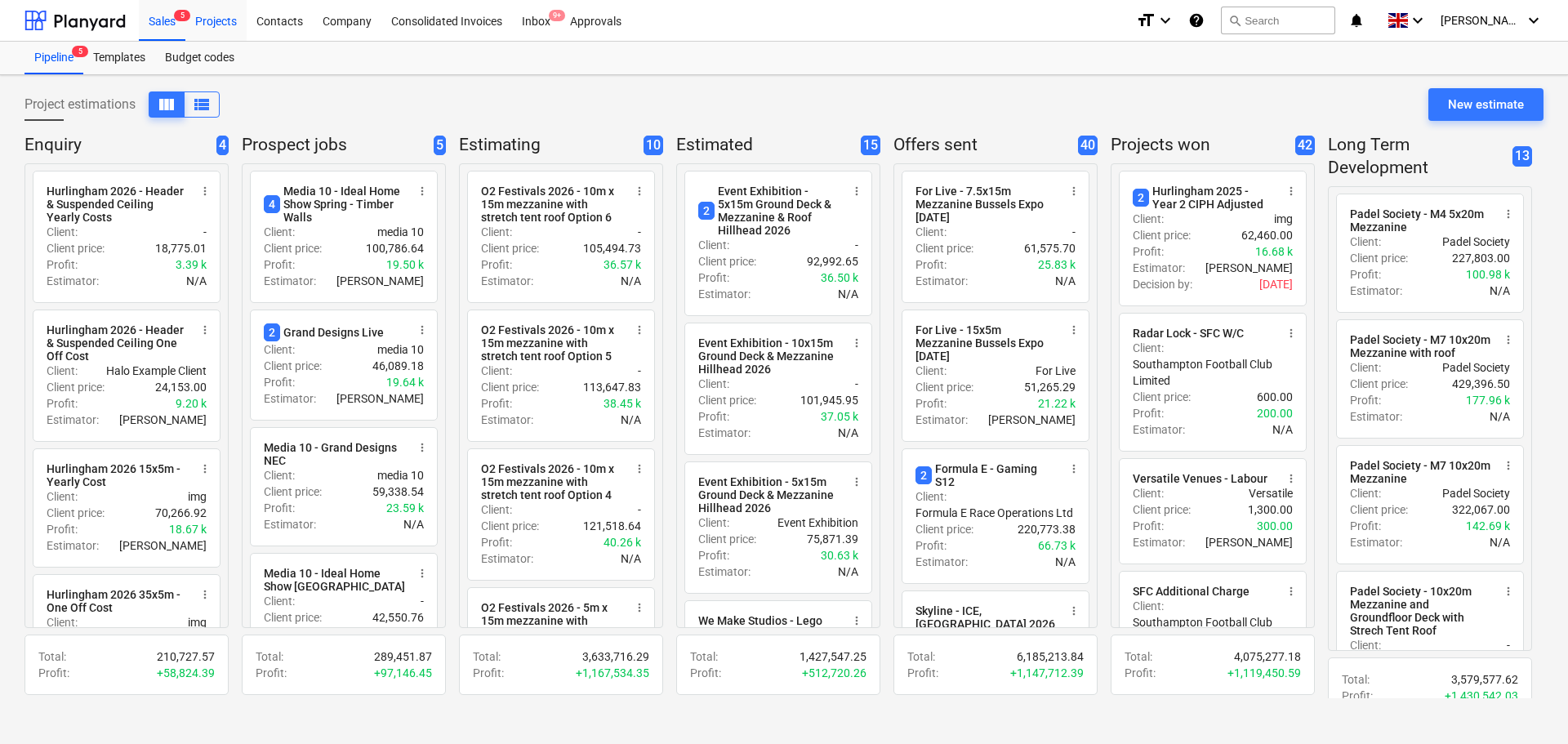
click at [217, 30] on div "Projects" at bounding box center [216, 20] width 62 height 42
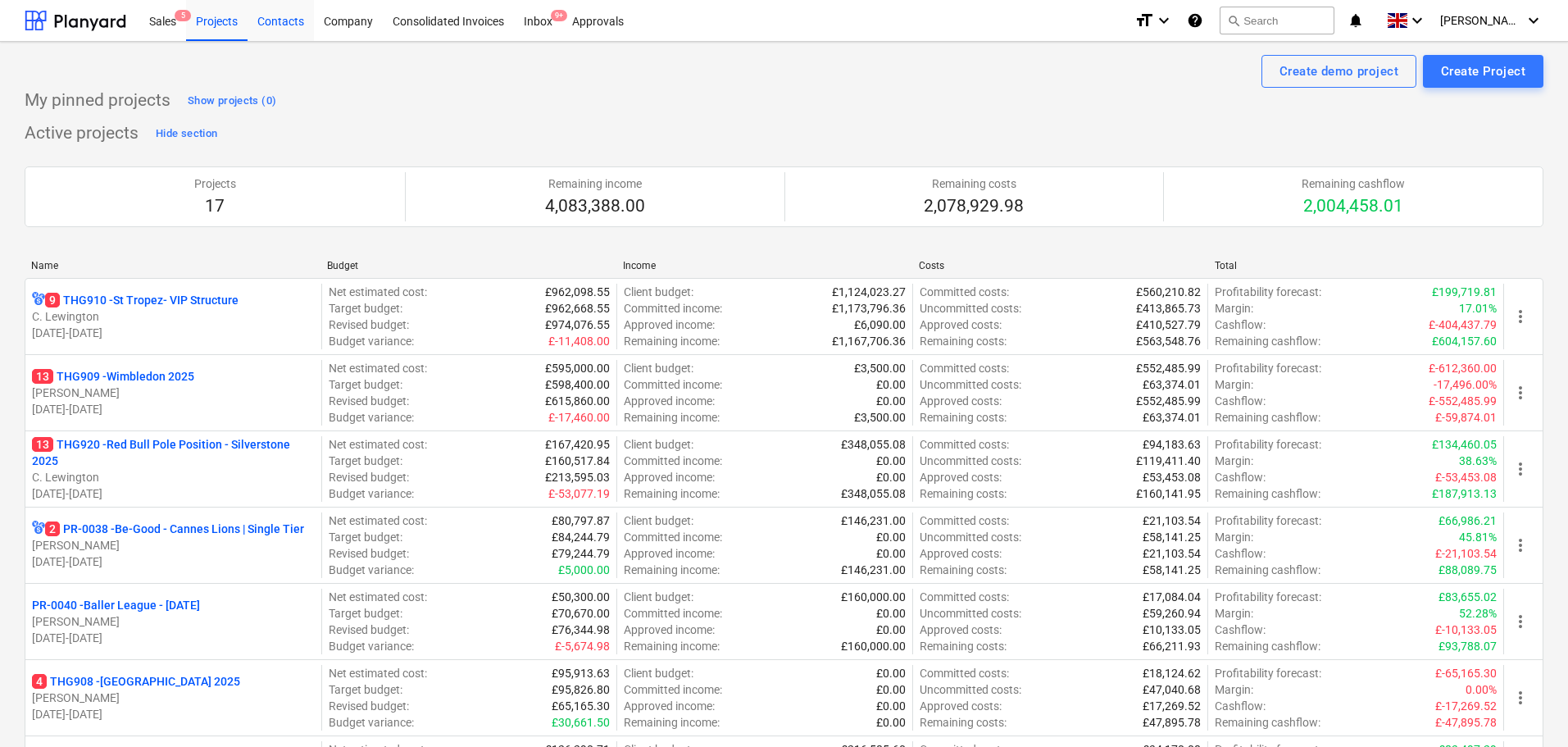
click at [283, 27] on div "Contacts" at bounding box center [281, 20] width 67 height 42
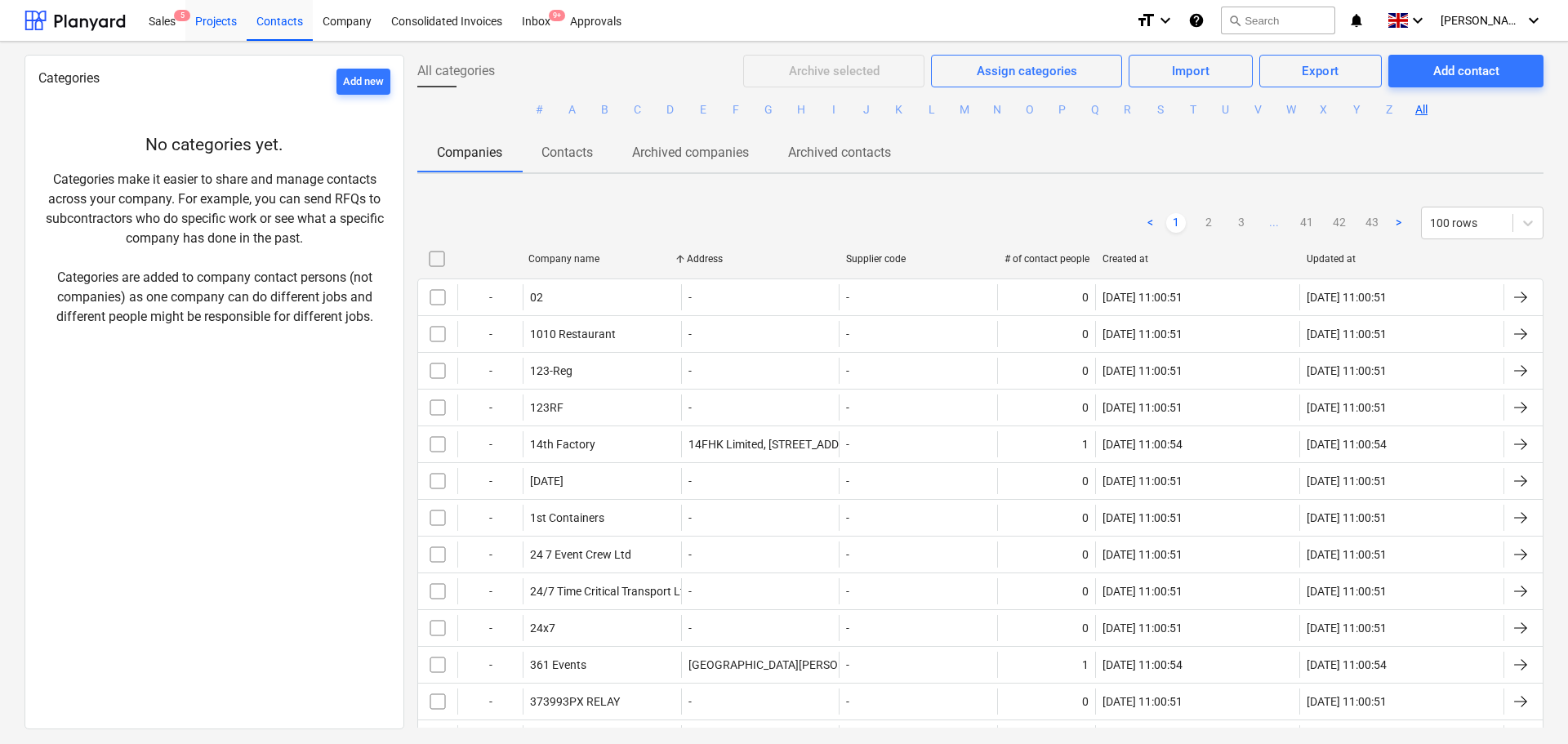
click at [221, 17] on div "Projects" at bounding box center [216, 20] width 62 height 42
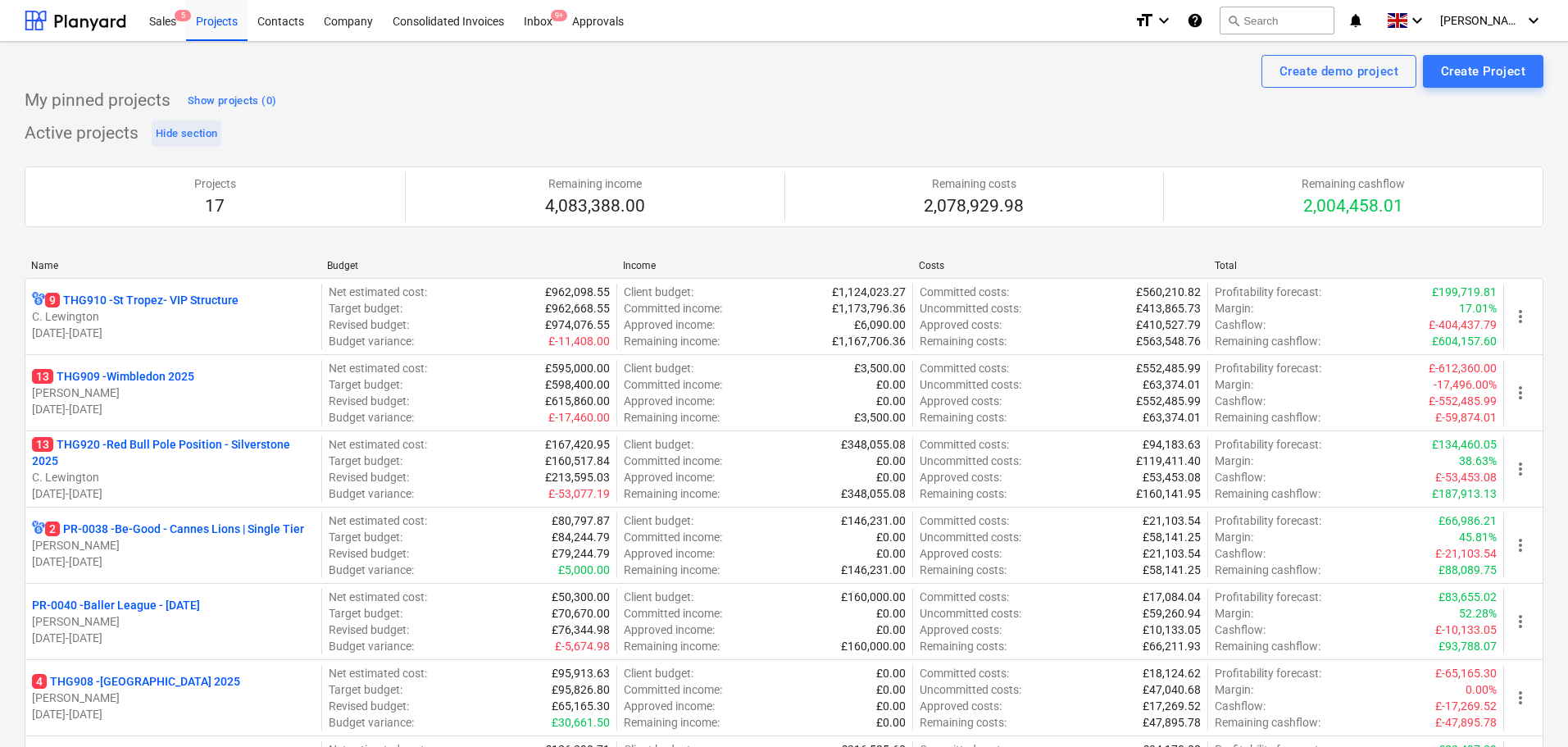
click at [182, 138] on div "Hide section" at bounding box center [186, 134] width 62 height 19
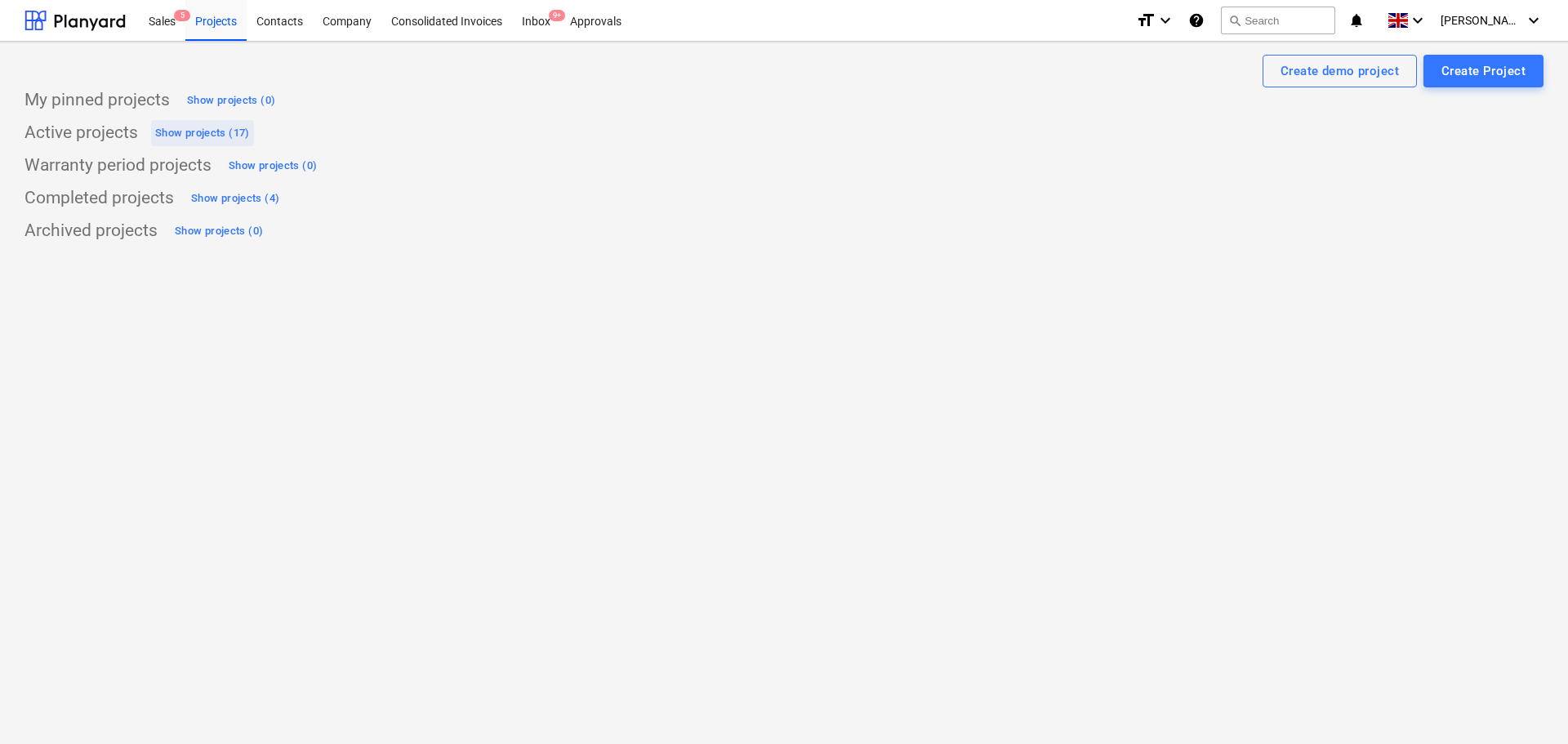
click at [181, 137] on div "Show projects (17)" at bounding box center [203, 133] width 95 height 19
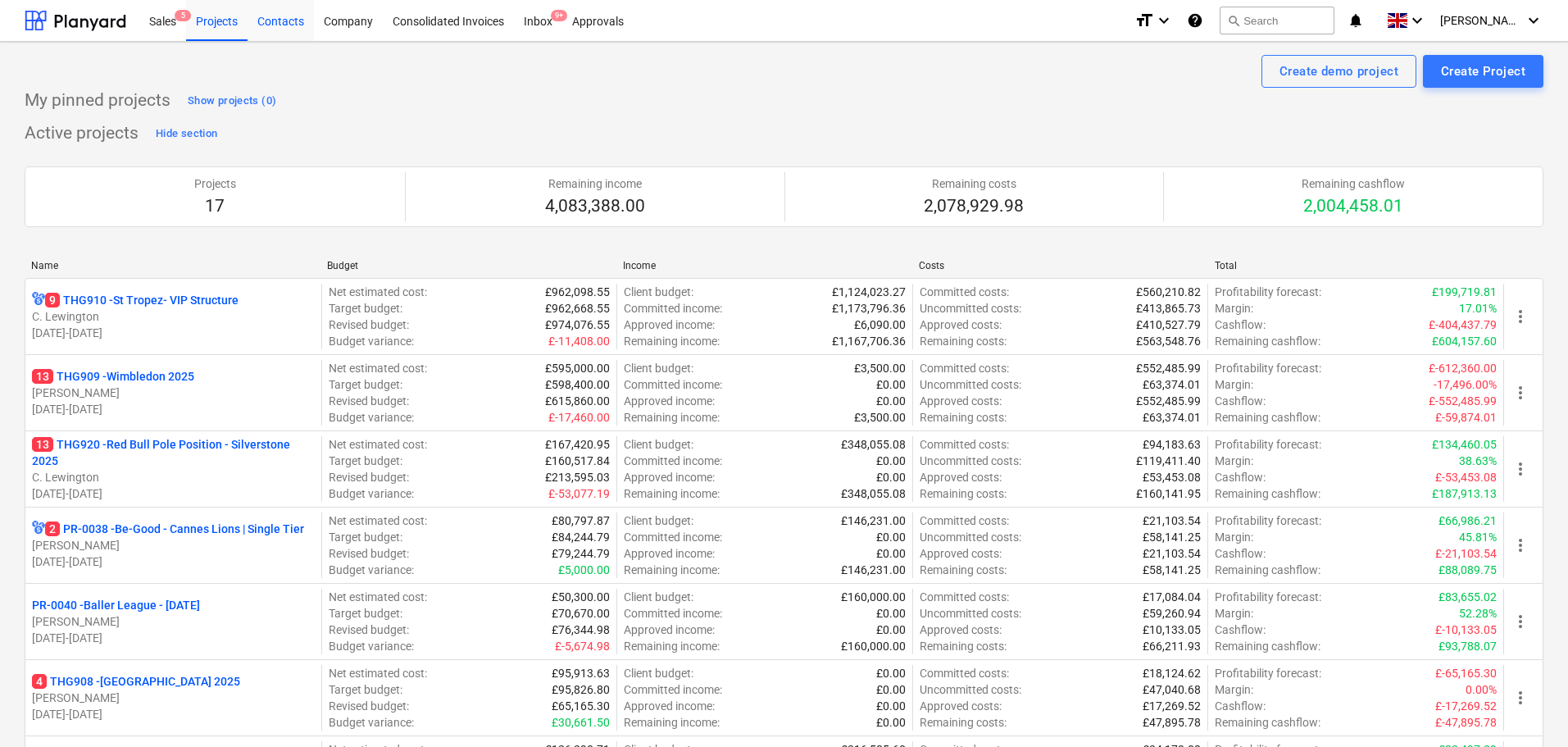
click at [269, 29] on div "Contacts" at bounding box center [281, 20] width 67 height 42
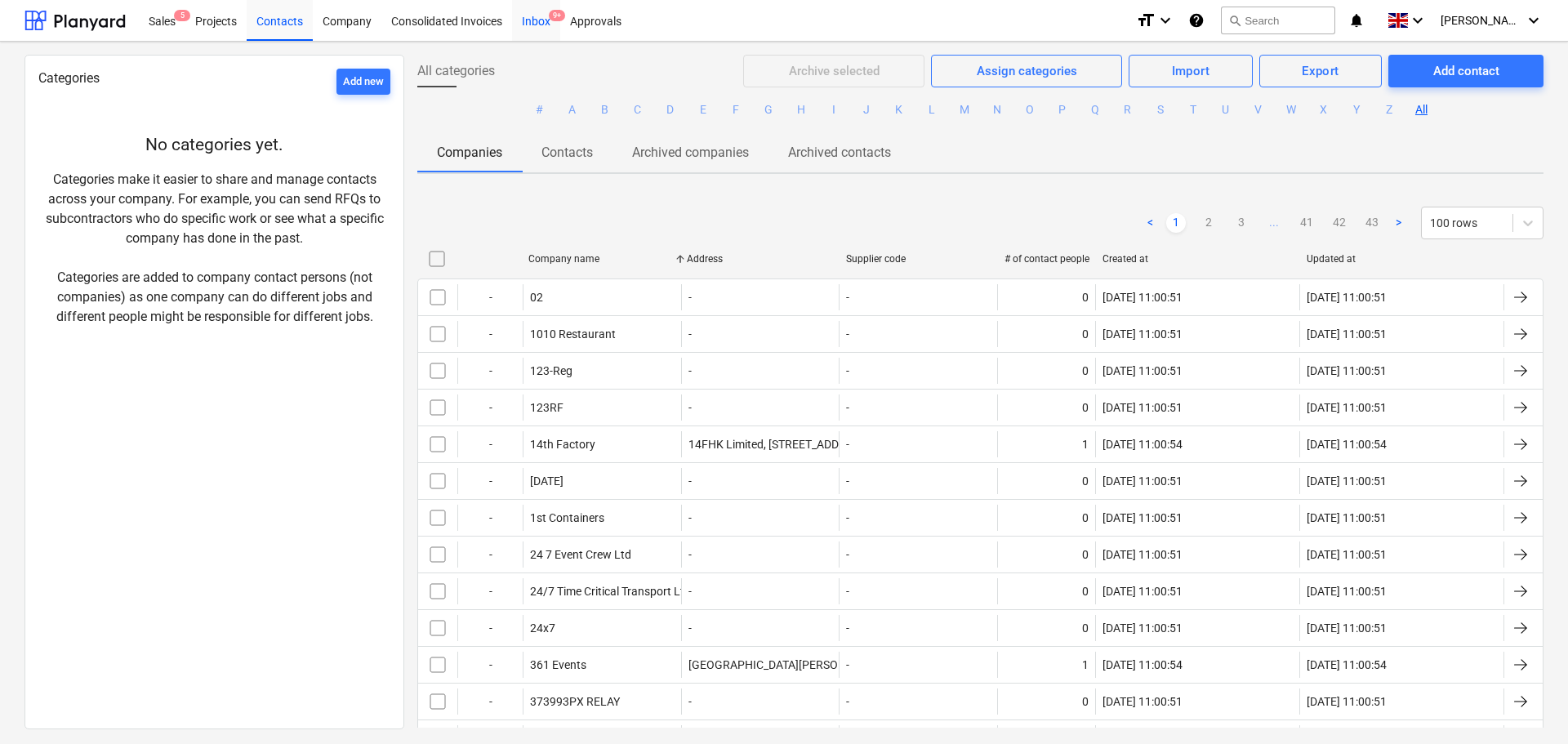
click at [552, 21] on span "9+" at bounding box center [557, 15] width 16 height 11
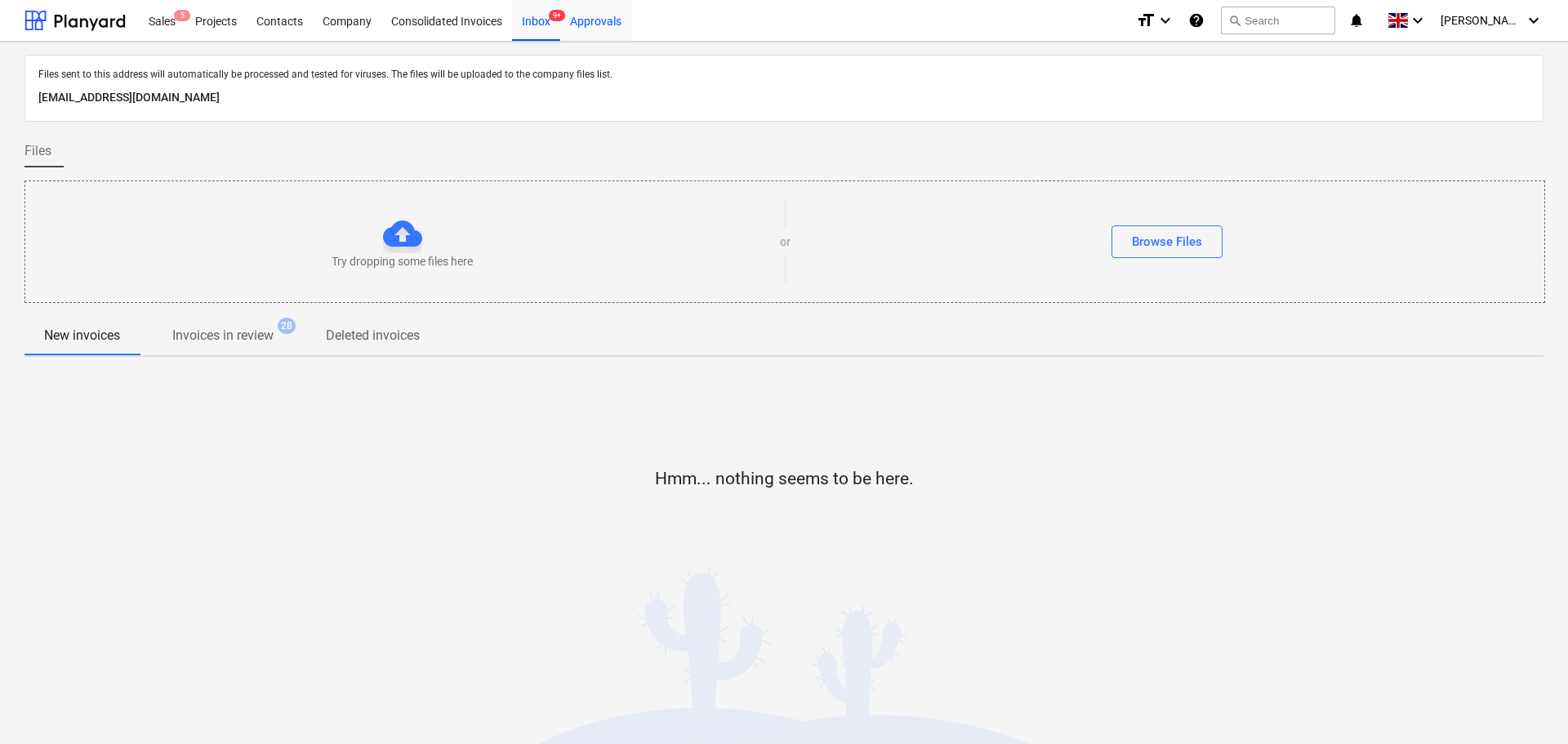
click at [614, 29] on div "Approvals" at bounding box center [596, 20] width 71 height 42
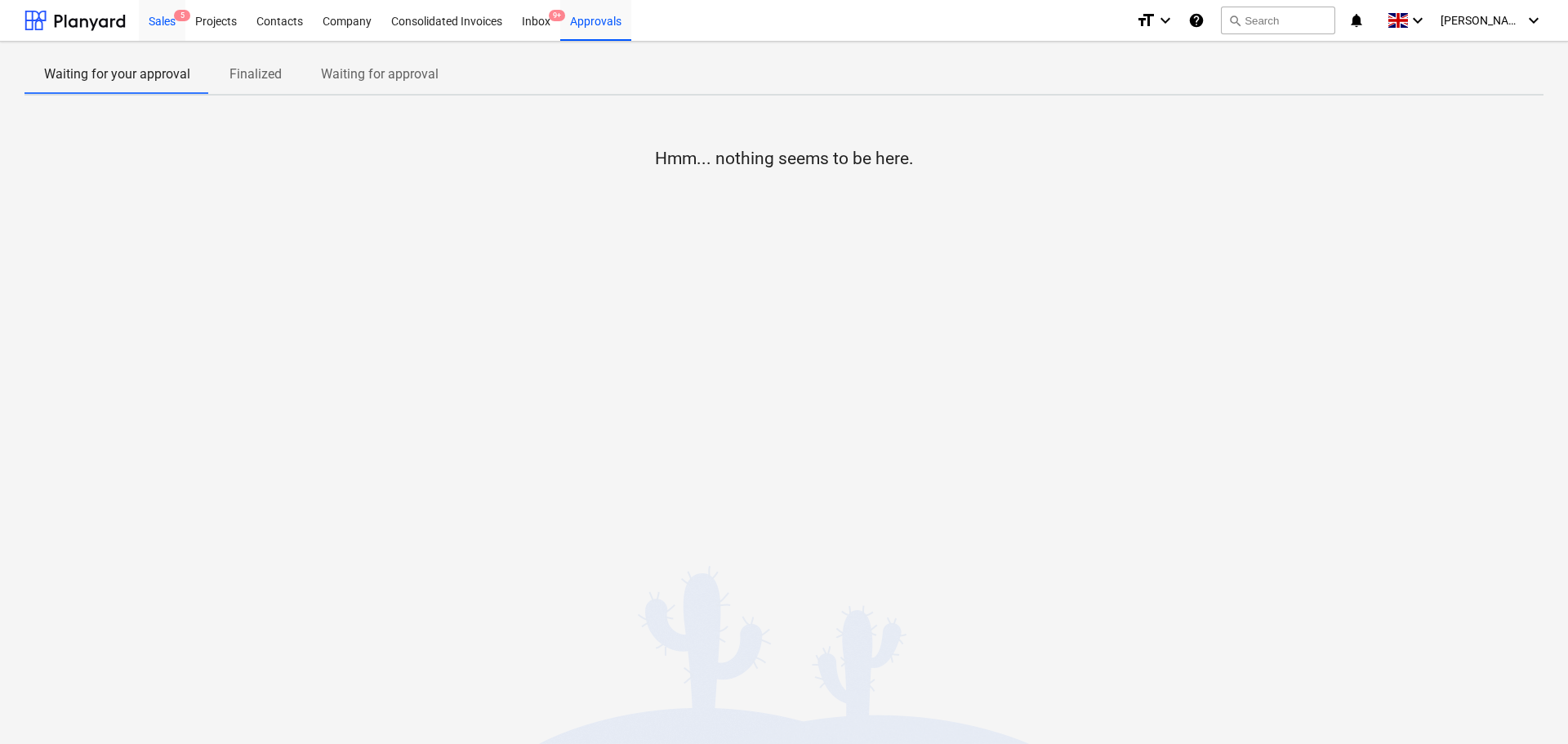
click at [145, 18] on div "Sales 5" at bounding box center [162, 20] width 46 height 42
